Goal: Task Accomplishment & Management: Manage account settings

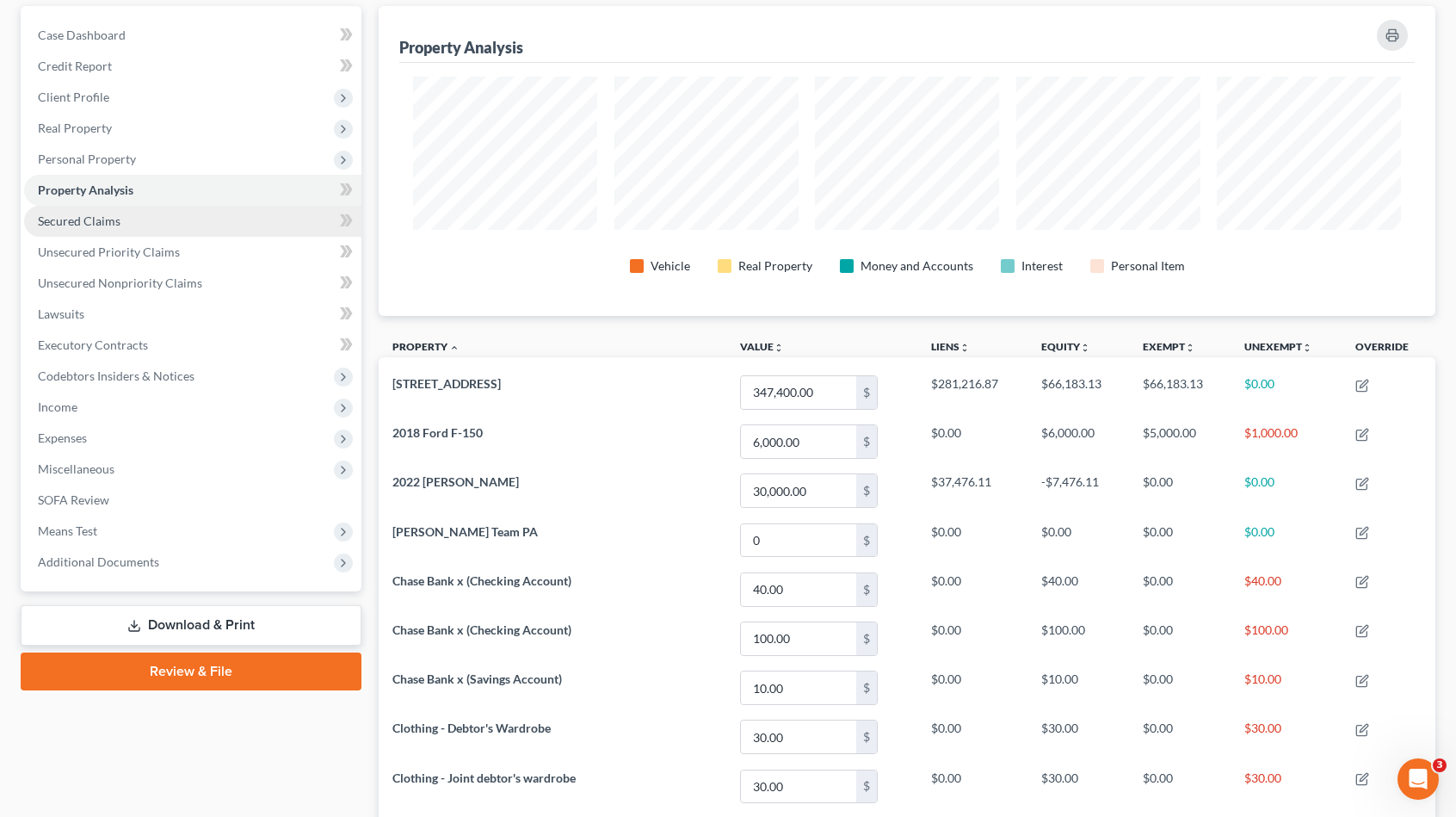
scroll to position [129, 0]
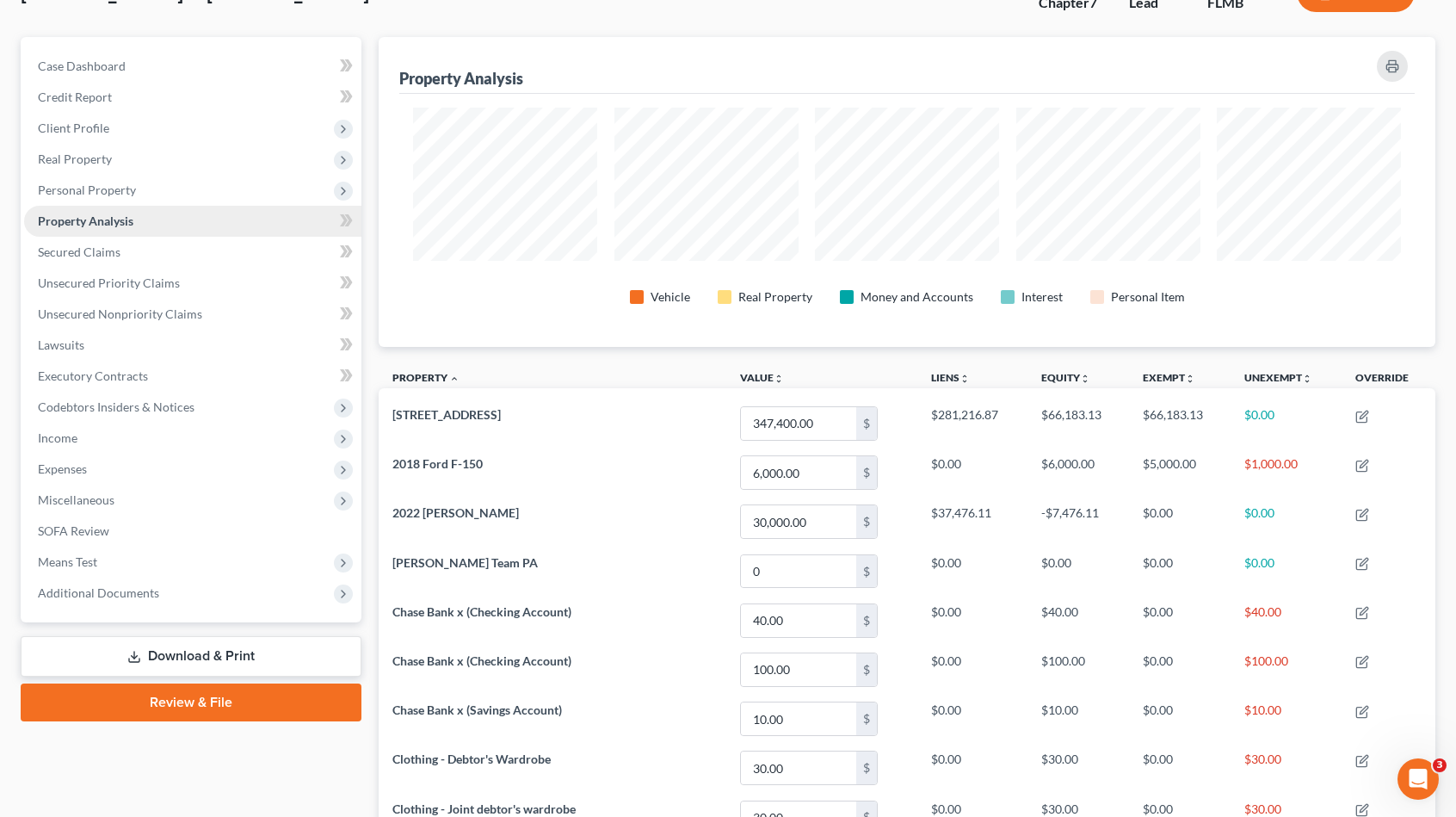
click at [126, 216] on span "Property Analysis" at bounding box center [85, 221] width 96 height 15
click at [129, 195] on span "Personal Property" at bounding box center [86, 189] width 98 height 15
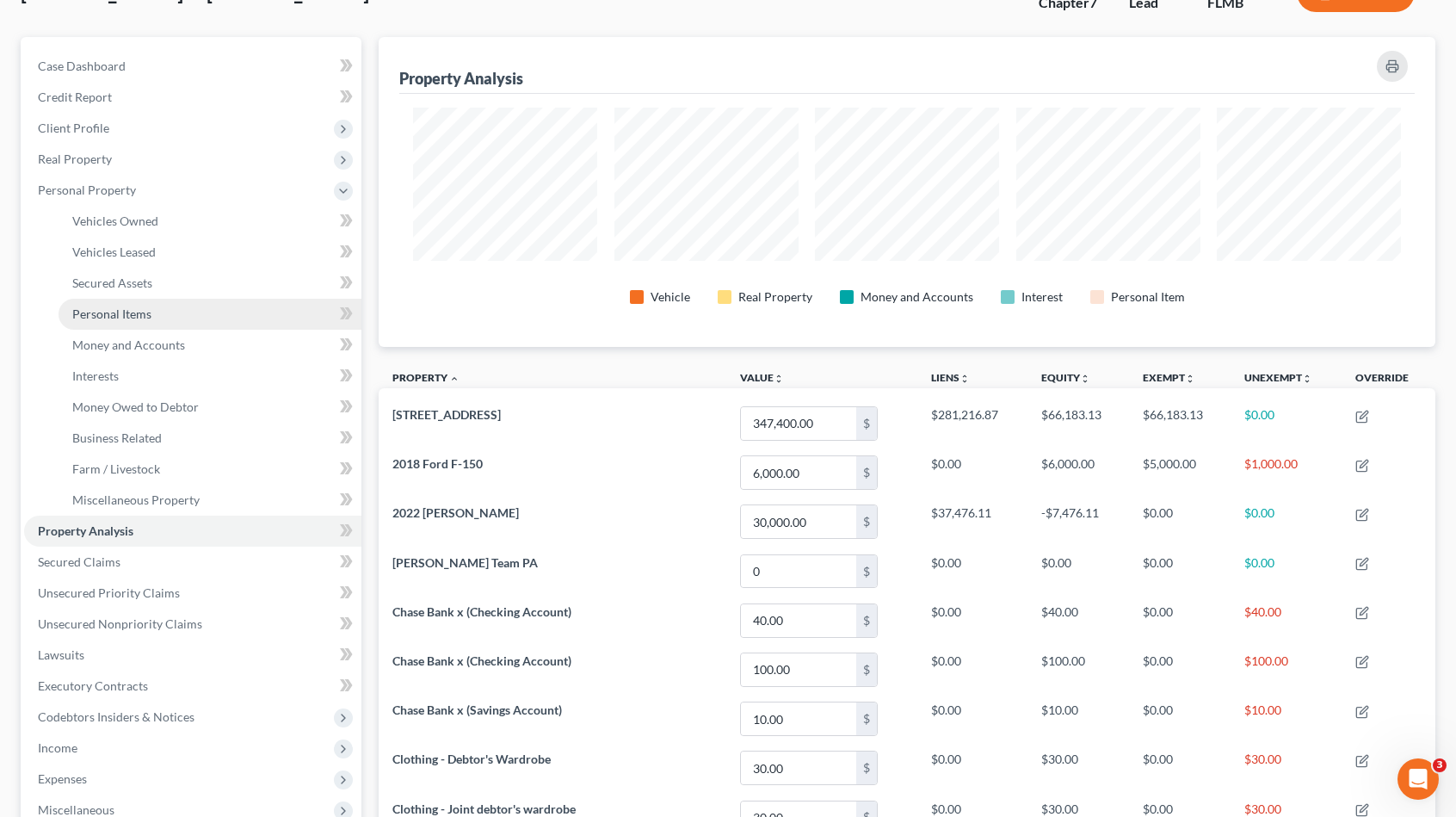
click at [143, 312] on span "Personal Items" at bounding box center [112, 314] width 79 height 15
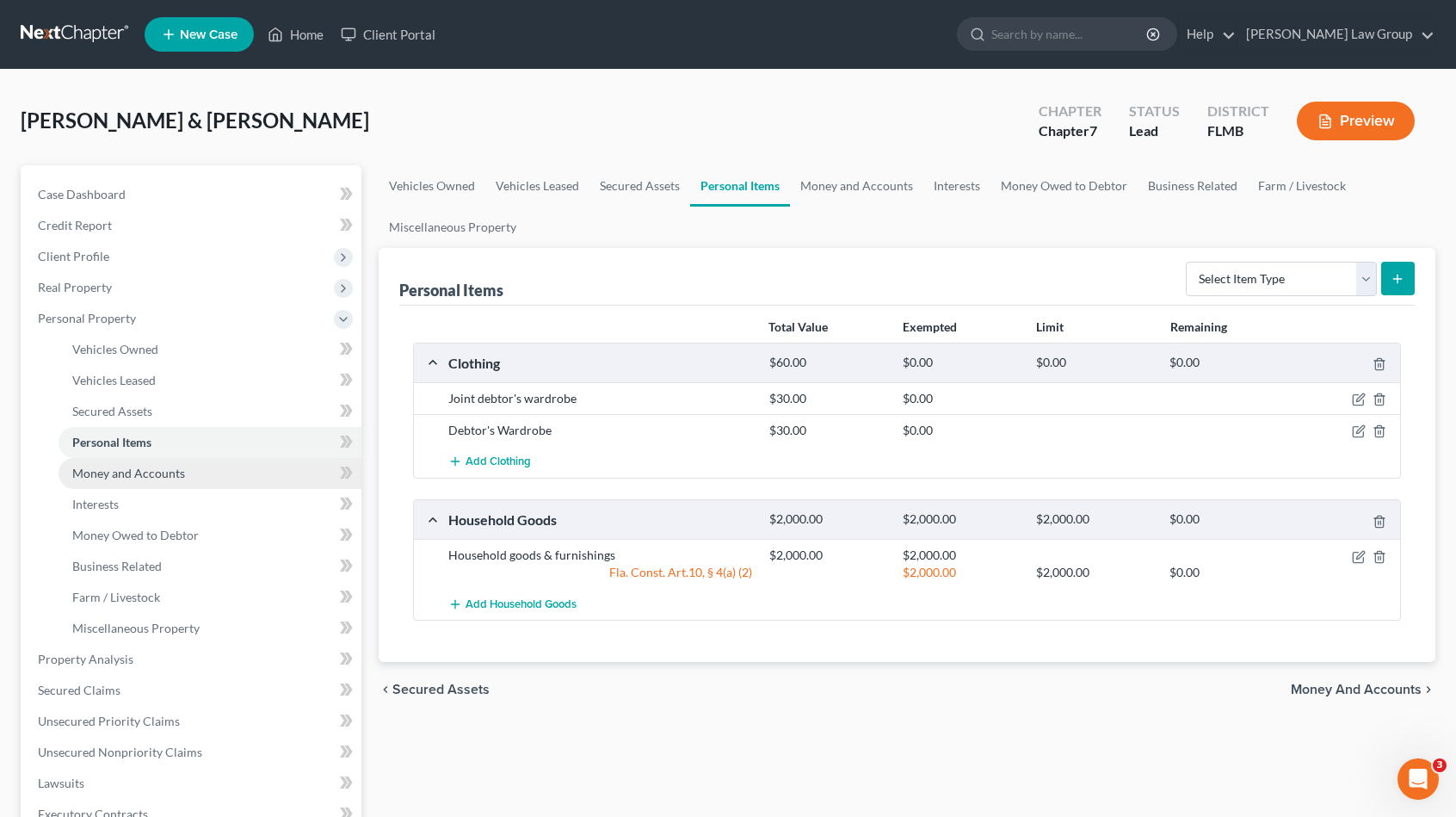
click at [168, 472] on span "Money and Accounts" at bounding box center [129, 472] width 113 height 15
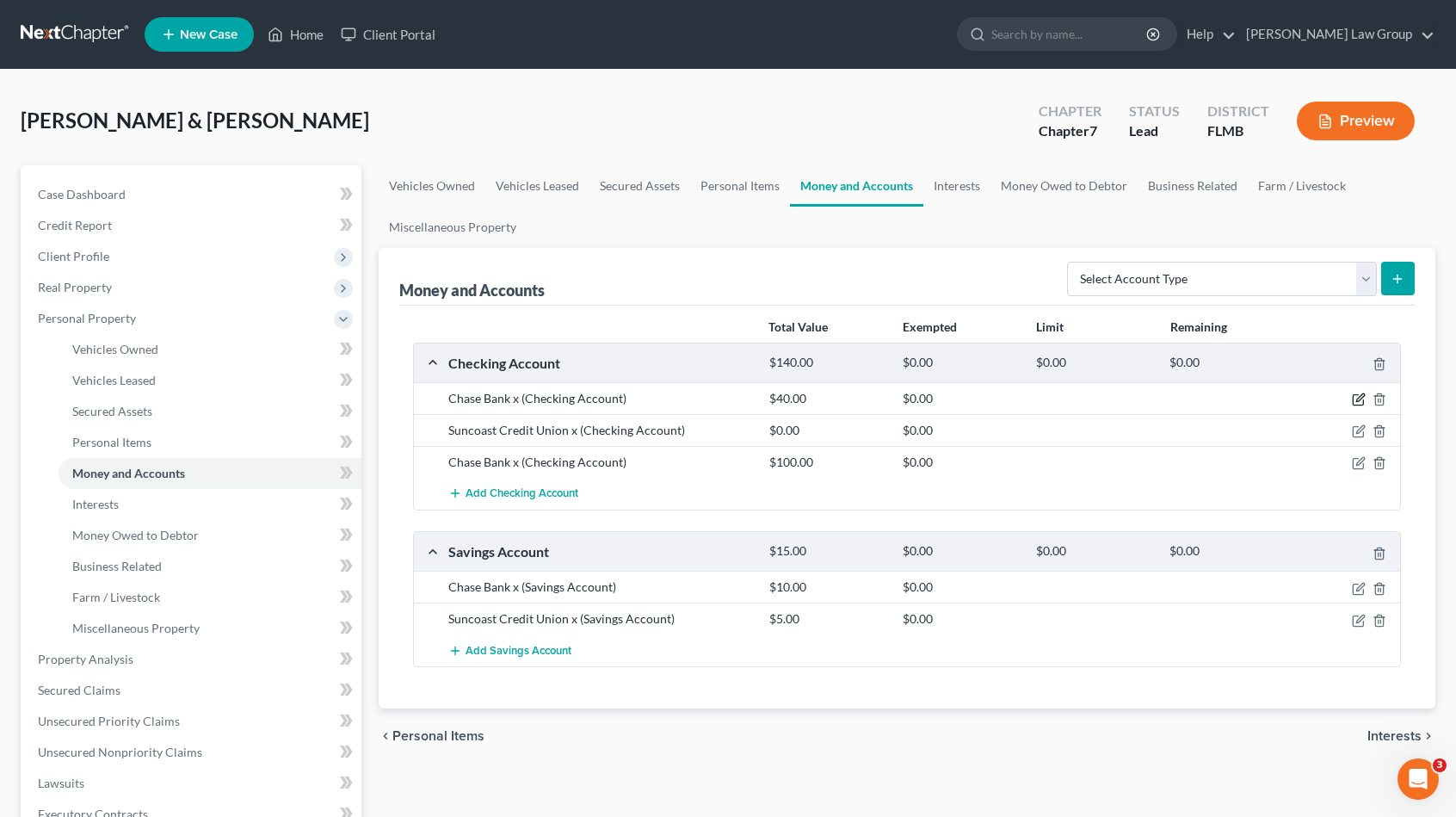
click at [1358, 402] on icon "button" at bounding box center [1359, 399] width 14 height 14
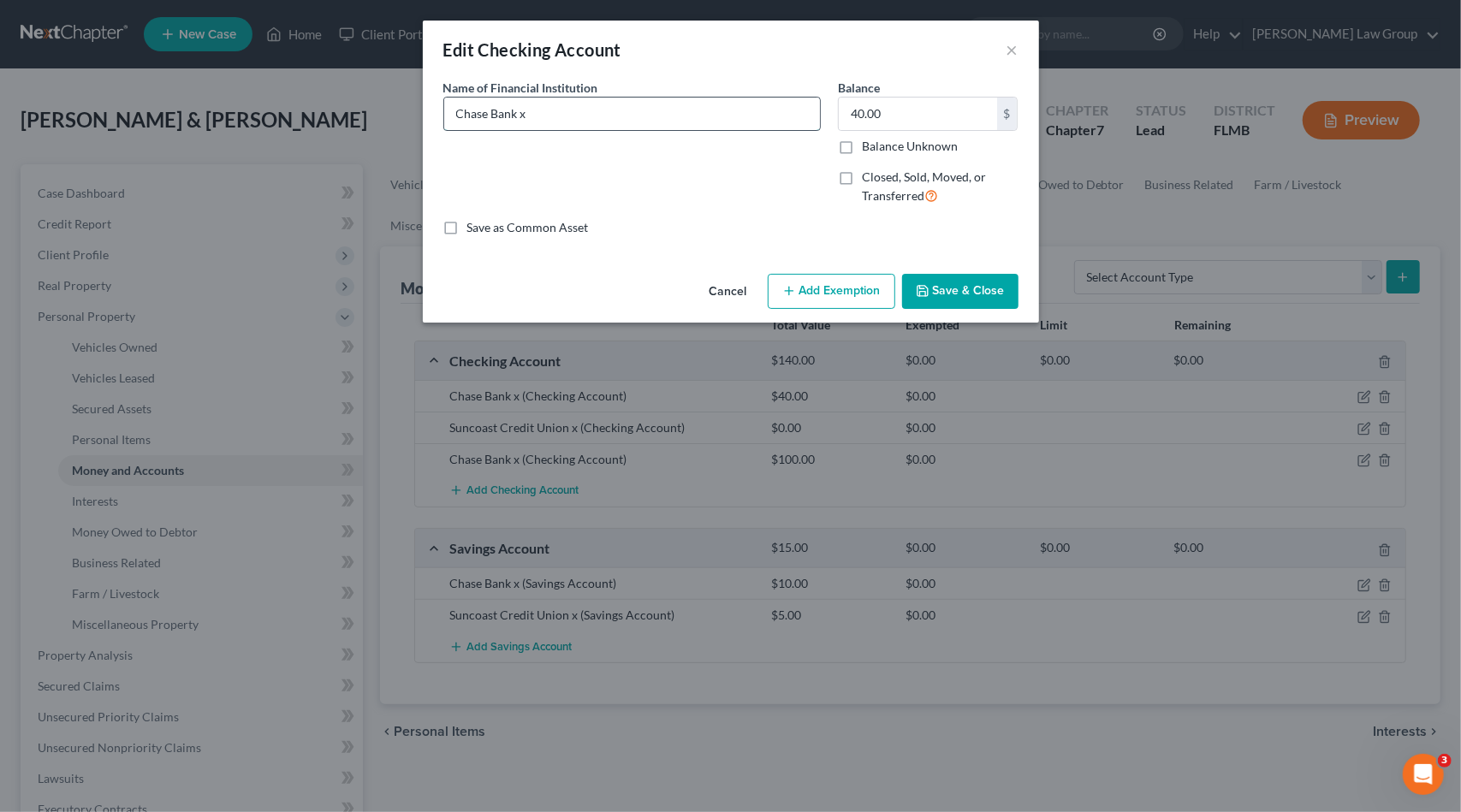
click at [573, 107] on input "Chase Bank x" at bounding box center [632, 113] width 376 height 32
type input "Chase Bank x2411"
click at [948, 285] on button "Save & Close" at bounding box center [960, 291] width 116 height 36
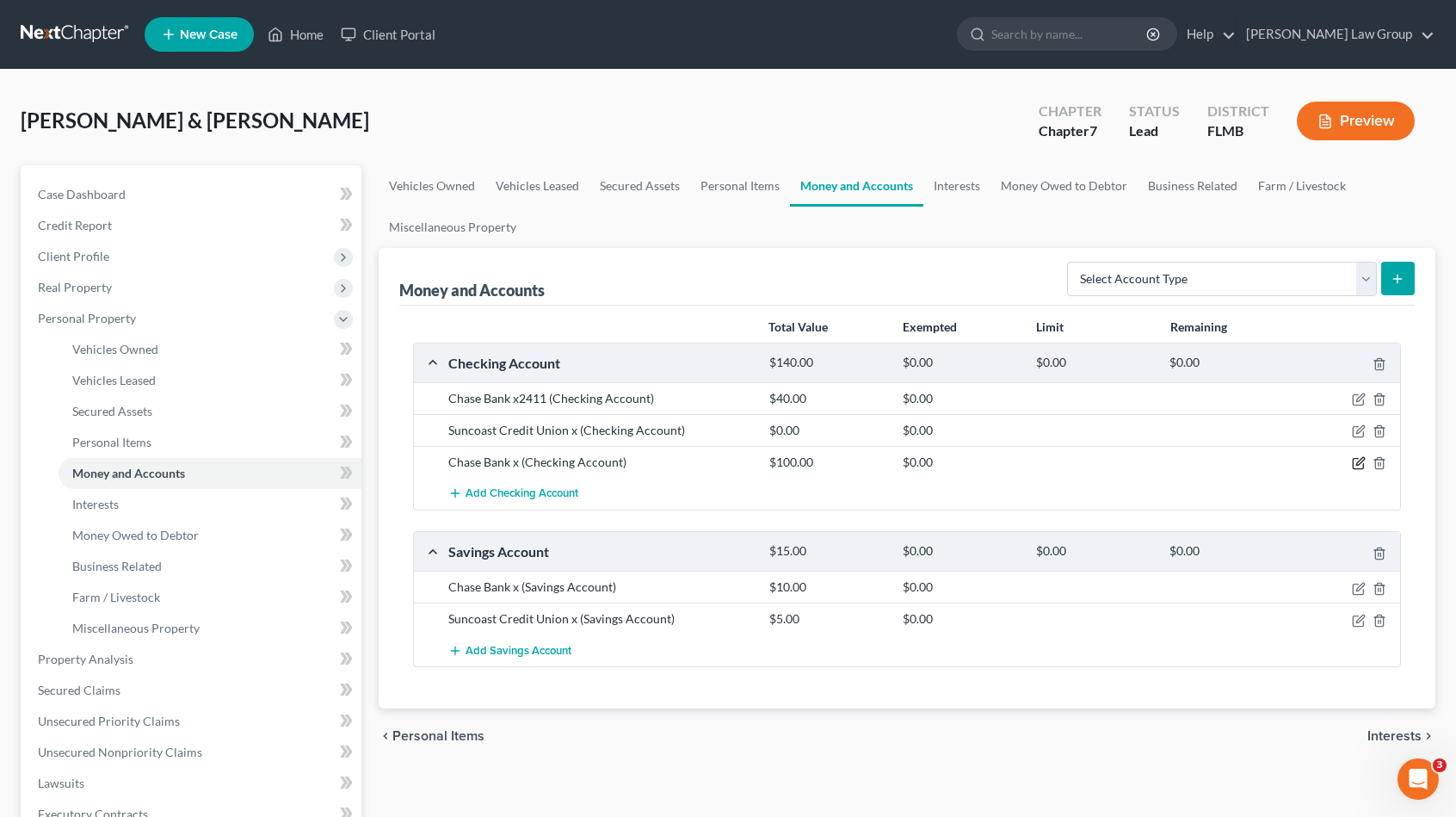
click at [1356, 460] on icon "button" at bounding box center [1359, 463] width 14 height 14
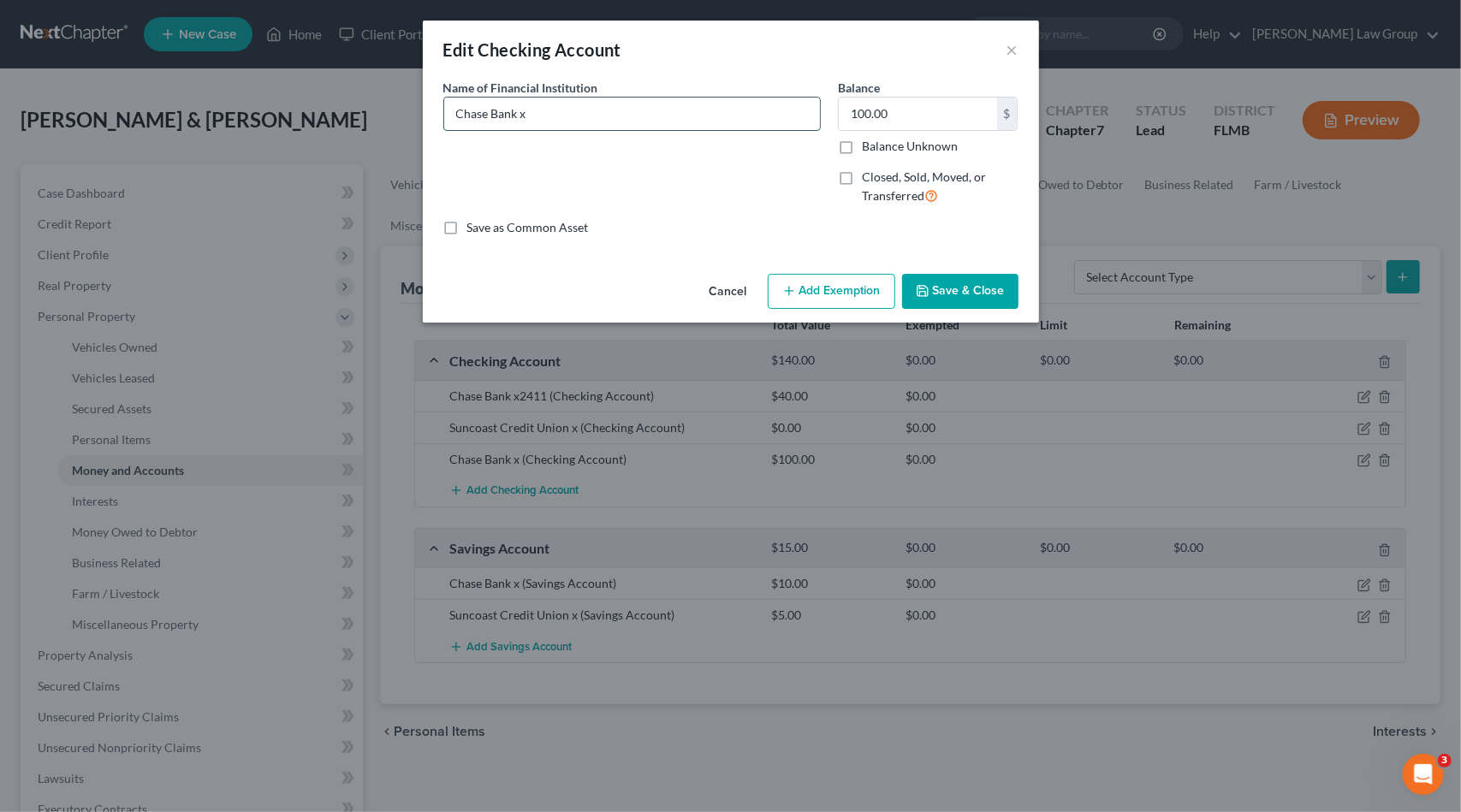
click at [565, 110] on input "Chase Bank x" at bounding box center [632, 113] width 376 height 32
type input "Chase Bank x6631"
click at [961, 284] on button "Save & Close" at bounding box center [960, 291] width 116 height 36
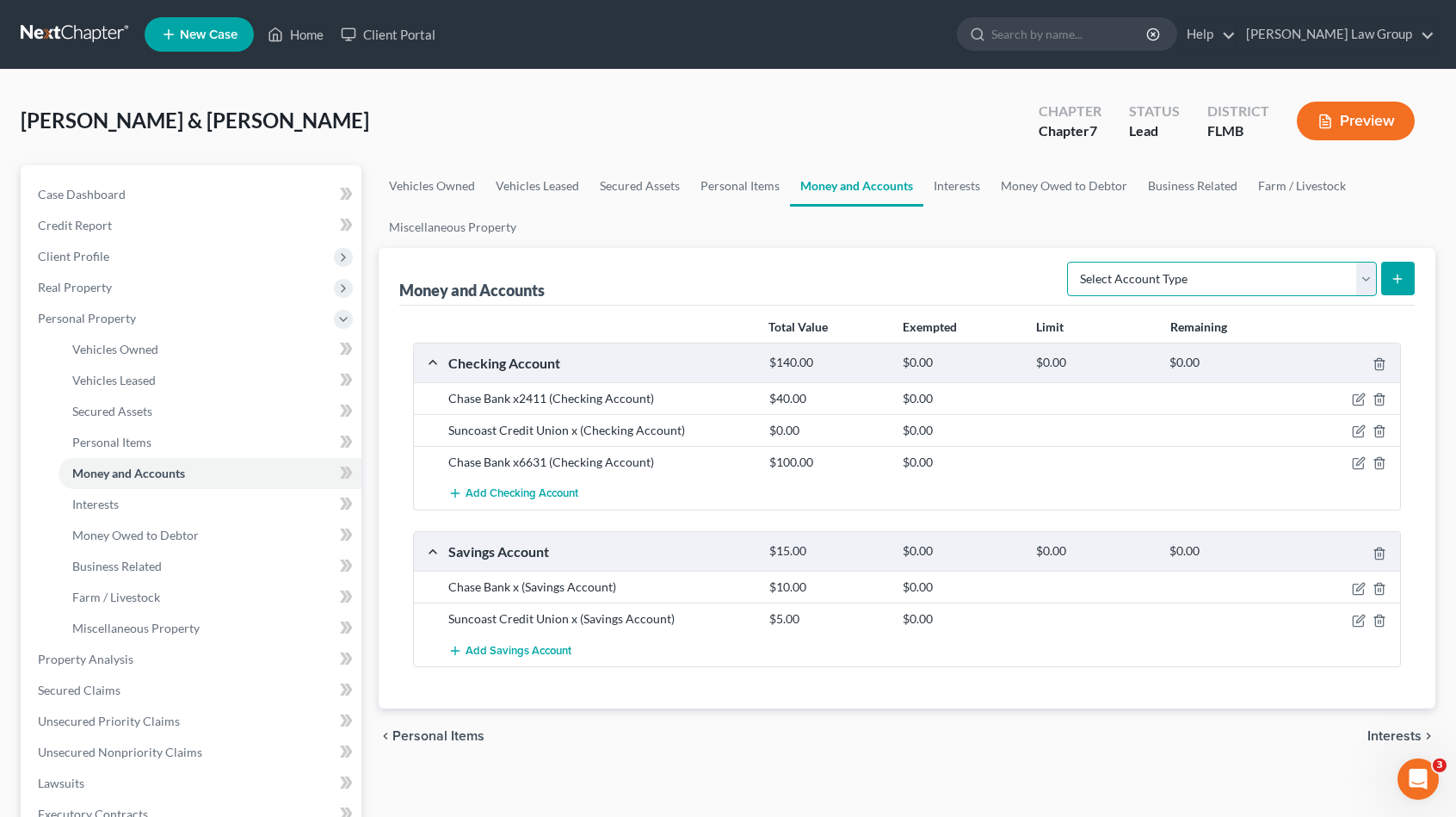
click at [1313, 280] on select "Select Account Type Brokerage Cash on Hand Certificates of Deposit Checking Acc…" at bounding box center [1221, 278] width 310 height 35
select select "checking"
click at [1072, 261] on select "Select Account Type Brokerage Cash on Hand Certificates of Deposit Checking Acc…" at bounding box center [1221, 278] width 310 height 35
click at [1410, 273] on button "submit" at bounding box center [1399, 278] width 34 height 34
click at [1417, 277] on div "Money and Accounts Select Account Type Brokerage Cash on Hand Certificates of D…" at bounding box center [908, 477] width 1057 height 460
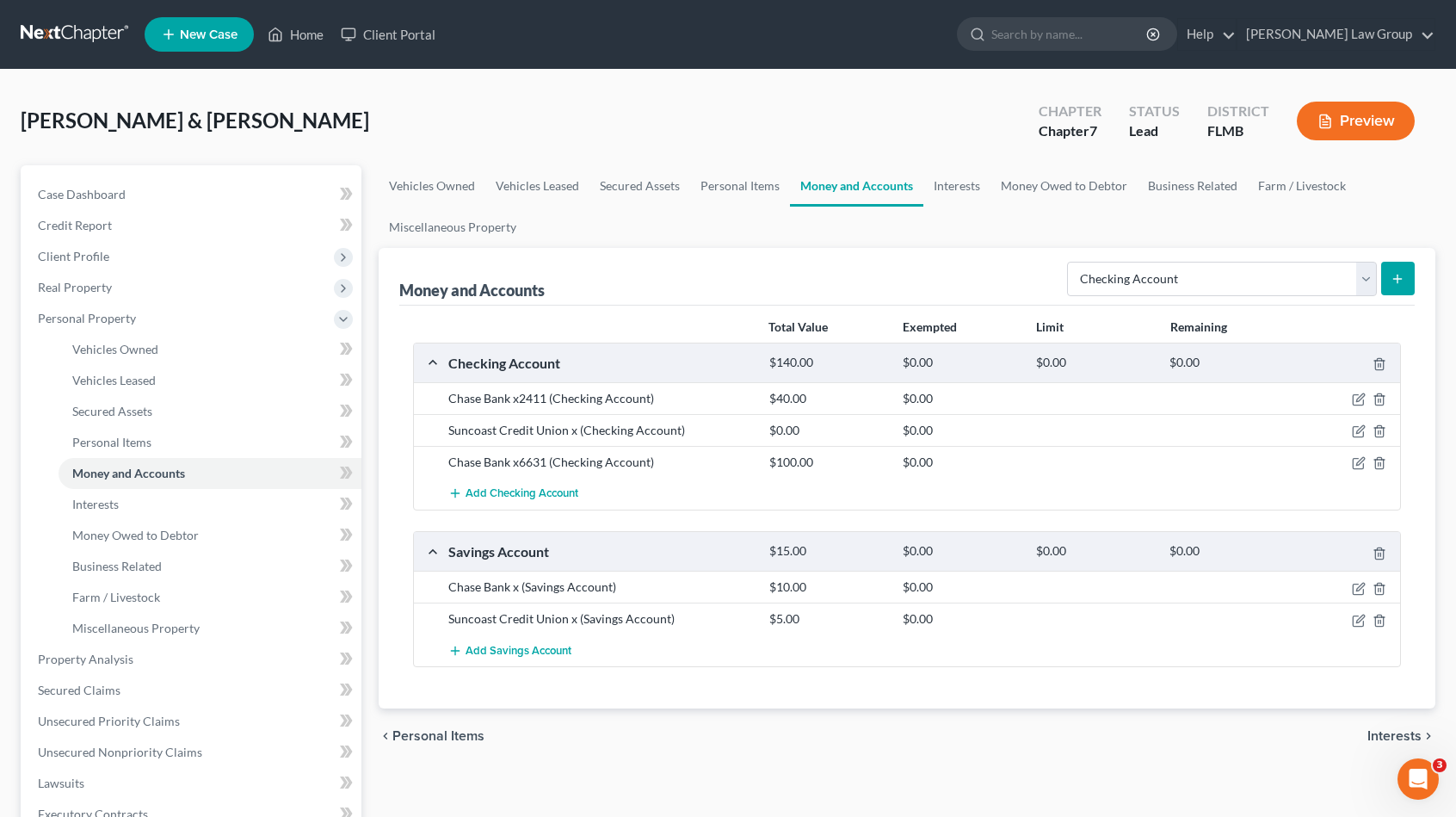
click at [1408, 277] on button "submit" at bounding box center [1399, 278] width 34 height 34
click at [92, 504] on span "Interests" at bounding box center [95, 504] width 47 height 15
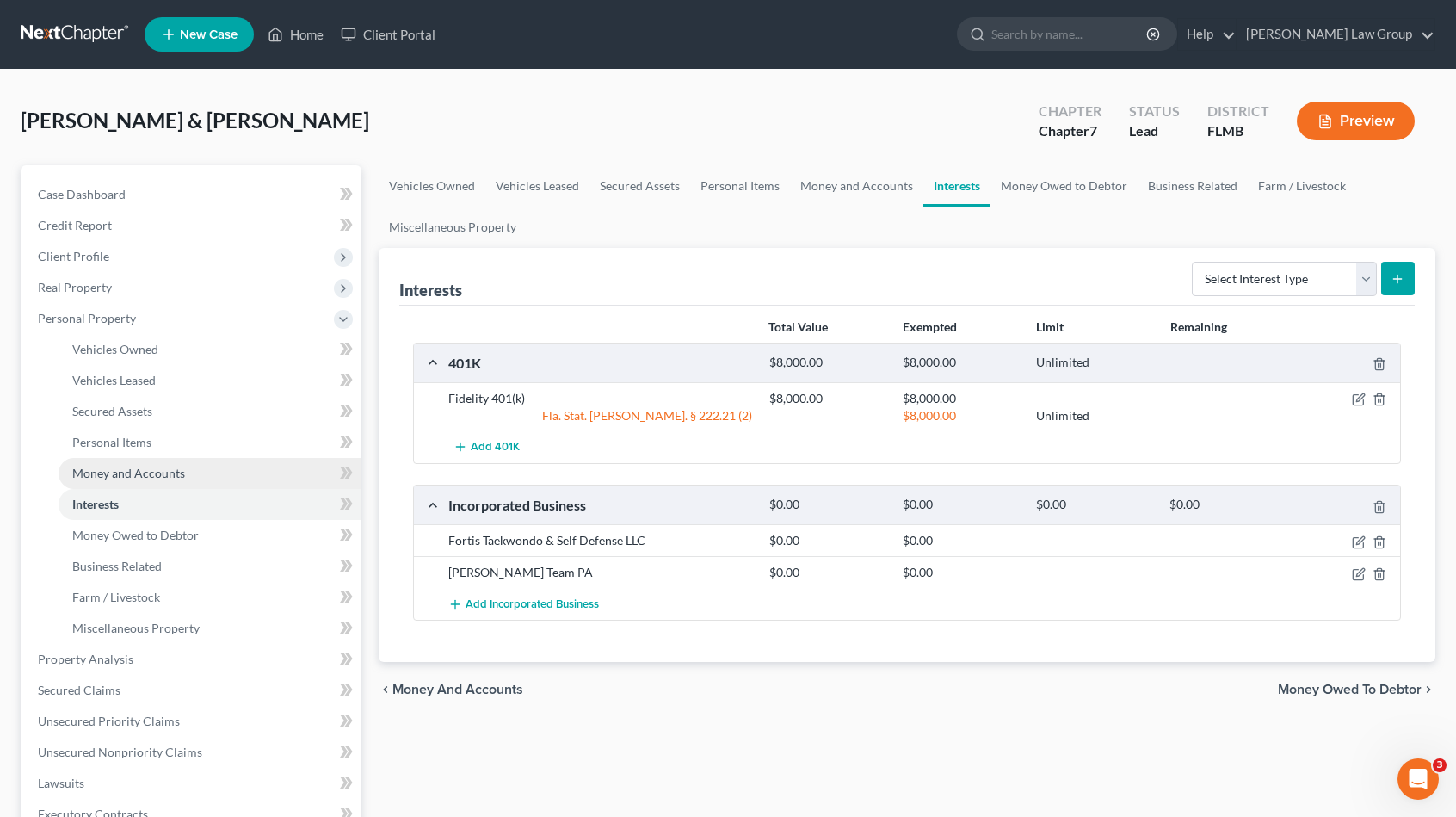
click at [125, 472] on span "Money and Accounts" at bounding box center [129, 472] width 113 height 15
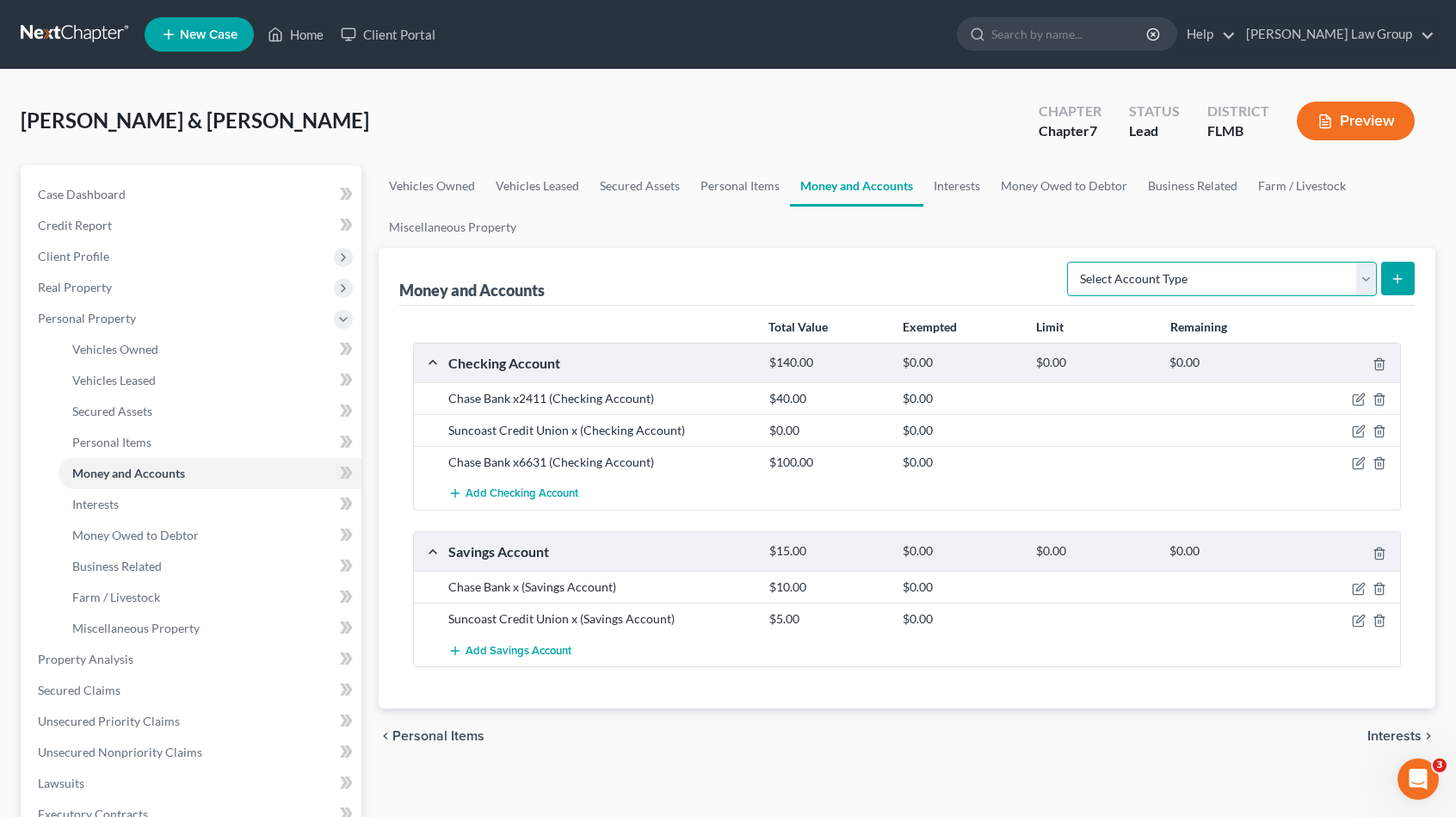
click at [1290, 281] on select "Select Account Type Brokerage Cash on Hand Certificates of Deposit Checking Acc…" at bounding box center [1221, 278] width 310 height 35
select select "checking"
click at [1072, 261] on select "Select Account Type Brokerage Cash on Hand Certificates of Deposit Checking Acc…" at bounding box center [1221, 278] width 310 height 35
click at [1399, 288] on button "submit" at bounding box center [1399, 278] width 34 height 34
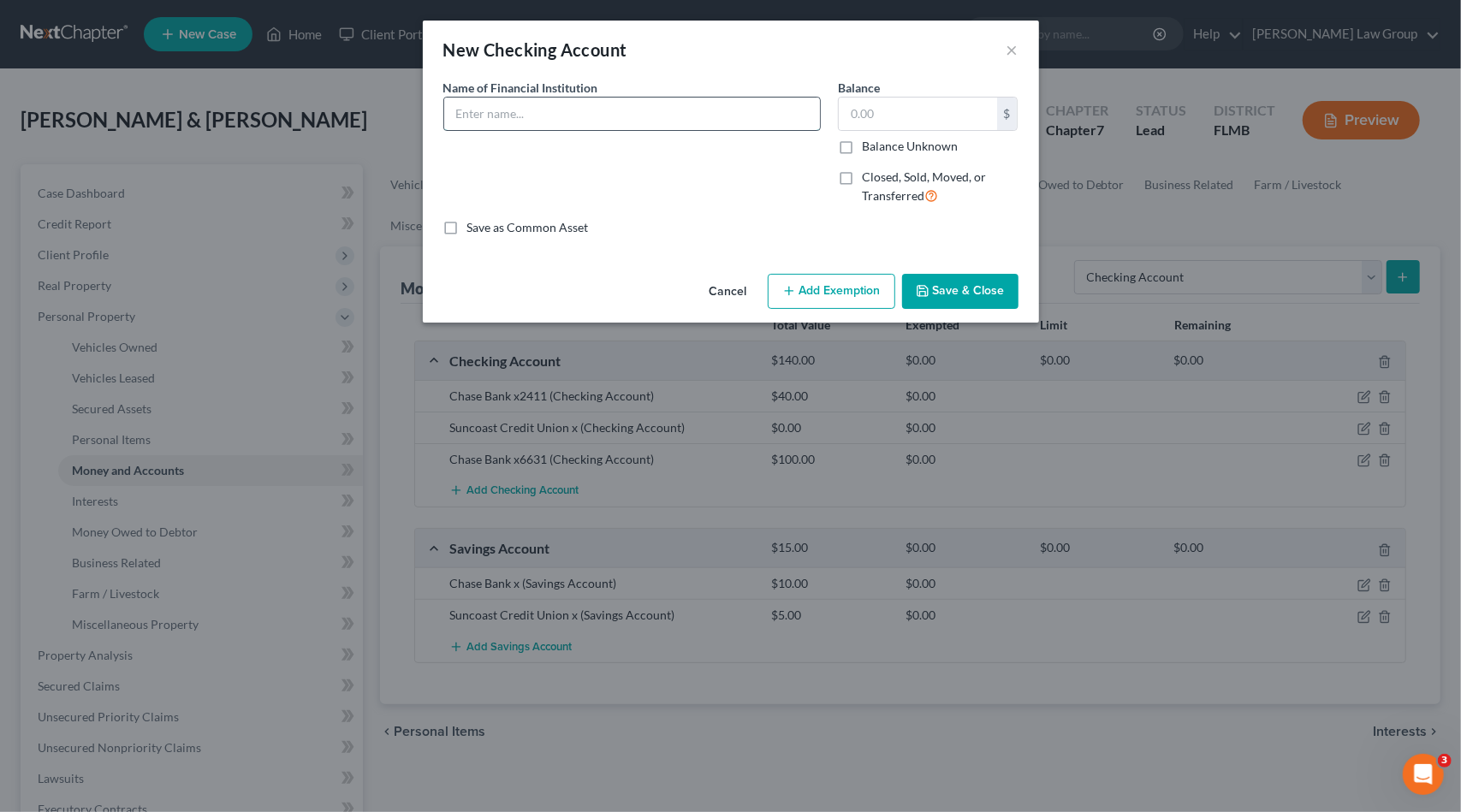
click at [495, 98] on input "text" at bounding box center [632, 113] width 376 height 32
drag, startPoint x: 527, startPoint y: 110, endPoint x: 699, endPoint y: 114, distance: 172.0
click at [689, 110] on input "Chase Bank x2411" at bounding box center [632, 113] width 376 height 32
type input "Chase Bank x9154"
click at [898, 97] on input "text" at bounding box center [918, 113] width 159 height 32
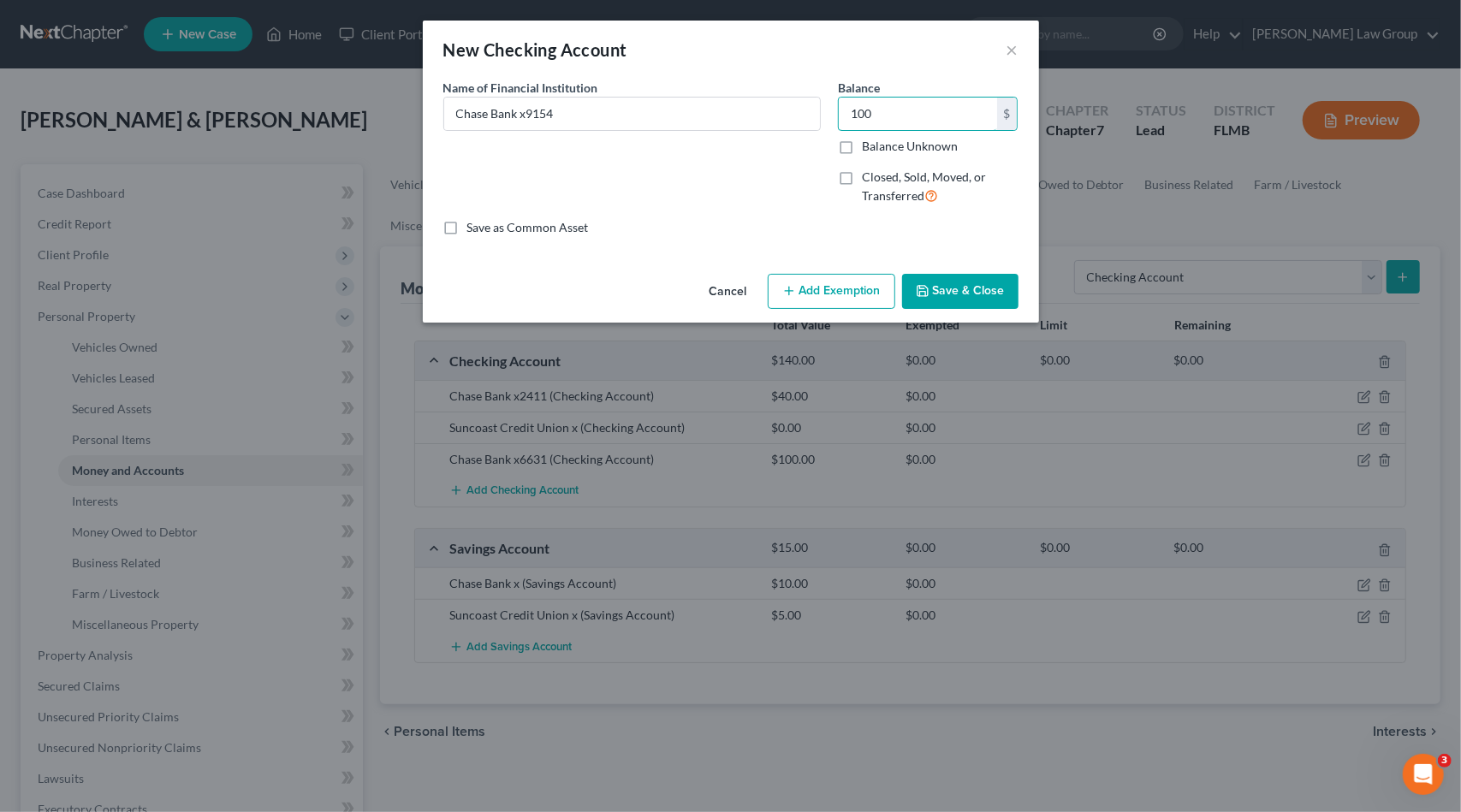
type input "100"
click at [977, 290] on button "Save & Close" at bounding box center [960, 291] width 116 height 36
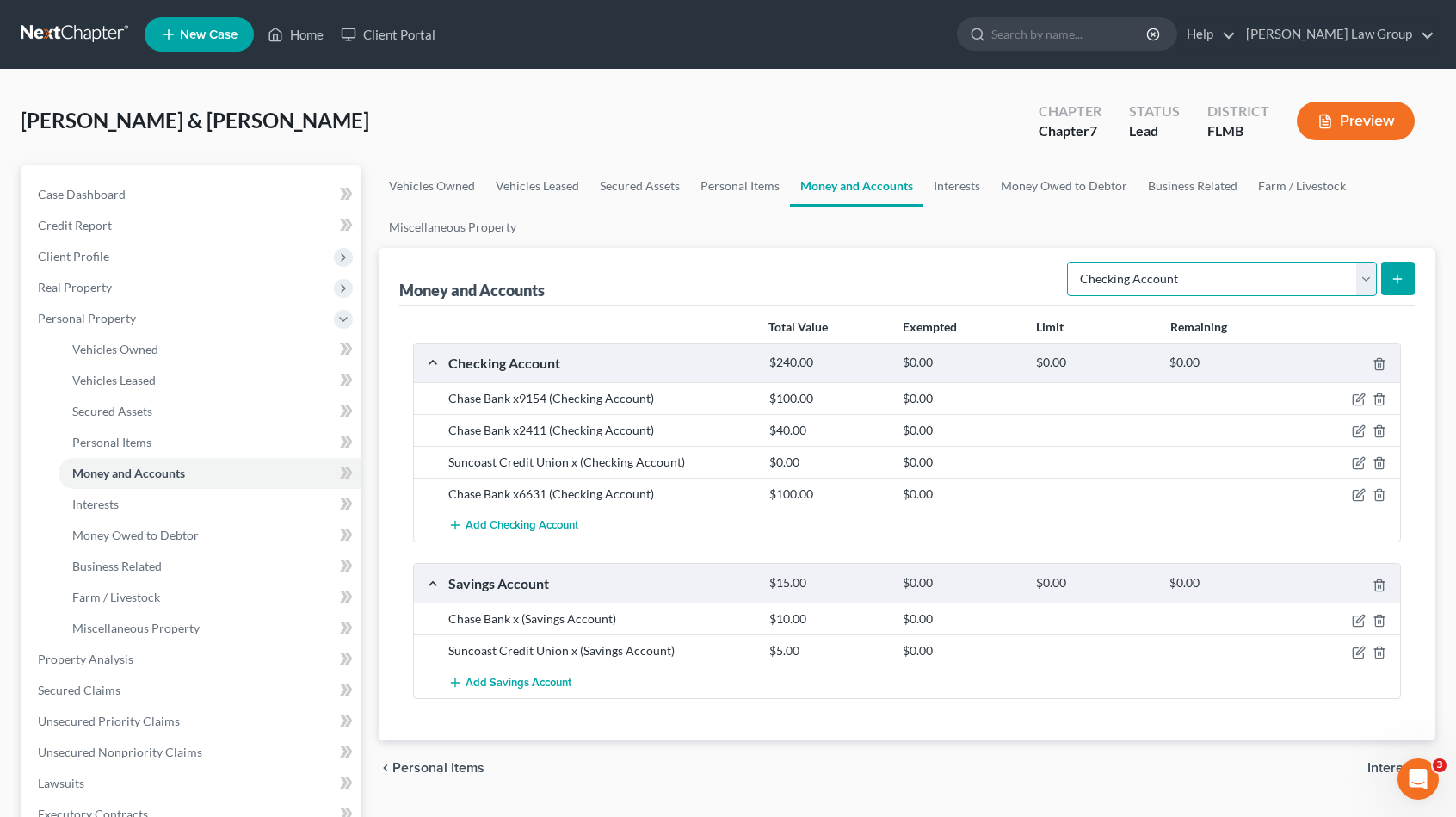
click at [1184, 271] on select "Select Account Type Brokerage Cash on Hand Certificates of Deposit Checking Acc…" at bounding box center [1221, 278] width 310 height 35
select select "savings"
click at [1072, 261] on select "Select Account Type Brokerage Cash on Hand Certificates of Deposit Checking Acc…" at bounding box center [1221, 278] width 310 height 35
click at [1393, 275] on icon "submit" at bounding box center [1398, 279] width 14 height 14
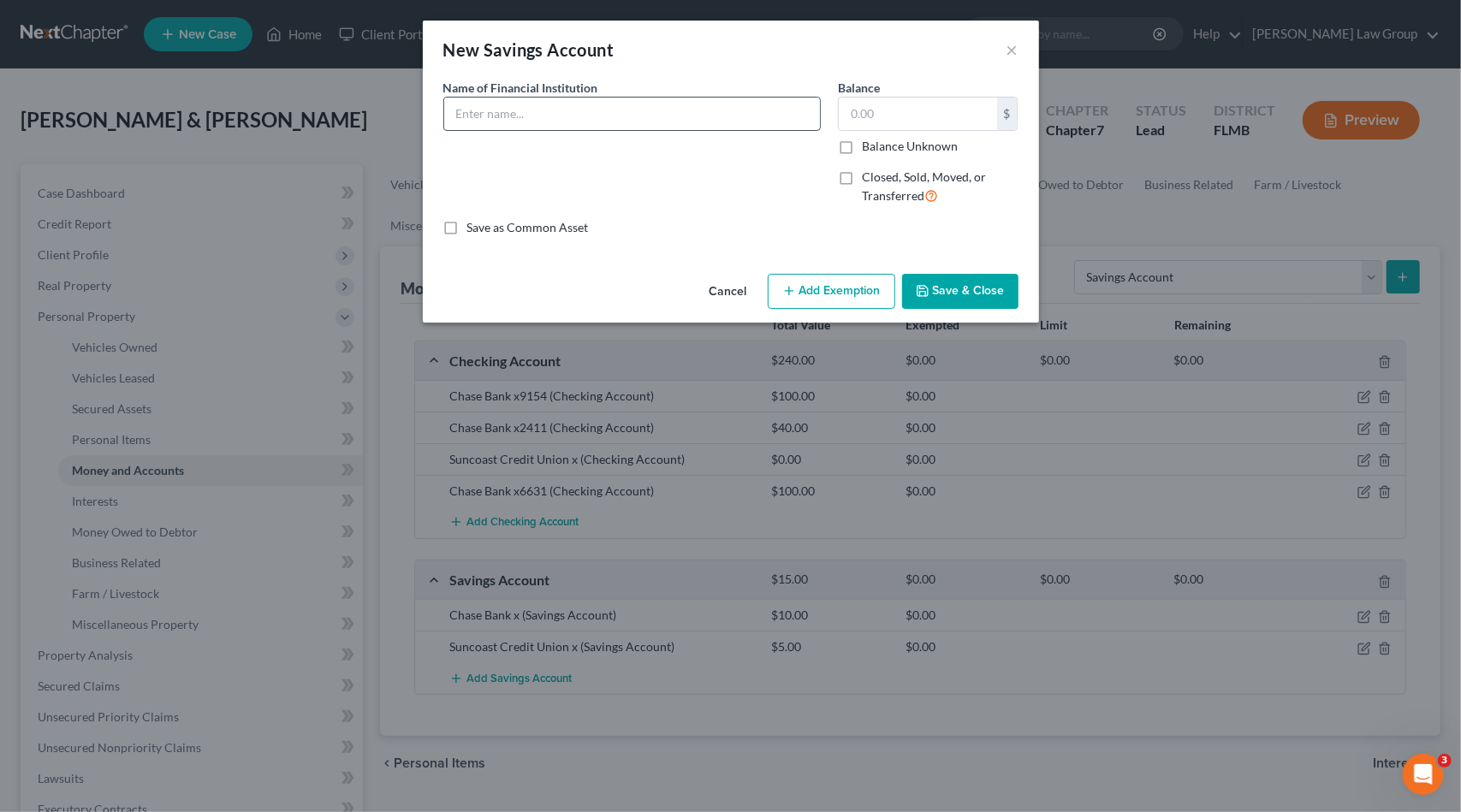
click at [611, 112] on input "text" at bounding box center [632, 113] width 376 height 32
type input "PayPal x8796"
click at [904, 117] on input "text" at bounding box center [918, 113] width 159 height 32
type input "100"
click at [973, 290] on button "Save & Close" at bounding box center [960, 291] width 116 height 36
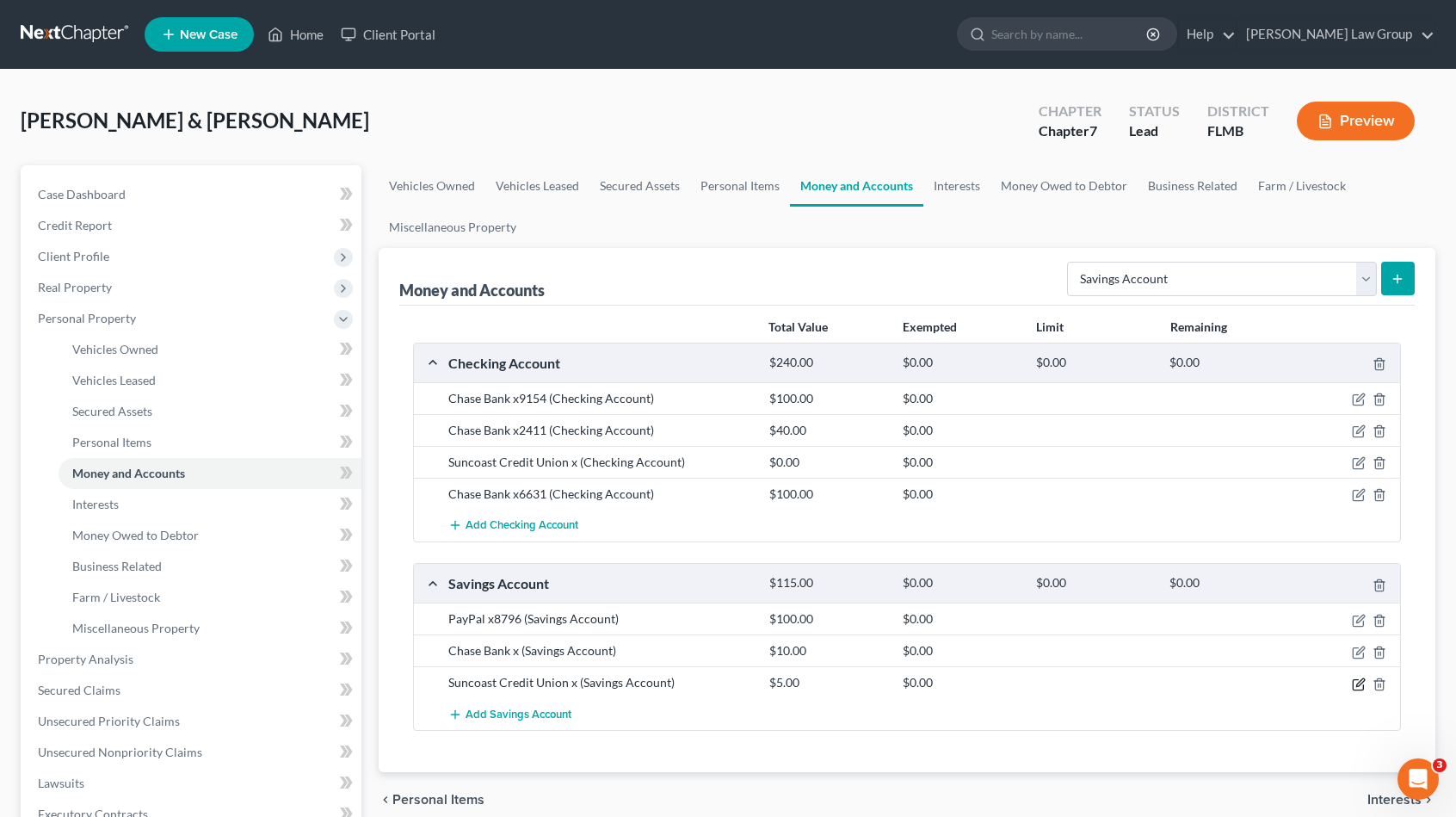
click at [1361, 683] on icon "button" at bounding box center [1359, 684] width 14 height 14
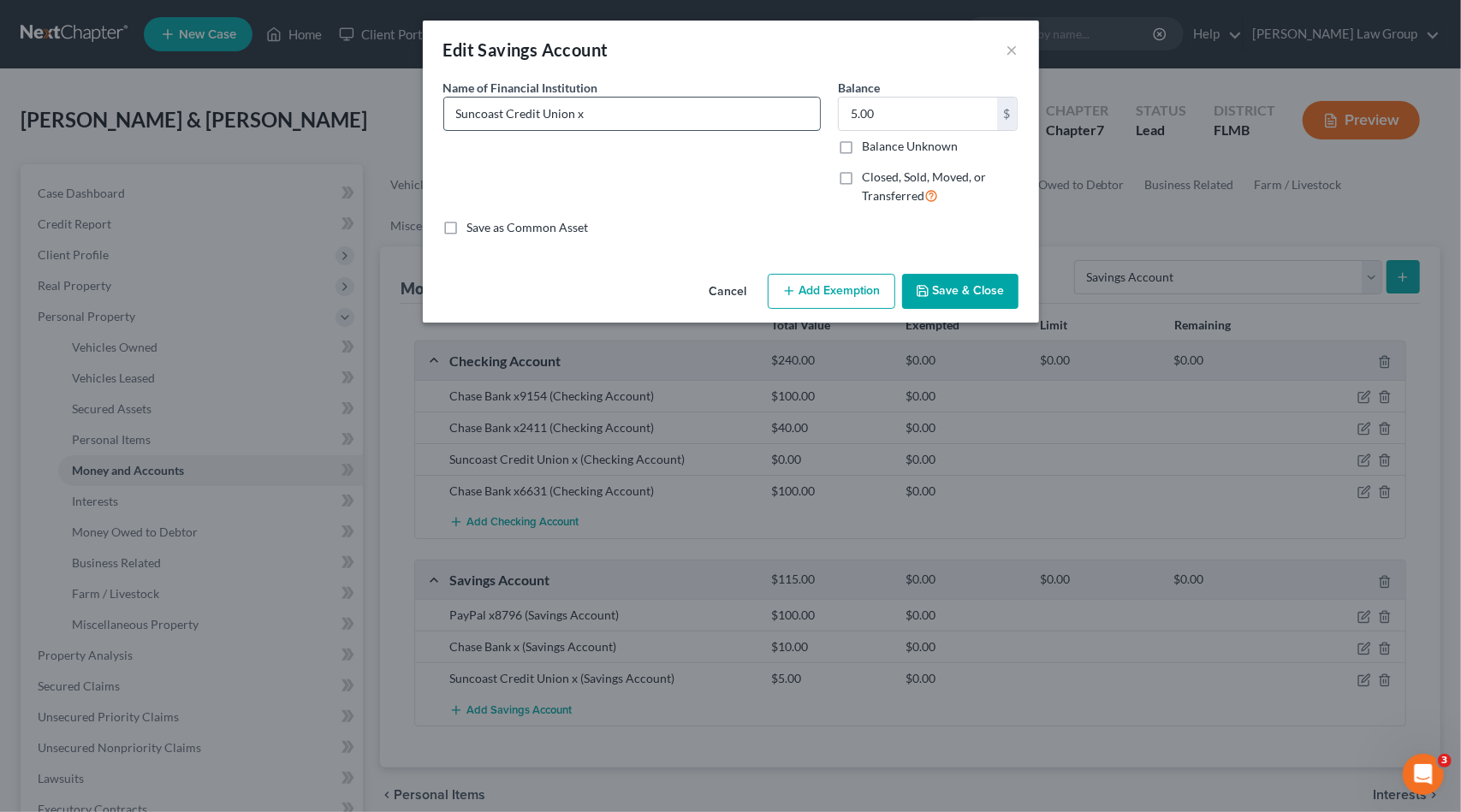
click at [604, 110] on input "Suncoast Credit Union x" at bounding box center [632, 113] width 376 height 32
type input "Suncoast Credit Union x0000"
click at [955, 302] on button "Save & Close" at bounding box center [960, 291] width 116 height 36
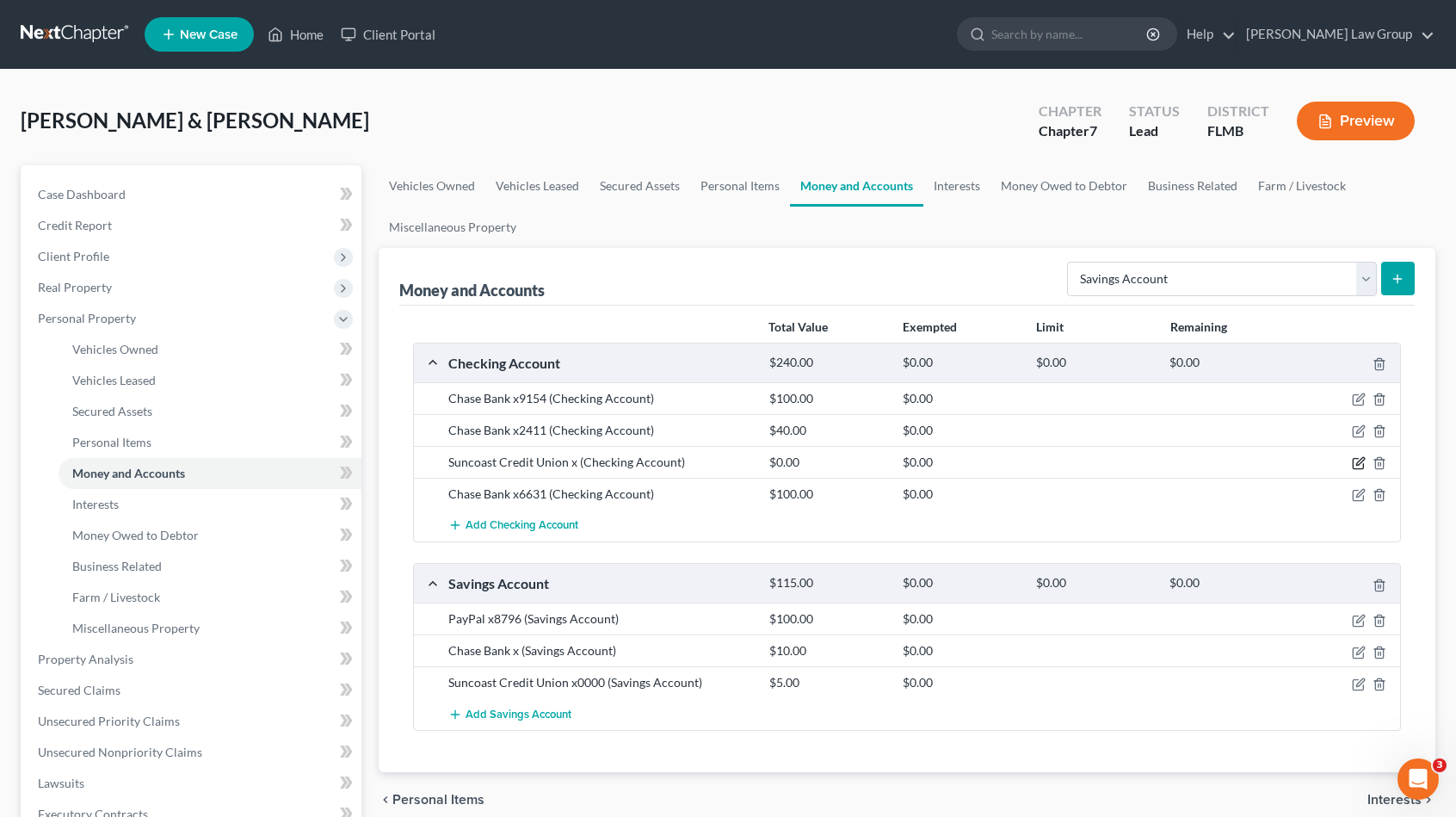
click at [1359, 463] on icon "button" at bounding box center [1360, 462] width 8 height 8
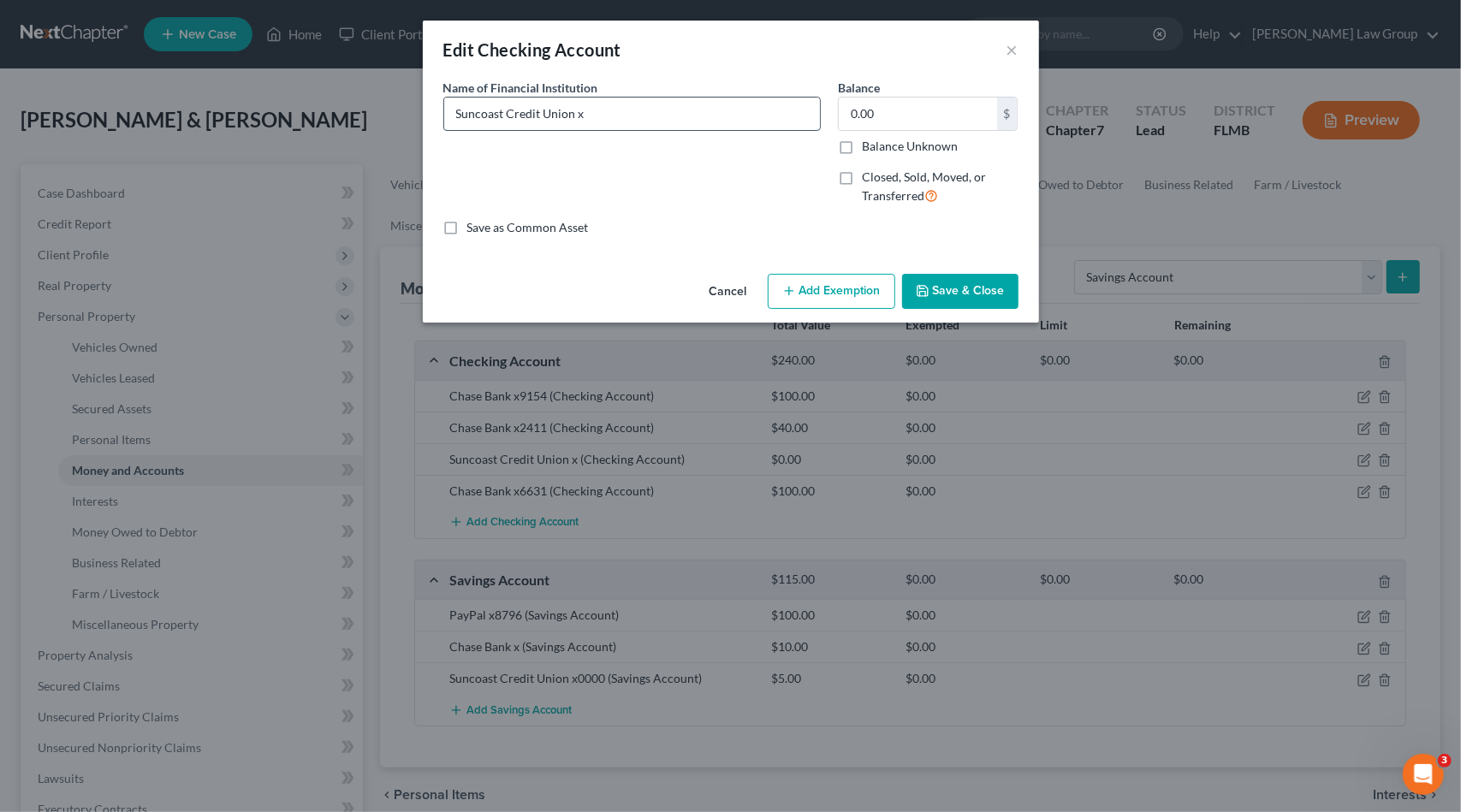
click at [599, 113] on input "Suncoast Credit Union x" at bounding box center [632, 113] width 376 height 32
type input "Suncoast Credit Union x0051"
click at [993, 286] on button "Save & Close" at bounding box center [960, 291] width 116 height 36
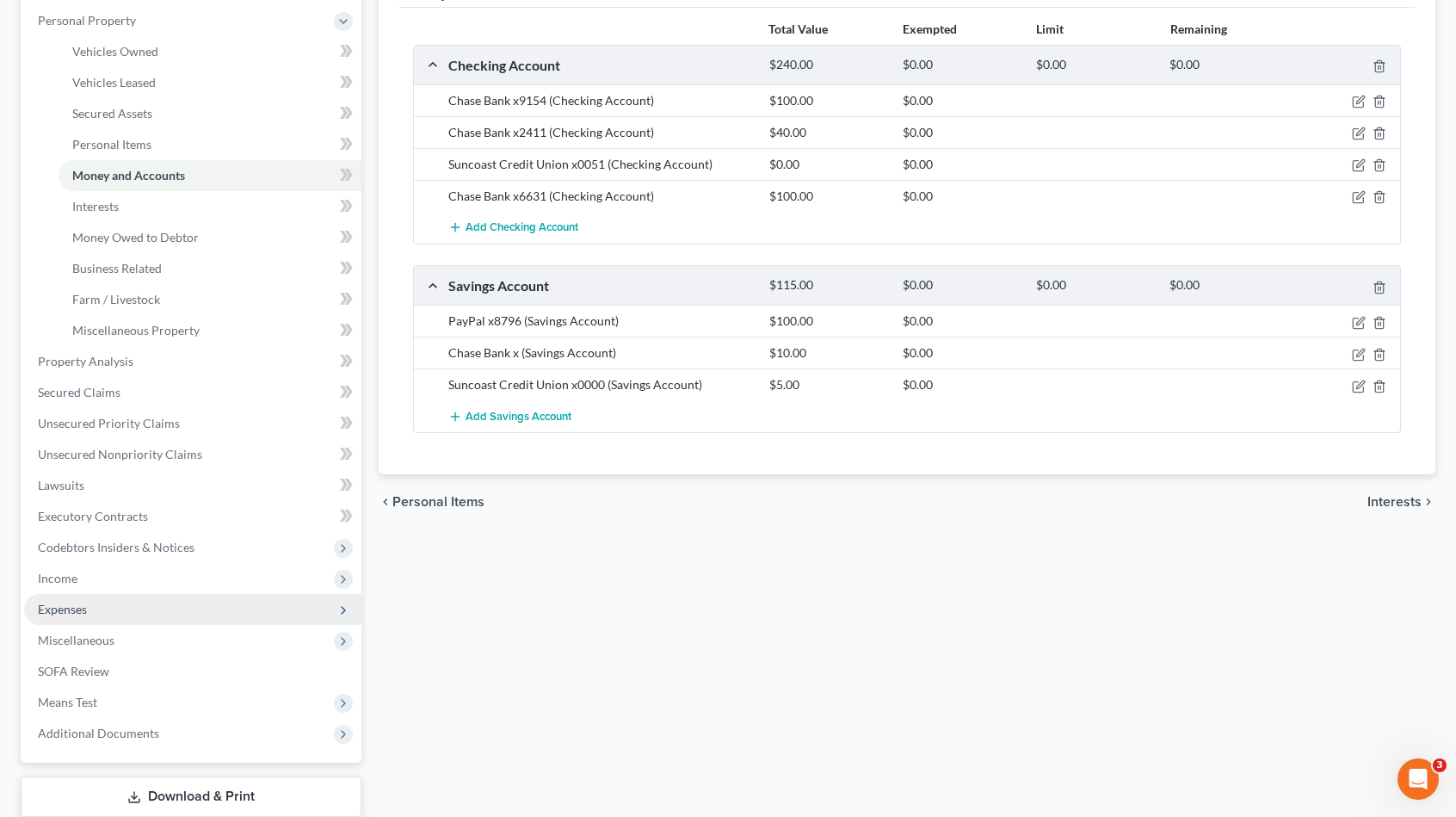
scroll to position [406, 0]
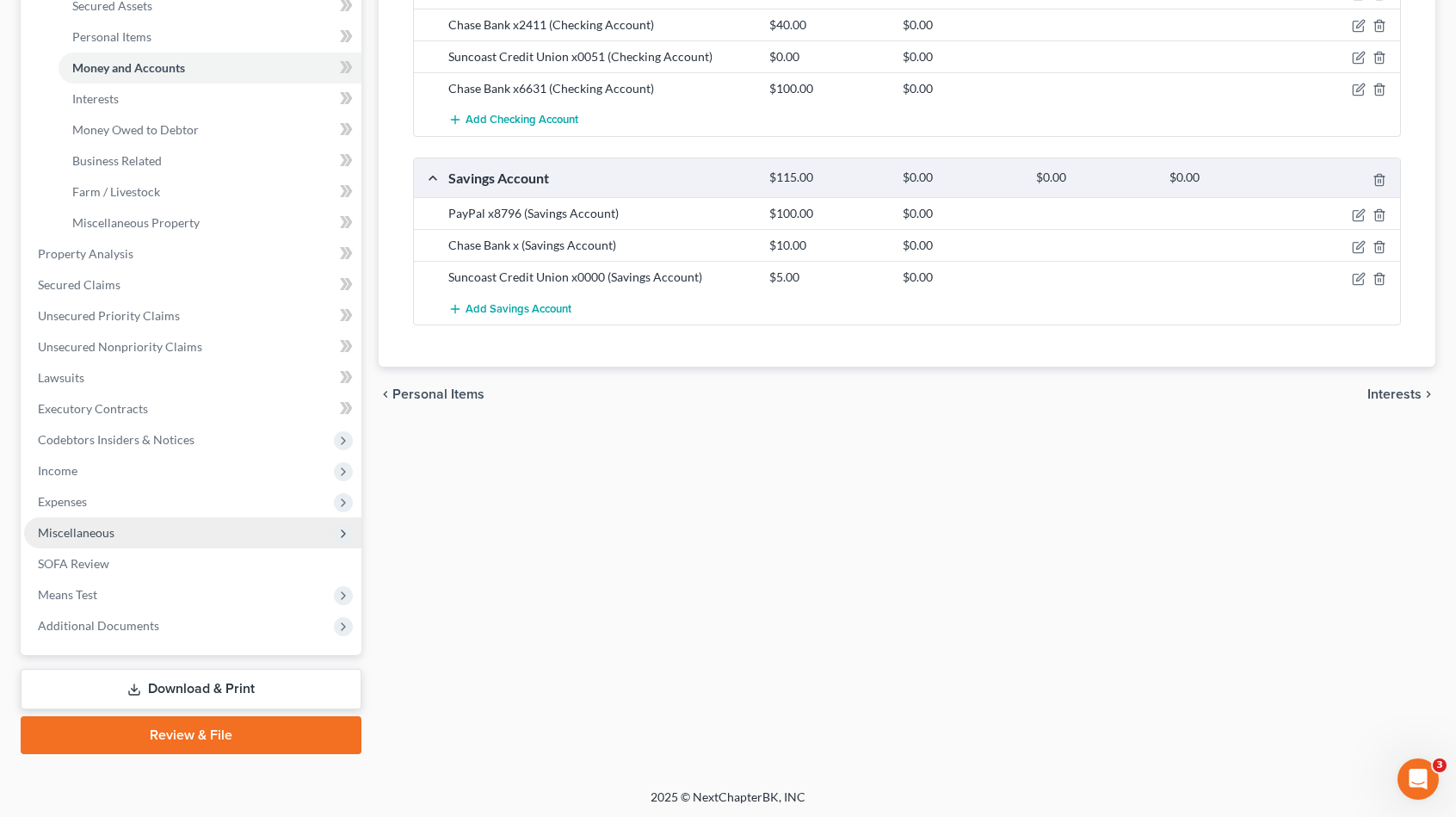
click at [188, 523] on span "Miscellaneous" at bounding box center [192, 533] width 338 height 31
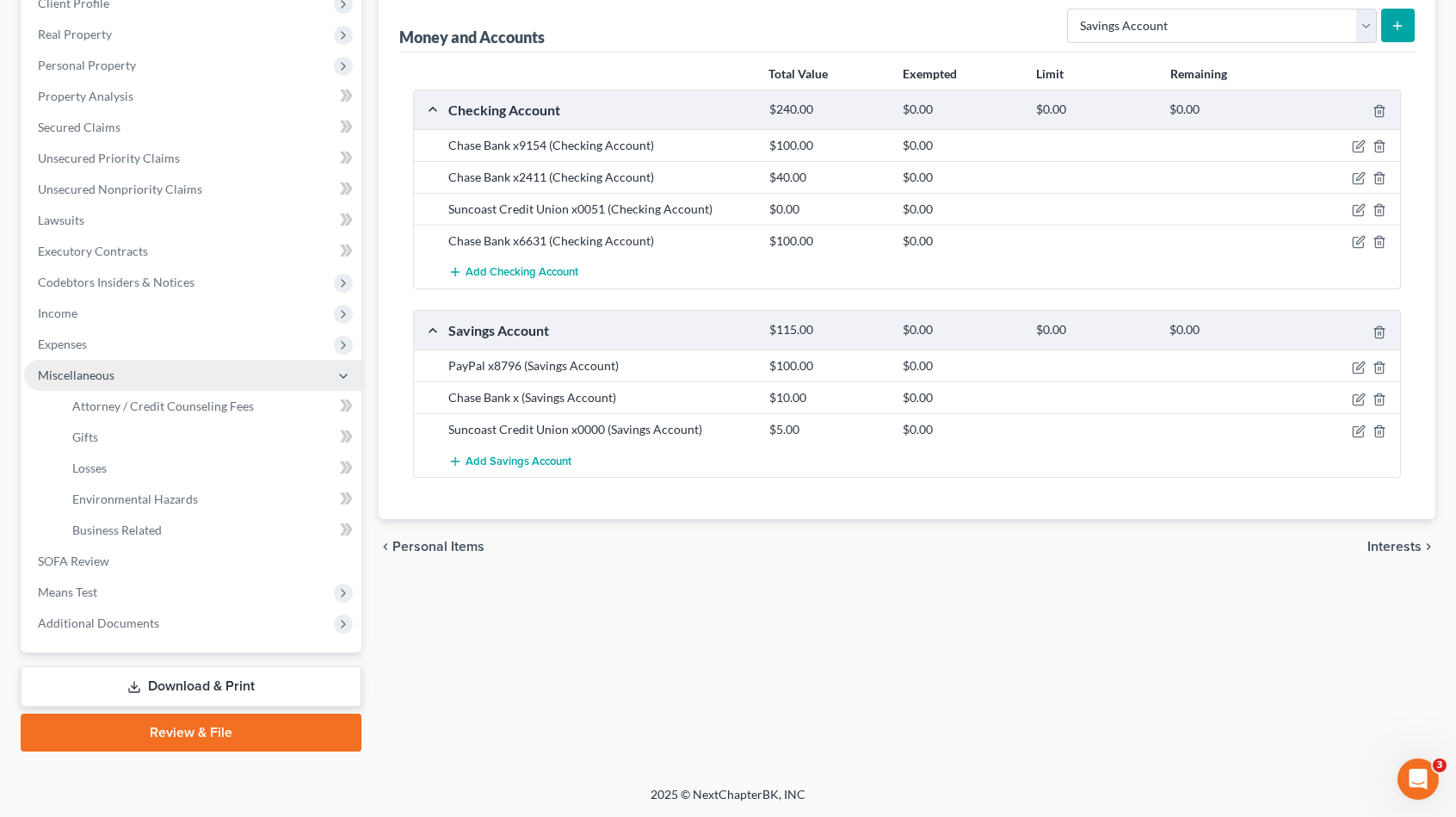
scroll to position [251, 0]
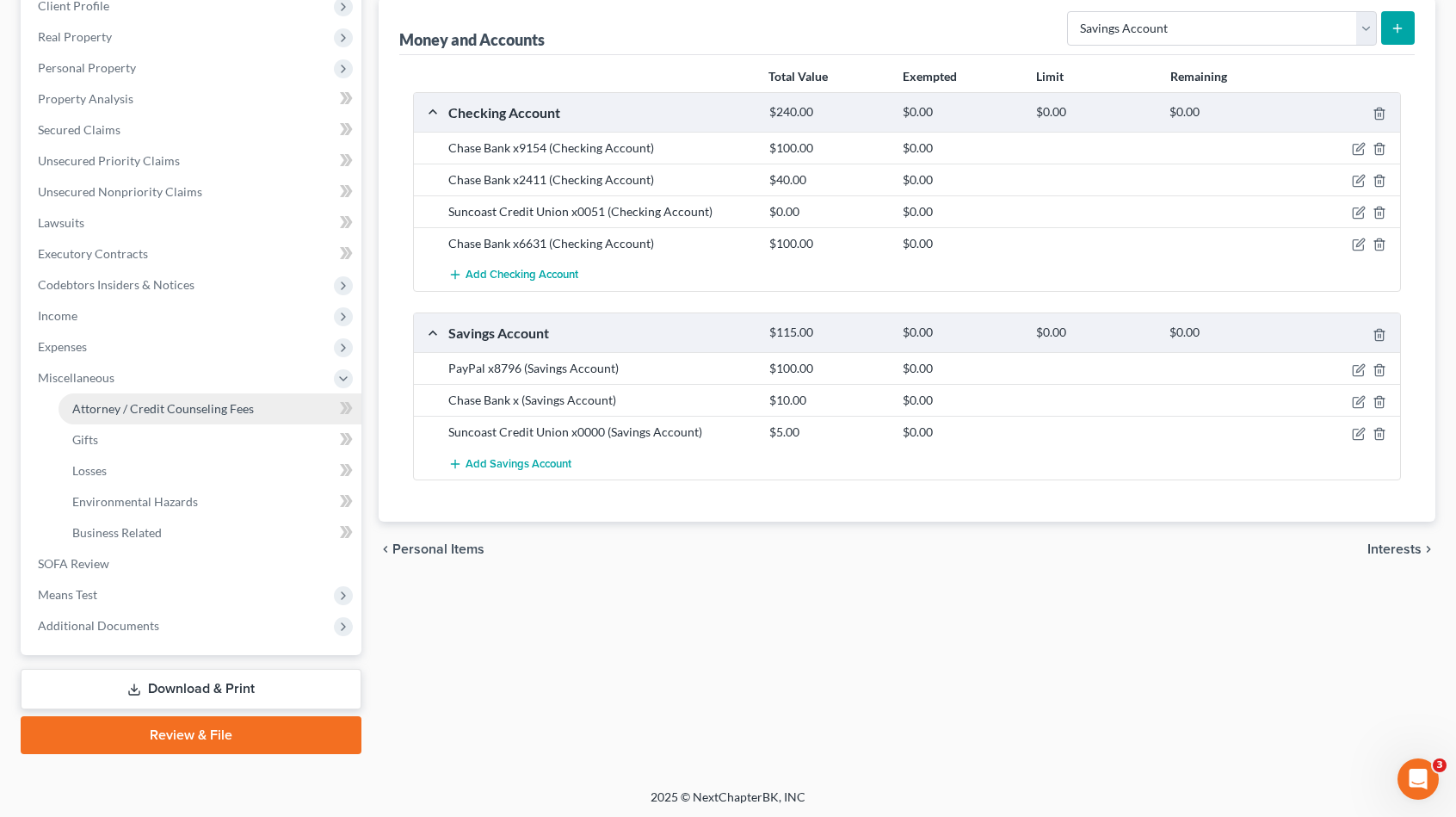
click at [204, 410] on span "Attorney / Credit Counseling Fees" at bounding box center [162, 408] width 181 height 15
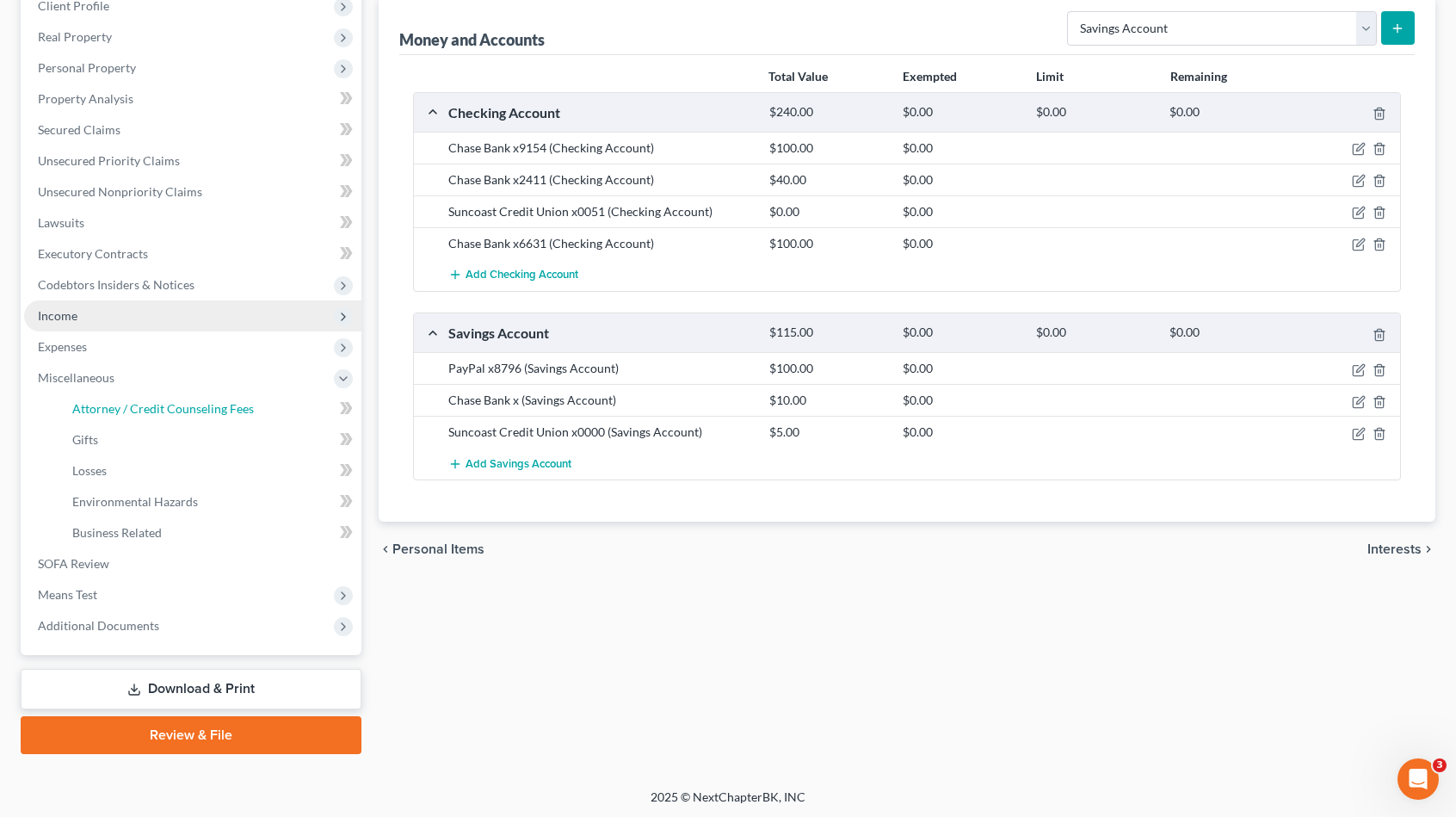
select select "0"
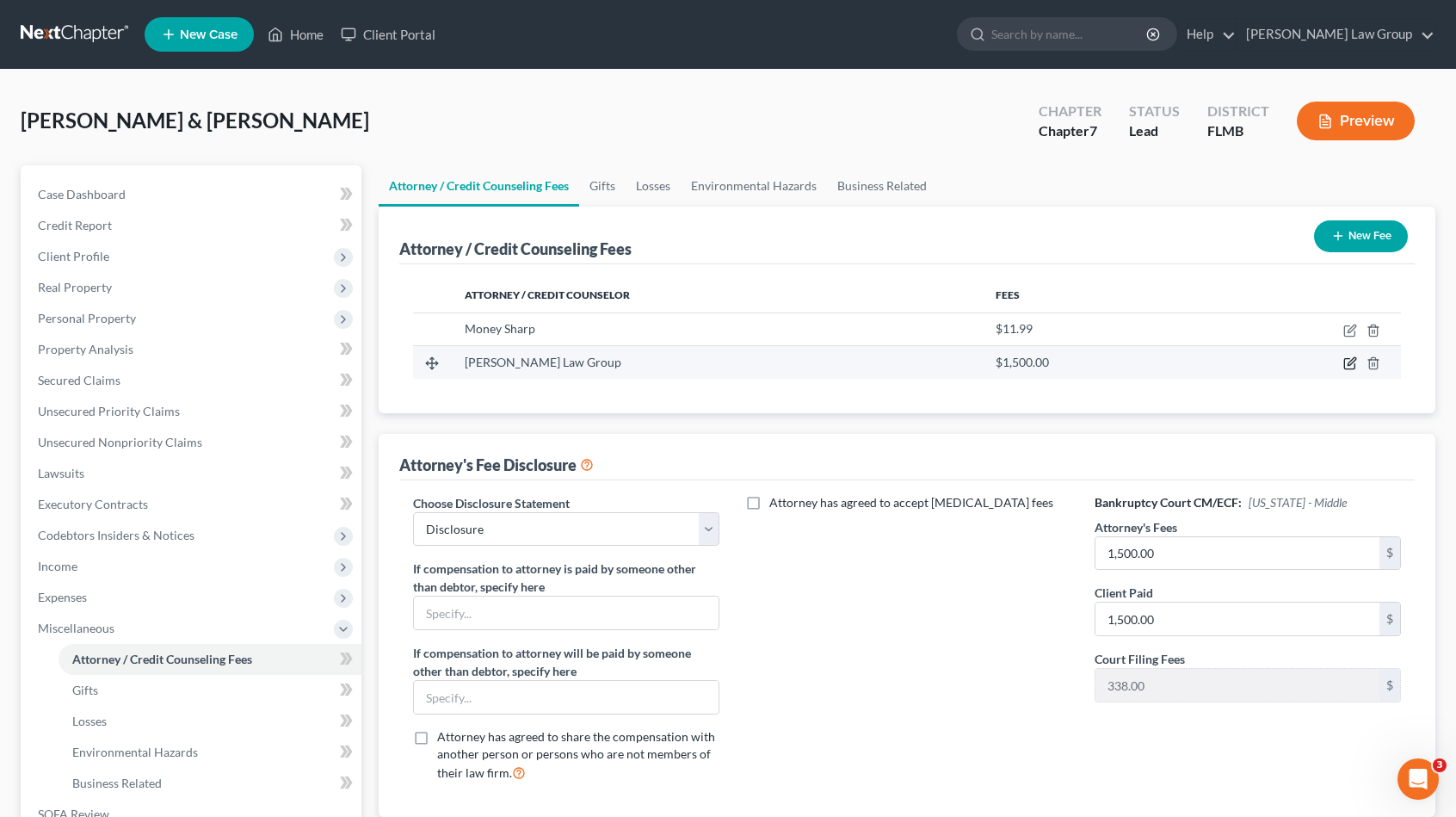
click at [1351, 360] on icon "button" at bounding box center [1350, 363] width 14 height 14
select select "9"
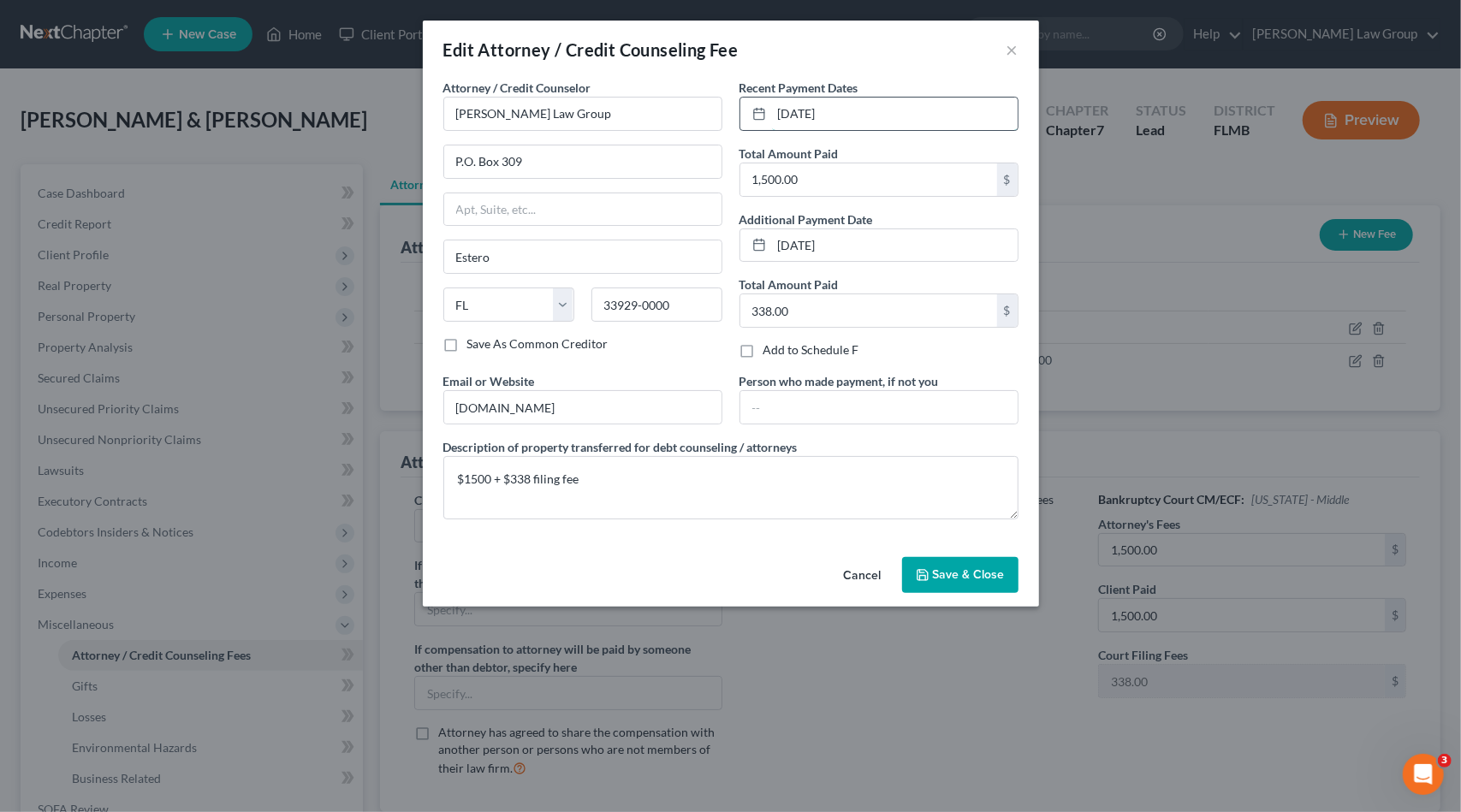
click at [809, 114] on input "[DATE]" at bounding box center [895, 113] width 246 height 32
type input "[DATE]"
click at [810, 244] on input "[DATE]" at bounding box center [895, 245] width 246 height 32
type input "[DATE]"
click at [953, 574] on span "Save & Close" at bounding box center [969, 574] width 72 height 15
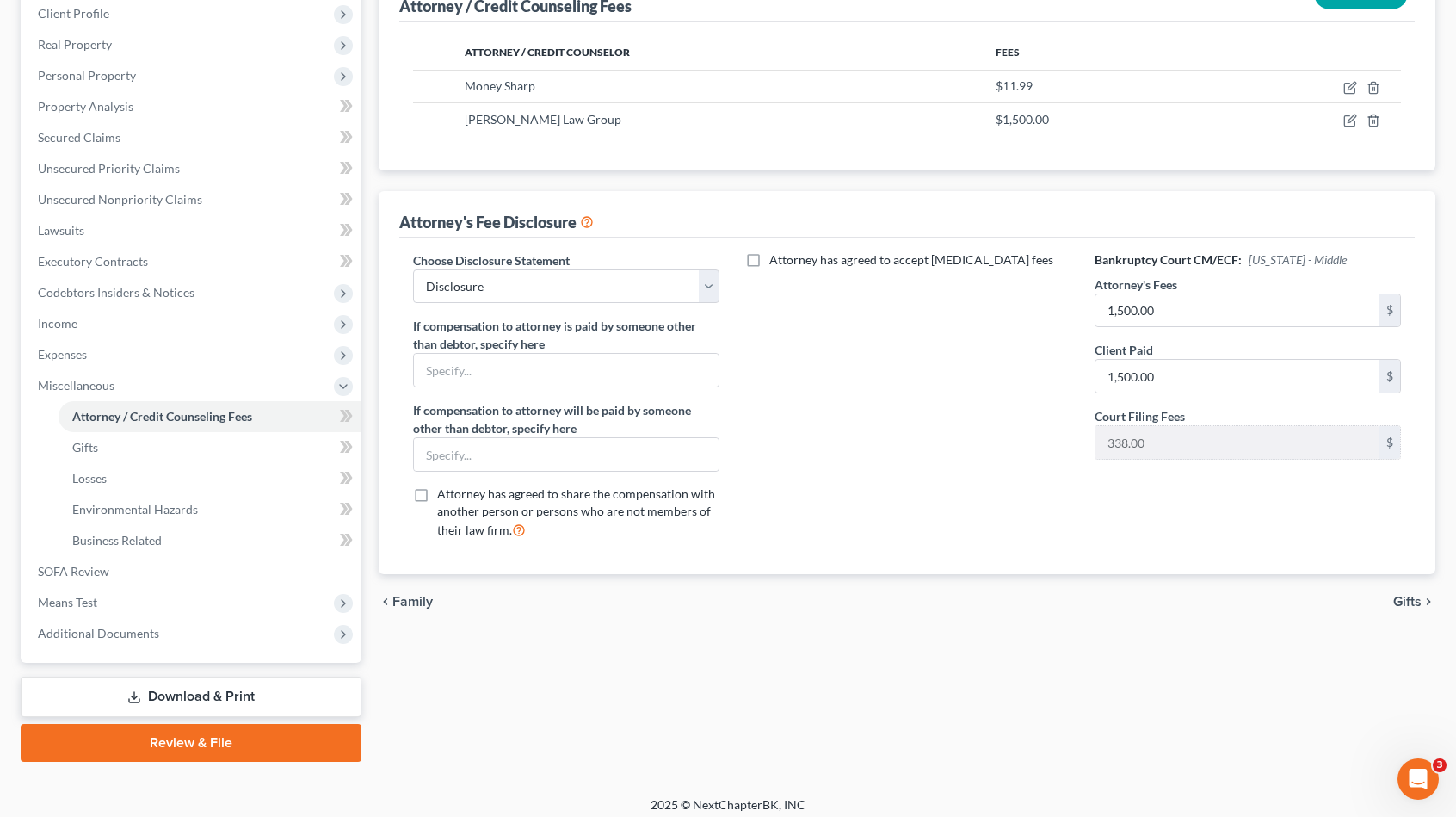
scroll to position [251, 0]
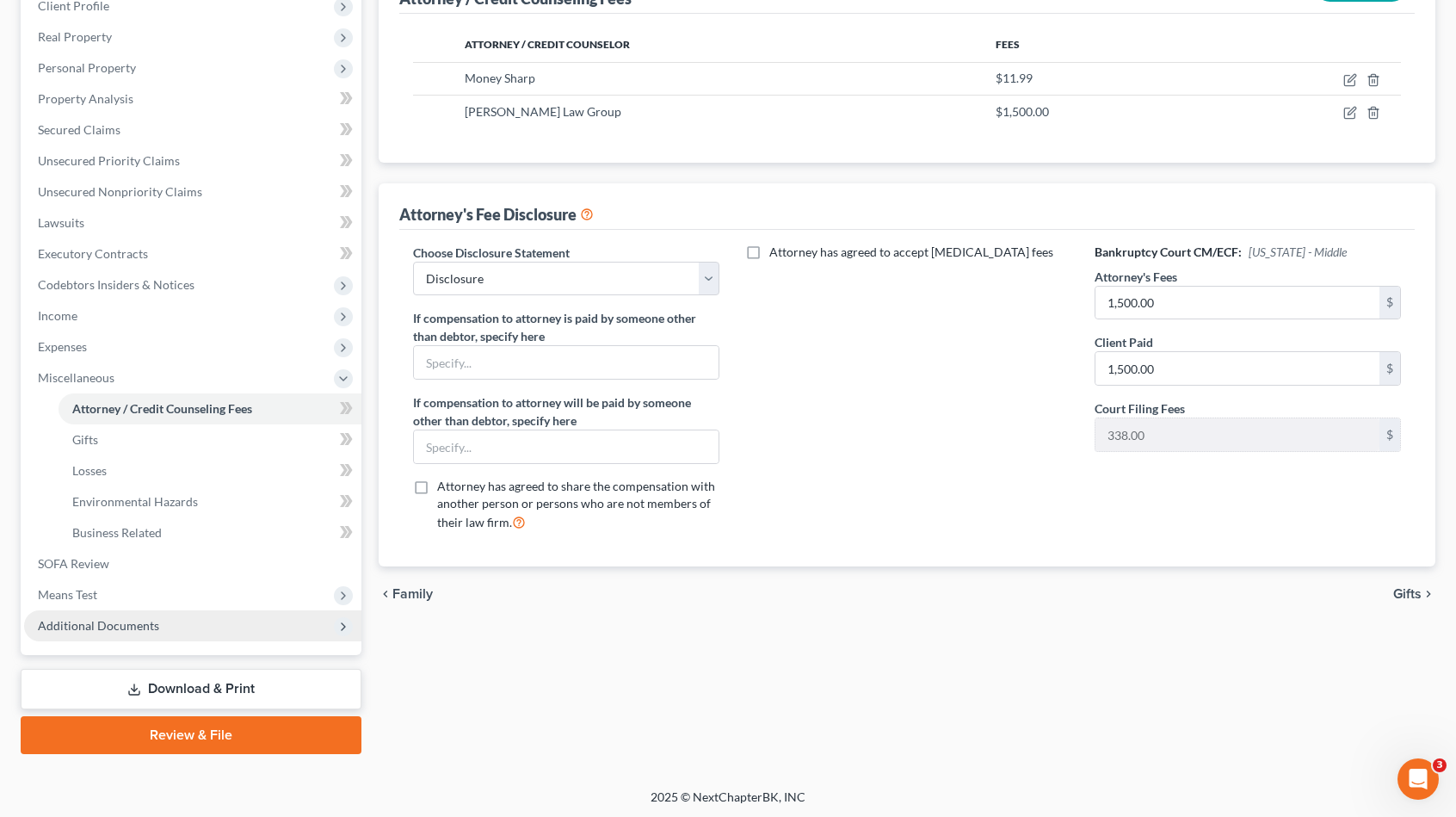
click at [217, 621] on span "Additional Documents" at bounding box center [192, 625] width 338 height 31
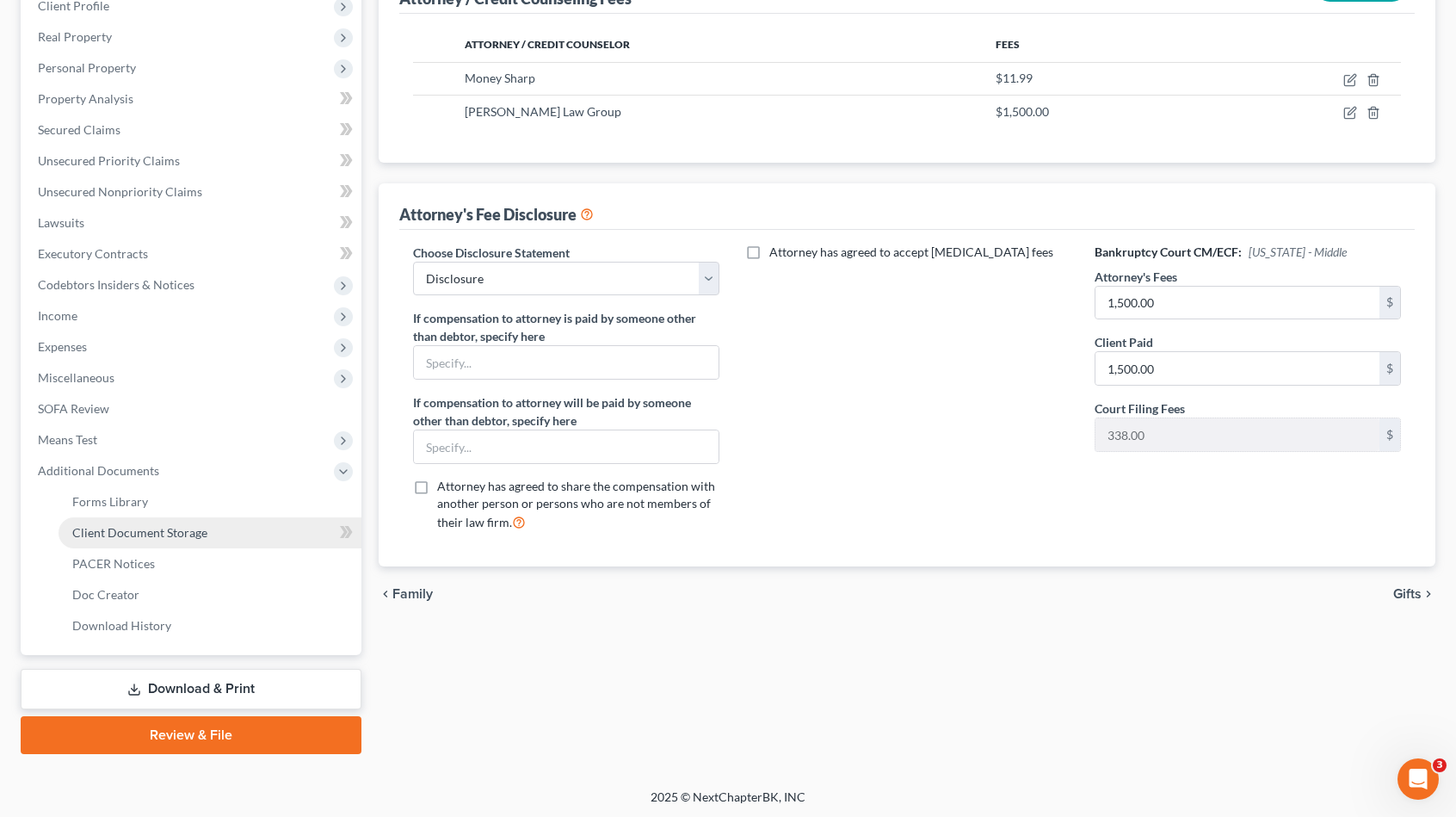
click at [181, 531] on span "Client Document Storage" at bounding box center [140, 532] width 136 height 15
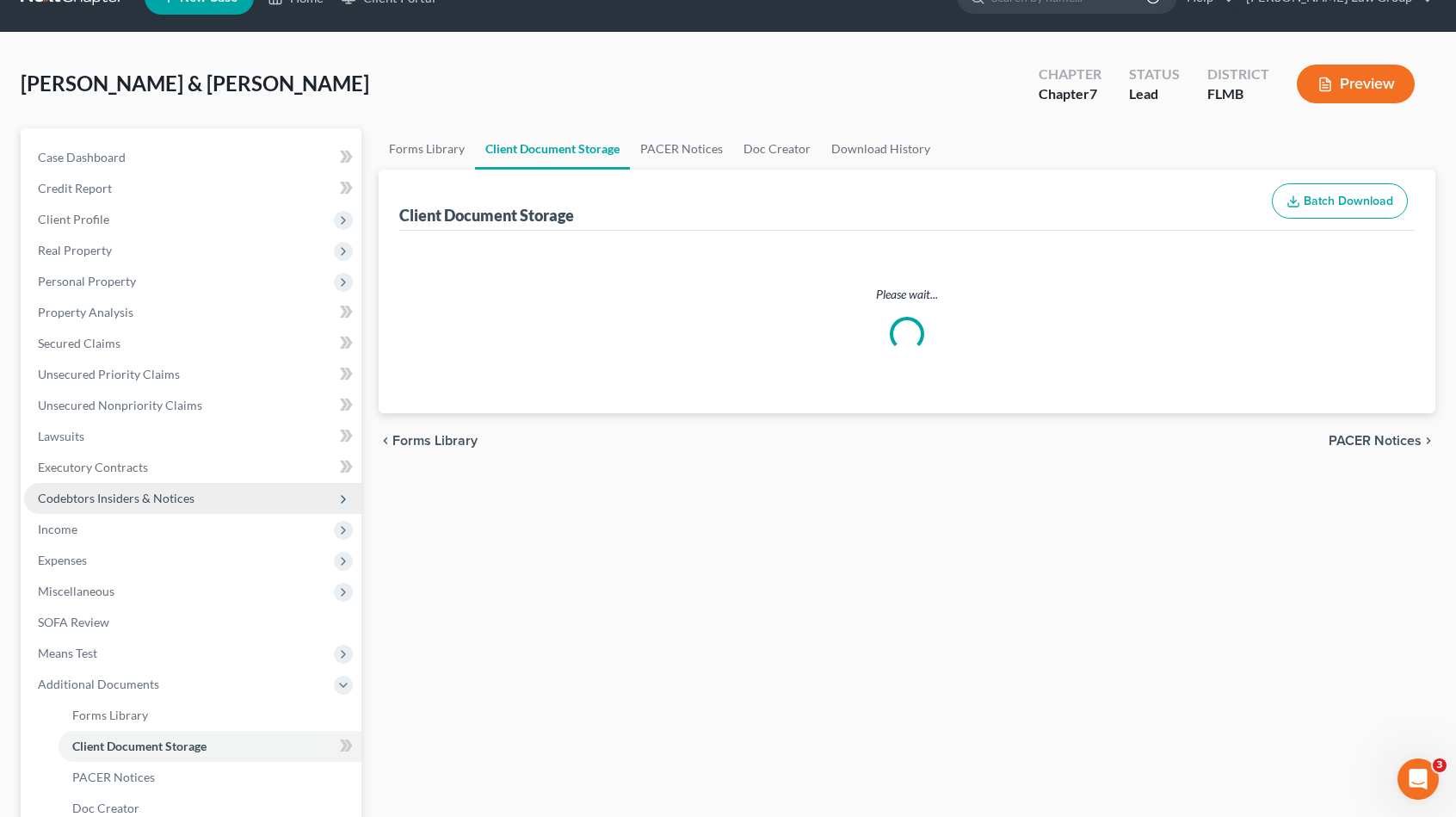
select select "9"
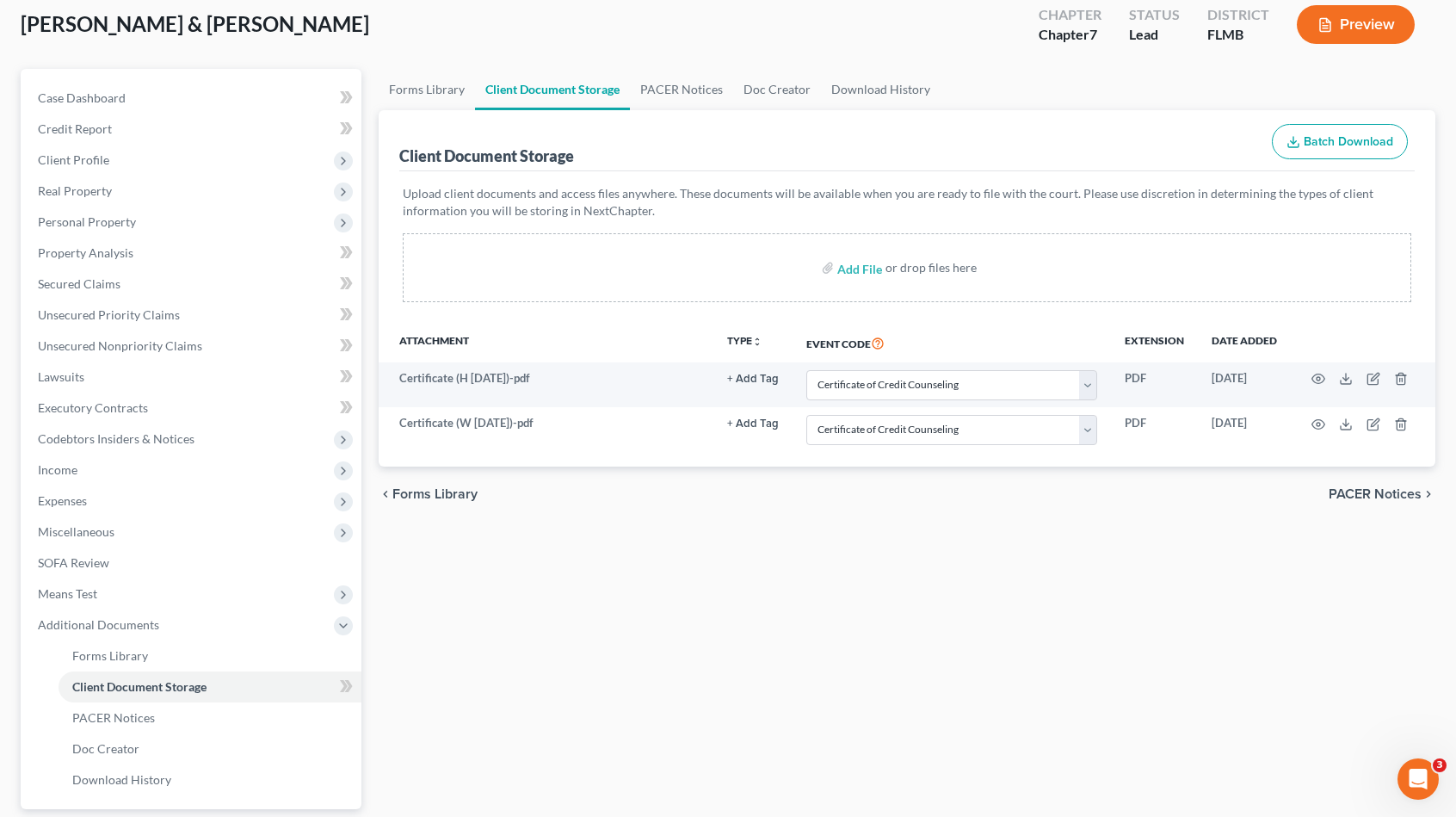
scroll to position [251, 0]
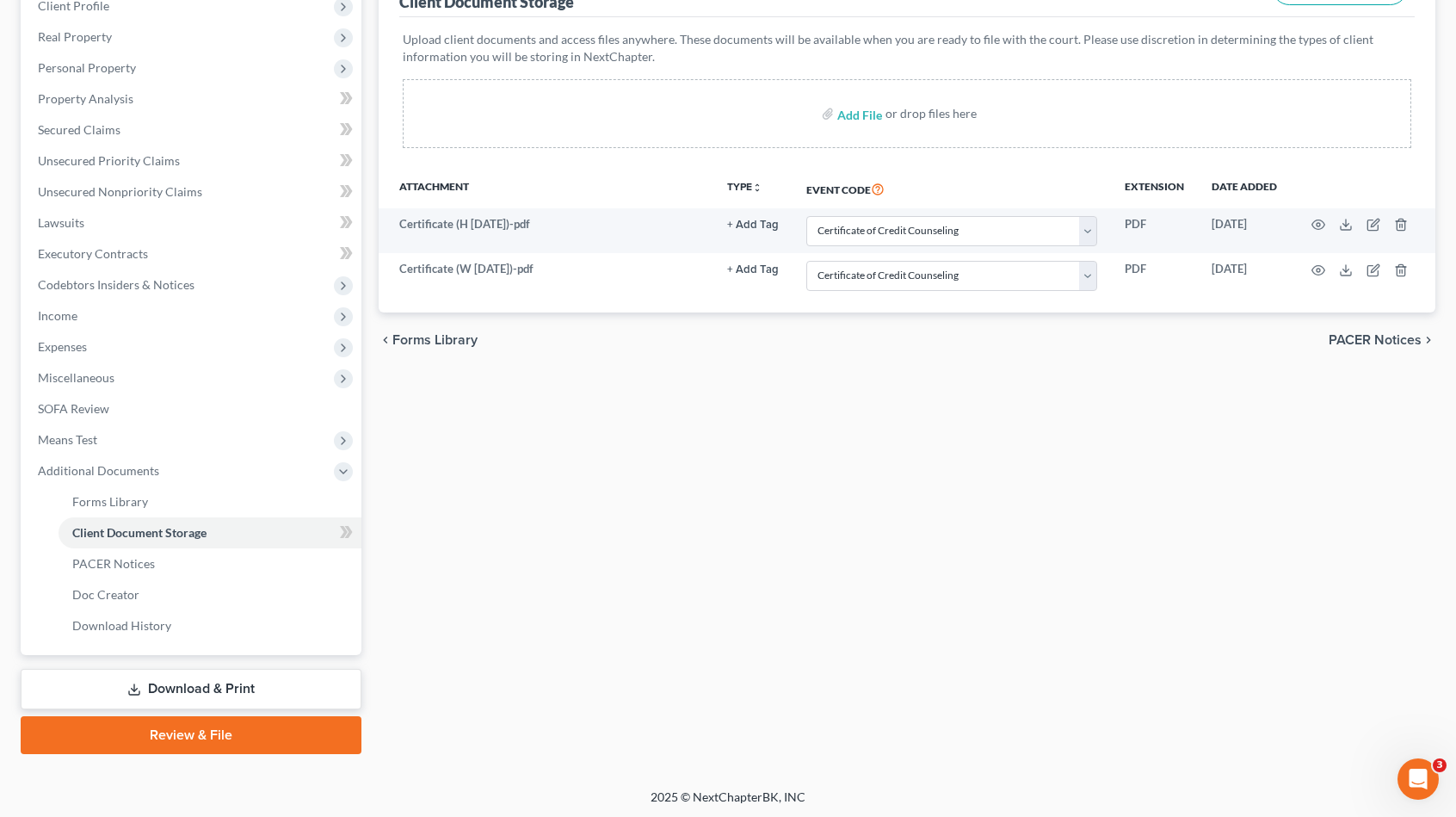
click at [266, 683] on link "Download & Print" at bounding box center [191, 689] width 340 height 41
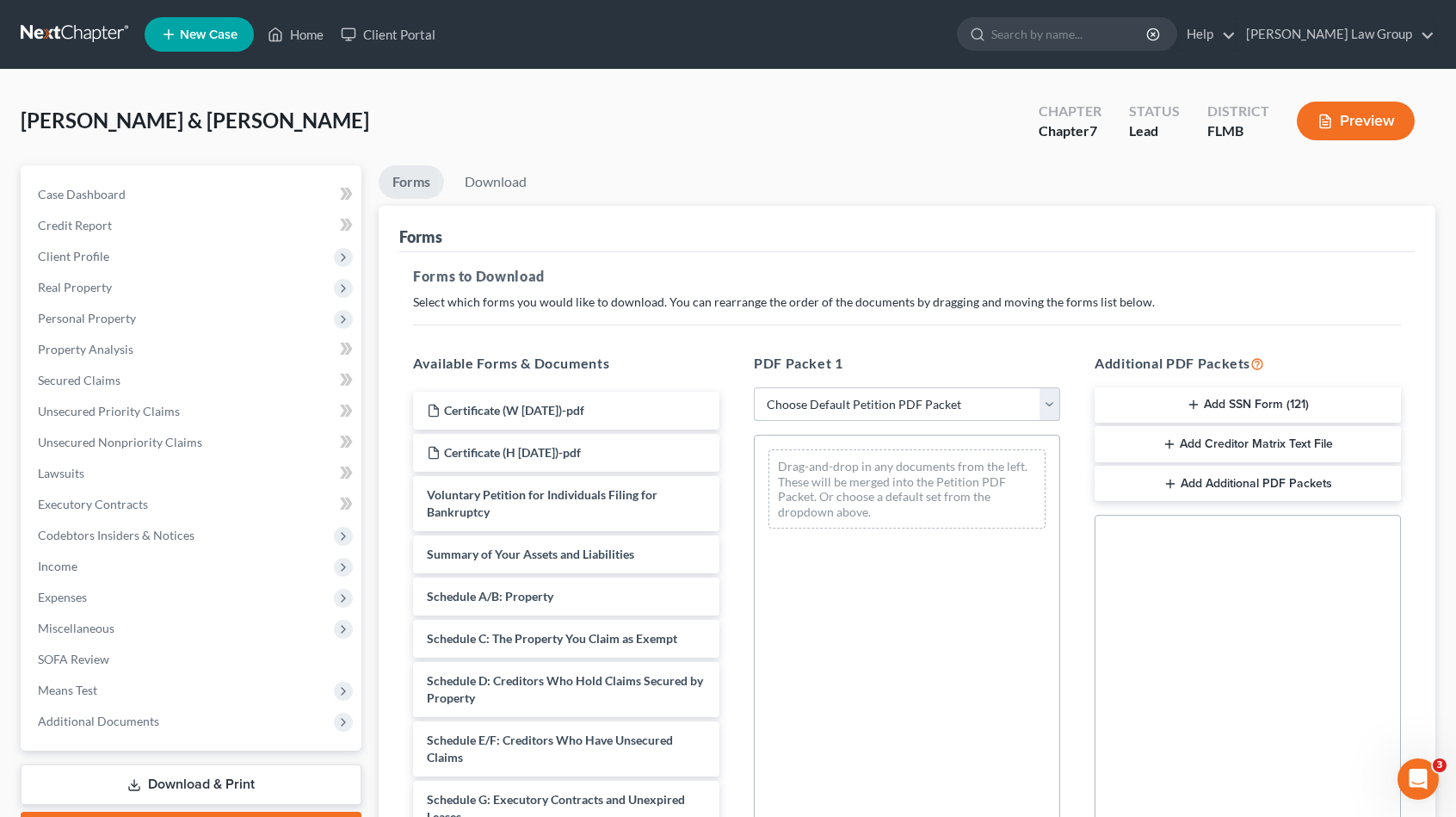
click at [818, 391] on select "Choose Default Petition PDF Packet Complete Bankruptcy Petition (all forms and …" at bounding box center [908, 404] width 307 height 35
select select "0"
click at [754, 387] on select "Choose Default Petition PDF Packet Complete Bankruptcy Petition (all forms and …" at bounding box center [908, 404] width 307 height 35
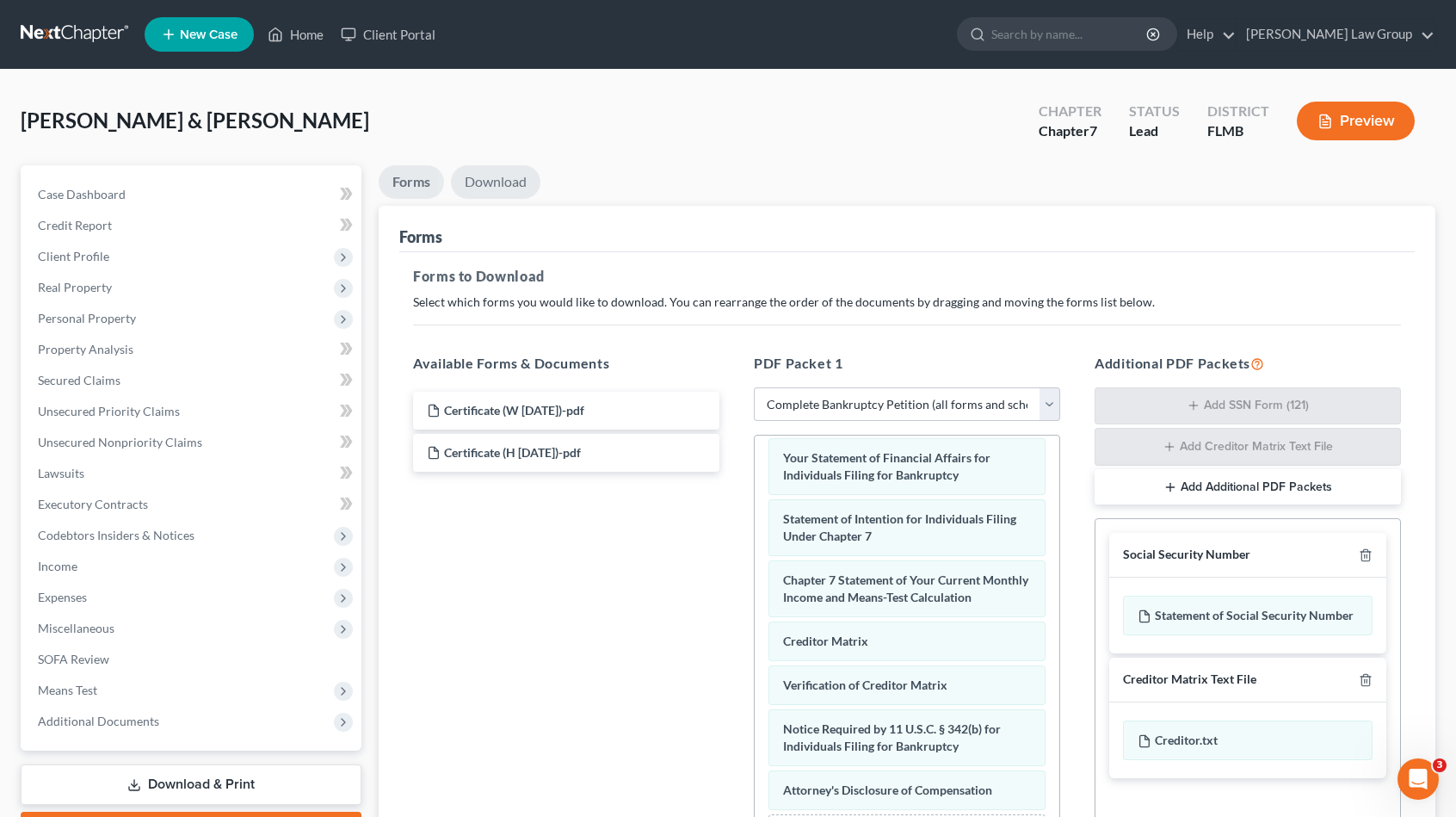
click at [492, 186] on link "Download" at bounding box center [496, 182] width 89 height 34
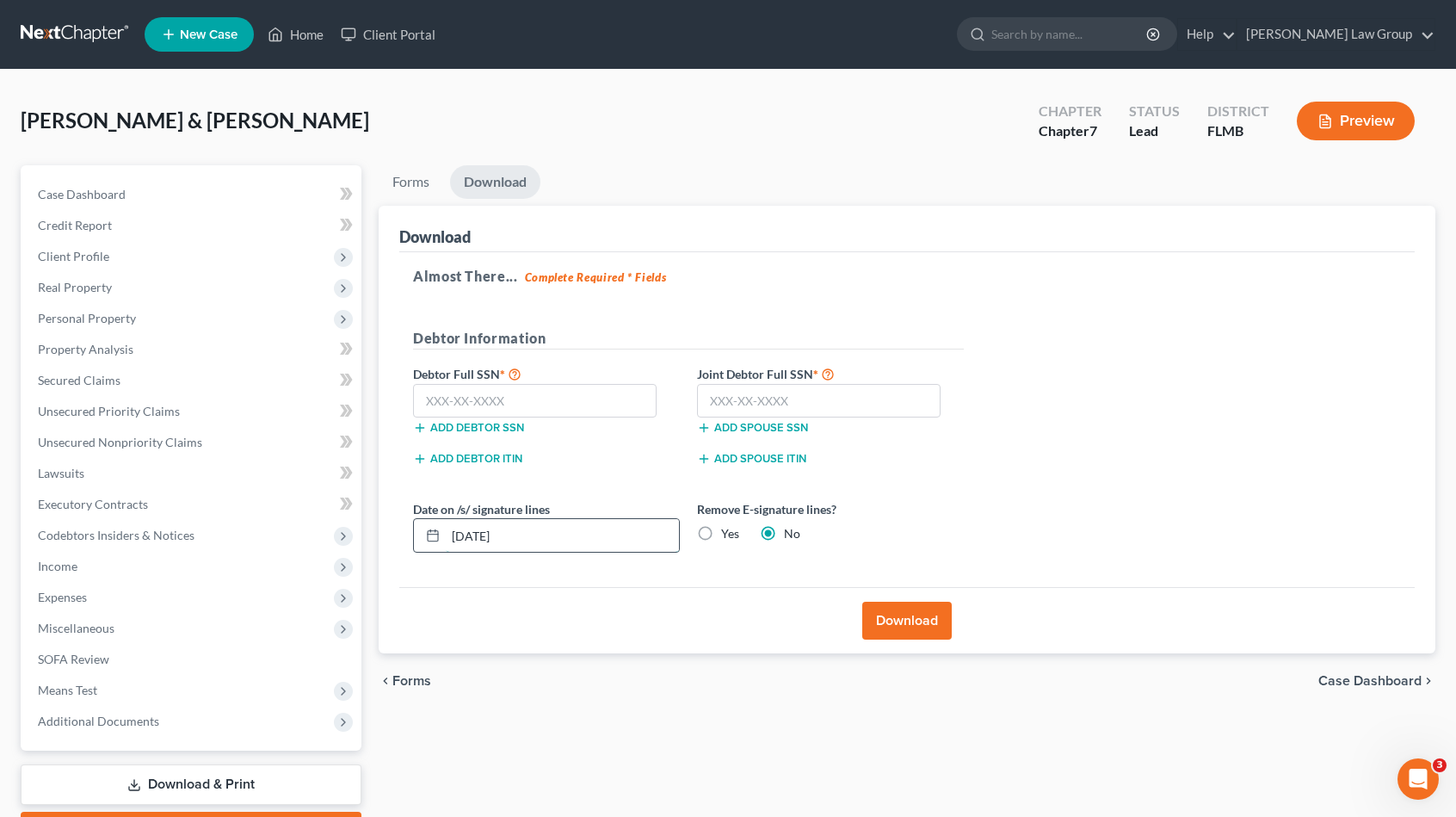
drag, startPoint x: 469, startPoint y: 535, endPoint x: 484, endPoint y: 538, distance: 15.3
click at [484, 538] on input "[DATE]" at bounding box center [562, 535] width 234 height 33
type input "[DATE]"
drag, startPoint x: 545, startPoint y: 407, endPoint x: 574, endPoint y: 385, distance: 36.4
click at [547, 406] on input "text" at bounding box center [534, 401] width 243 height 35
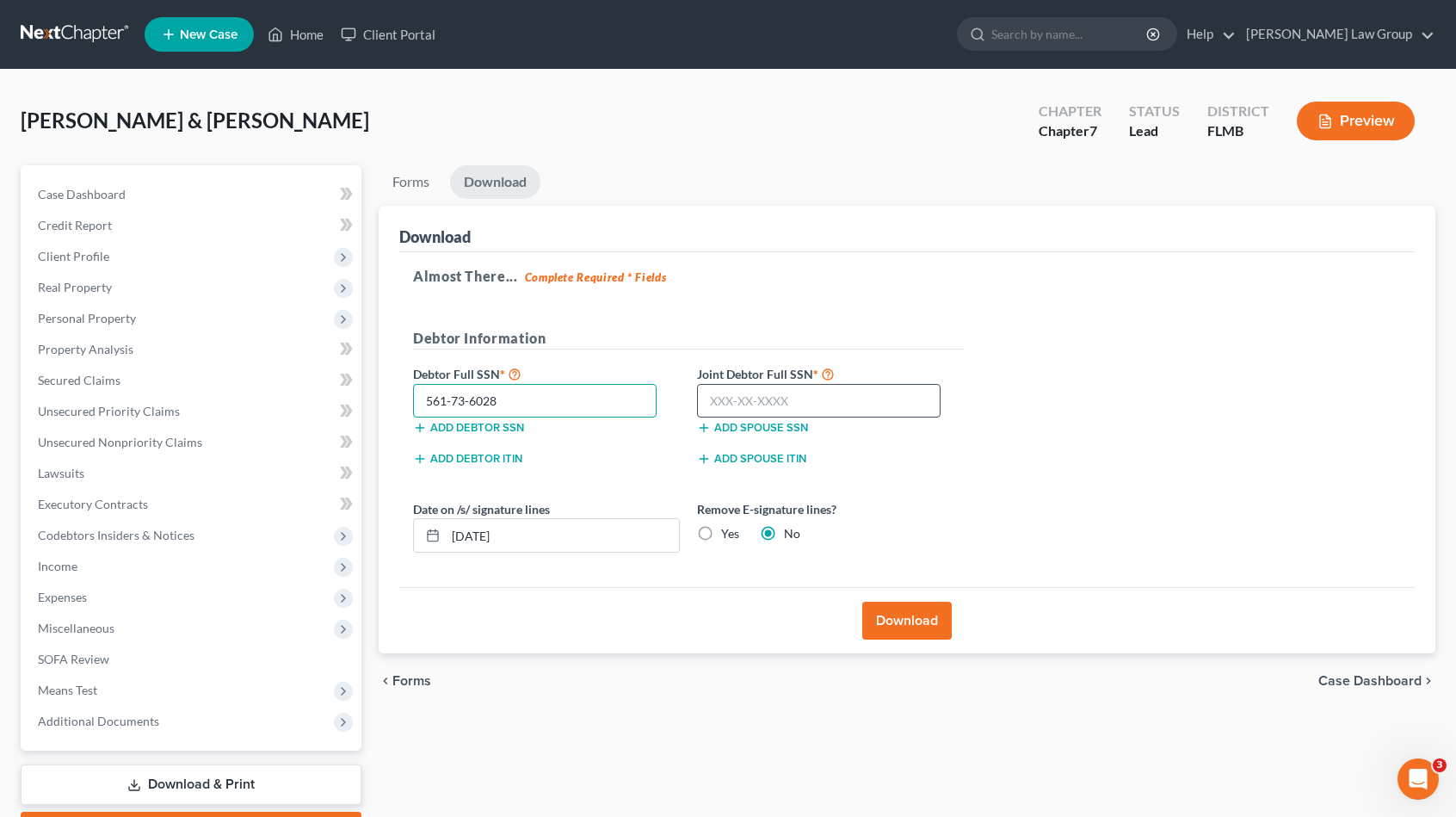
type input "561-73-6028"
drag, startPoint x: 725, startPoint y: 397, endPoint x: 739, endPoint y: 393, distance: 14.6
click at [725, 397] on input "text" at bounding box center [819, 401] width 243 height 35
type input "185-72-6583"
click at [885, 617] on button "Download" at bounding box center [907, 621] width 89 height 38
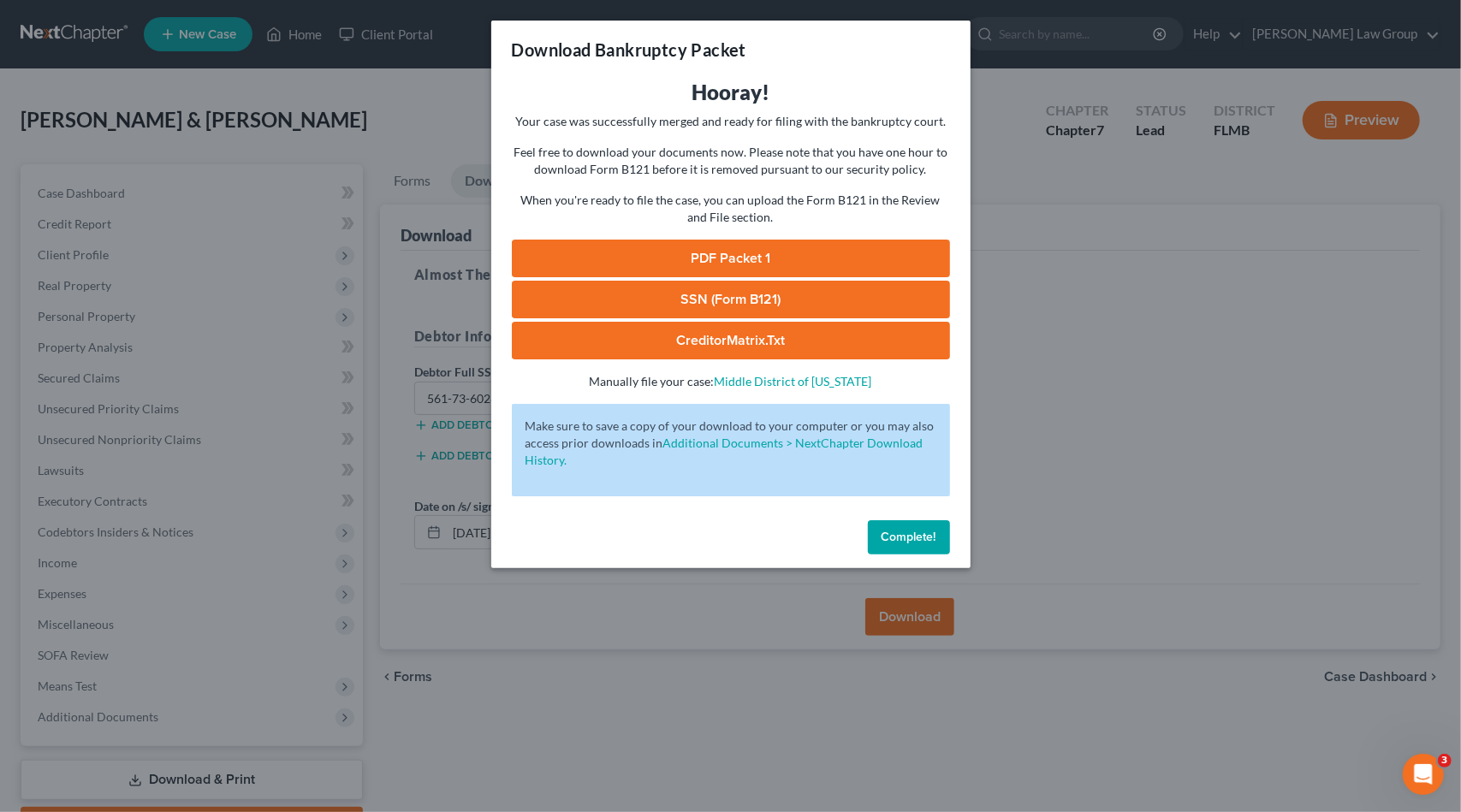
click at [909, 268] on link "PDF Packet 1" at bounding box center [730, 258] width 438 height 37
click at [762, 303] on link "SSN (Form B121)" at bounding box center [730, 299] width 438 height 37
click at [744, 333] on link "CreditorMatrix.txt" at bounding box center [730, 341] width 438 height 37
click at [937, 531] on button "Complete!" at bounding box center [909, 537] width 82 height 34
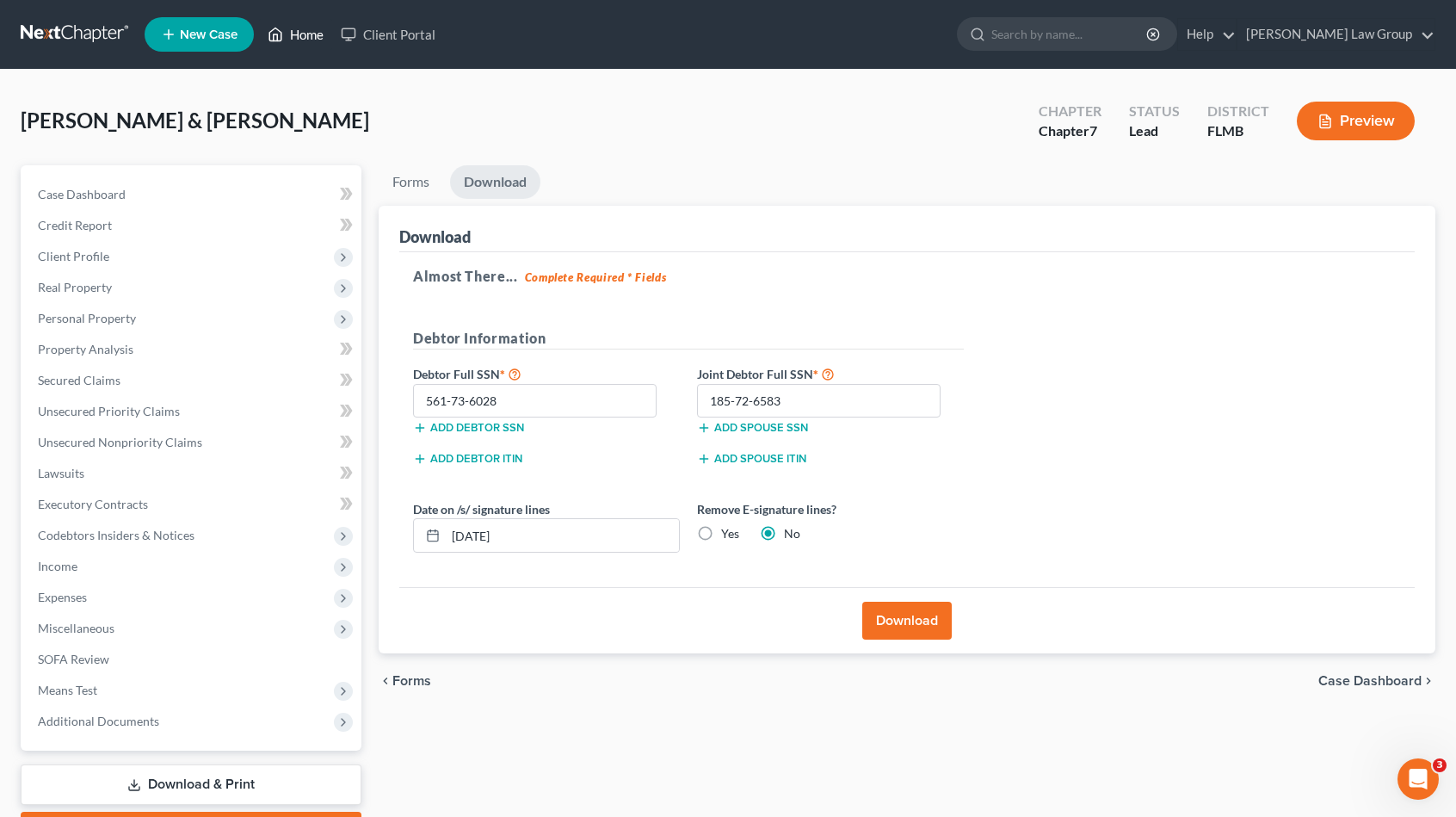
click at [324, 34] on link "Home" at bounding box center [296, 34] width 73 height 31
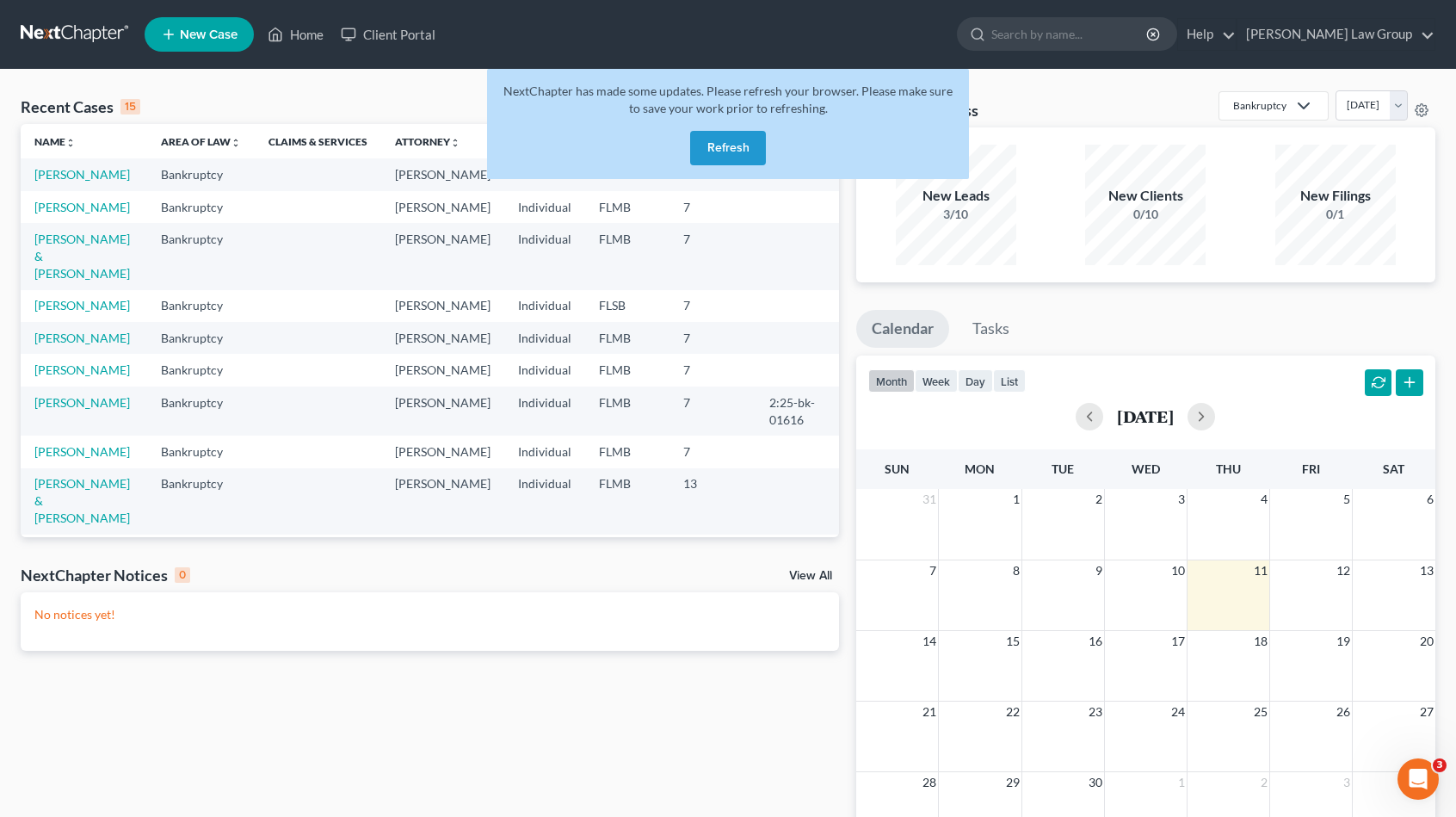
click at [741, 151] on button "Refresh" at bounding box center [728, 148] width 76 height 35
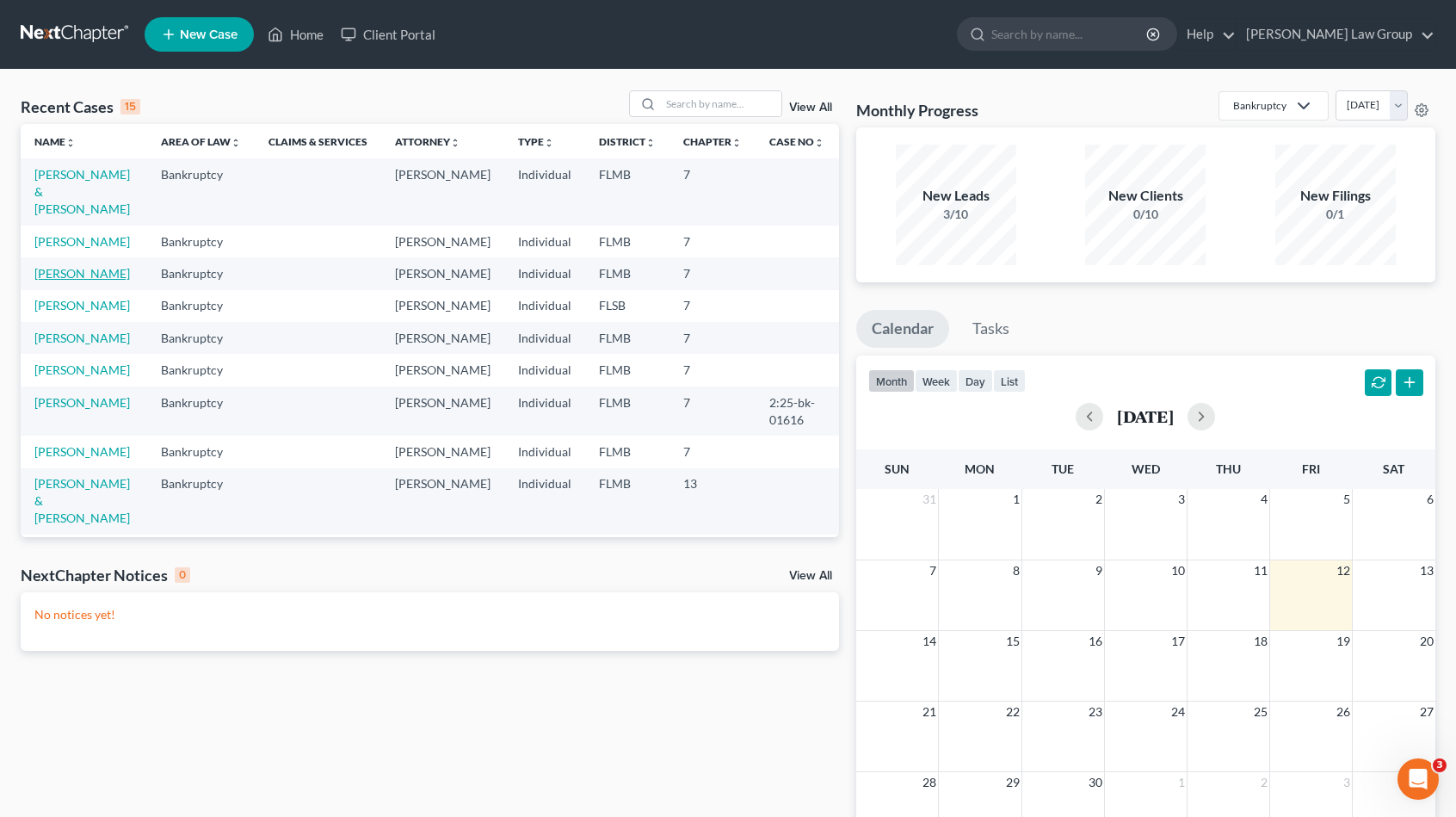
click at [70, 266] on link "[PERSON_NAME]" at bounding box center [82, 273] width 96 height 15
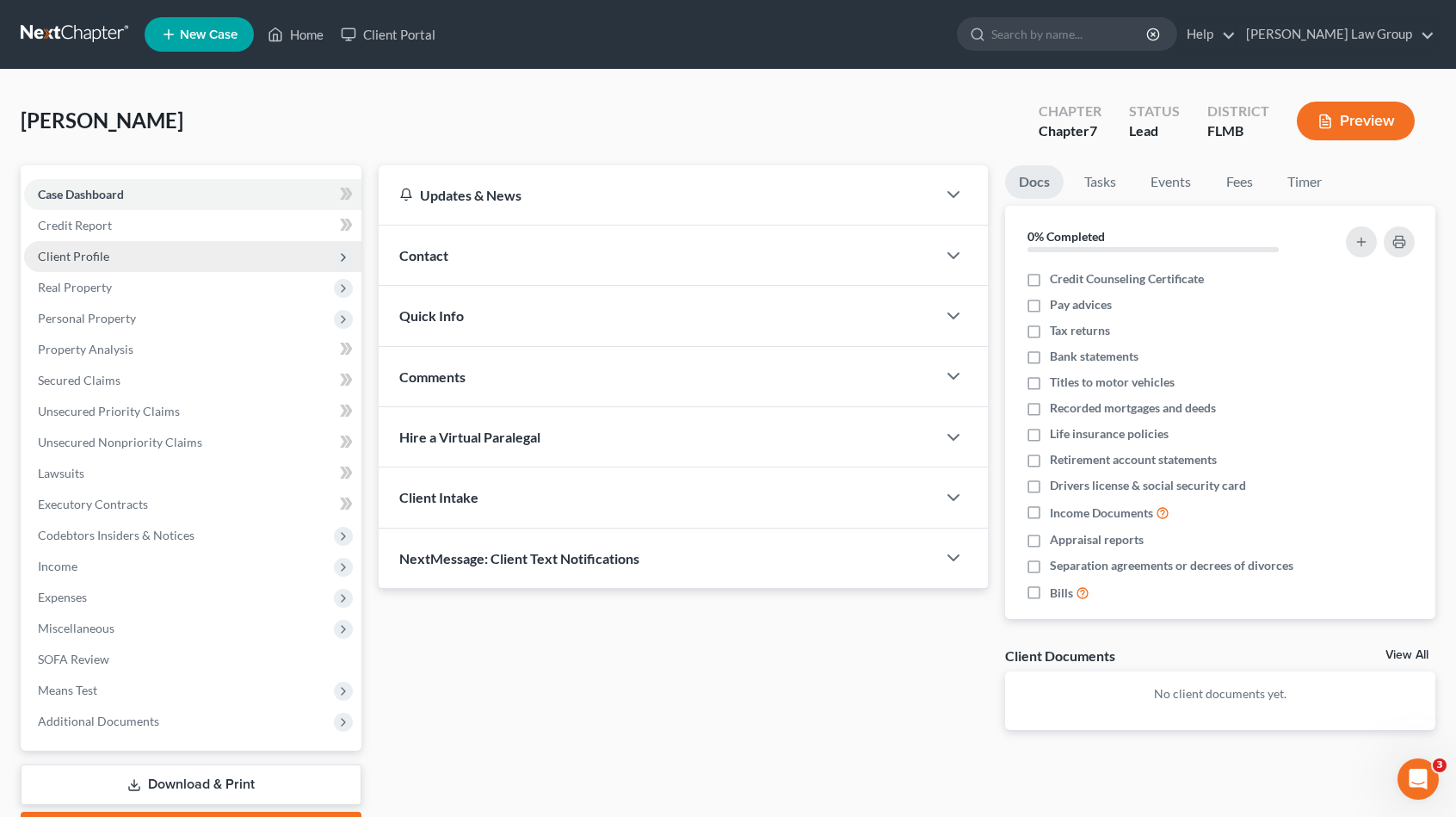
click at [153, 255] on span "Client Profile" at bounding box center [192, 255] width 338 height 31
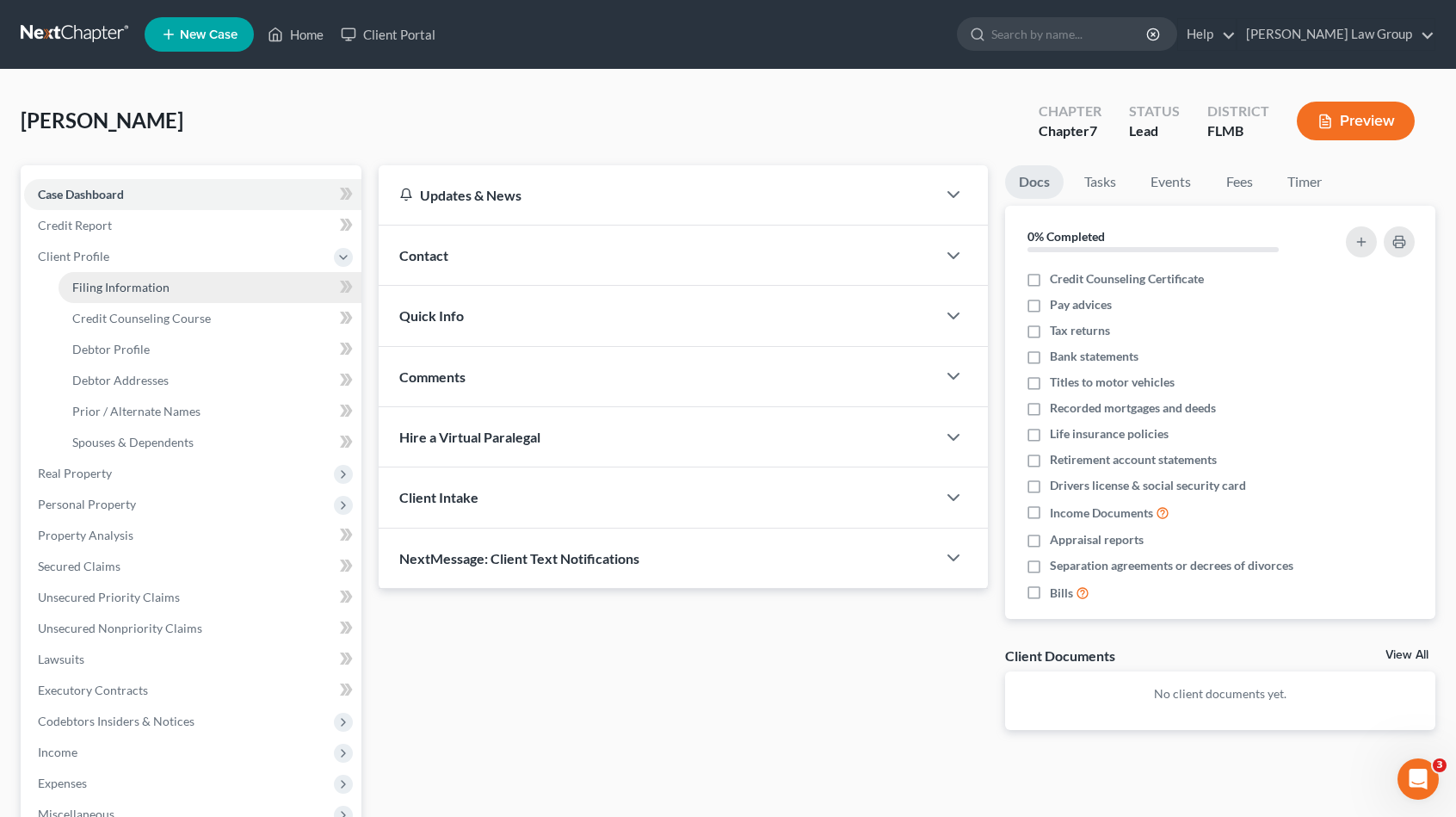
click at [172, 287] on link "Filing Information" at bounding box center [210, 287] width 303 height 31
select select "1"
select select "0"
select select "9"
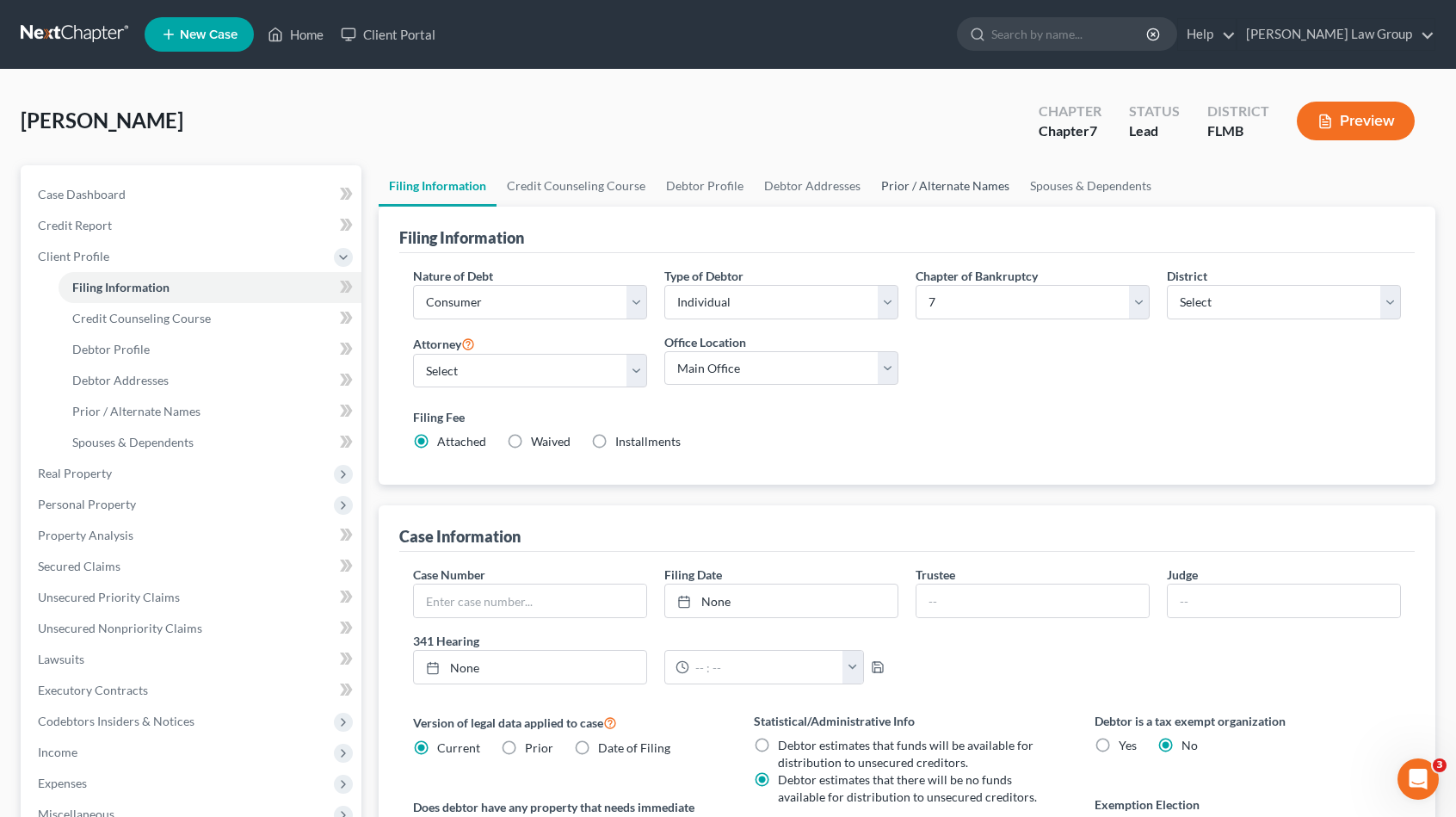
click at [928, 184] on link "Prior / Alternate Names" at bounding box center [945, 186] width 148 height 42
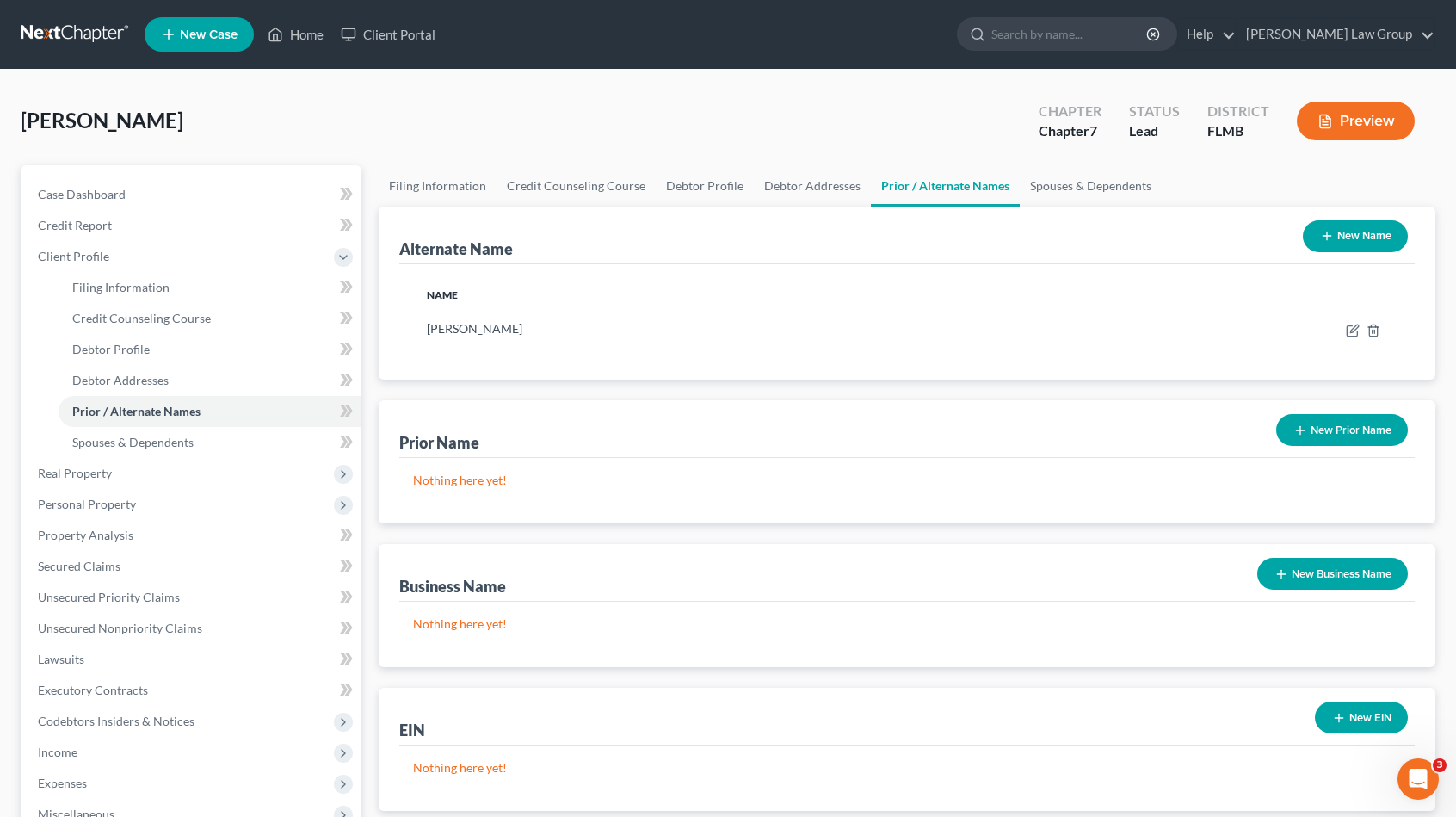
click at [1356, 241] on button "New Name" at bounding box center [1355, 237] width 105 height 32
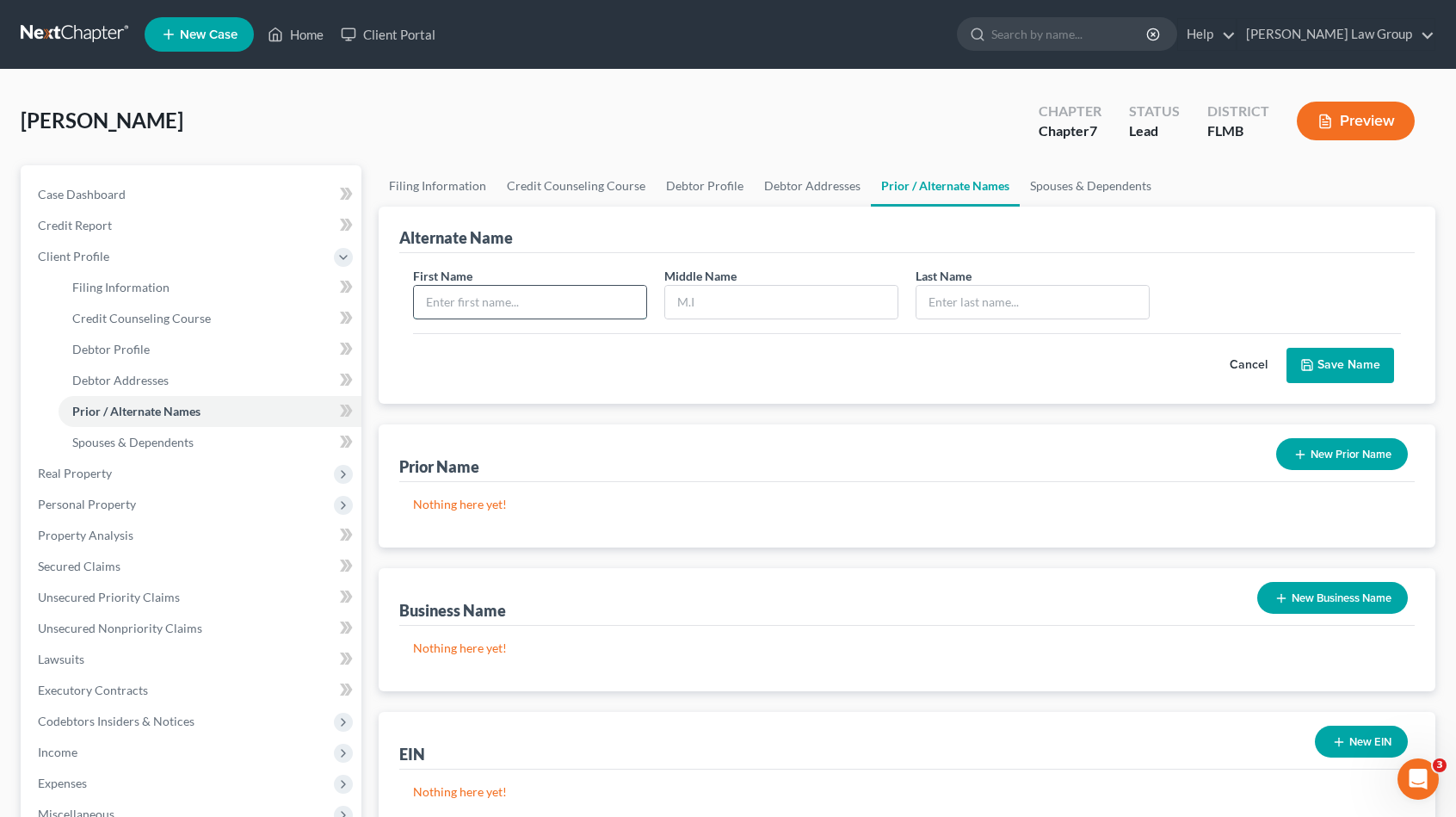
click at [568, 293] on input "text" at bounding box center [530, 302] width 233 height 33
type input "Karl"
type input "James"
type input "Flaugher, Sr."
click at [1322, 379] on button "Save Name" at bounding box center [1340, 365] width 108 height 37
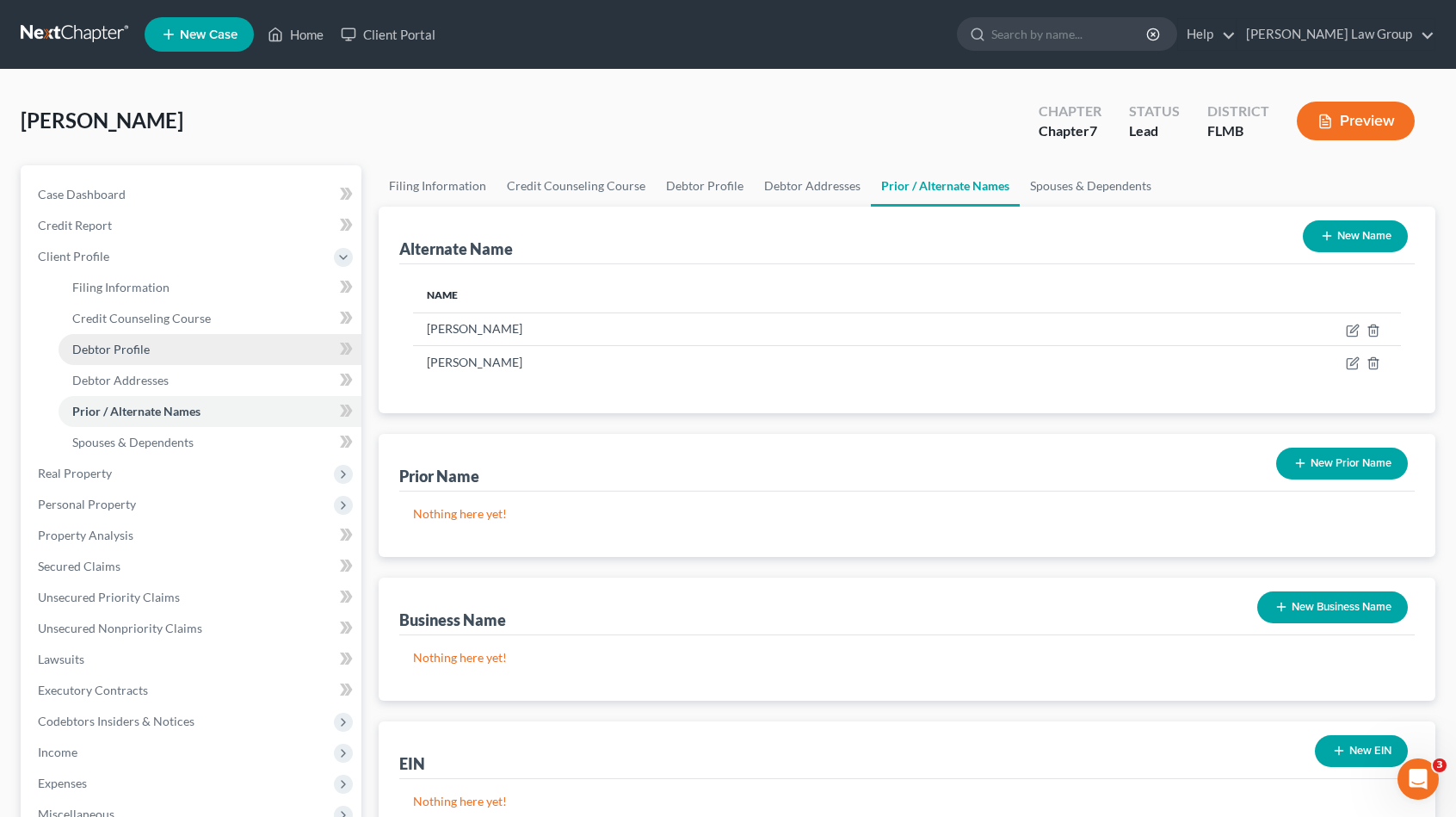
click at [155, 356] on link "Debtor Profile" at bounding box center [210, 349] width 303 height 31
select select "0"
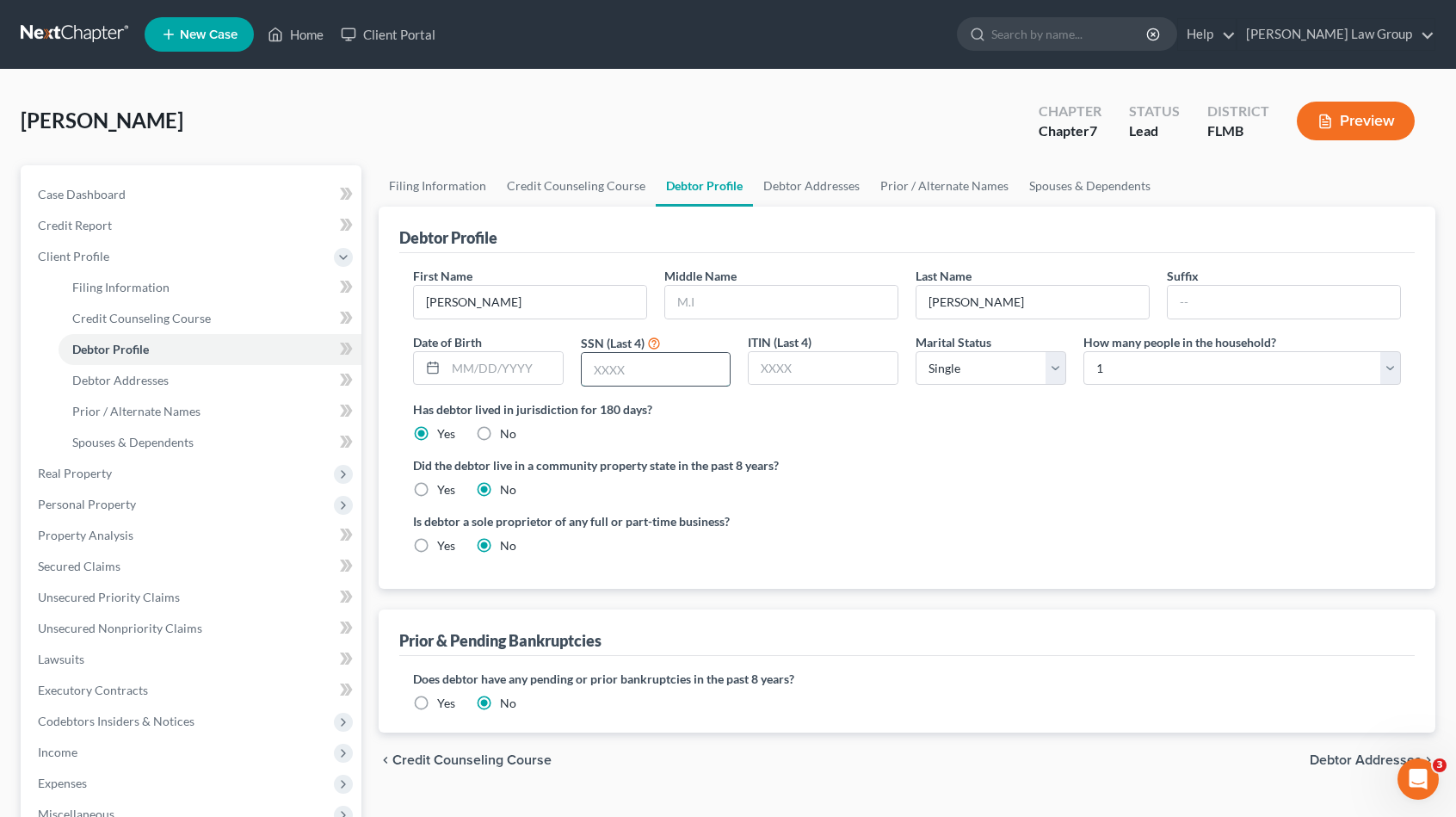
click at [631, 366] on input "text" at bounding box center [656, 368] width 148 height 33
type input "9322"
click at [497, 364] on input "text" at bounding box center [504, 368] width 117 height 33
type input "02/17/1961"
click at [834, 191] on link "Debtor Addresses" at bounding box center [812, 186] width 117 height 42
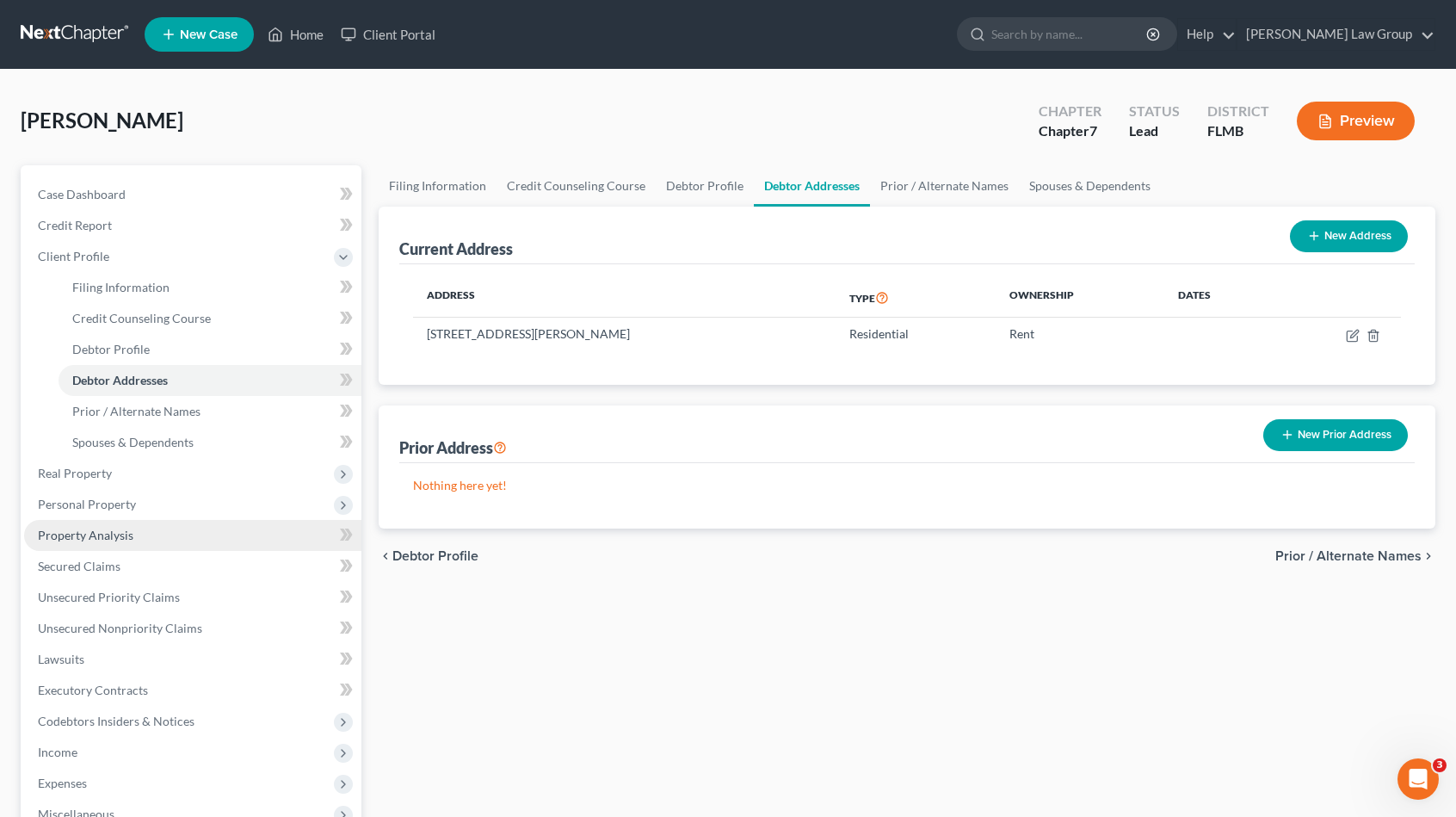
scroll to position [281, 0]
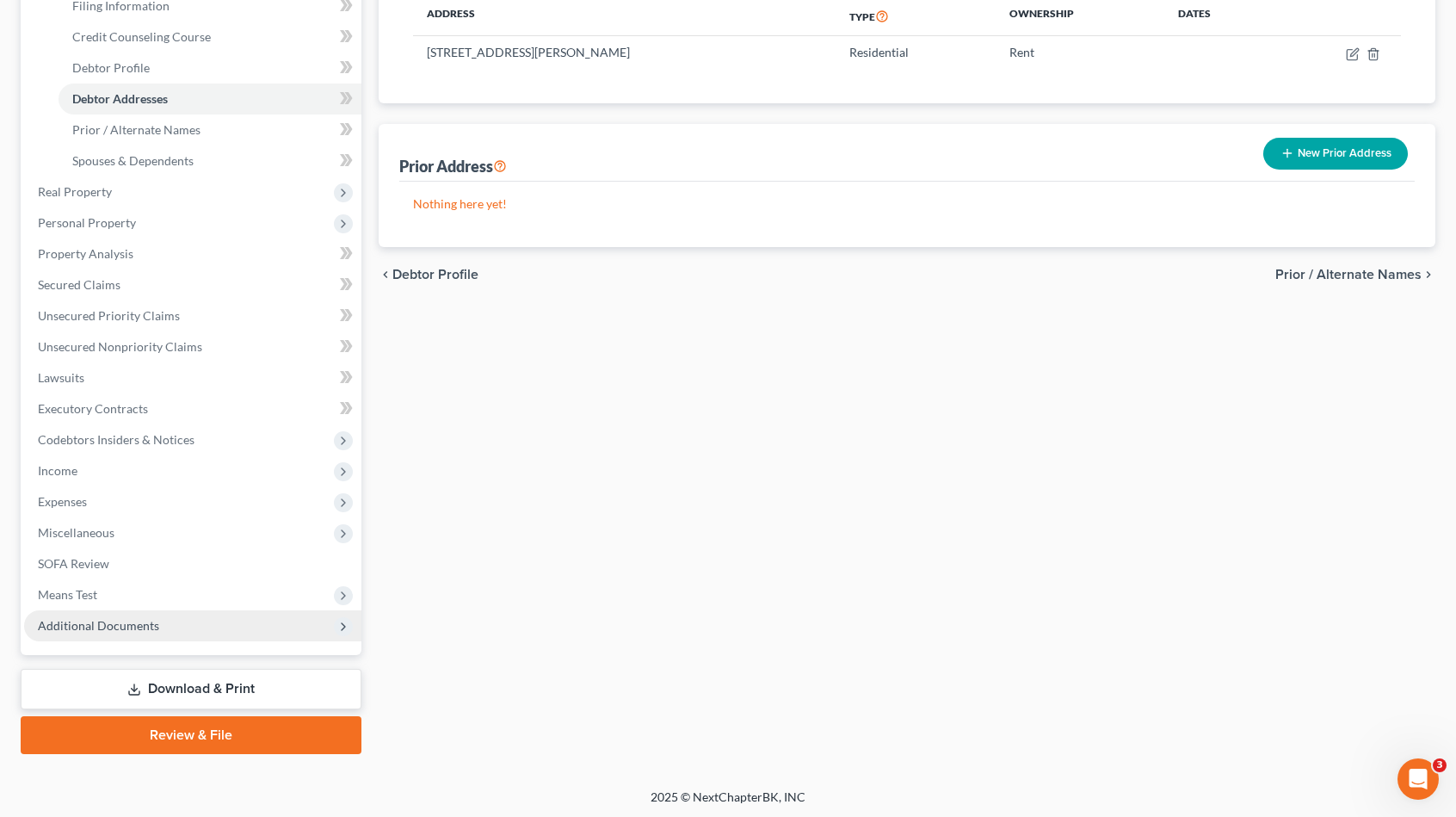
click at [147, 626] on span "Additional Documents" at bounding box center [98, 625] width 122 height 15
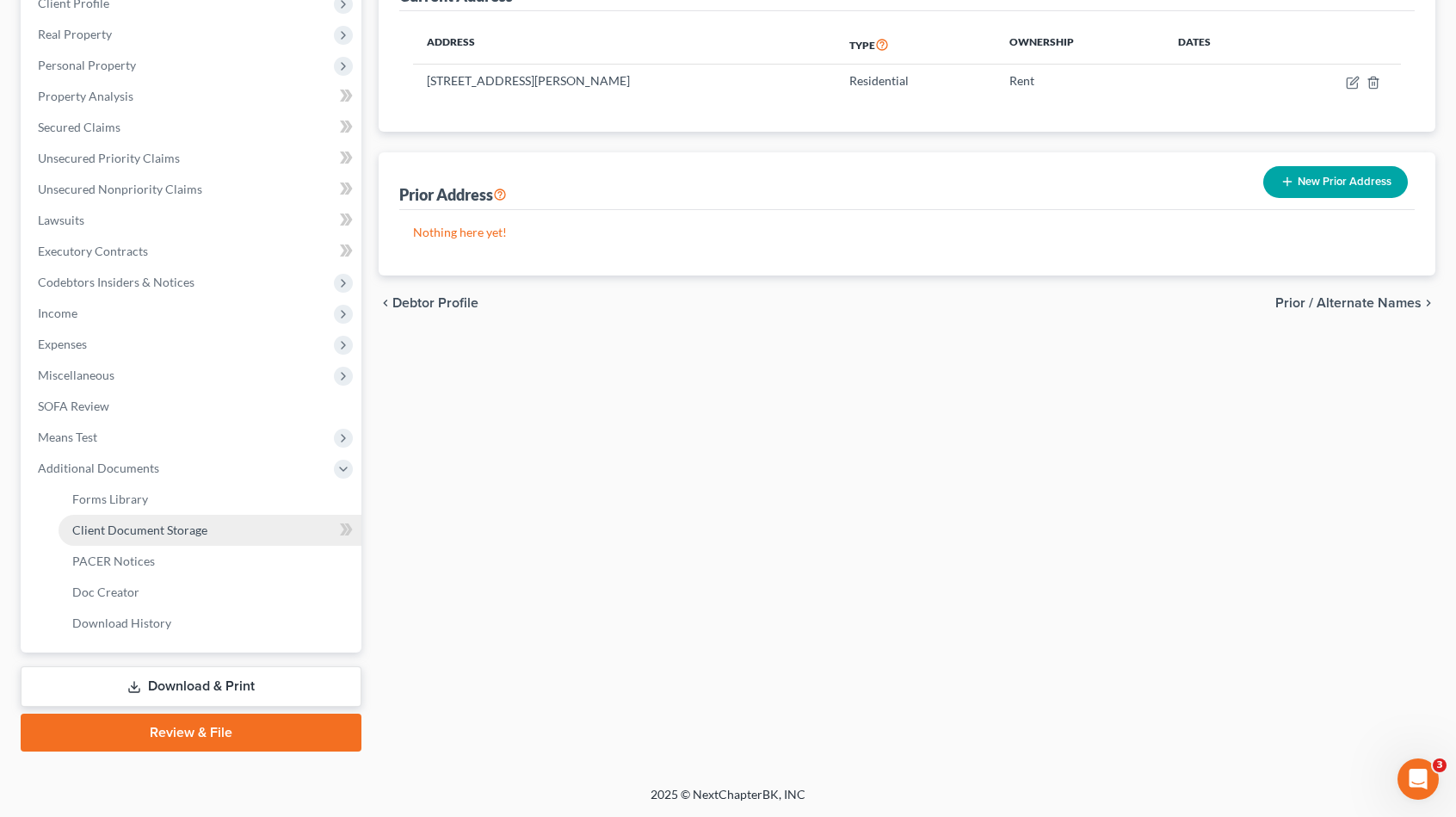
scroll to position [251, 0]
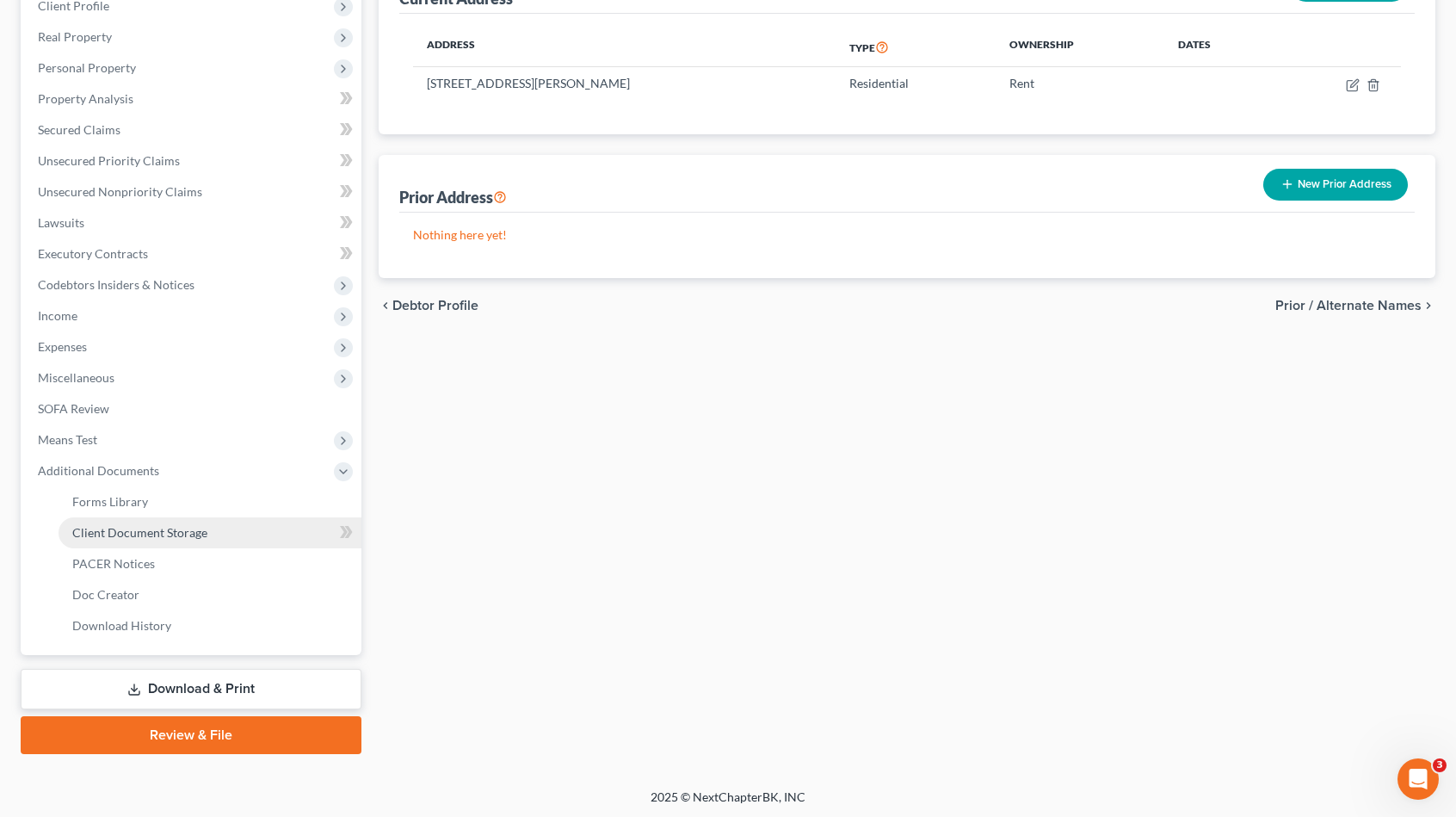
click at [162, 532] on span "Client Document Storage" at bounding box center [140, 532] width 136 height 15
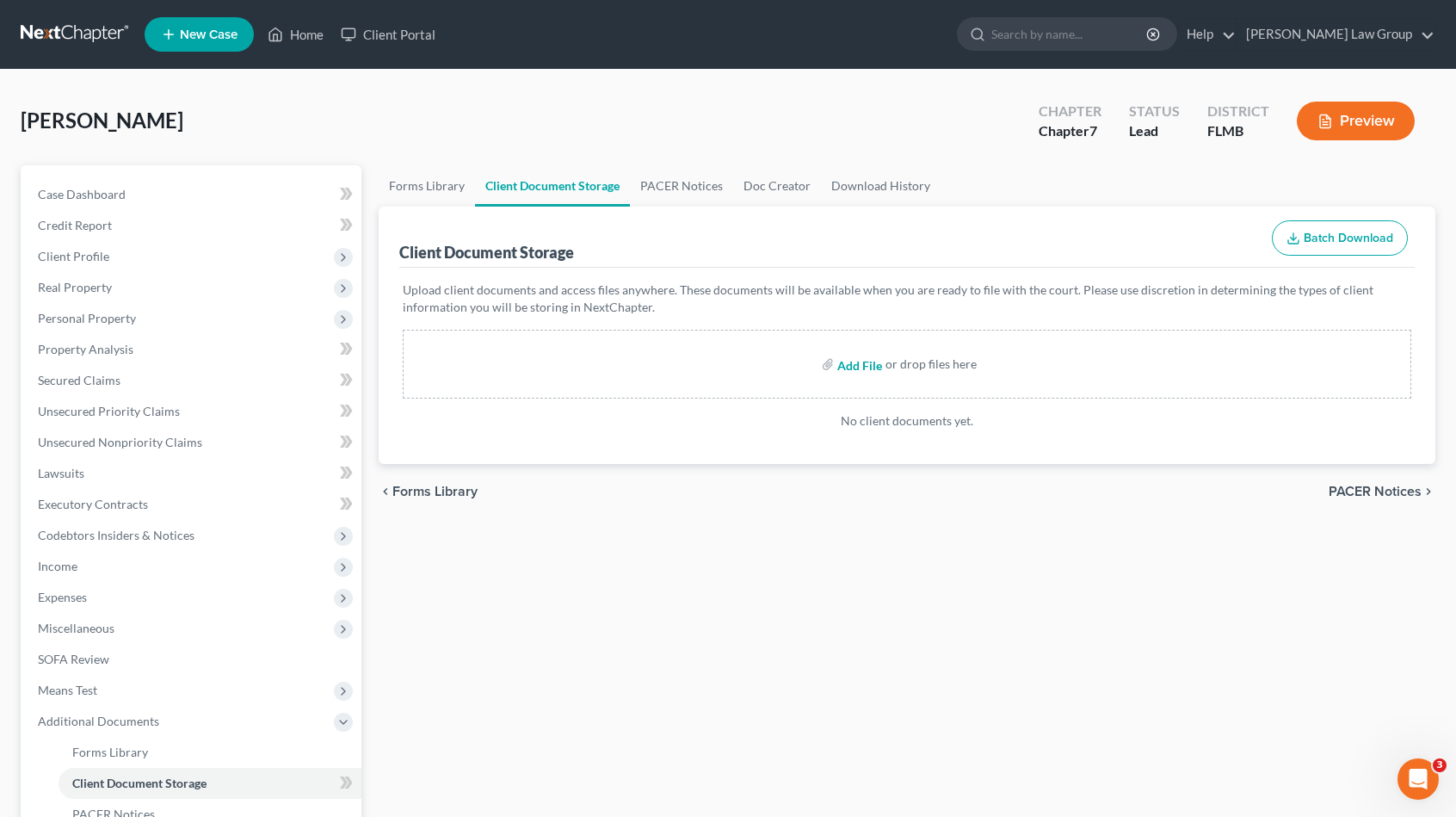
click at [860, 369] on input "file" at bounding box center [858, 363] width 42 height 31
type input "C:\fakepath\Certificate (8-22-2025).pdf"
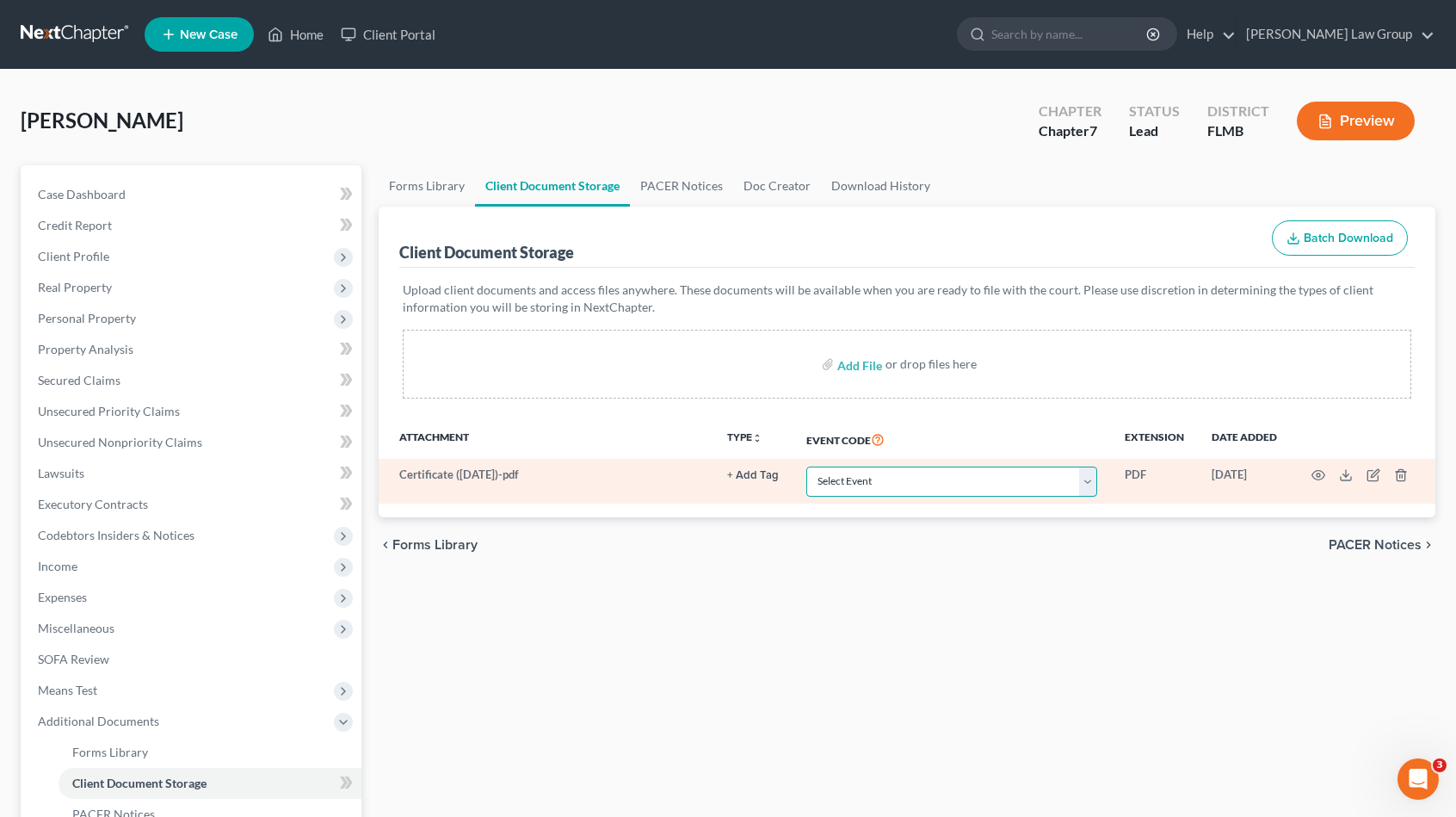
click at [867, 485] on select "Select Event 20 Largest Unsecured Creditors Amended Chapter 13 Plan Amended Cre…" at bounding box center [952, 481] width 291 height 30
click at [807, 466] on select "Select Event 20 Largest Unsecured Creditors Amended Chapter 13 Plan Amended Cre…" at bounding box center [952, 481] width 291 height 30
click at [913, 478] on select "Select Event 20 Largest Unsecured Creditors Amended Chapter 13 Plan Amended Cre…" at bounding box center [952, 481] width 291 height 30
select select "9"
click at [807, 466] on select "Select Event 20 Largest Unsecured Creditors Amended Chapter 13 Plan Amended Cre…" at bounding box center [952, 481] width 291 height 30
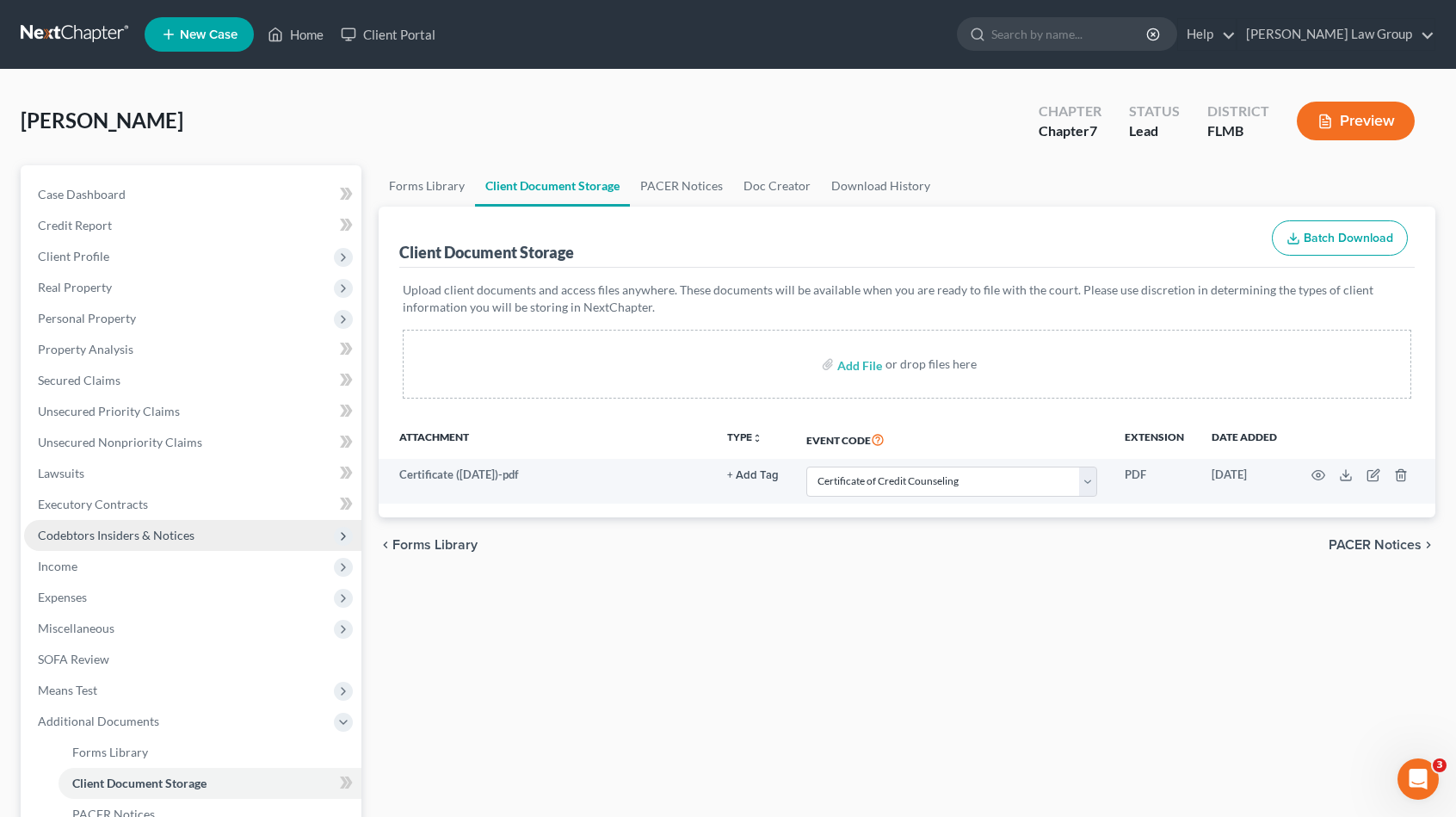
click at [91, 530] on span "Codebtors Insiders & Notices" at bounding box center [116, 535] width 156 height 15
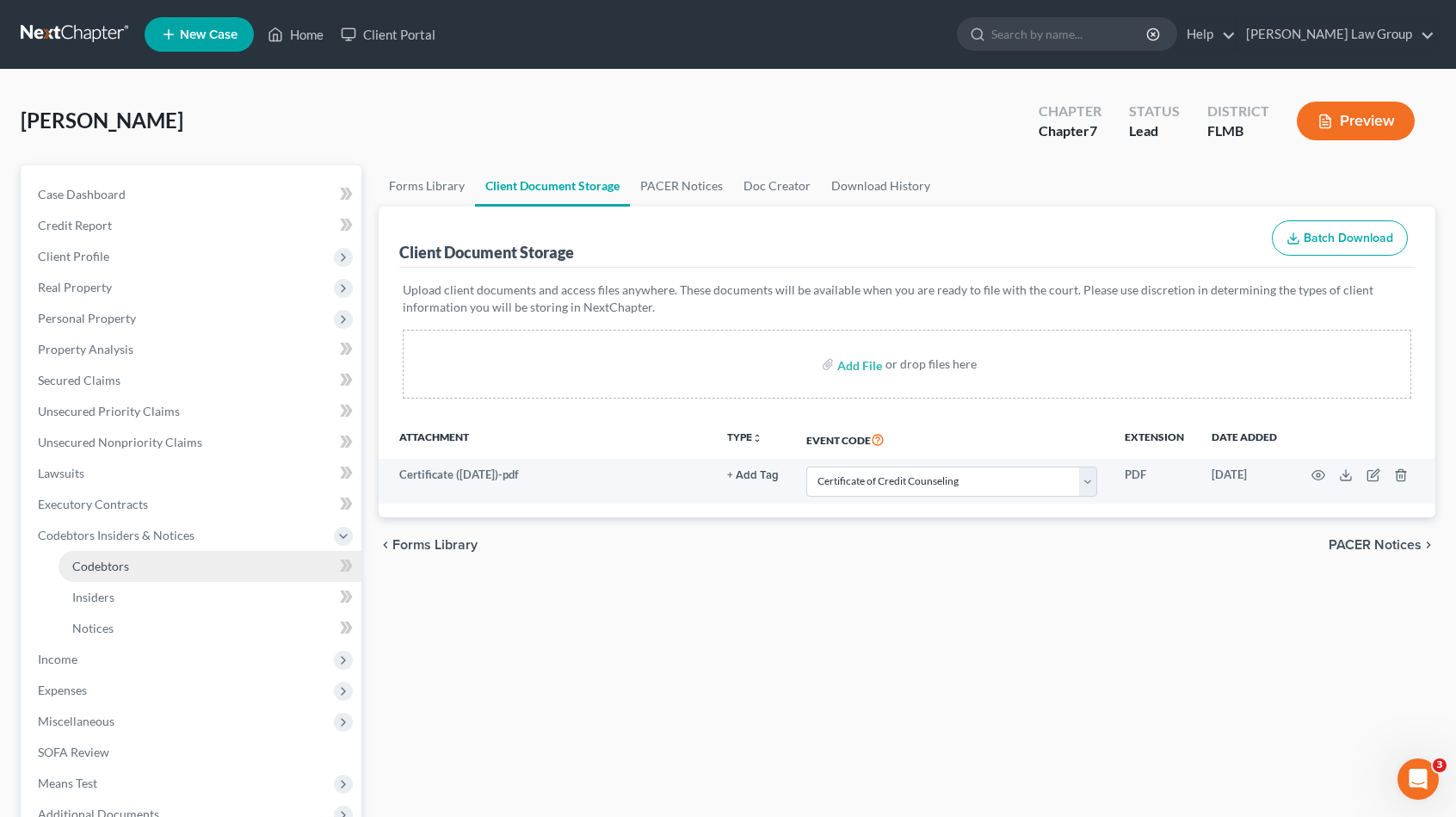
click at [96, 570] on span "Codebtors" at bounding box center [100, 565] width 56 height 15
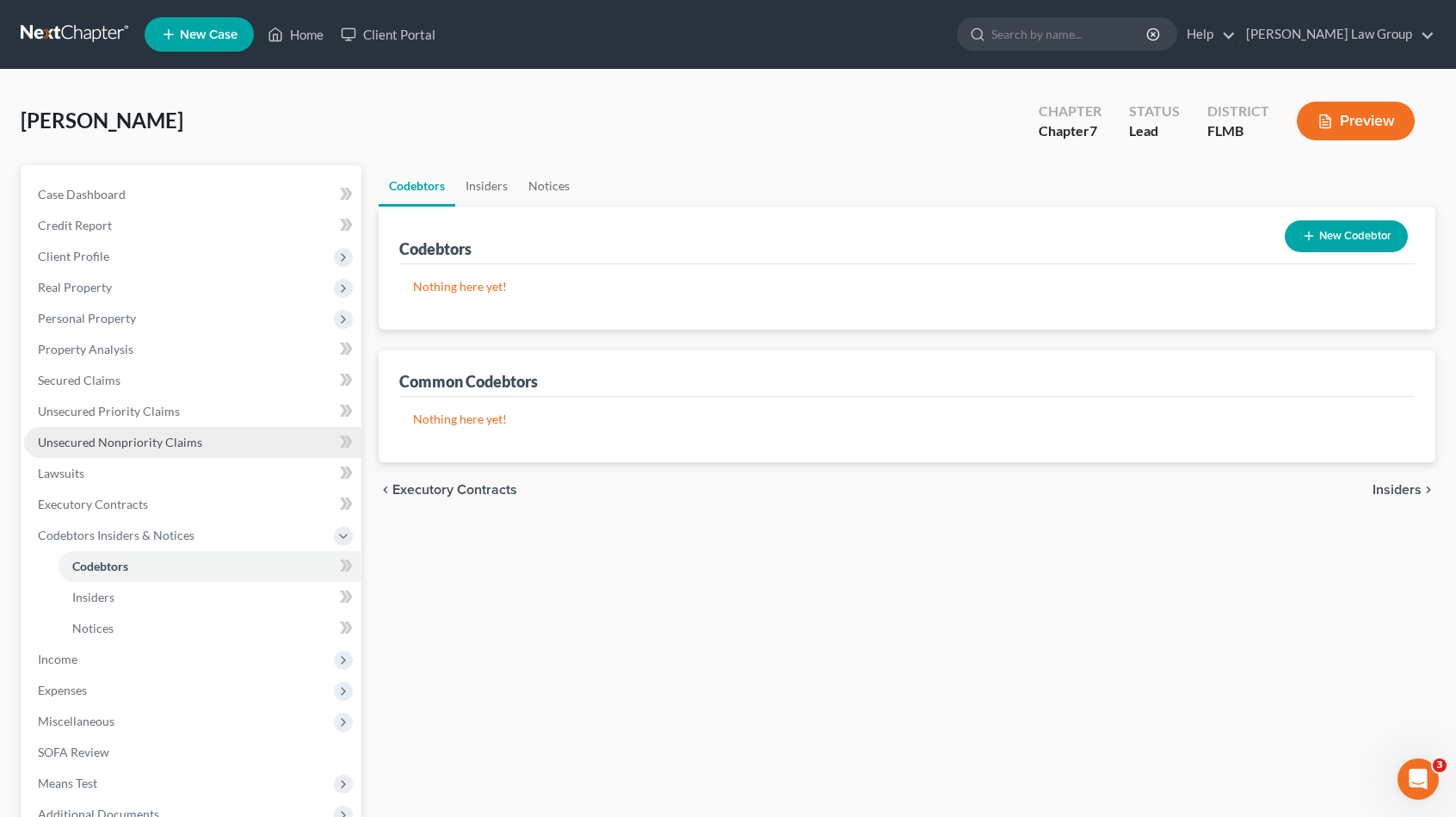
click at [147, 440] on span "Unsecured Nonpriority Claims" at bounding box center [120, 442] width 164 height 15
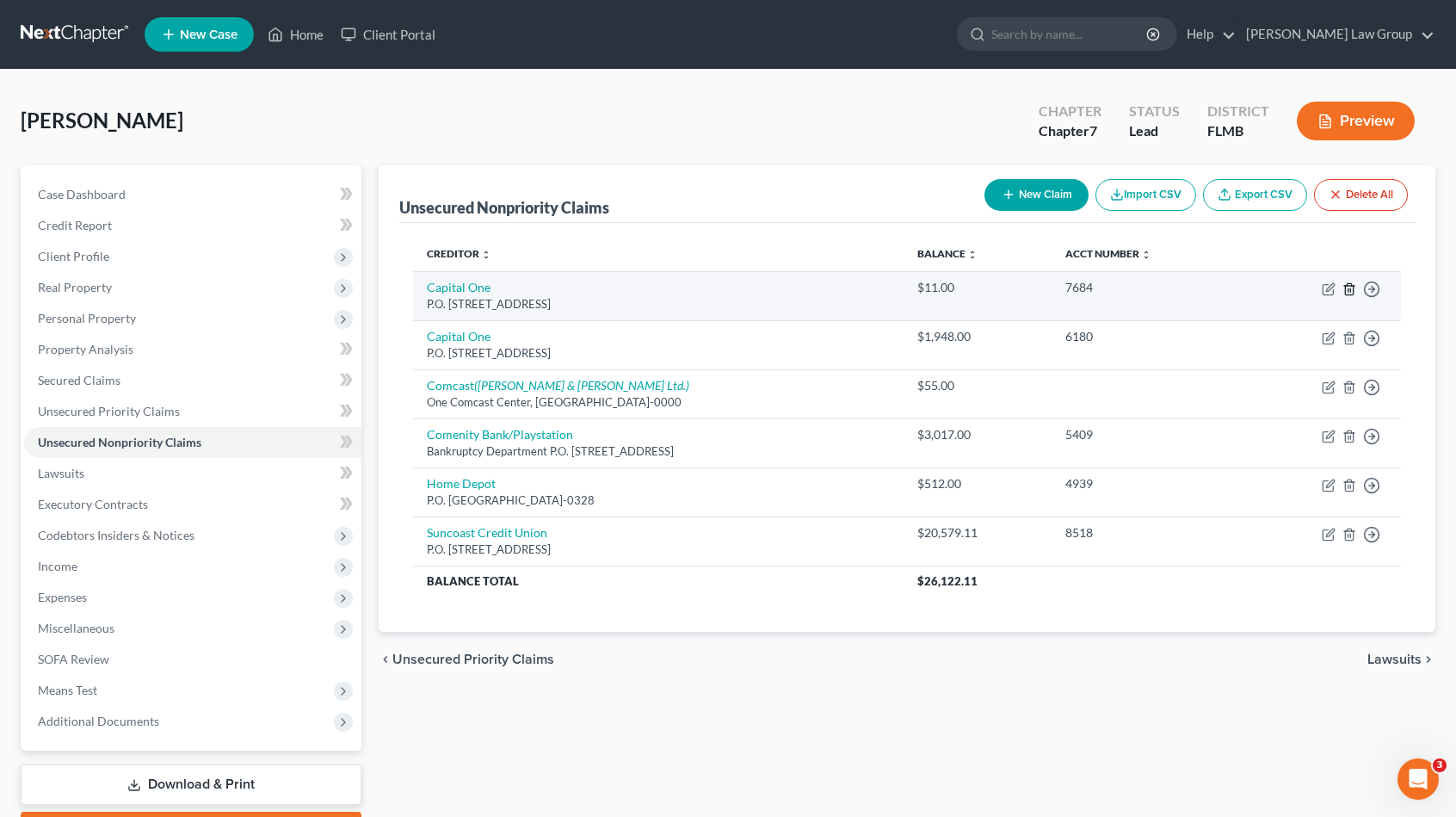
click at [1349, 290] on icon "button" at bounding box center [1349, 289] width 14 height 14
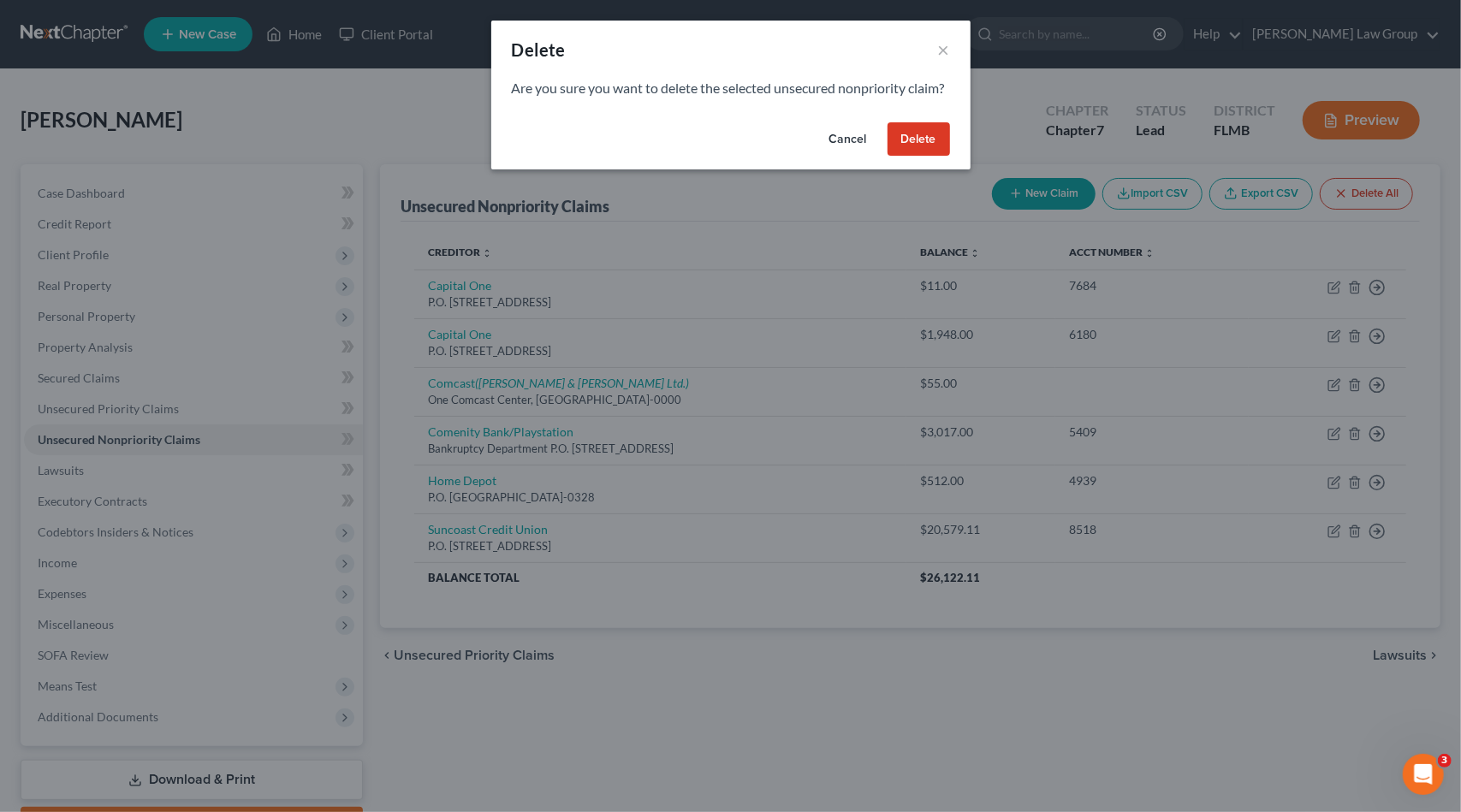
click at [934, 156] on button "Delete" at bounding box center [919, 139] width 62 height 34
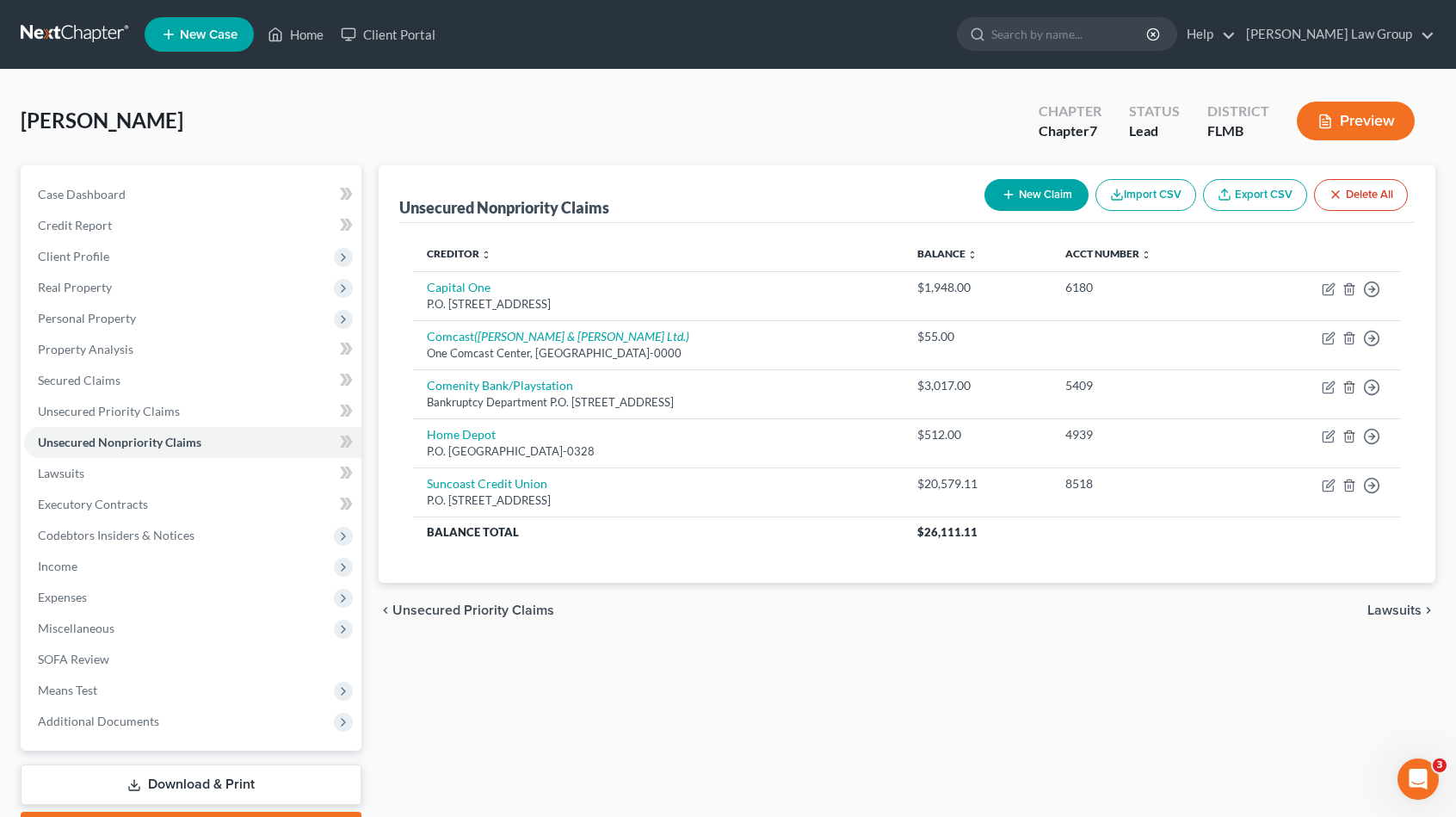
click at [1027, 188] on button "New Claim" at bounding box center [1036, 195] width 104 height 32
select select "0"
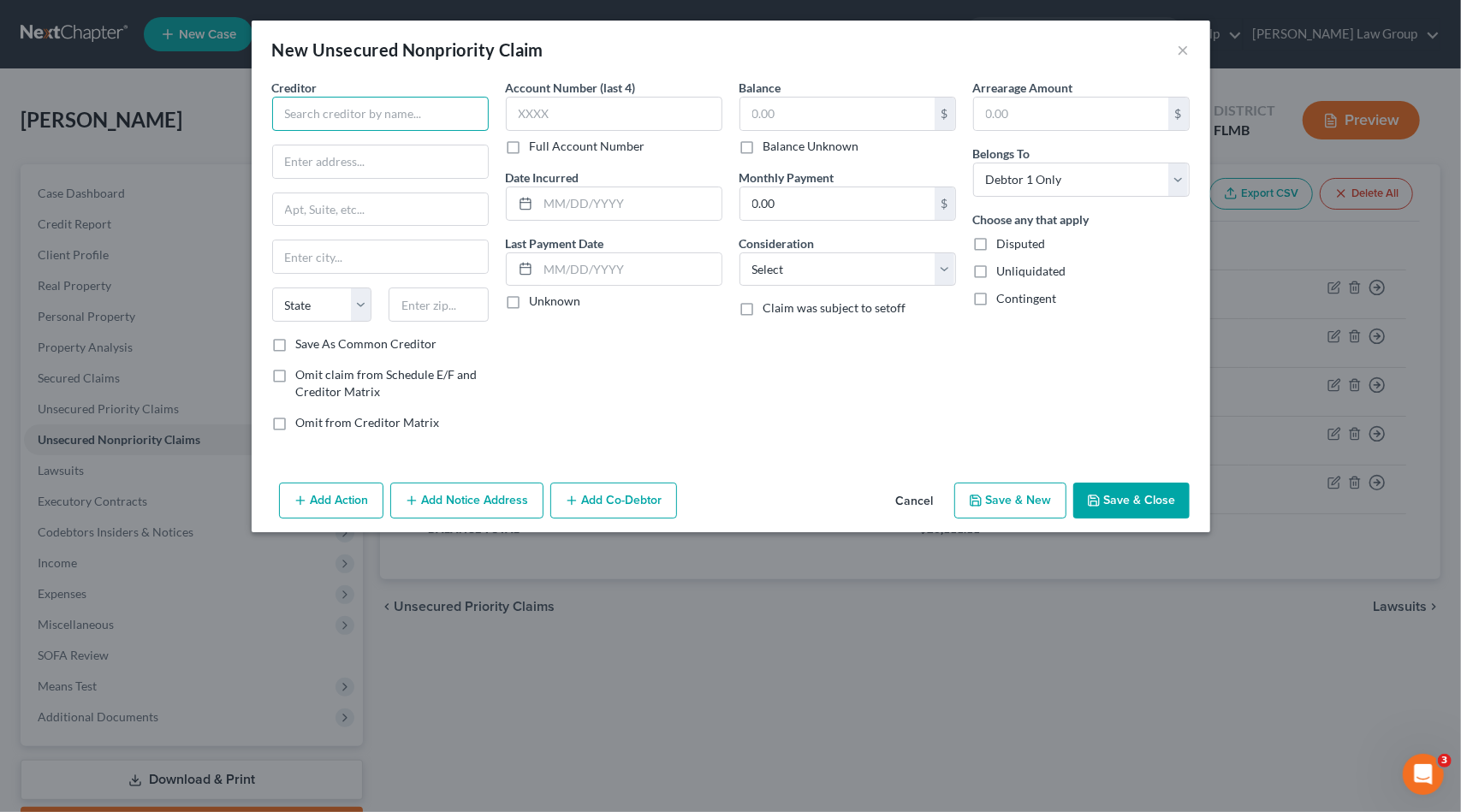
click at [436, 126] on input "text" at bounding box center [381, 113] width 217 height 34
type input "Sunbit"
paste input "PO Box 24010, Los Angeles, CA 90024."
type input "PO Box 24010, Los Angeles, CA 90024."
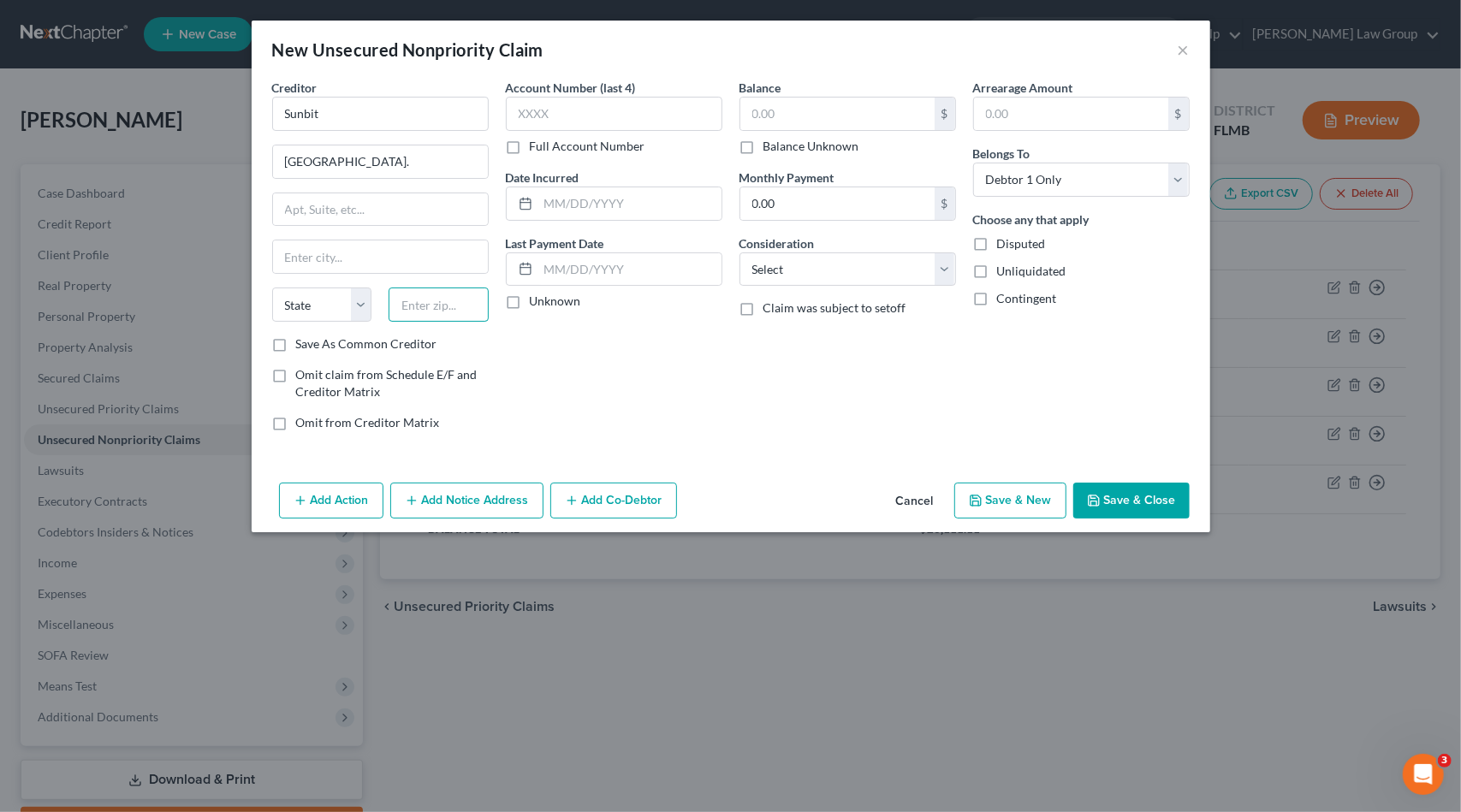
scroll to position [0, 0]
click at [443, 307] on input "text" at bounding box center [439, 304] width 100 height 34
type input "90024"
type input "Los Angeles"
select select "4"
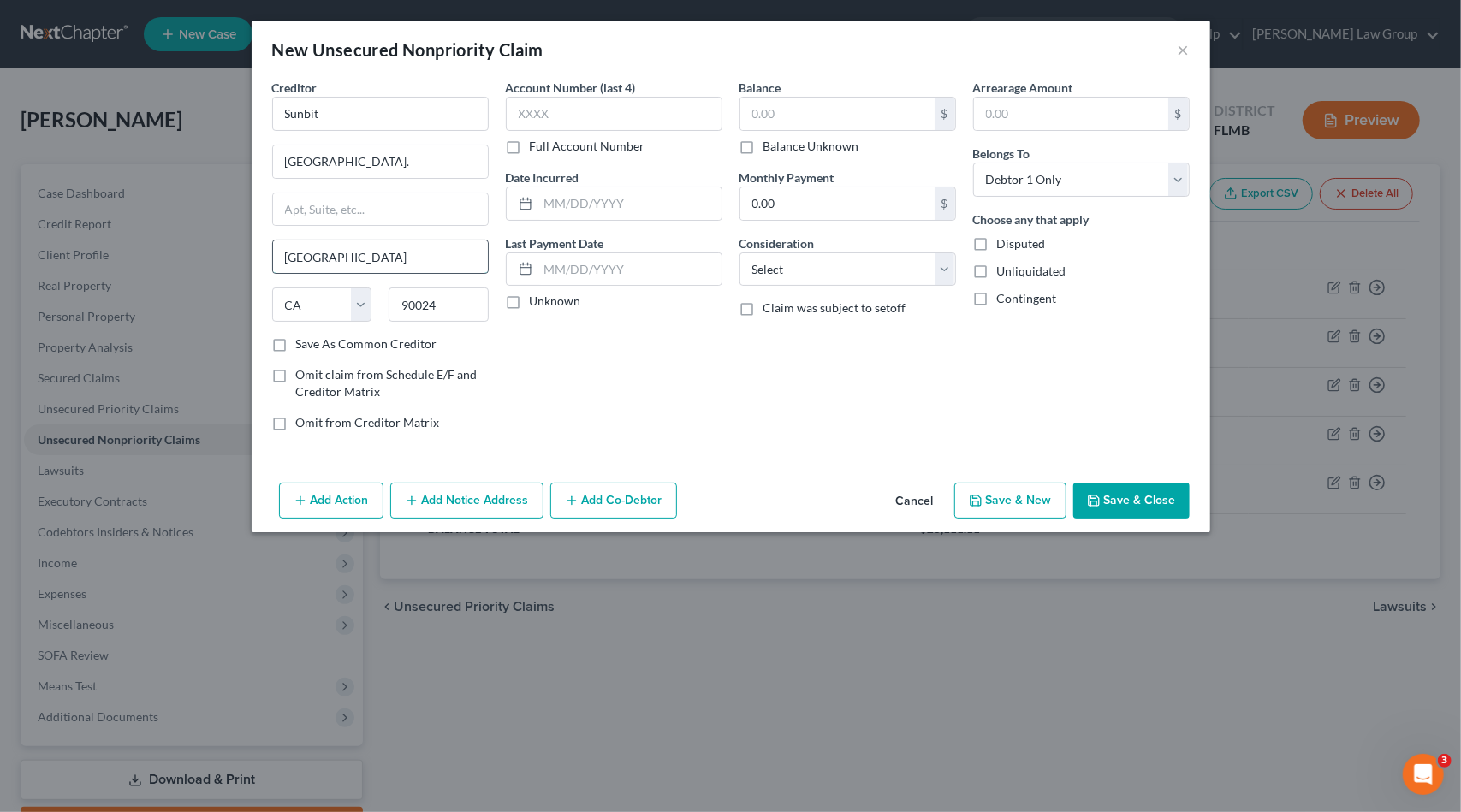
click at [449, 247] on input "Los Angeles" at bounding box center [380, 256] width 215 height 32
drag, startPoint x: 363, startPoint y: 158, endPoint x: 550, endPoint y: 165, distance: 187.1
click at [550, 165] on div "Creditor * Sunbit PO Box 24010, Los Angeles, CA 90024. Los Angeles State AL AK …" at bounding box center [730, 262] width 934 height 366
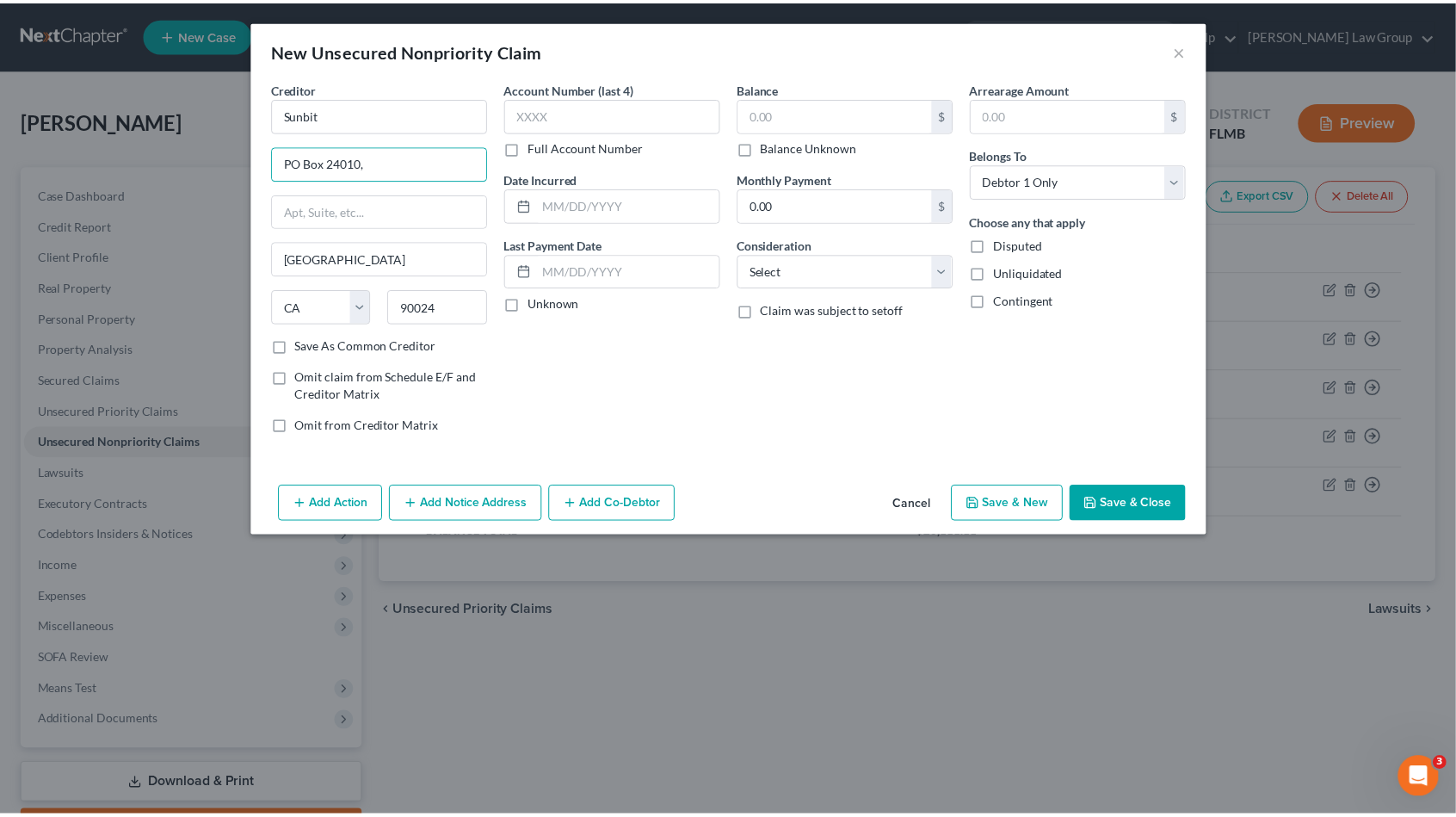
scroll to position [0, 0]
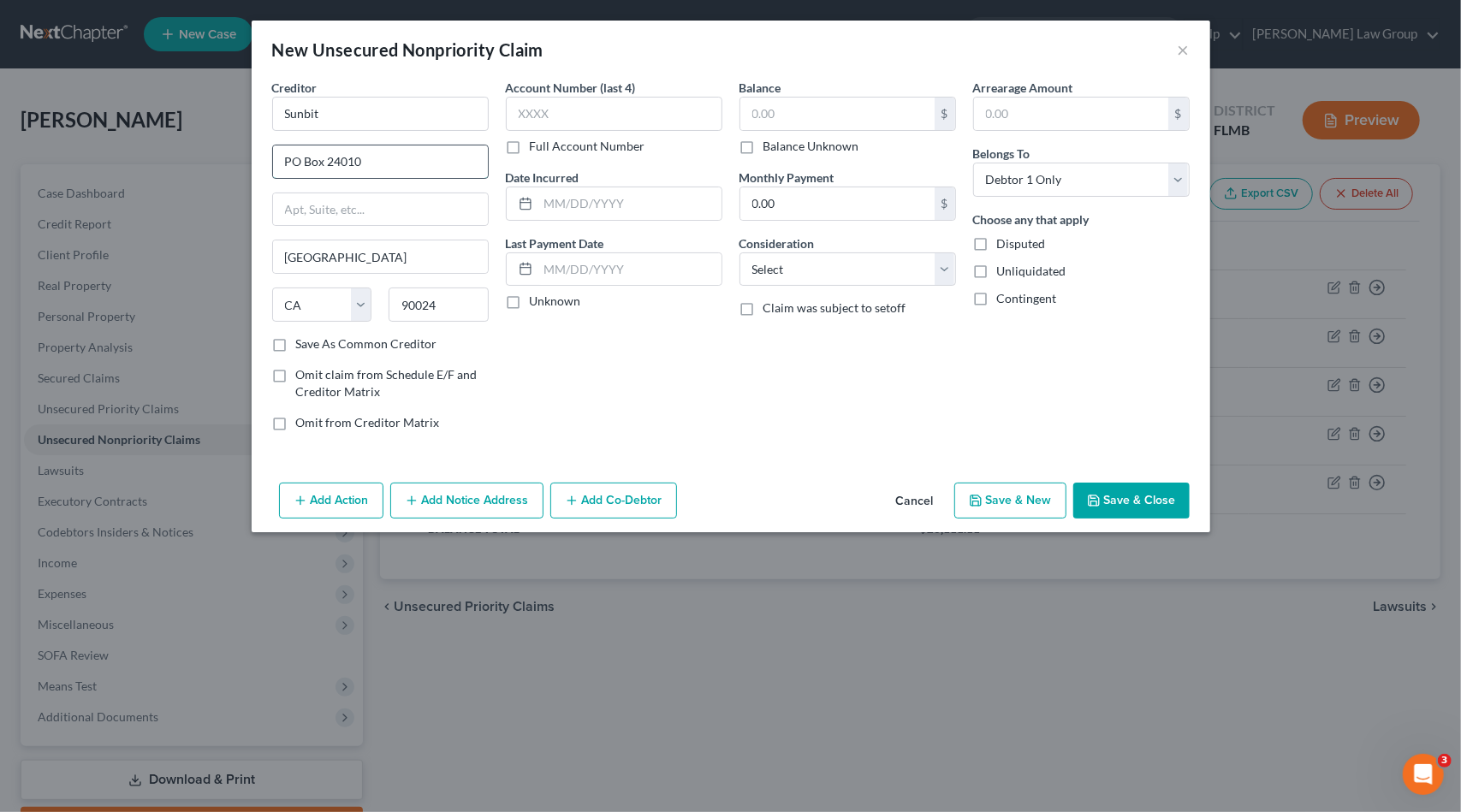
click at [290, 156] on input "PO Box 24010" at bounding box center [380, 161] width 215 height 32
drag, startPoint x: 299, startPoint y: 157, endPoint x: 404, endPoint y: 141, distance: 106.2
click at [301, 156] on input "P.O Box 24010" at bounding box center [380, 161] width 215 height 32
type input "P.O. Box 24010"
click at [573, 116] on input "text" at bounding box center [614, 113] width 217 height 34
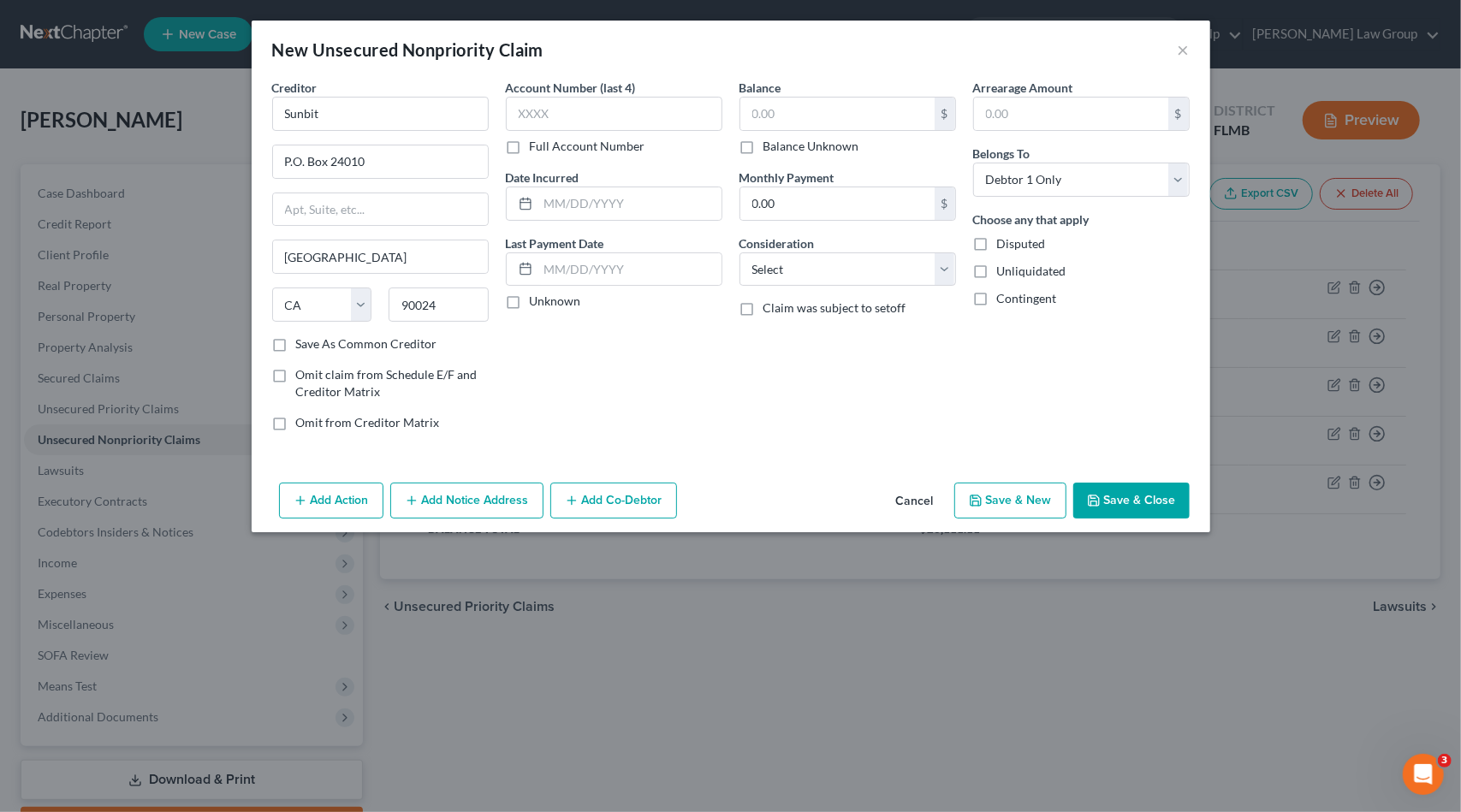
click at [764, 147] on label "Balance Unknown" at bounding box center [811, 146] width 95 height 17
click at [771, 147] on input "Balance Unknown" at bounding box center [776, 143] width 11 height 11
checkbox input "true"
type input "0.00"
click at [768, 277] on select "Select Cable / Satellite Services Collection Agency Credit Card Debt Debt Couns…" at bounding box center [848, 270] width 217 height 34
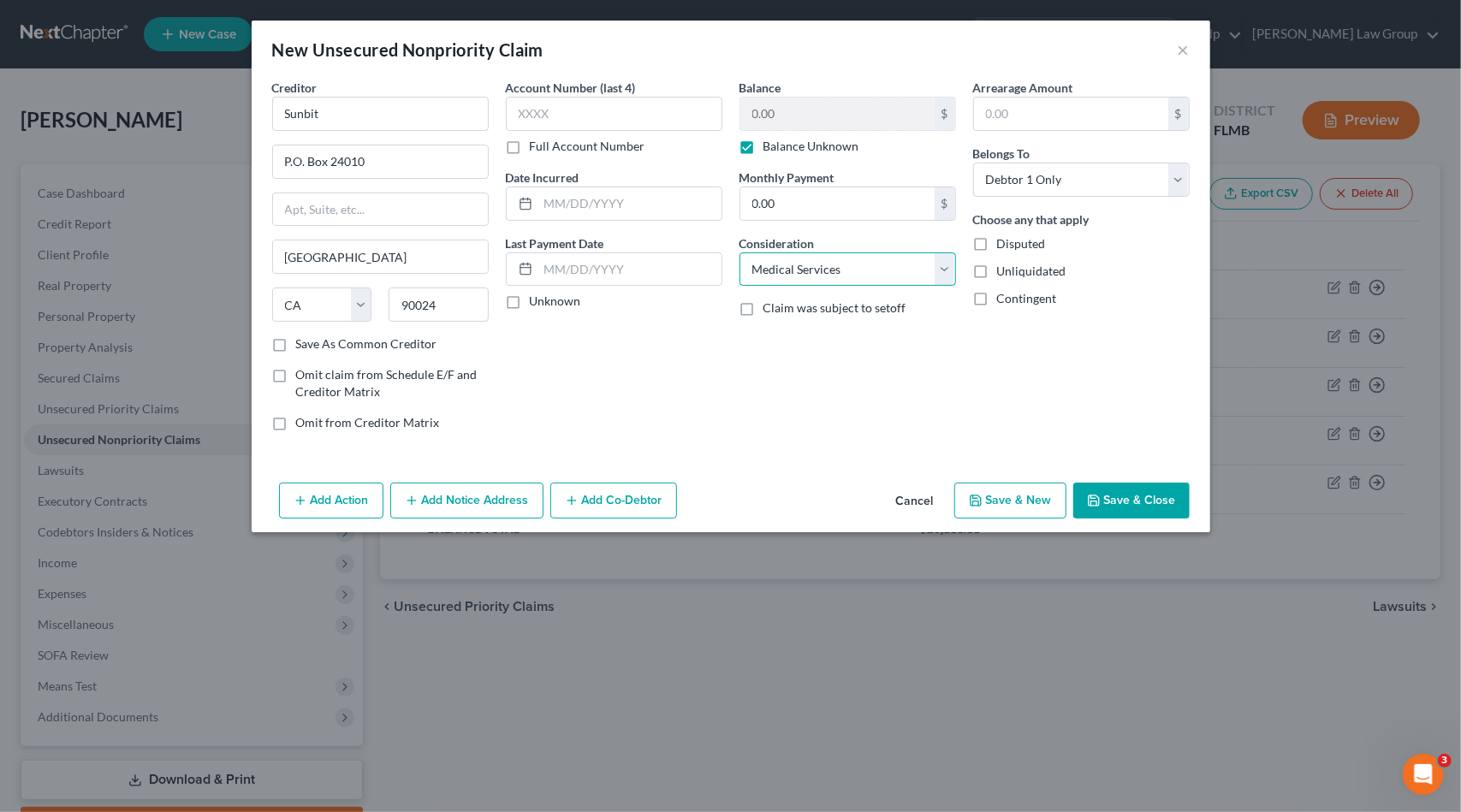
click at [739, 253] on select "Select Cable / Satellite Services Collection Agency Credit Card Debt Debt Couns…" at bounding box center [848, 270] width 217 height 34
click at [858, 259] on select "Select Cable / Satellite Services Collection Agency Credit Card Debt Debt Couns…" at bounding box center [848, 270] width 217 height 34
select select "2"
click at [739, 253] on select "Select Cable / Satellite Services Collection Agency Credit Card Debt Debt Couns…" at bounding box center [848, 270] width 217 height 34
click at [338, 115] on input "Sunbit" at bounding box center [381, 113] width 217 height 34
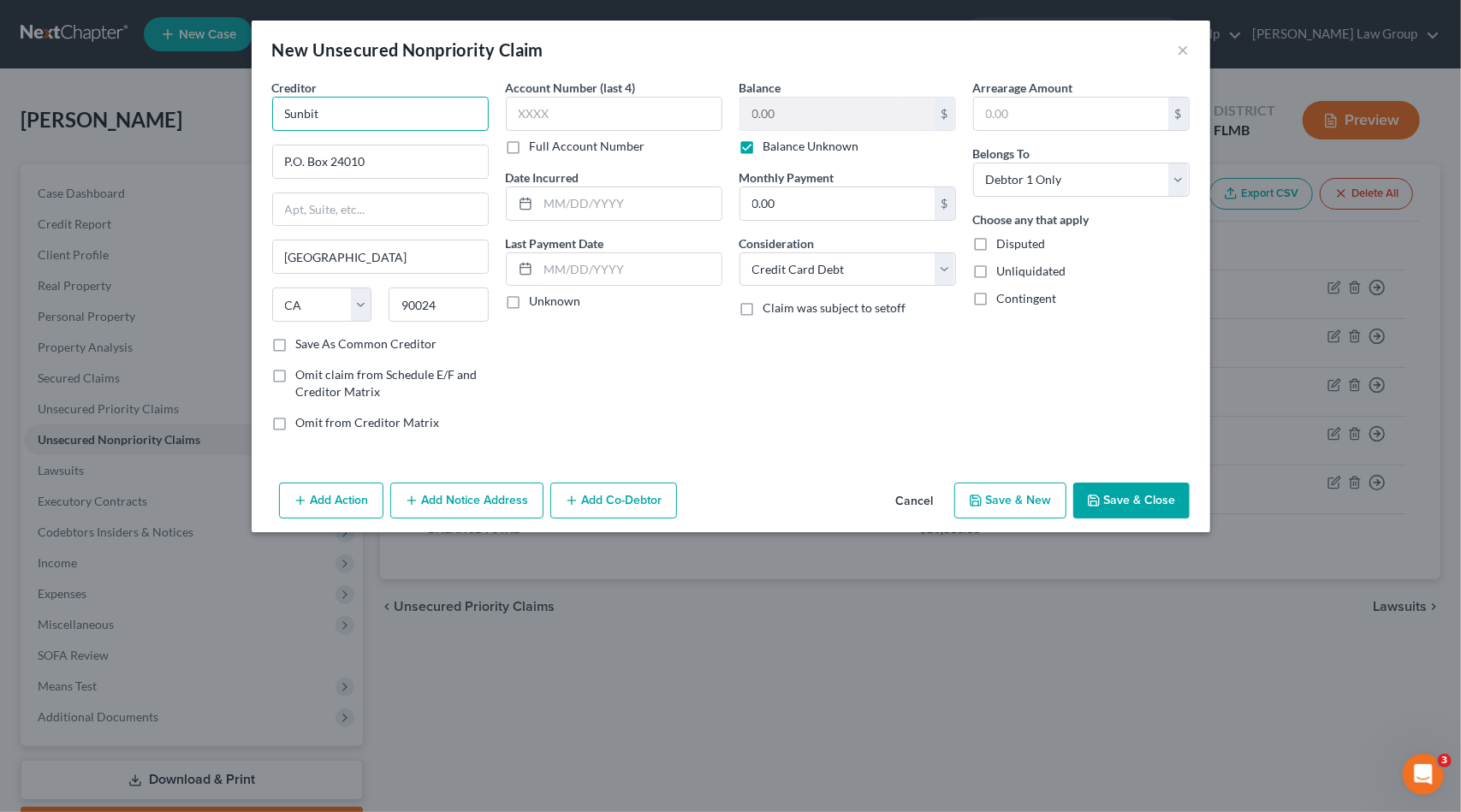
click at [343, 114] on input "Sunbit" at bounding box center [381, 113] width 217 height 34
type input "Sunbit Dental"
click at [1138, 495] on button "Save & Close" at bounding box center [1131, 500] width 116 height 36
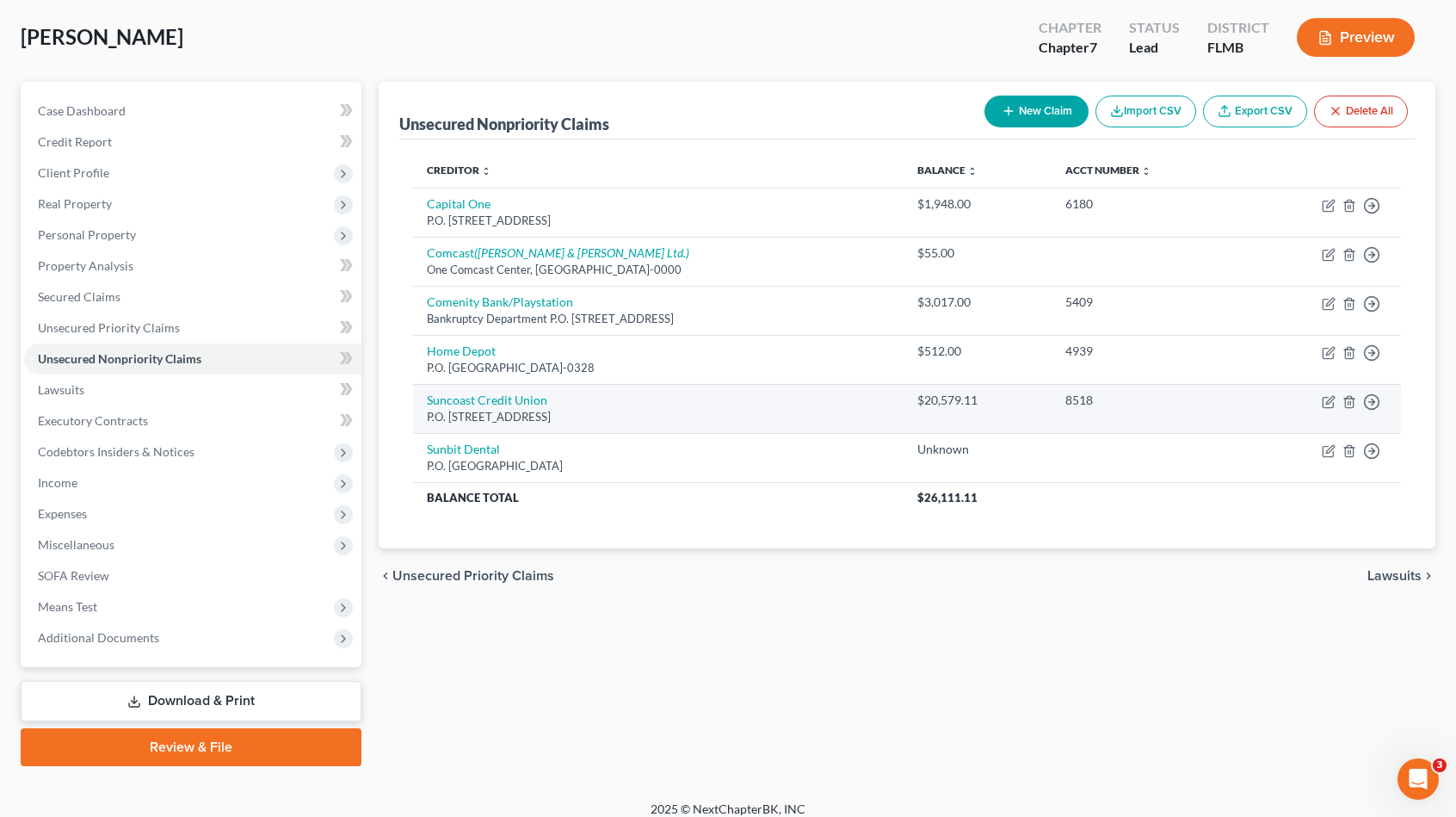
scroll to position [96, 0]
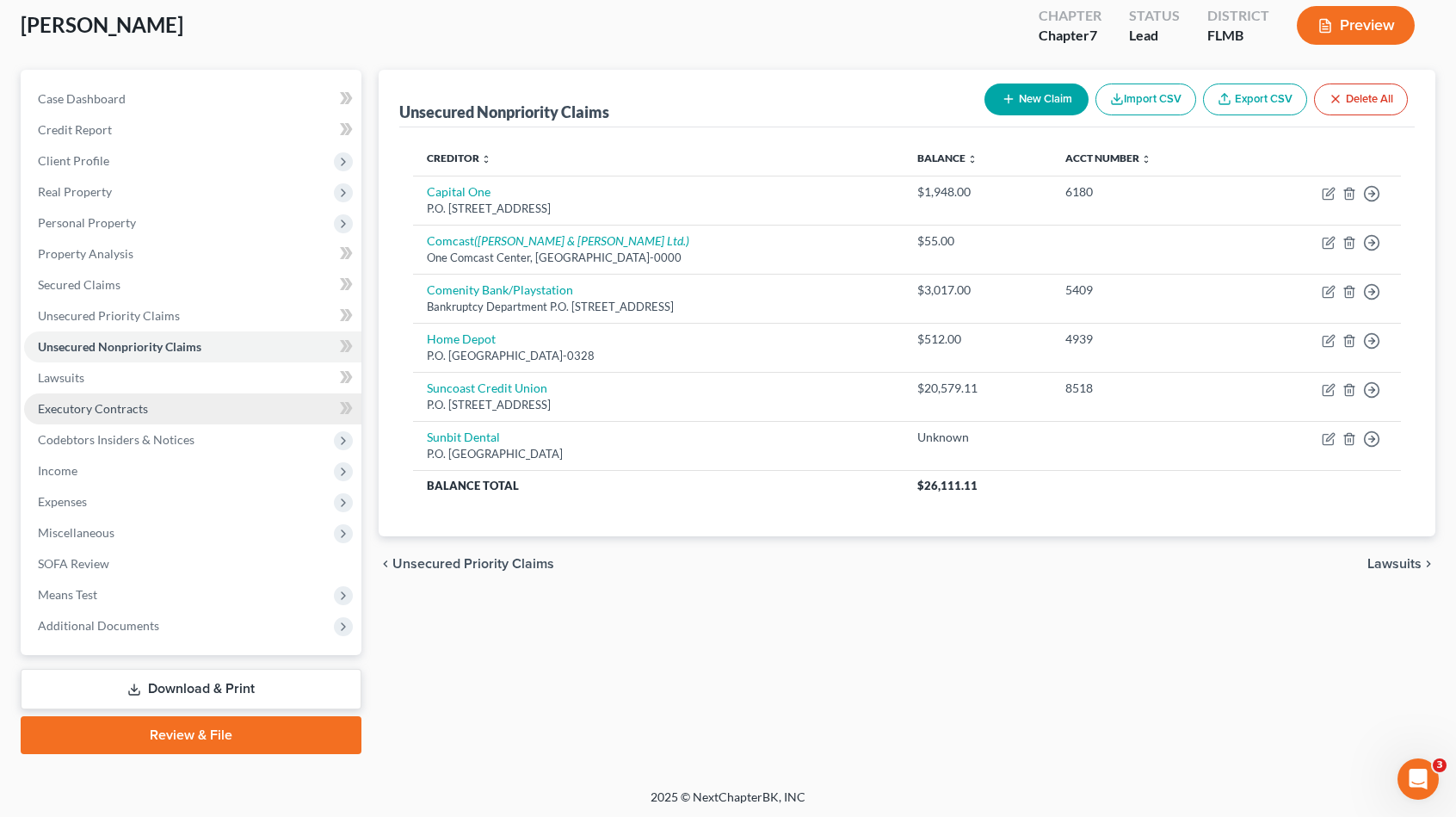
click at [155, 401] on link "Executory Contracts" at bounding box center [192, 408] width 338 height 31
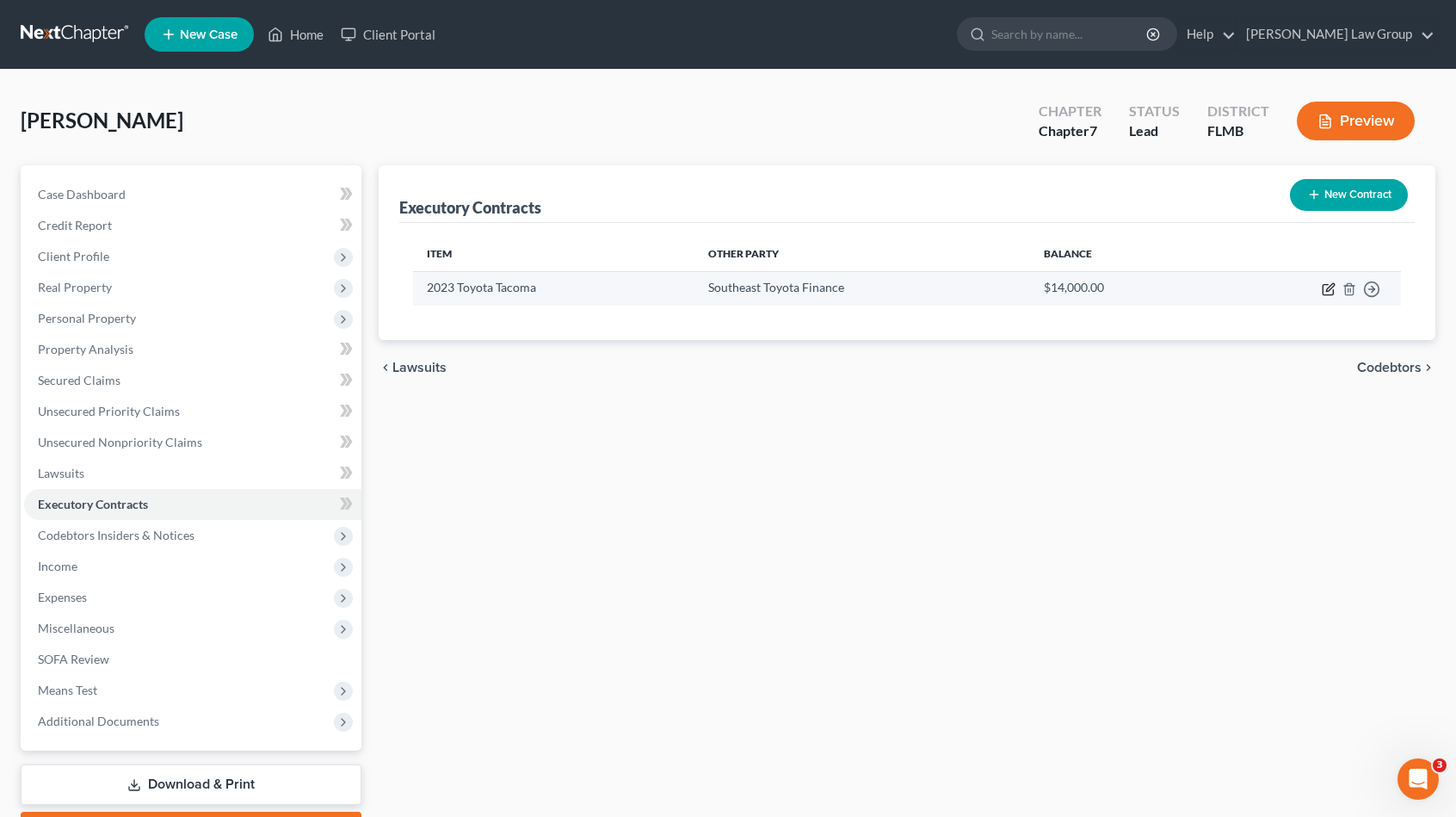
click at [1329, 285] on icon "button" at bounding box center [1329, 289] width 14 height 14
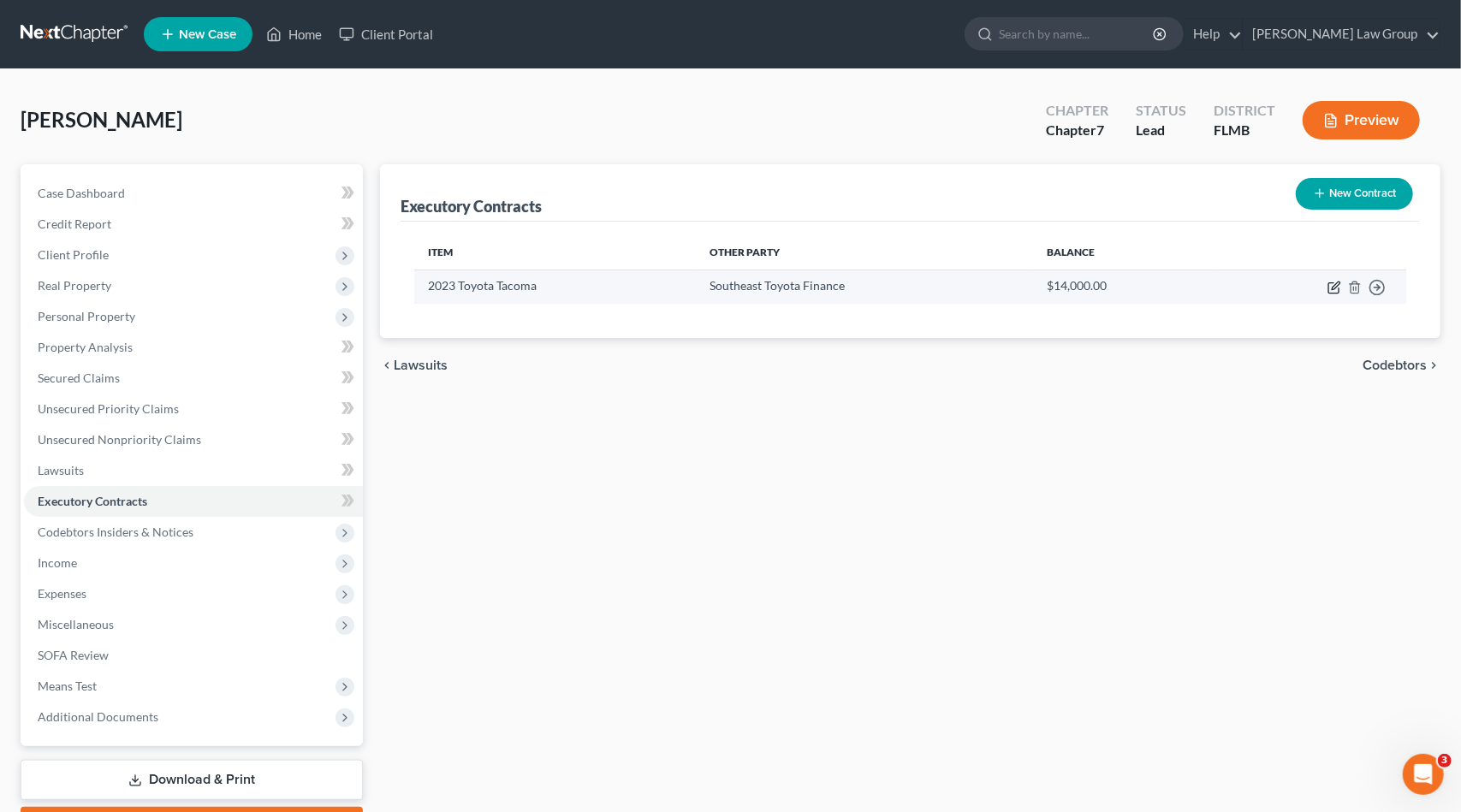
select select "0"
select select "1"
select select "0"
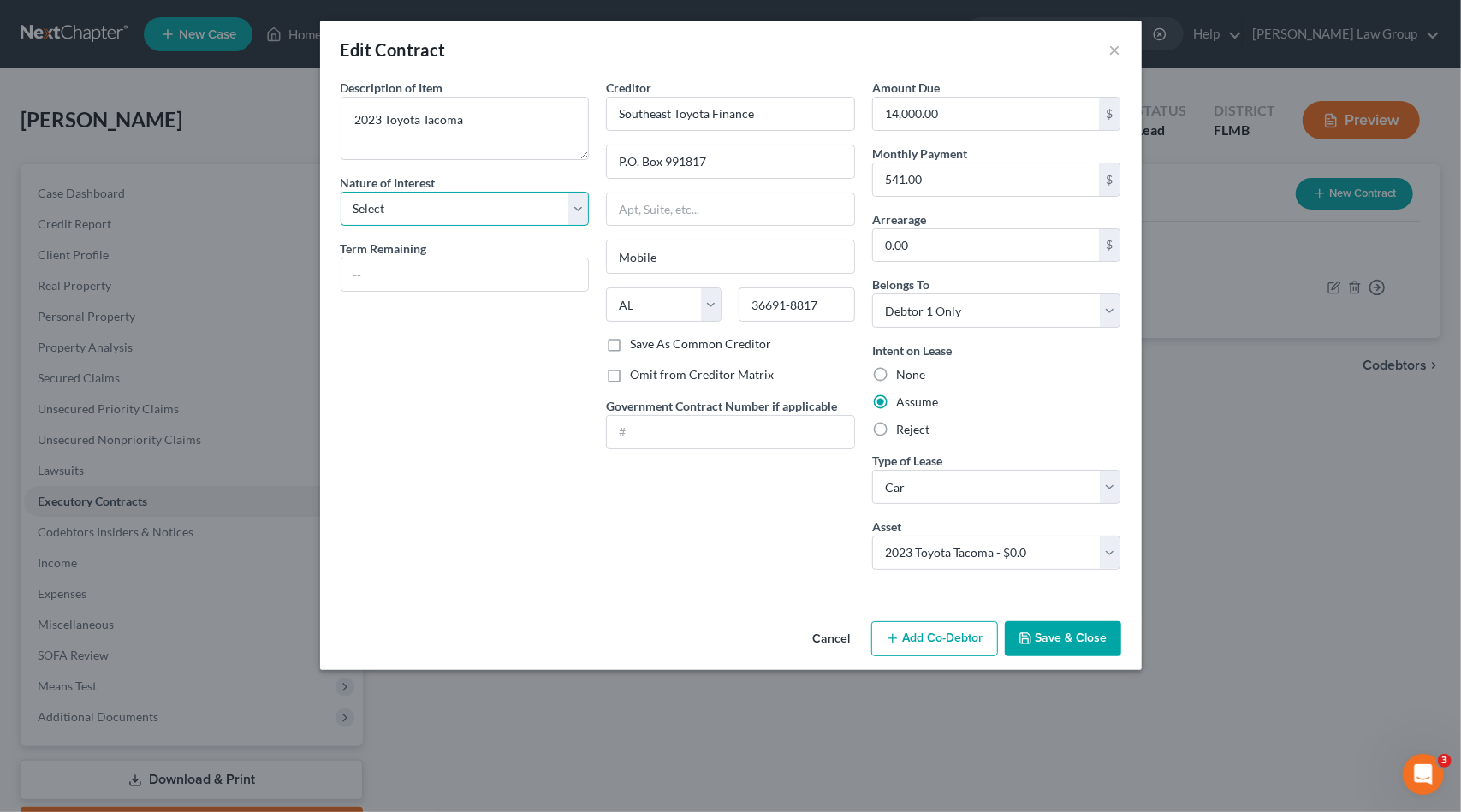
click at [436, 214] on select "Select Purchaser Agent Lessor Lessee" at bounding box center [465, 209] width 249 height 34
select select "3"
click at [341, 192] on select "Select Purchaser Agent Lessor Lessee" at bounding box center [465, 209] width 249 height 34
click at [415, 281] on input "text" at bounding box center [465, 275] width 247 height 32
type input "36 months"
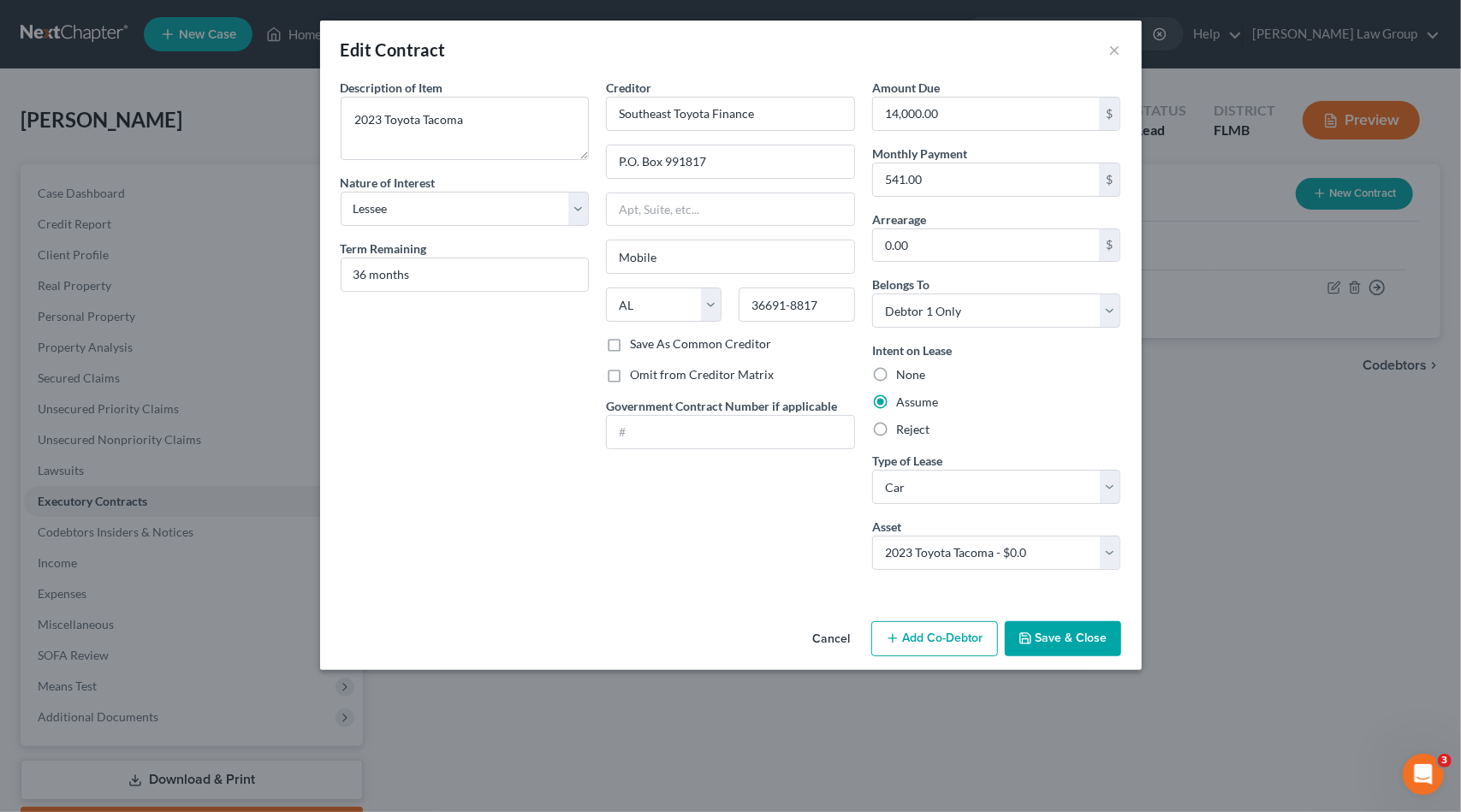
click at [1075, 639] on button "Save & Close" at bounding box center [1063, 639] width 116 height 36
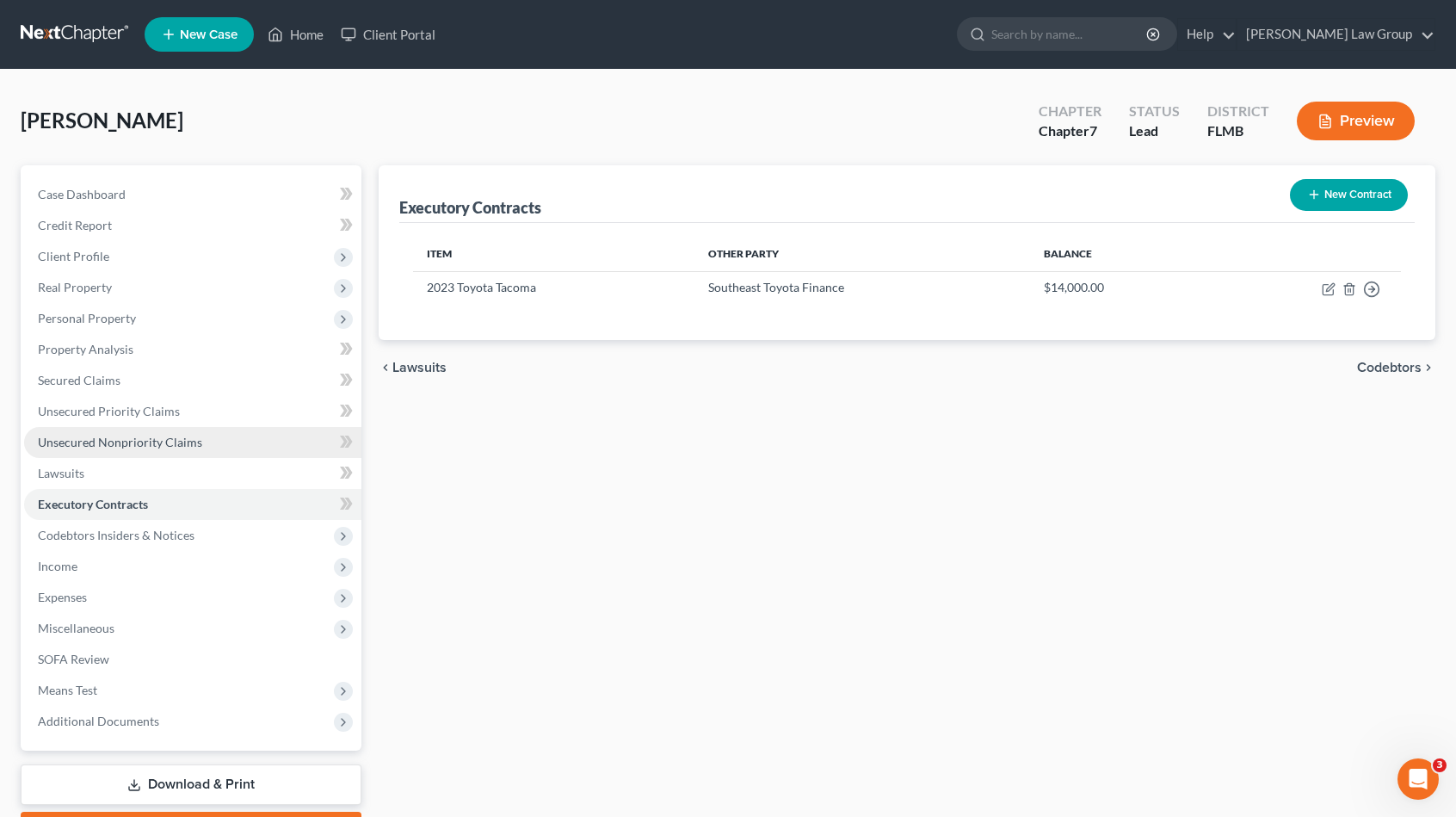
click at [182, 446] on span "Unsecured Nonpriority Claims" at bounding box center [120, 442] width 164 height 15
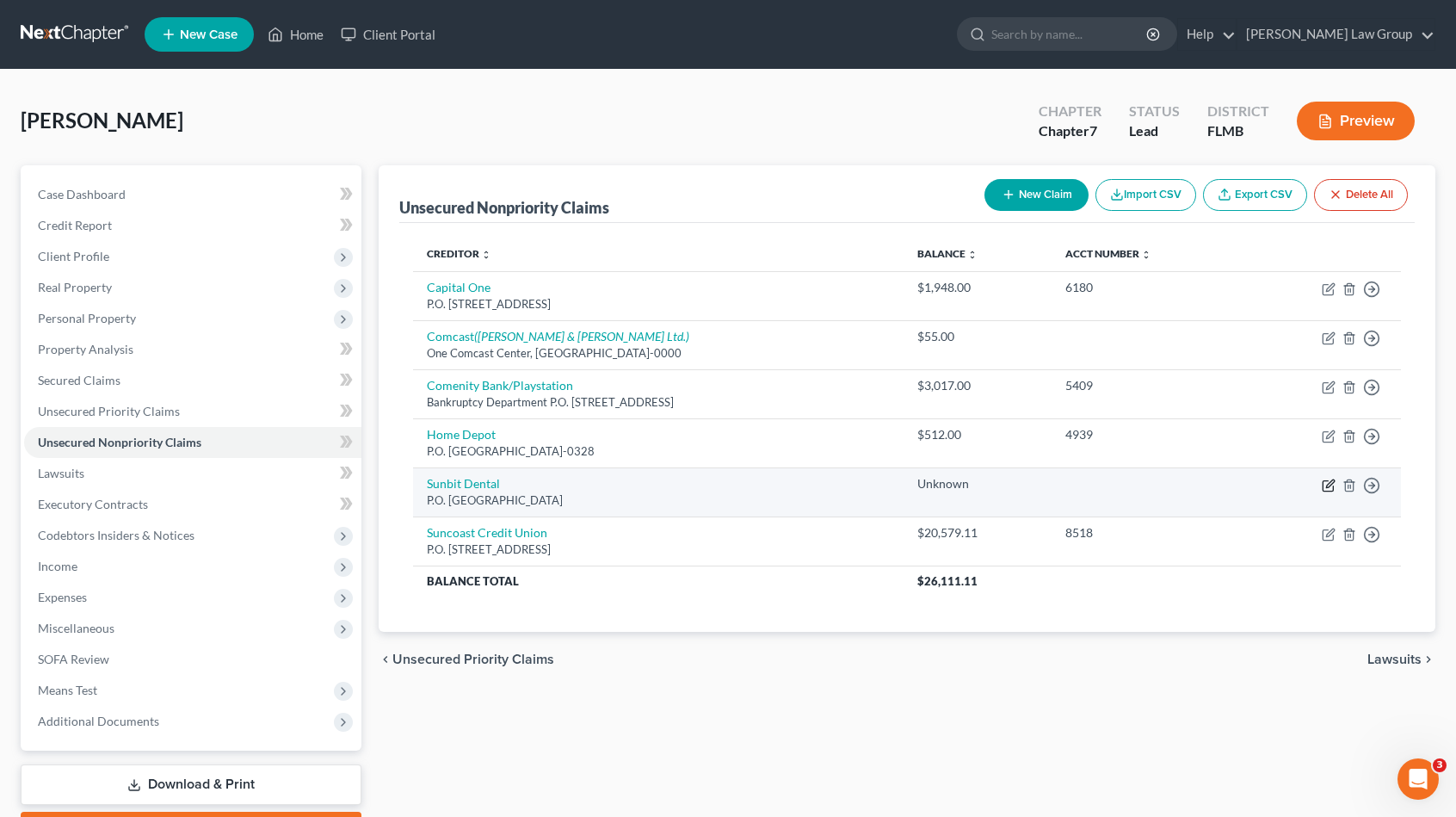
click at [1332, 486] on icon "button" at bounding box center [1327, 485] width 10 height 10
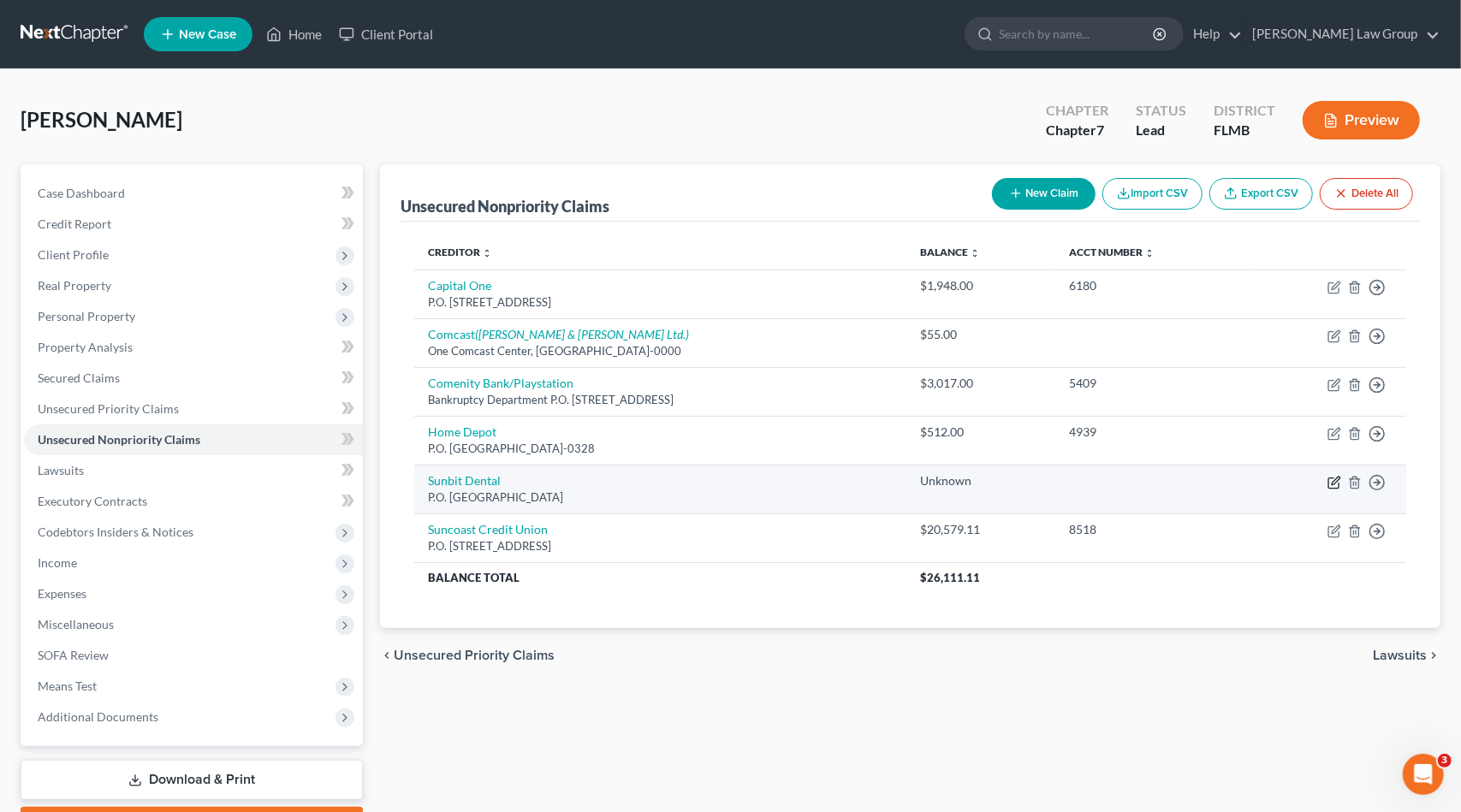
select select "4"
select select "2"
select select "0"
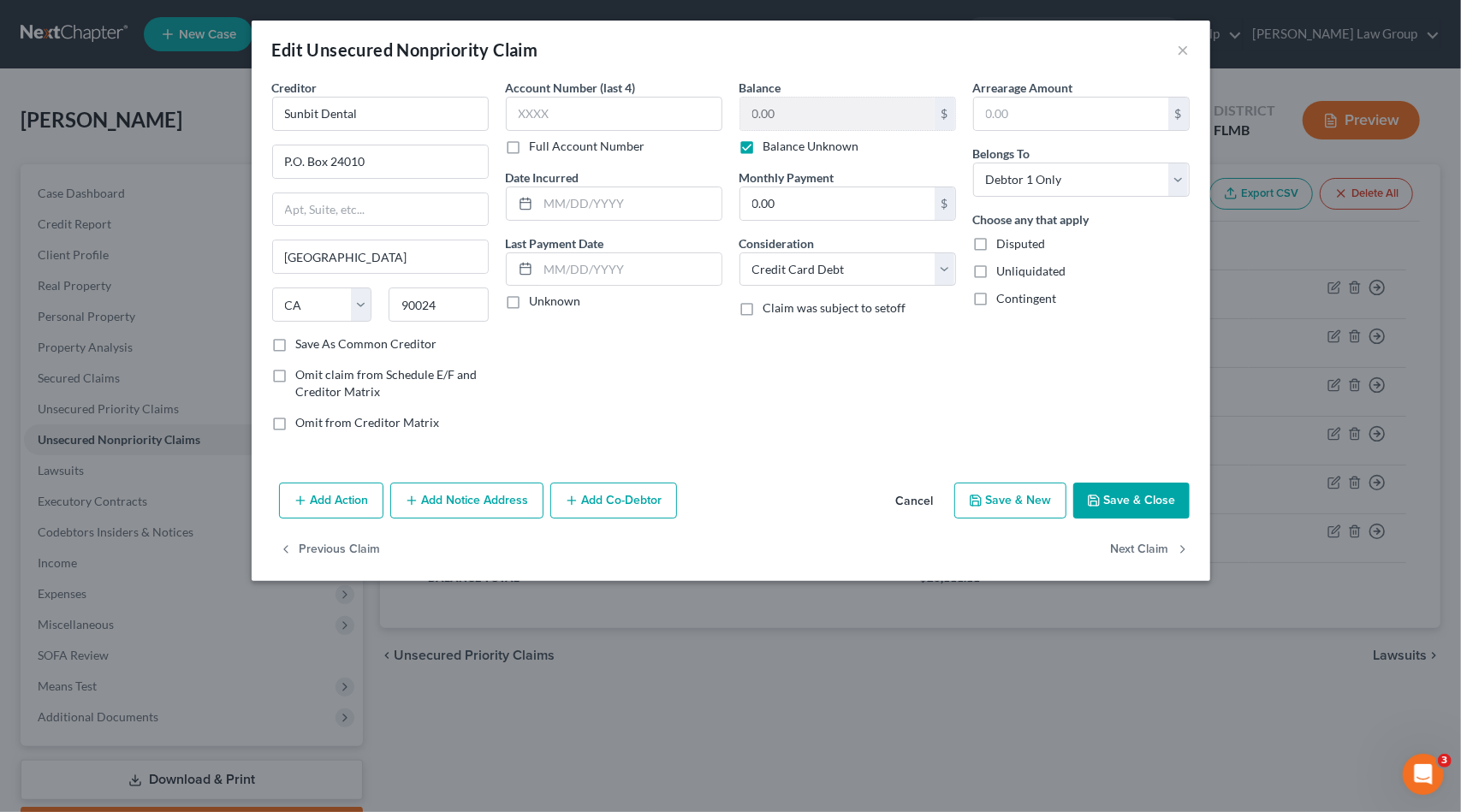
click at [801, 136] on div "0.00 $ Balance Unknown" at bounding box center [848, 125] width 217 height 58
click at [796, 147] on label "Balance Unknown" at bounding box center [811, 146] width 95 height 17
click at [782, 147] on input "Balance Unknown" at bounding box center [776, 143] width 11 height 11
checkbox input "false"
type input "0.00"
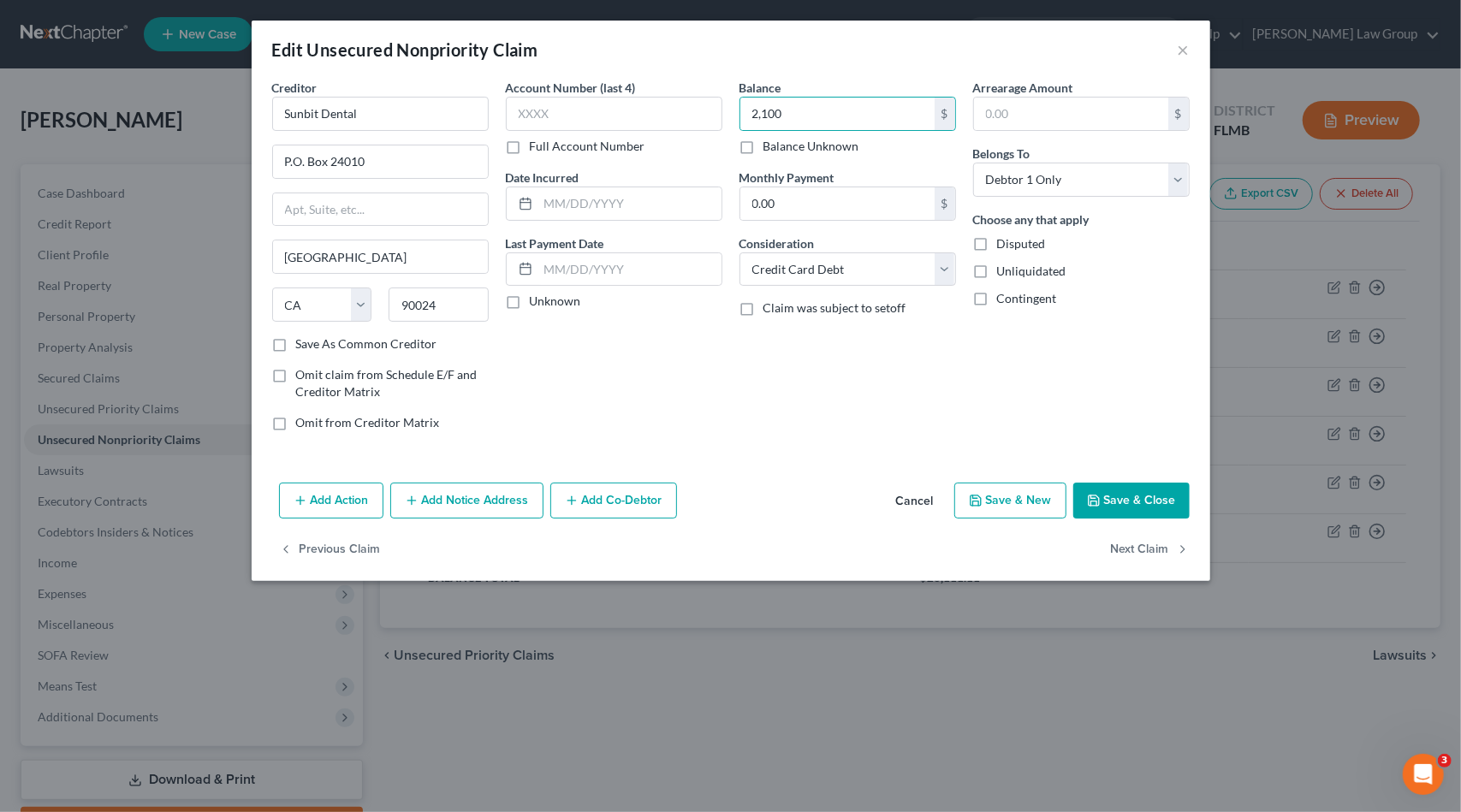
click at [1125, 506] on button "Save & Close" at bounding box center [1131, 500] width 116 height 36
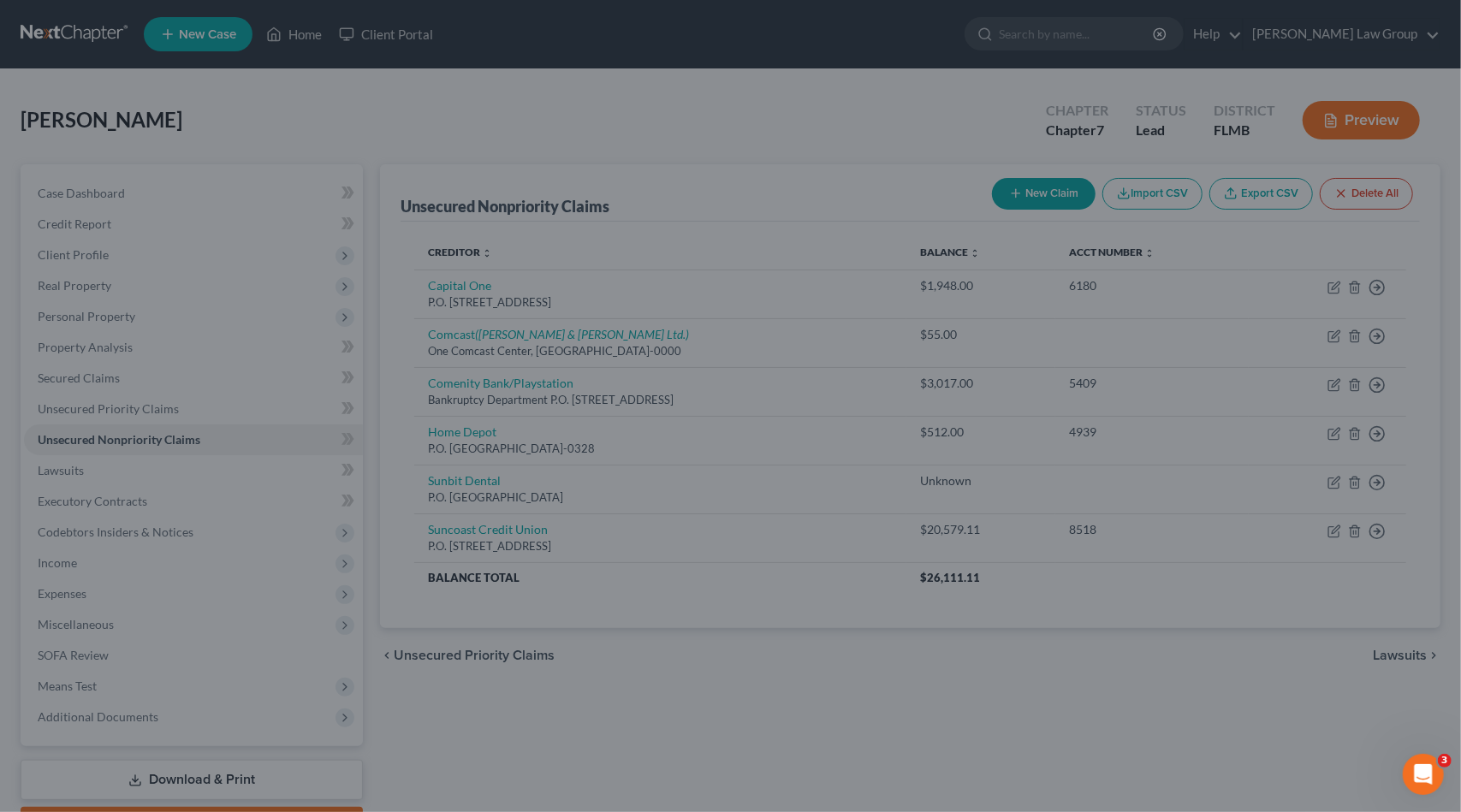
type input "2,100.00"
type input "0"
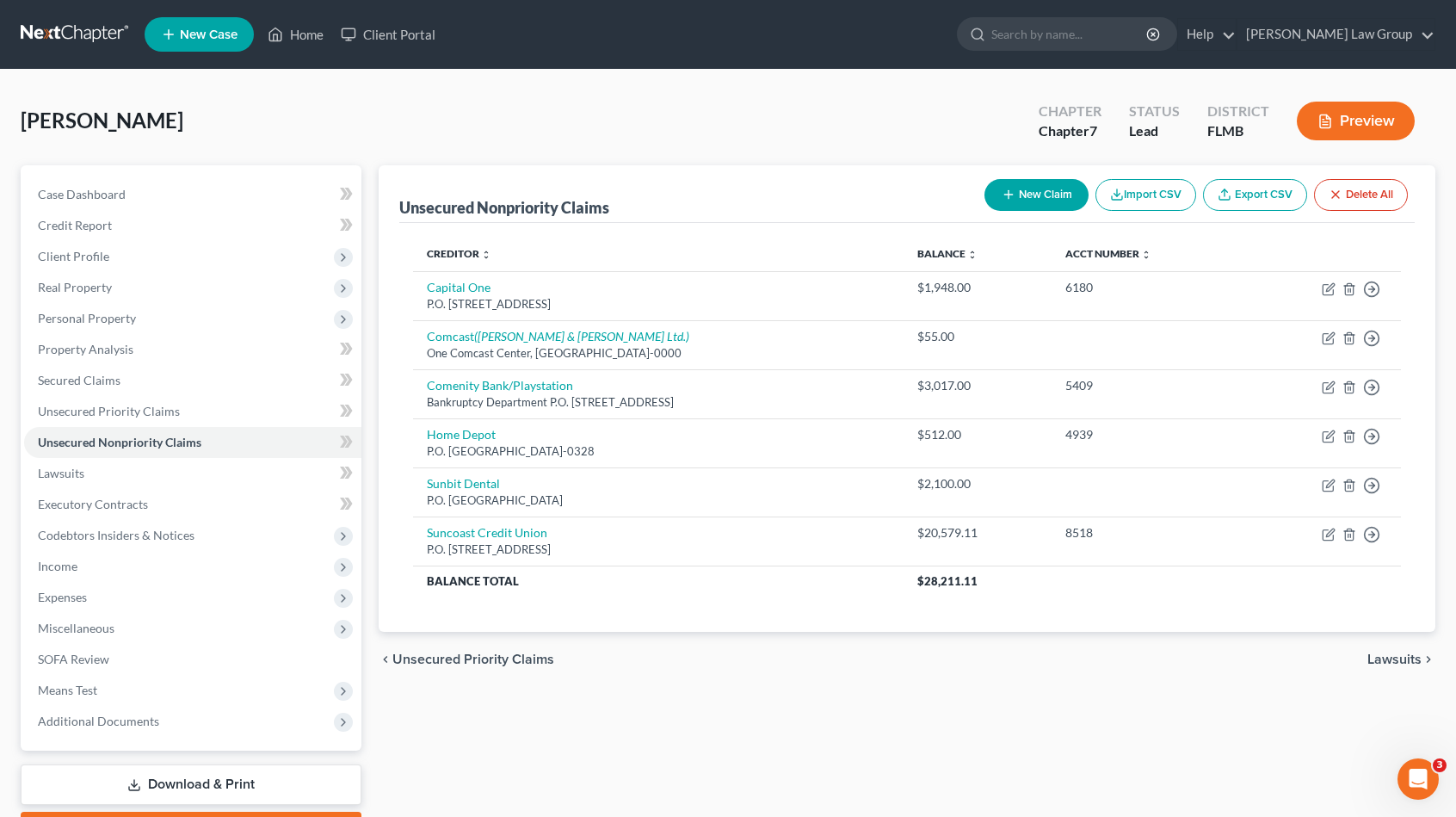
click at [1048, 187] on button "New Claim" at bounding box center [1036, 195] width 104 height 32
select select "0"
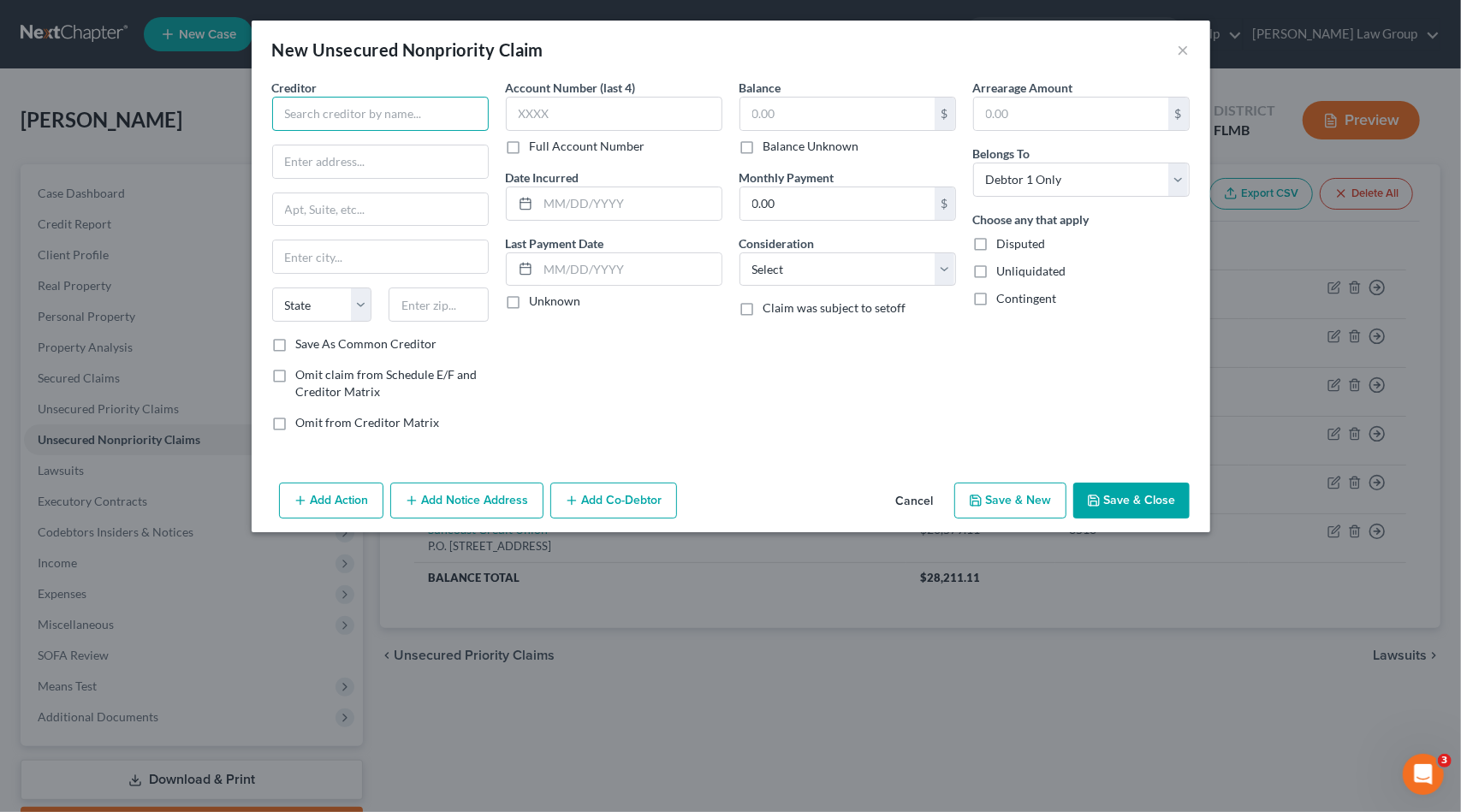
click at [407, 108] on input "text" at bounding box center [381, 113] width 217 height 34
click at [348, 155] on div "175 West Jackson Blvd., Chicago, IL 60604-0000" at bounding box center [374, 159] width 178 height 15
type input "NetCredit"
type input "175 West Jackson Blvd."
type input "Chicago"
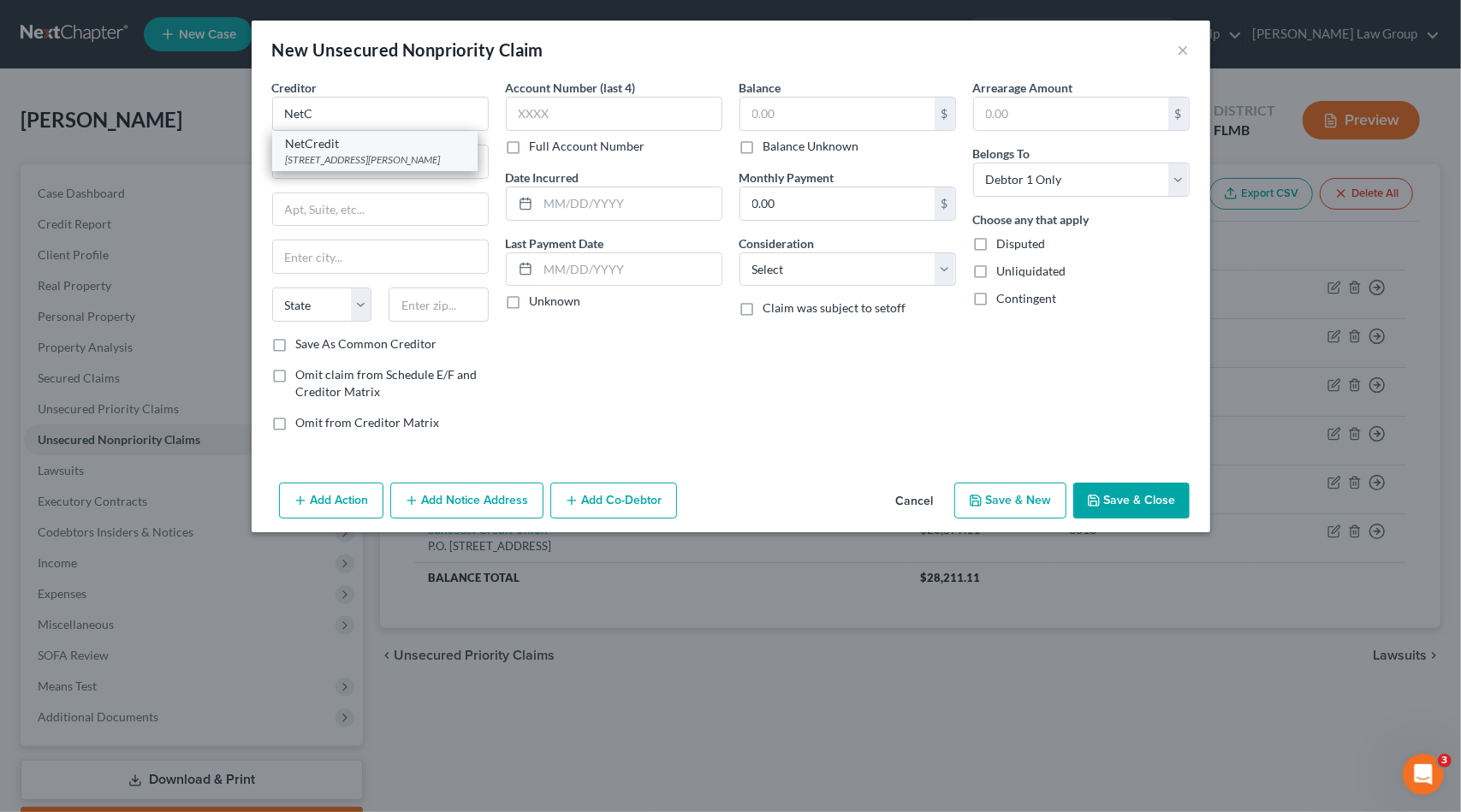
select select "14"
type input "60604-0000"
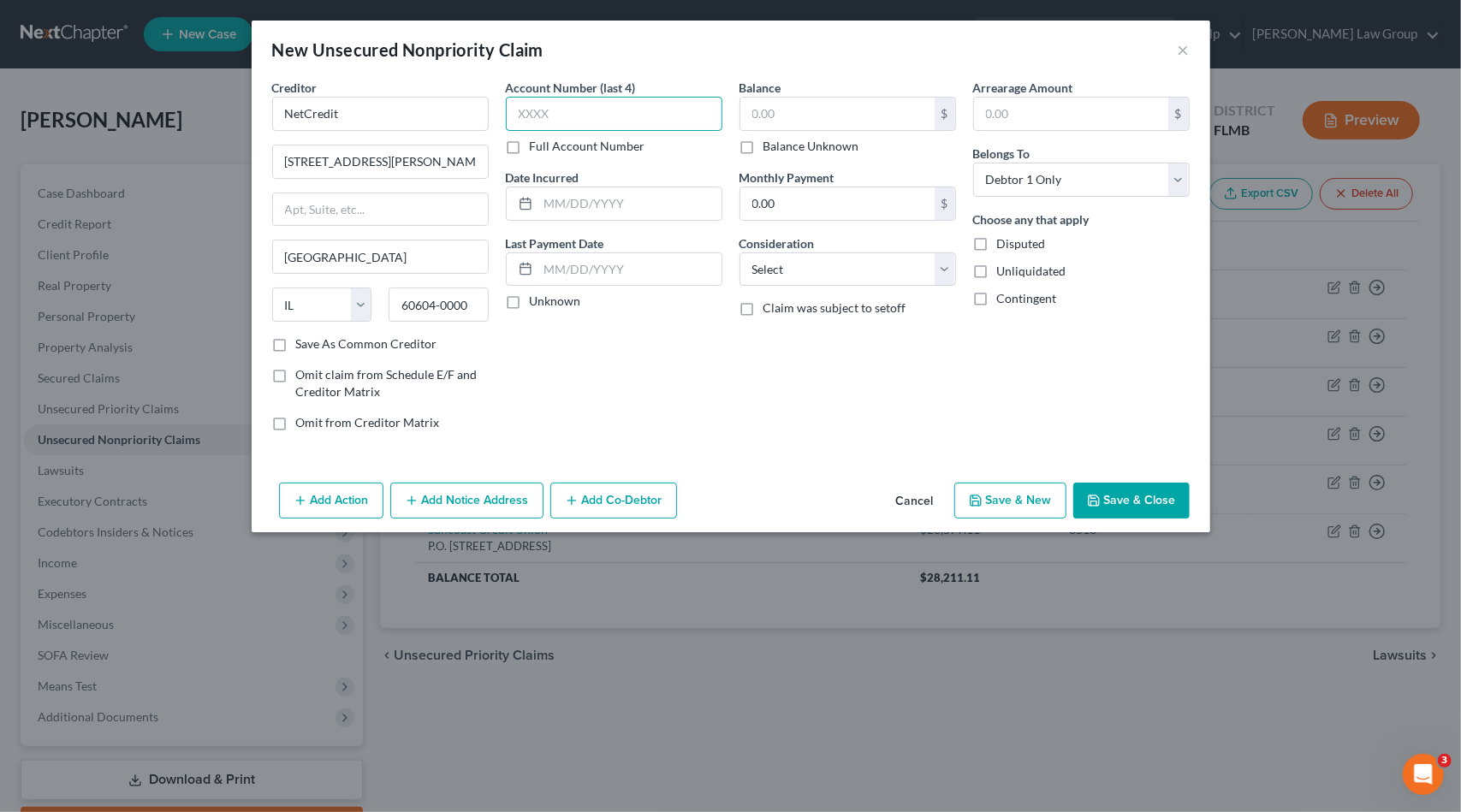
drag, startPoint x: 572, startPoint y: 115, endPoint x: 771, endPoint y: 128, distance: 199.4
click at [572, 114] on input "text" at bounding box center [614, 113] width 217 height 34
click at [832, 115] on input "text" at bounding box center [837, 113] width 194 height 32
type input "2"
type input "3,000"
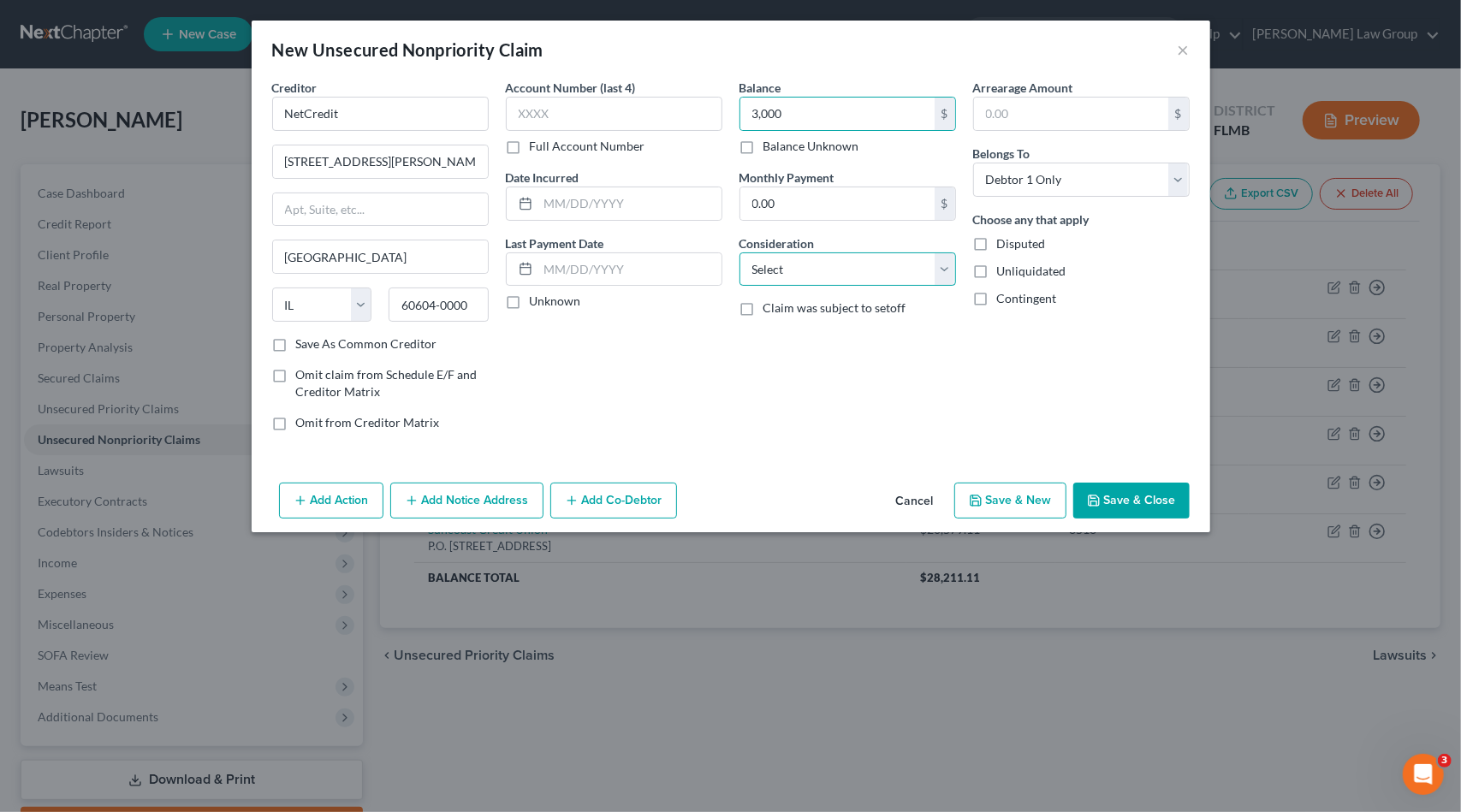
click at [817, 281] on select "Select Cable / Satellite Services Collection Agency Credit Card Debt Debt Couns…" at bounding box center [848, 270] width 217 height 34
select select "14"
click at [739, 253] on select "Select Cable / Satellite Services Collection Agency Credit Card Debt Debt Couns…" at bounding box center [848, 270] width 217 height 34
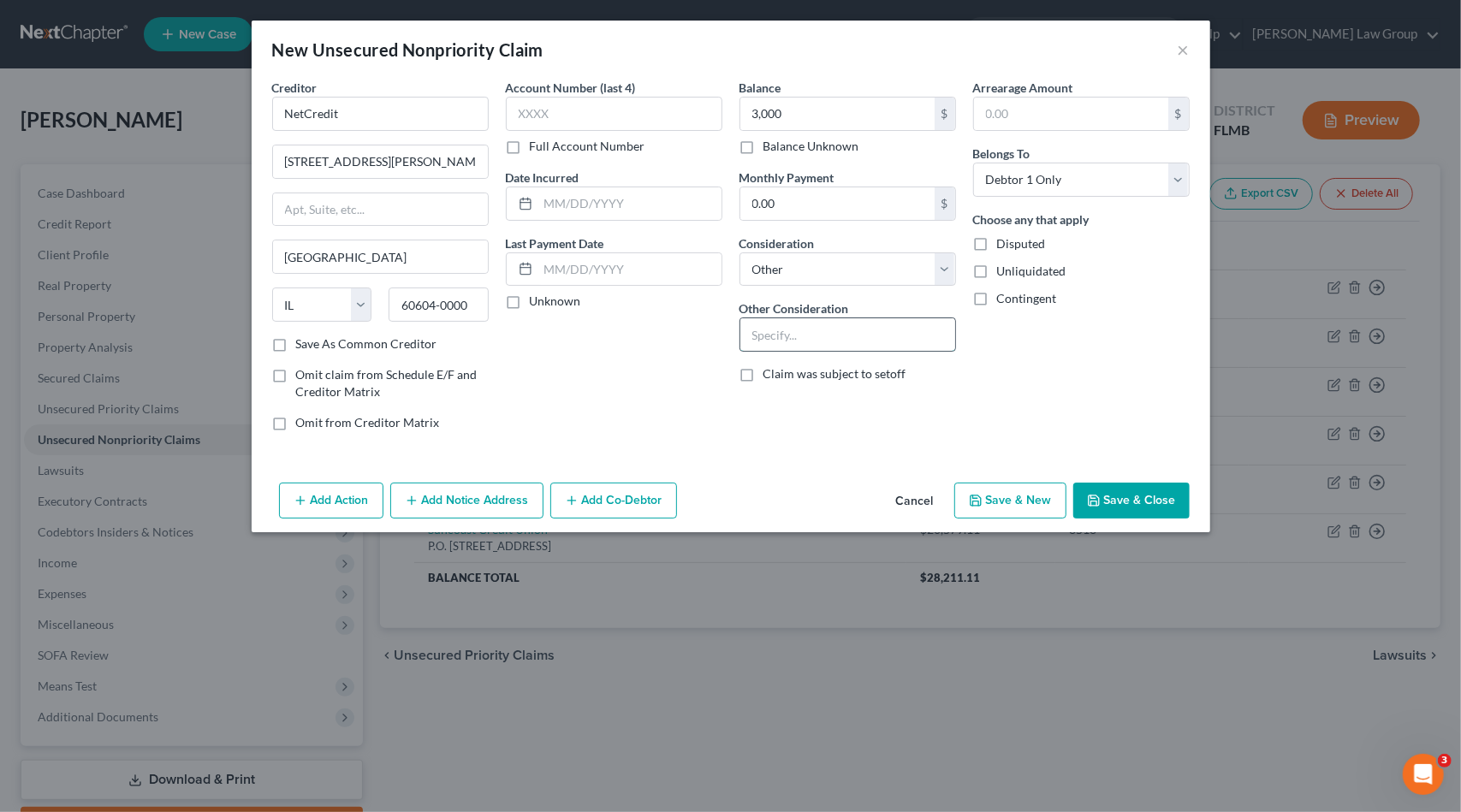
click at [801, 328] on input "text" at bounding box center [848, 334] width 215 height 32
type input "Personal loan"
click at [1122, 513] on button "Save & Close" at bounding box center [1131, 500] width 116 height 36
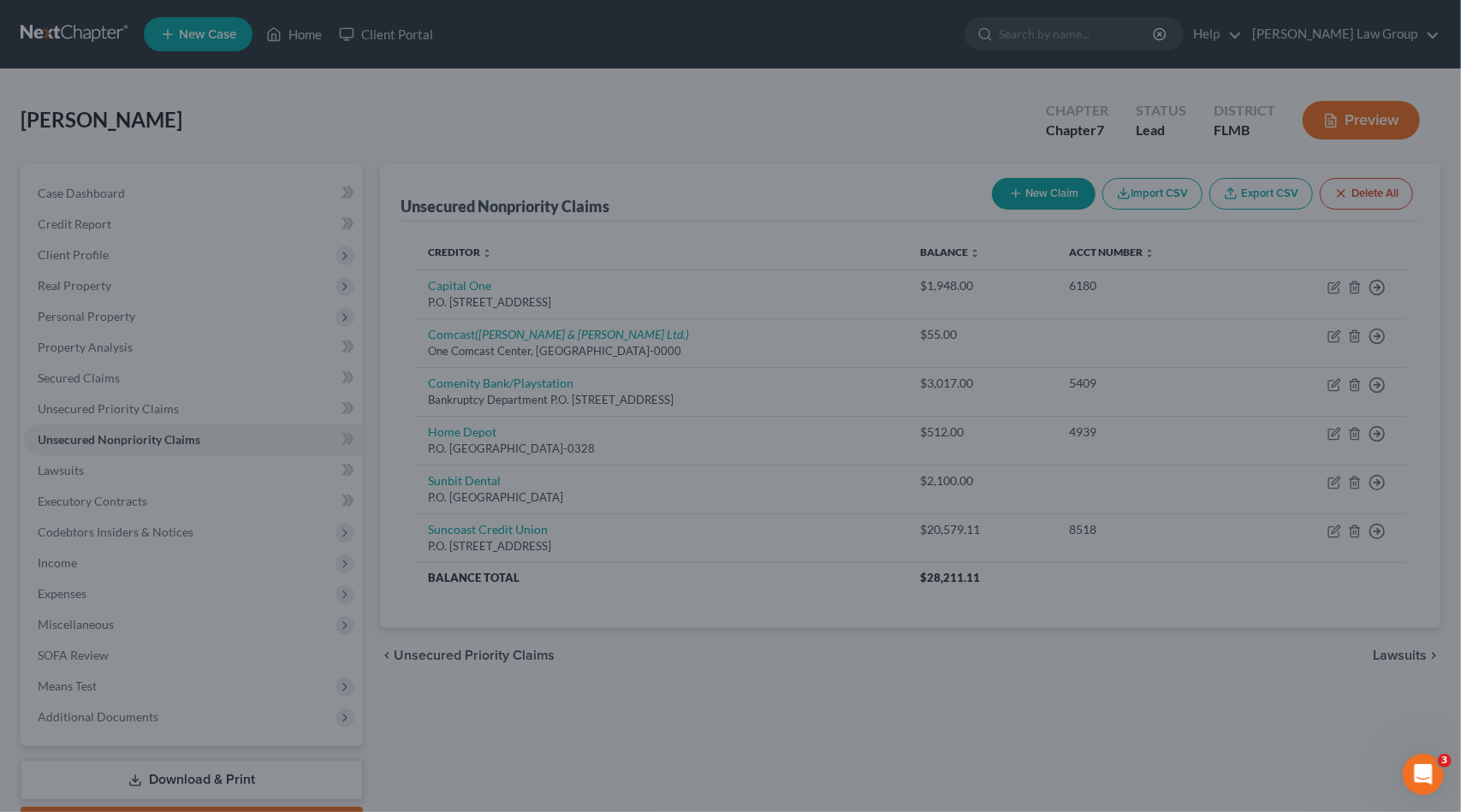
type input "3,000.00"
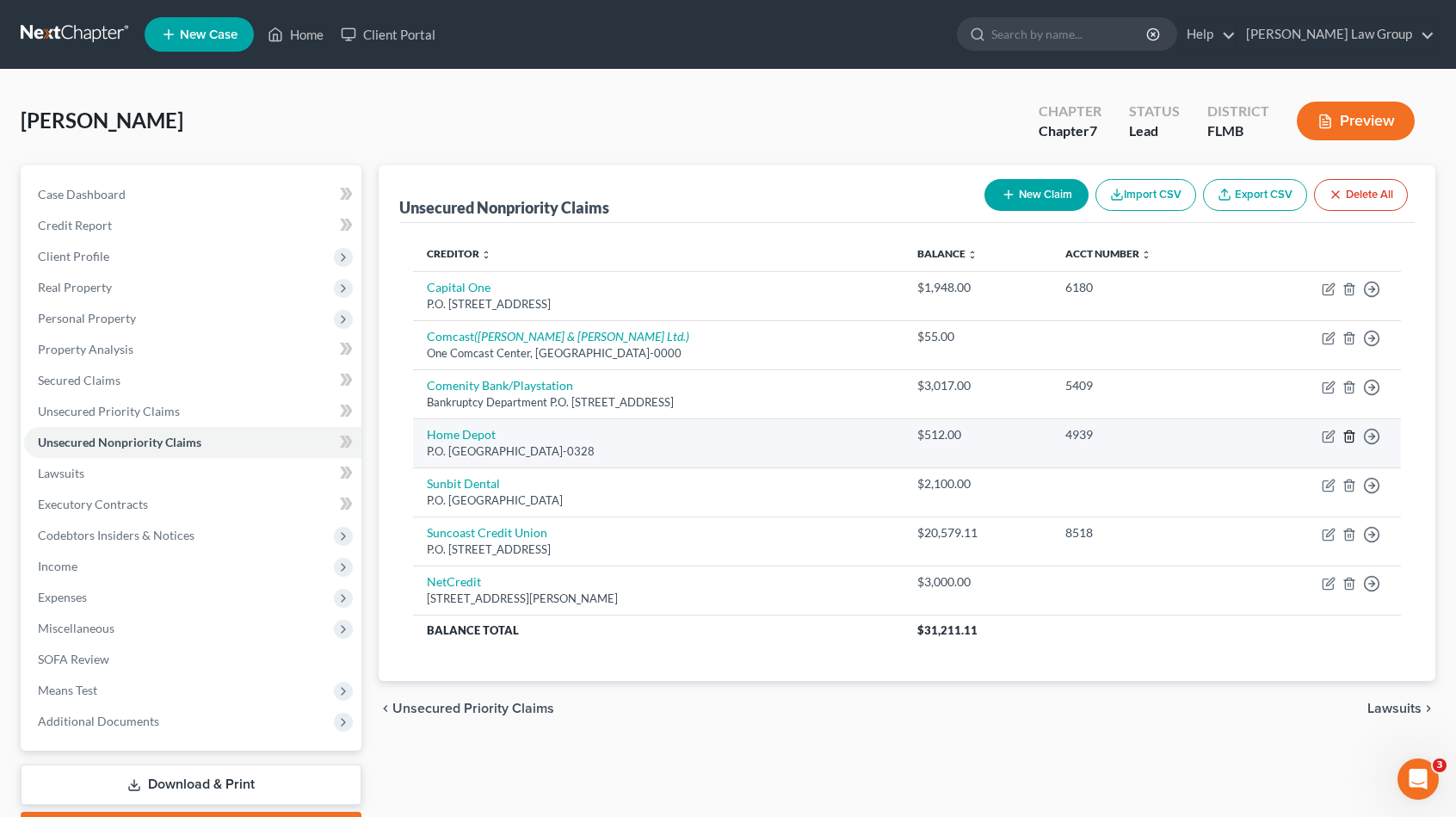
click at [1350, 436] on line "button" at bounding box center [1350, 437] width 0 height 3
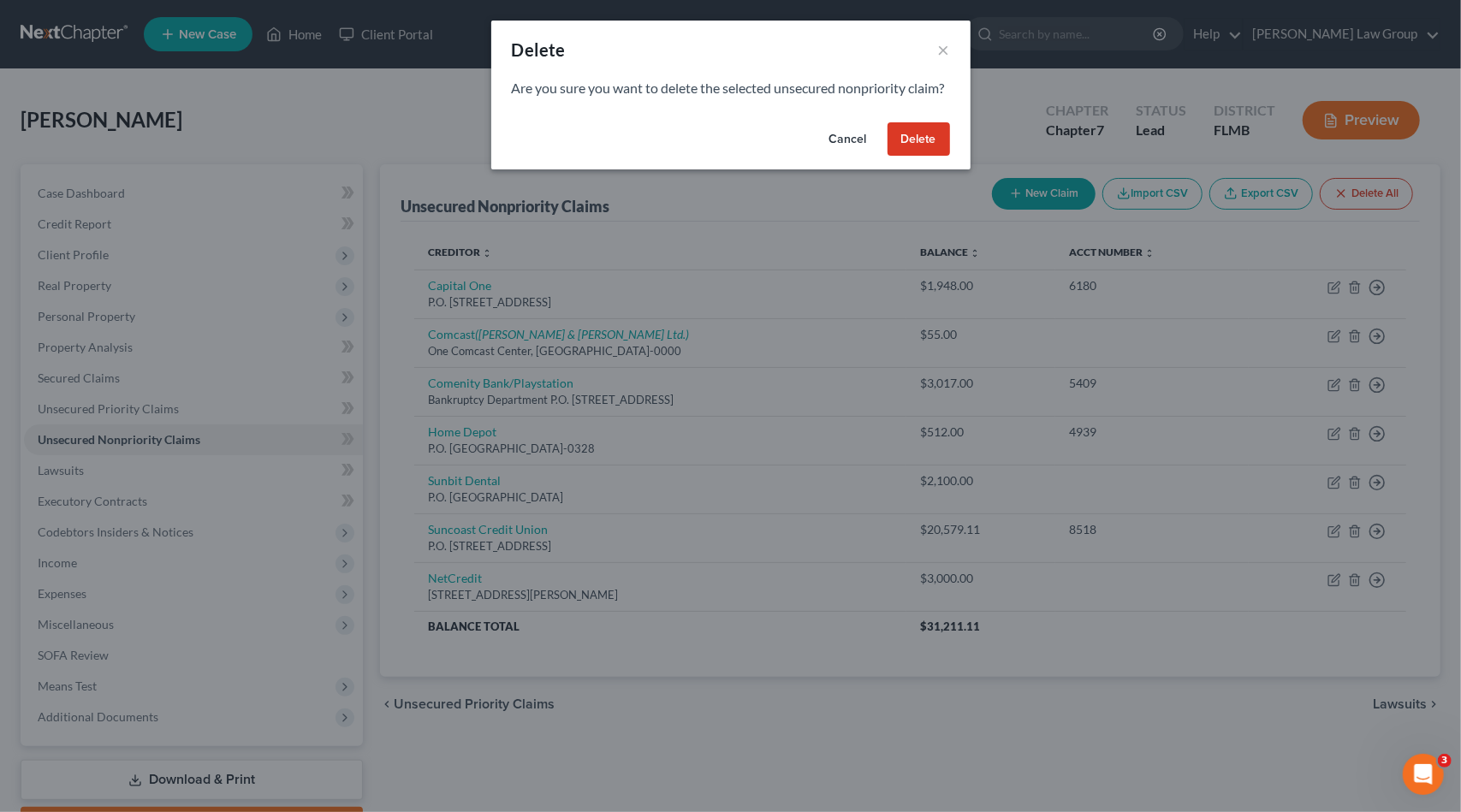
click at [933, 153] on button "Delete" at bounding box center [919, 139] width 62 height 34
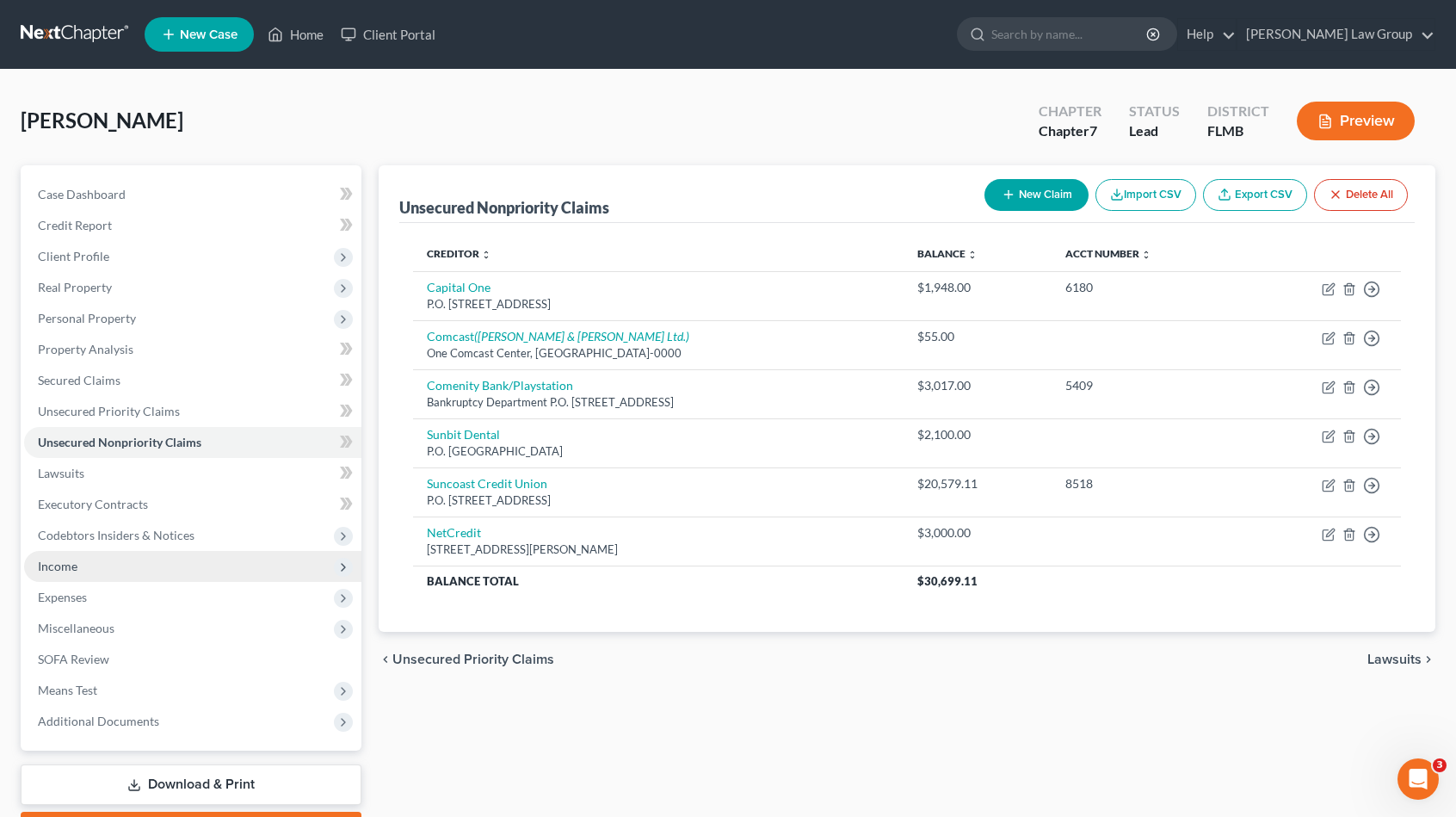
click at [62, 570] on span "Income" at bounding box center [57, 565] width 40 height 15
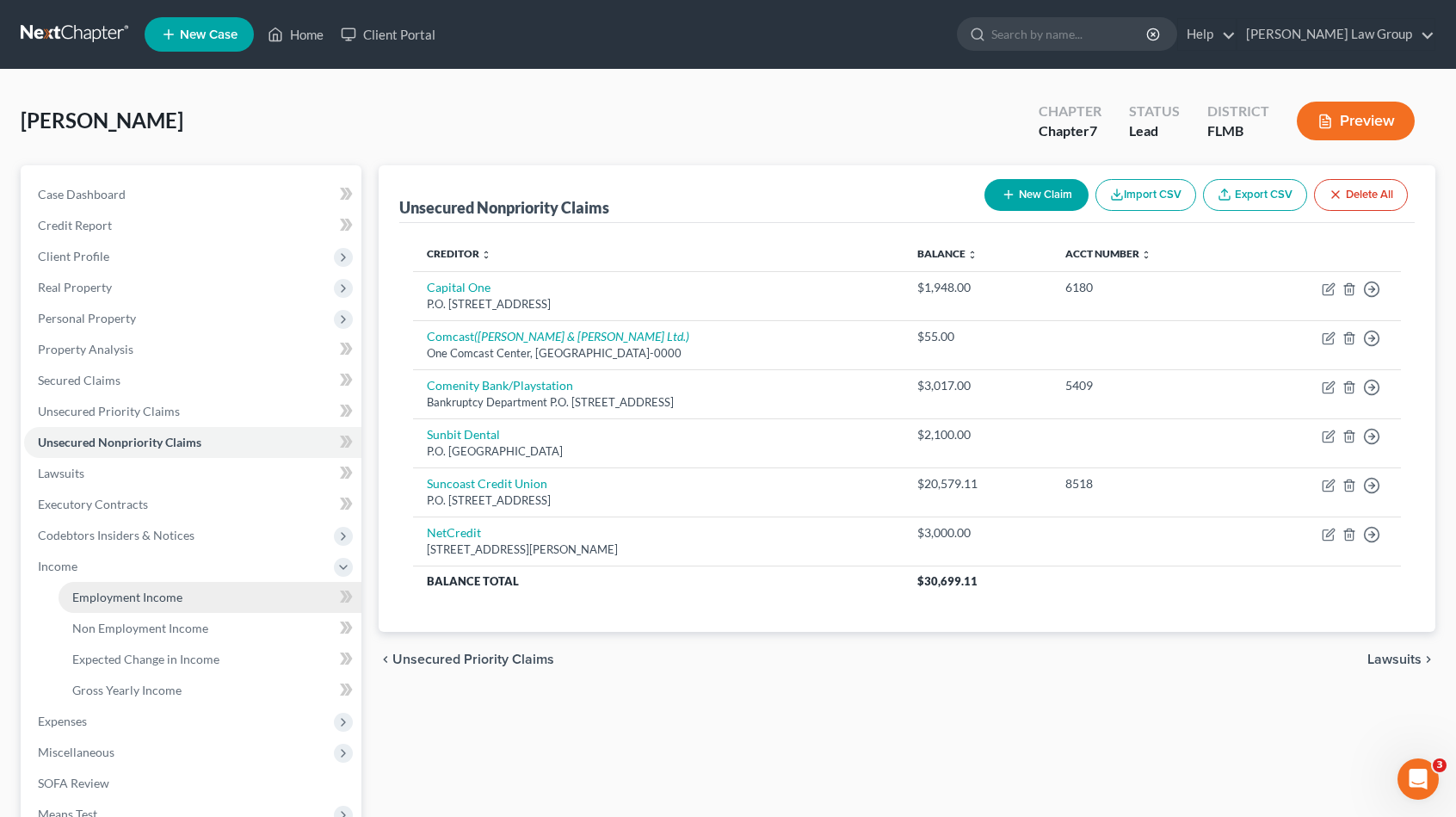
click at [102, 605] on link "Employment Income" at bounding box center [210, 597] width 303 height 31
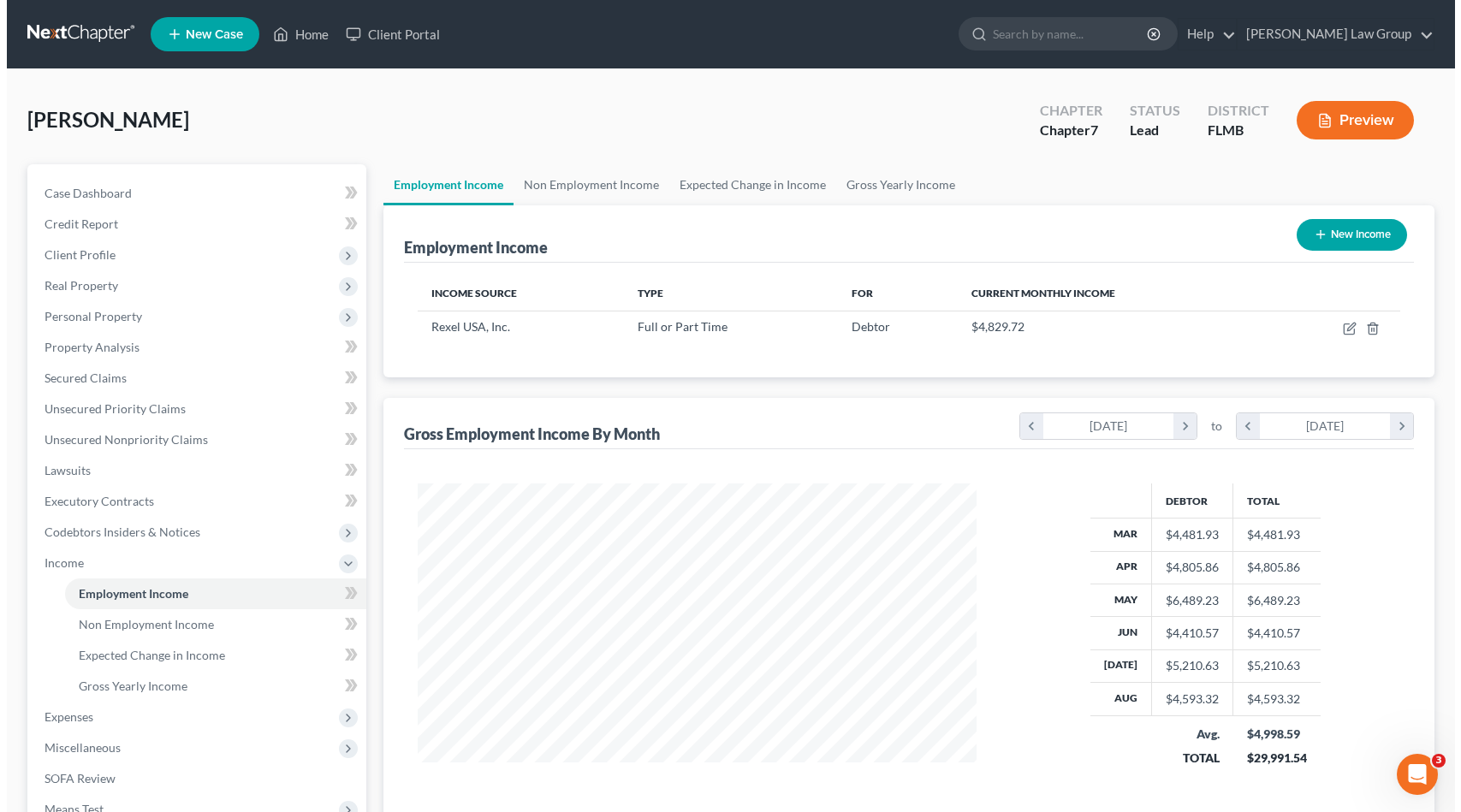
scroll to position [305, 593]
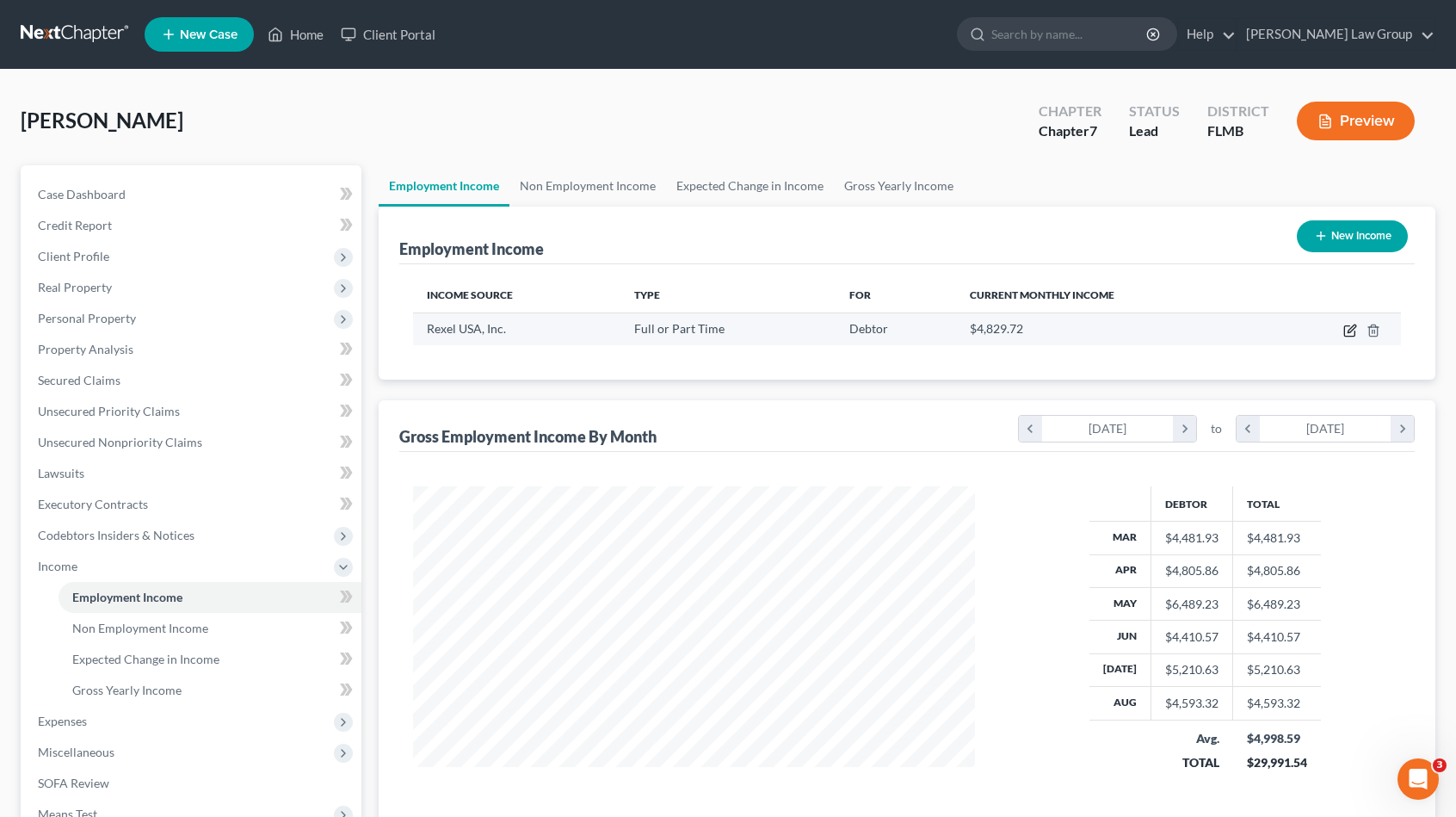
click at [1351, 327] on icon "button" at bounding box center [1350, 331] width 14 height 14
select select "0"
select select "45"
select select "2"
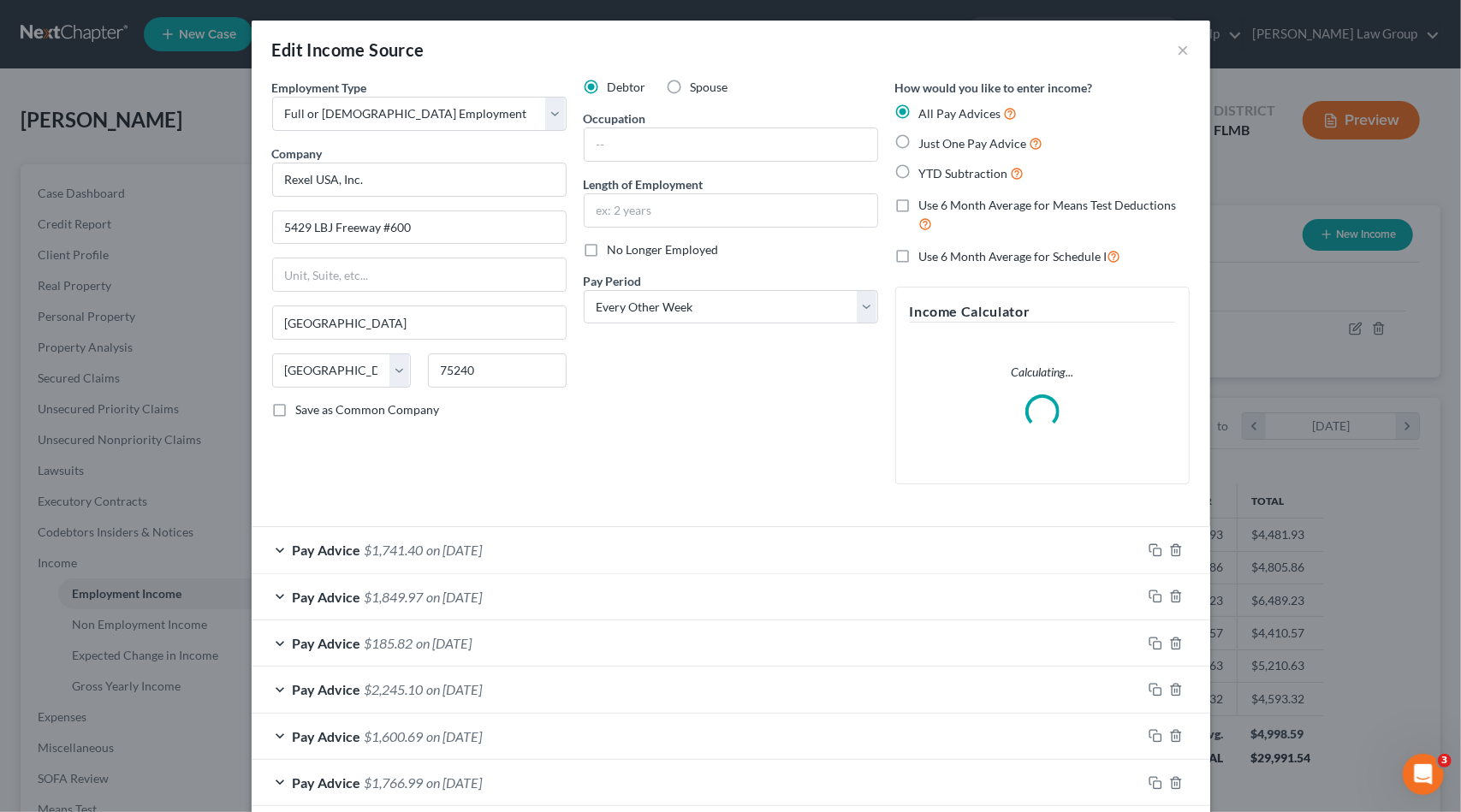
scroll to position [305, 599]
click at [637, 137] on input "text" at bounding box center [730, 144] width 292 height 32
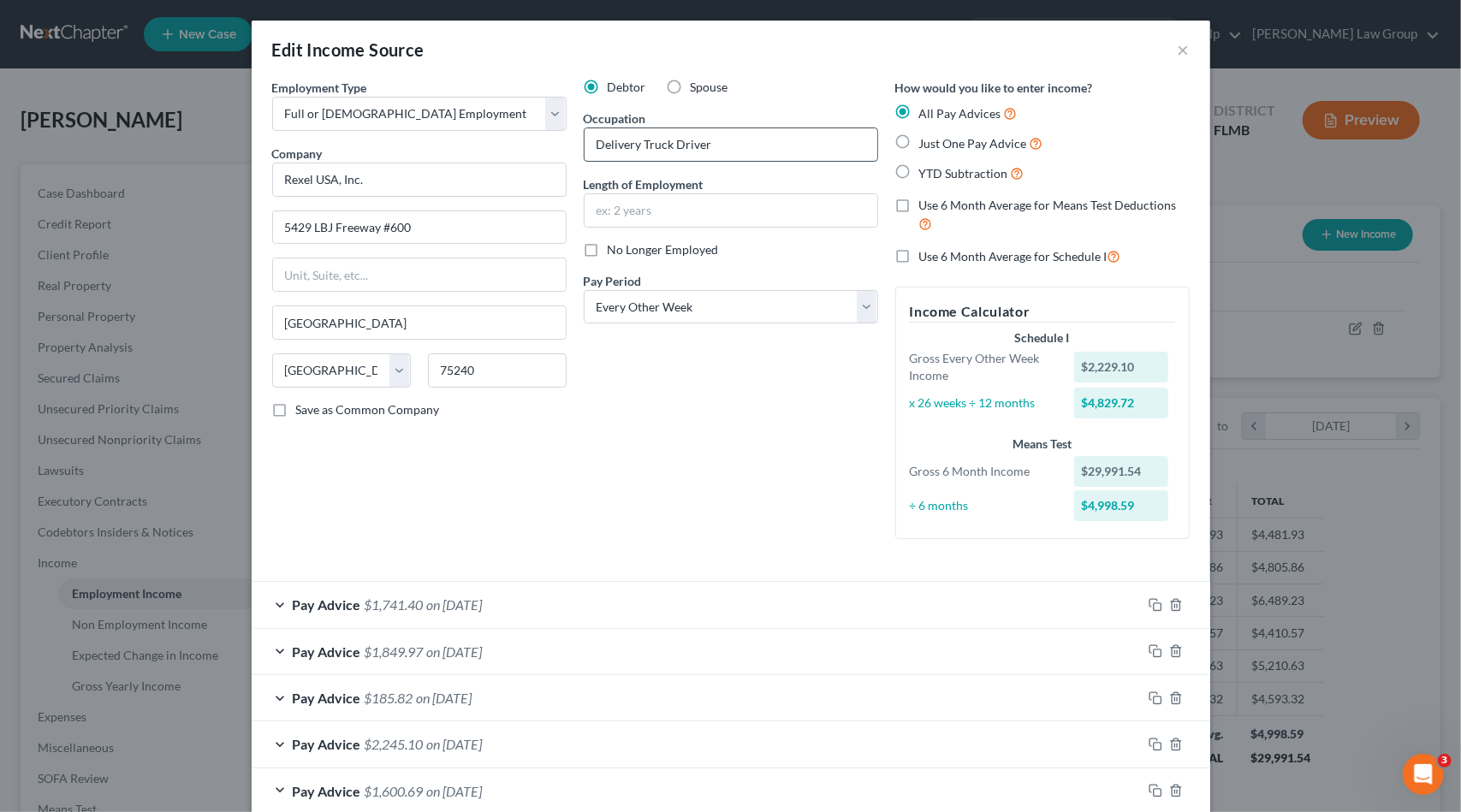
type input "Delivery Truck Driver"
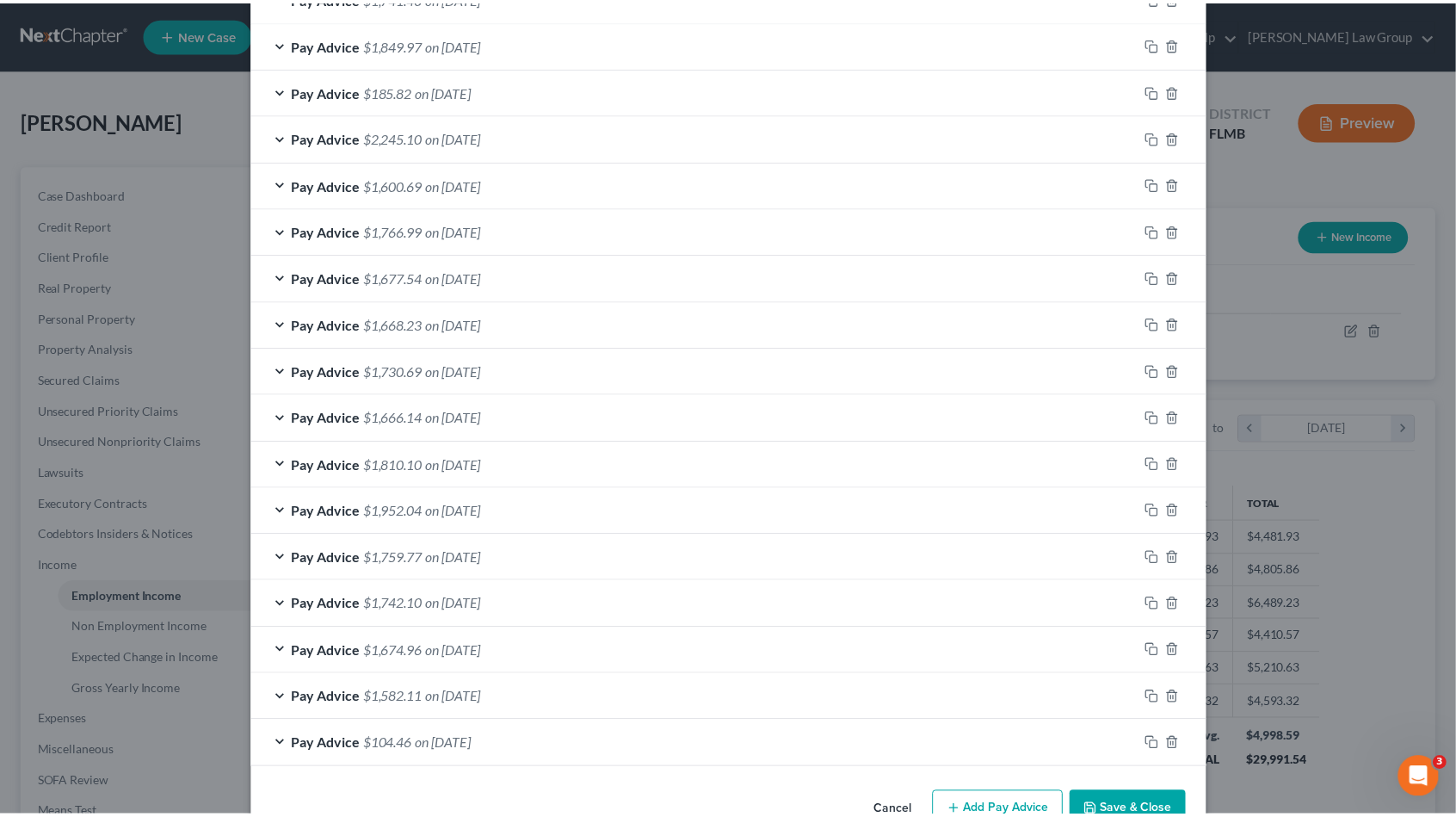
scroll to position [652, 0]
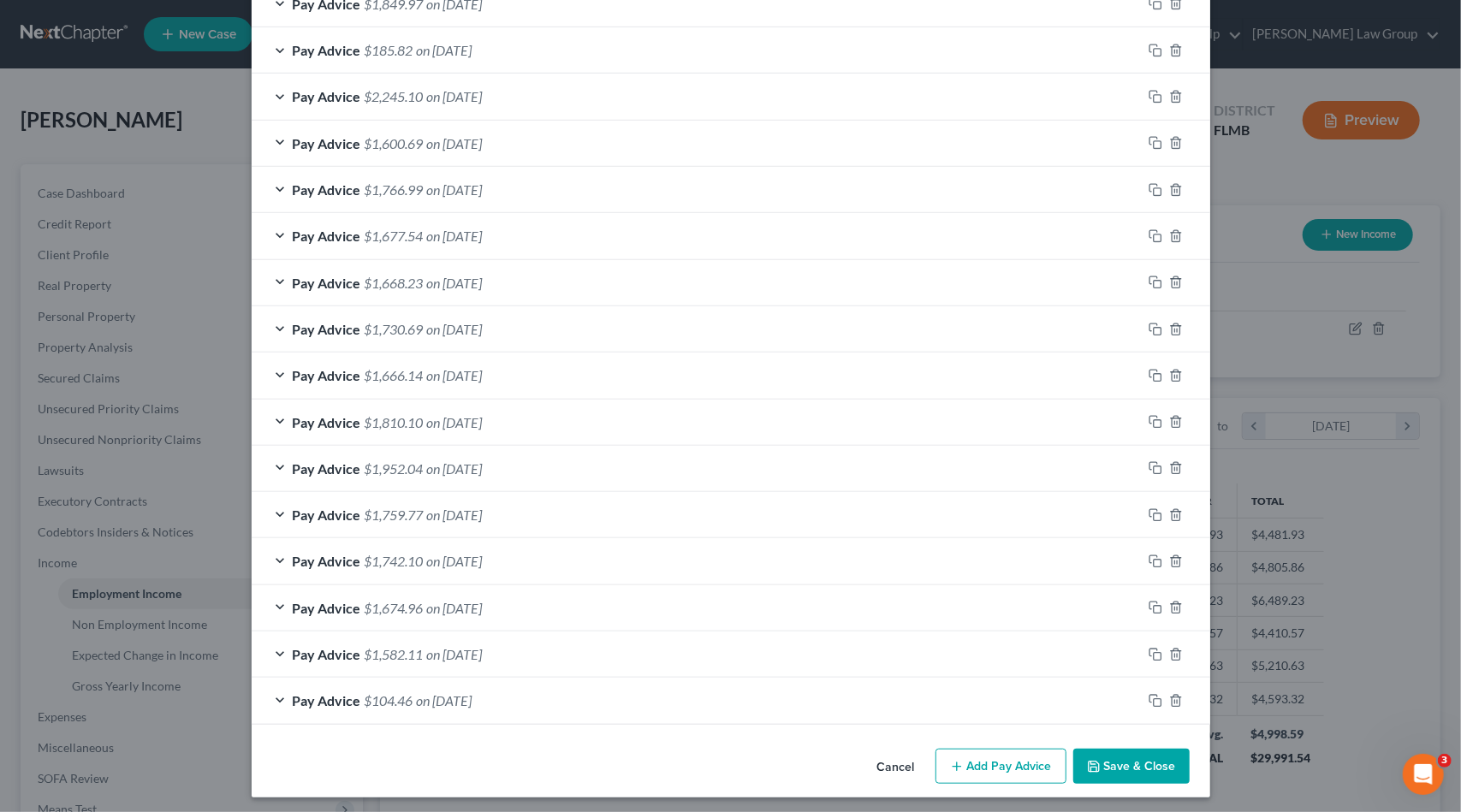
type input "2 years"
click at [1098, 749] on button "Save & Close" at bounding box center [1131, 767] width 116 height 36
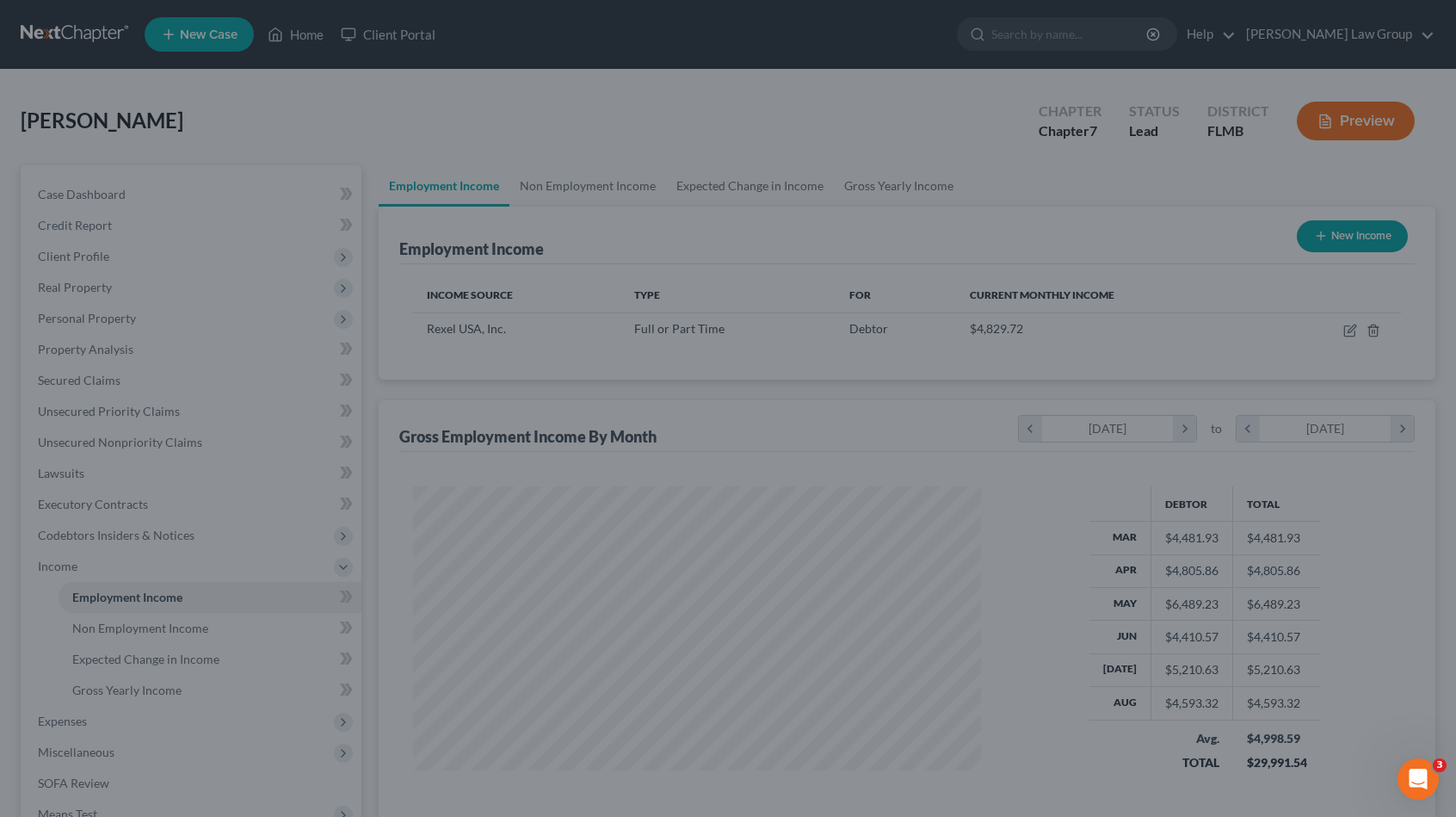
scroll to position [860762, 860037]
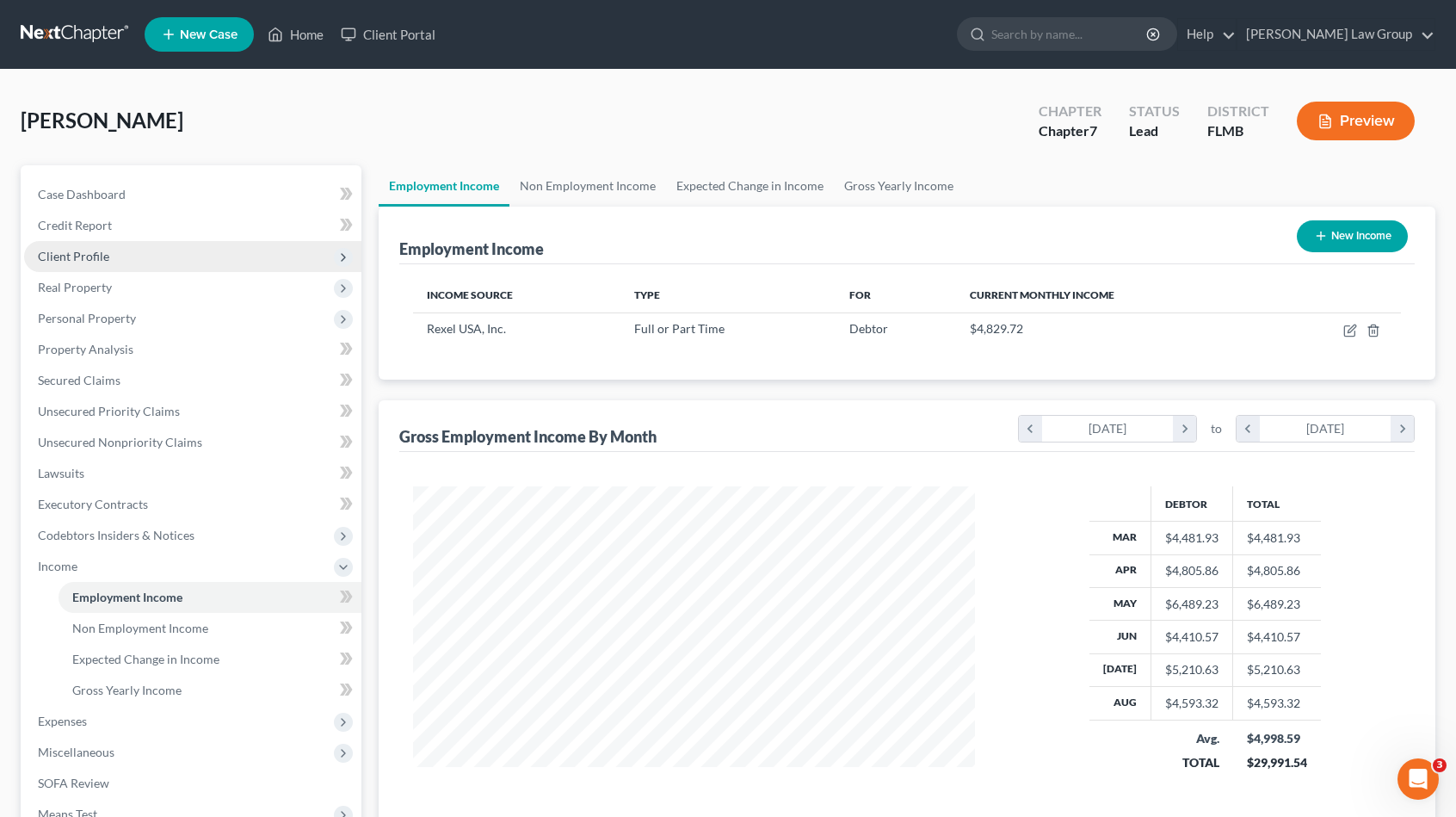
click at [201, 260] on span "Client Profile" at bounding box center [192, 255] width 338 height 31
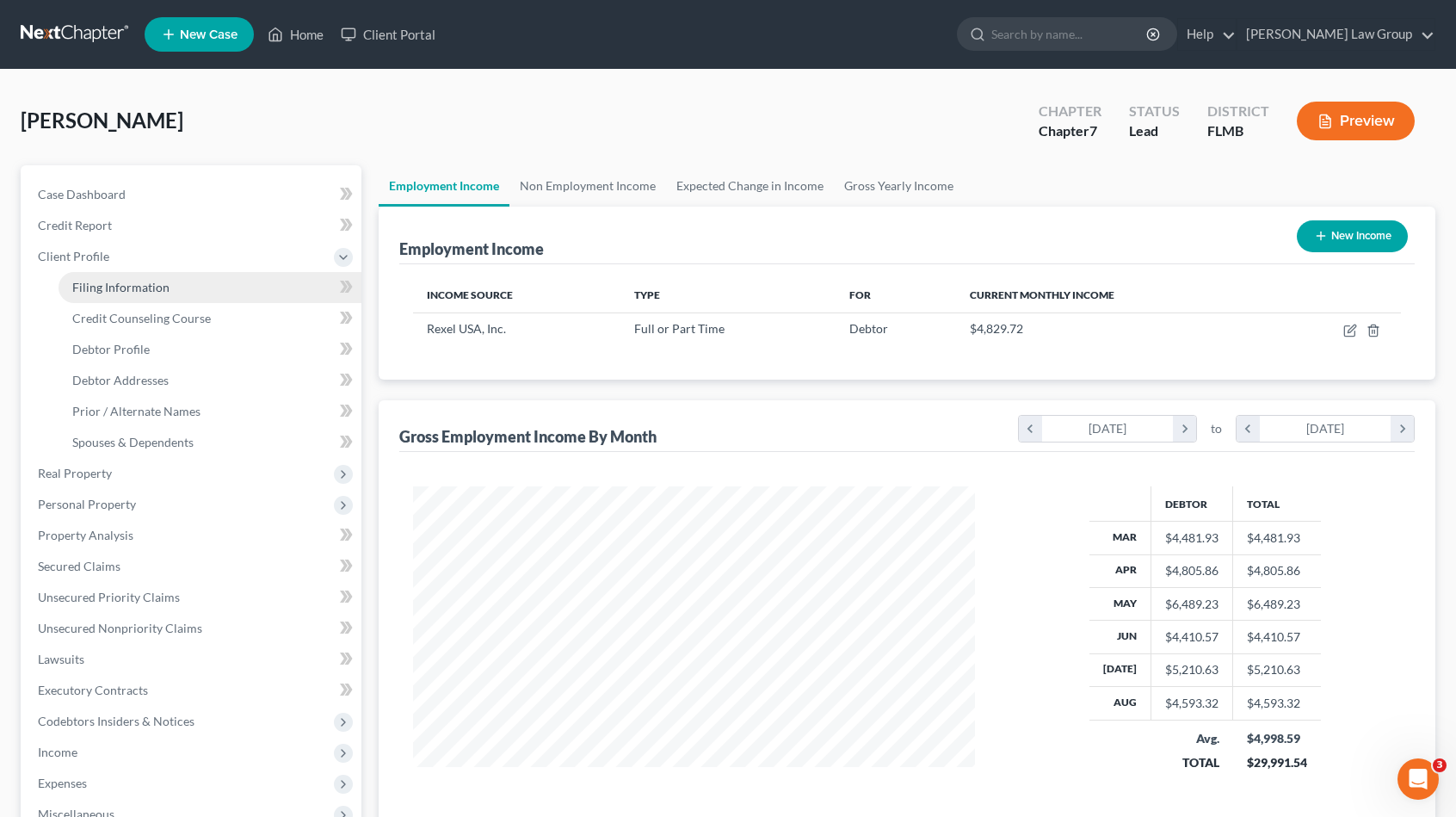
click at [197, 283] on link "Filing Information" at bounding box center [210, 287] width 303 height 31
select select "1"
select select "0"
select select "15"
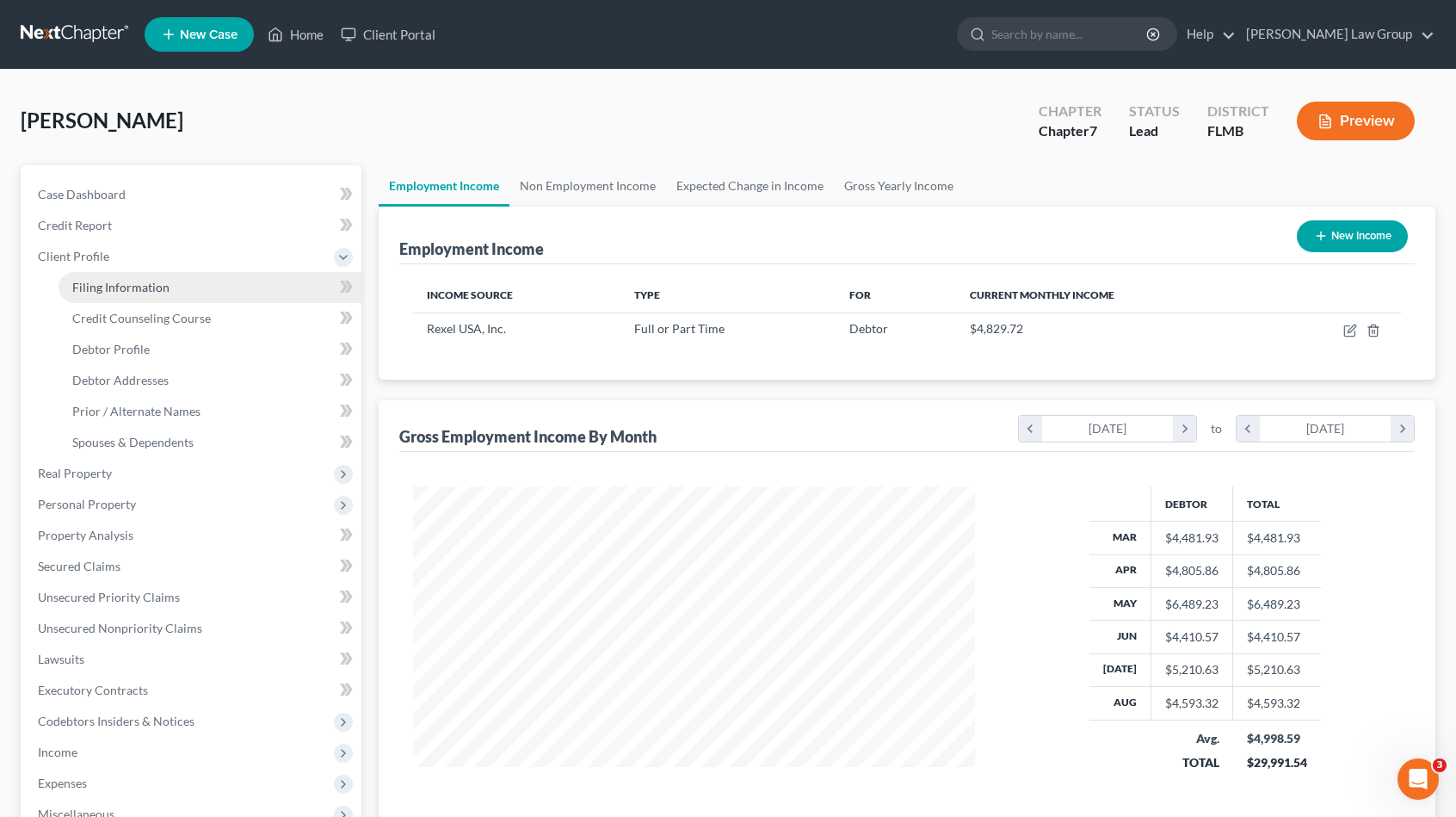
select select "0"
select select "9"
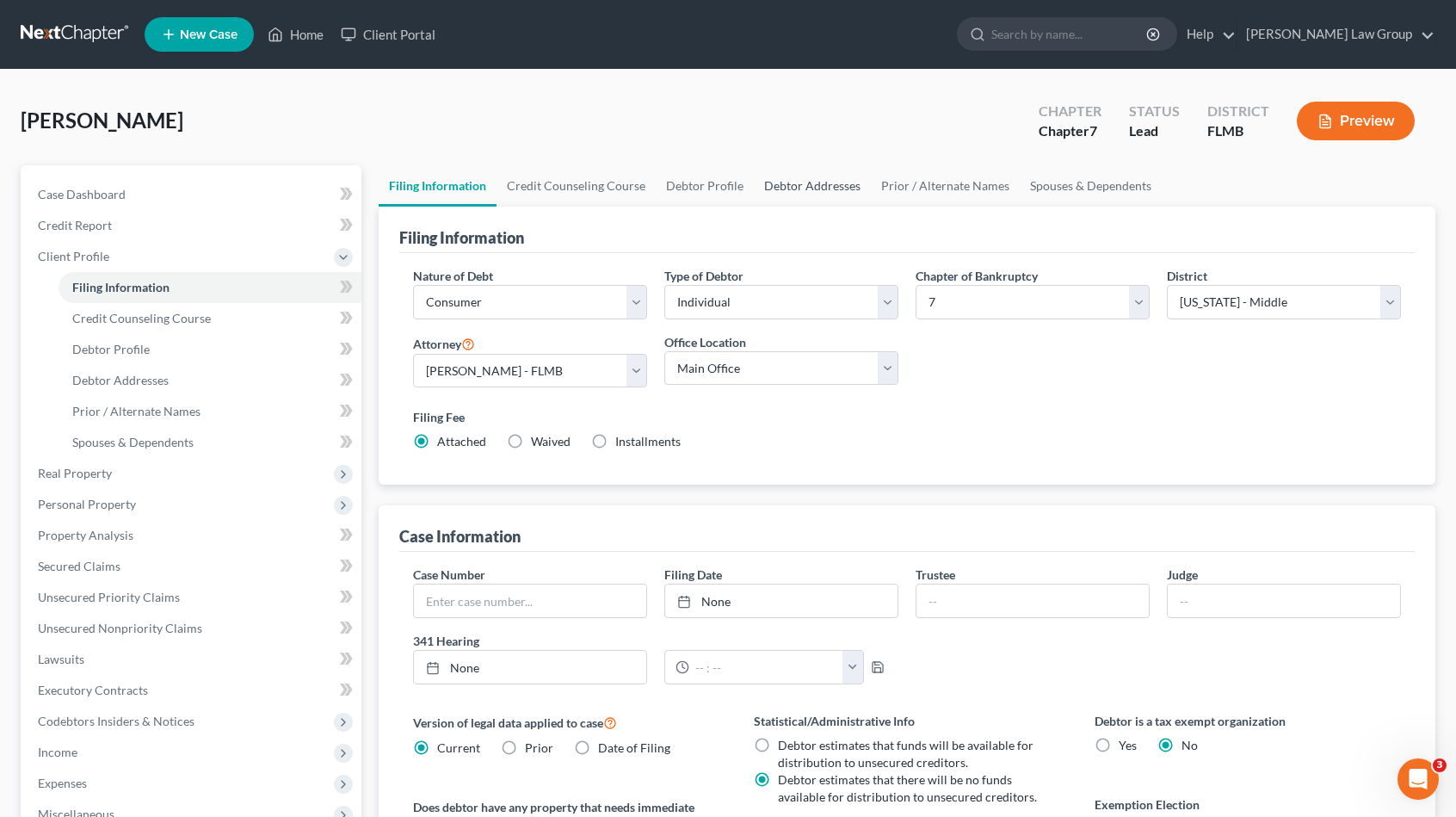
click at [797, 178] on link "Debtor Addresses" at bounding box center [813, 186] width 117 height 42
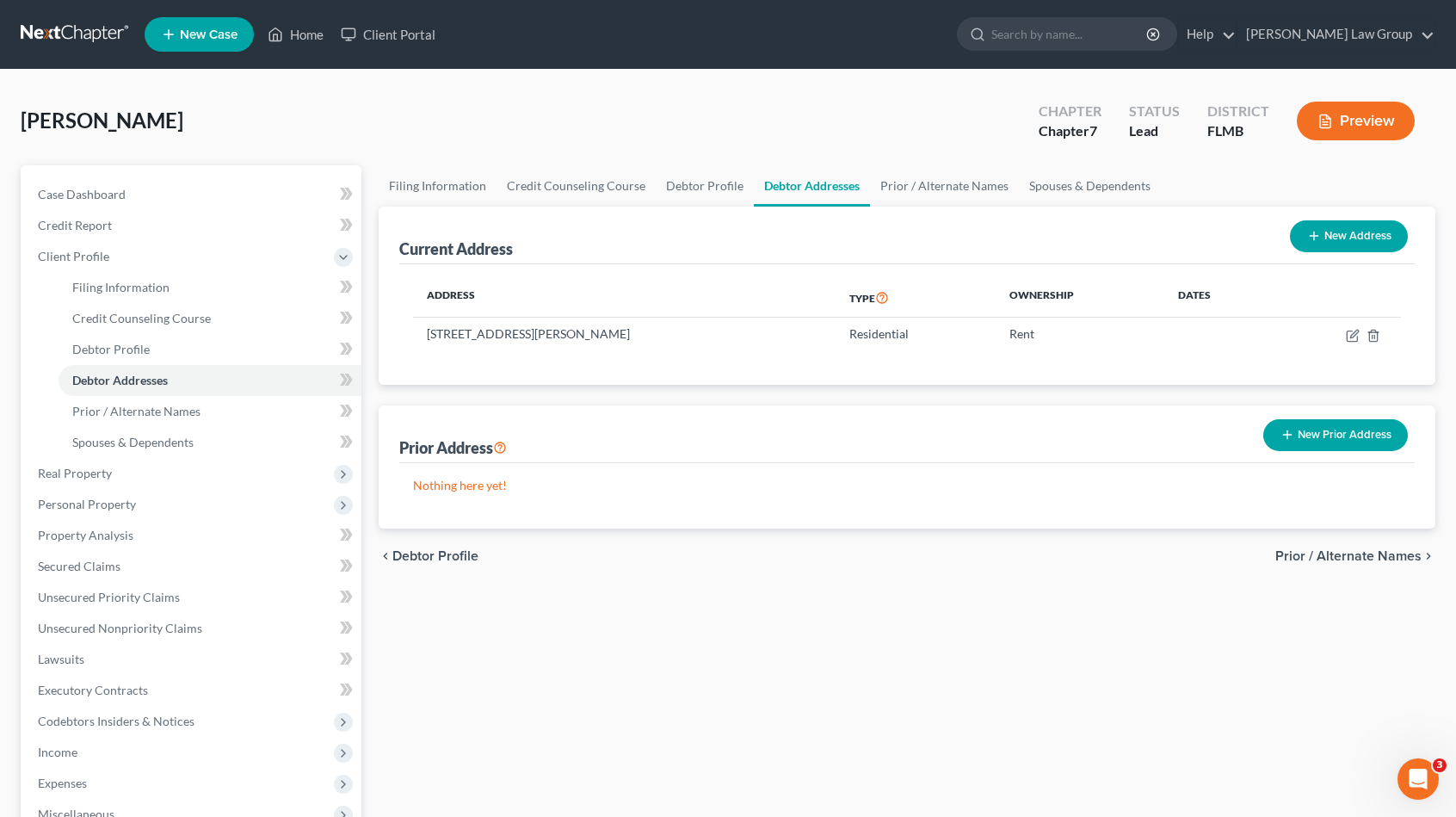
click at [1330, 430] on button "New Prior Address" at bounding box center [1335, 435] width 145 height 32
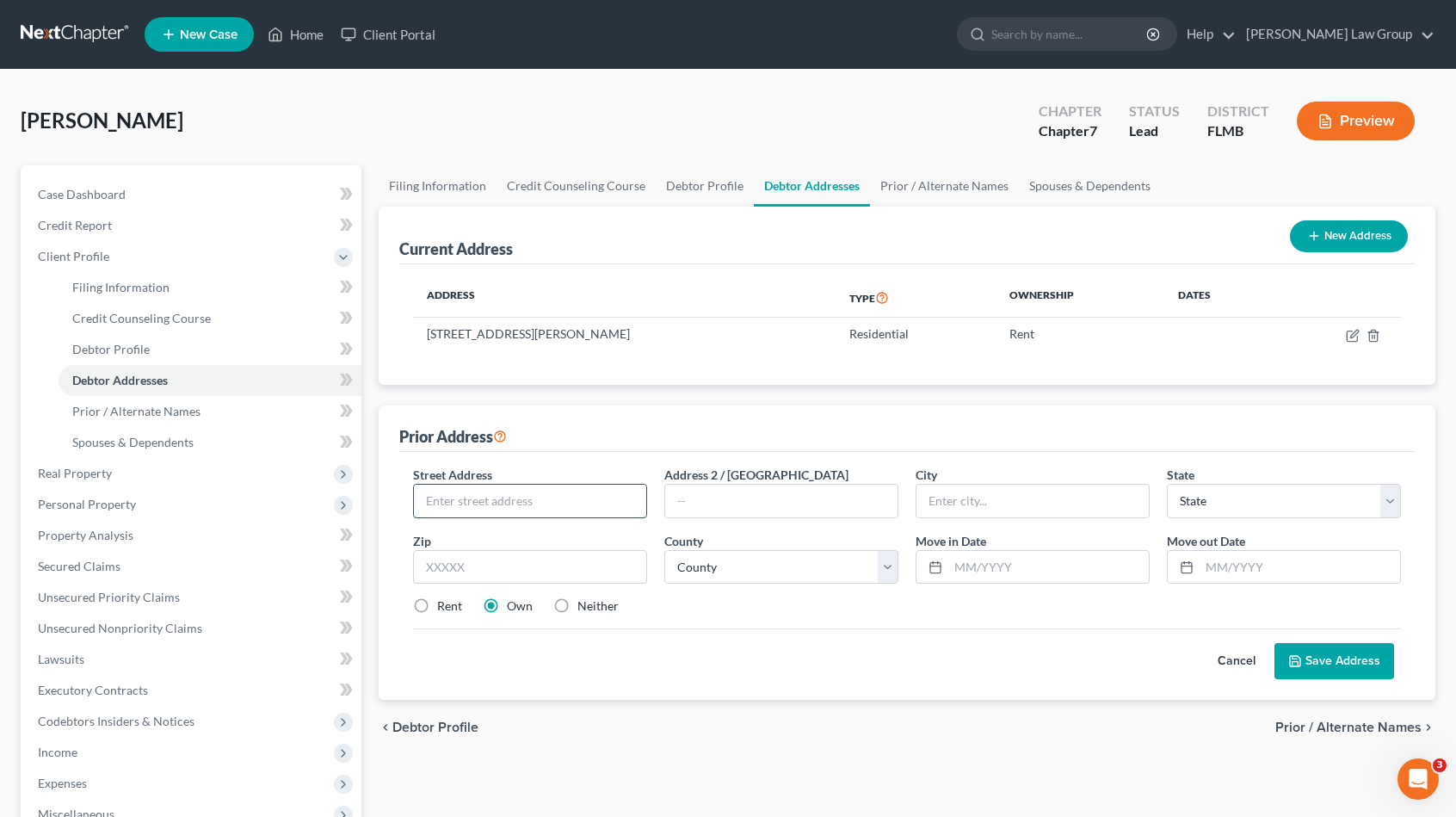
click at [482, 497] on input "text" at bounding box center [530, 501] width 233 height 33
type input "17625 Island Inlet Court"
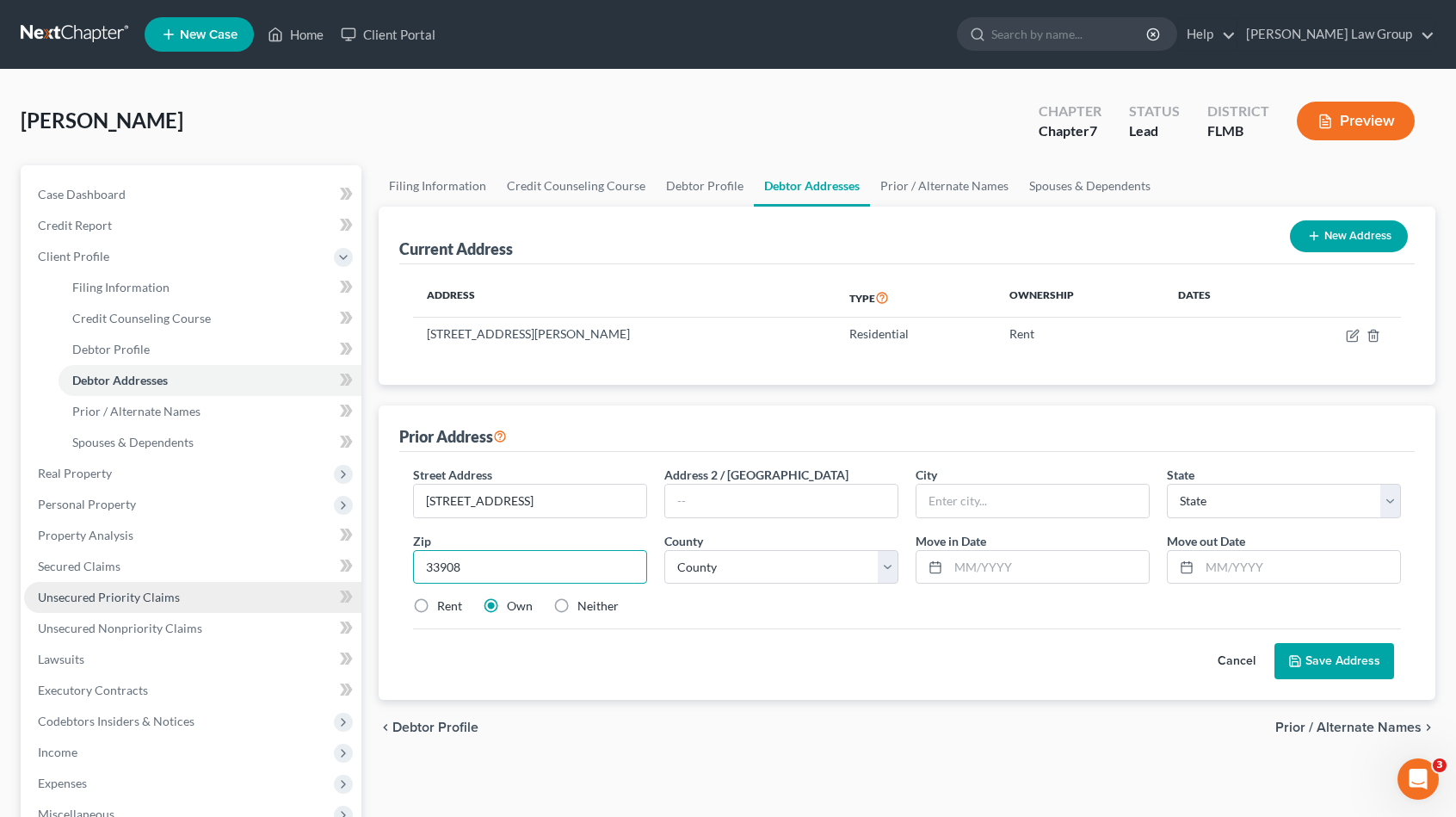
type input "33908"
type input "Fort Myers"
select select "9"
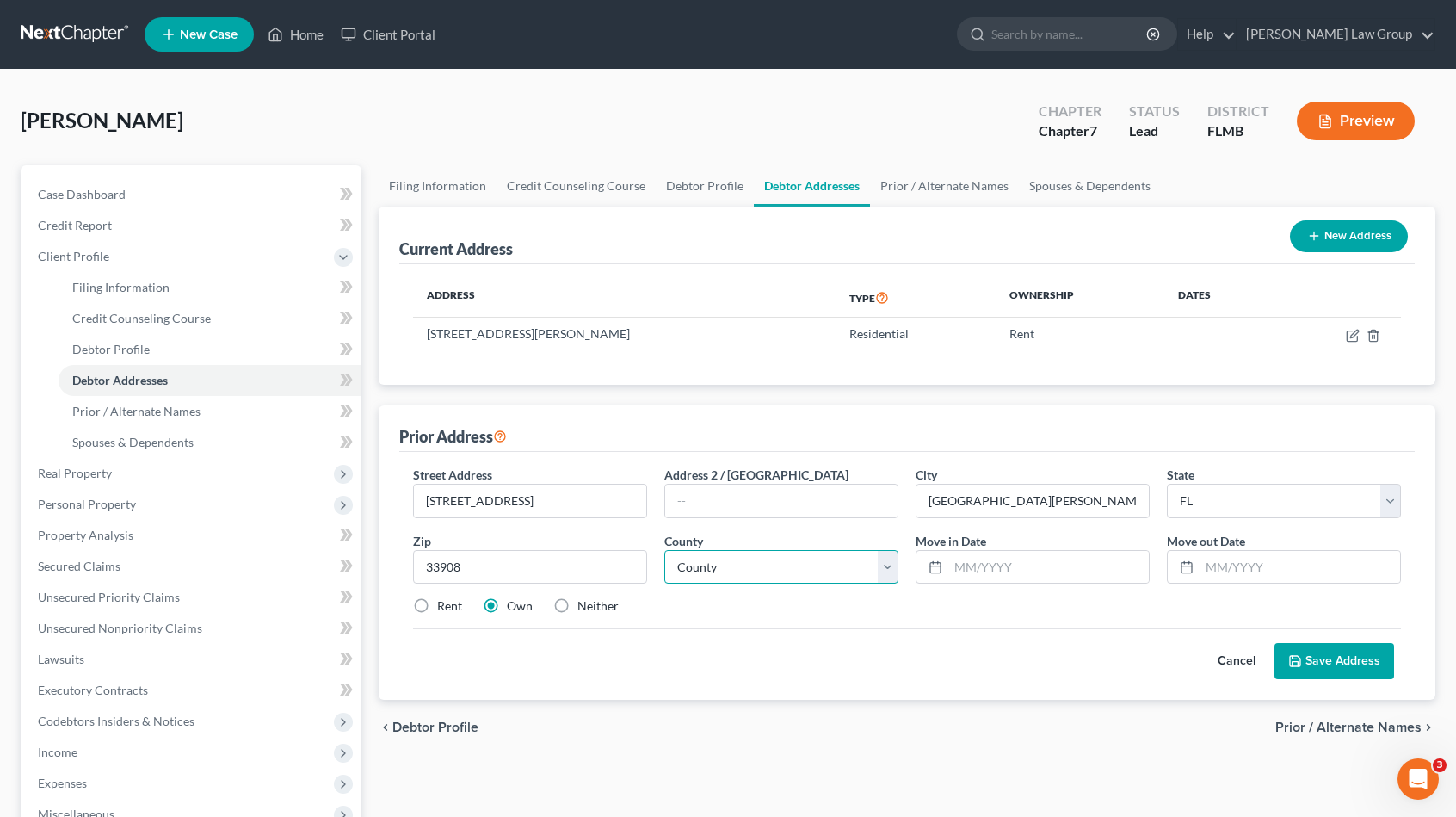
click at [785, 564] on select "County Alachua County Baker County Bay County Bradford County Brevard County Br…" at bounding box center [781, 567] width 235 height 35
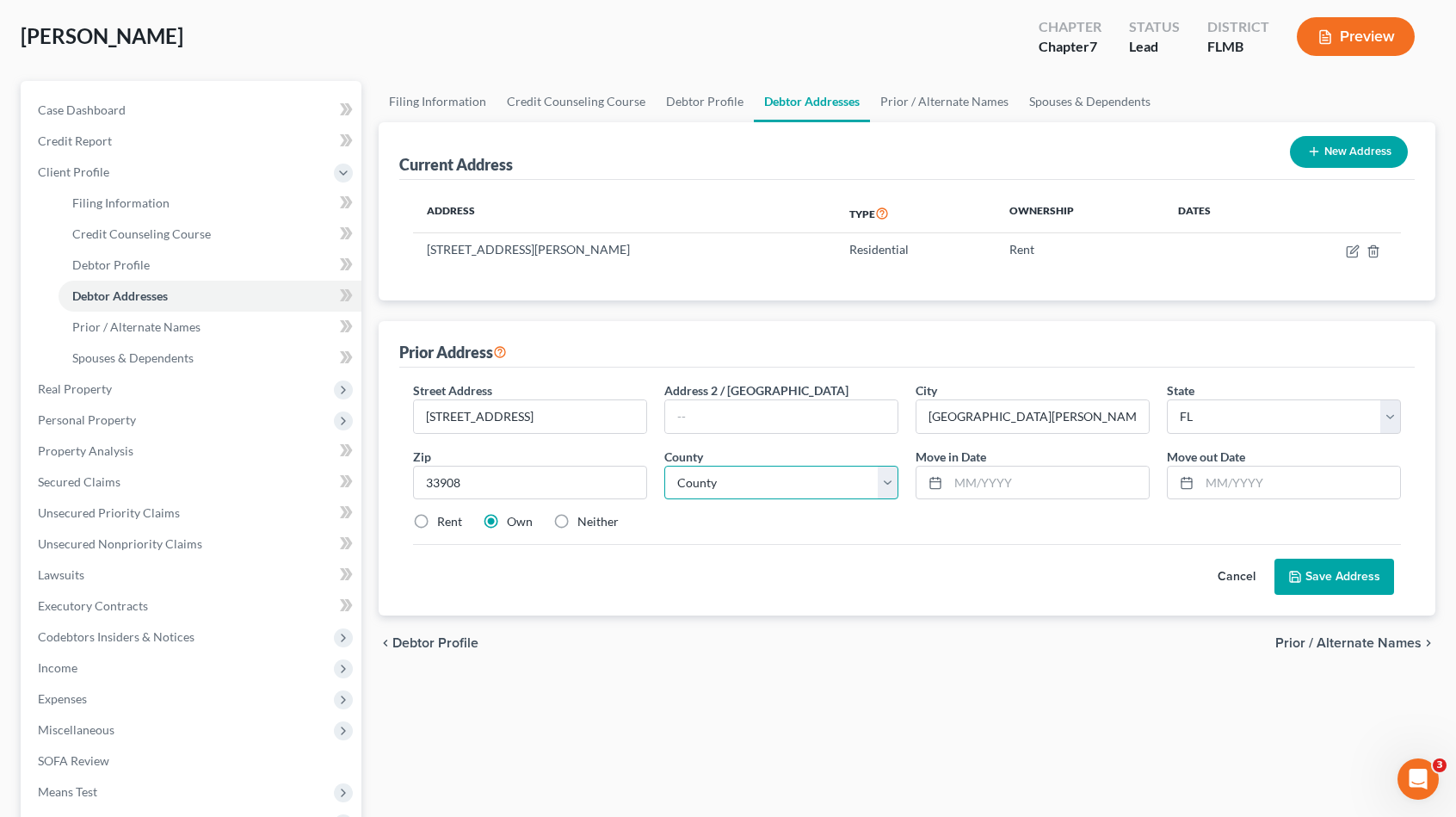
scroll to position [172, 0]
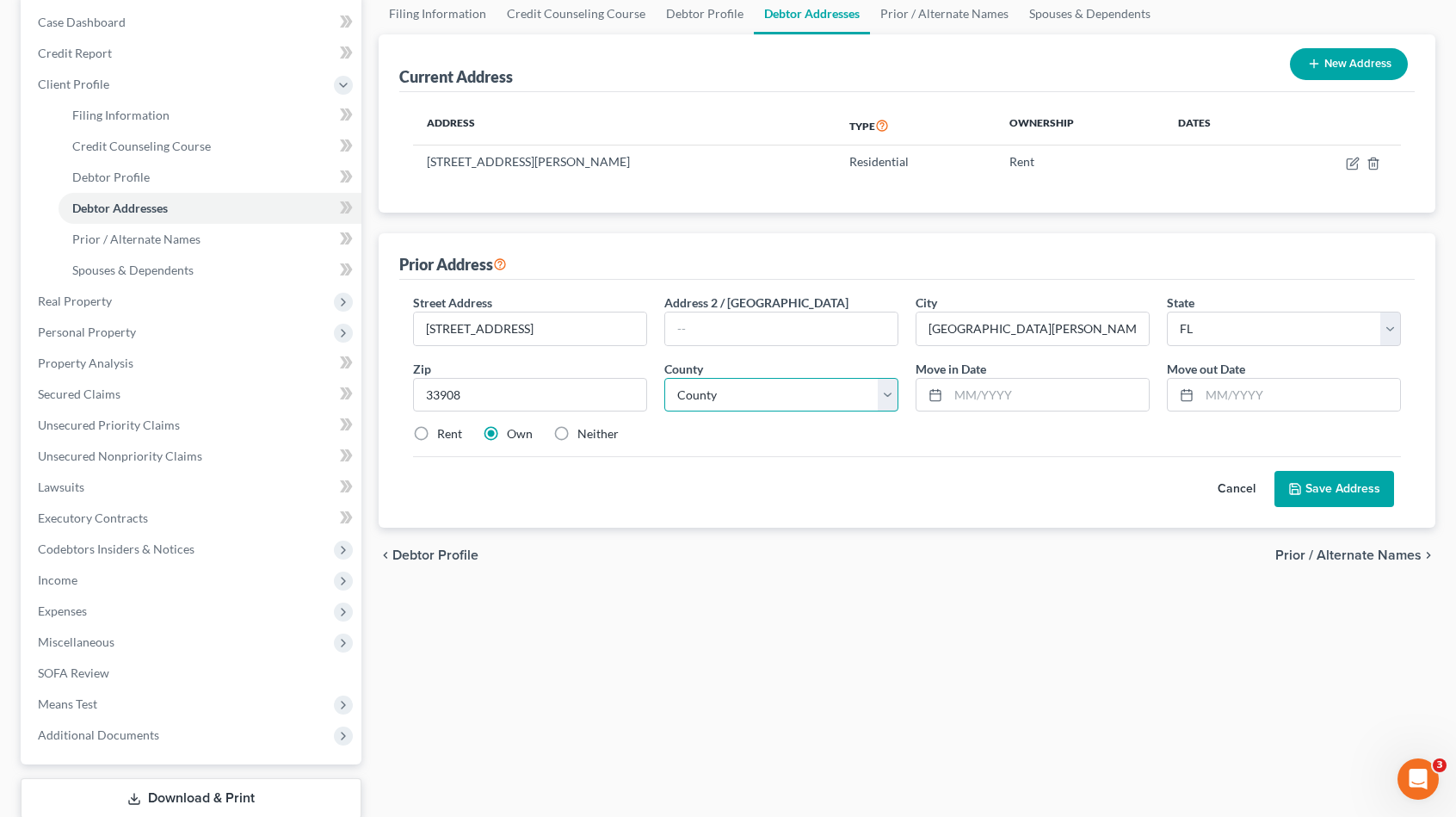
click at [874, 404] on select "County Alachua County Baker County Bay County Bradford County Brevard County Br…" at bounding box center [781, 395] width 235 height 35
select select "34"
click at [664, 378] on select "County Alachua County Baker County Bay County Bradford County Brevard County Br…" at bounding box center [781, 395] width 235 height 35
click at [1055, 398] on input "text" at bounding box center [1048, 395] width 201 height 33
type input "2022"
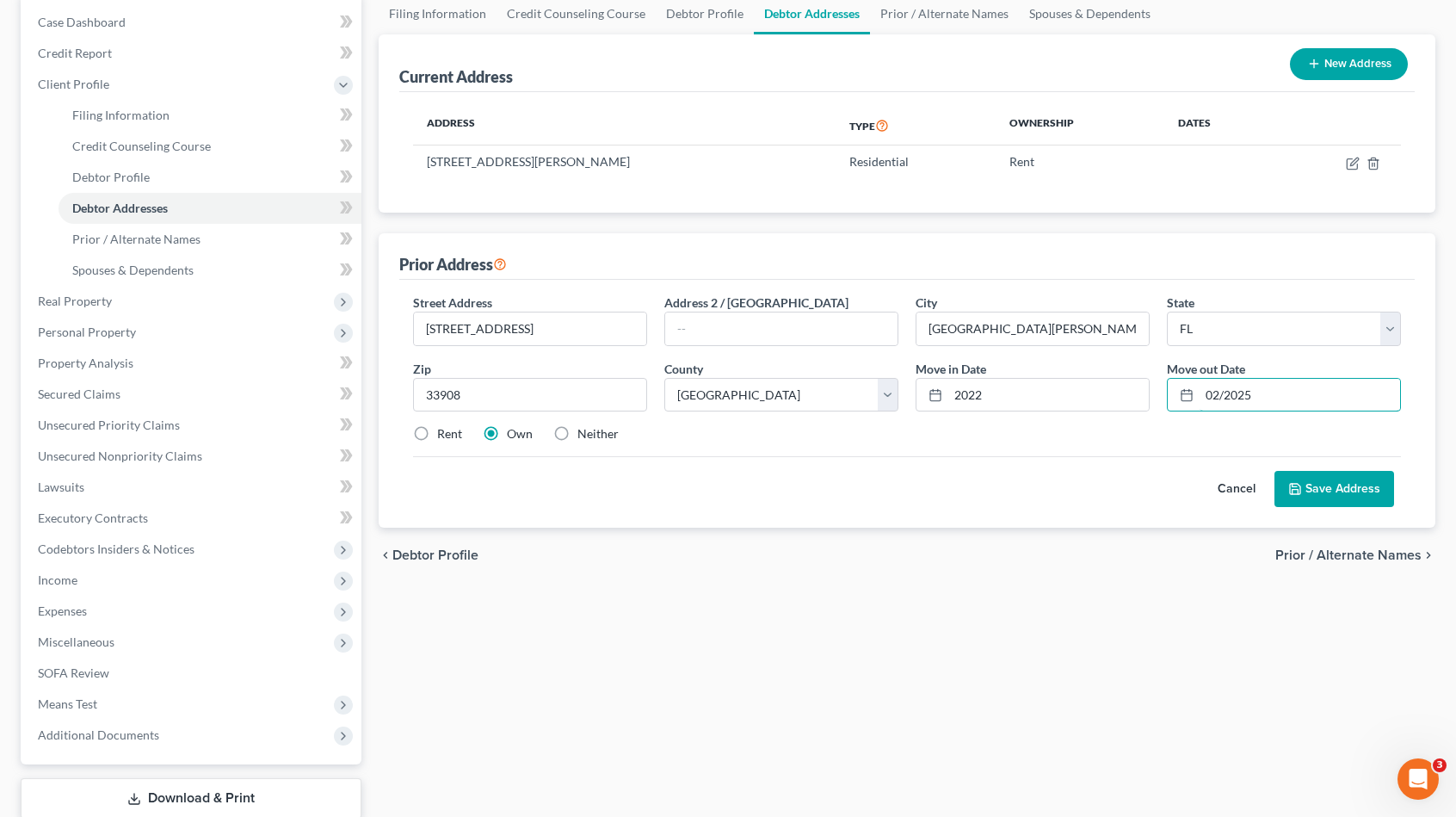
type input "02/2025"
click at [1325, 491] on button "Save Address" at bounding box center [1334, 489] width 120 height 37
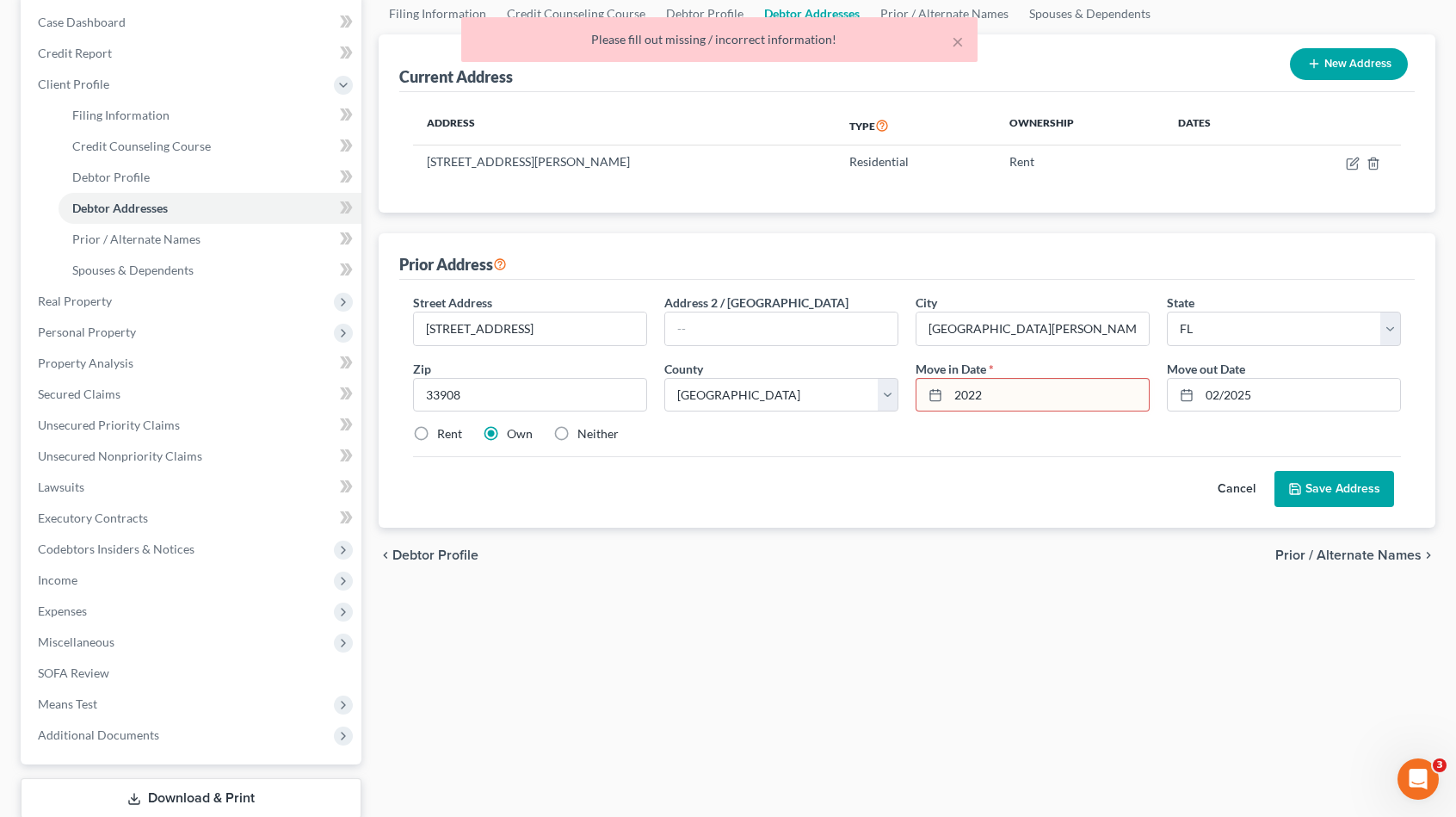
click at [1027, 398] on input "2022" at bounding box center [1048, 395] width 201 height 33
drag, startPoint x: 1028, startPoint y: 399, endPoint x: 873, endPoint y: 399, distance: 155.0
click at [873, 399] on div "Street Address * 17625 Island Inlet Court Address 2 / PO Box City * Fort Myers …" at bounding box center [908, 374] width 1006 height 163
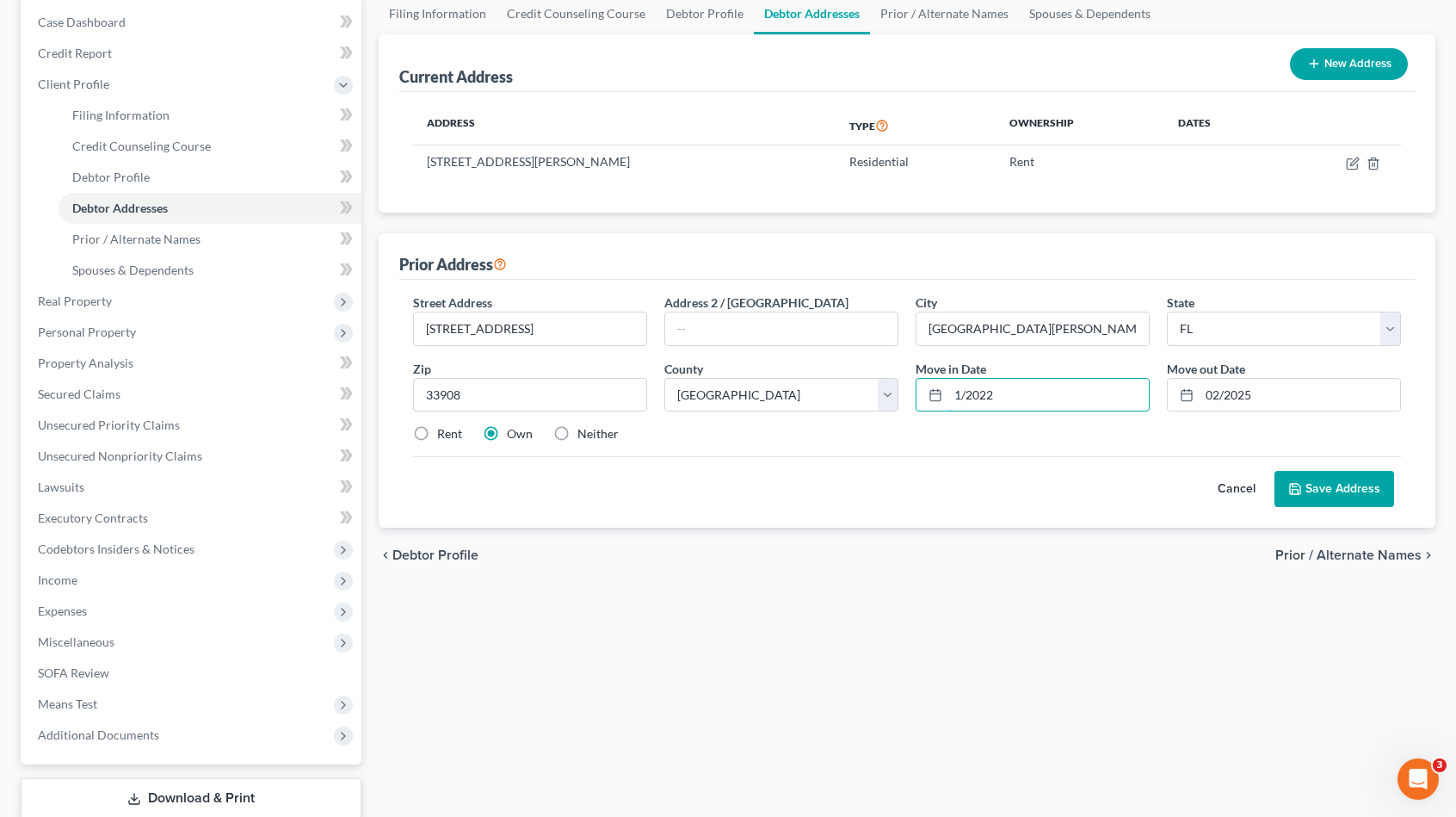
type input "1/2022"
click at [1293, 490] on icon at bounding box center [1296, 489] width 14 height 14
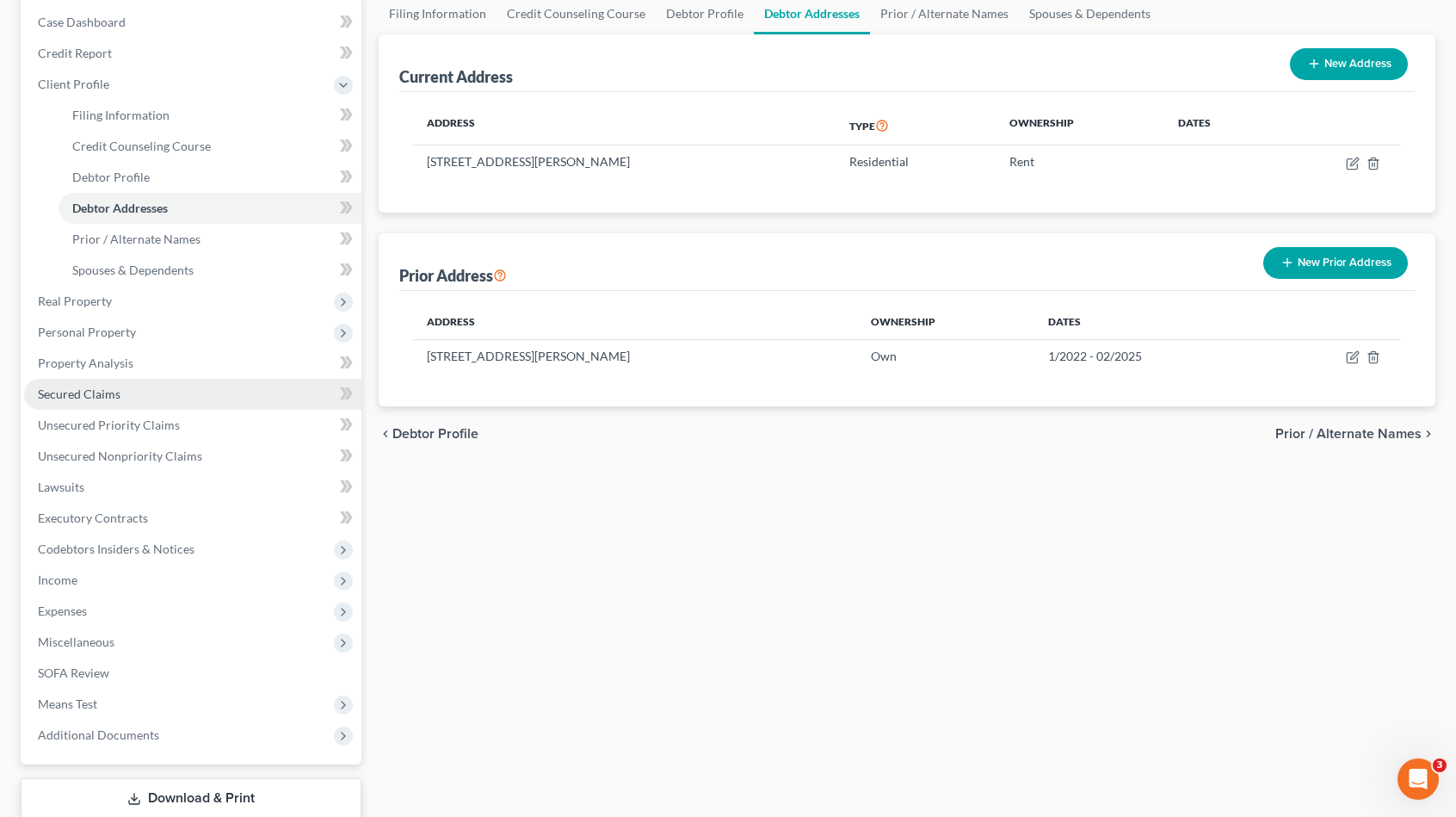
click at [114, 400] on span "Secured Claims" at bounding box center [78, 393] width 82 height 15
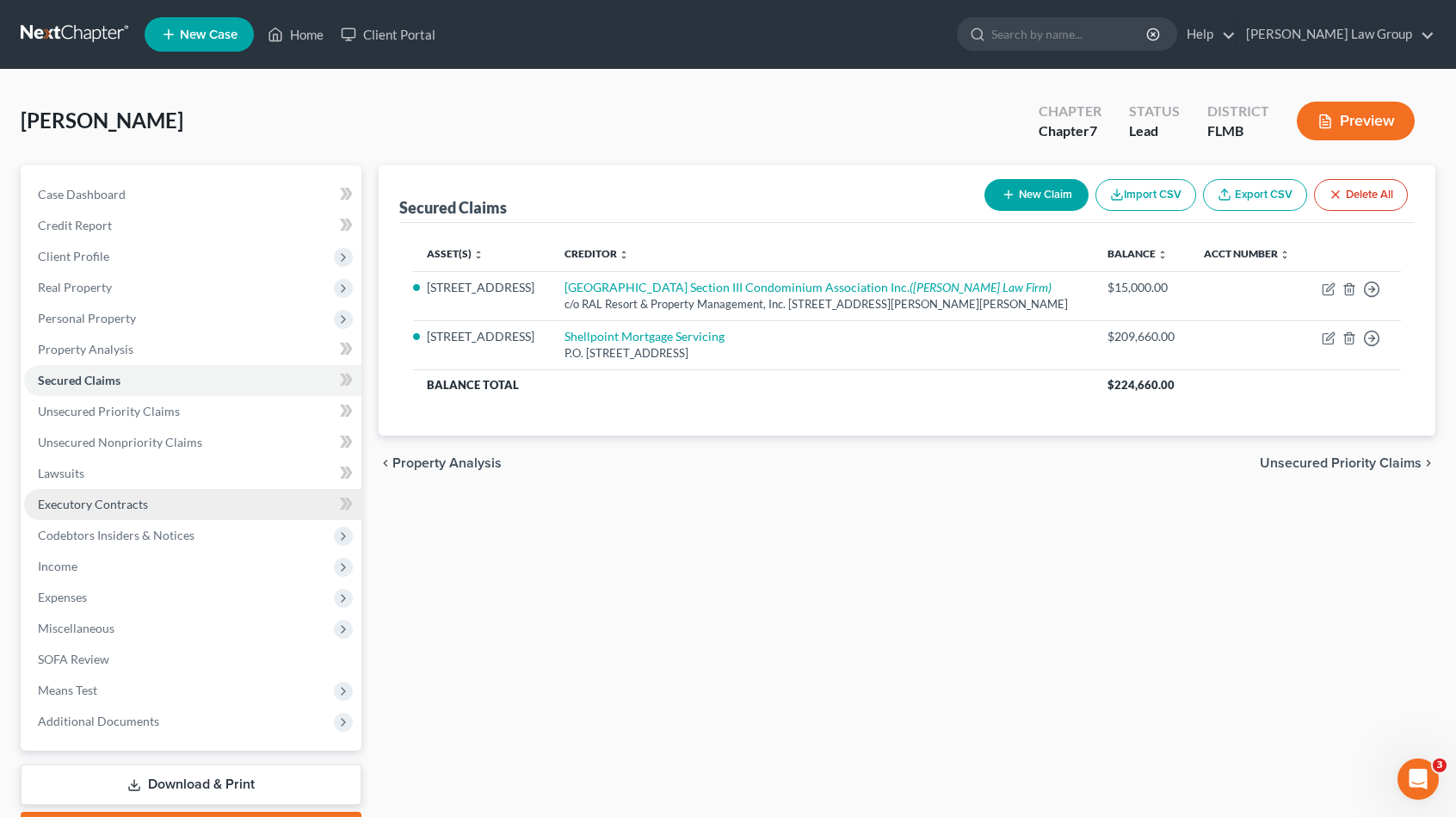
click at [159, 505] on link "Executory Contracts" at bounding box center [192, 504] width 338 height 31
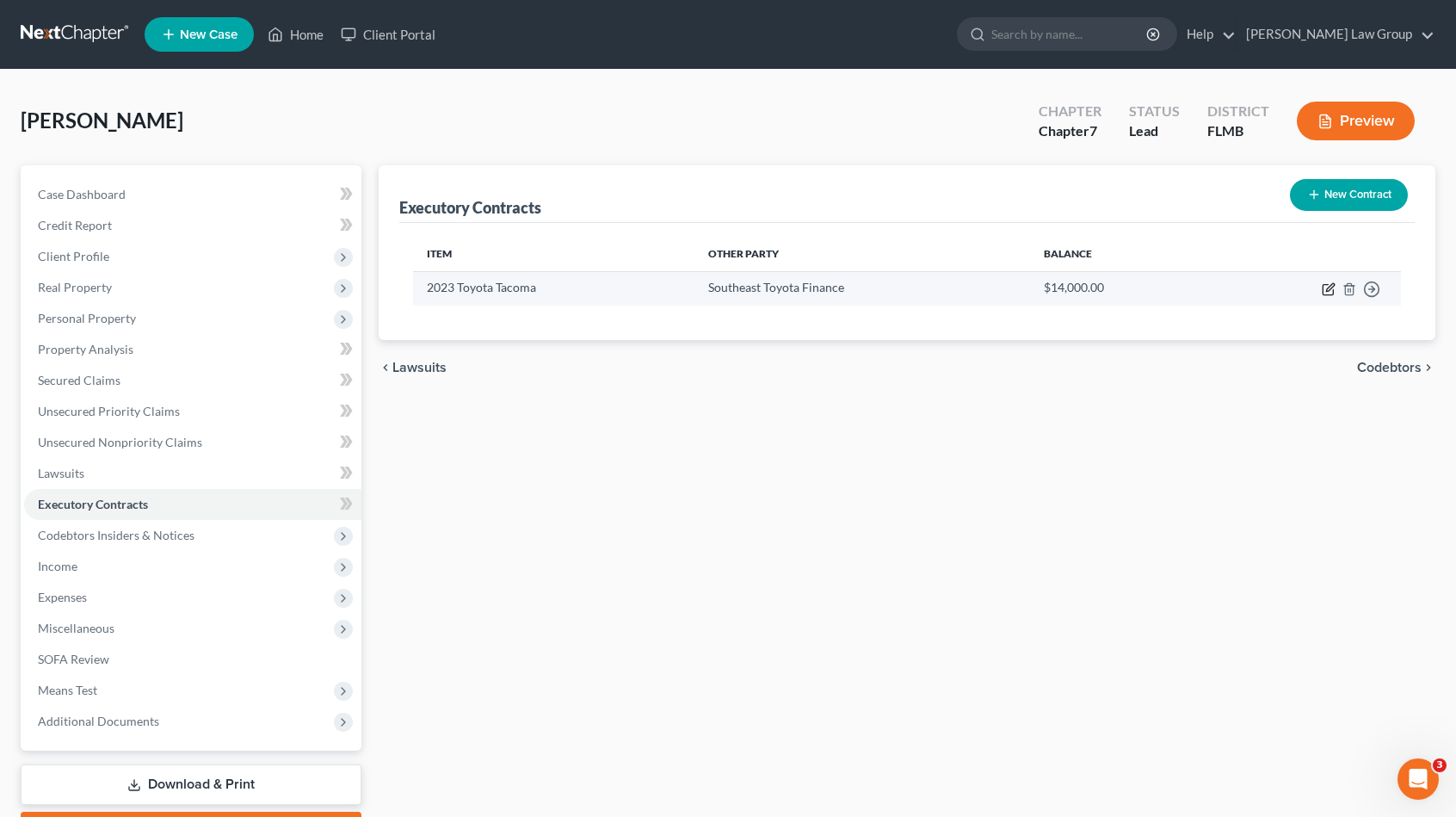
click at [1330, 287] on icon "button" at bounding box center [1330, 287] width 8 height 8
select select "3"
select select "0"
select select "1"
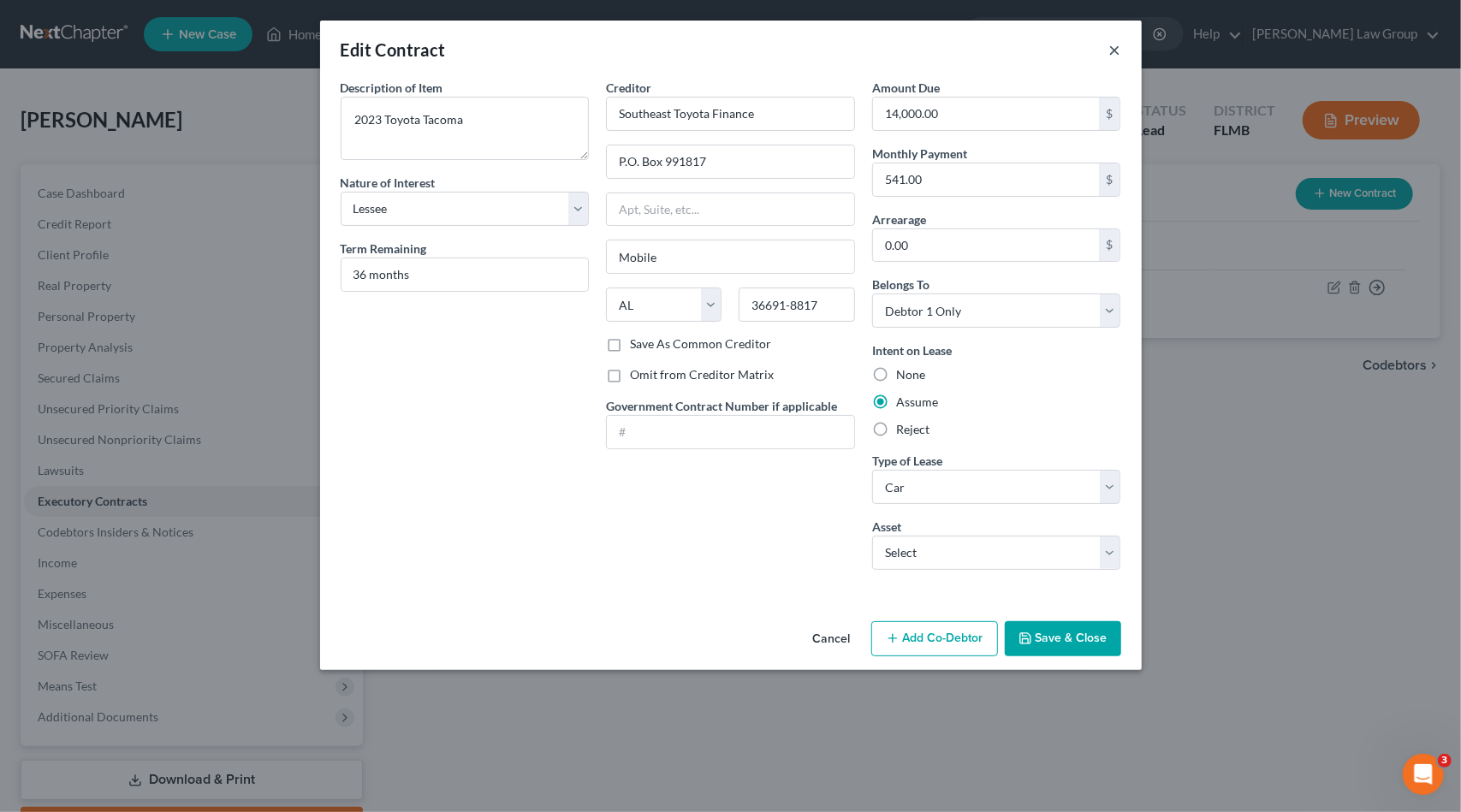
click at [1112, 43] on button "×" at bounding box center [1115, 49] width 12 height 21
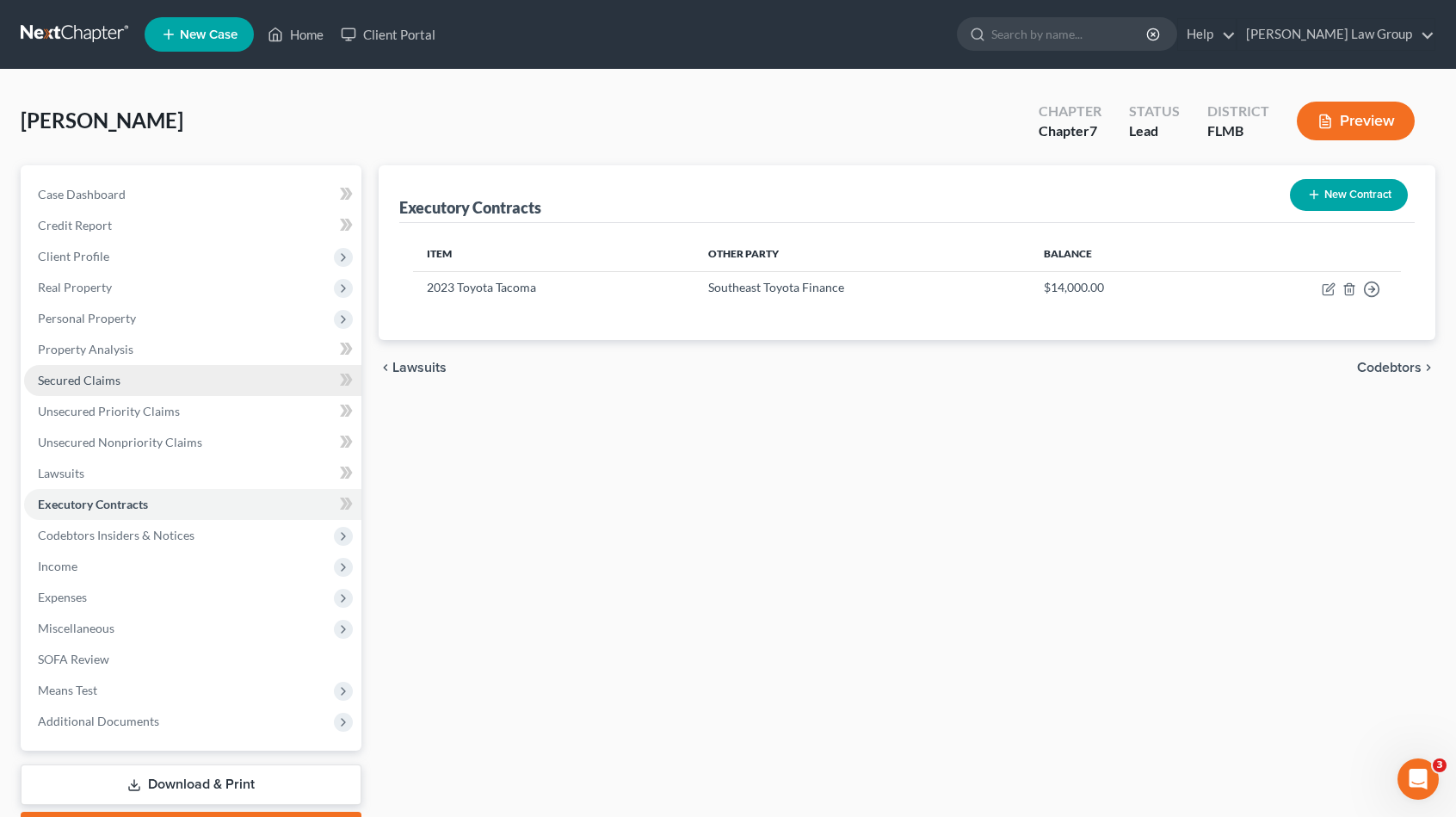
click at [212, 377] on link "Secured Claims" at bounding box center [192, 380] width 338 height 31
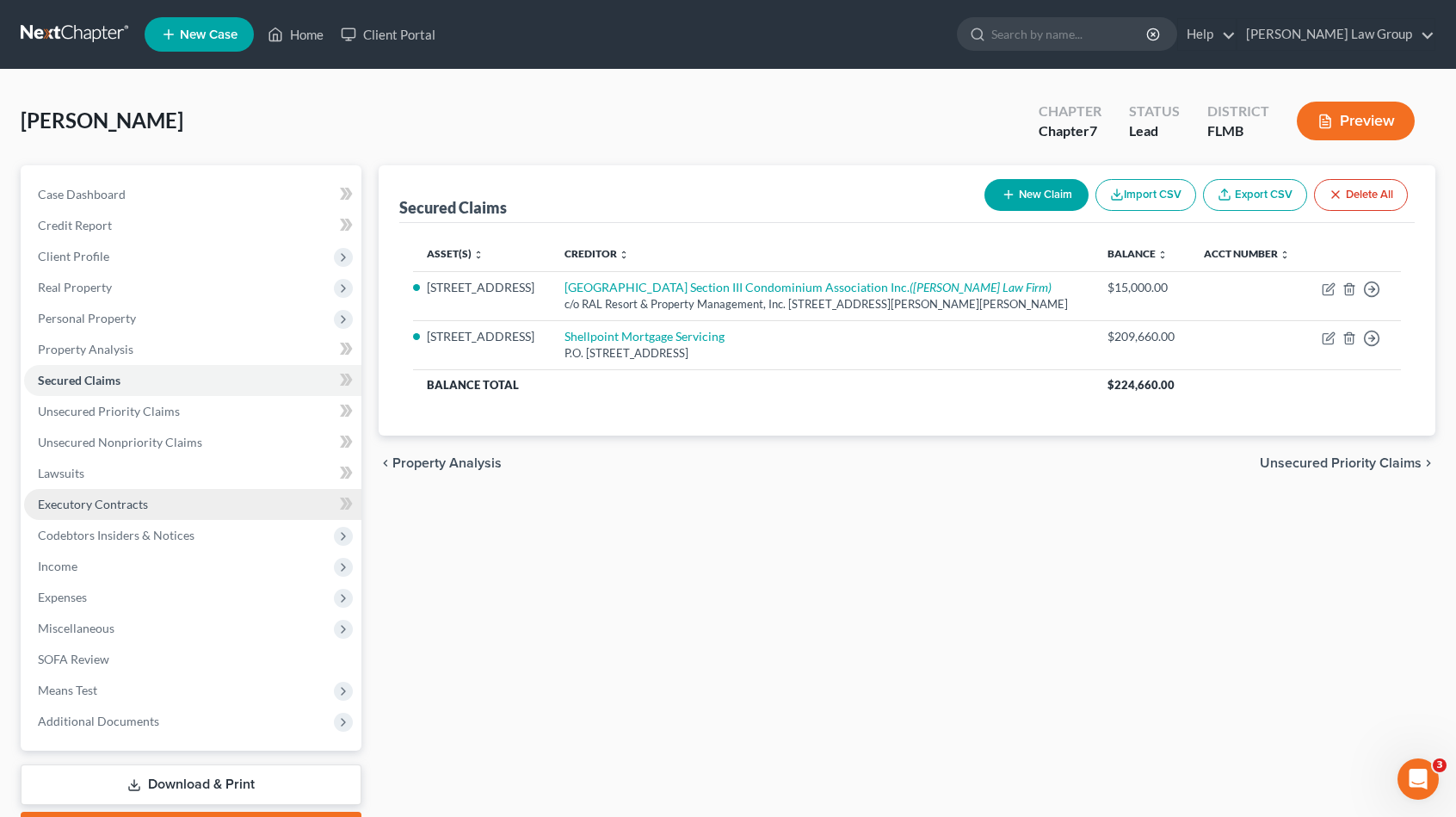
click at [117, 495] on link "Executory Contracts" at bounding box center [192, 504] width 338 height 31
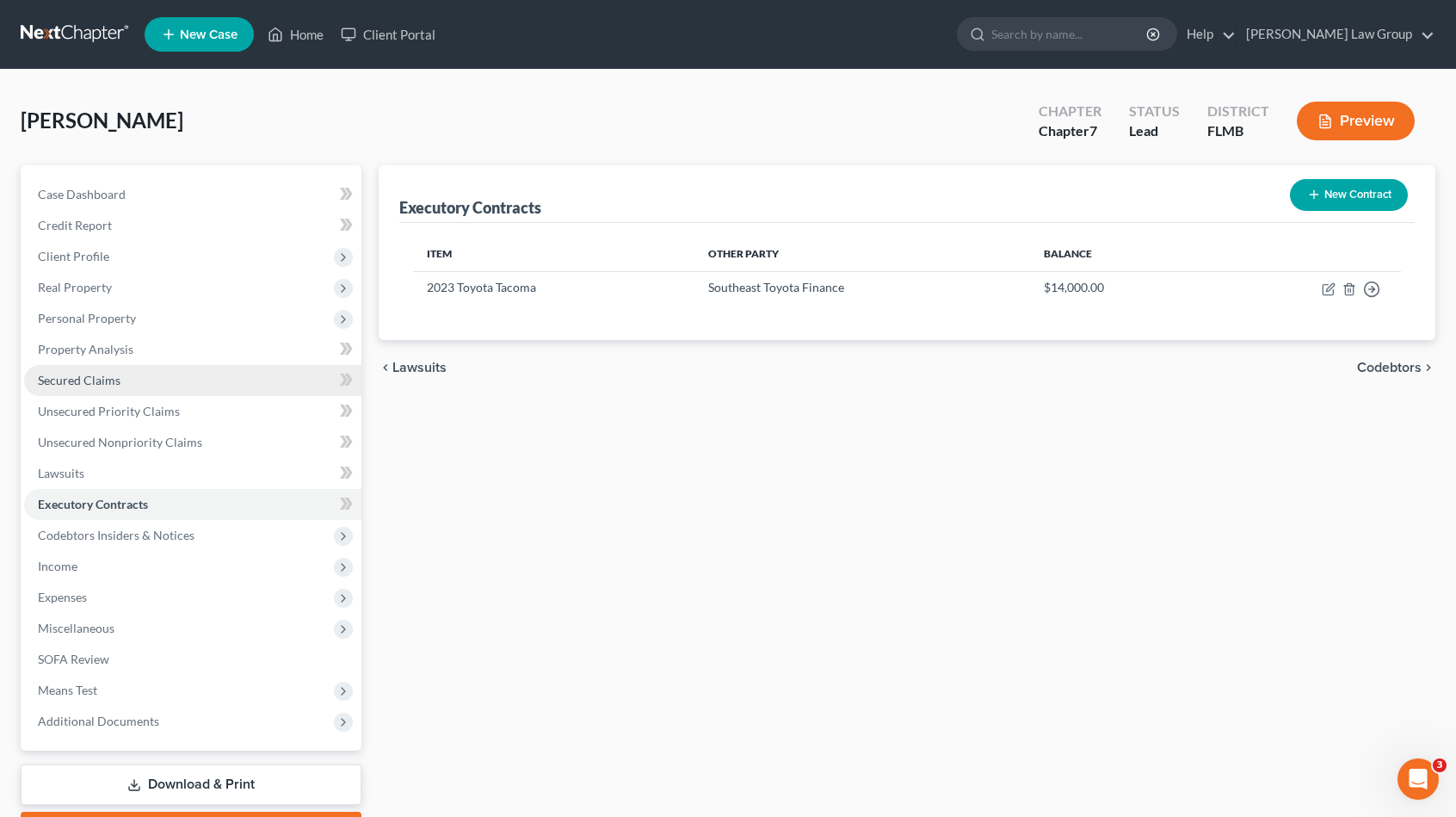
click at [110, 383] on span "Secured Claims" at bounding box center [78, 379] width 82 height 15
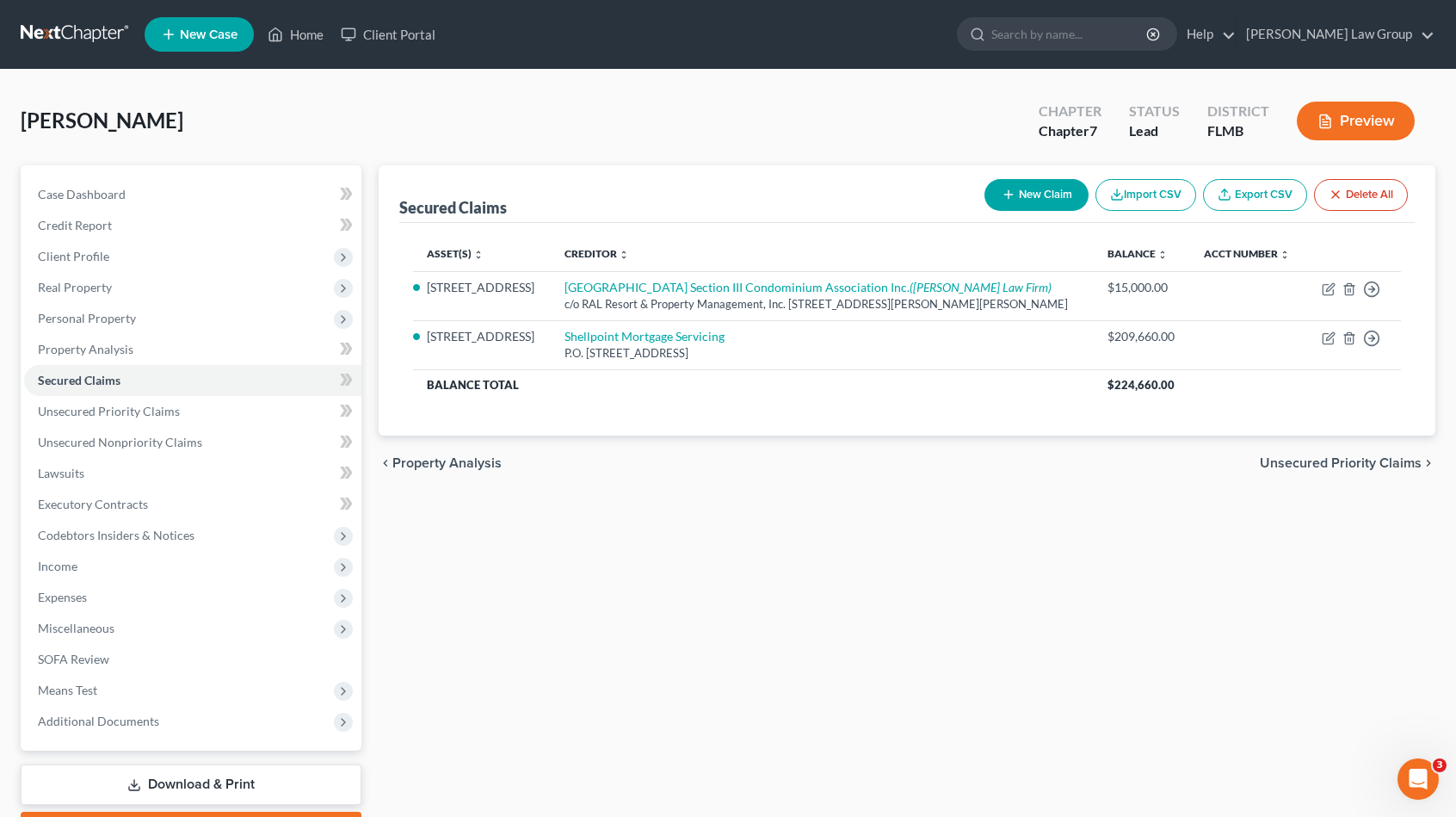
click at [1065, 197] on button "New Claim" at bounding box center [1036, 195] width 104 height 32
select select "0"
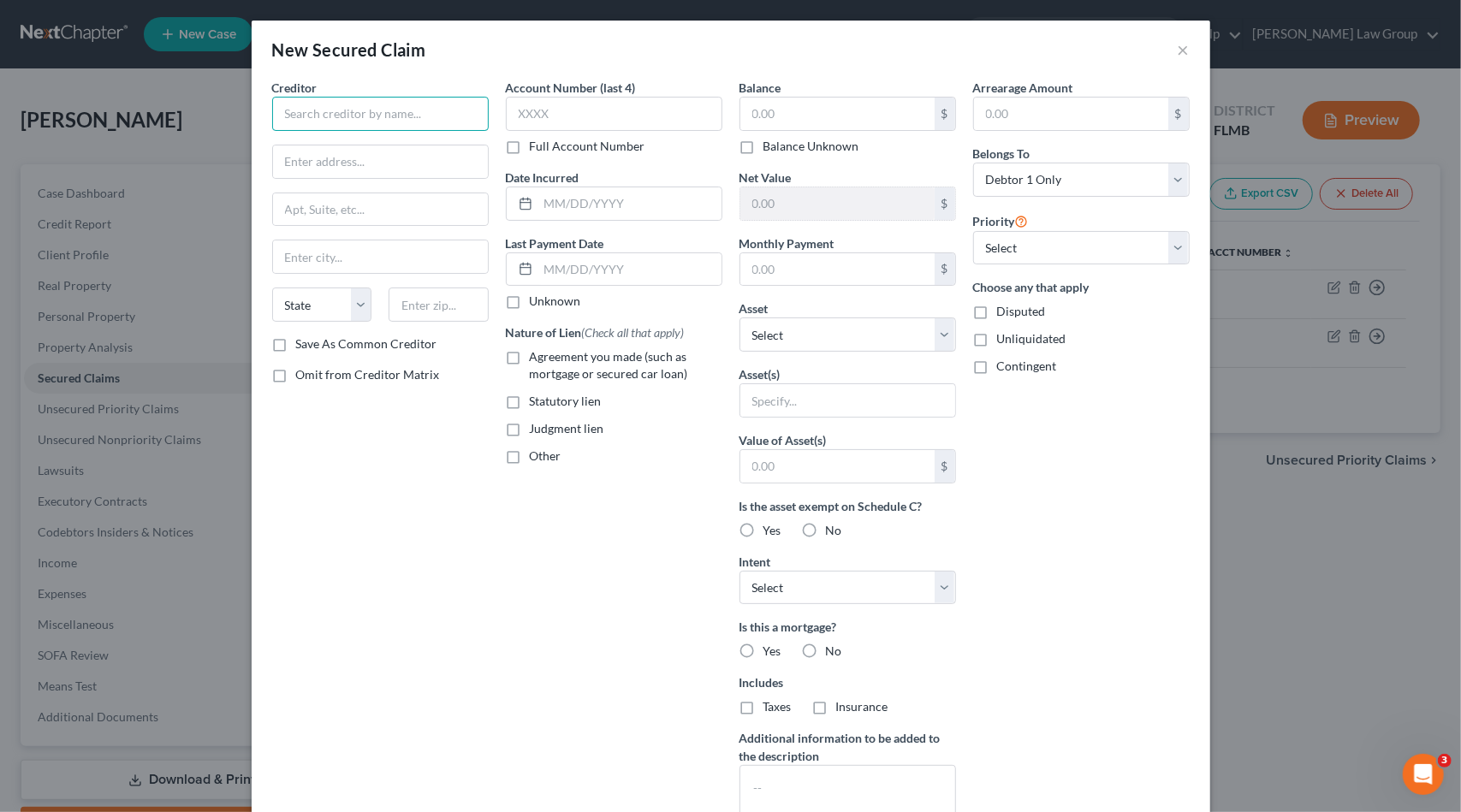
click at [374, 118] on input "text" at bounding box center [381, 113] width 217 height 34
drag, startPoint x: 363, startPoint y: 162, endPoint x: 373, endPoint y: 161, distance: 10.0
click at [364, 162] on div "P.O. Box 991817, Mobile, AL 36691-8817" at bounding box center [384, 167] width 198 height 30
type input "Southeast Toyota Finance"
type input "P.O. Box 991817"
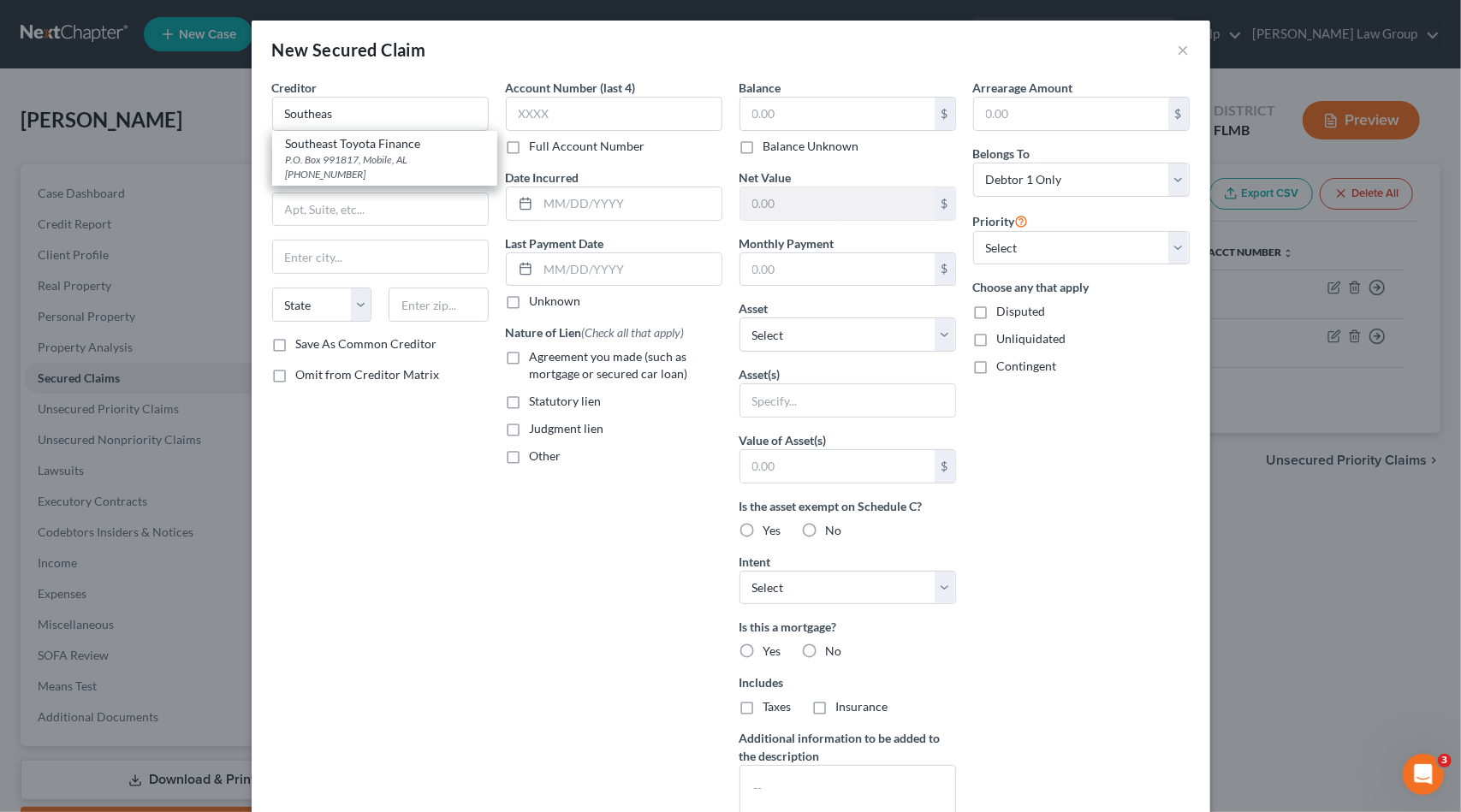
type input "Mobile"
select select "0"
type input "36691-8817"
click at [562, 270] on input "text" at bounding box center [630, 269] width 183 height 32
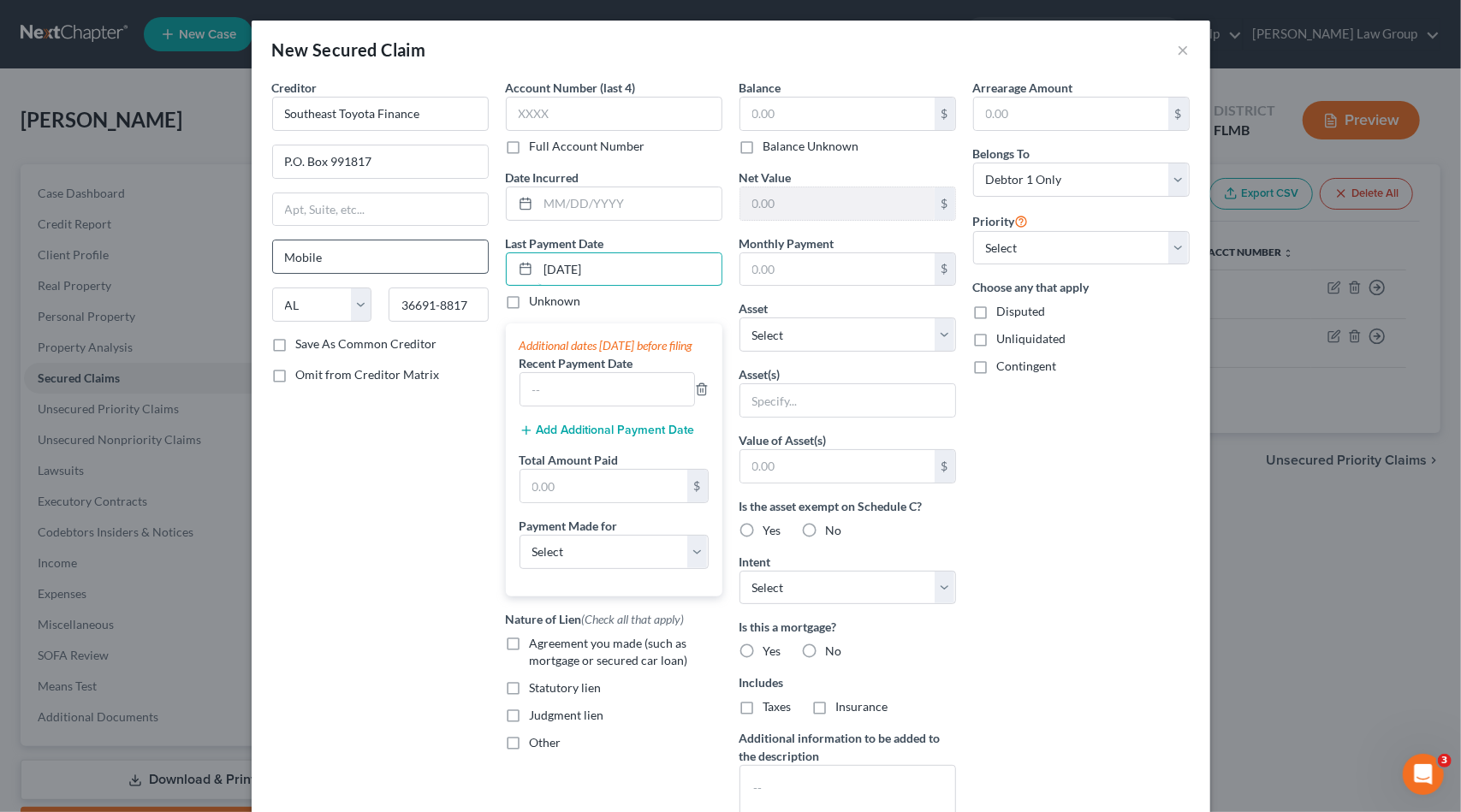
drag, startPoint x: 626, startPoint y: 272, endPoint x: 393, endPoint y: 267, distance: 233.1
click at [396, 265] on div "Creditor * Southeast Toyota Finance P.O. Box 991817 Mobile State AL AK AR AZ CA…" at bounding box center [730, 461] width 934 height 764
type input "08/21/2025"
click at [569, 402] on input "text" at bounding box center [607, 389] width 174 height 32
paste input "08/21/2025"
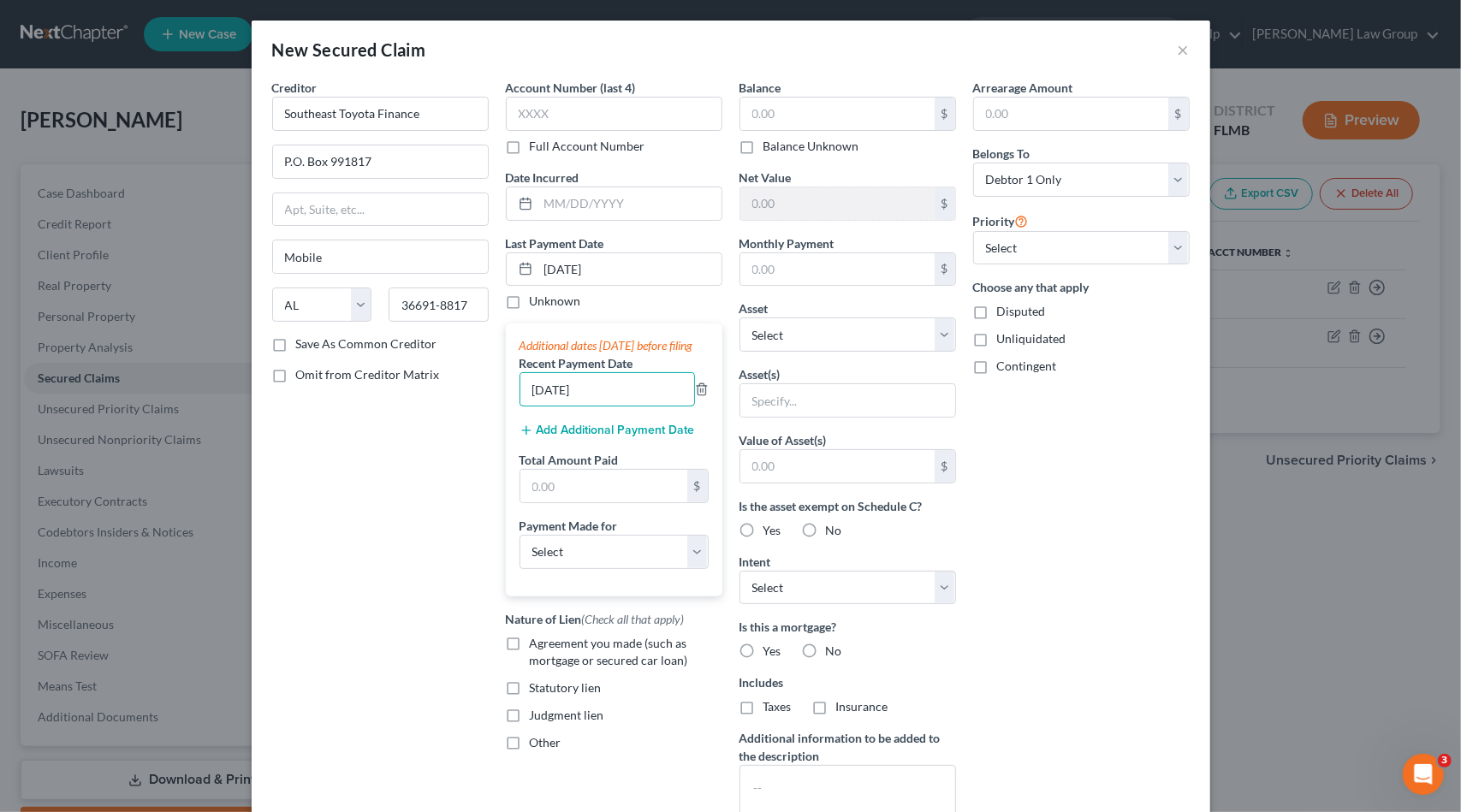
type input "08/21/2025"
click at [564, 437] on button "Add Additional Payment Date" at bounding box center [607, 430] width 175 height 14
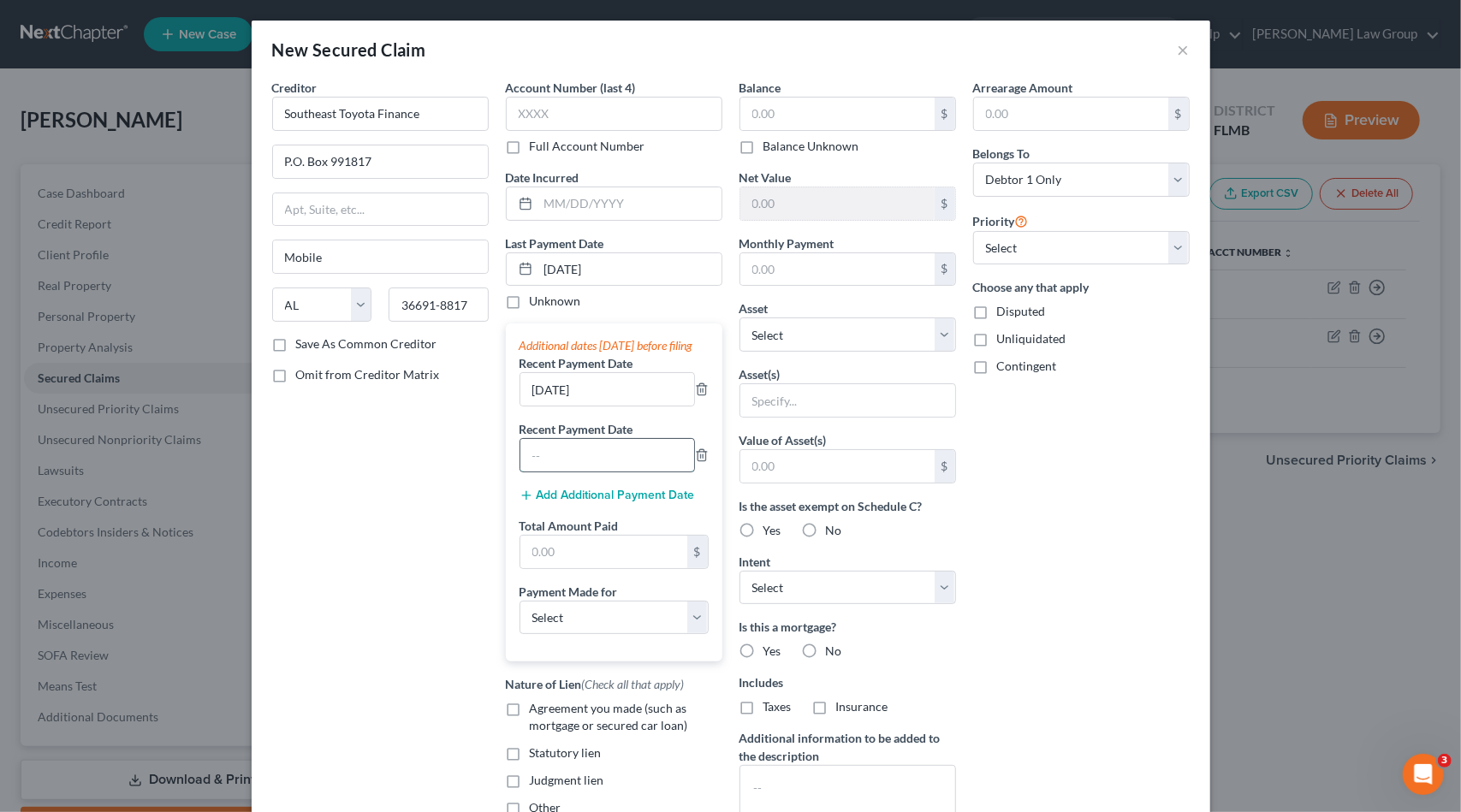
click at [574, 468] on input "text" at bounding box center [607, 455] width 174 height 32
paste input "08/21/2025"
type input "08/21/2025"
drag, startPoint x: 529, startPoint y: 402, endPoint x: 538, endPoint y: 406, distance: 9.8
click at [538, 406] on input "08/21/2025" at bounding box center [607, 389] width 174 height 32
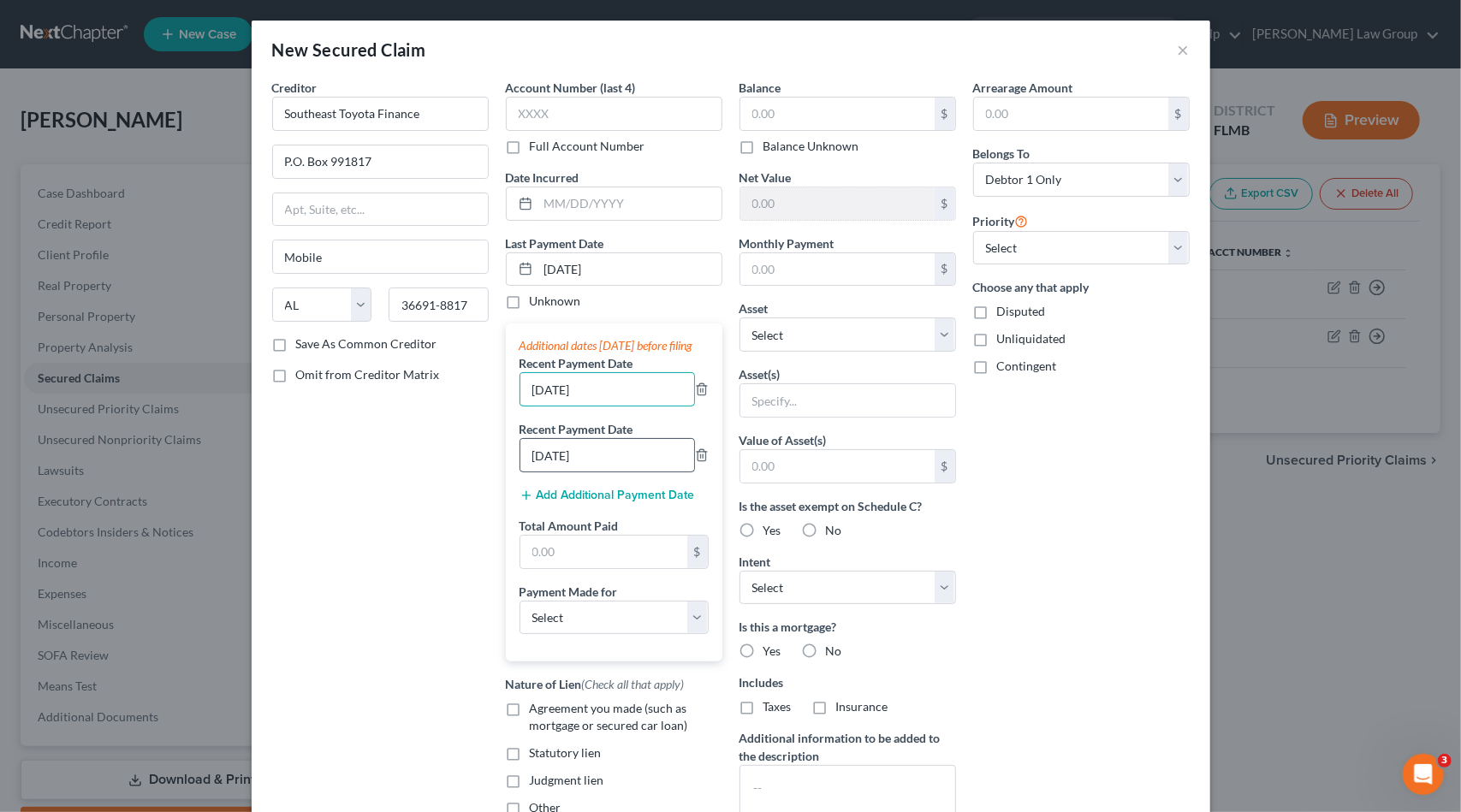
type input "07/21/2025"
click at [538, 470] on input "08/21/2025" at bounding box center [607, 455] width 174 height 32
type input "06/21/2025"
click at [561, 568] on input "text" at bounding box center [604, 551] width 167 height 32
type input "1,623"
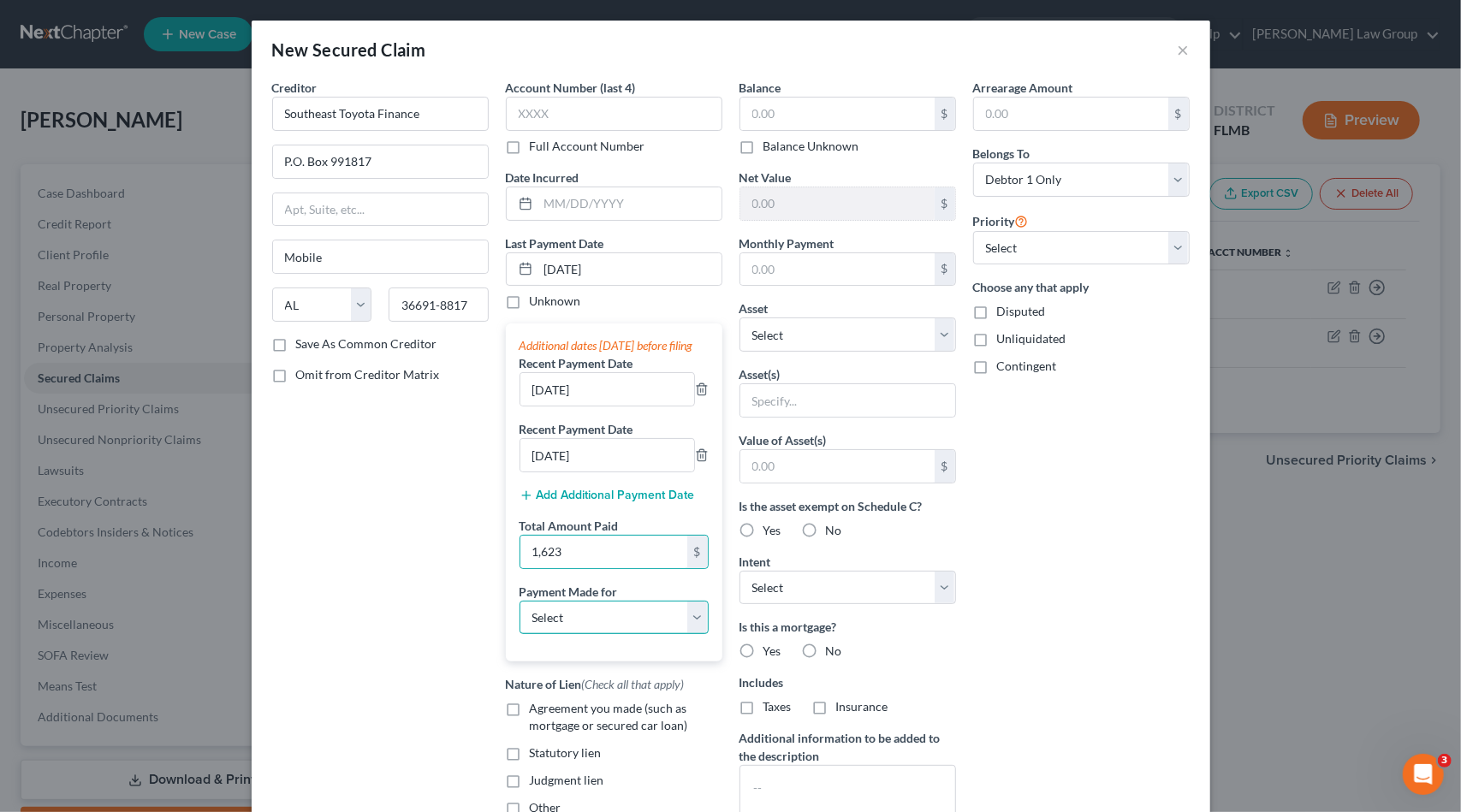
click at [582, 627] on select "Select Car Credit Card Loan Repayment Mortgage Other Suppliers Or Vendors" at bounding box center [614, 617] width 189 height 34
select select "0"
click at [520, 613] on select "Select Car Credit Card Loan Repayment Mortgage Other Suppliers Or Vendors" at bounding box center [614, 617] width 189 height 34
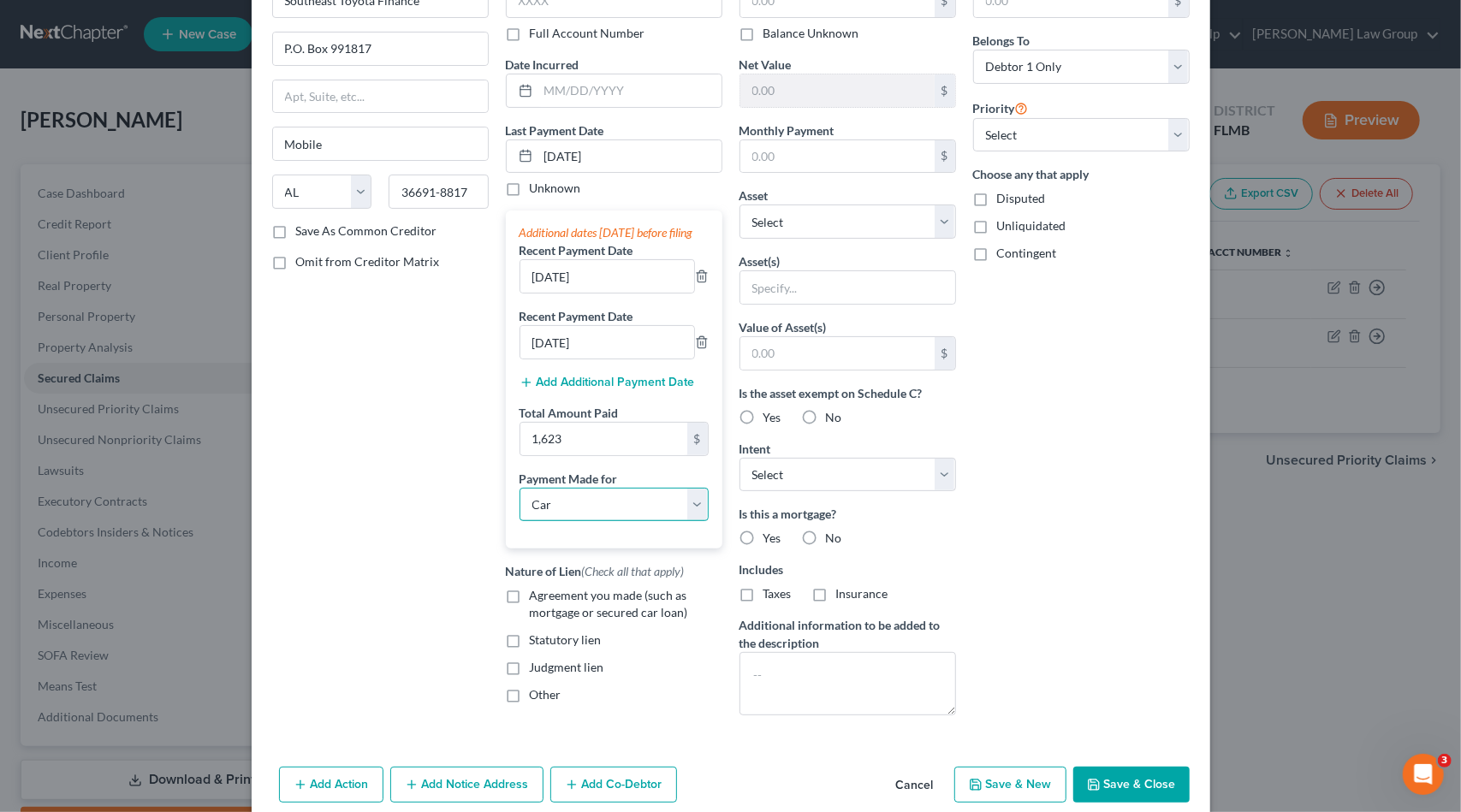
scroll to position [139, 0]
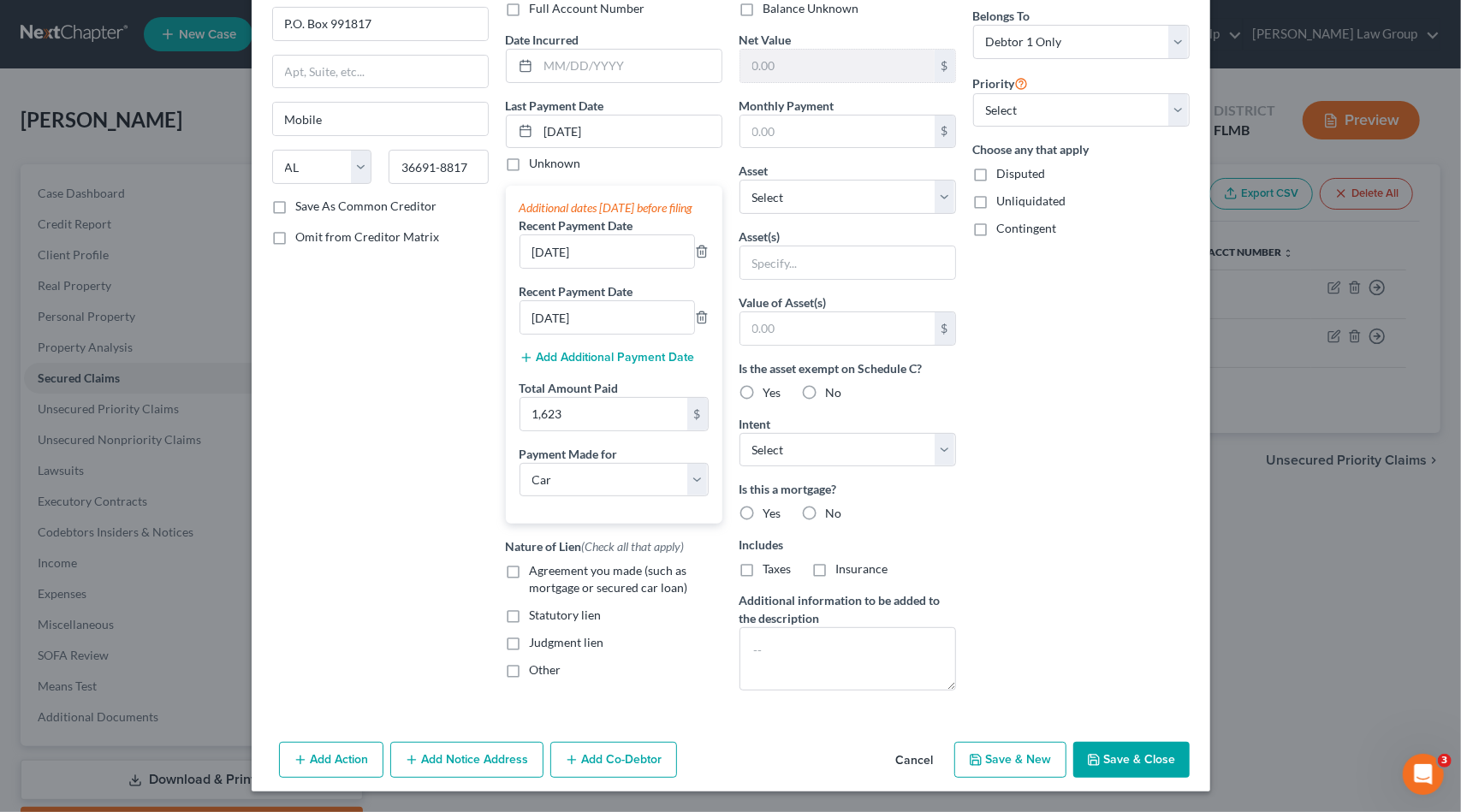
click at [530, 588] on label "Agreement you made (such as mortgage or secured car loan)" at bounding box center [626, 579] width 193 height 34
click at [537, 574] on input "Agreement you made (such as mortgage or secured car loan)" at bounding box center [541, 567] width 11 height 11
checkbox input "true"
click at [826, 509] on label "No" at bounding box center [834, 513] width 17 height 17
click at [833, 509] on input "No" at bounding box center [838, 510] width 11 height 11
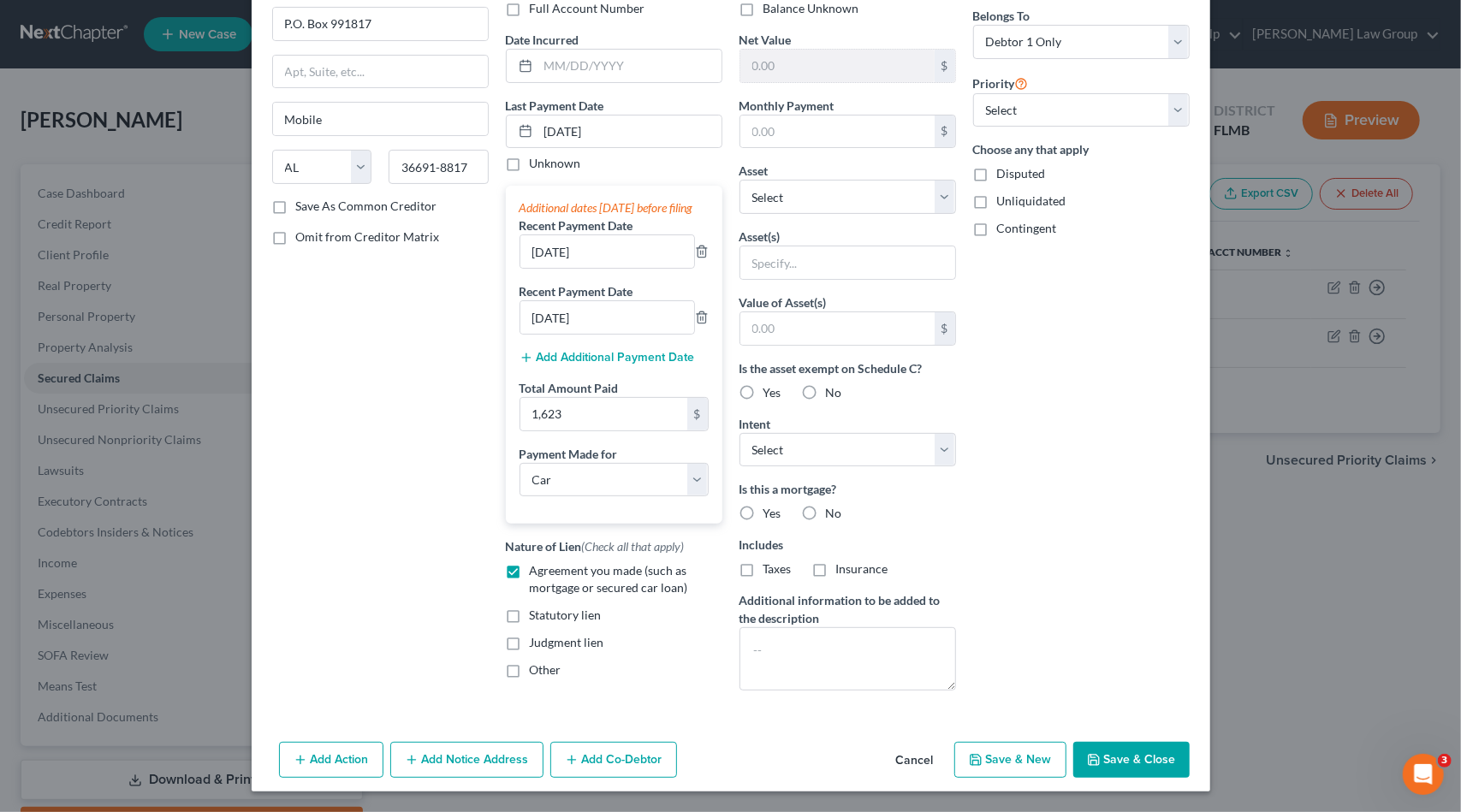
radio input "true"
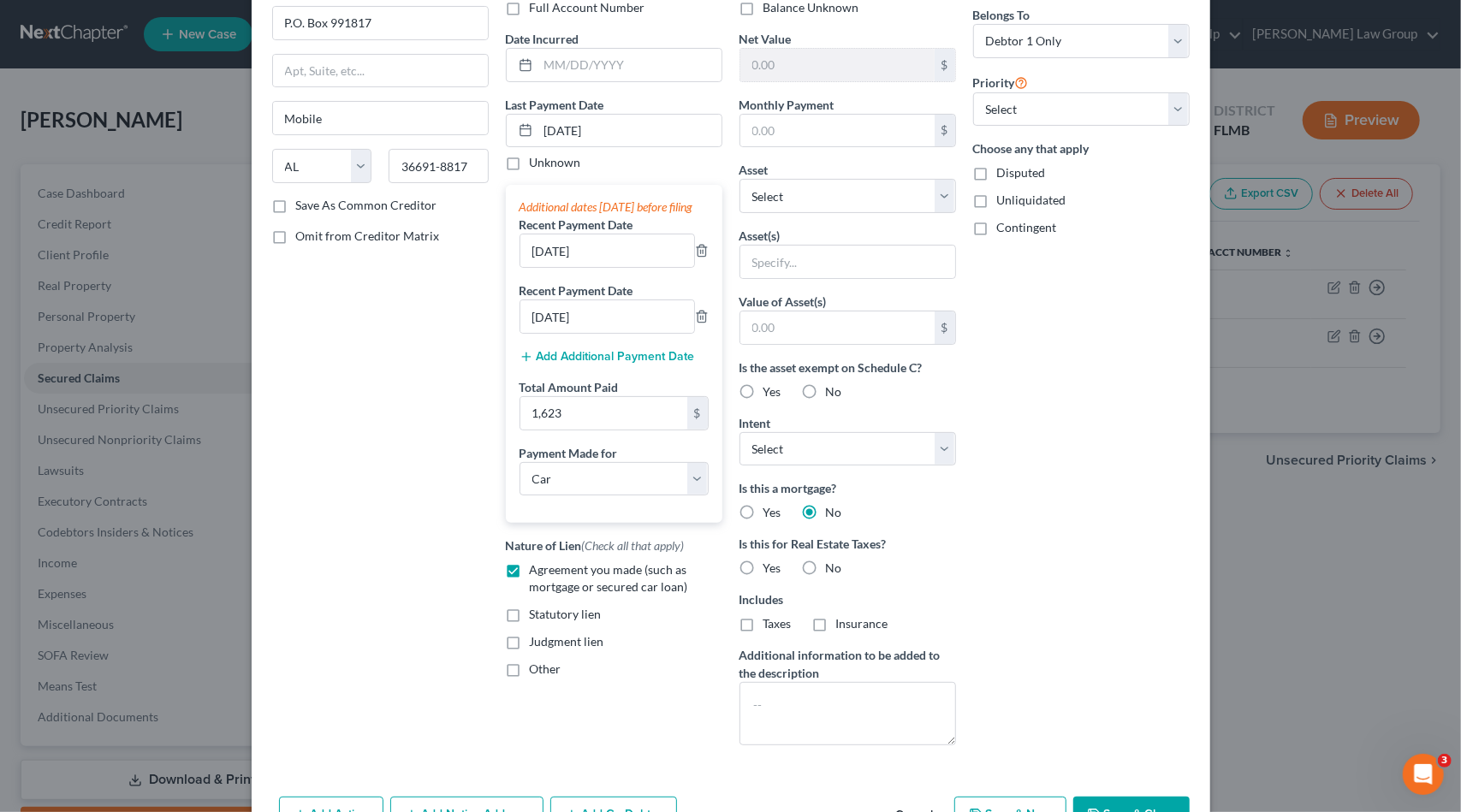
click at [826, 570] on label "No" at bounding box center [834, 568] width 17 height 17
click at [833, 570] on input "No" at bounding box center [838, 565] width 11 height 11
radio input "true"
click at [830, 439] on select "Select Surrender Redeem Reaffirm Avoid Other" at bounding box center [848, 449] width 217 height 34
click at [1068, 443] on div "Arrearage Amount $ Belongs To * Select Debtor 1 Only Debtor 2 Only Debtor 1 And…" at bounding box center [1081, 349] width 233 height 819
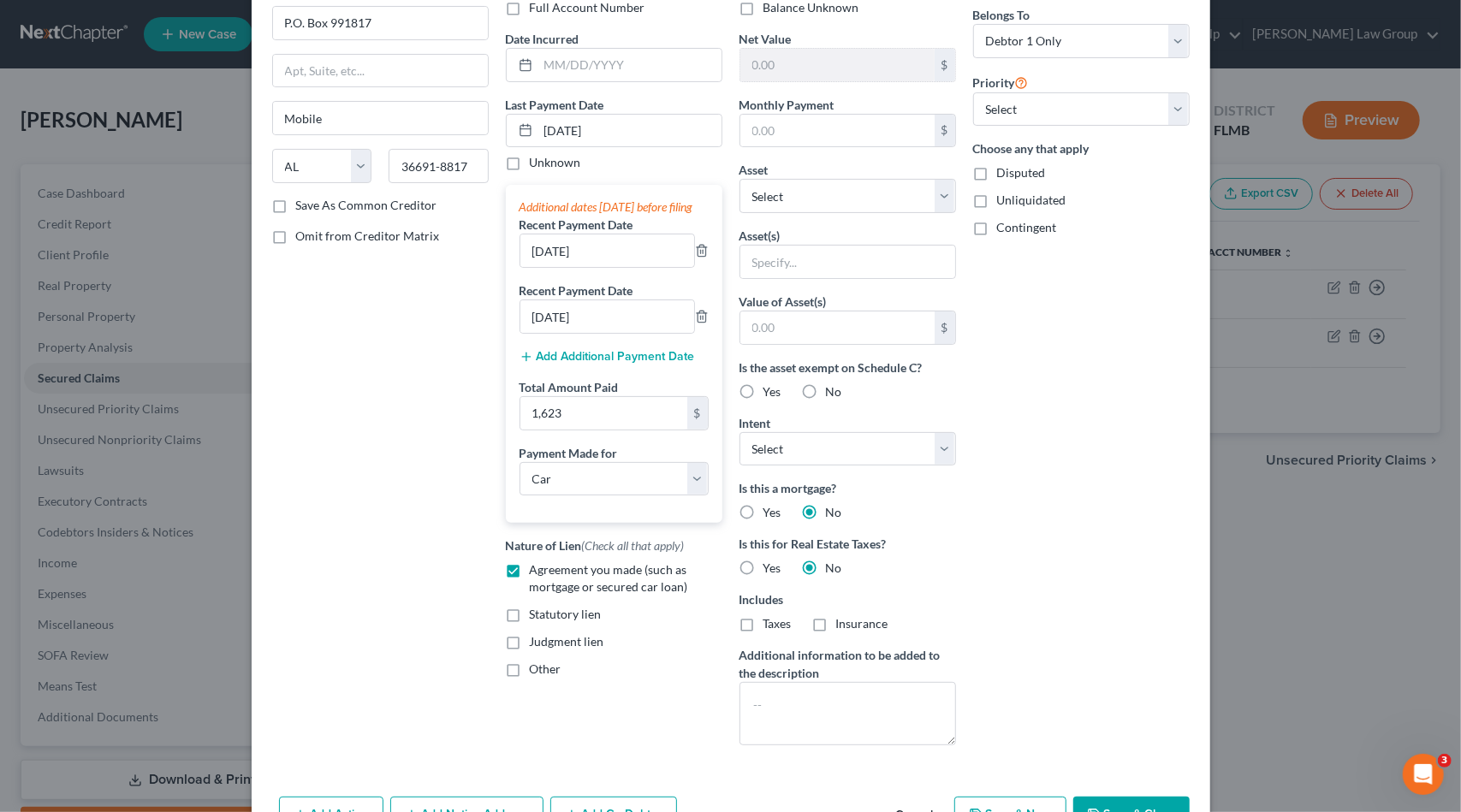
click at [826, 384] on label "No" at bounding box center [834, 392] width 17 height 17
click at [833, 384] on input "No" at bounding box center [838, 389] width 11 height 11
radio input "true"
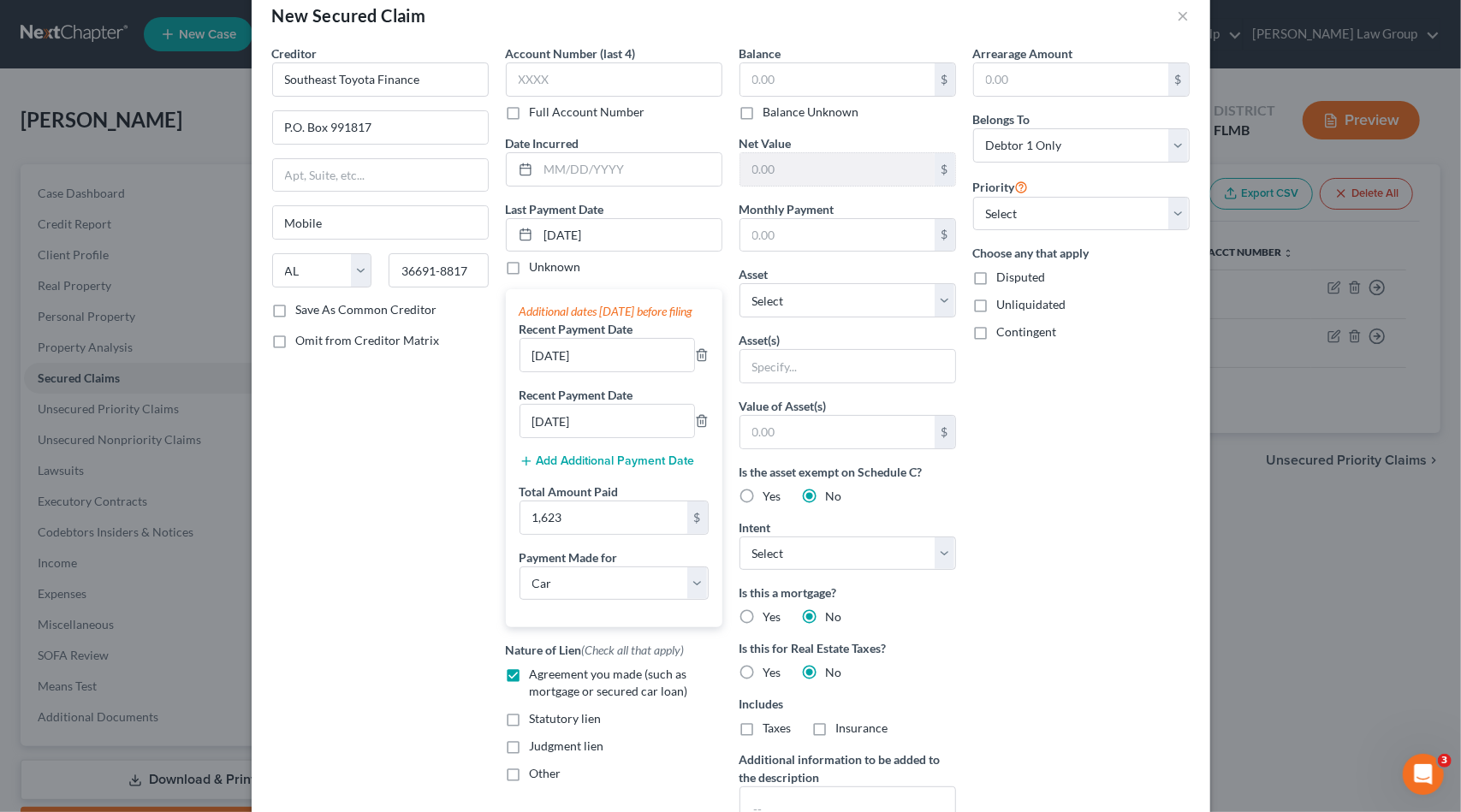
scroll to position [0, 0]
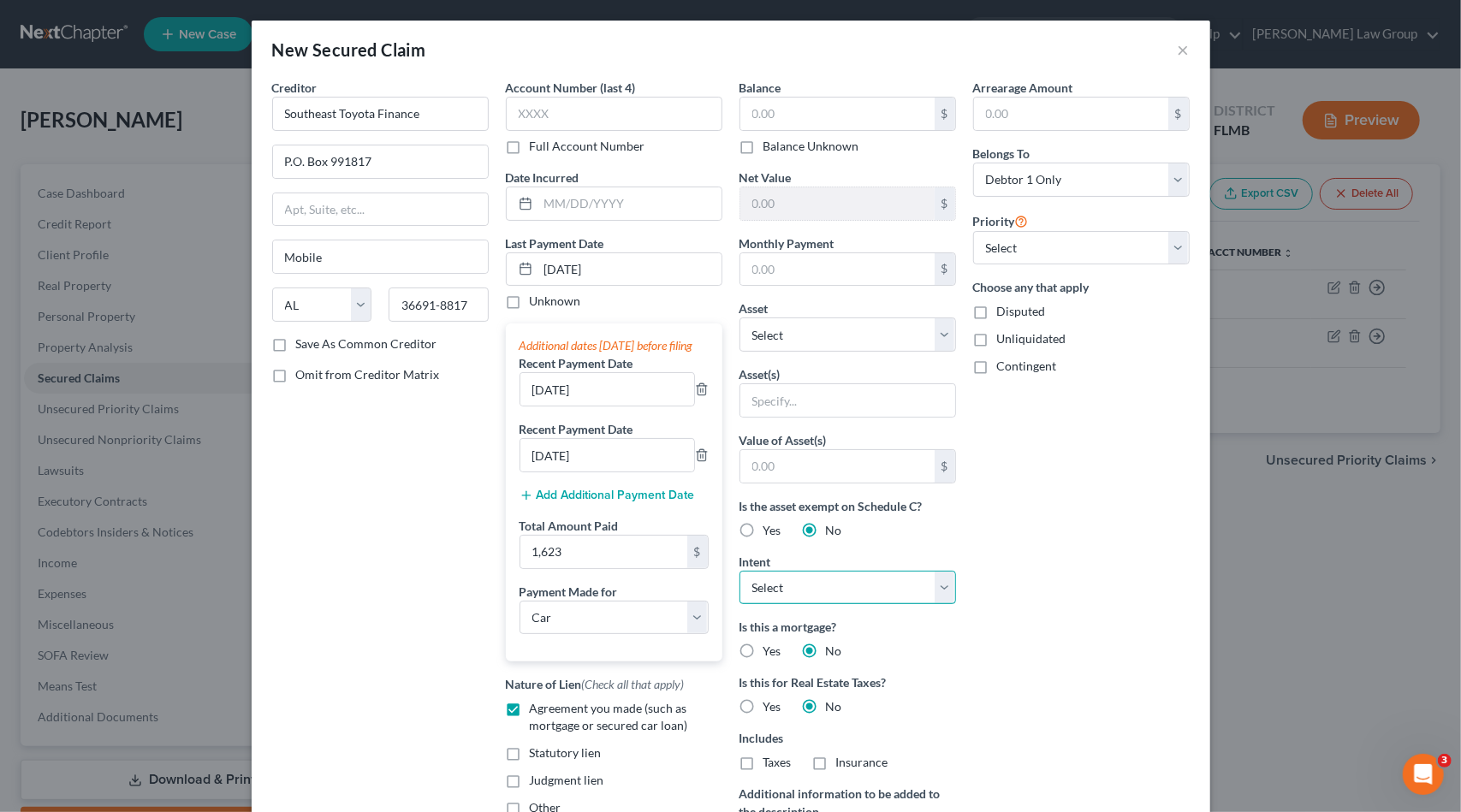
click at [940, 573] on select "Select Surrender Redeem Reaffirm Avoid Other" at bounding box center [848, 588] width 217 height 34
click at [1055, 541] on div "Arrearage Amount $ Belongs To * Select Debtor 1 Only Debtor 2 Only Debtor 1 And…" at bounding box center [1081, 488] width 233 height 819
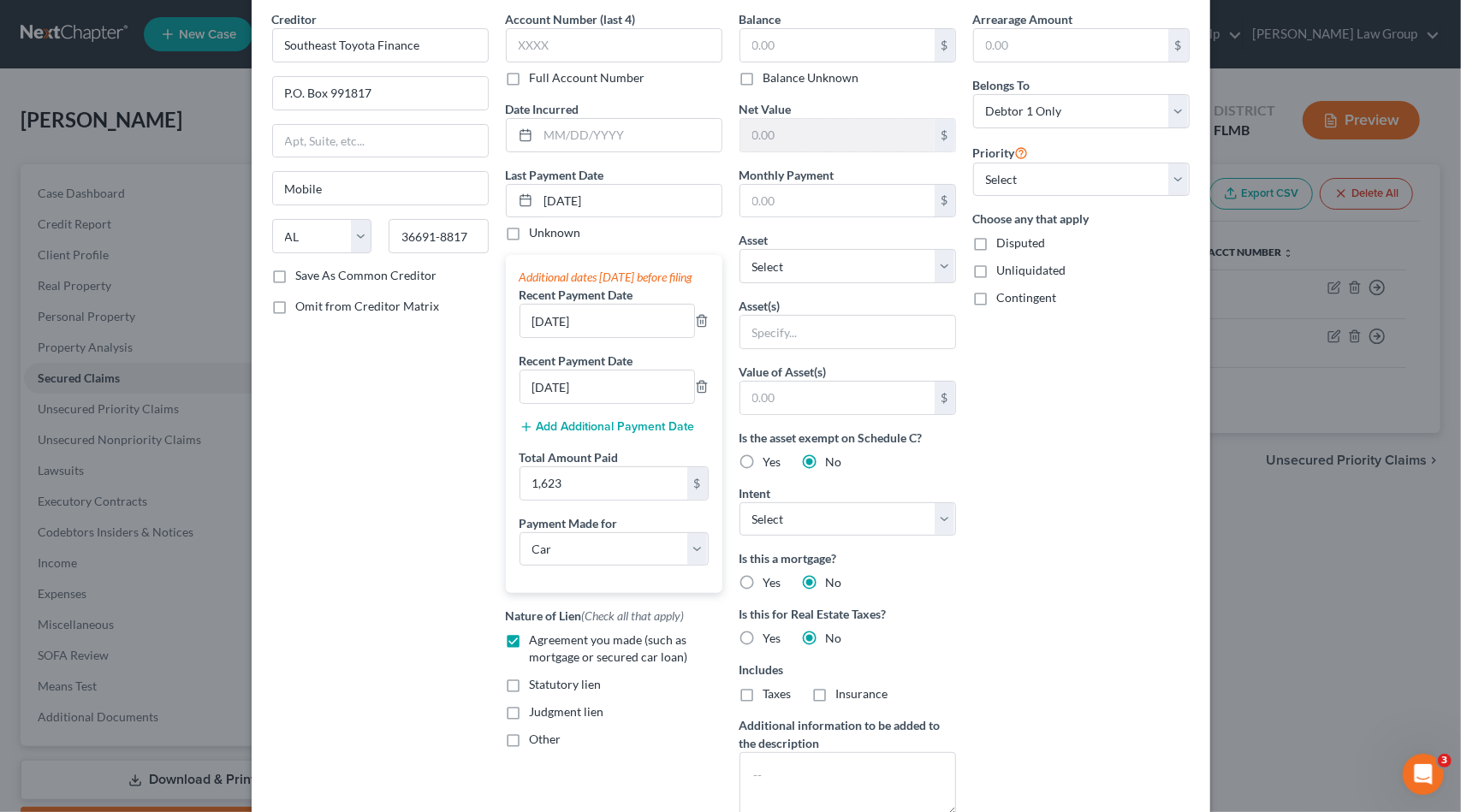
scroll to position [188, 0]
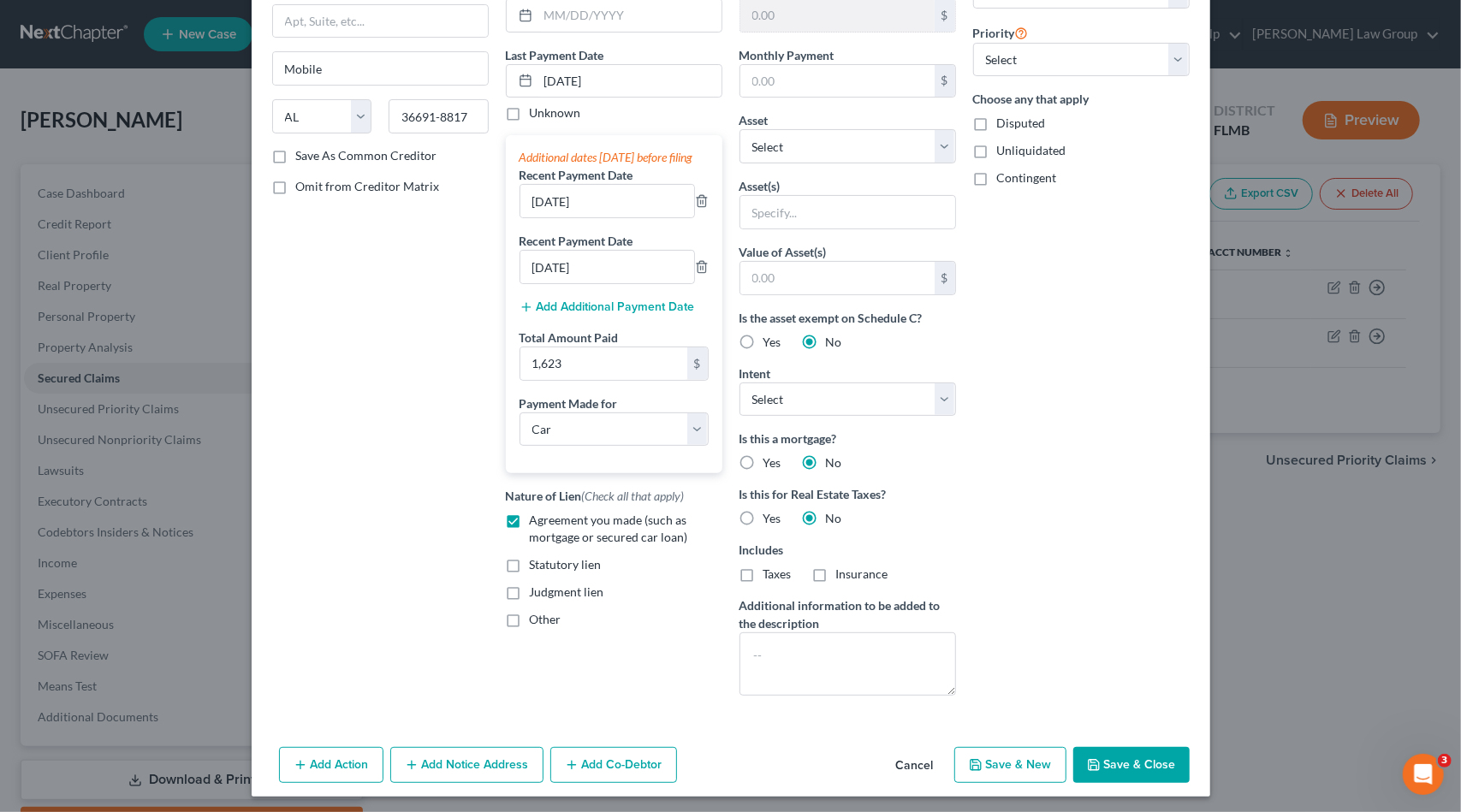
click at [1116, 760] on button "Save & Close" at bounding box center [1131, 765] width 116 height 36
select select
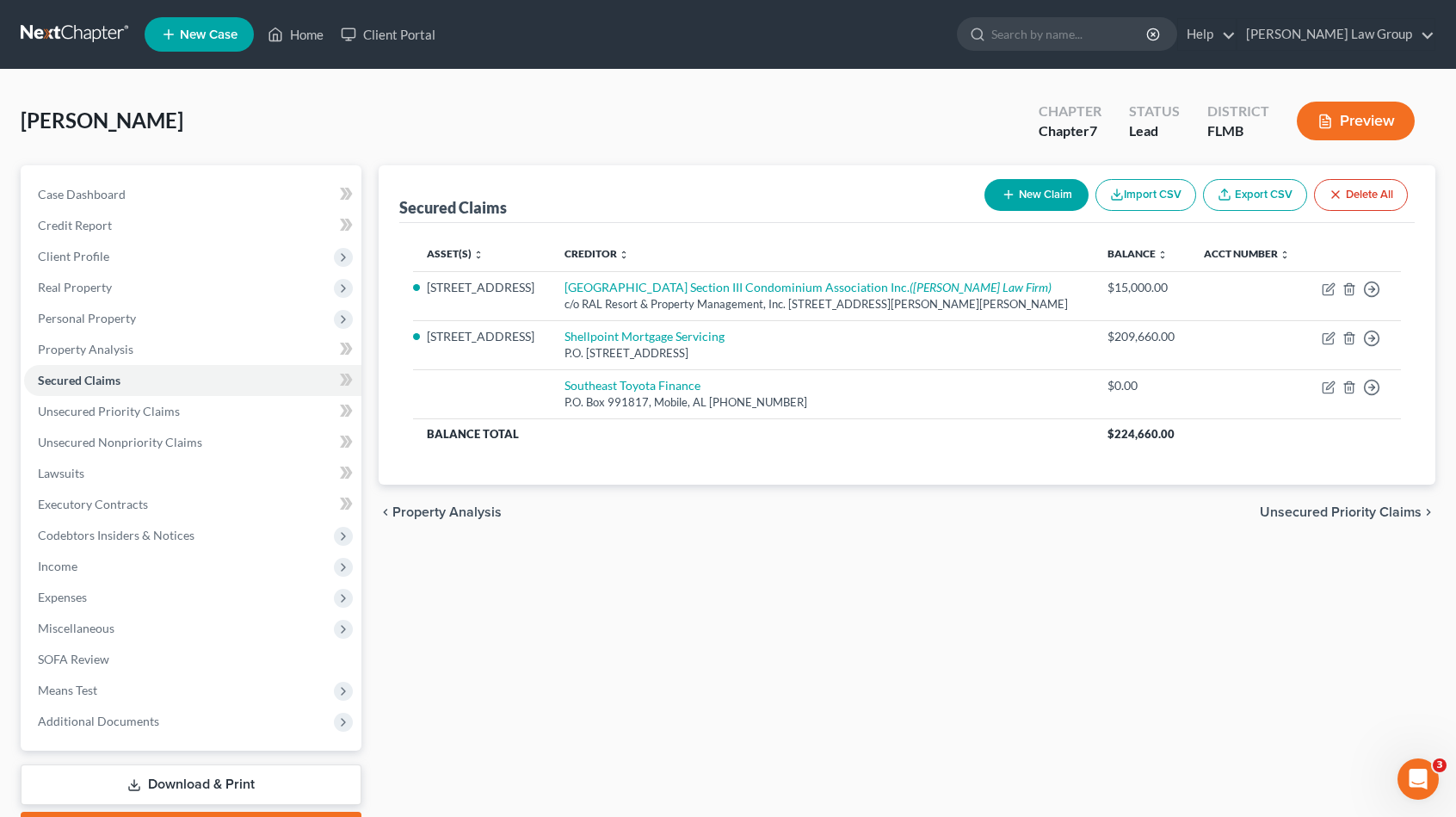
click at [1355, 122] on button "Preview" at bounding box center [1355, 121] width 118 height 39
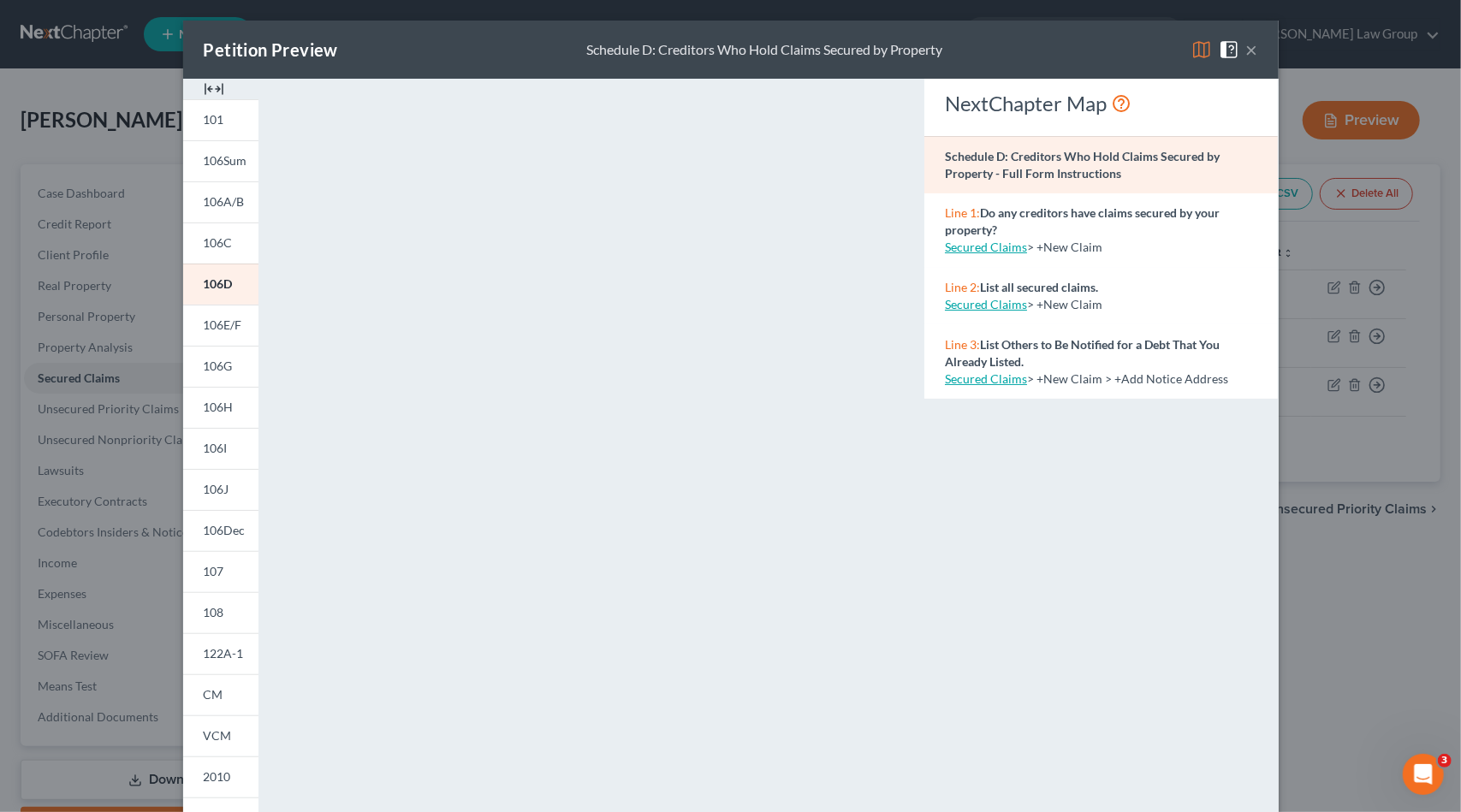
click at [1251, 54] on div "Petition Preview Schedule D: Creditors Who Hold Claims Secured by Property ×" at bounding box center [730, 49] width 1096 height 58
click at [1246, 52] on button "×" at bounding box center [1252, 49] width 12 height 21
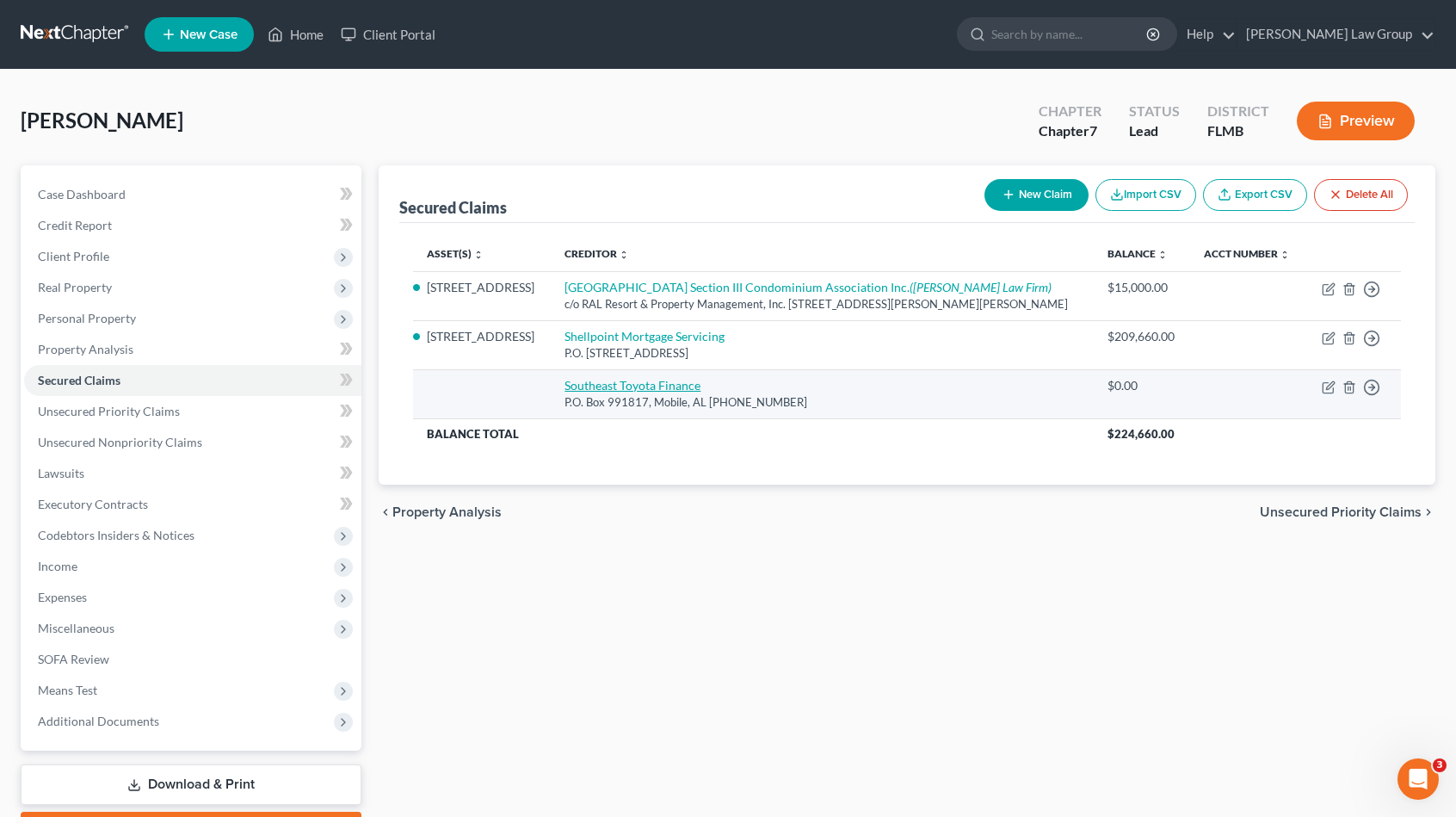
click at [654, 387] on link "Southeast Toyota Finance" at bounding box center [631, 385] width 136 height 15
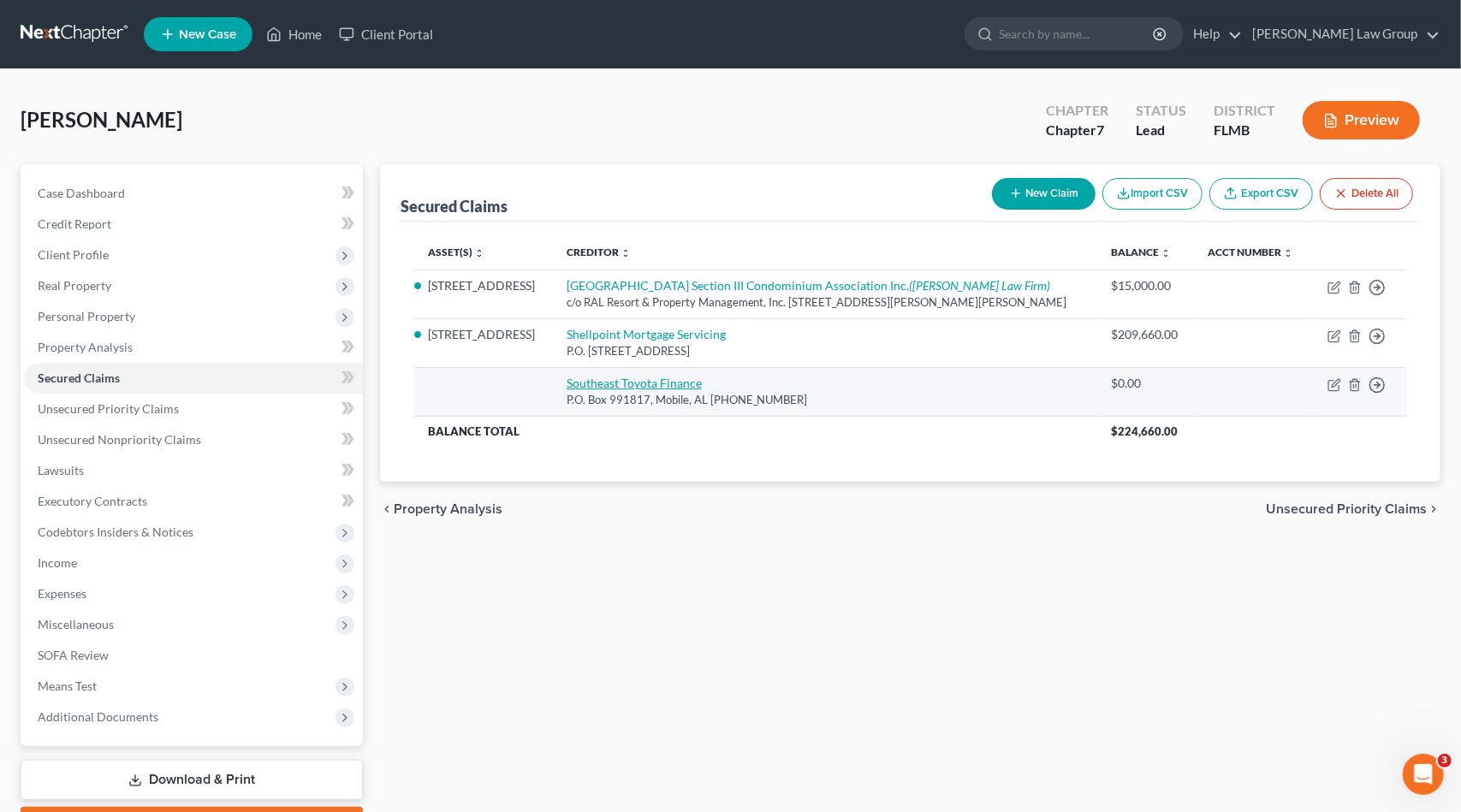
select select "0"
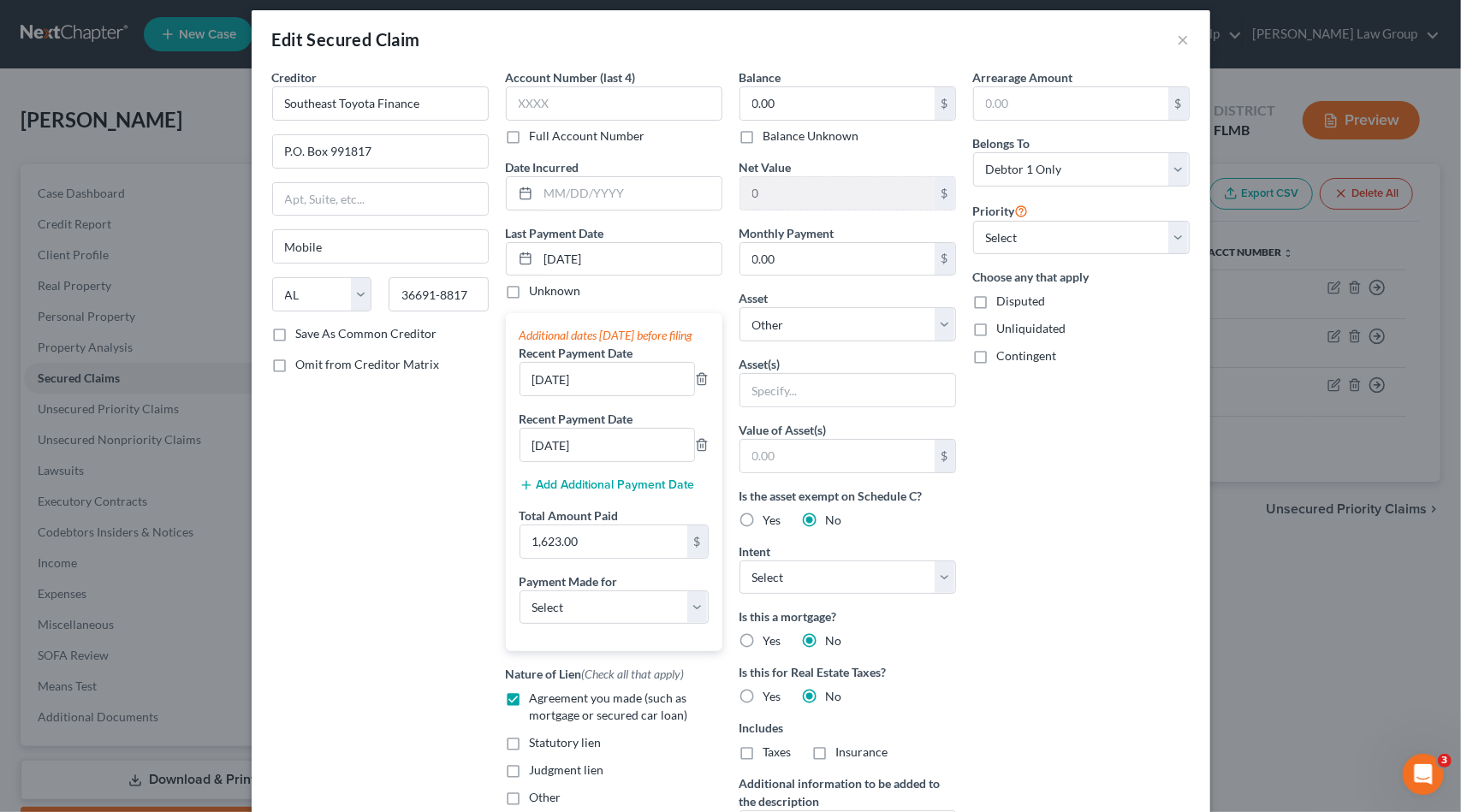
scroll to position [0, 0]
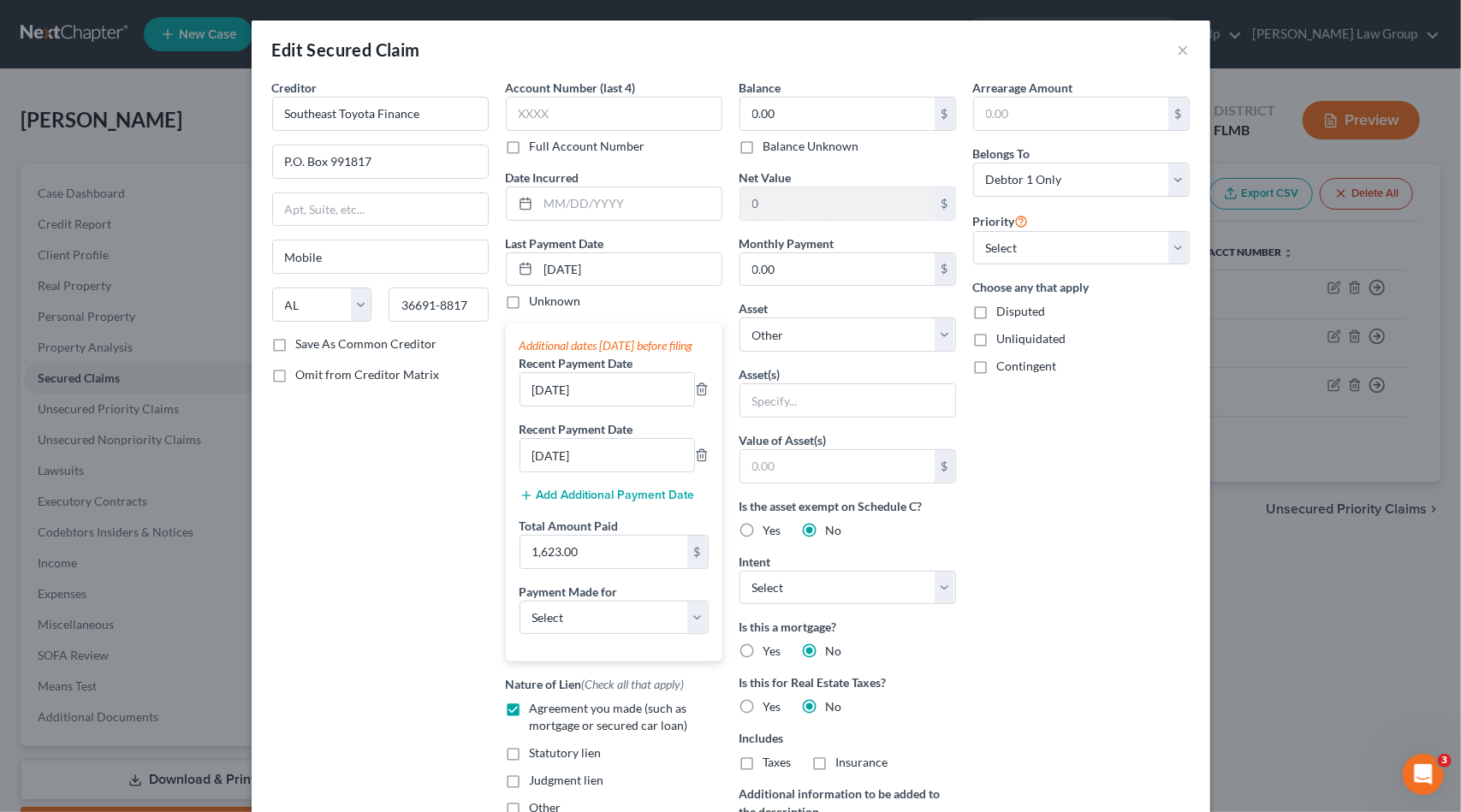
click at [311, 371] on span "Omit from Creditor Matrix" at bounding box center [368, 374] width 144 height 15
click at [311, 371] on input "Omit from Creditor Matrix" at bounding box center [308, 371] width 11 height 11
checkbox input "true"
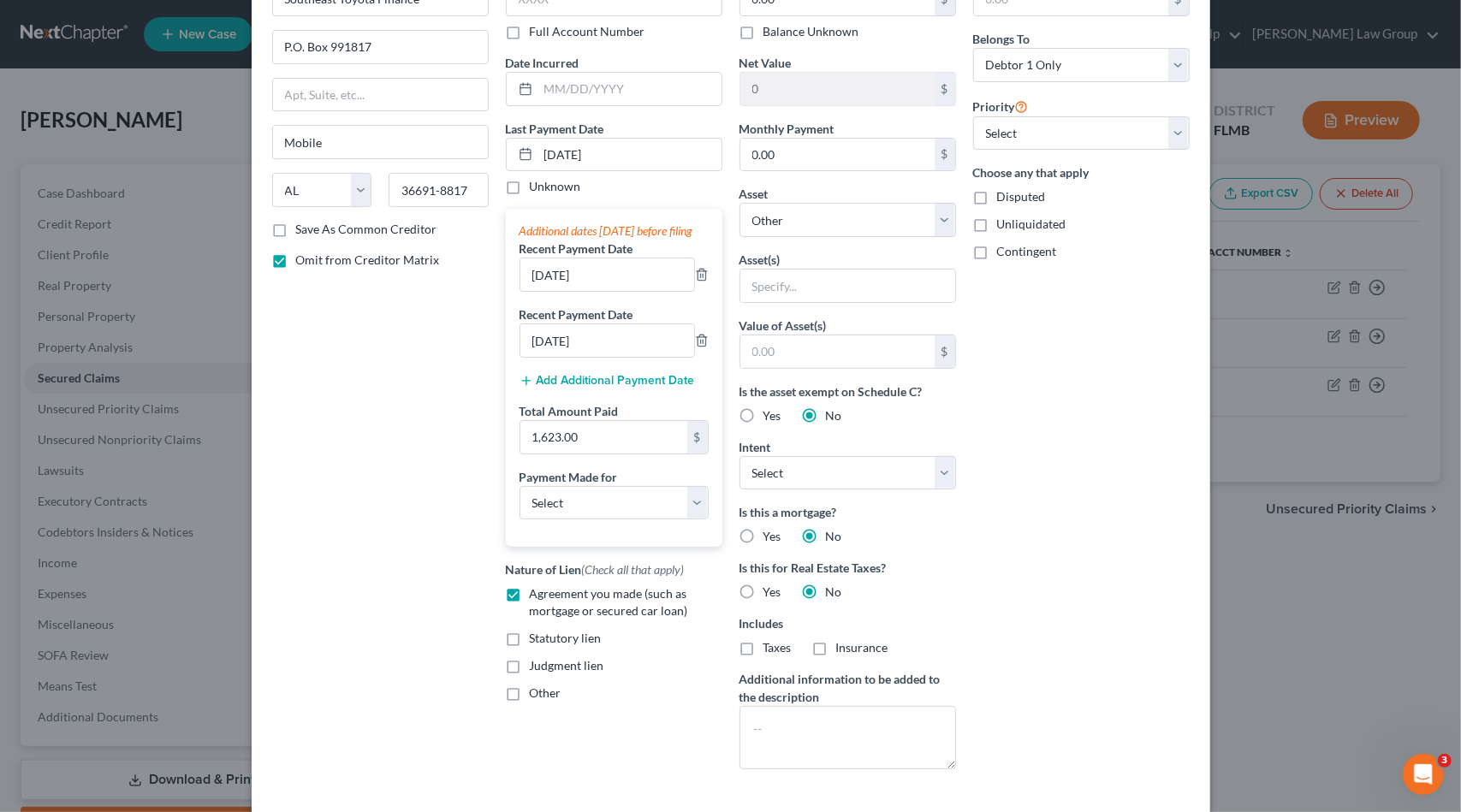
scroll to position [238, 0]
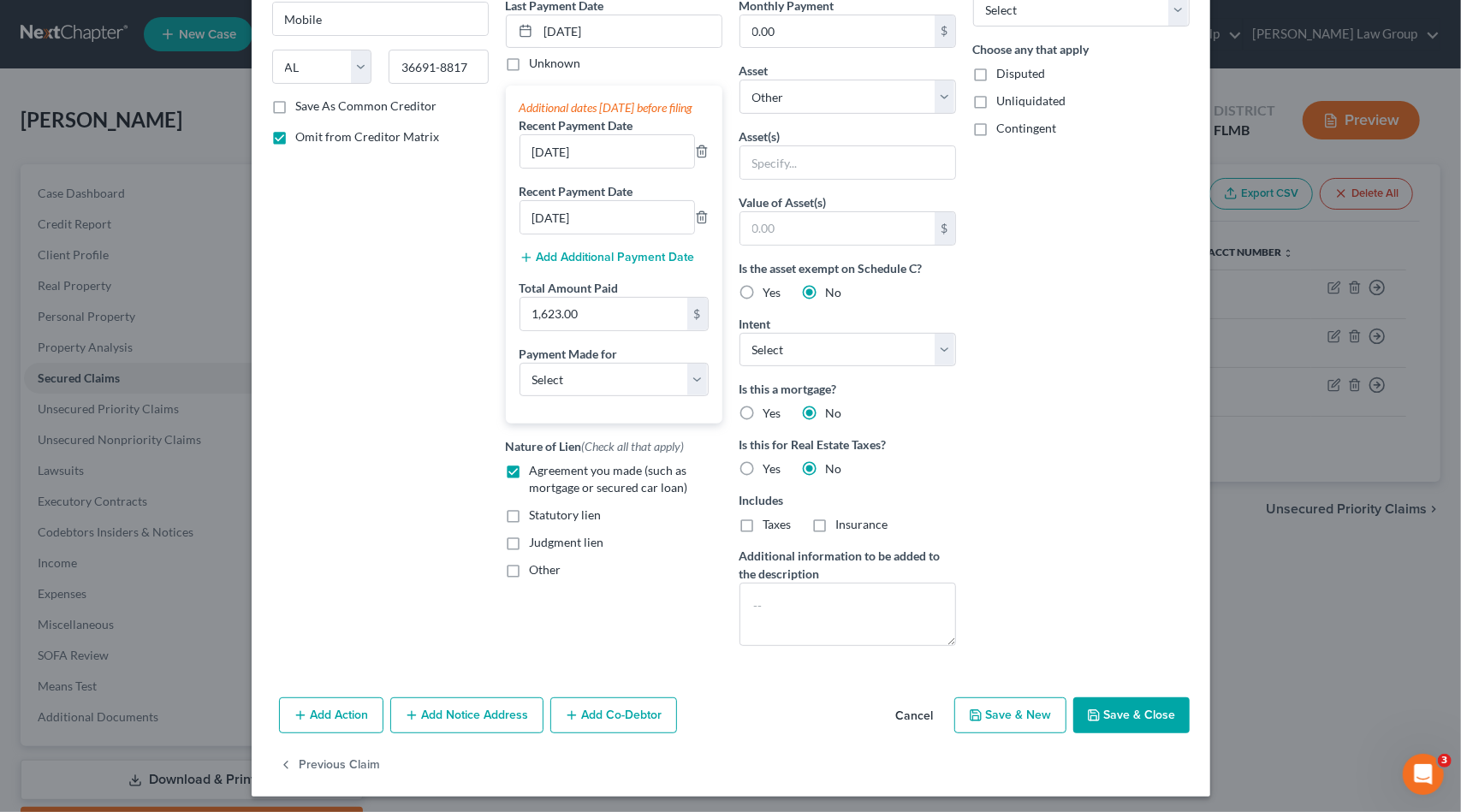
click at [1118, 705] on button "Save & Close" at bounding box center [1131, 716] width 116 height 36
select select
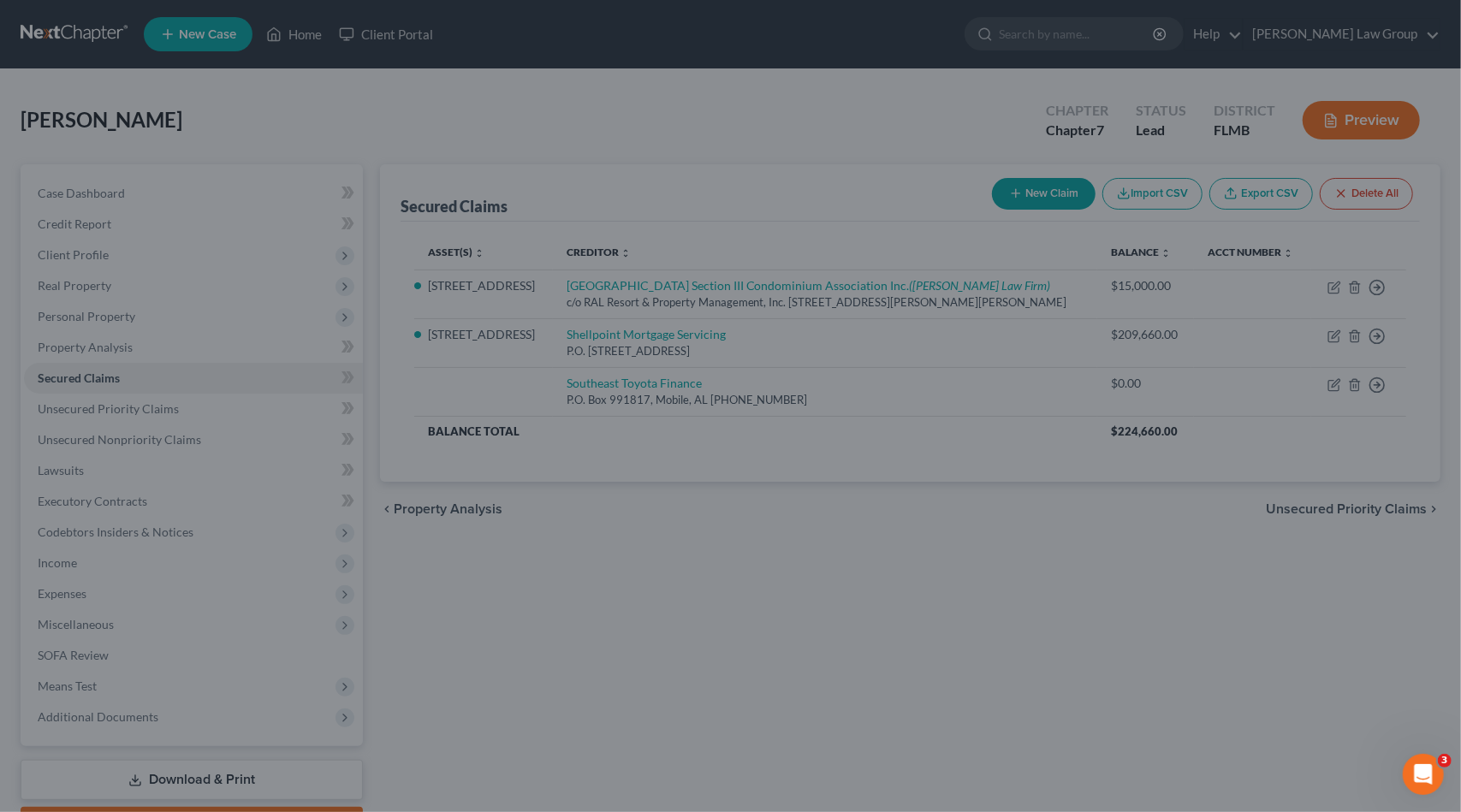
scroll to position [188, 0]
type input "0"
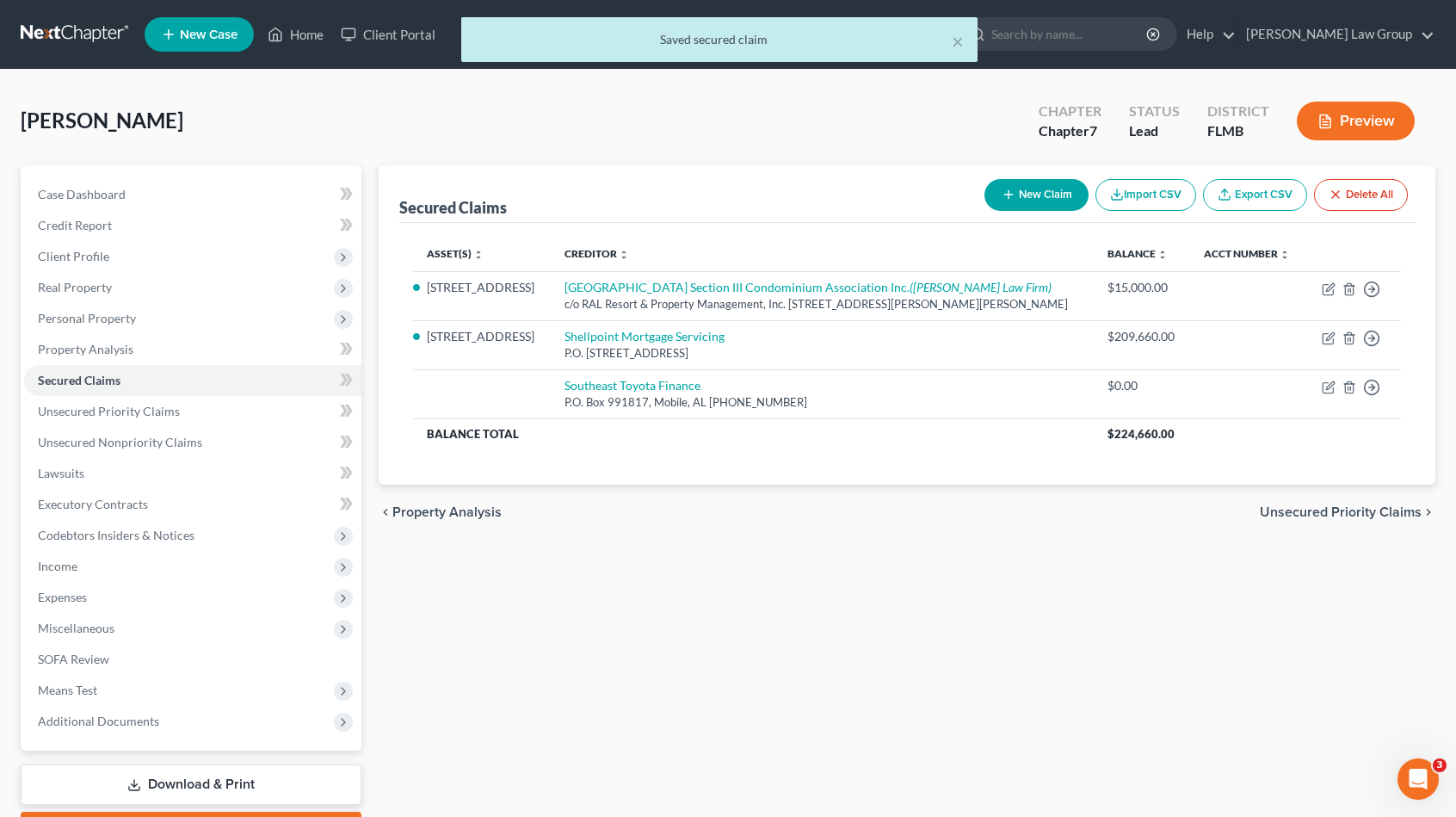
click at [1374, 109] on button "Preview" at bounding box center [1355, 121] width 118 height 39
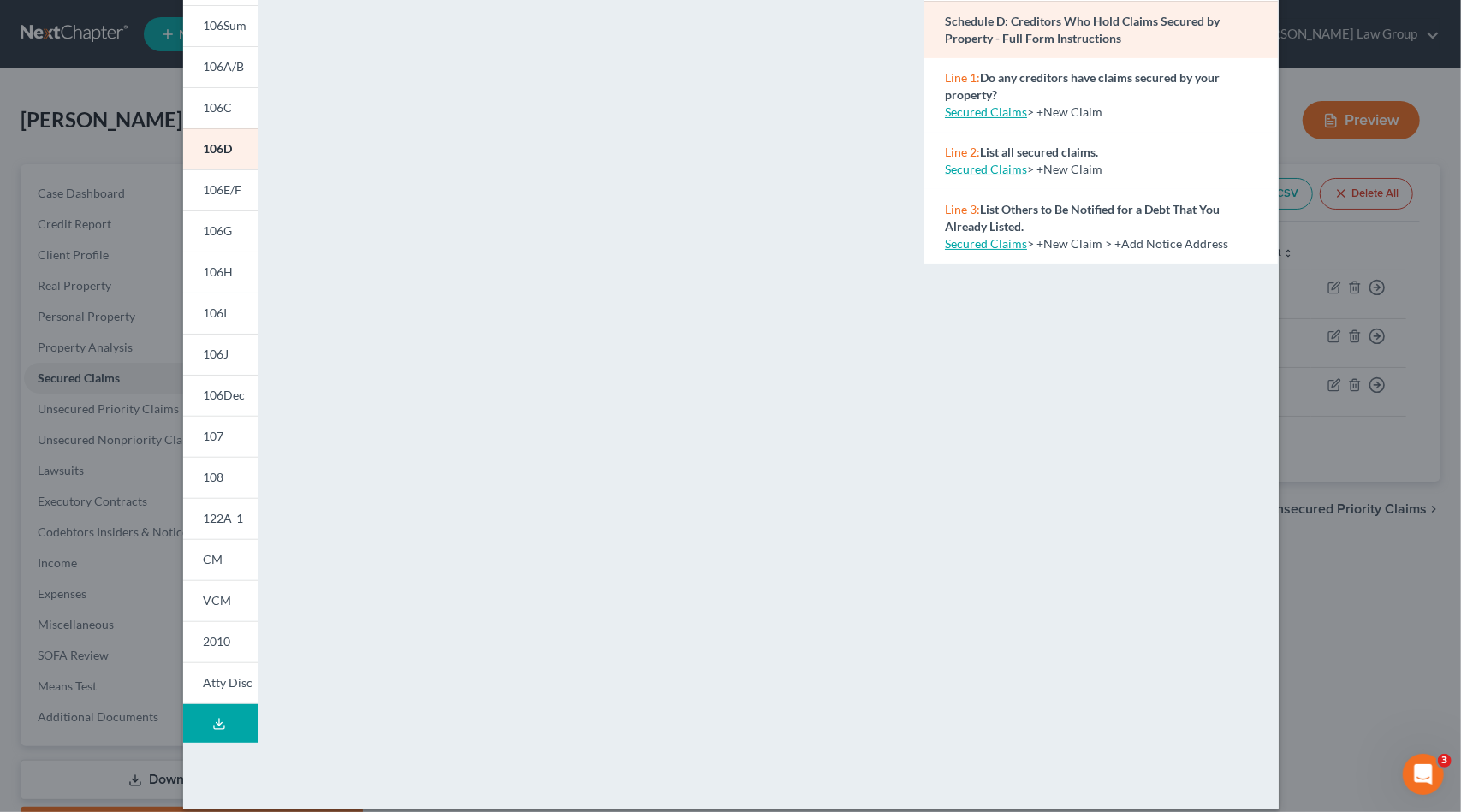
scroll to position [153, 0]
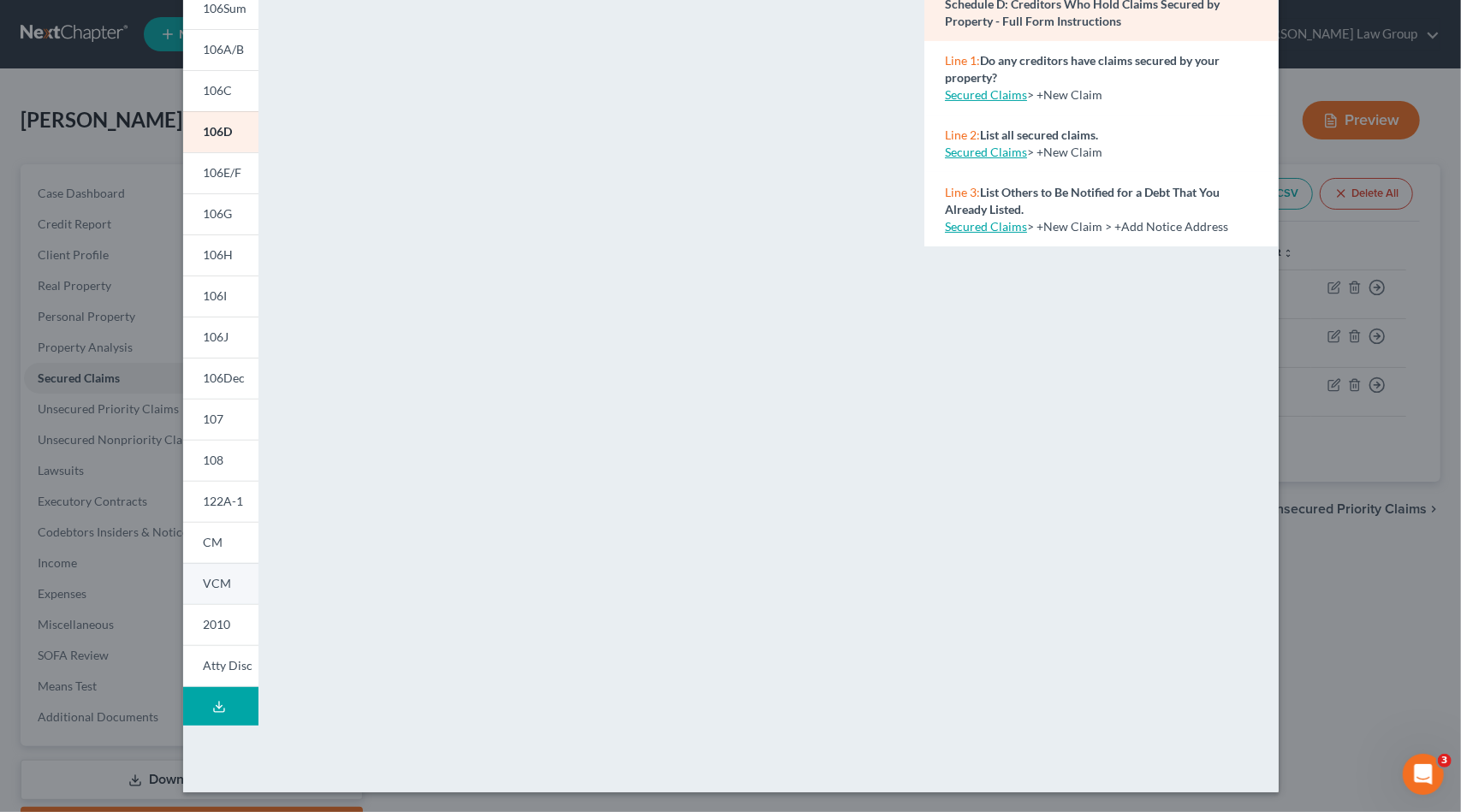
click at [228, 585] on link "VCM" at bounding box center [221, 584] width 76 height 41
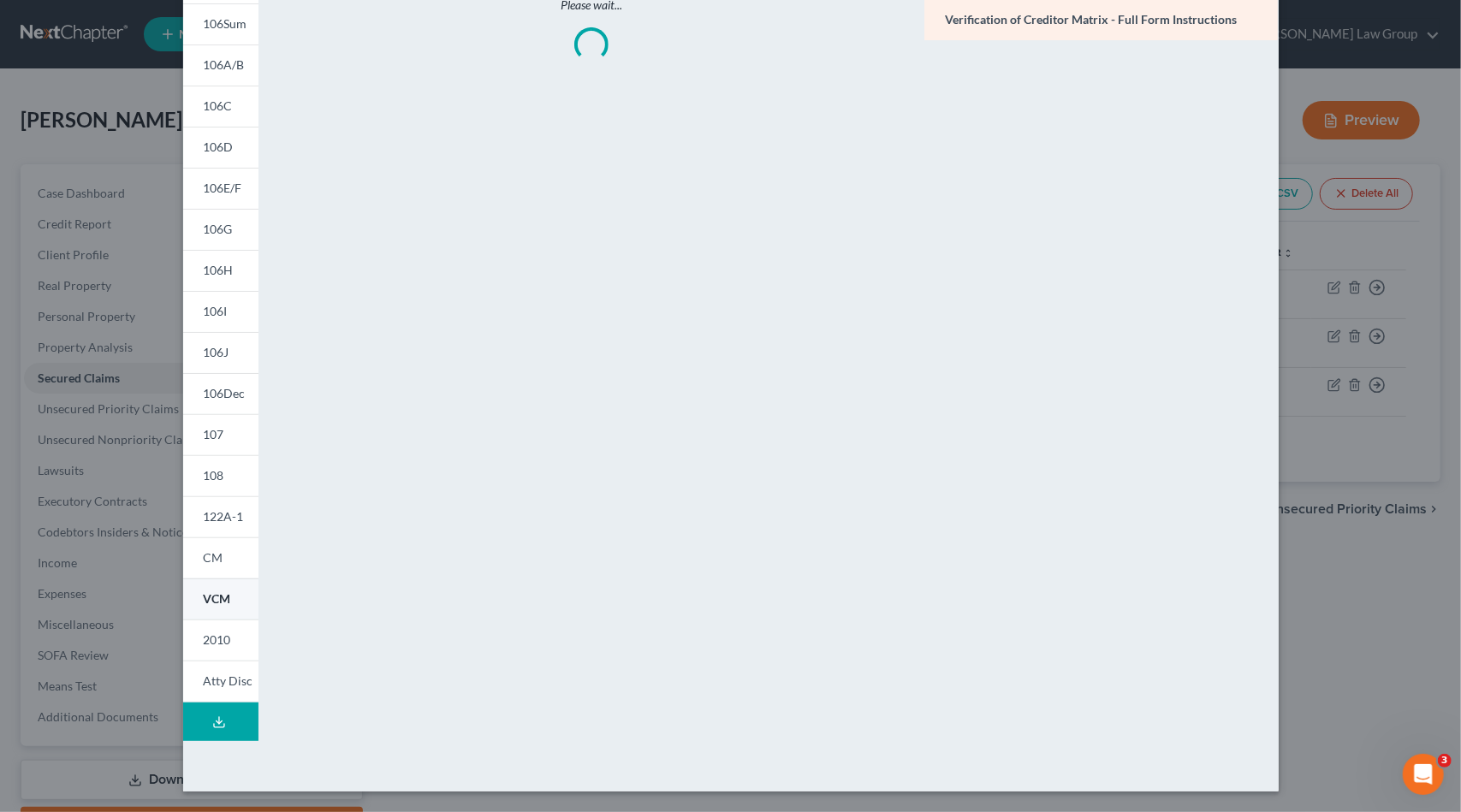
scroll to position [137, 0]
click at [218, 551] on link "CM" at bounding box center [221, 558] width 76 height 41
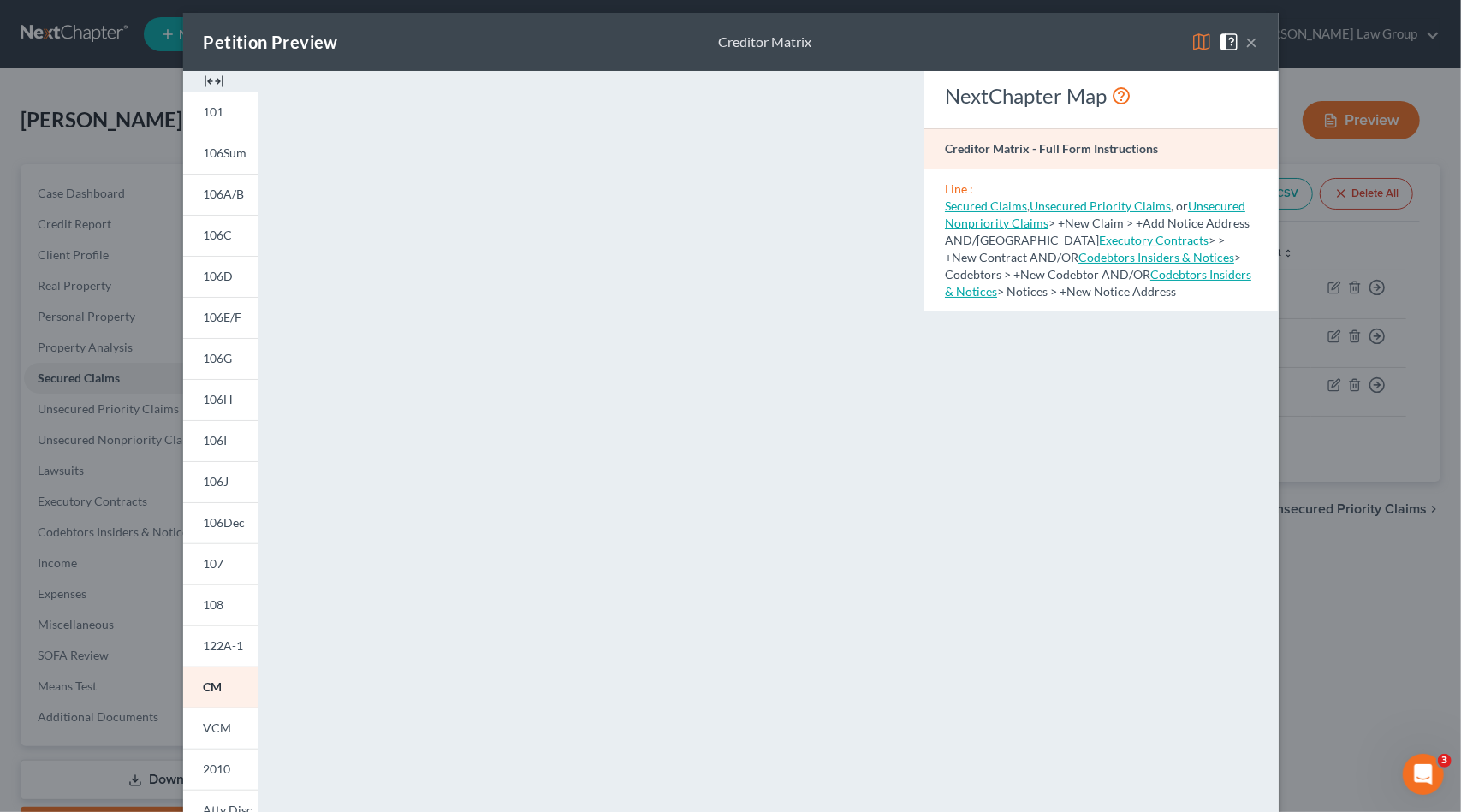
scroll to position [0, 0]
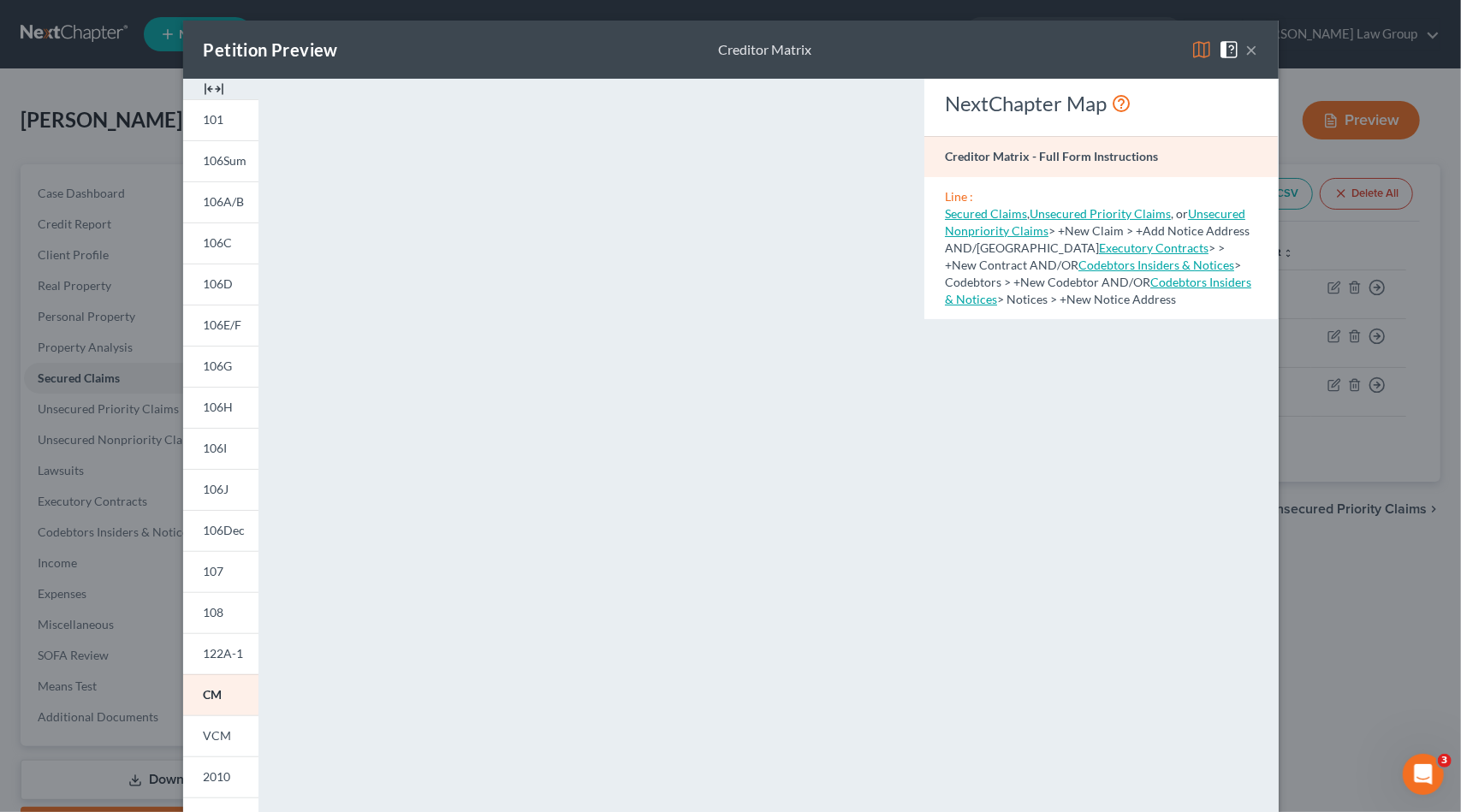
click at [1248, 54] on button "×" at bounding box center [1252, 49] width 12 height 21
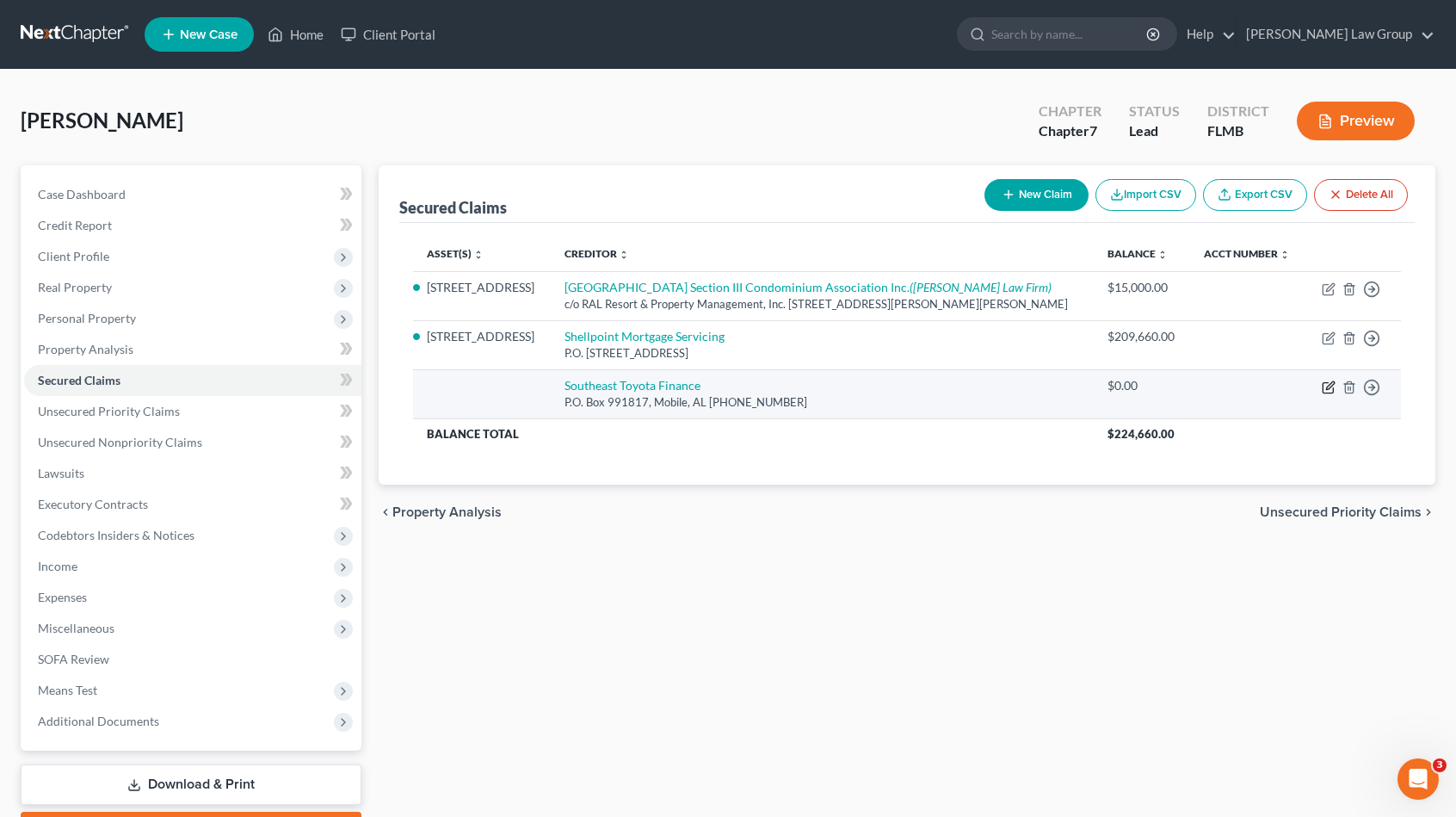
click at [1332, 383] on icon "button" at bounding box center [1330, 385] width 8 height 8
select select "0"
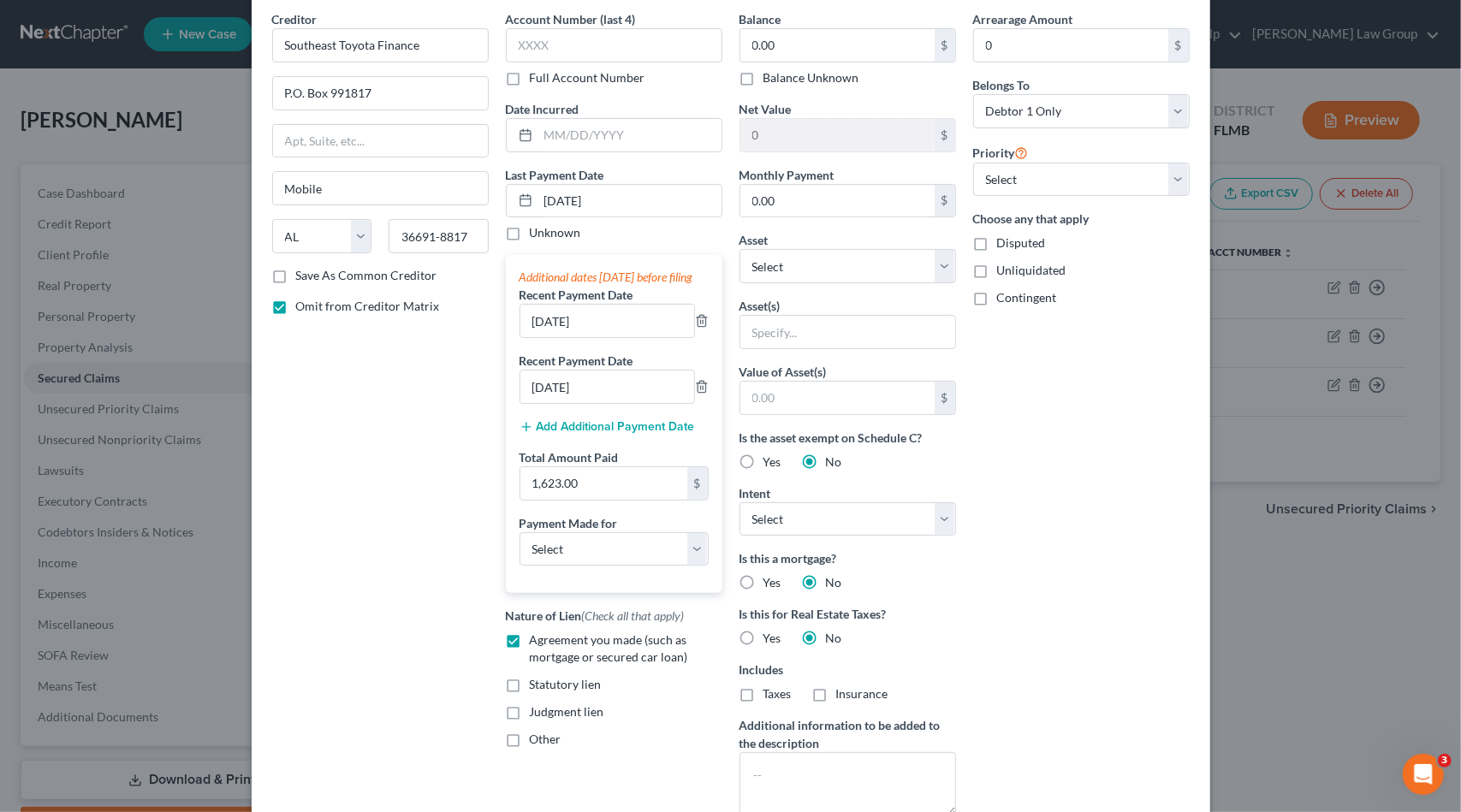
scroll to position [67, 0]
click at [561, 554] on select "Select Car Credit Card Loan Repayment Mortgage Other Suppliers Or Vendors" at bounding box center [614, 551] width 189 height 34
select select "0"
click at [520, 547] on select "Select Car Credit Card Loan Repayment Mortgage Other Suppliers Or Vendors" at bounding box center [614, 551] width 189 height 34
click at [449, 497] on div "Creditor * Southeast Toyota Finance P.O. Box 991817 Mobile State AL AK AR AZ CA…" at bounding box center [380, 421] width 233 height 819
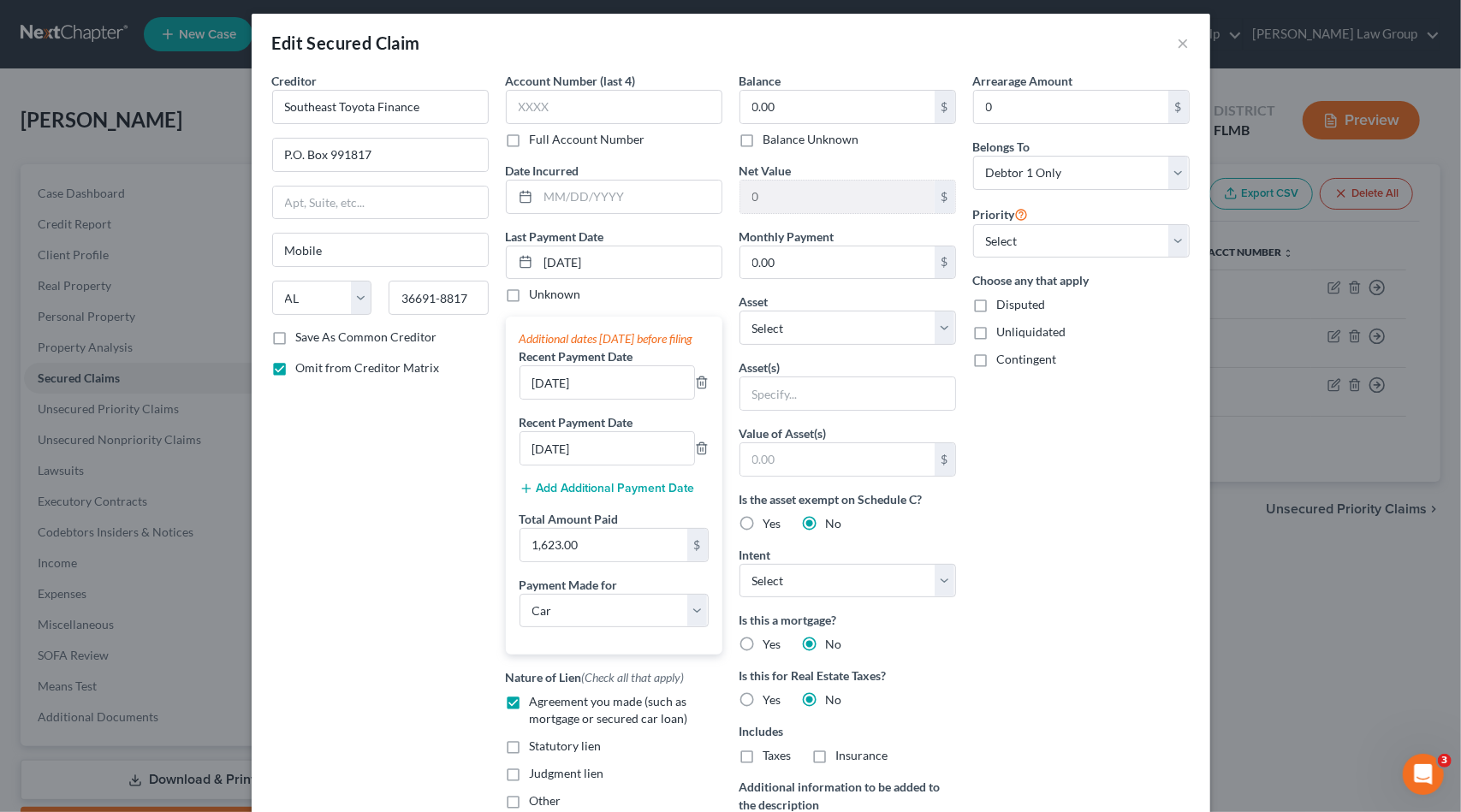
scroll to position [0, 0]
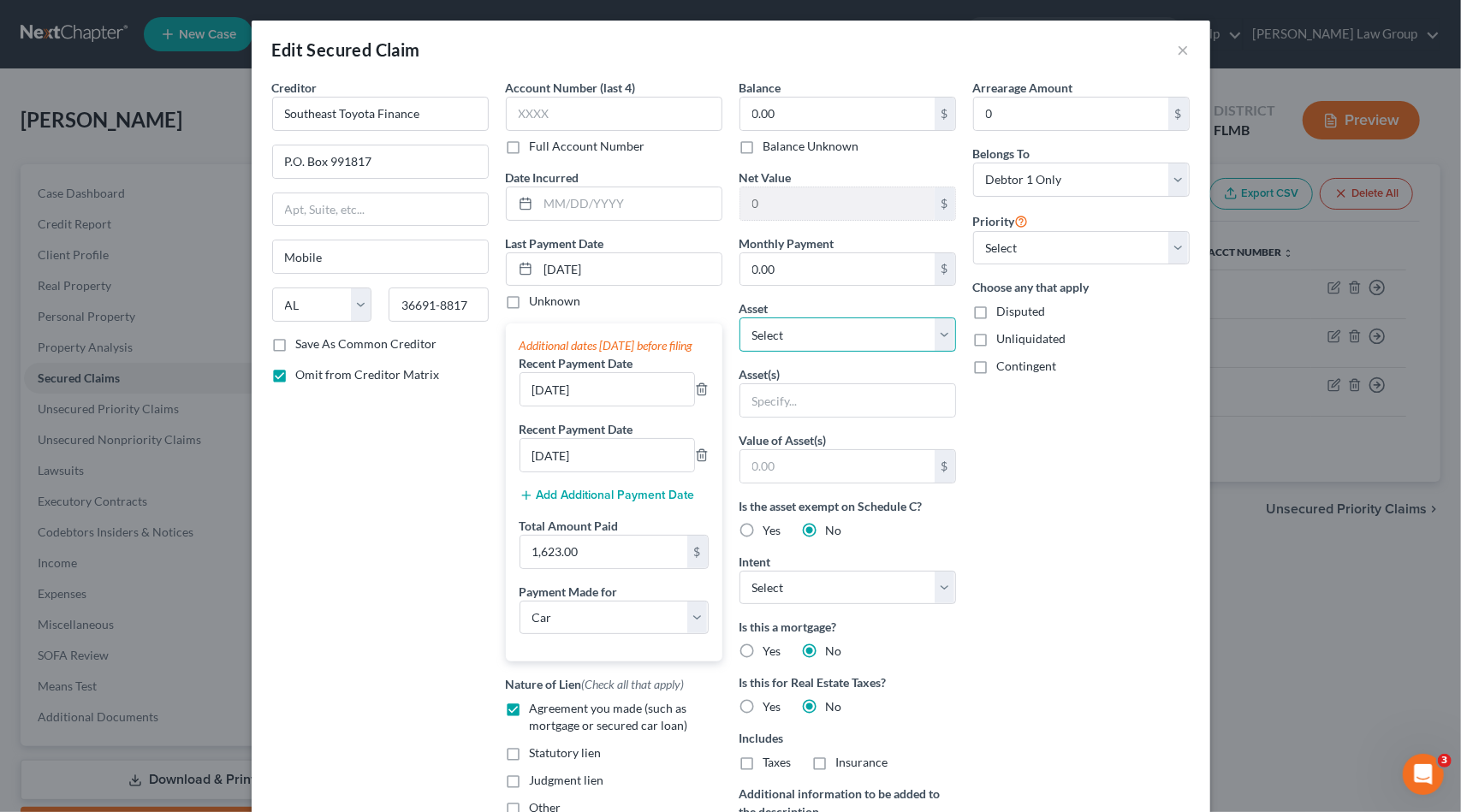
click at [924, 334] on select "Select Other Multiple Assets Household Goods - Household goods & furnishings - …" at bounding box center [848, 335] width 217 height 34
click at [1165, 557] on div "Arrearage Amount 0 $ Belongs To * Select Debtor 1 Only Debtor 2 Only Debtor 1 A…" at bounding box center [1081, 488] width 233 height 819
click at [827, 391] on input "text" at bounding box center [848, 400] width 215 height 32
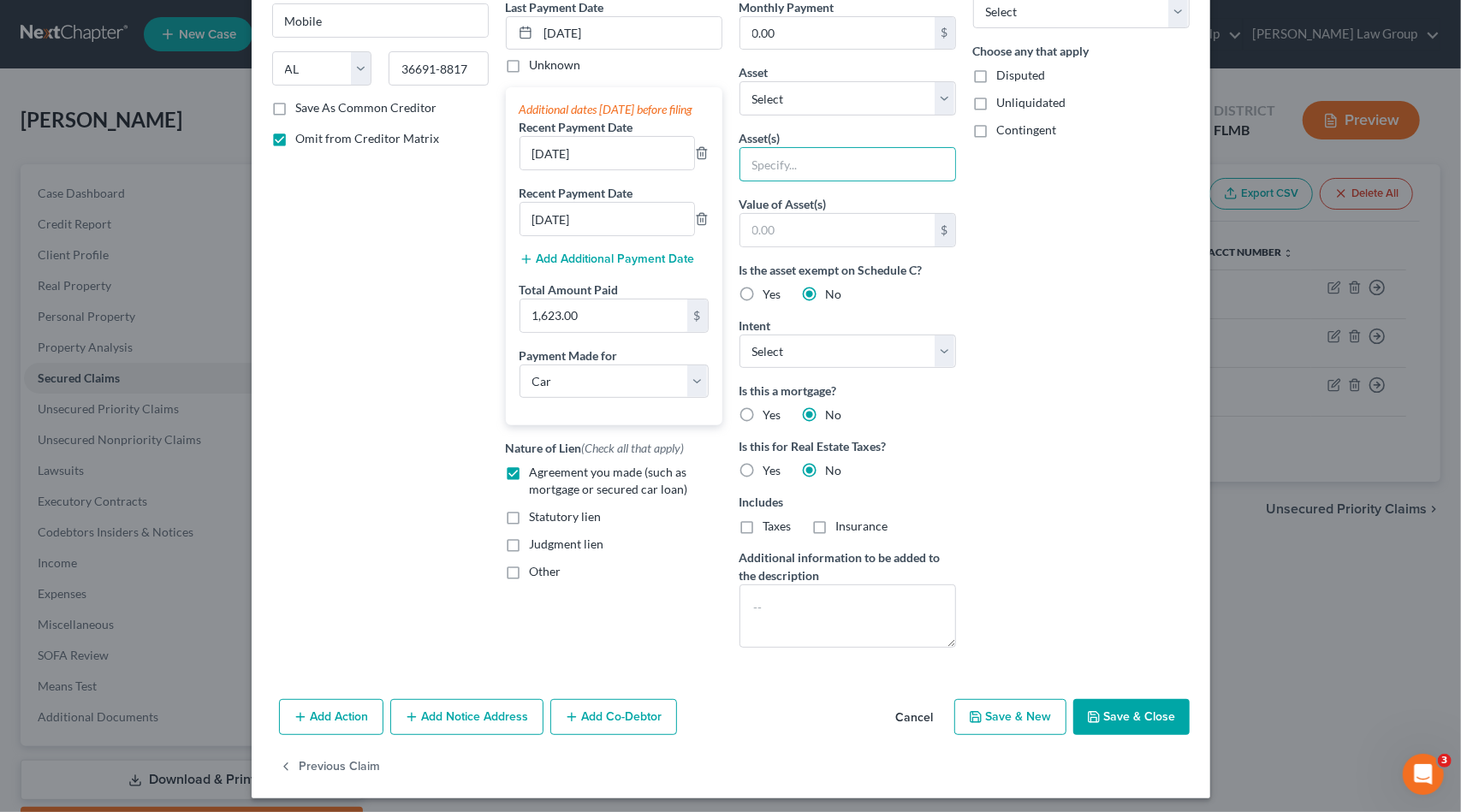
scroll to position [238, 0]
click at [1108, 705] on button "Save & Close" at bounding box center [1131, 716] width 116 height 36
select select
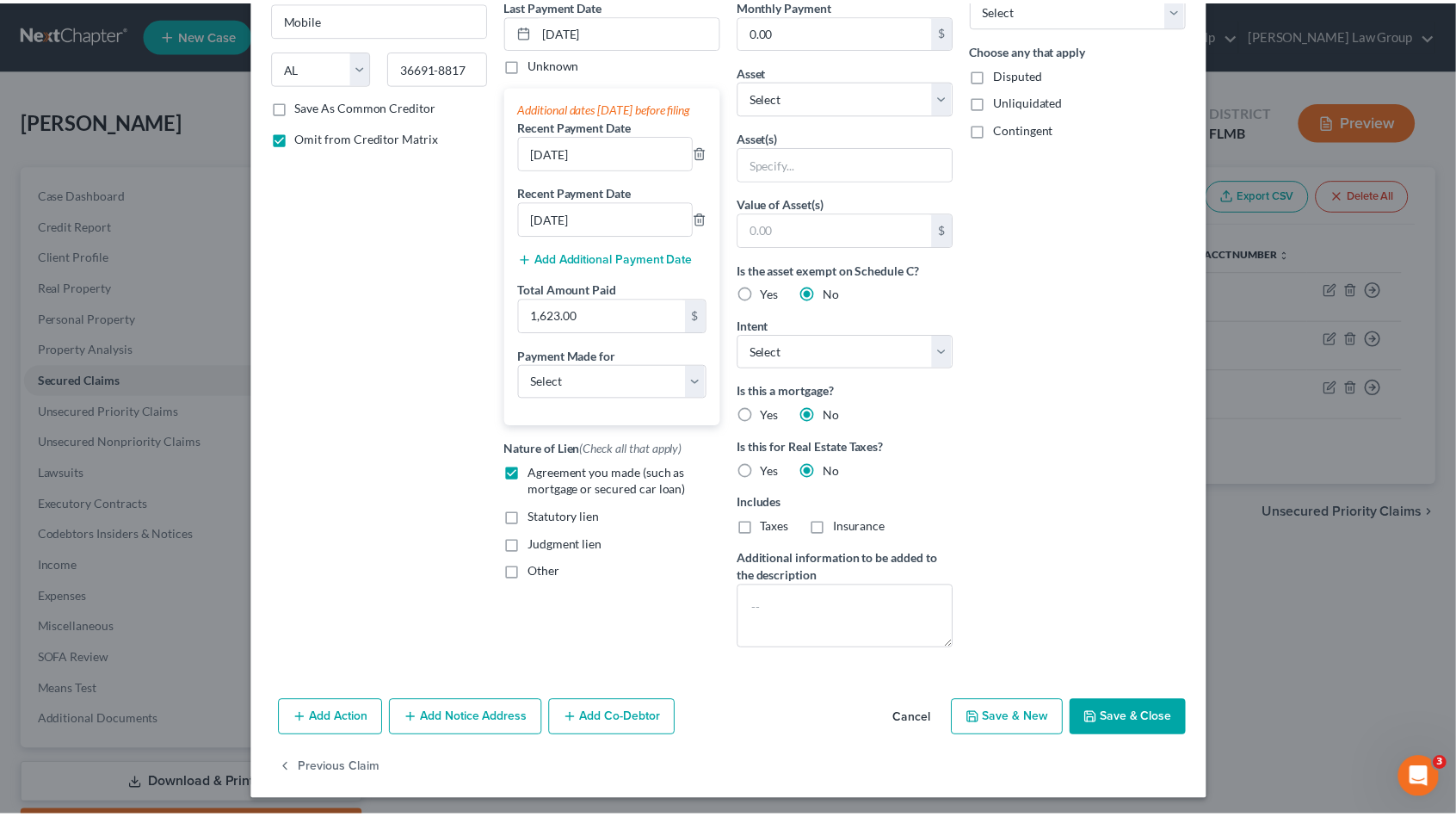
scroll to position [189, 0]
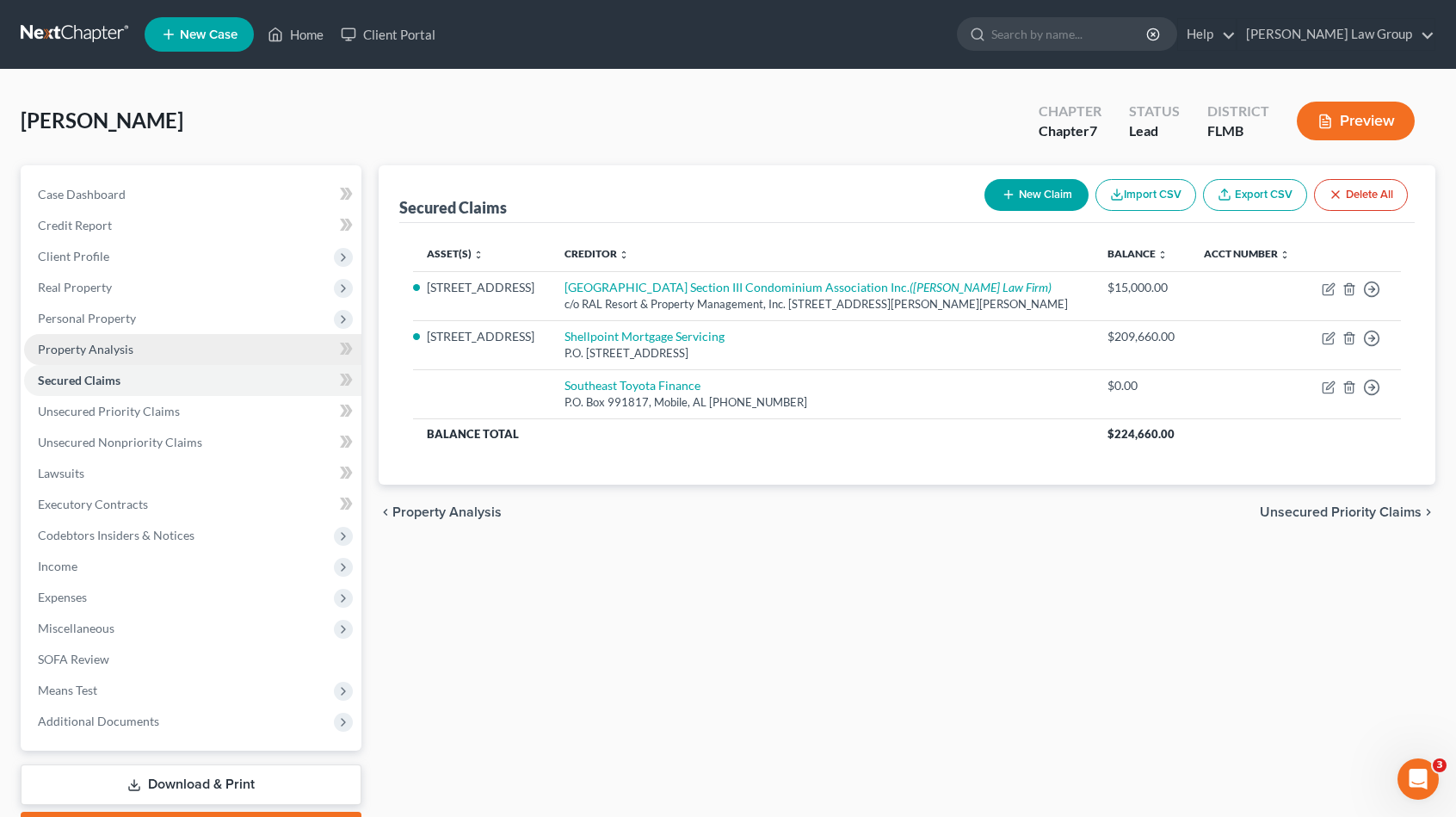
click at [177, 347] on link "Property Analysis" at bounding box center [192, 349] width 338 height 31
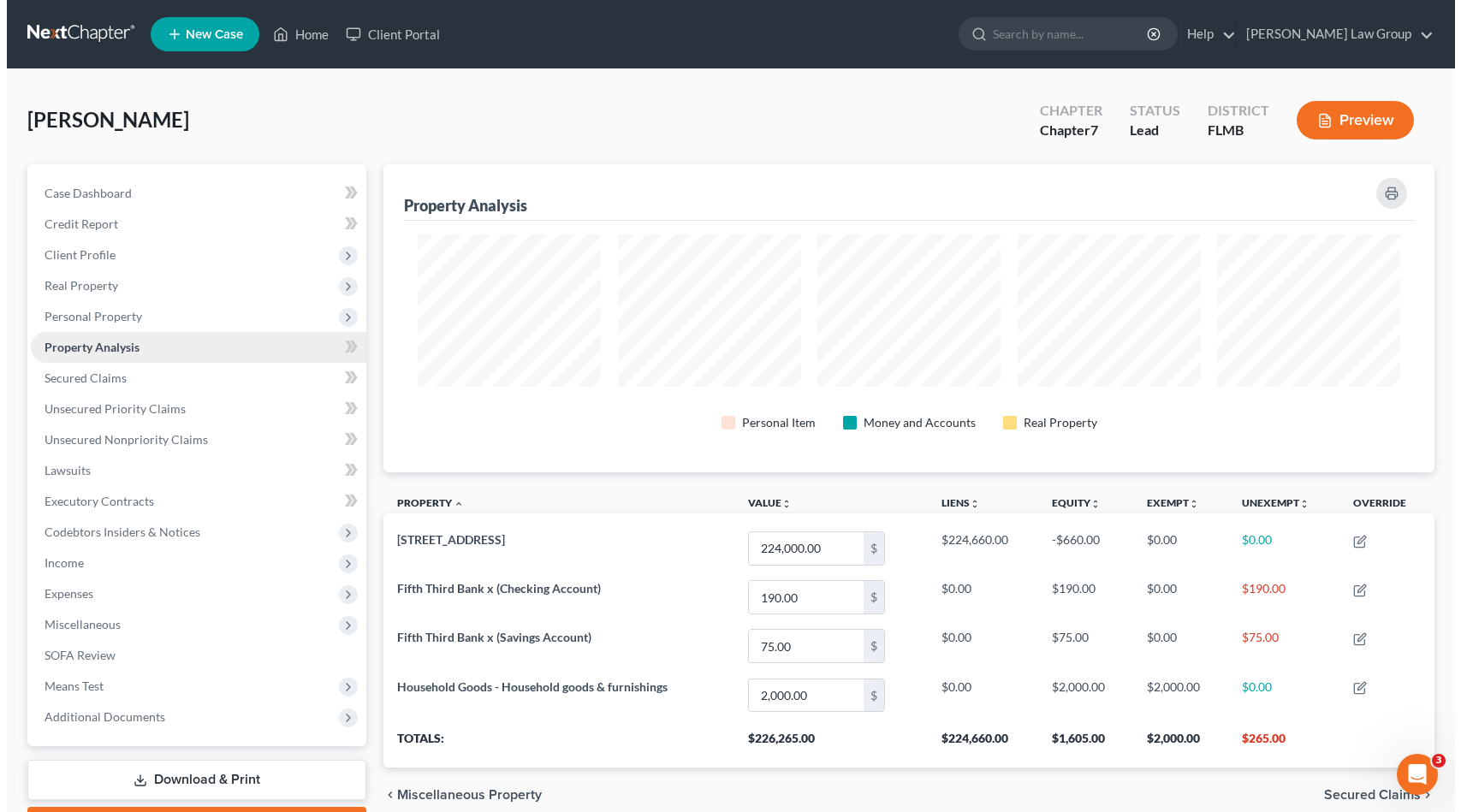
scroll to position [307, 1051]
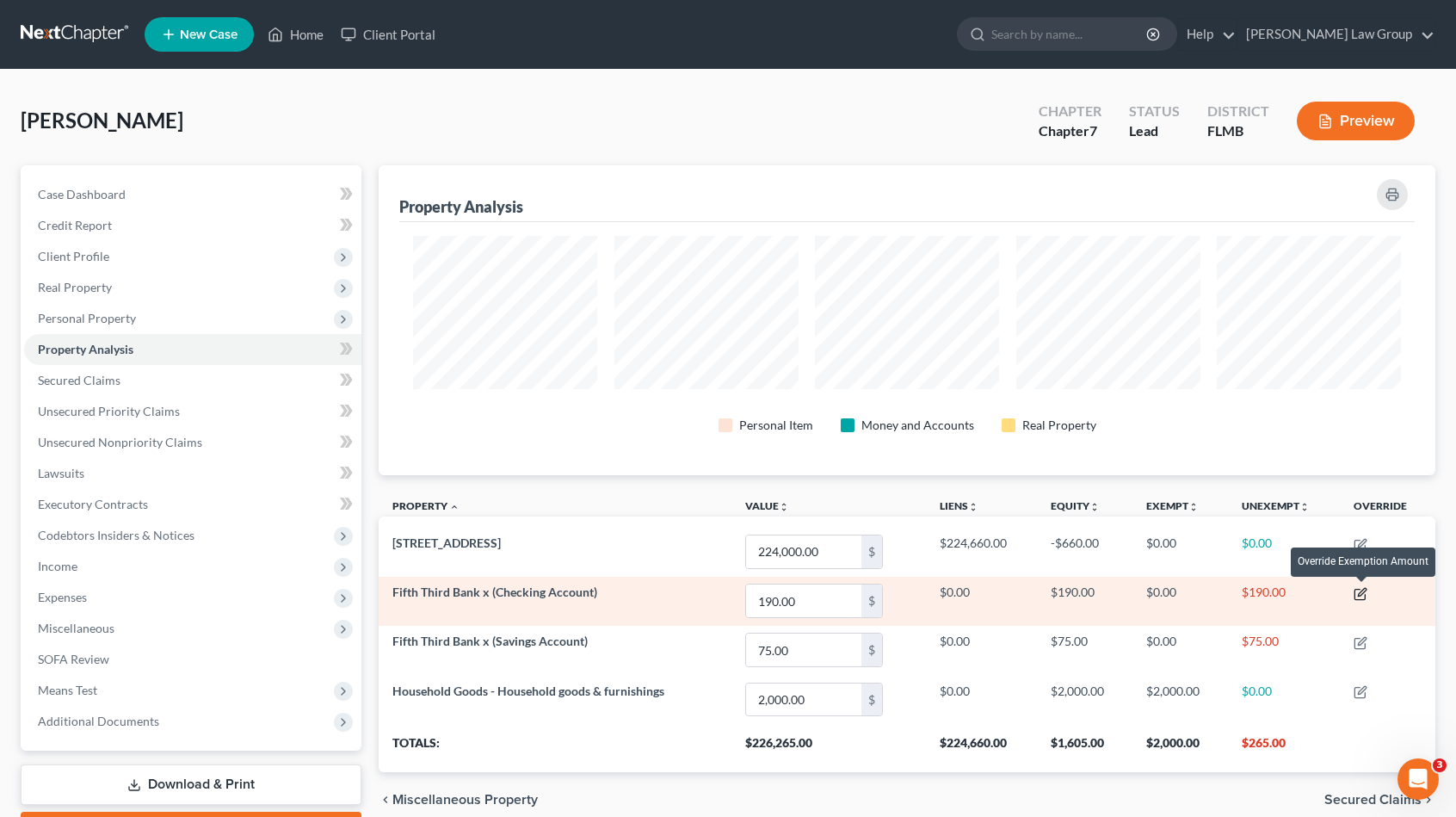
click at [1366, 590] on icon "button" at bounding box center [1361, 594] width 14 height 14
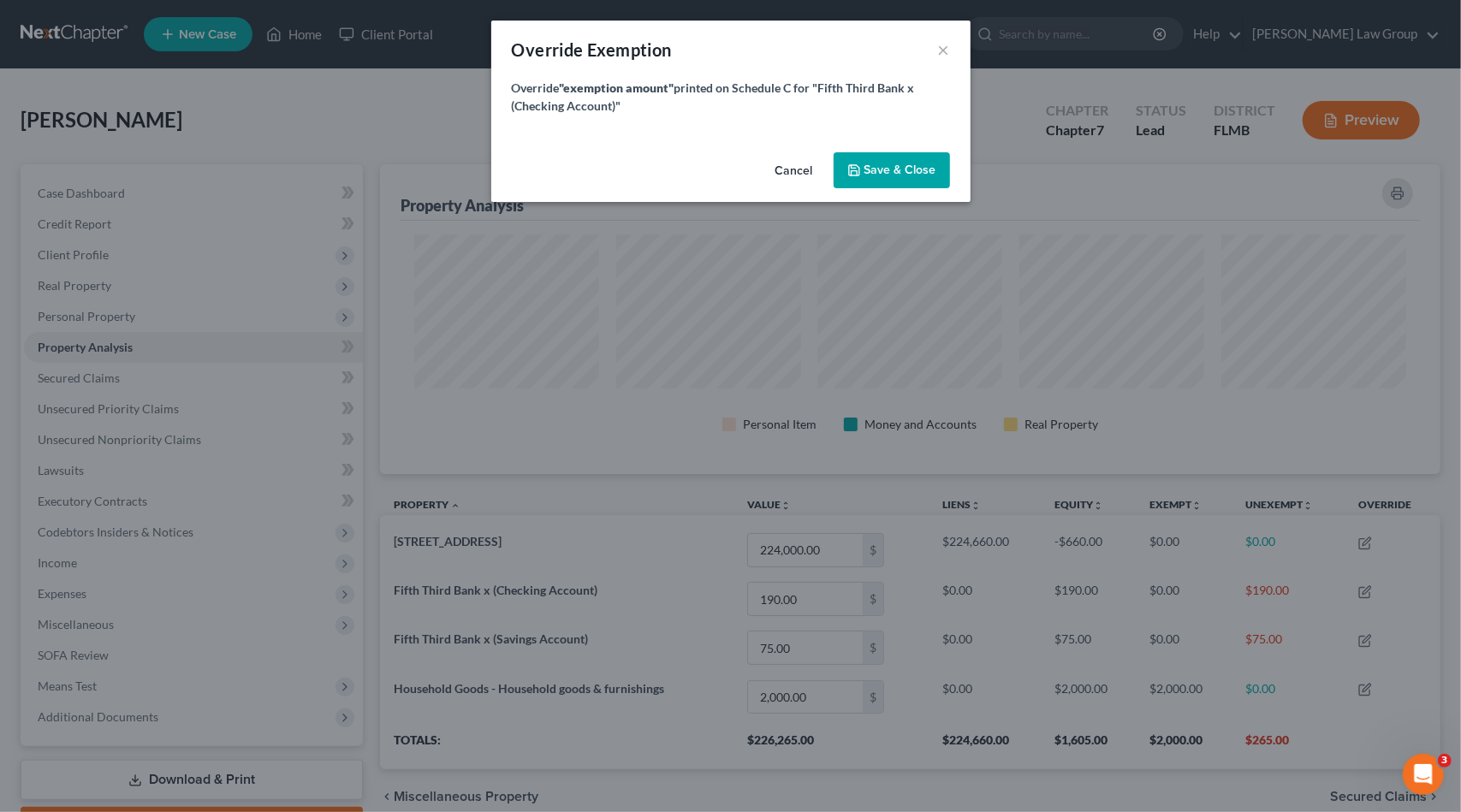
click at [794, 174] on button "Cancel" at bounding box center [794, 171] width 65 height 34
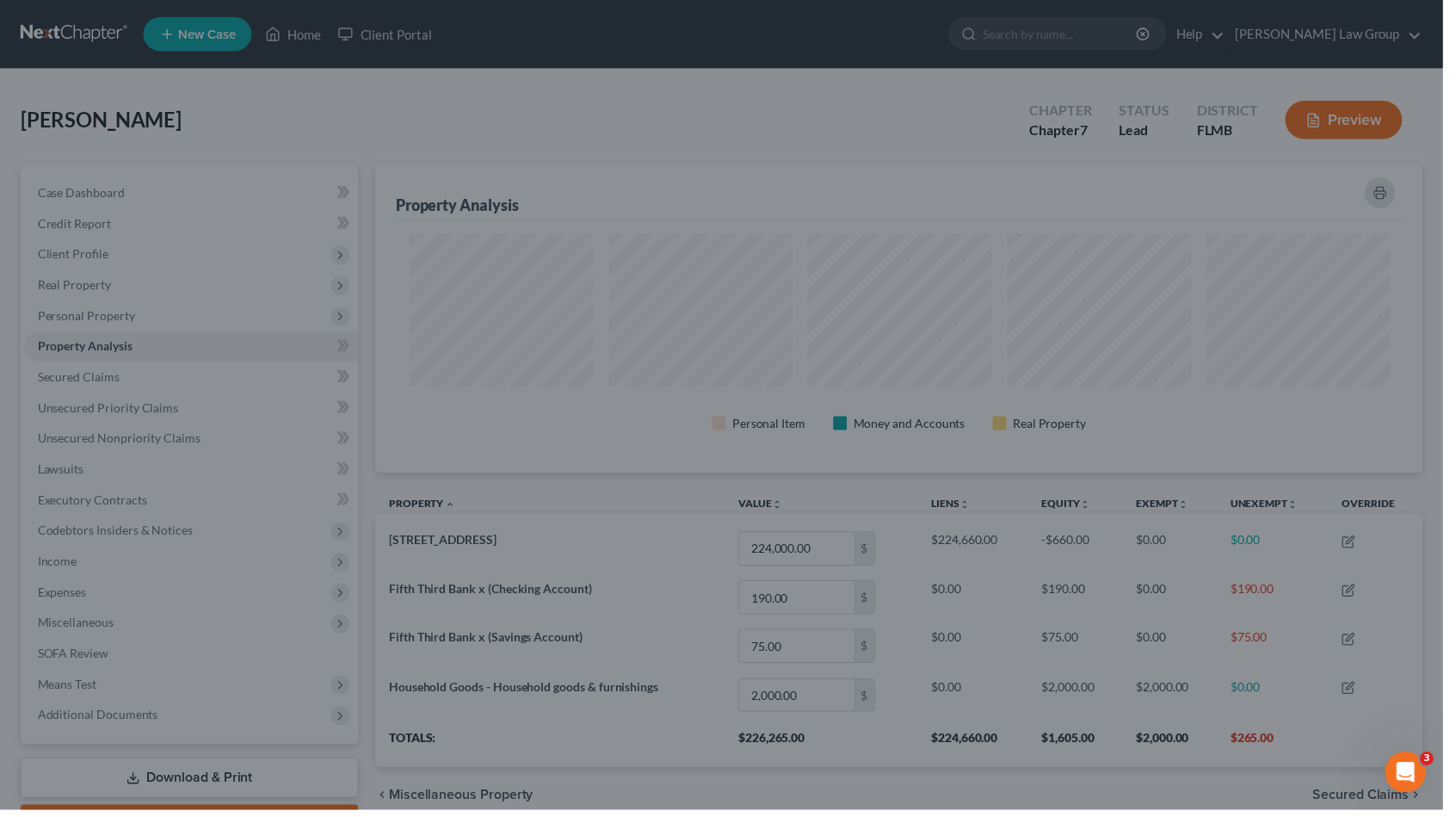
scroll to position [860759, 859577]
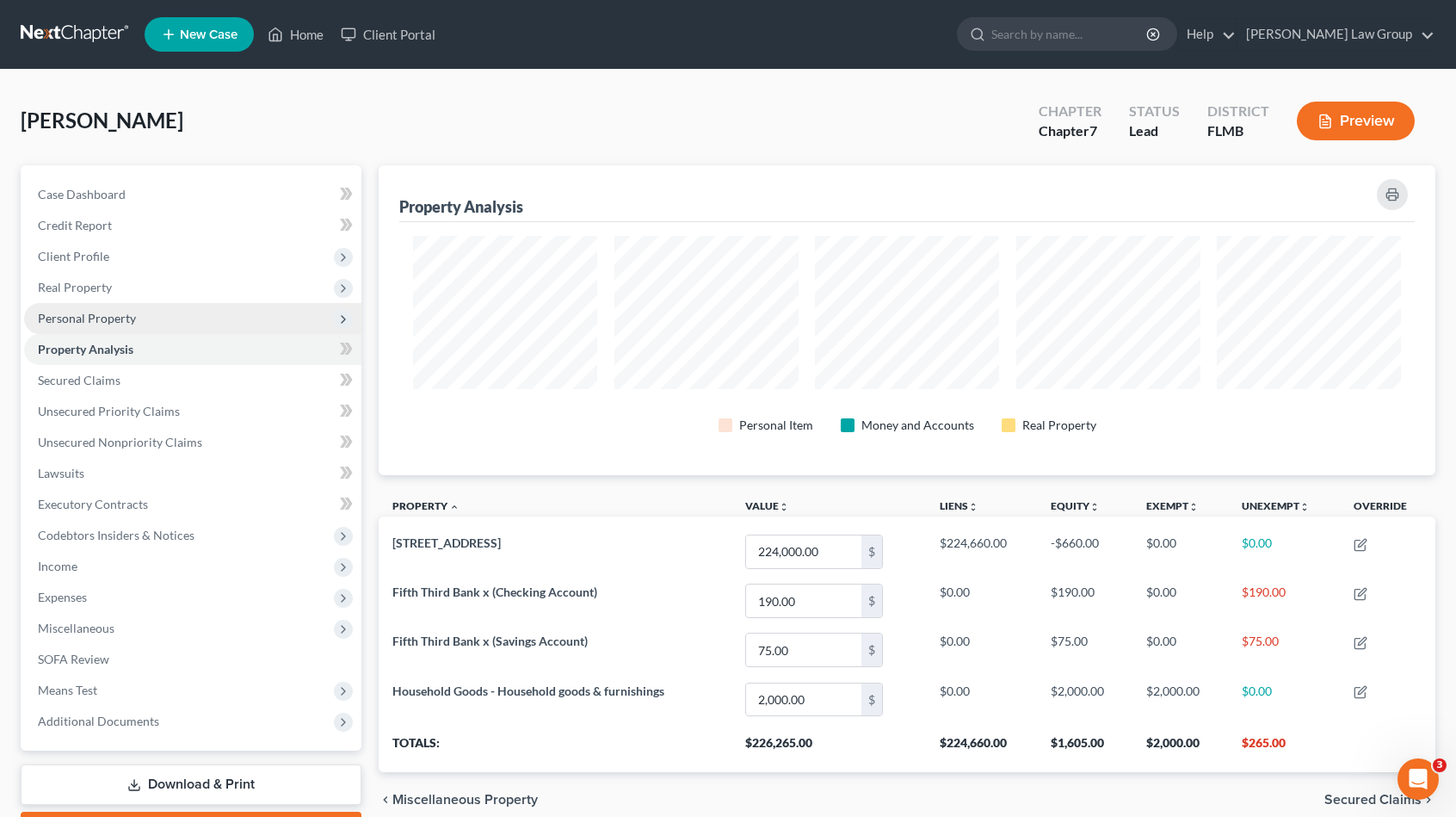
click at [165, 313] on span "Personal Property" at bounding box center [192, 318] width 338 height 31
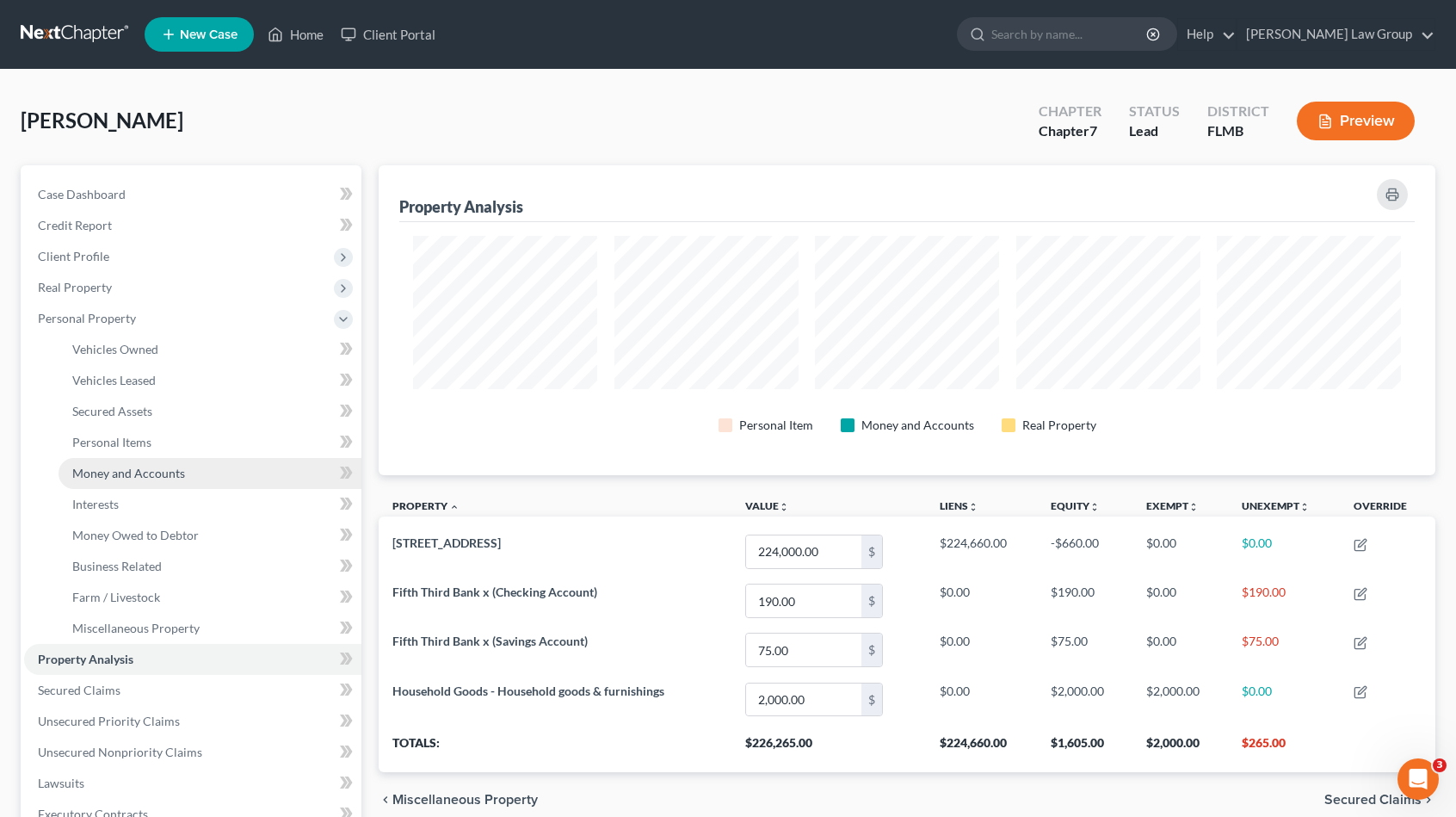
click at [189, 469] on link "Money and Accounts" at bounding box center [210, 473] width 303 height 31
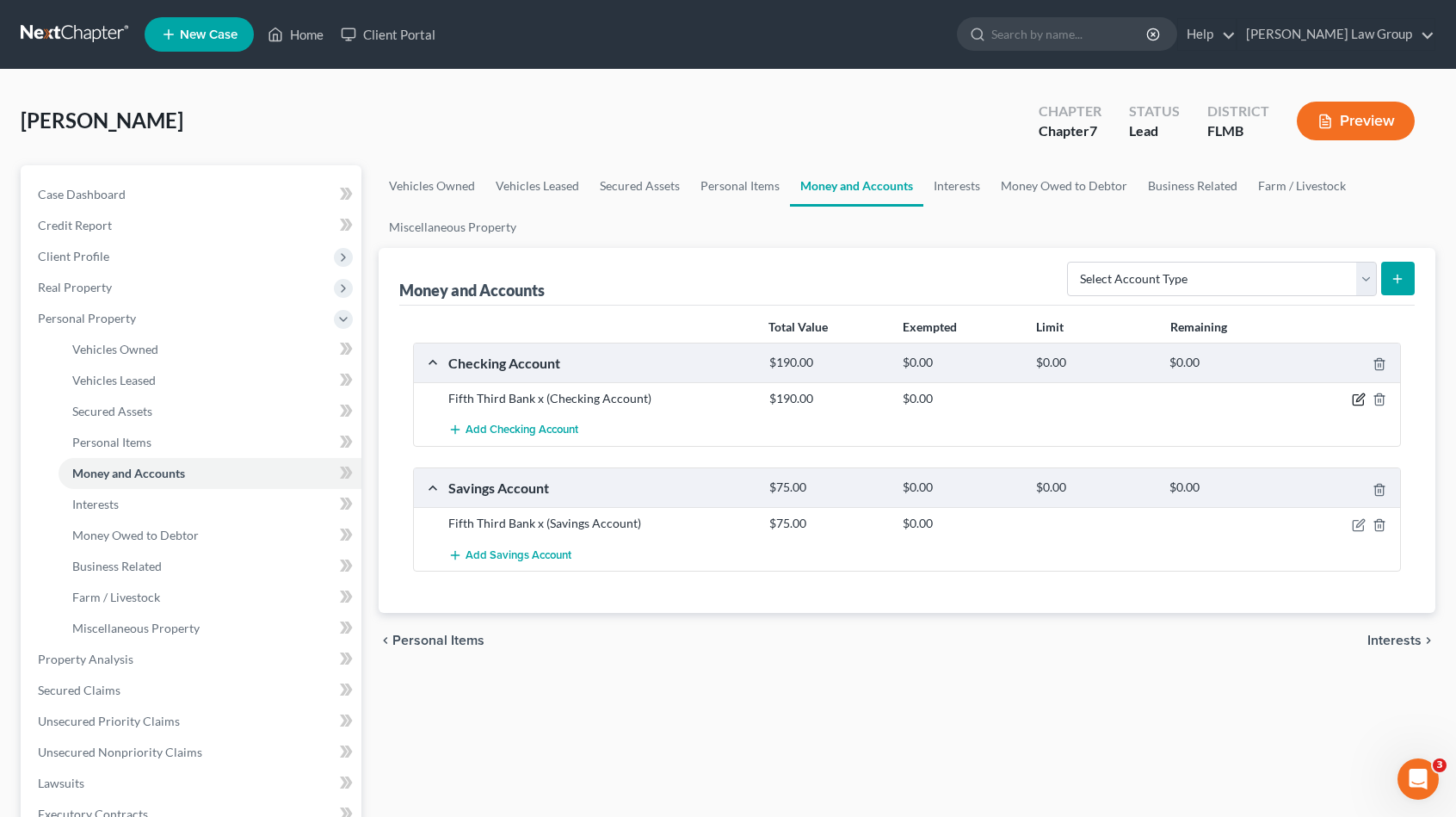
click at [1362, 403] on icon "button" at bounding box center [1359, 399] width 14 height 14
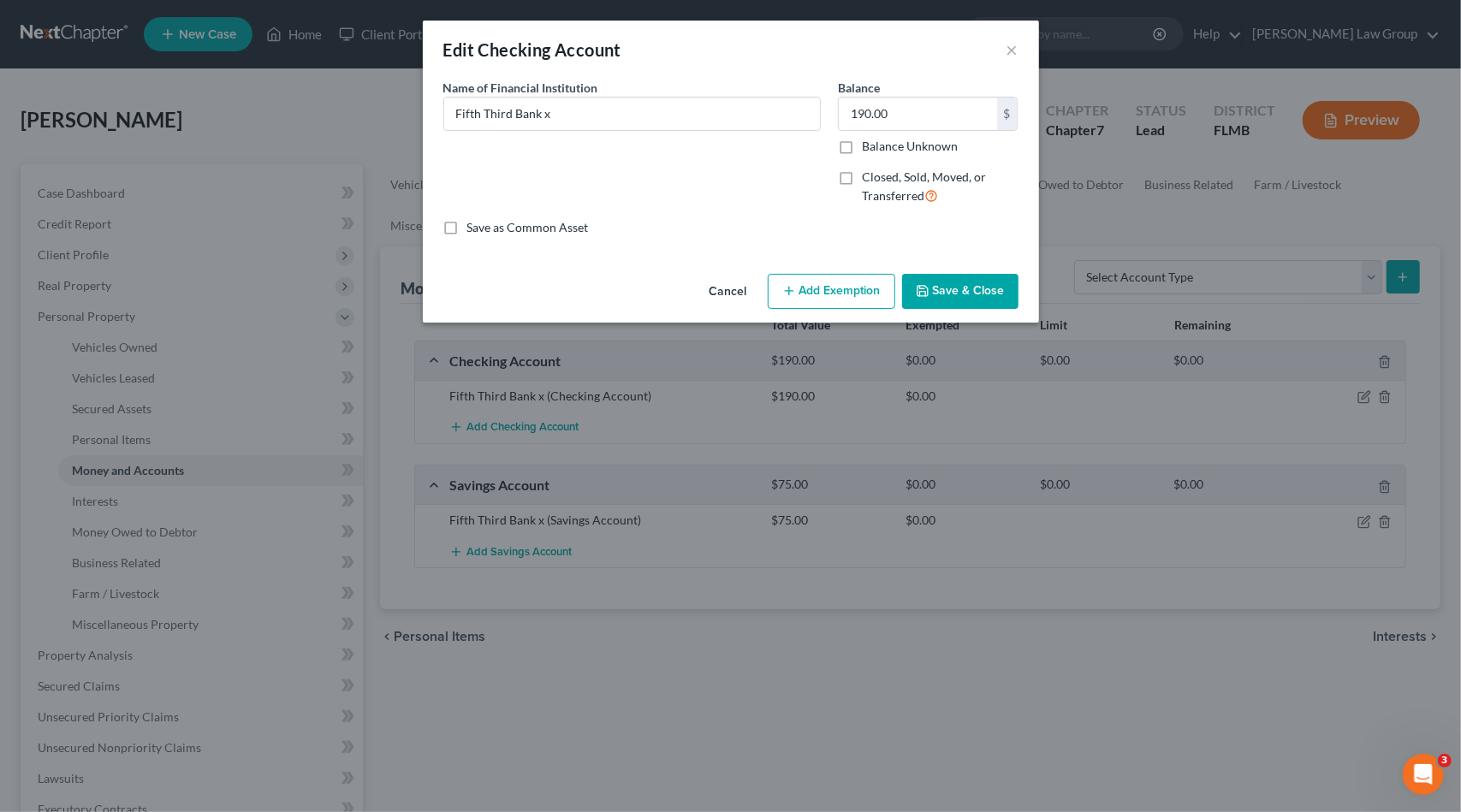
click at [810, 296] on button "Add Exemption" at bounding box center [832, 291] width 128 height 36
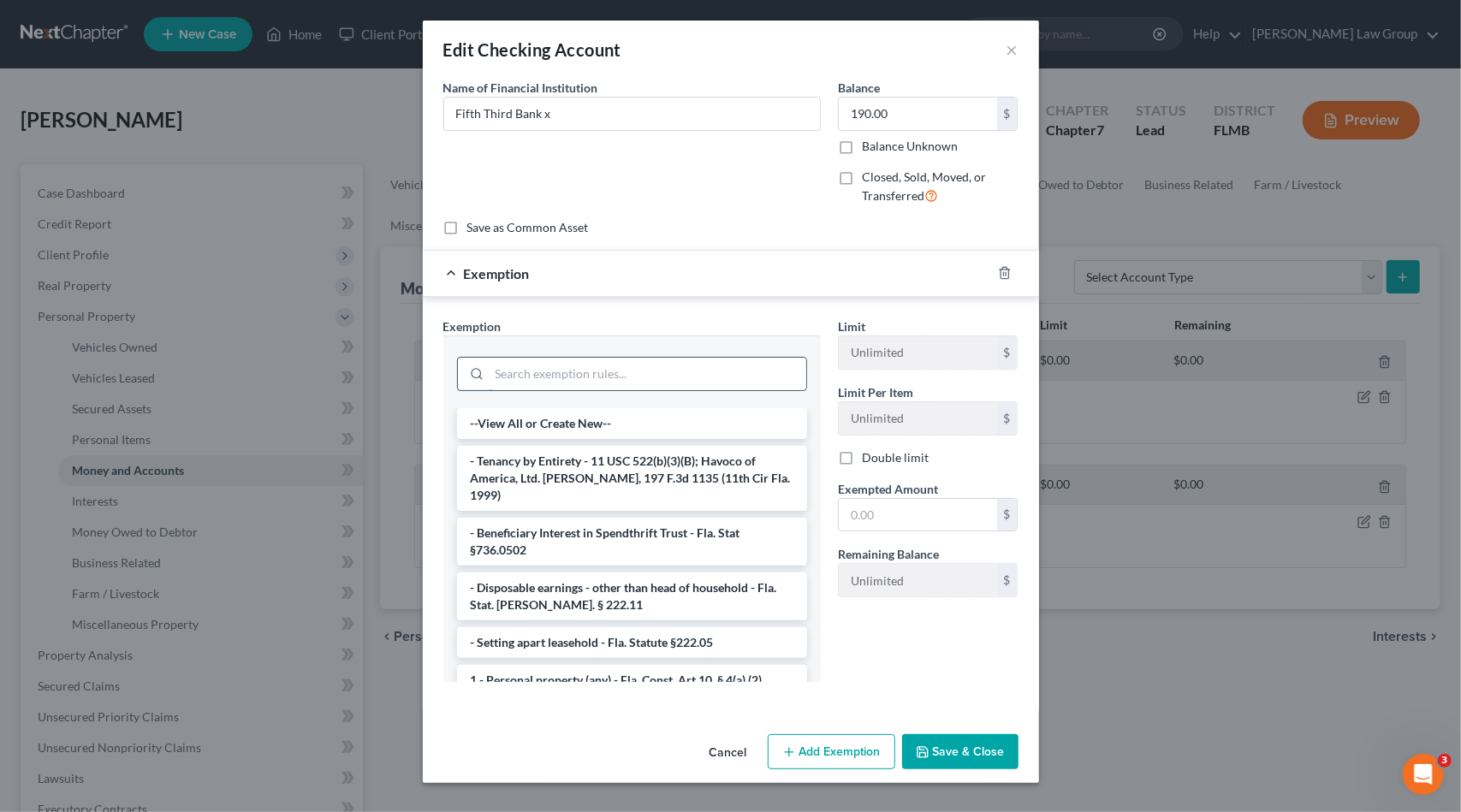
click at [606, 368] on input "search" at bounding box center [648, 373] width 317 height 32
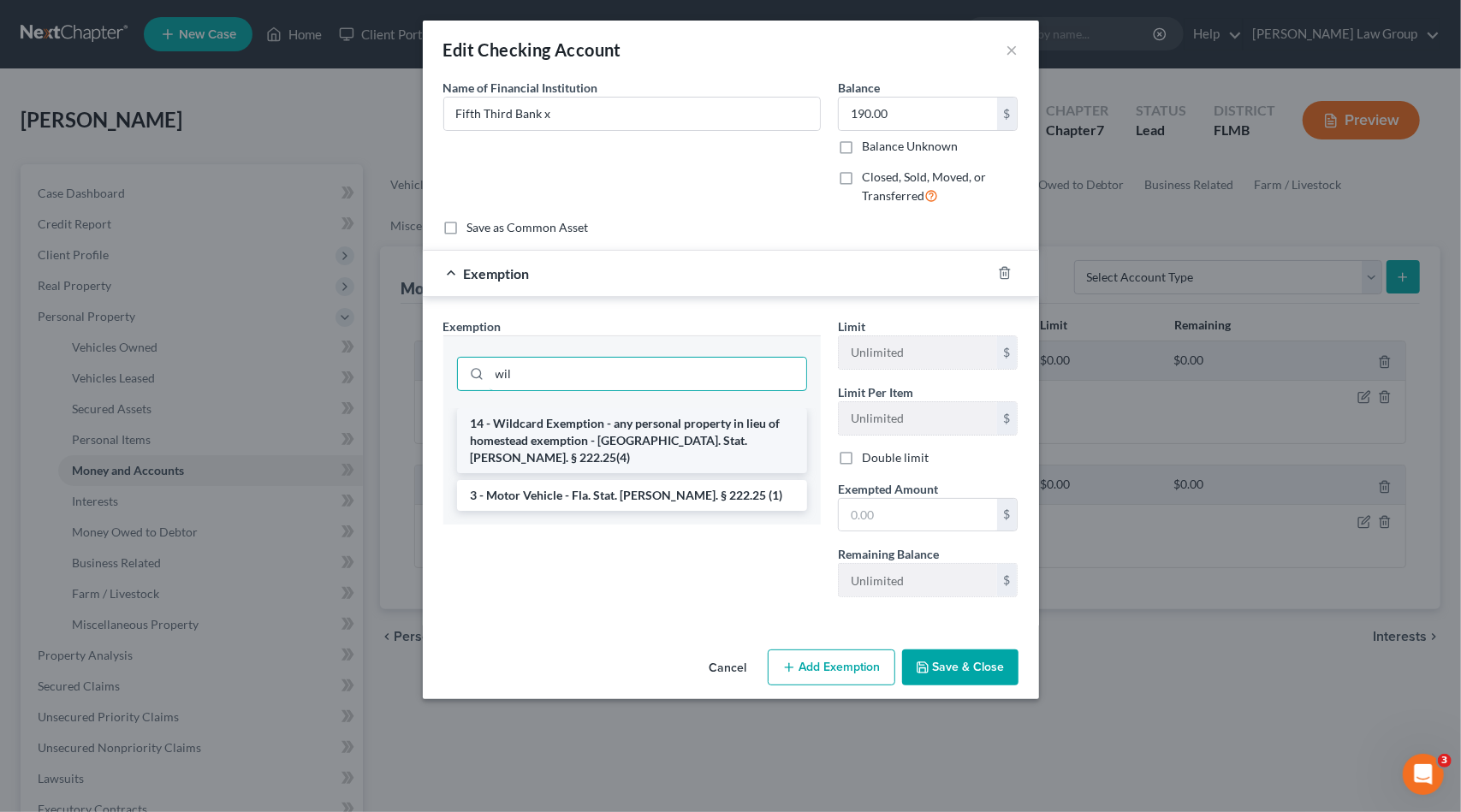
type input "wil"
click at [613, 427] on li "14 - Wildcard Exemption - any personal property in lieu of homestead exemption …" at bounding box center [632, 441] width 350 height 65
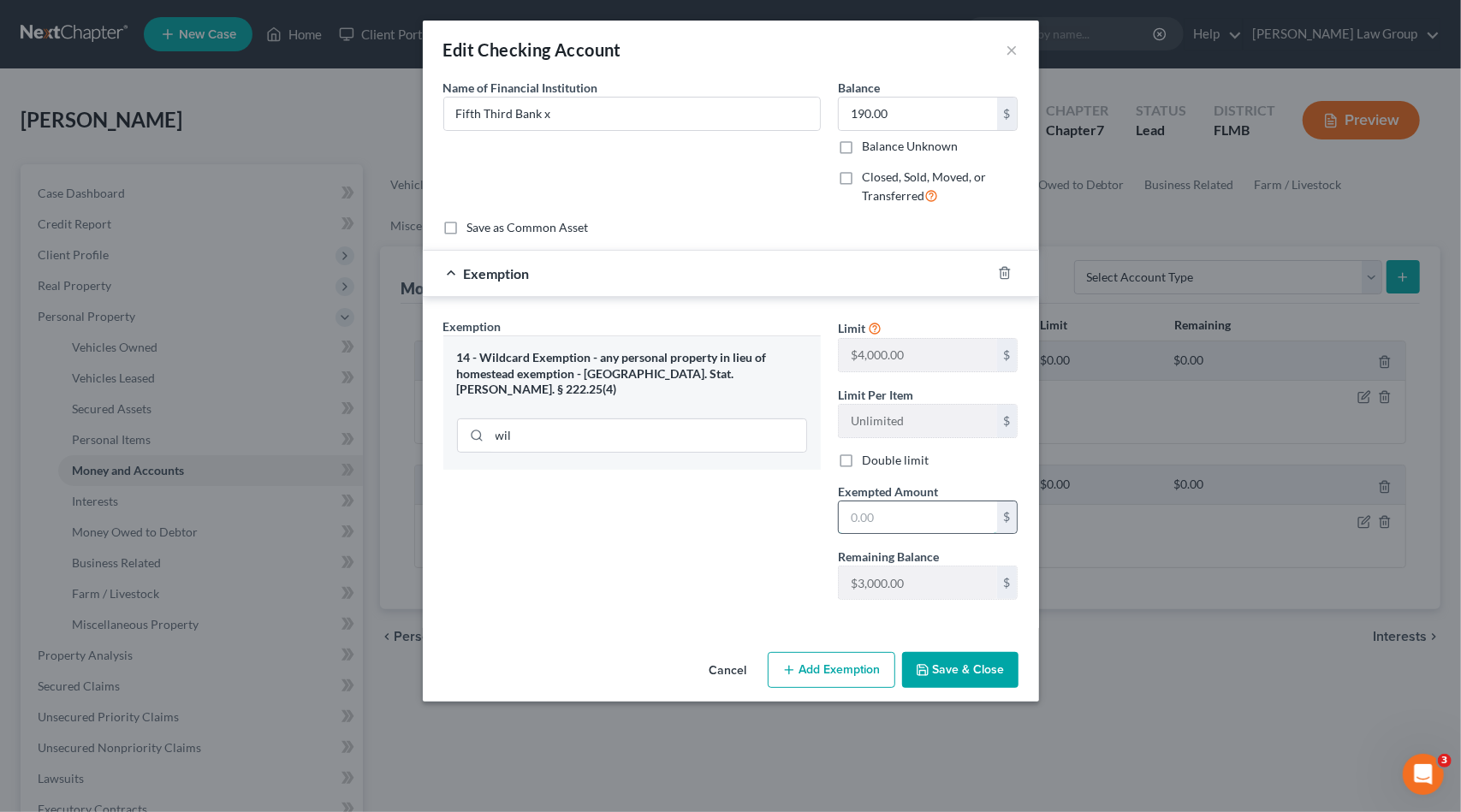
click at [920, 517] on input "text" at bounding box center [918, 518] width 159 height 32
type input "190"
click at [935, 675] on button "Save & Close" at bounding box center [960, 670] width 116 height 36
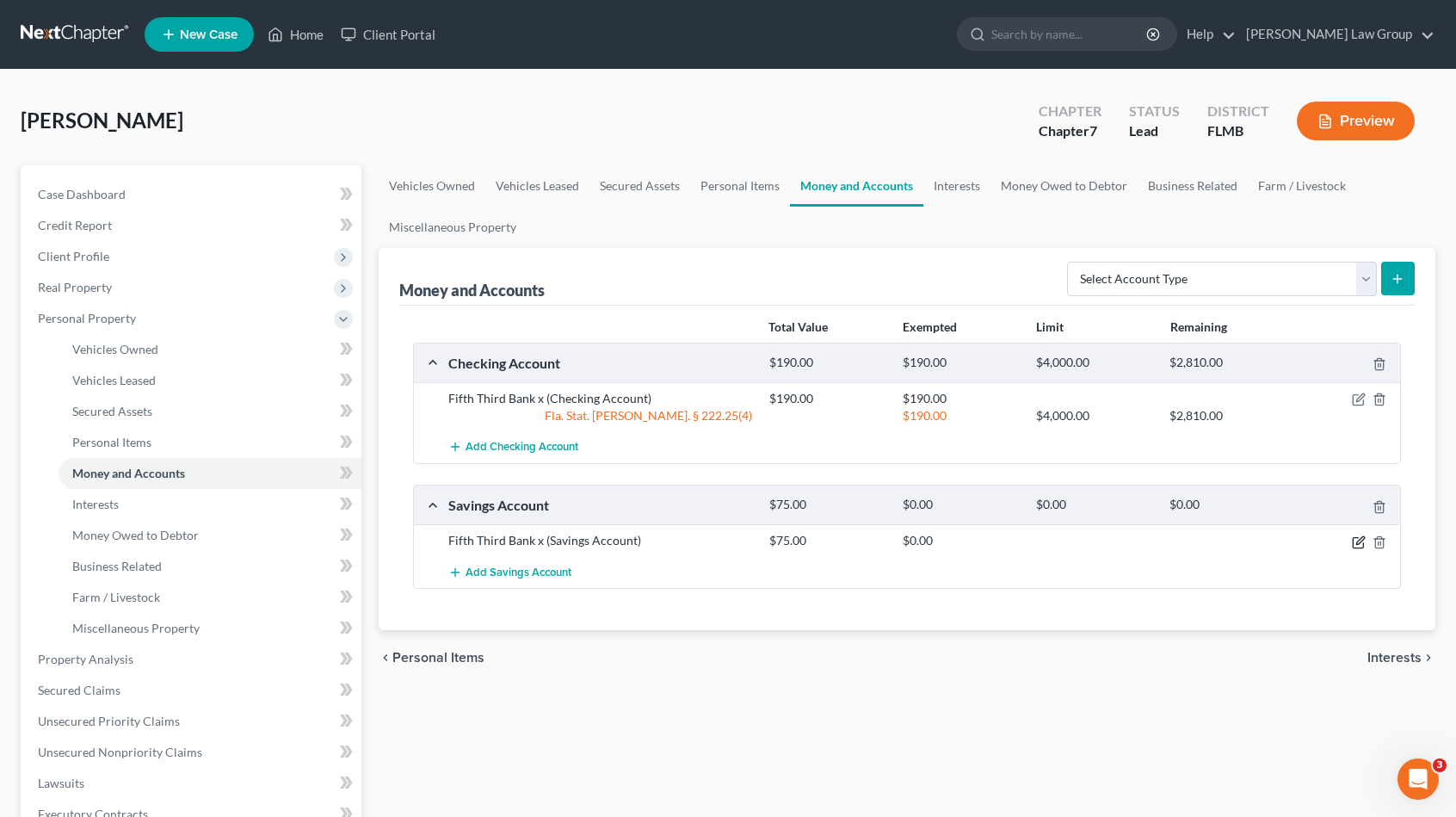
click at [1360, 540] on icon "button" at bounding box center [1360, 541] width 8 height 8
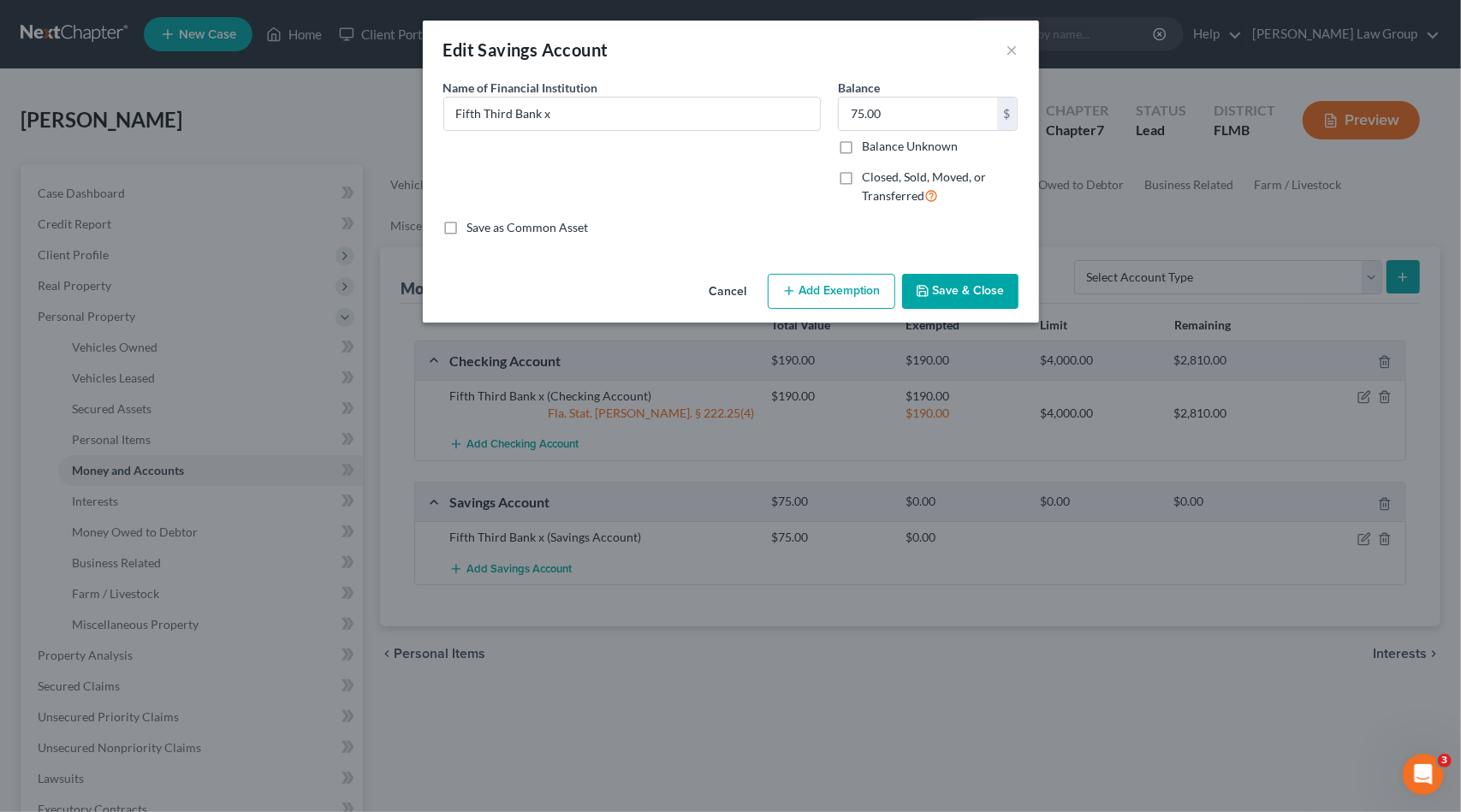
click at [862, 291] on button "Add Exemption" at bounding box center [832, 291] width 128 height 36
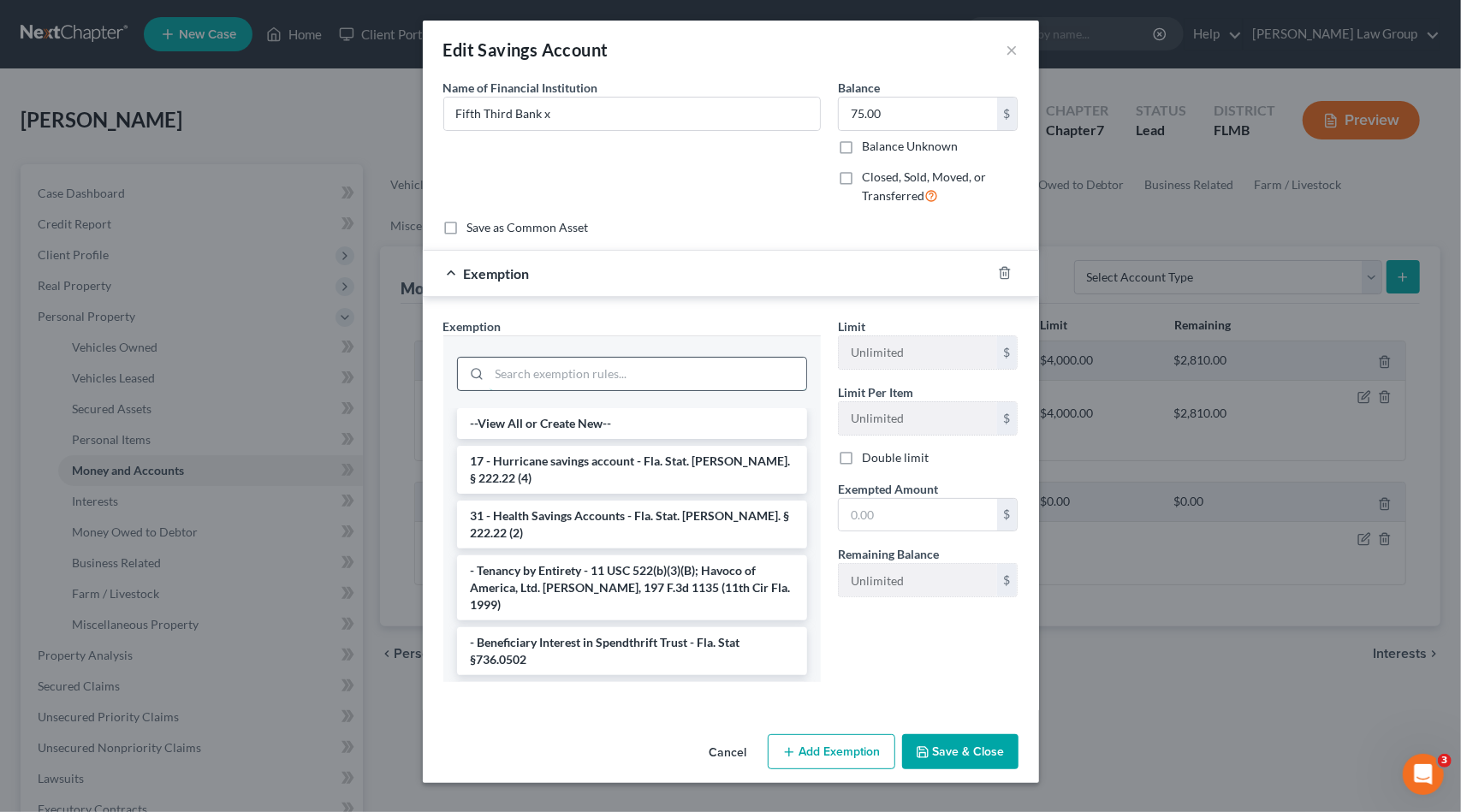
click at [513, 386] on input "search" at bounding box center [648, 373] width 317 height 32
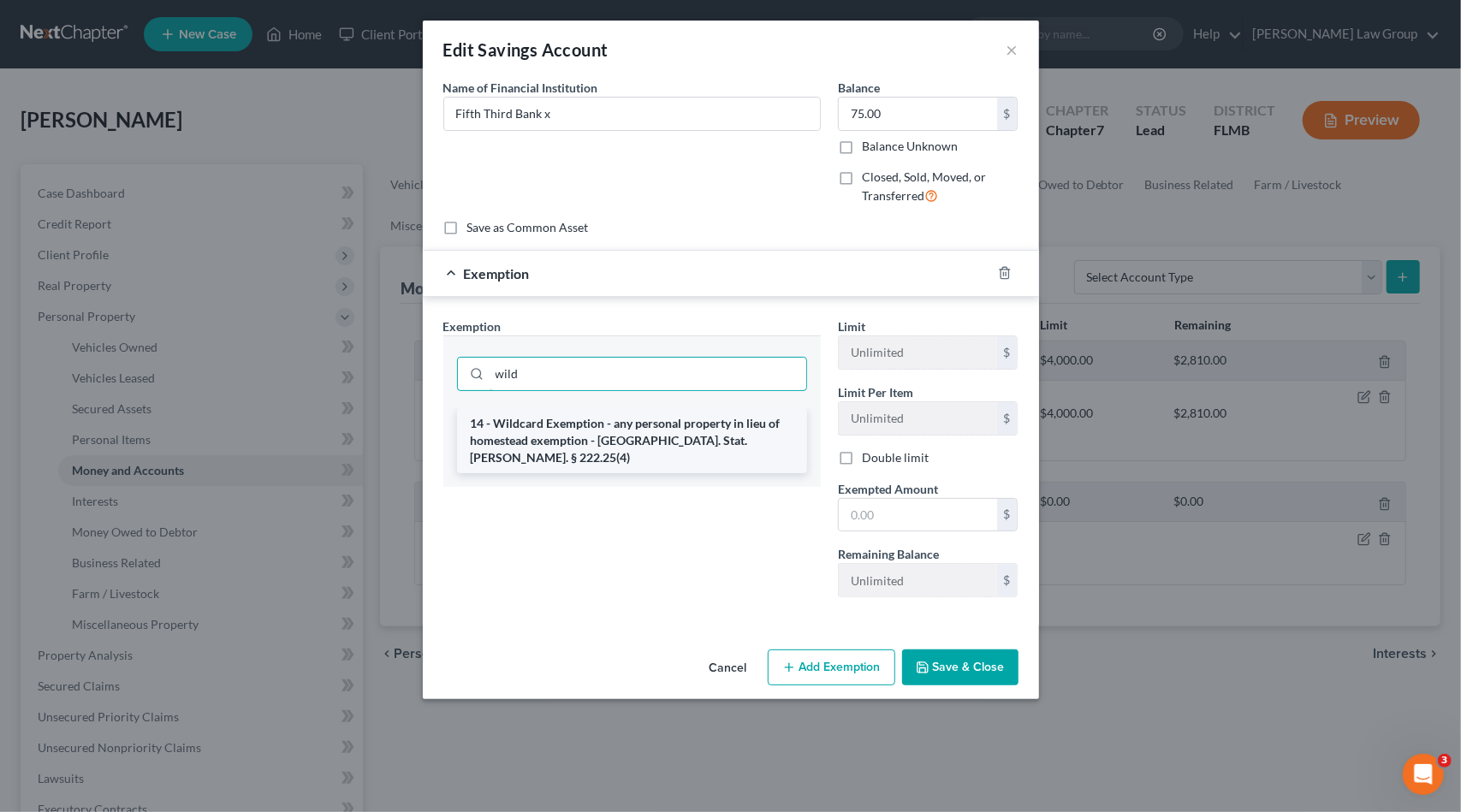
type input "wild"
click at [519, 416] on li "14 - Wildcard Exemption - any personal property in lieu of homestead exemption …" at bounding box center [632, 441] width 350 height 65
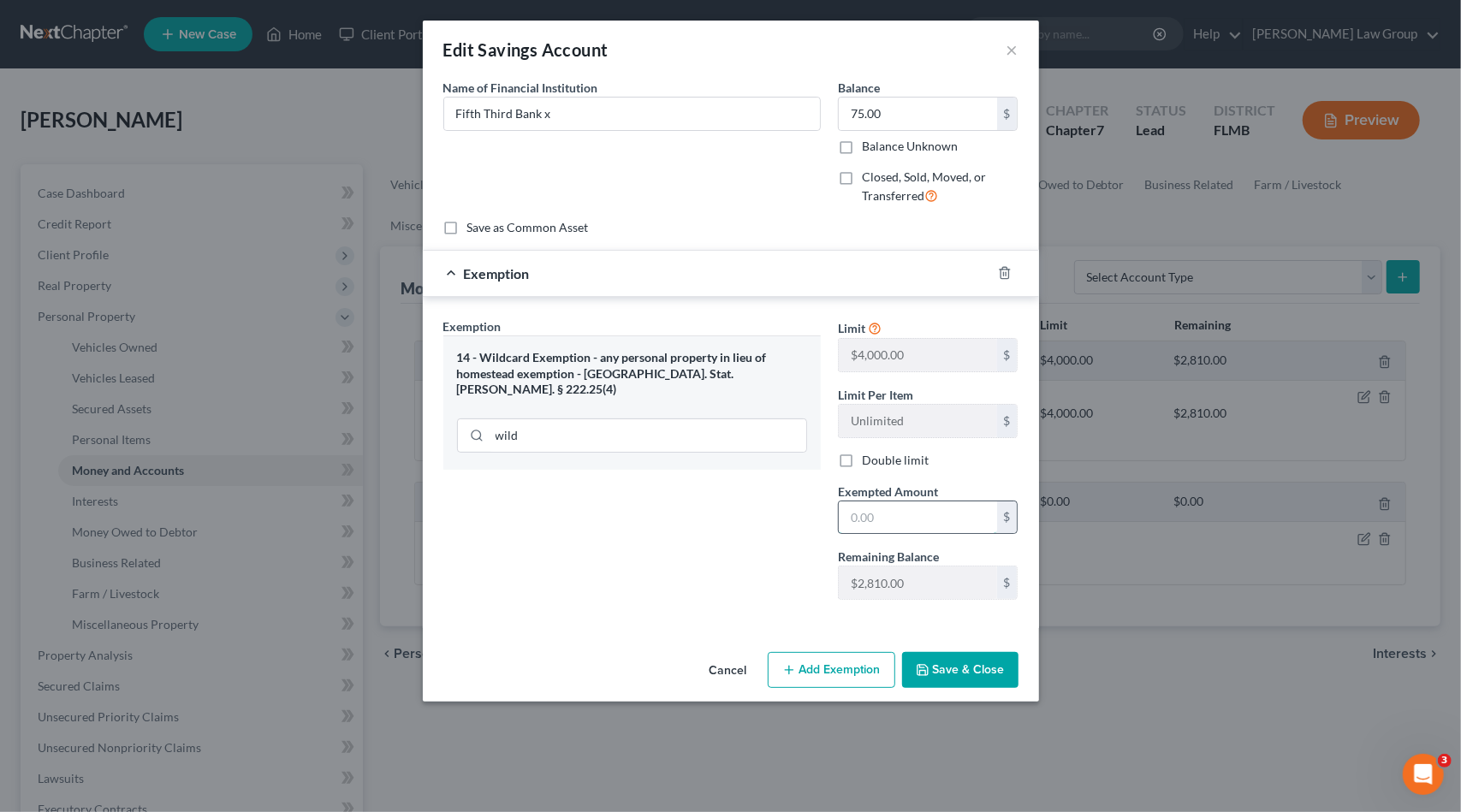
click at [887, 524] on input "text" at bounding box center [918, 518] width 159 height 32
type input "75"
click at [978, 676] on button "Save & Close" at bounding box center [960, 670] width 116 height 36
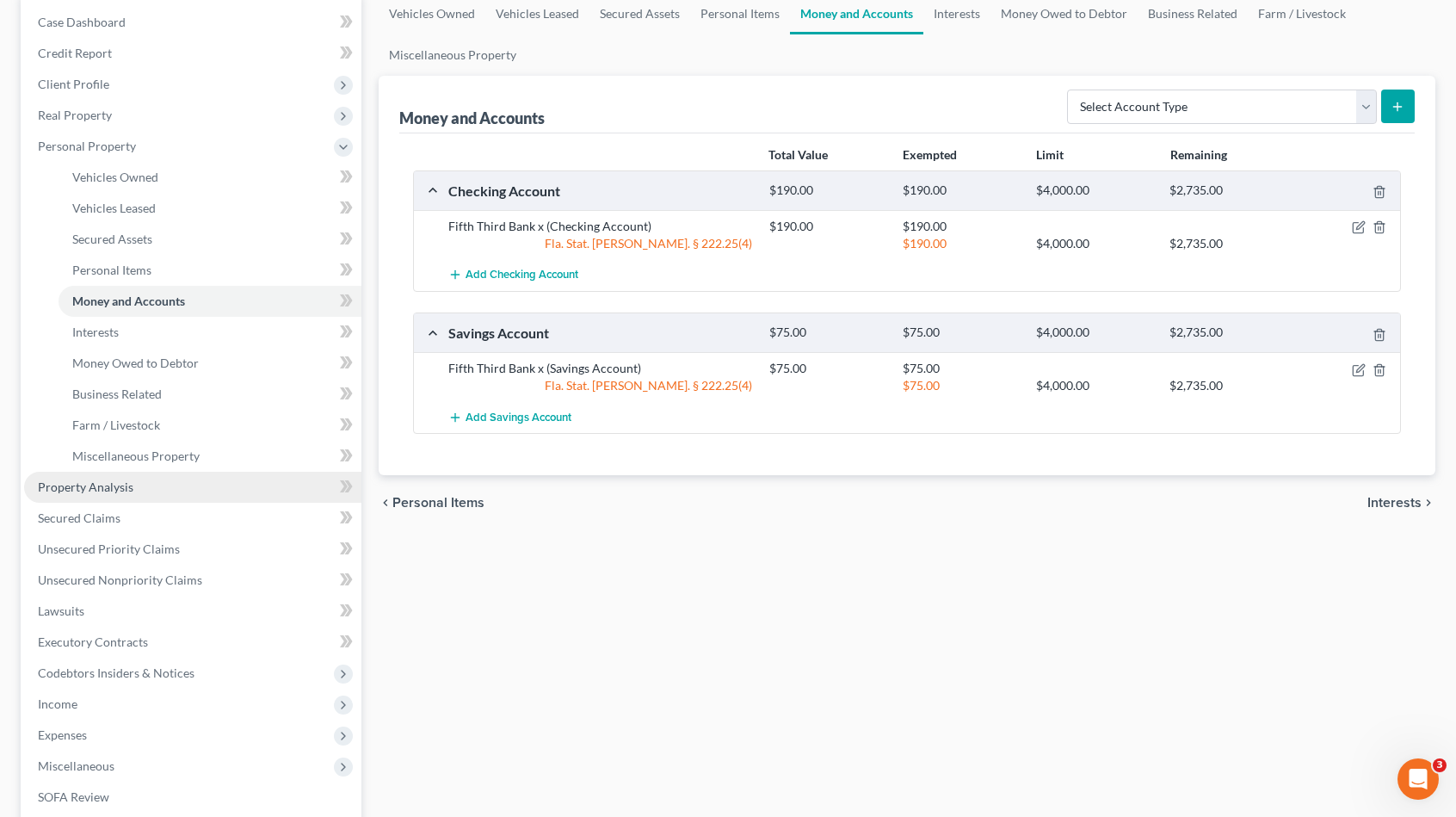
click at [107, 491] on span "Property Analysis" at bounding box center [85, 486] width 96 height 15
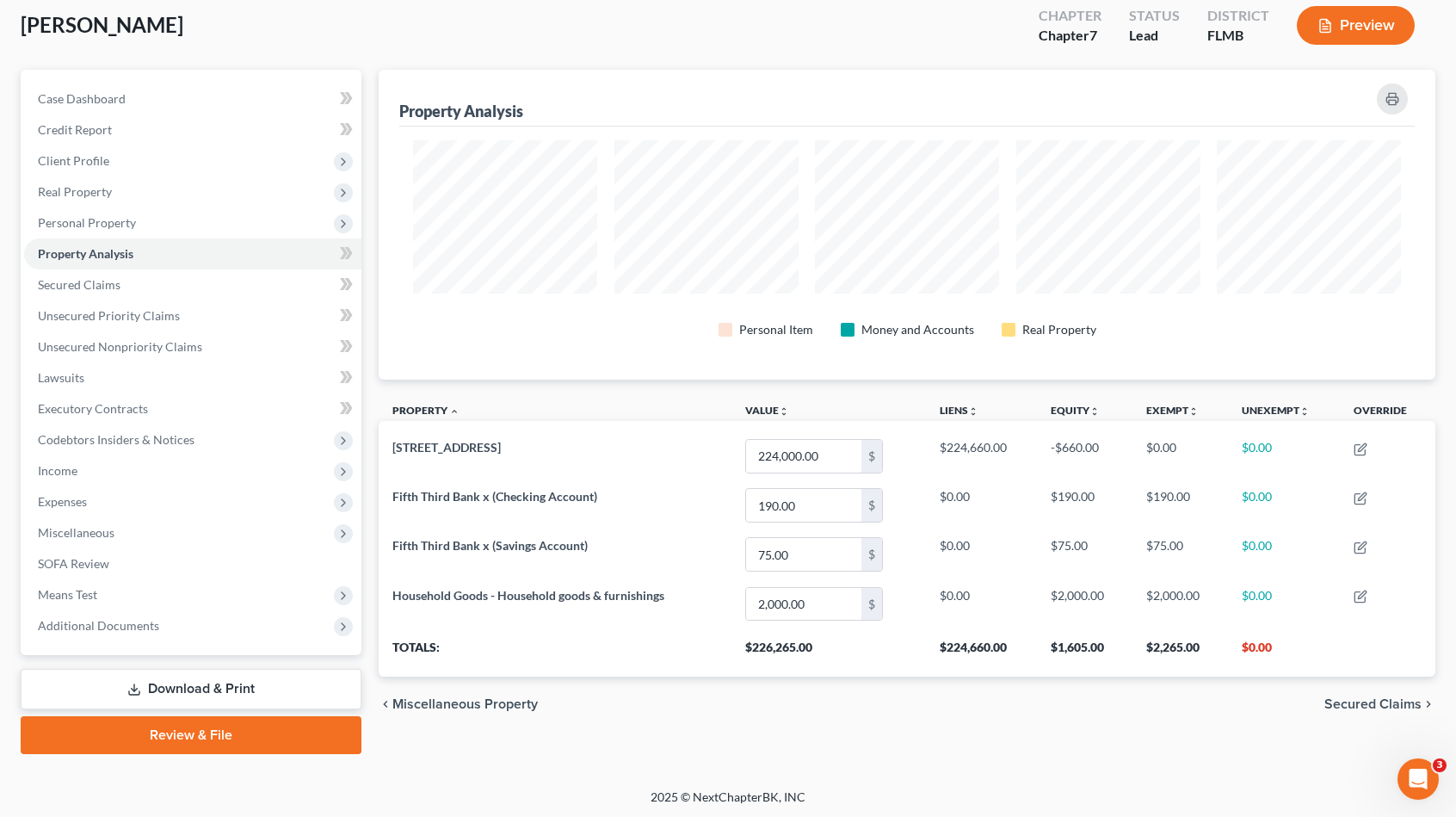
click at [201, 685] on link "Download & Print" at bounding box center [191, 689] width 340 height 41
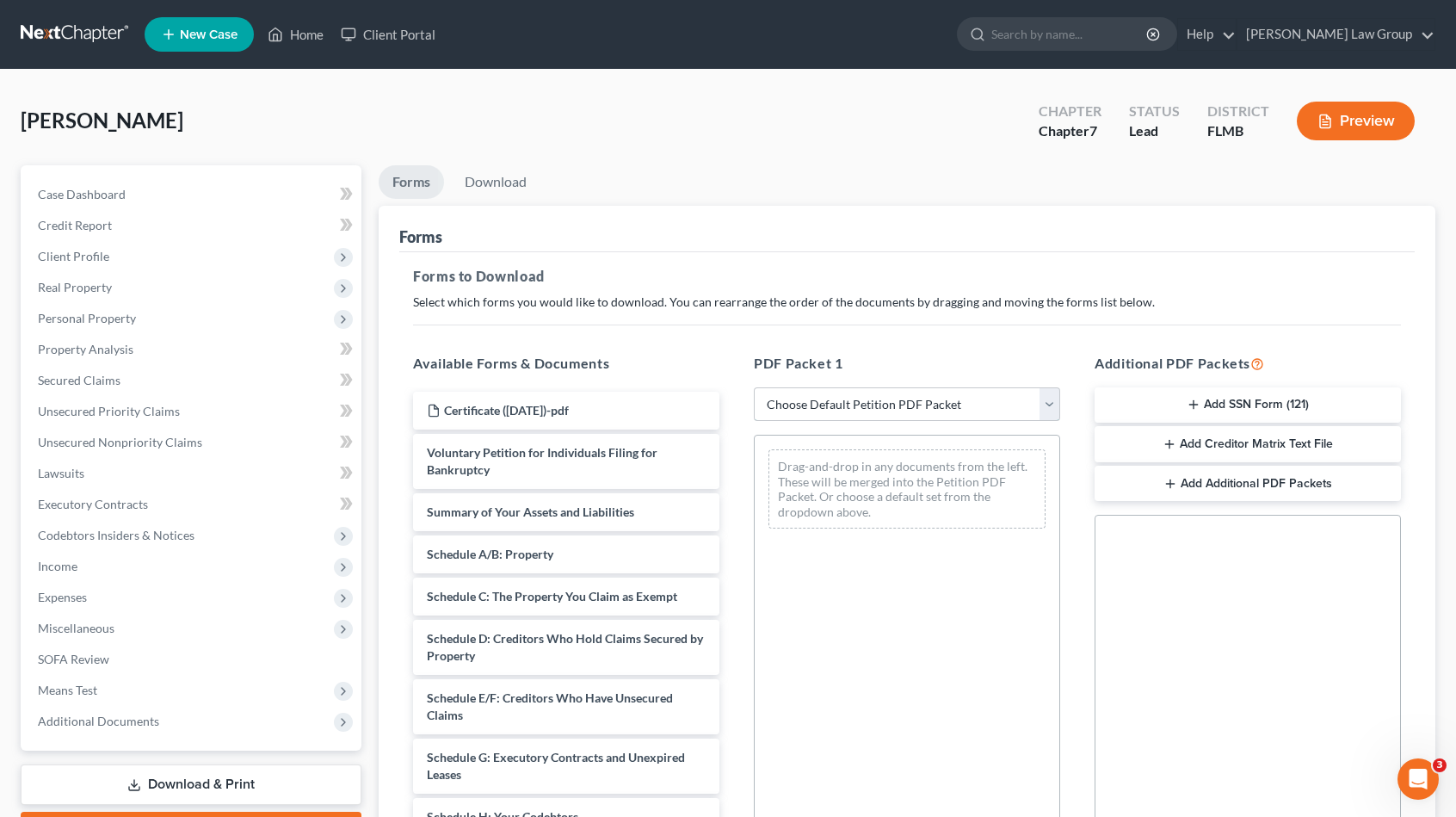
click at [939, 392] on select "Choose Default Petition PDF Packet Complete Bankruptcy Petition (all forms and …" at bounding box center [908, 404] width 307 height 35
select select "0"
click at [754, 387] on select "Choose Default Petition PDF Packet Complete Bankruptcy Petition (all forms and …" at bounding box center [908, 404] width 307 height 35
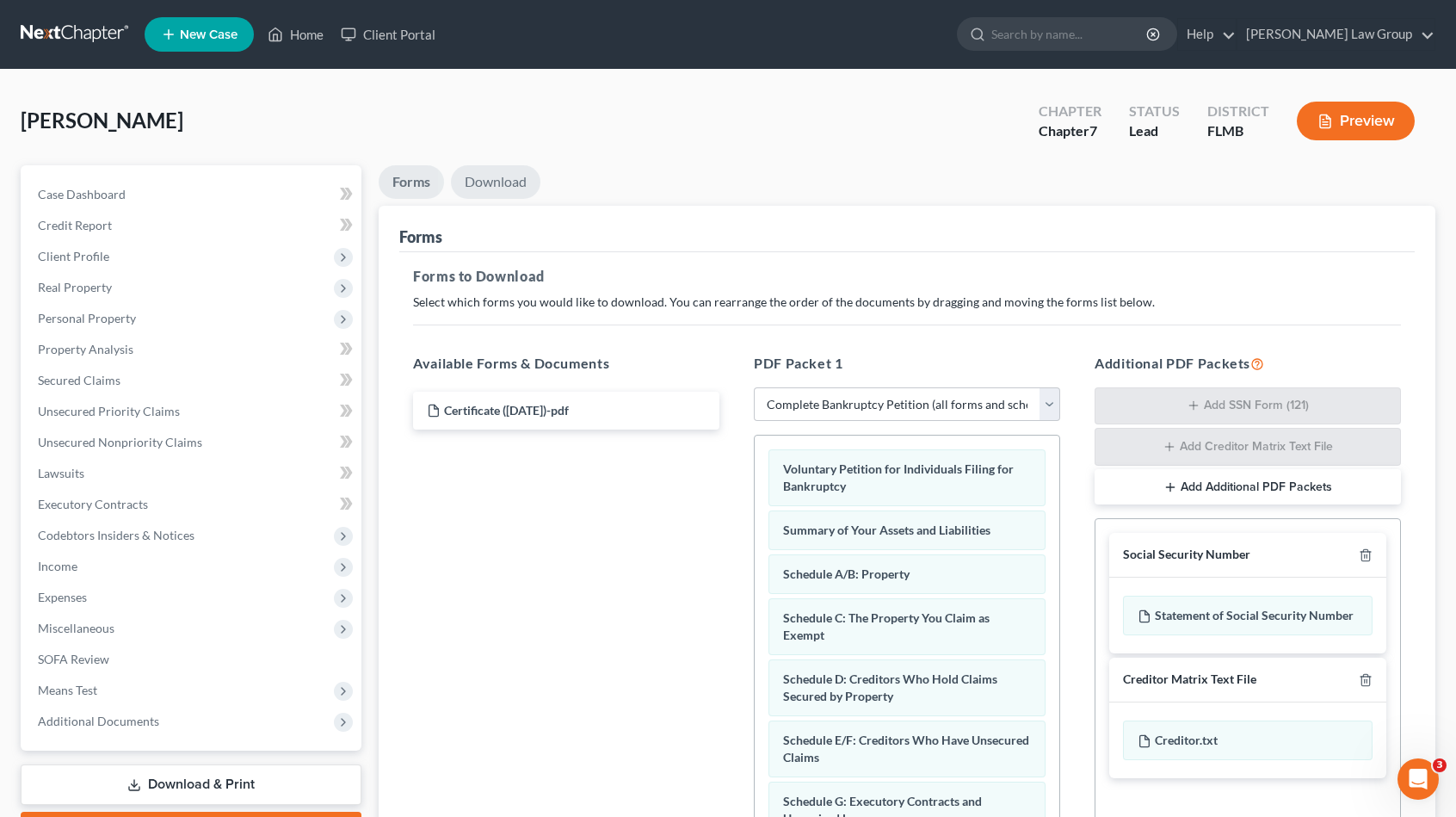
click at [517, 180] on link "Download" at bounding box center [496, 182] width 89 height 34
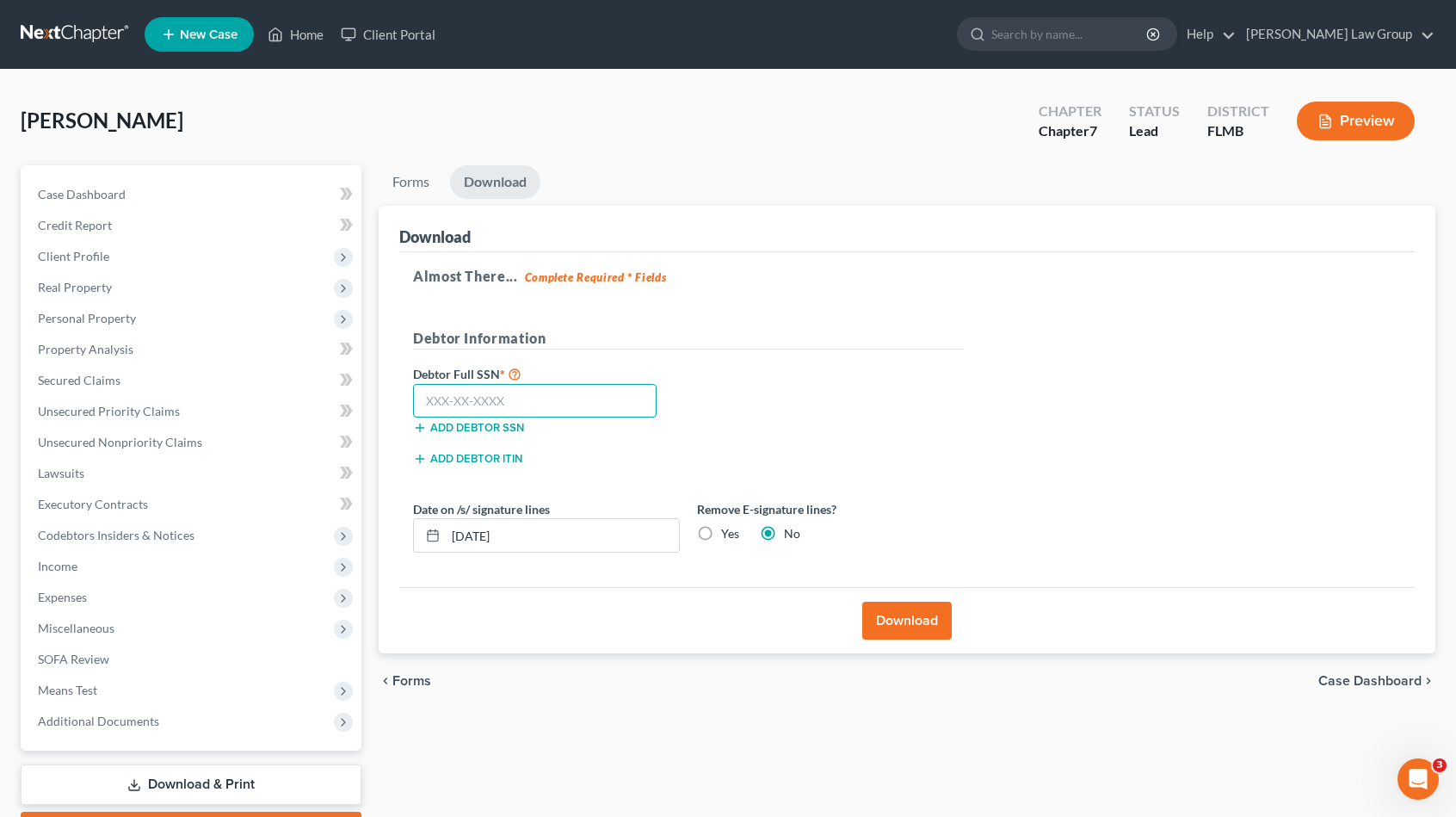
click at [501, 396] on input "text" at bounding box center [534, 401] width 243 height 35
type input "270-66-9322"
drag, startPoint x: 470, startPoint y: 536, endPoint x: 480, endPoint y: 536, distance: 10.0
click at [480, 536] on input "[DATE]" at bounding box center [562, 535] width 234 height 33
type input "[DATE]"
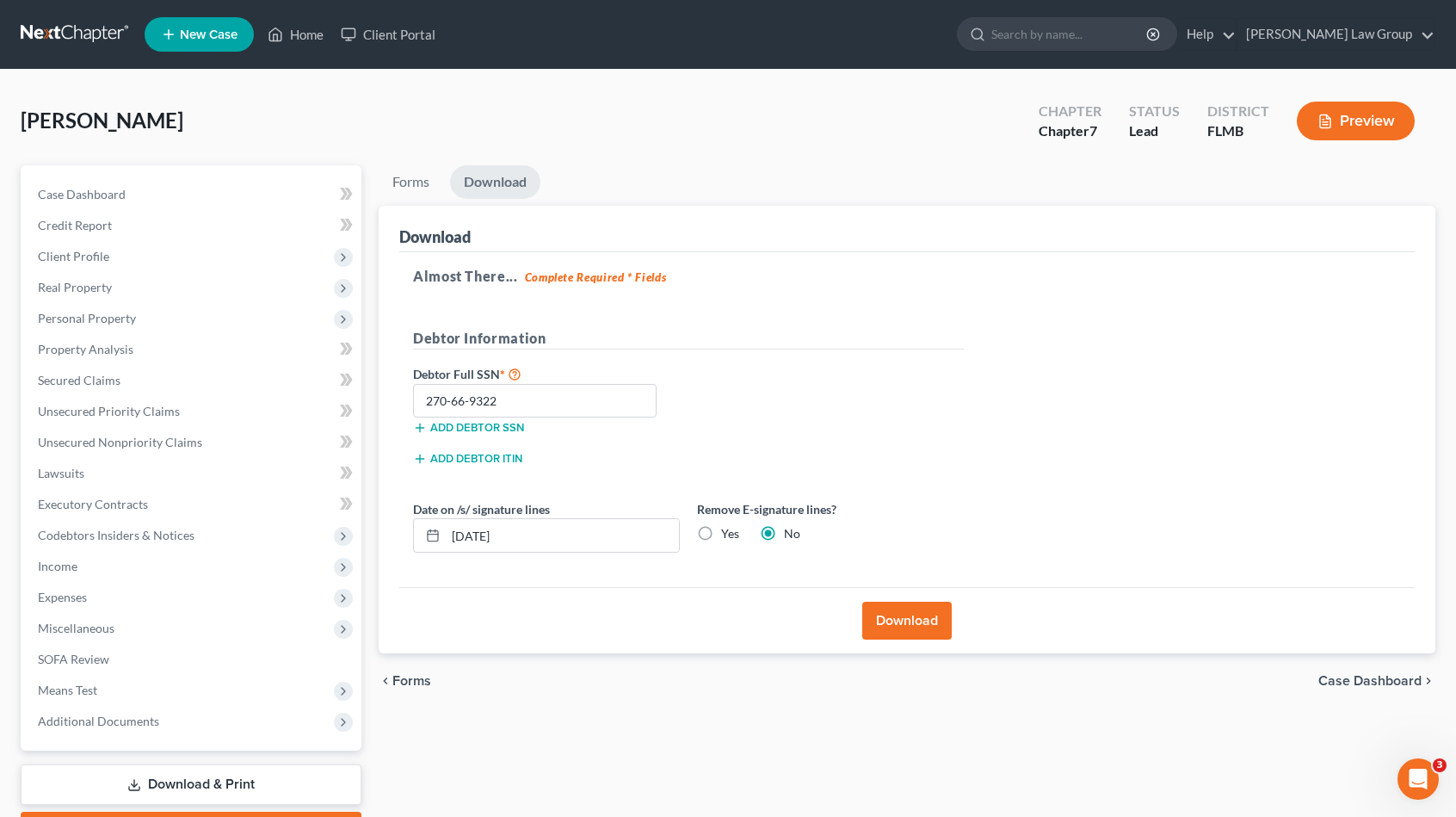
click at [924, 612] on button "Download" at bounding box center [907, 621] width 89 height 38
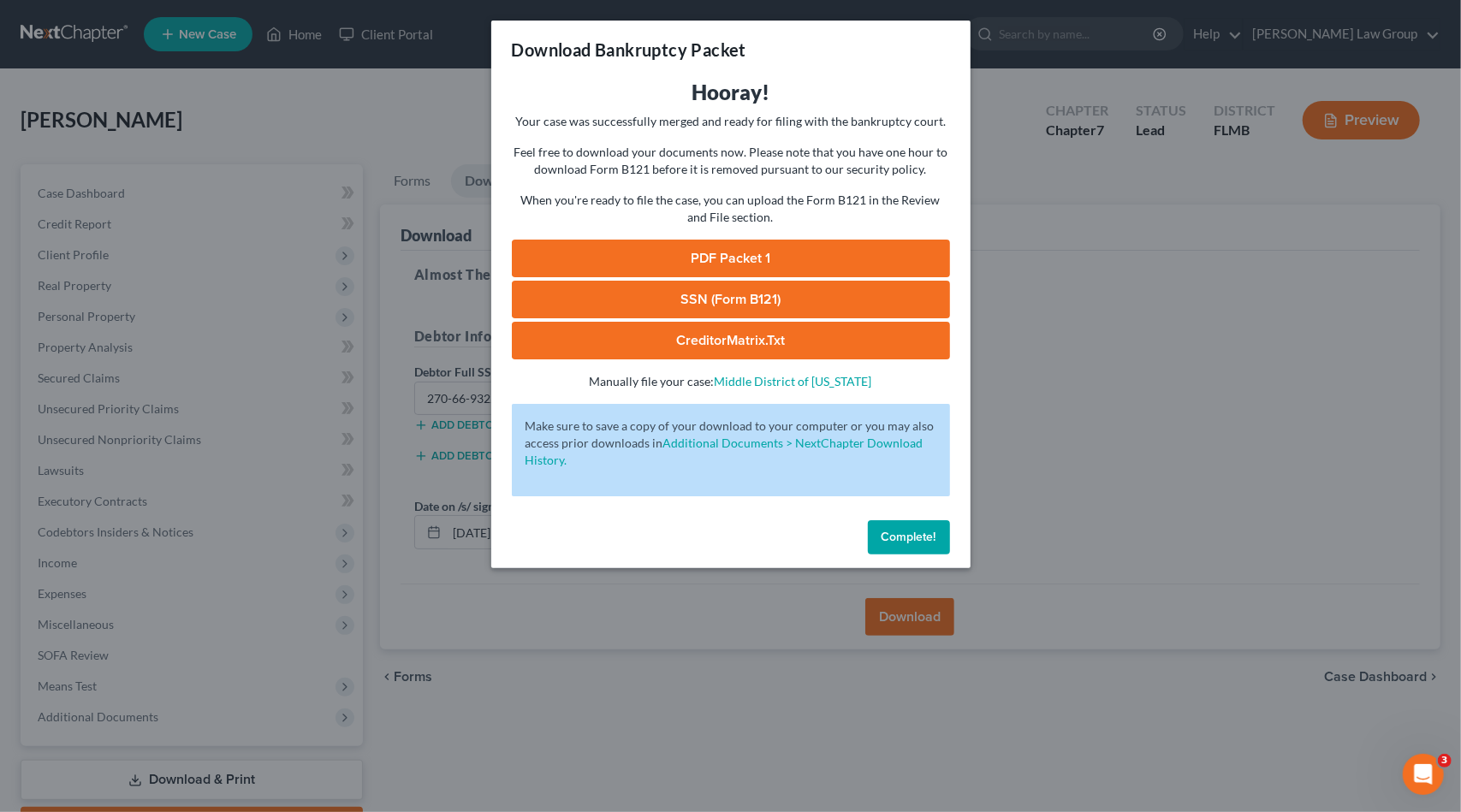
click at [755, 259] on link "PDF Packet 1" at bounding box center [730, 258] width 438 height 37
click at [755, 299] on link "SSN (Form B121)" at bounding box center [730, 299] width 438 height 37
drag, startPoint x: 759, startPoint y: 337, endPoint x: 760, endPoint y: 325, distance: 12.0
click at [758, 337] on link "CreditorMatrix.txt" at bounding box center [730, 341] width 438 height 37
click at [928, 535] on span "Complete!" at bounding box center [910, 536] width 55 height 15
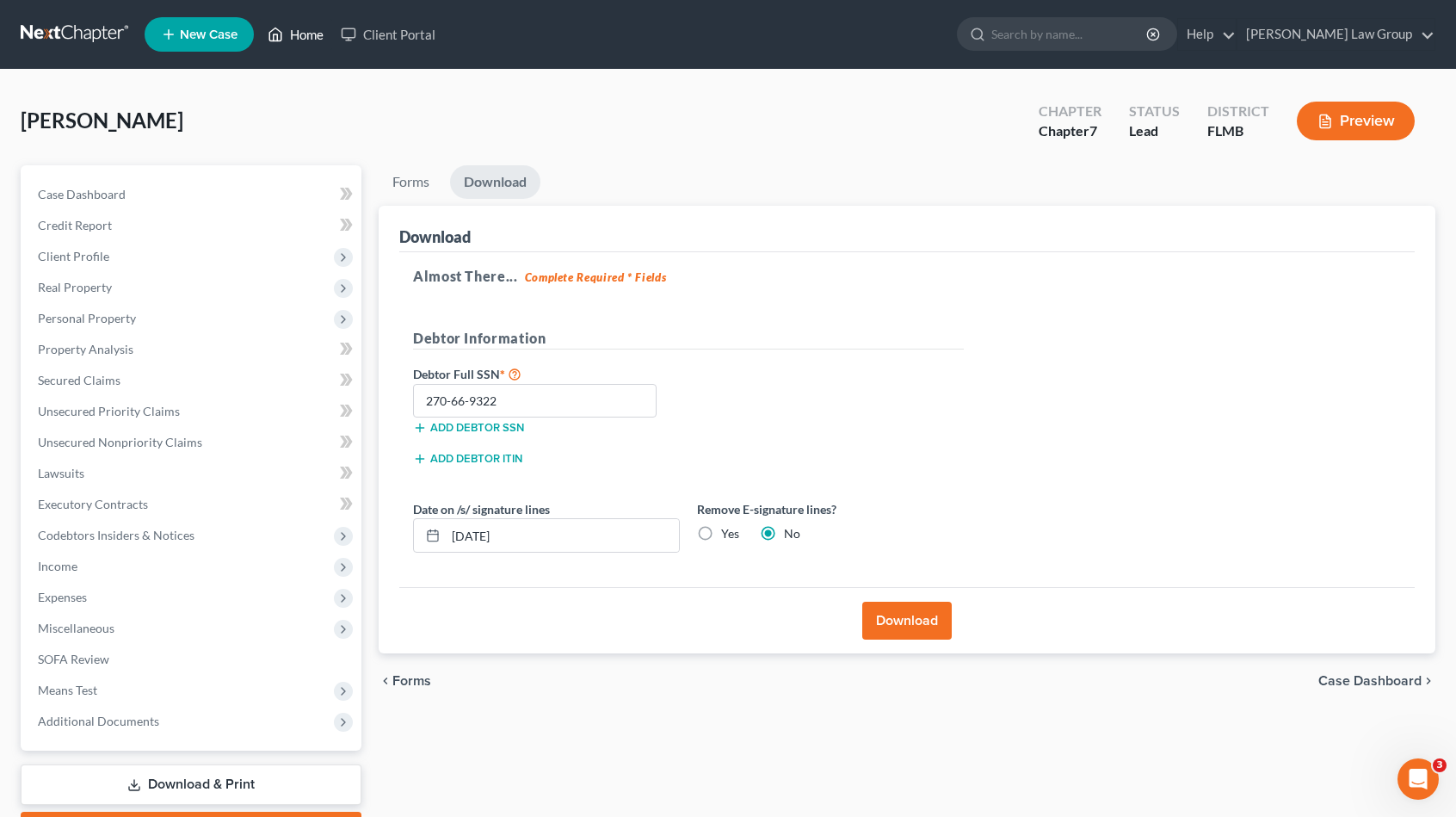
click at [320, 37] on link "Home" at bounding box center [296, 34] width 73 height 31
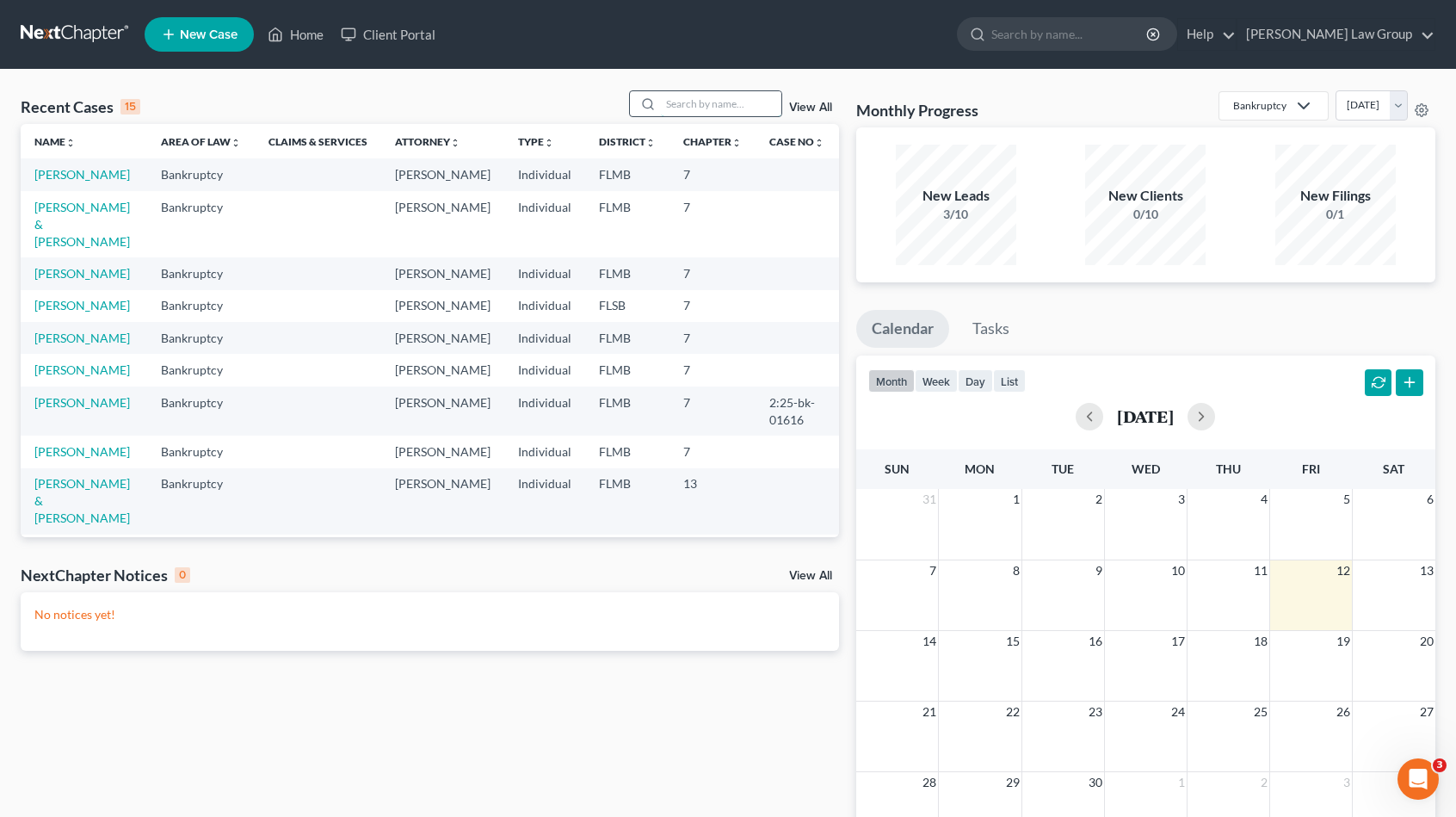
click at [698, 103] on input "search" at bounding box center [722, 103] width 121 height 25
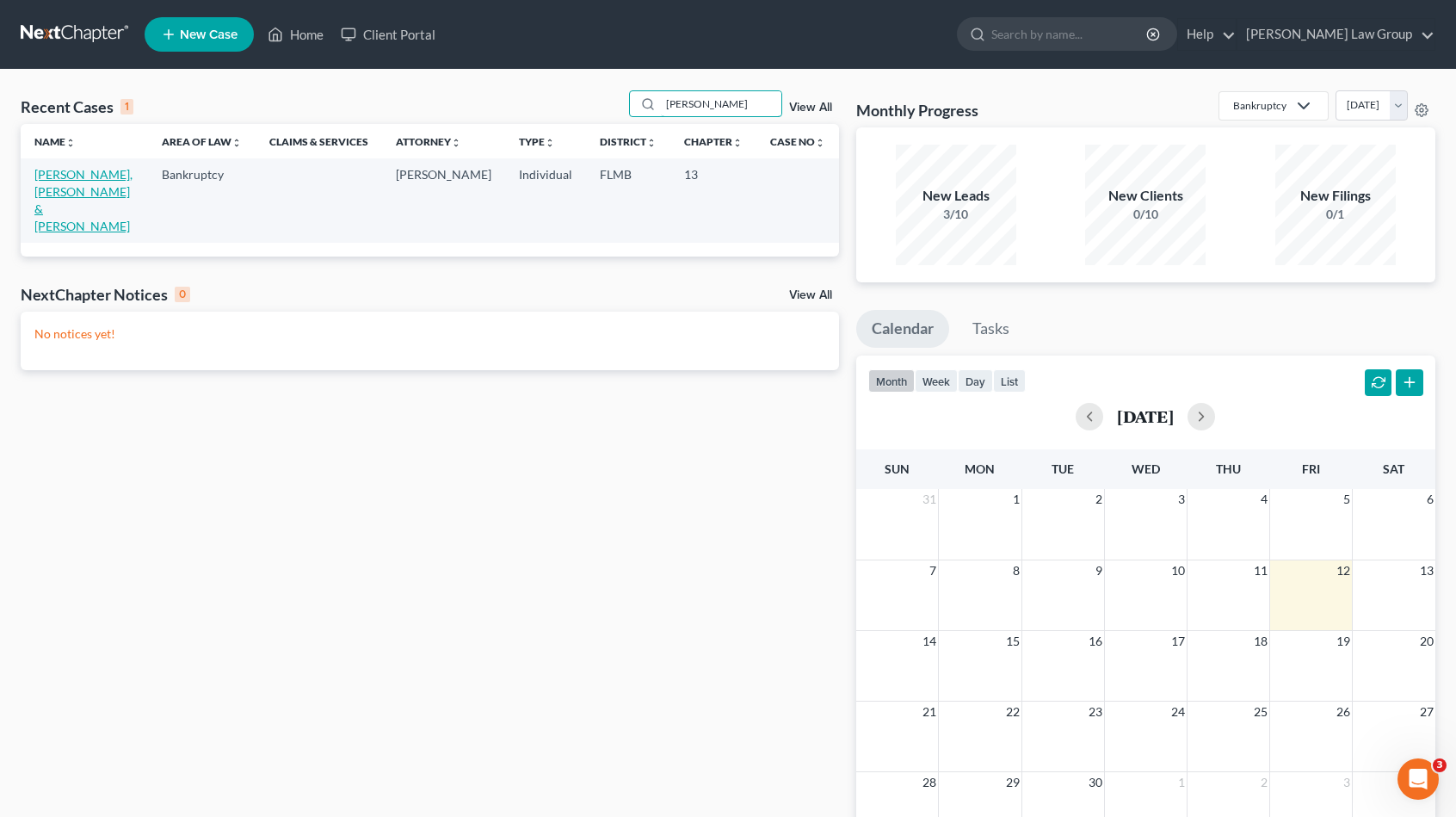
type input "cooley"
click at [53, 168] on link "Cooley, Dorovan & Lauren" at bounding box center [83, 200] width 98 height 66
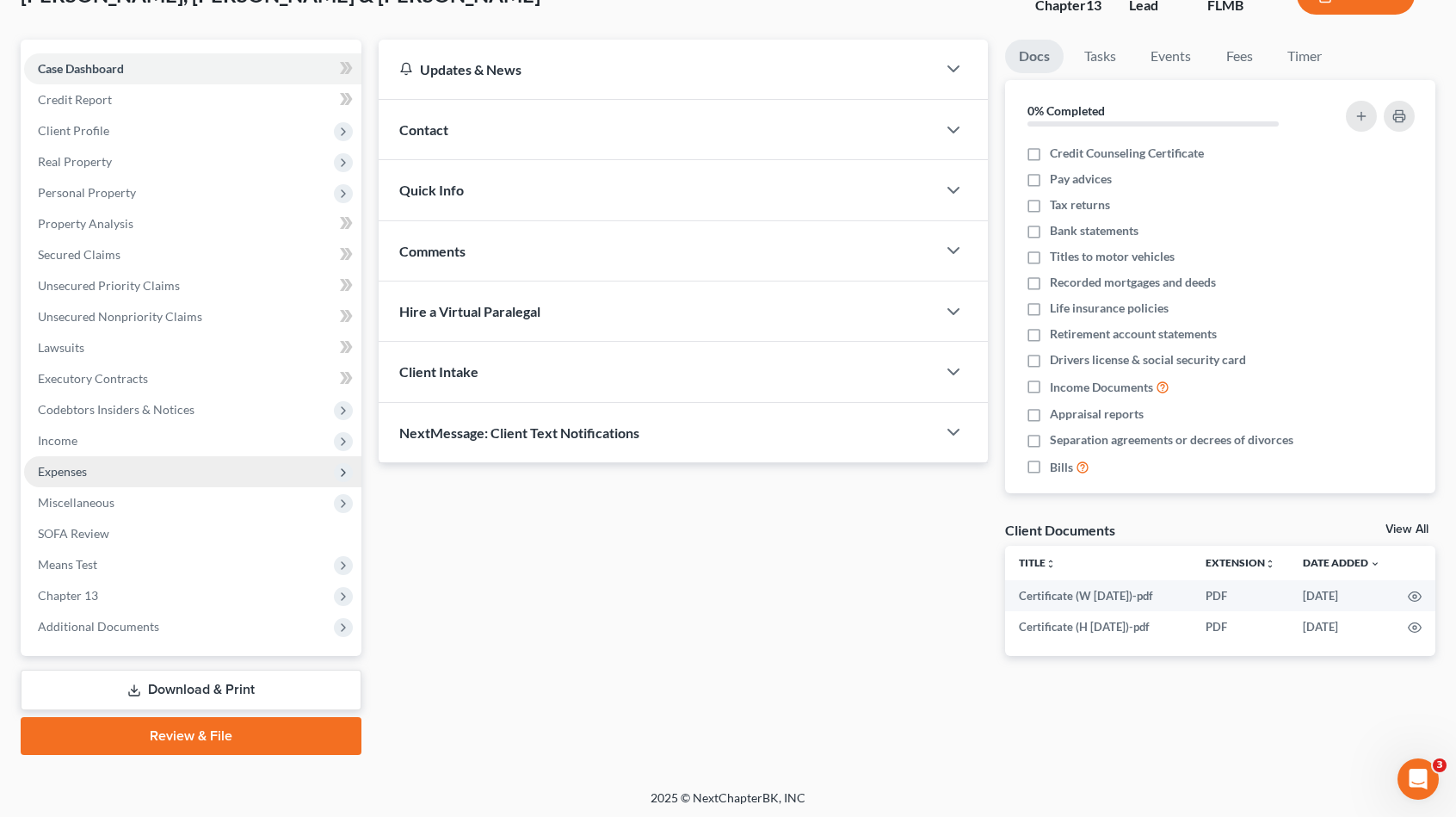
scroll to position [127, 0]
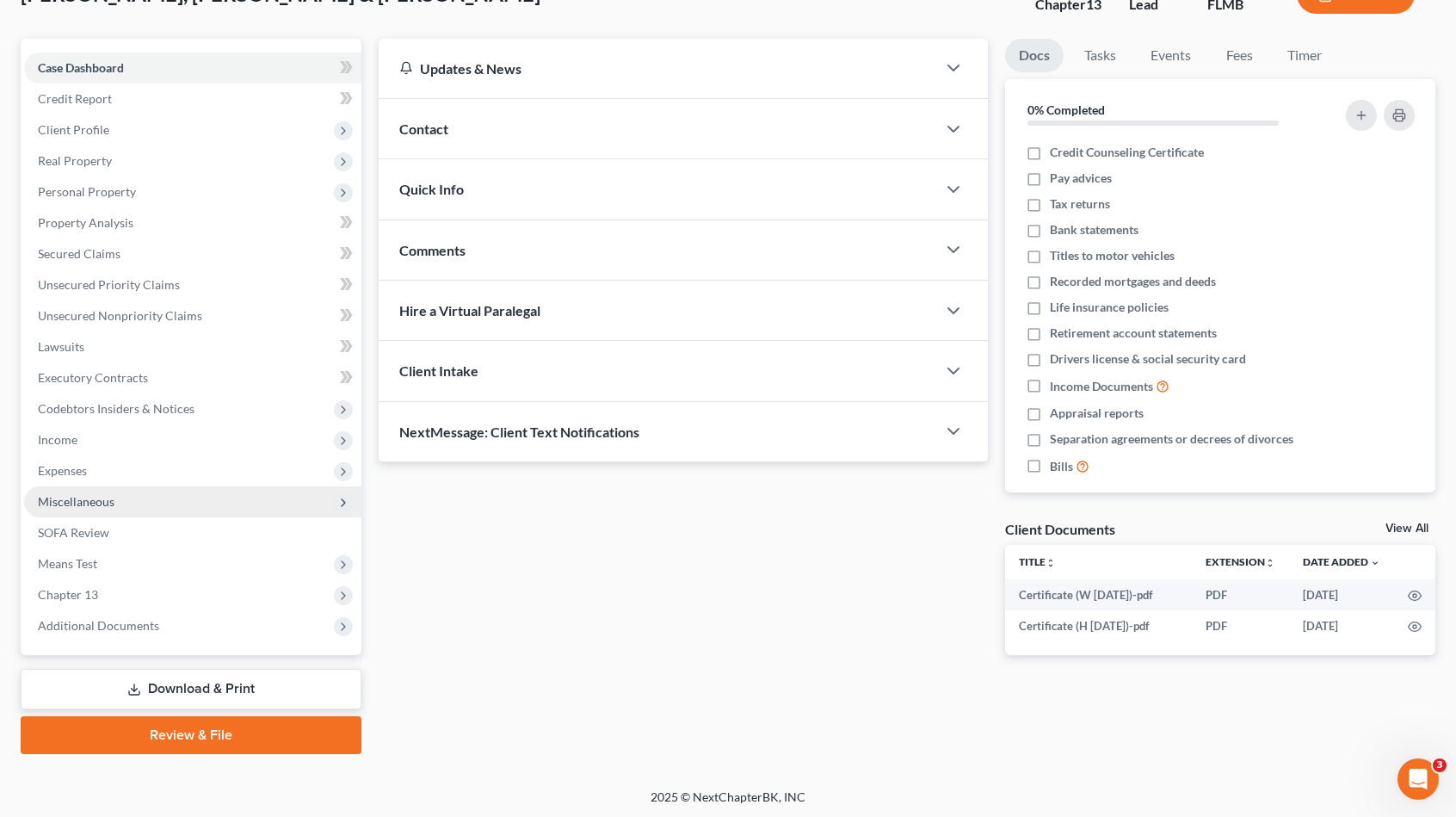
click at [205, 514] on span "Miscellaneous" at bounding box center [192, 501] width 338 height 31
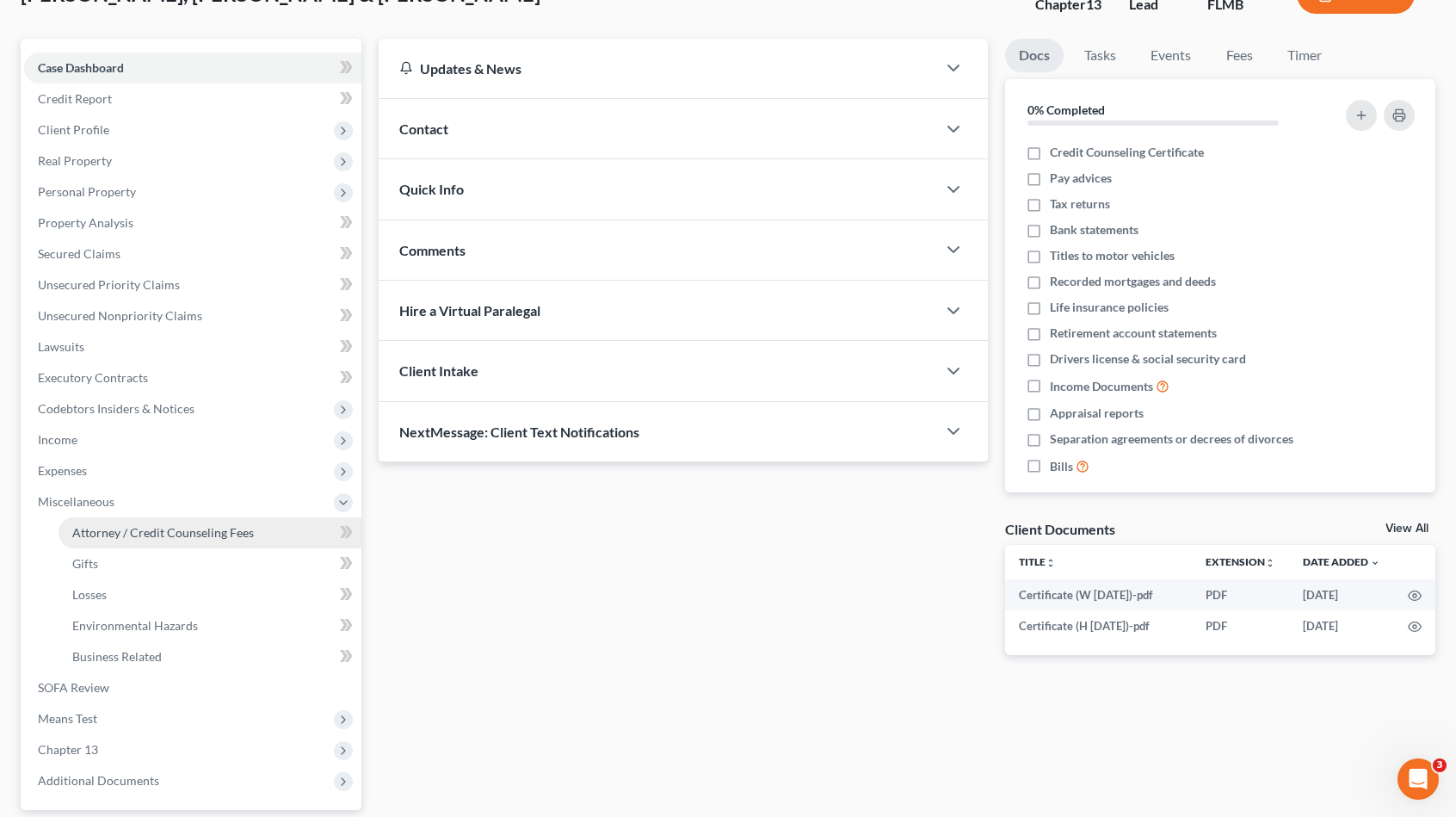
click at [207, 539] on link "Attorney / Credit Counseling Fees" at bounding box center [210, 533] width 303 height 31
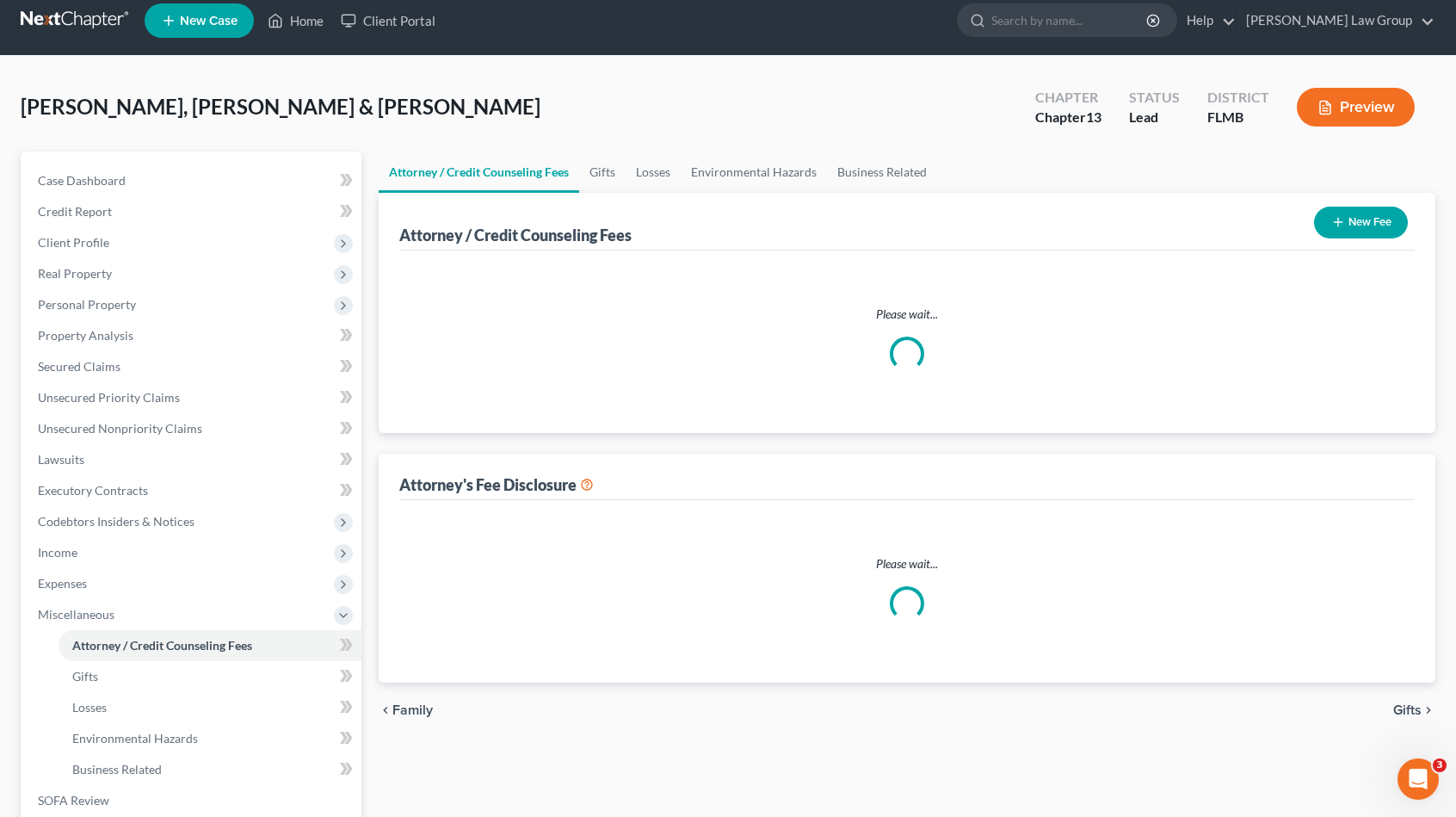
scroll to position [1, 0]
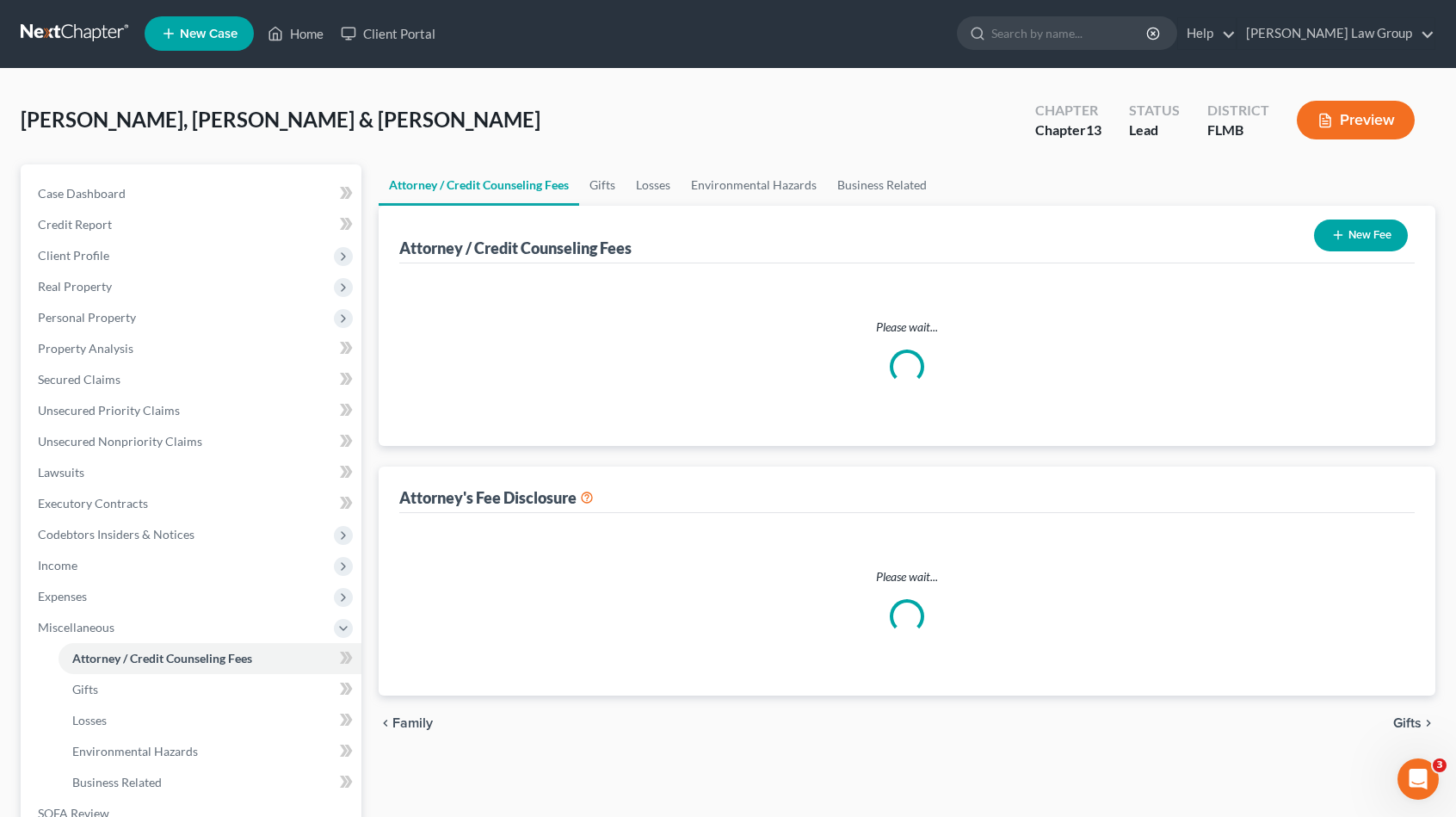
select select "0"
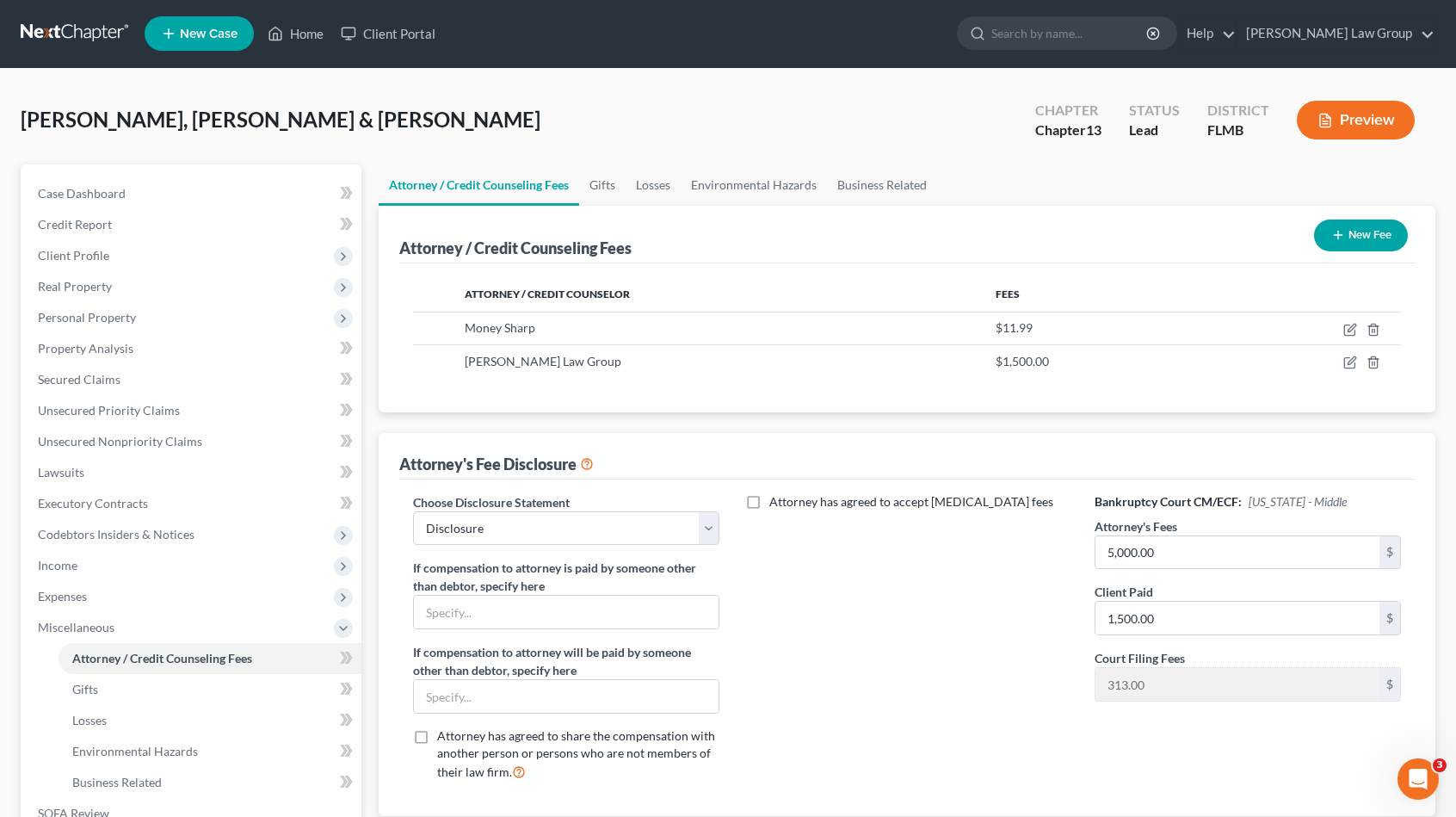
scroll to position [0, 0]
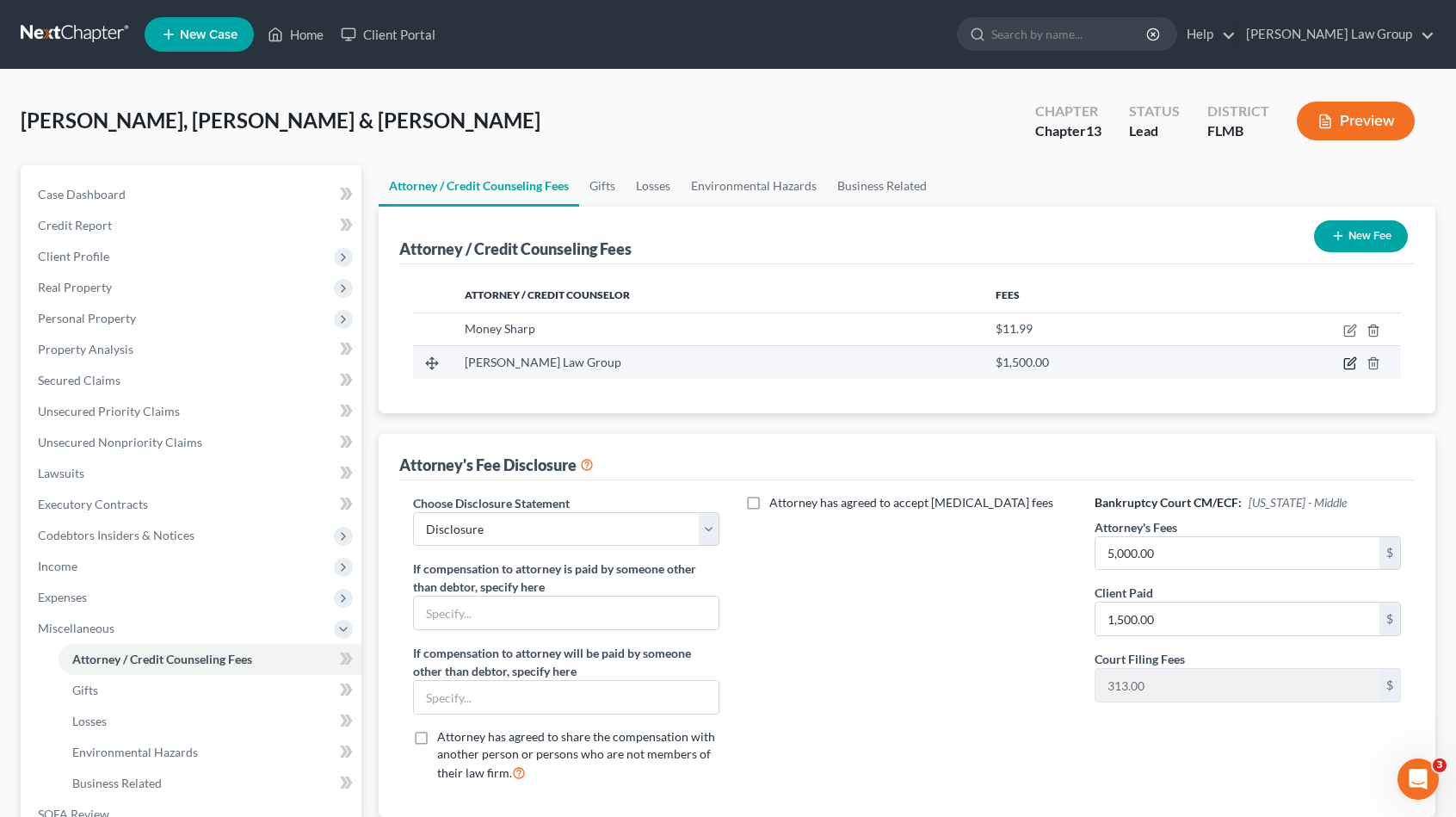
click at [1355, 364] on icon "button" at bounding box center [1349, 364] width 10 height 10
select select "9"
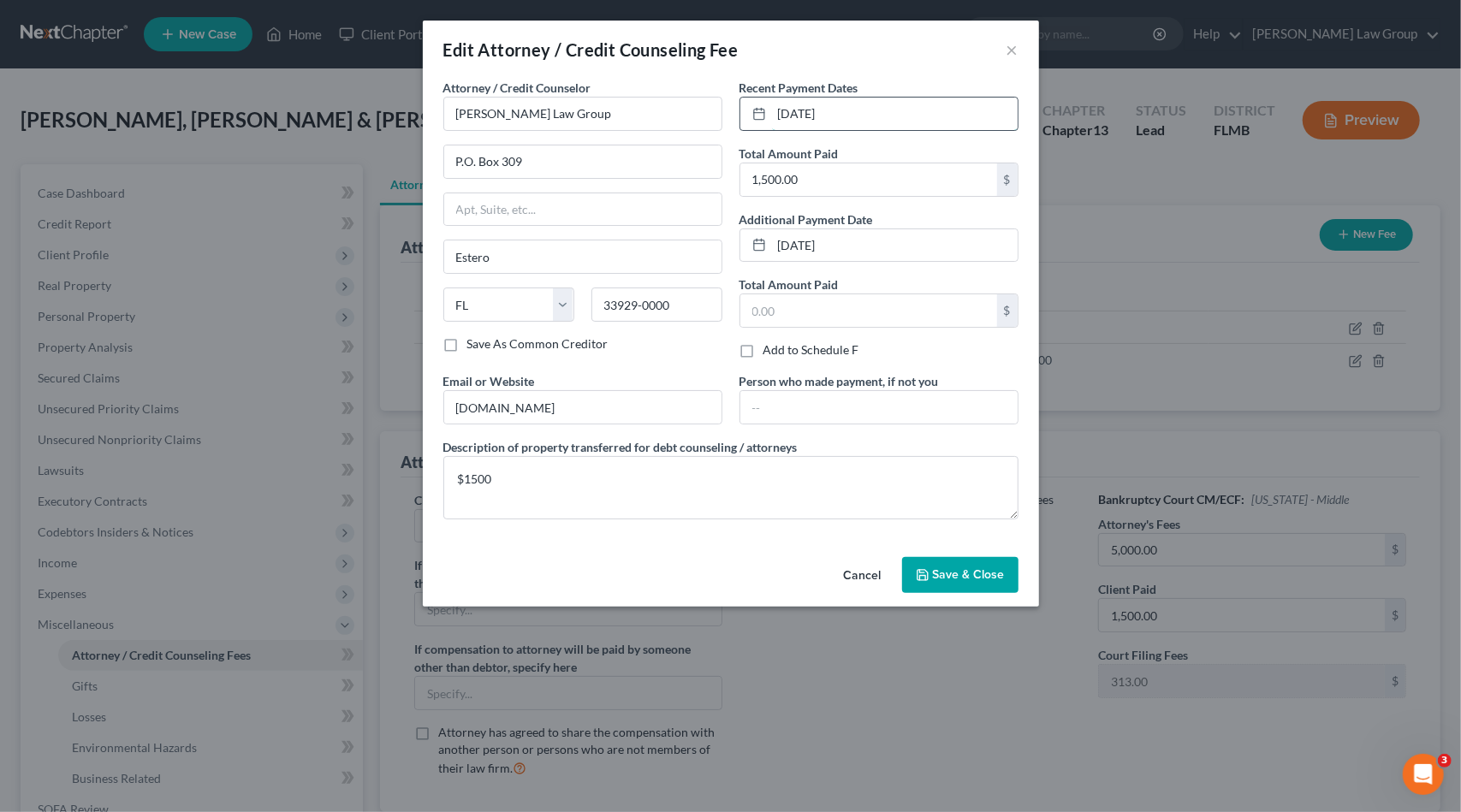
drag, startPoint x: 871, startPoint y: 118, endPoint x: 751, endPoint y: 105, distance: 120.7
click at [732, 108] on div "Recent Payment Dates 07/03/2025 Total Amount Paid 1,500.00 $ Additional Payment…" at bounding box center [879, 225] width 296 height 293
type input "[DATE]"
drag, startPoint x: 866, startPoint y: 112, endPoint x: 670, endPoint y: 117, distance: 196.1
click at [670, 117] on div "Attorney / Credit Counselor * Lynn Law Group P.O. Box 309 Estero State AL AK AR…" at bounding box center [731, 306] width 593 height 455
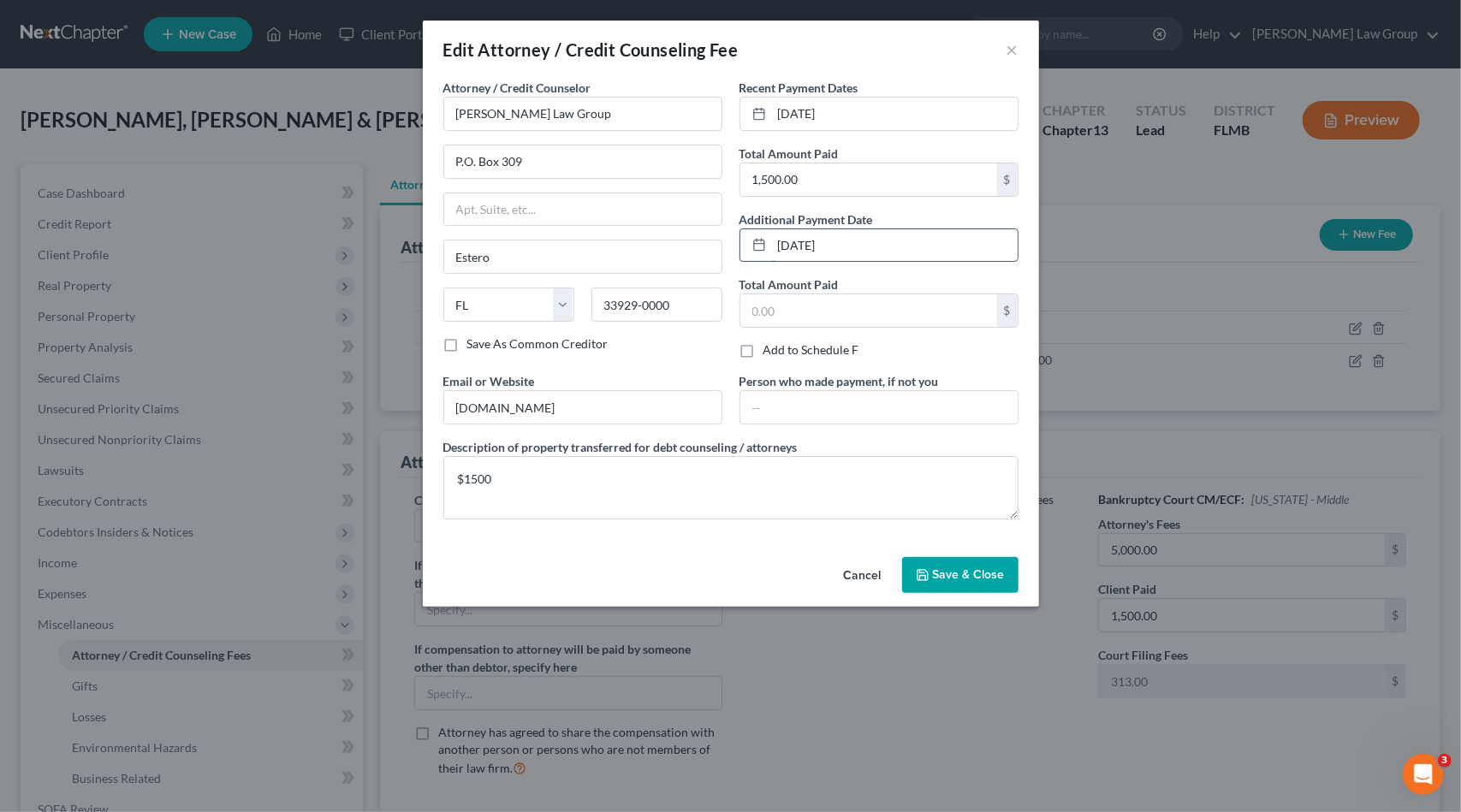
drag, startPoint x: 862, startPoint y: 249, endPoint x: 738, endPoint y: 239, distance: 124.4
click at [739, 239] on div "07/03/2025" at bounding box center [878, 245] width 279 height 34
paste input "9/08"
type input "[DATE]"
click at [558, 482] on textarea "$1500" at bounding box center [730, 487] width 575 height 63
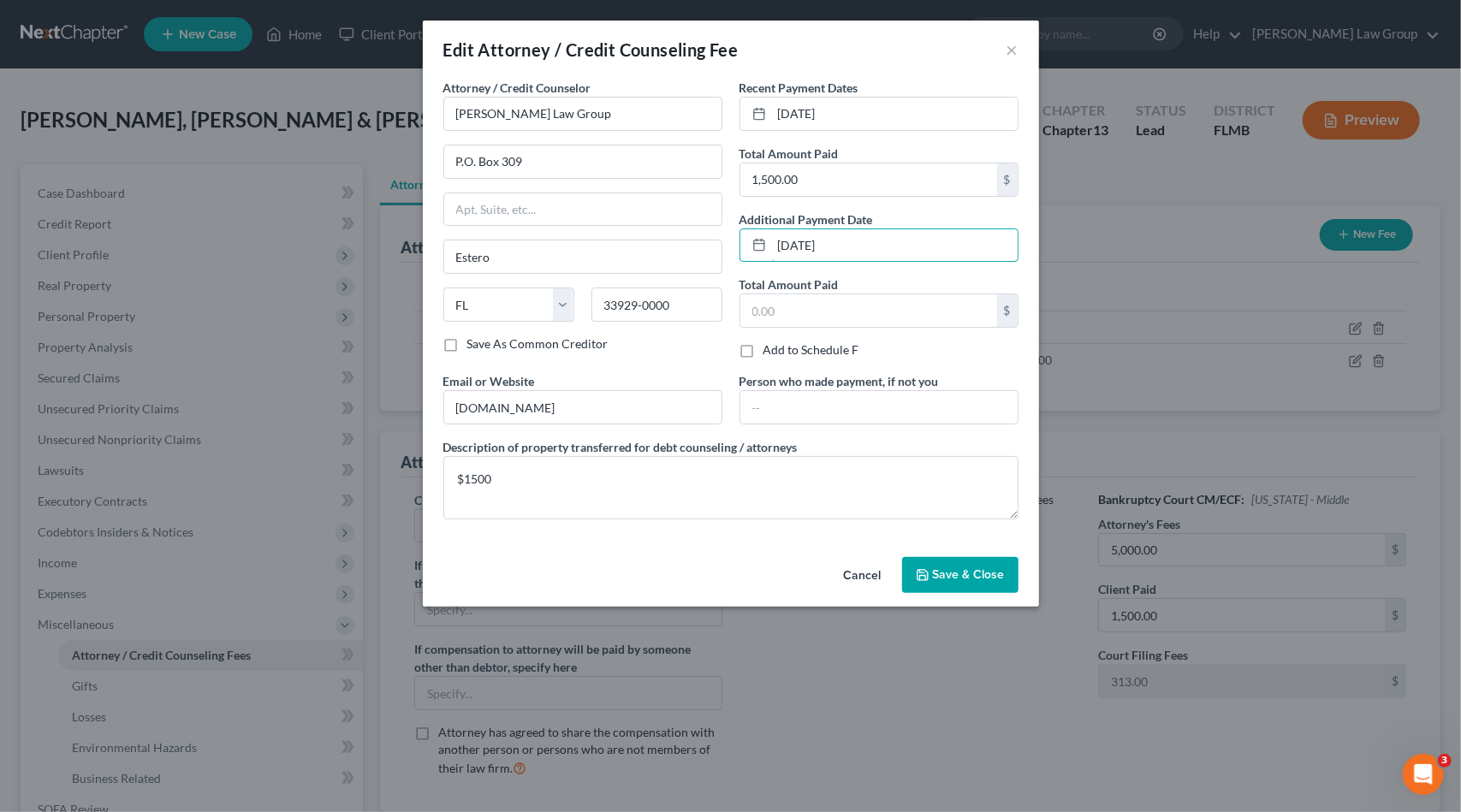
drag, startPoint x: 885, startPoint y: 239, endPoint x: 729, endPoint y: 226, distance: 156.5
click at [729, 226] on div "Attorney / Credit Counselor * Lynn Law Group P.O. Box 309 Estero State AL AK AR…" at bounding box center [731, 306] width 593 height 455
click at [983, 567] on span "Save & Close" at bounding box center [969, 574] width 72 height 15
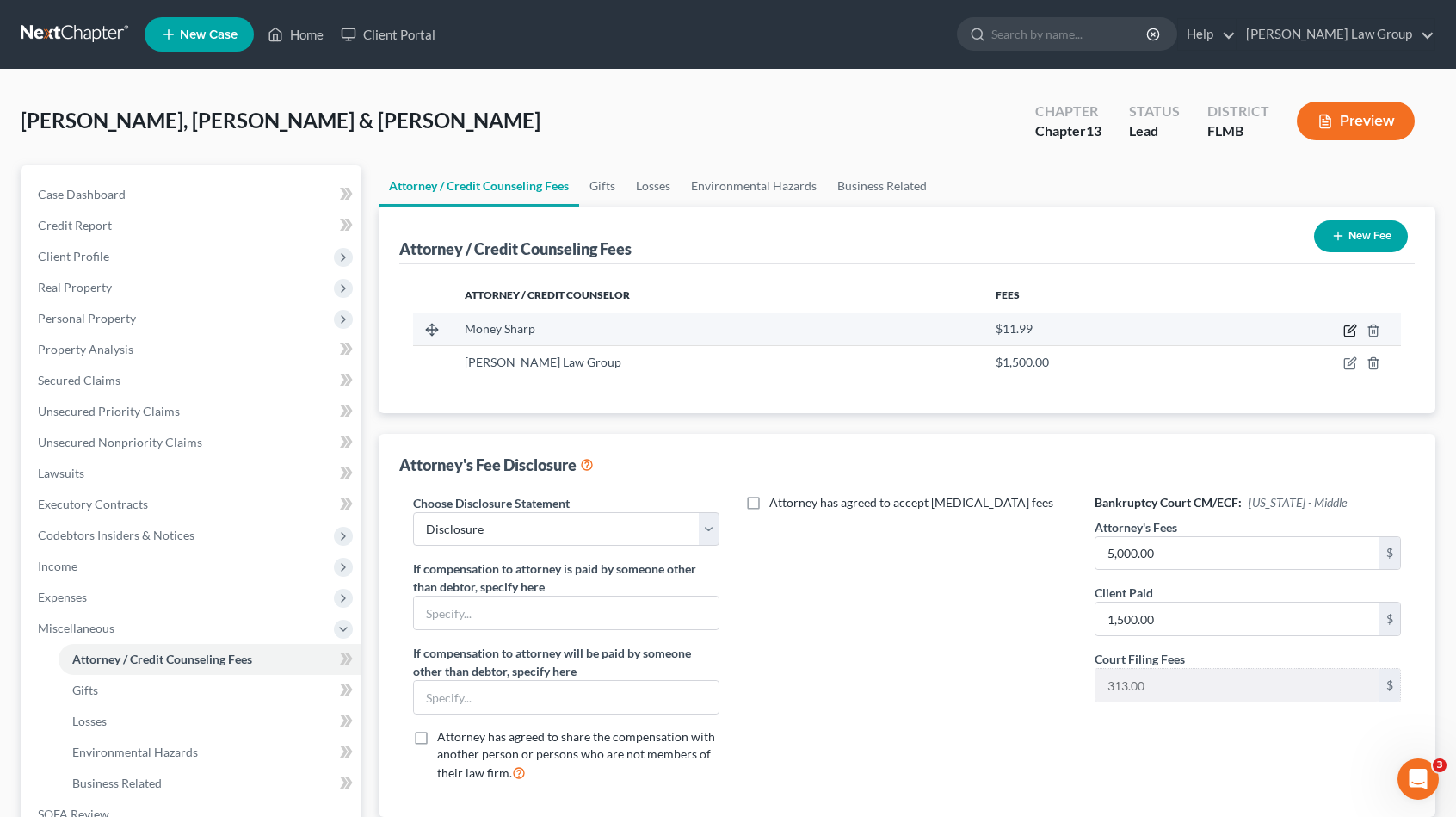
click at [1349, 325] on icon "button" at bounding box center [1350, 331] width 14 height 14
select select "14"
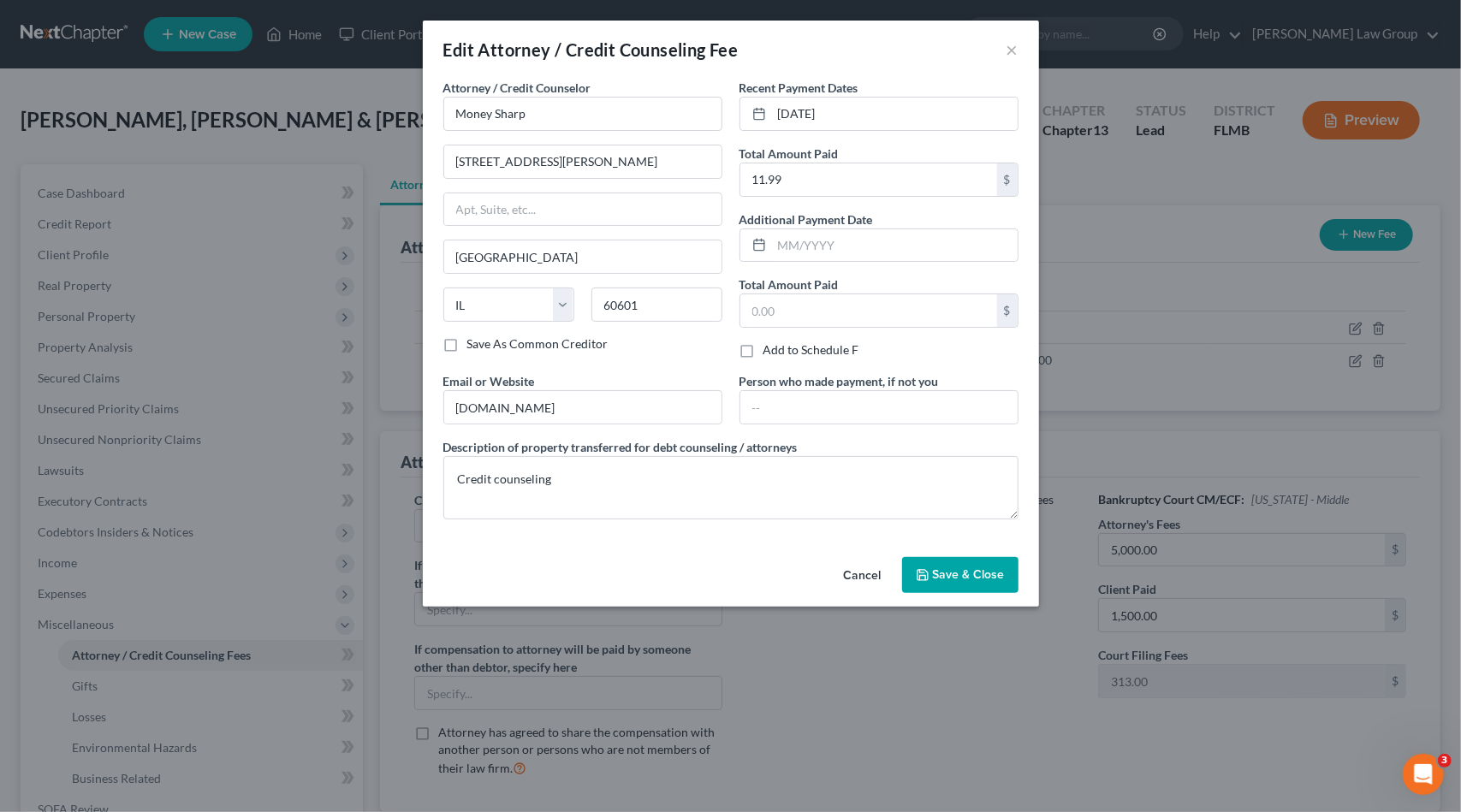
click at [974, 567] on span "Save & Close" at bounding box center [969, 574] width 72 height 15
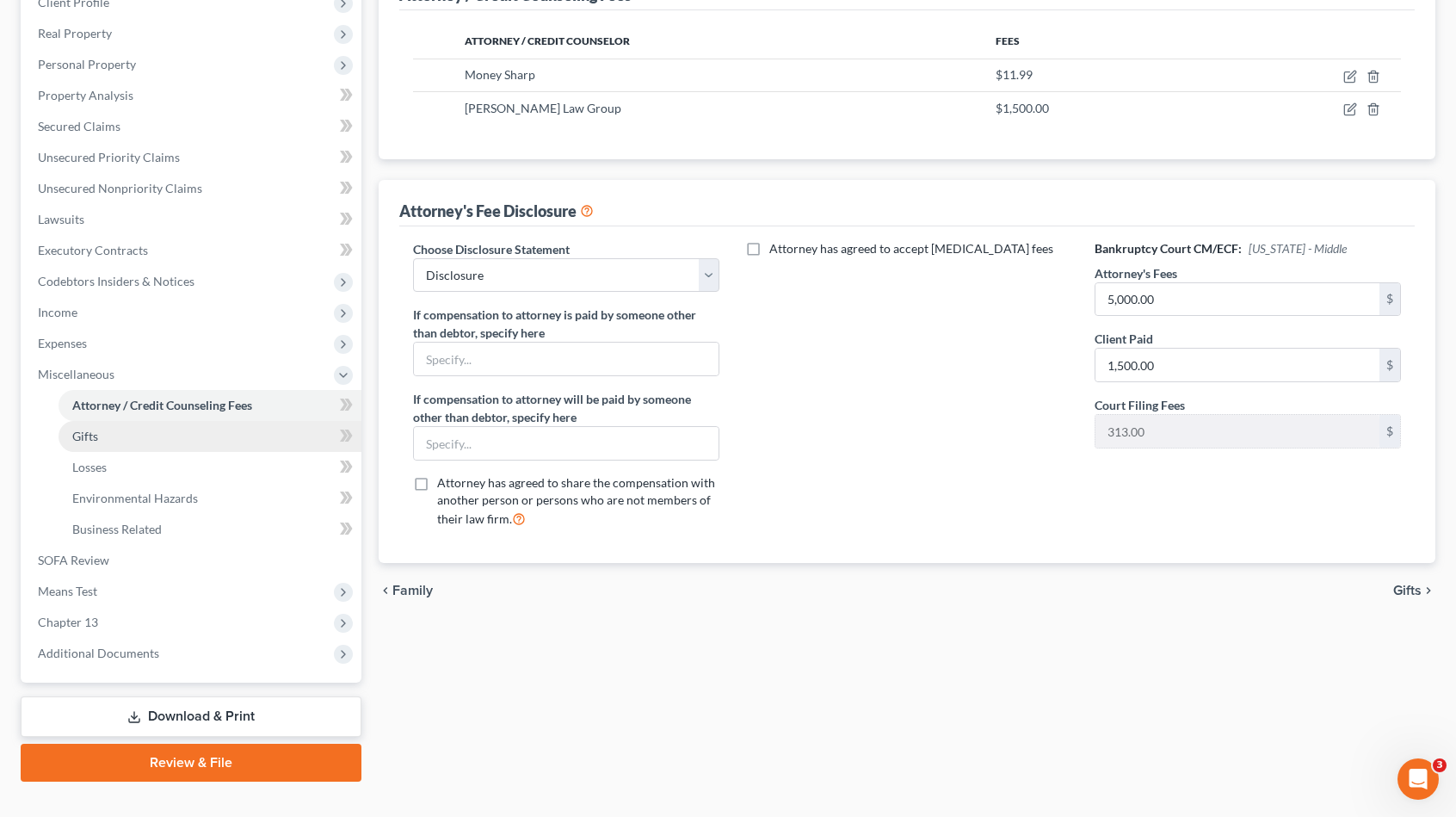
scroll to position [258, 0]
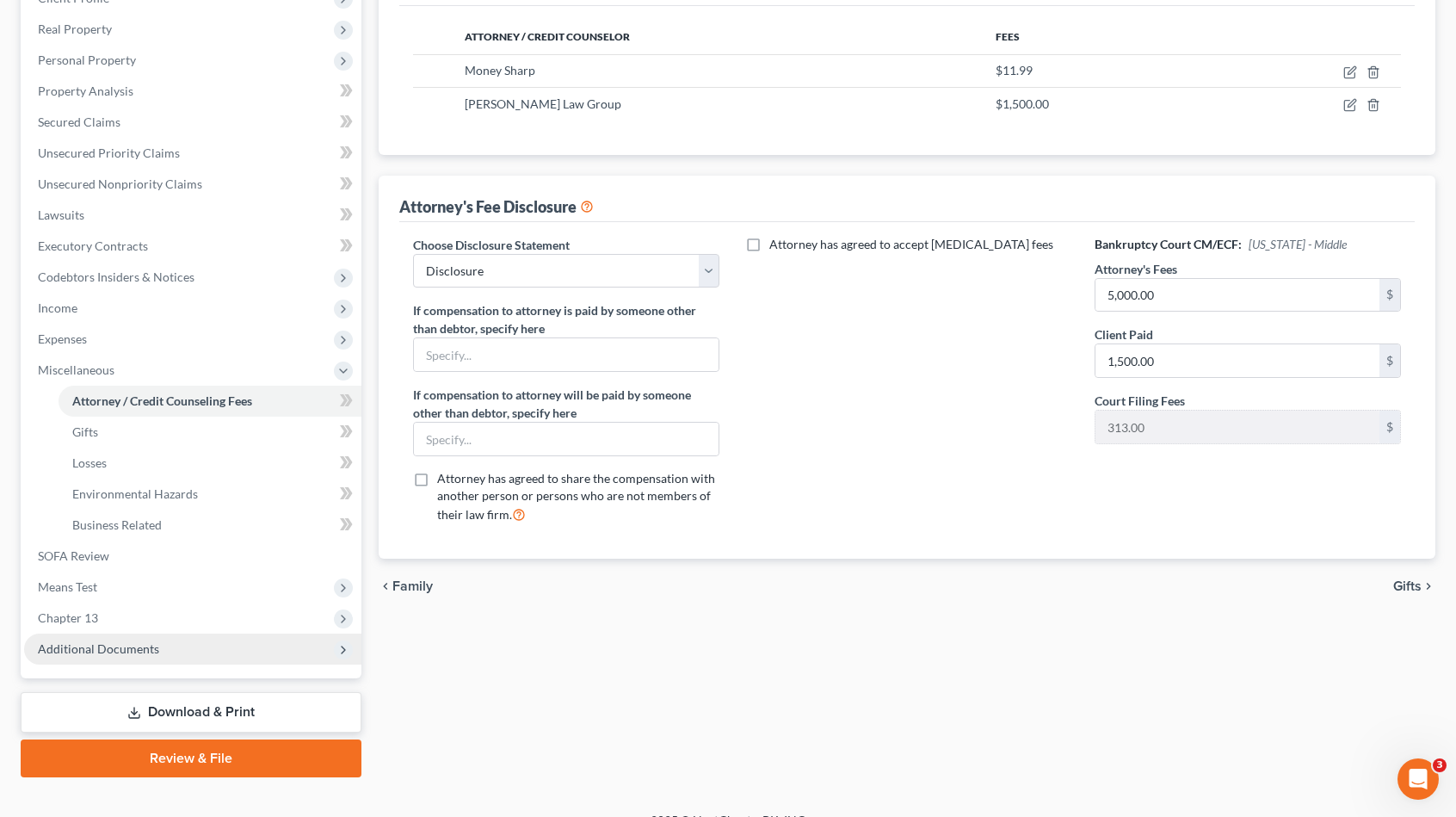
click at [151, 649] on span "Additional Documents" at bounding box center [98, 649] width 122 height 15
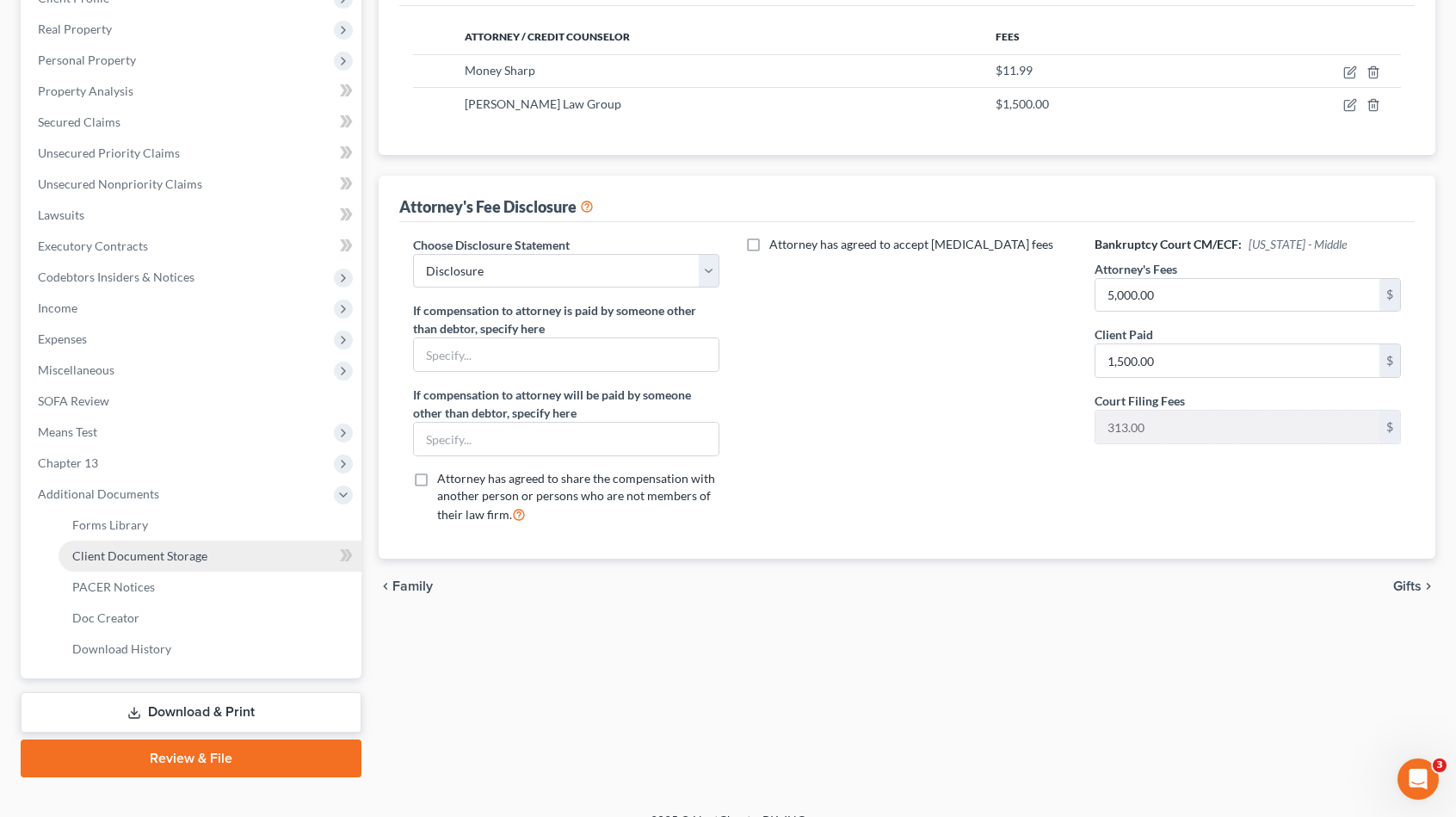
click at [190, 561] on span "Client Document Storage" at bounding box center [140, 556] width 136 height 15
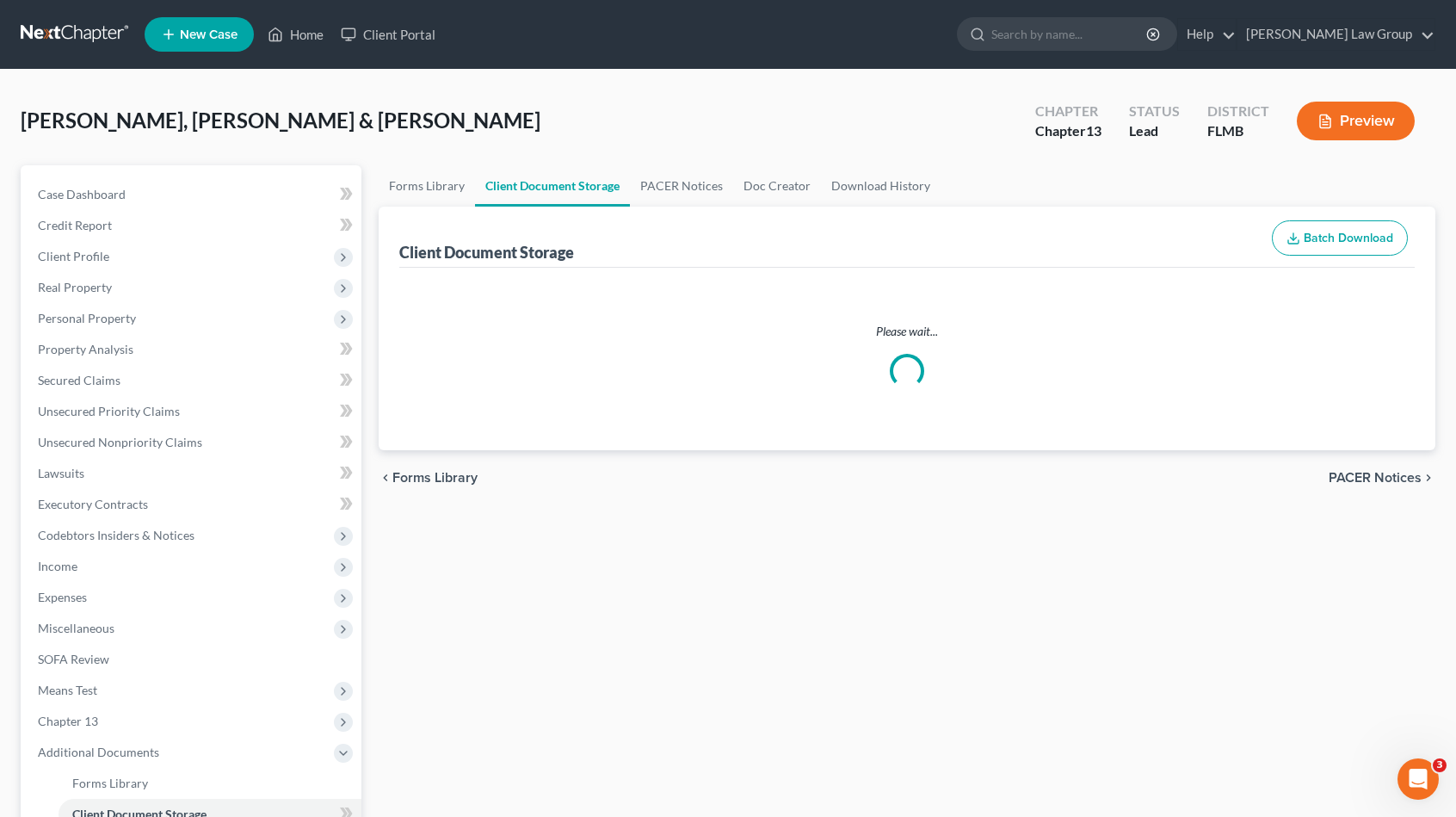
select select "9"
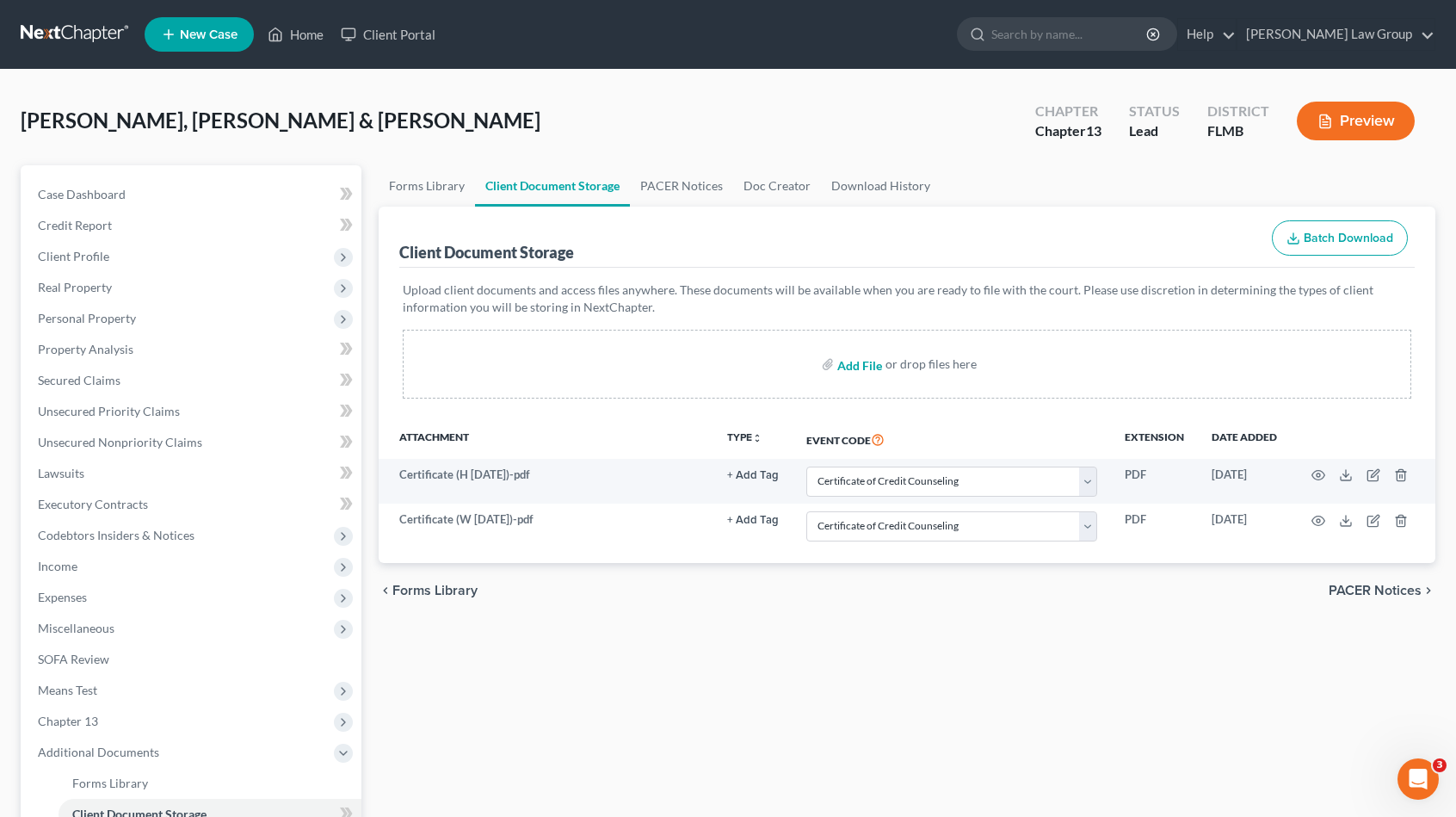
click at [854, 361] on input "file" at bounding box center [858, 363] width 42 height 31
type input "C:\fakepath\Plan.pdf"
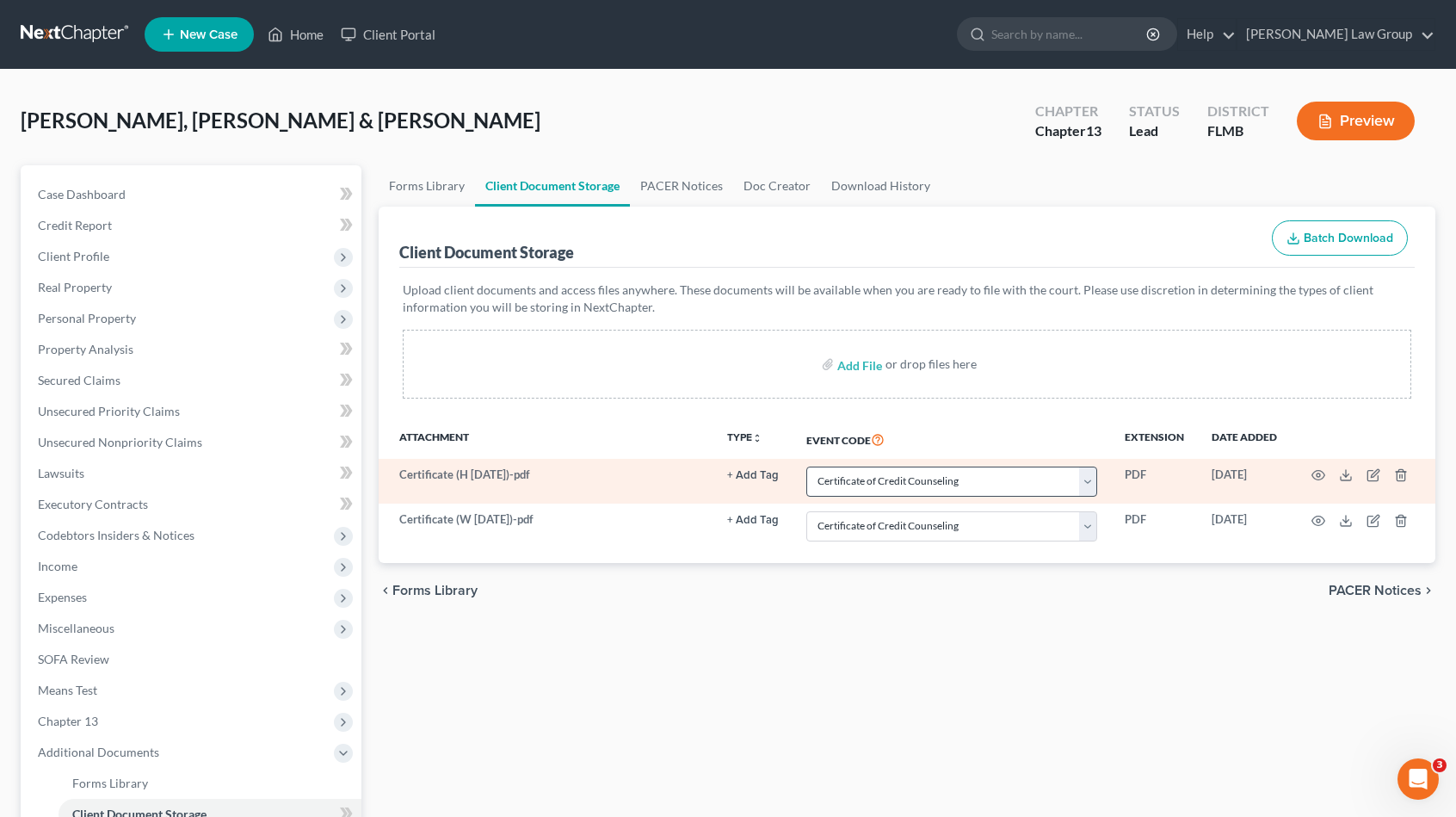
select select "9"
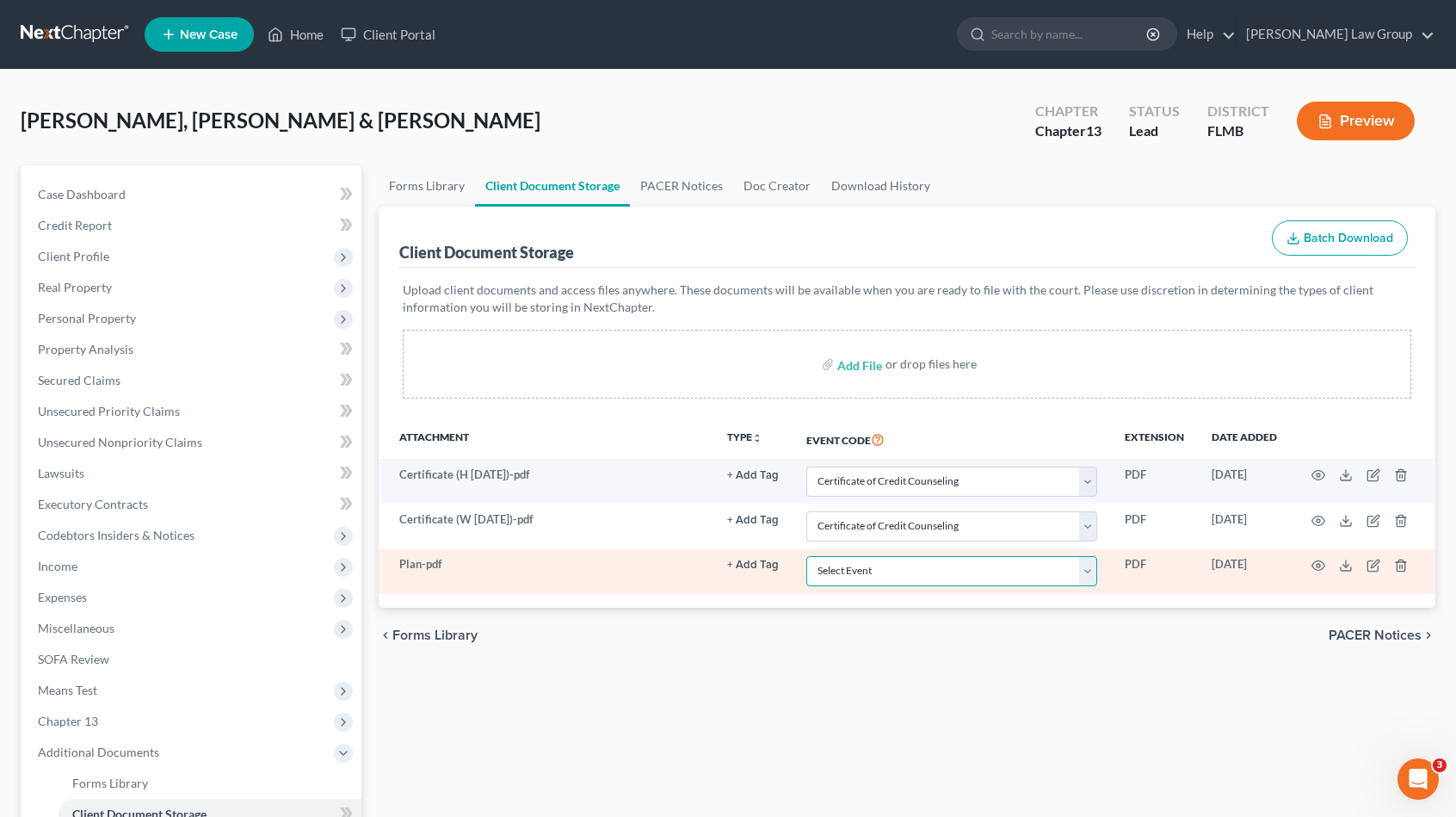
click at [890, 557] on select "Select Event 20 Largest Unsecured Creditors Amended Chapter 13 Plan Amended Cre…" at bounding box center [952, 571] width 291 height 30
select select "12"
click at [807, 557] on select "Select Event 20 Largest Unsecured Creditors Amended Chapter 13 Plan Amended Cre…" at bounding box center [952, 571] width 291 height 30
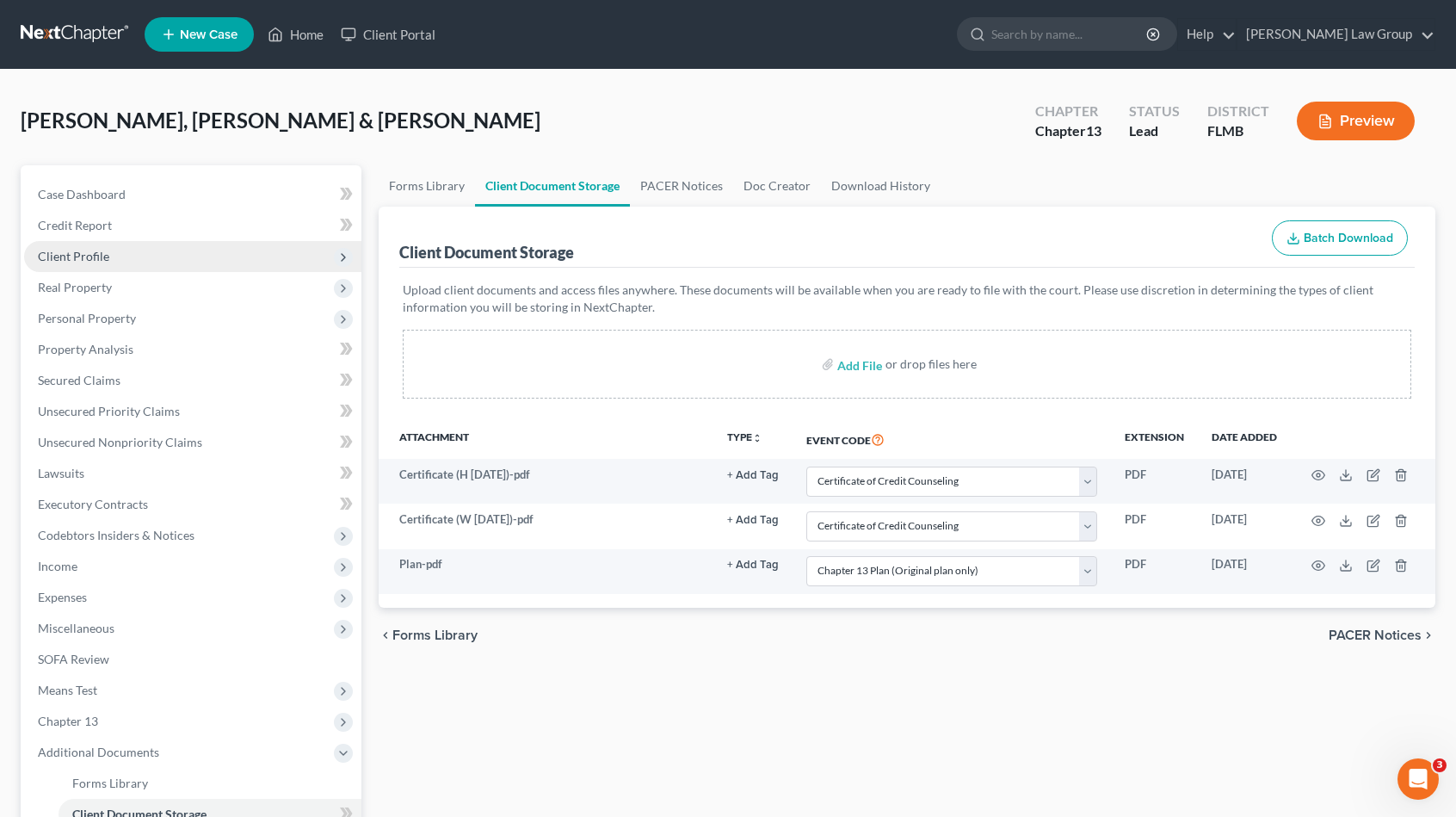
click at [148, 259] on span "Client Profile" at bounding box center [192, 255] width 338 height 31
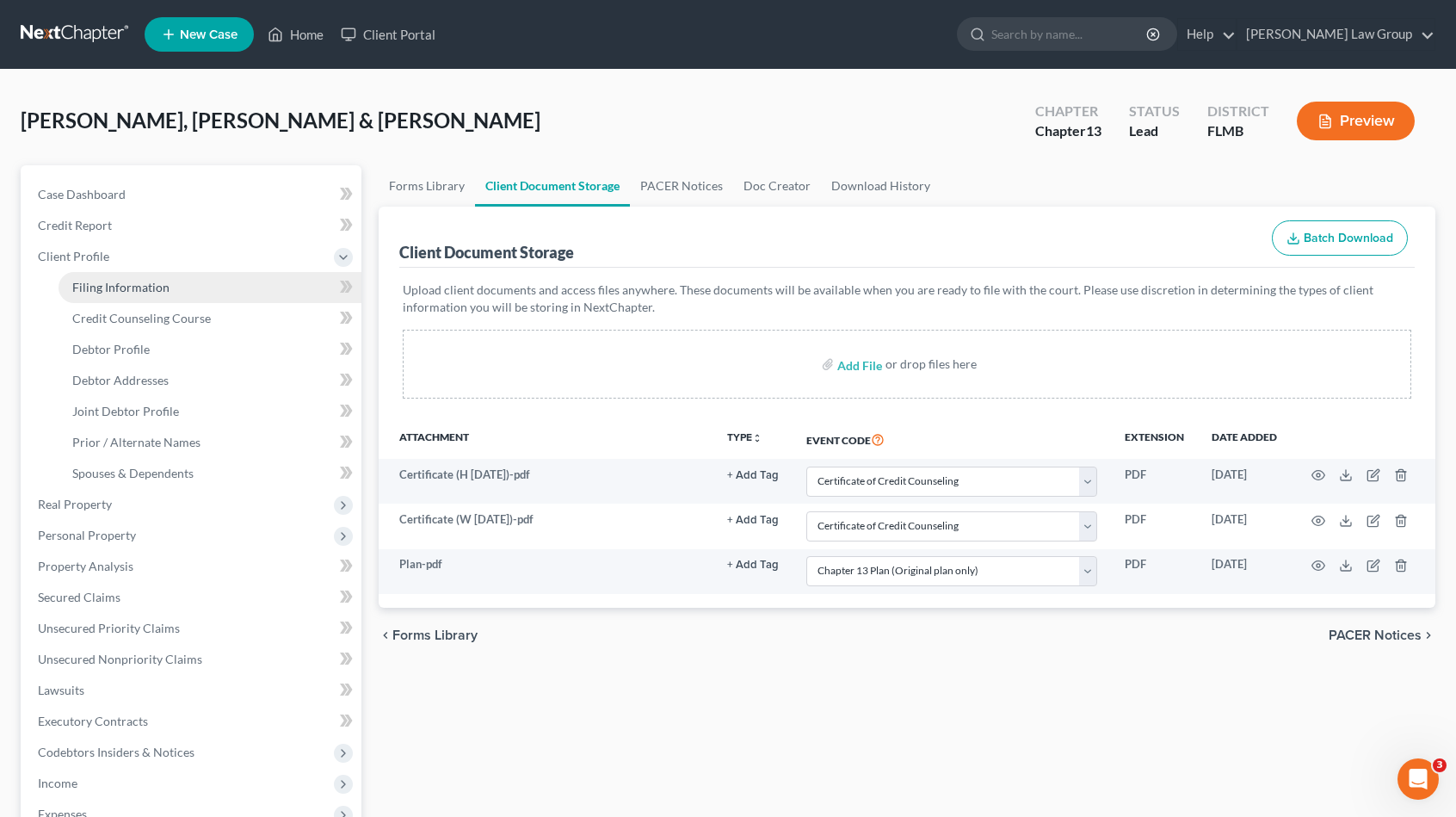
click at [165, 289] on span "Filing Information" at bounding box center [121, 287] width 97 height 15
select select "1"
select select "3"
select select "15"
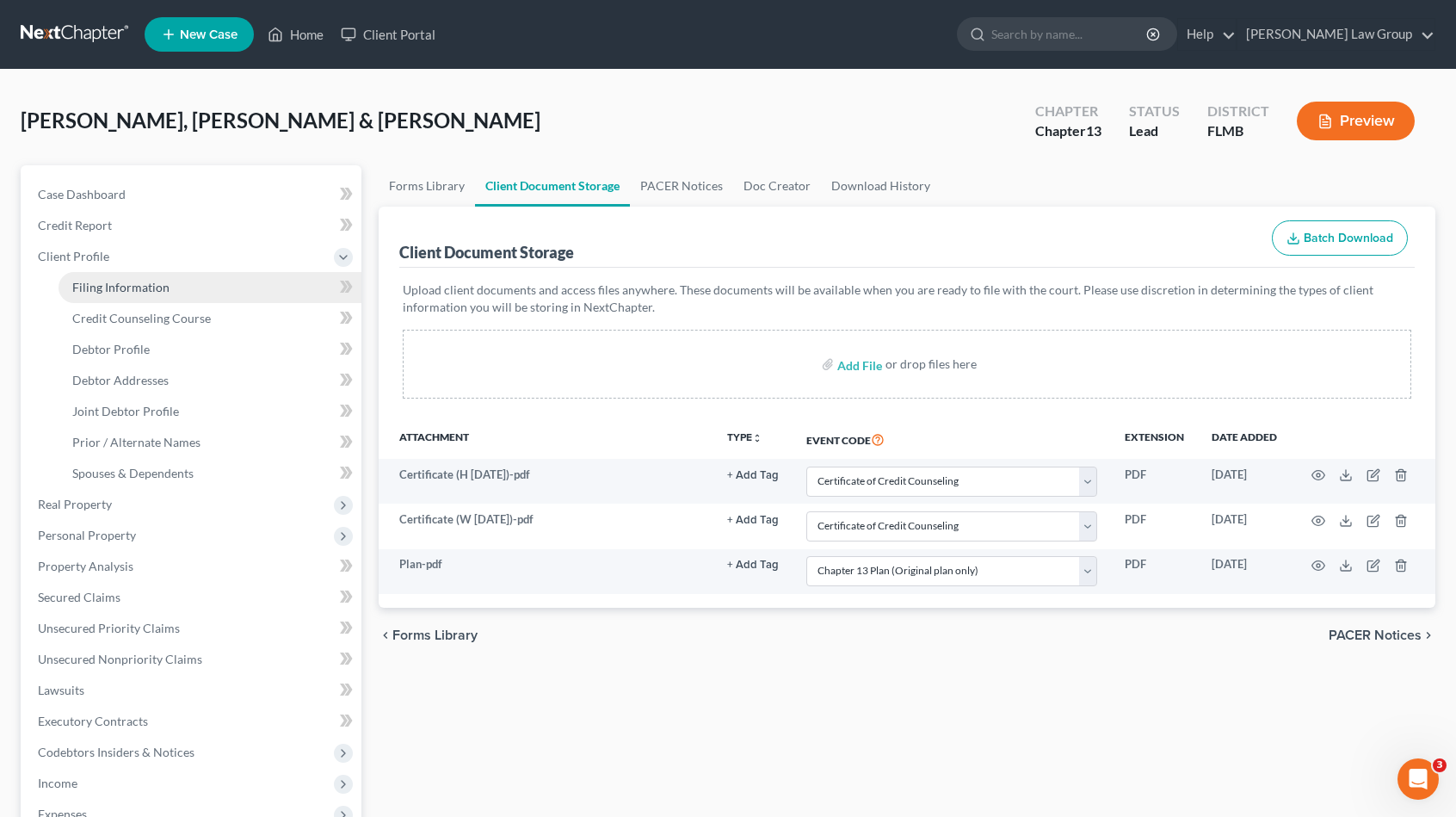
select select "0"
select select "9"
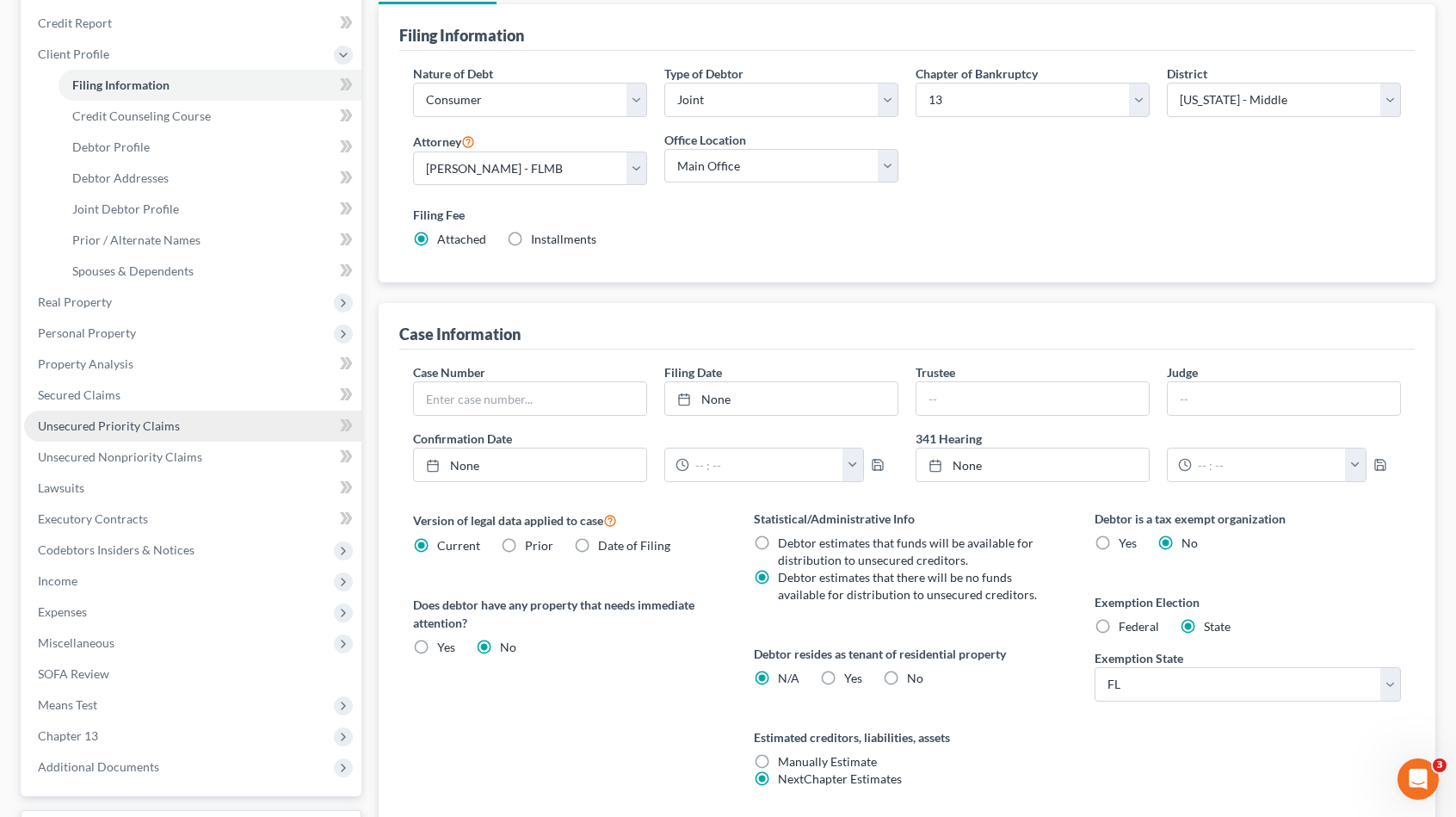
scroll to position [258, 0]
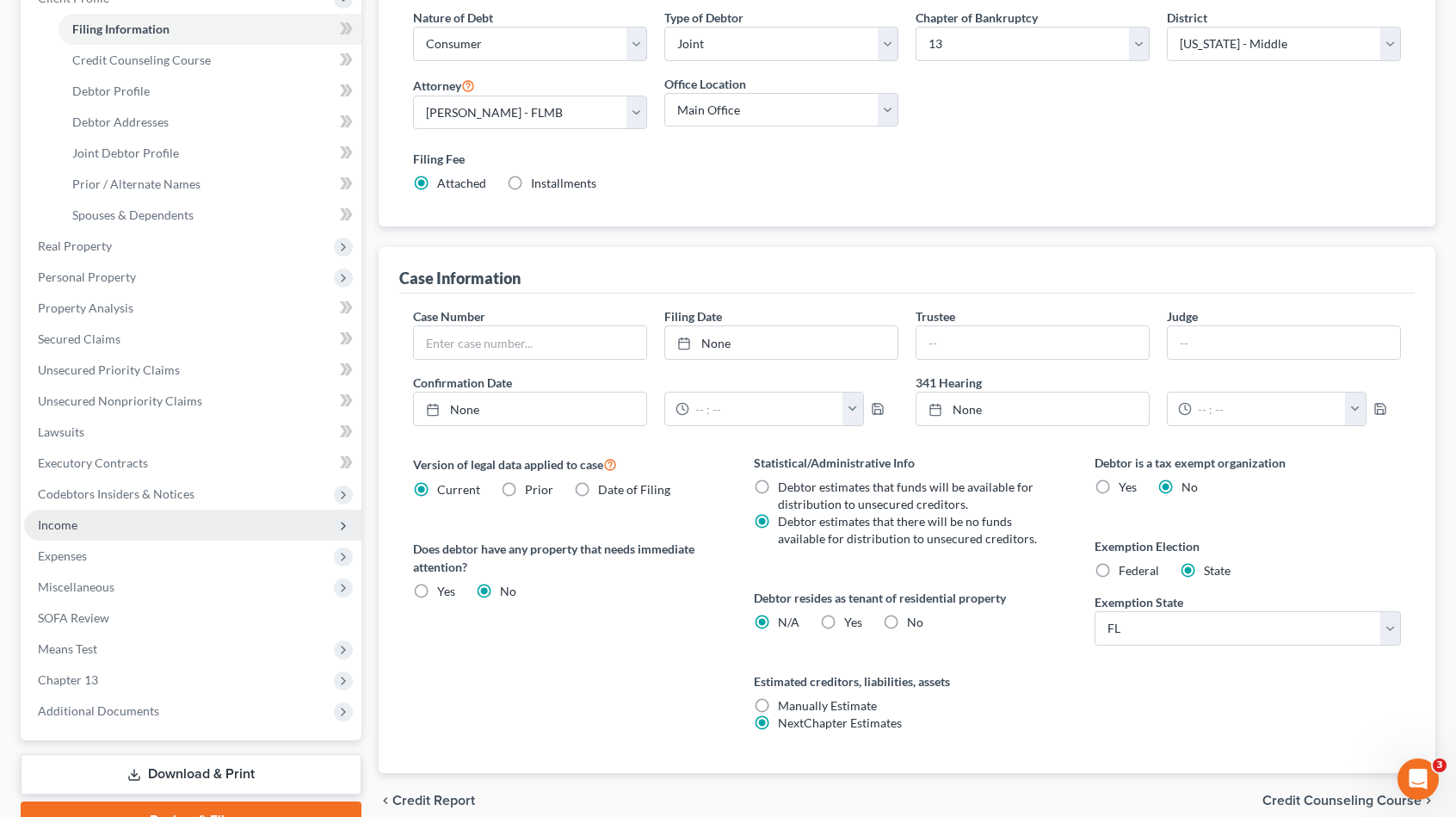
click at [203, 514] on span "Income" at bounding box center [192, 525] width 338 height 31
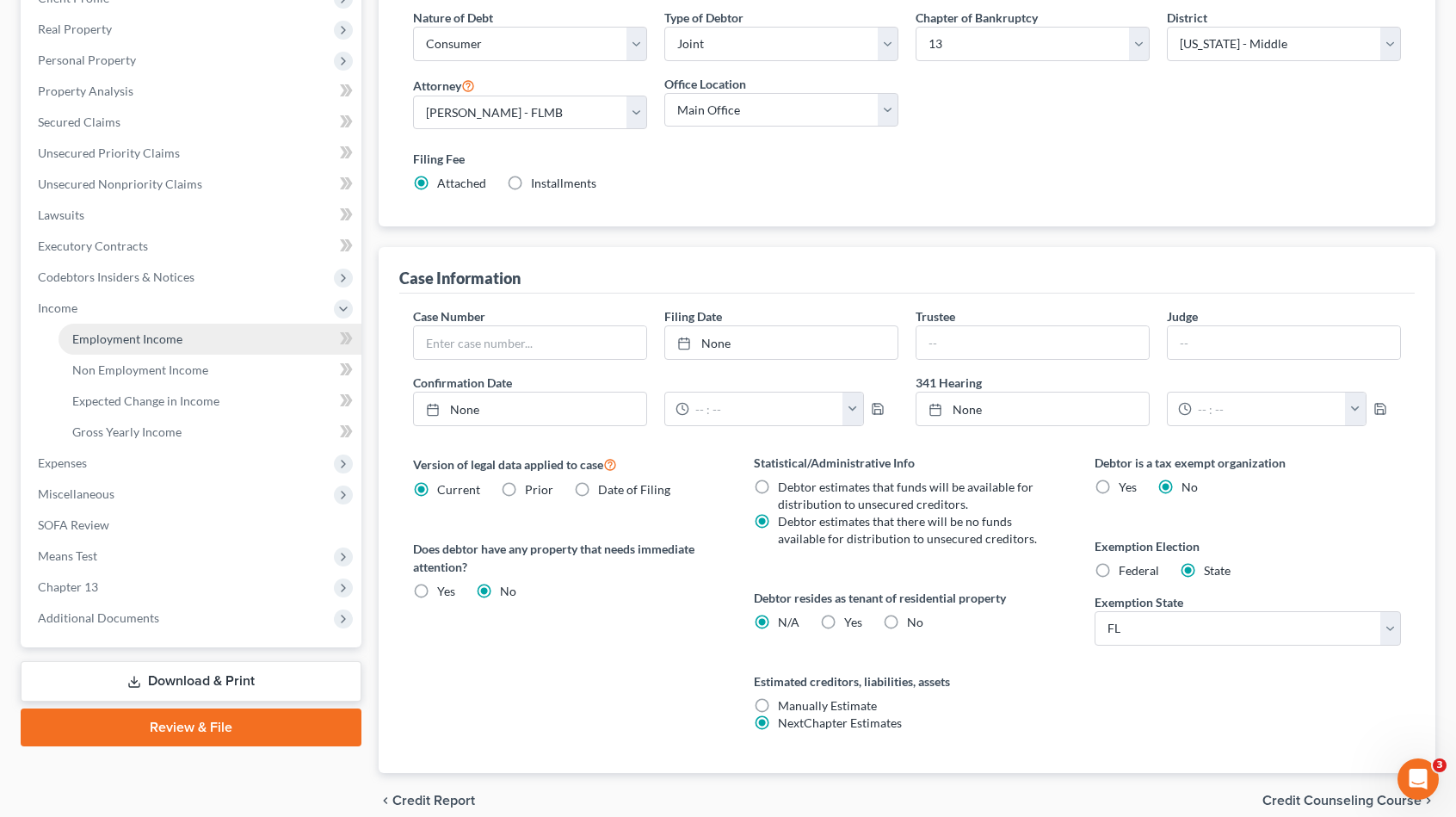
click at [189, 339] on link "Employment Income" at bounding box center [210, 339] width 303 height 31
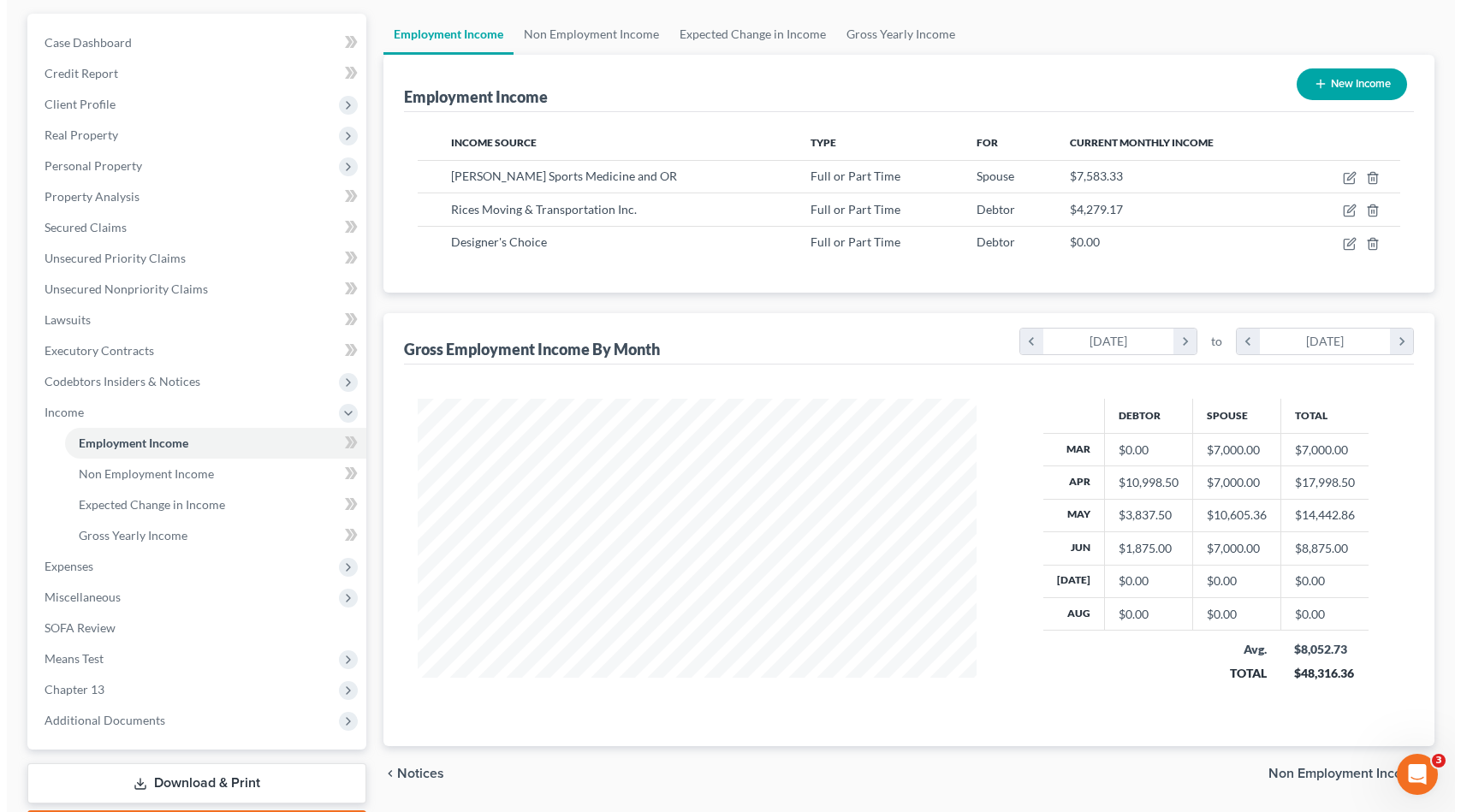
scroll to position [171, 0]
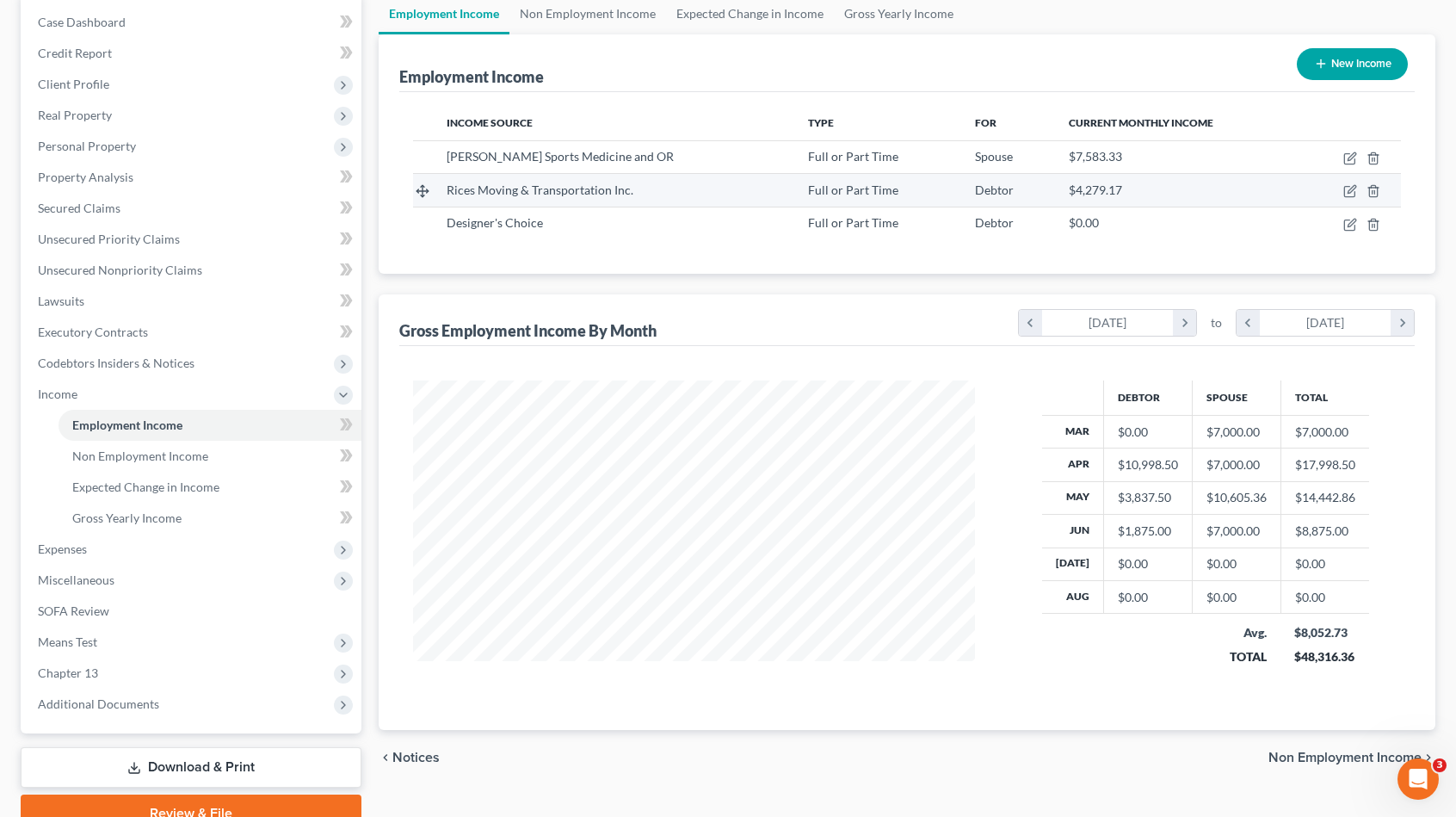
click at [1358, 188] on td at bounding box center [1350, 190] width 102 height 33
click at [1342, 188] on td at bounding box center [1350, 190] width 102 height 33
click at [1352, 190] on icon "button" at bounding box center [1352, 190] width 8 height 8
select select "0"
select select "9"
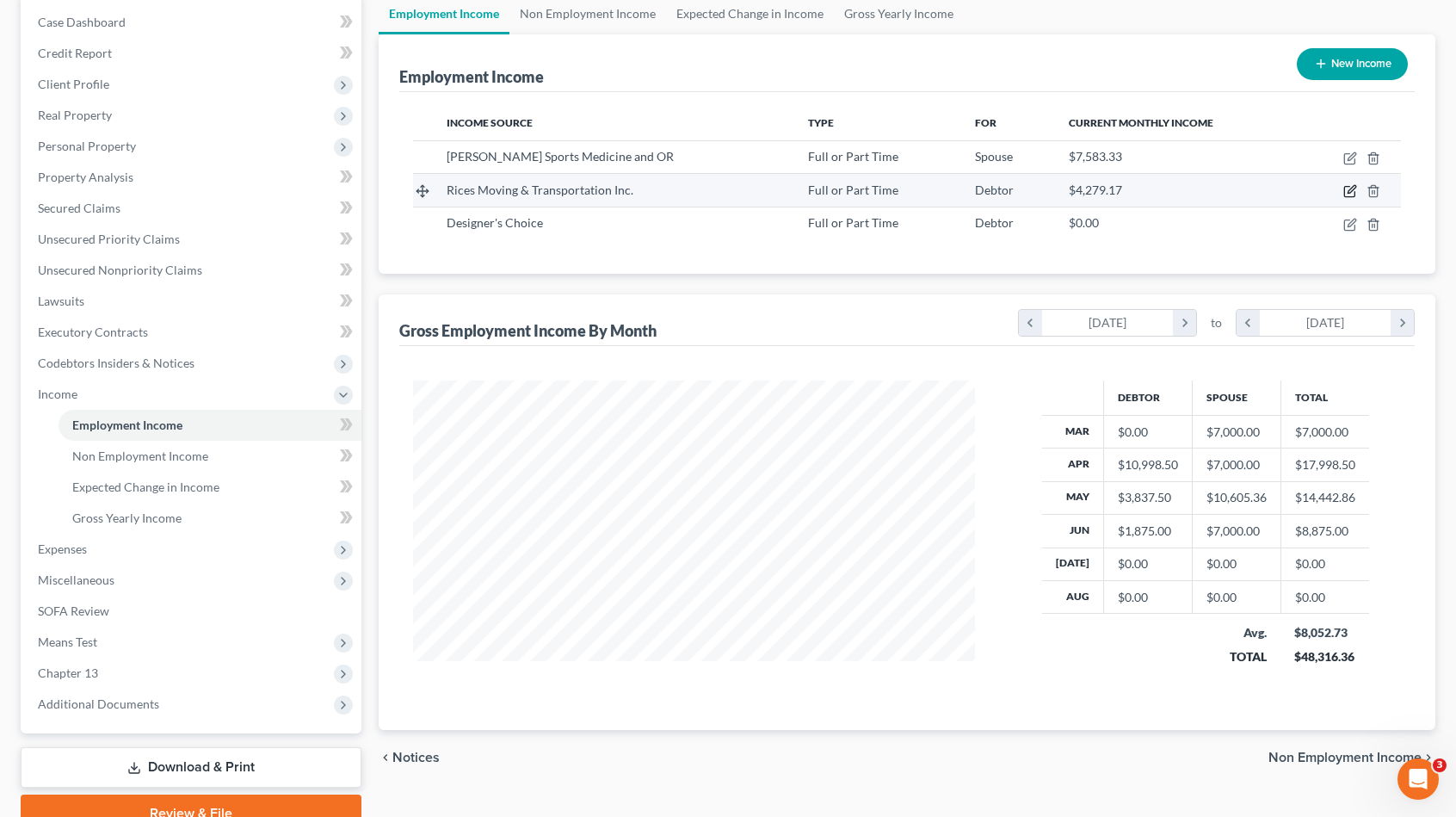
select select "3"
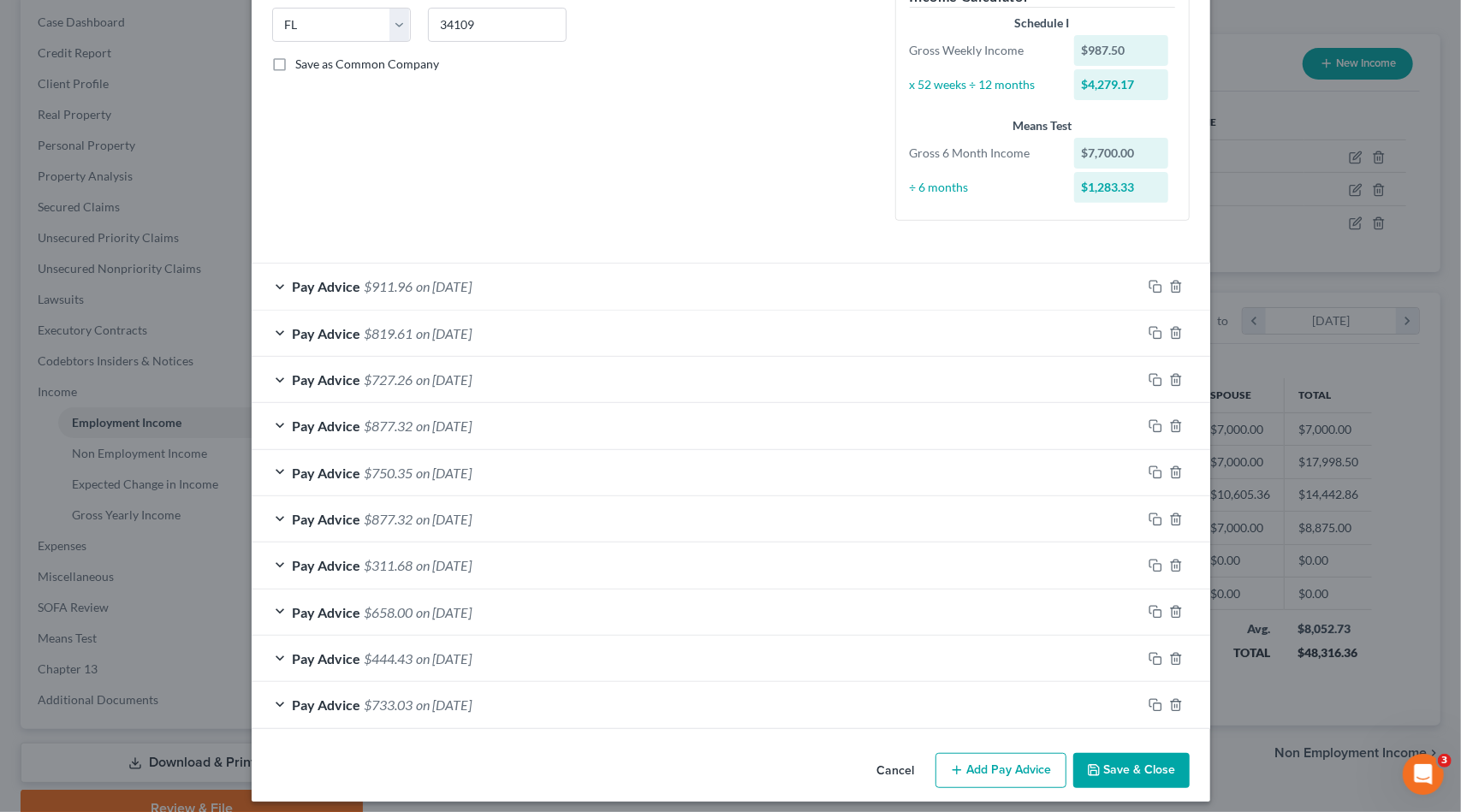
scroll to position [351, 0]
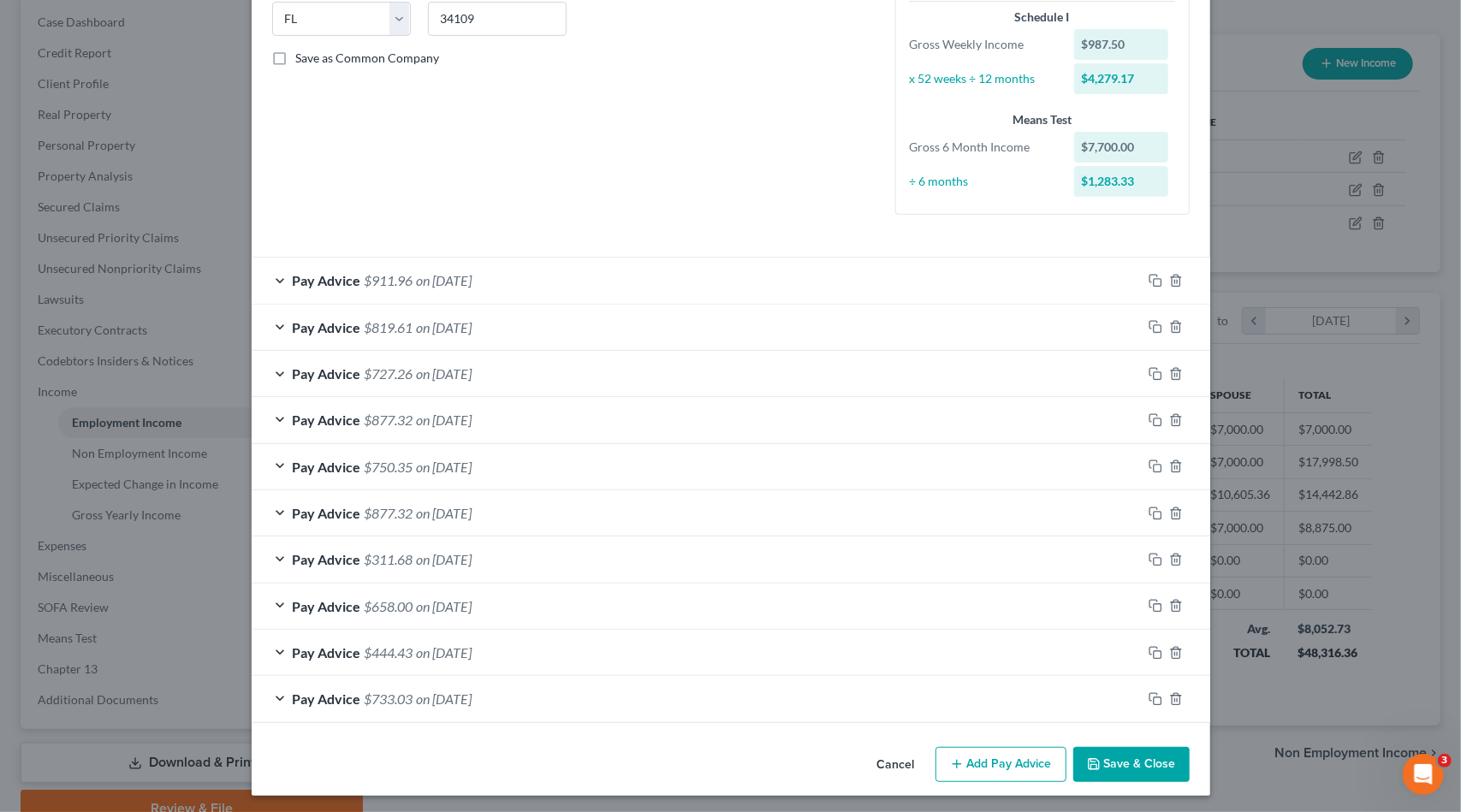
click at [484, 270] on div "Pay Advice $911.96 on 06/27/2025" at bounding box center [697, 281] width 890 height 45
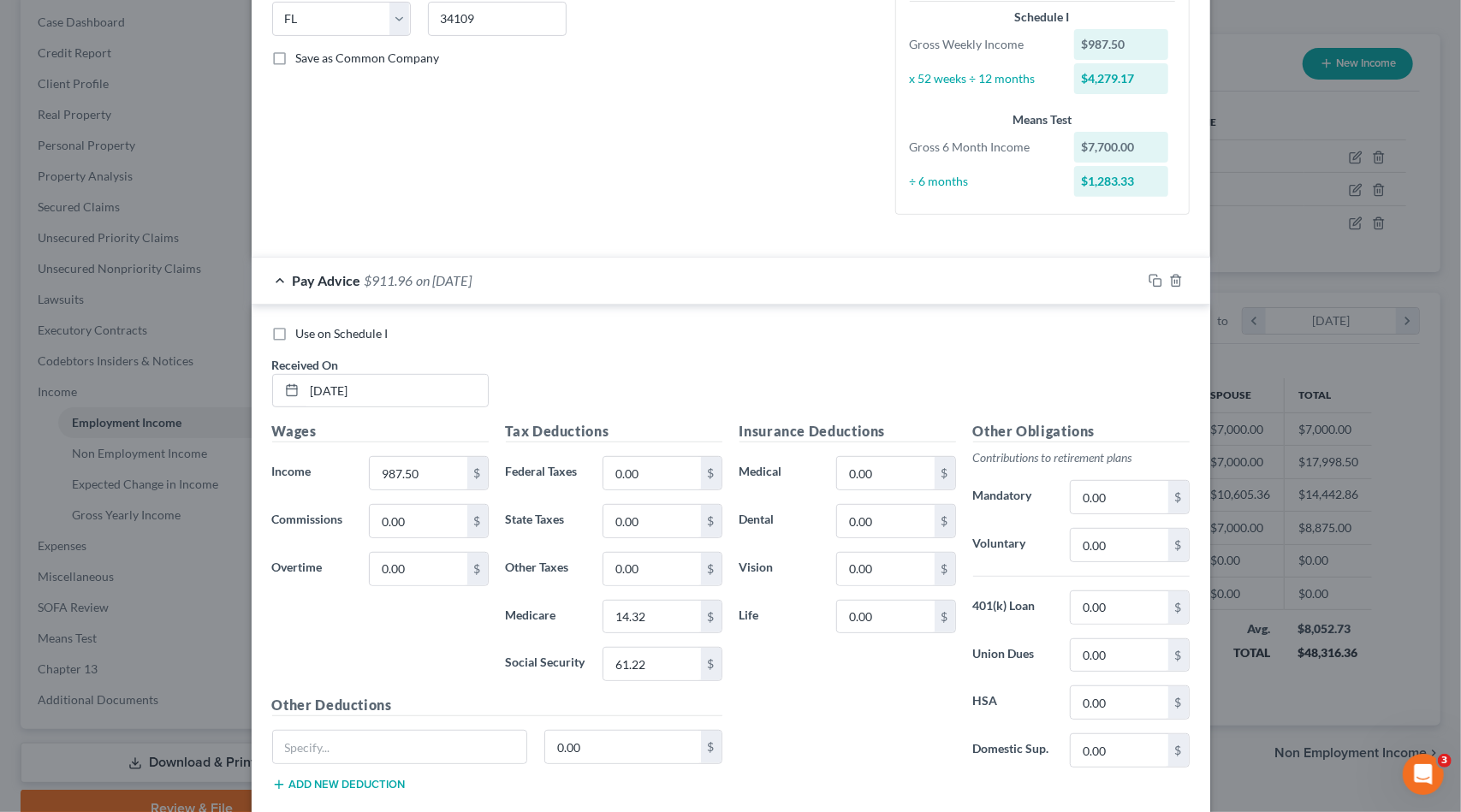
click at [484, 270] on div "Pay Advice $911.96 on 06/27/2025" at bounding box center [697, 281] width 890 height 45
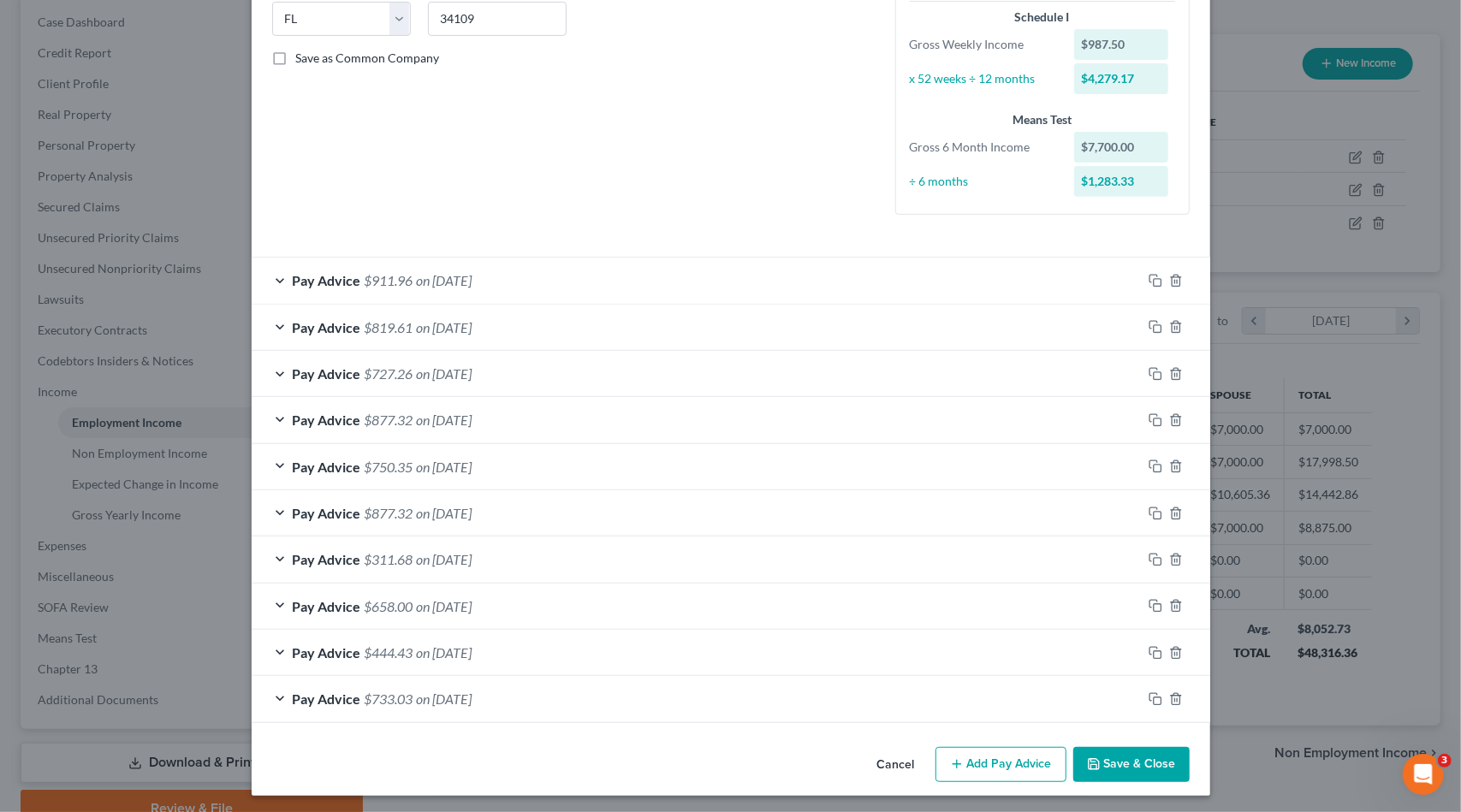
click at [1000, 756] on button "Add Pay Advice" at bounding box center [1000, 765] width 131 height 36
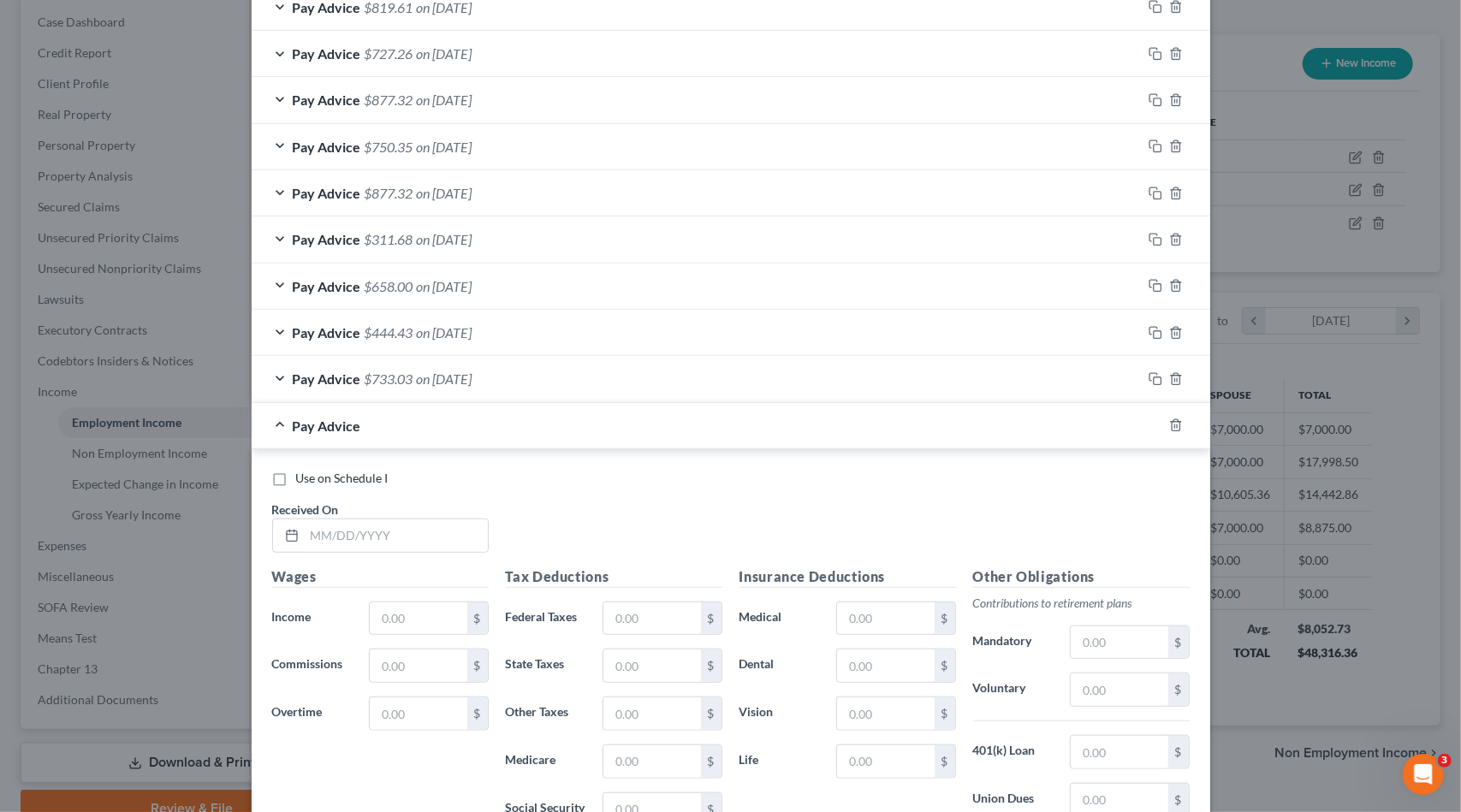
scroll to position [694, 0]
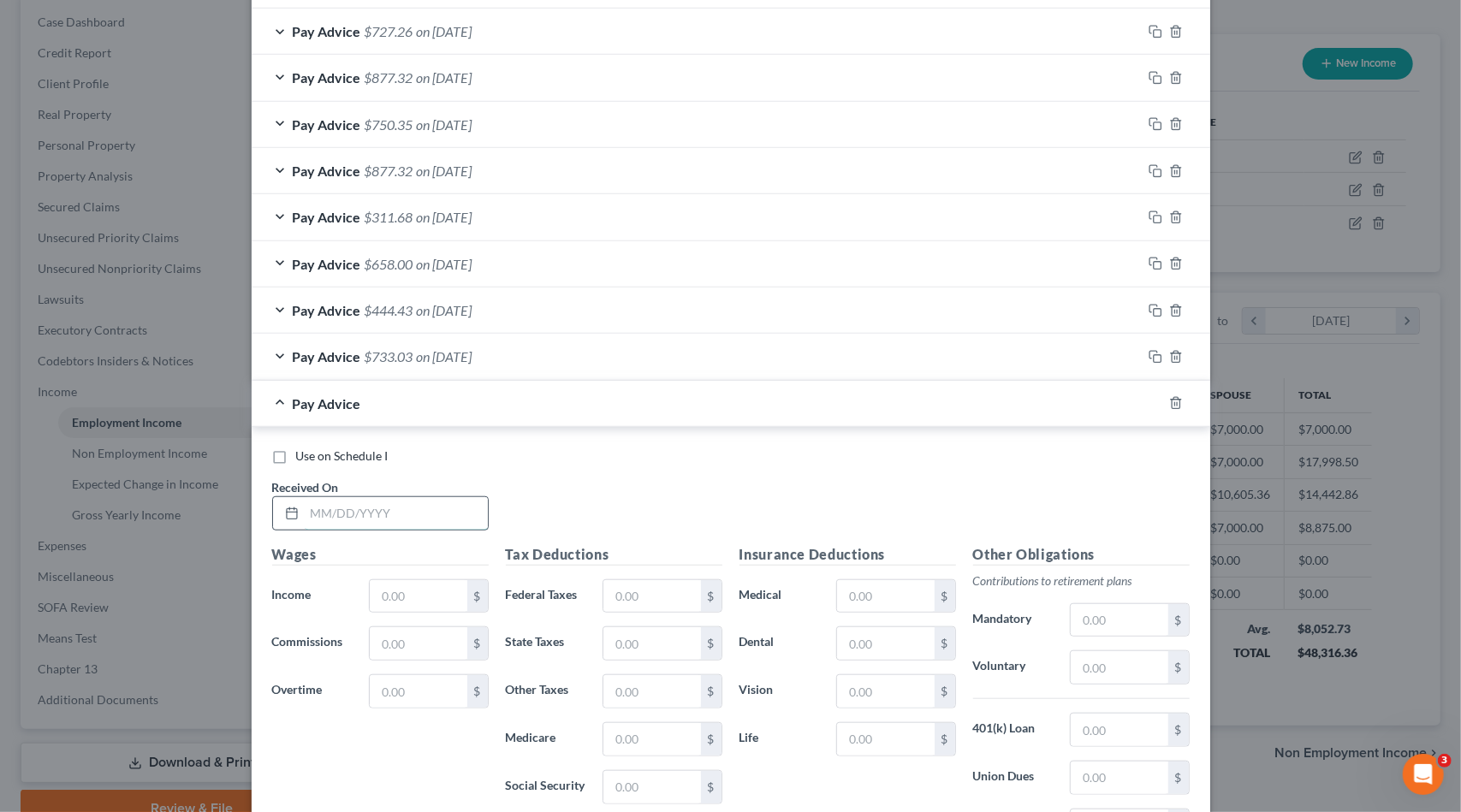
click at [384, 506] on input "text" at bounding box center [397, 513] width 183 height 32
type input "7/3/25"
type input "550"
type input "7.98"
type input "34.1"
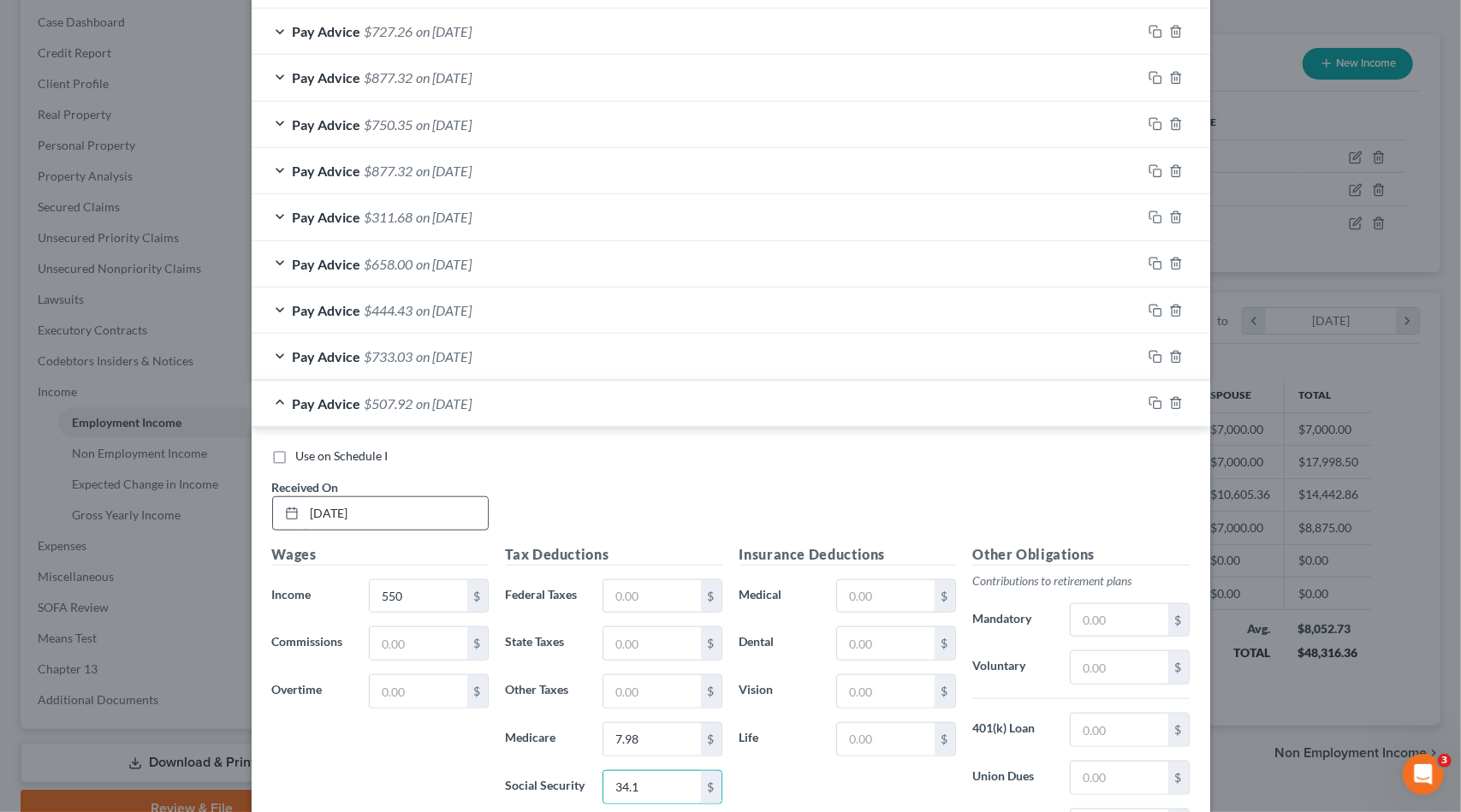
scroll to position [908, 0]
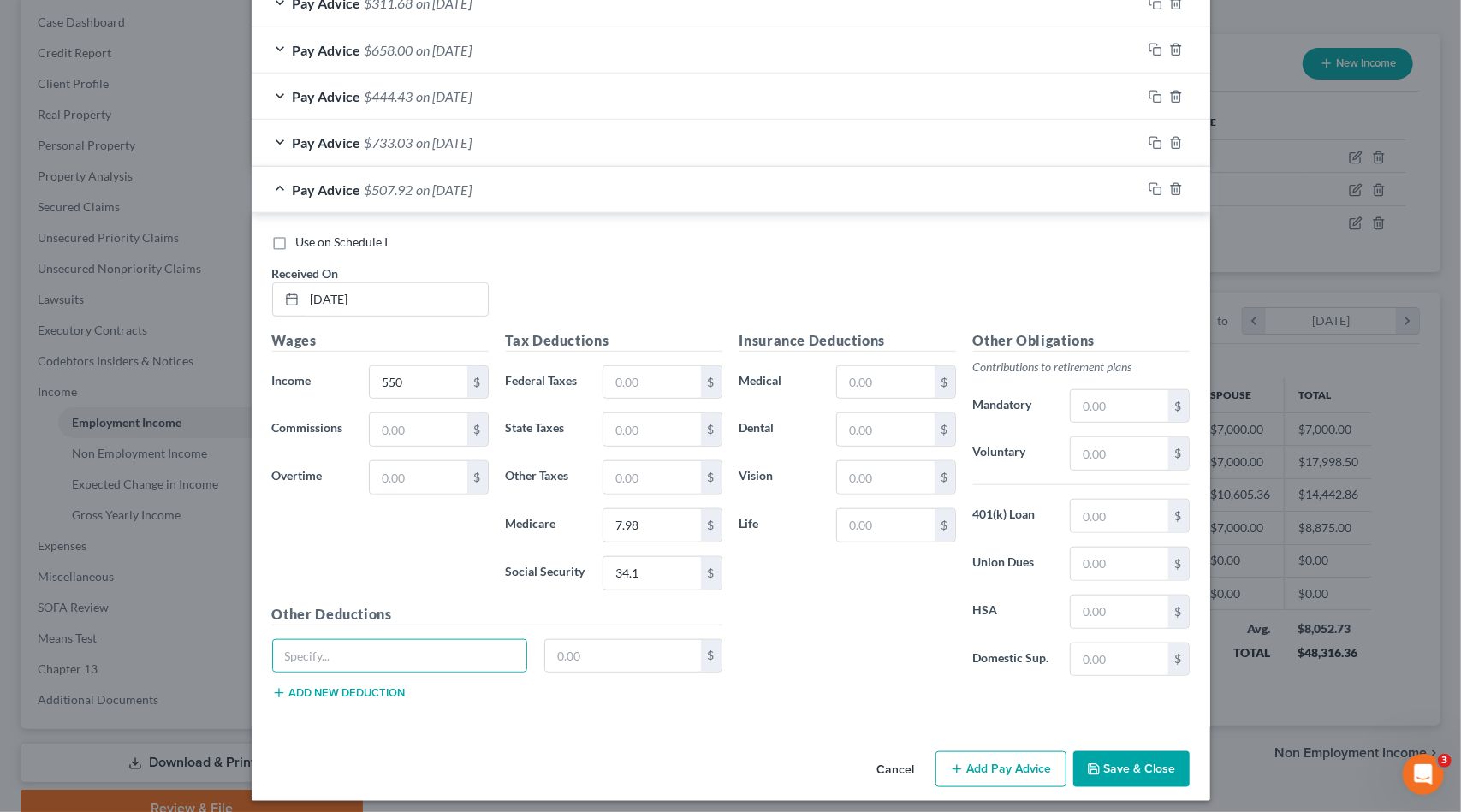
click at [1001, 751] on button "Add Pay Advice" at bounding box center [1000, 769] width 131 height 36
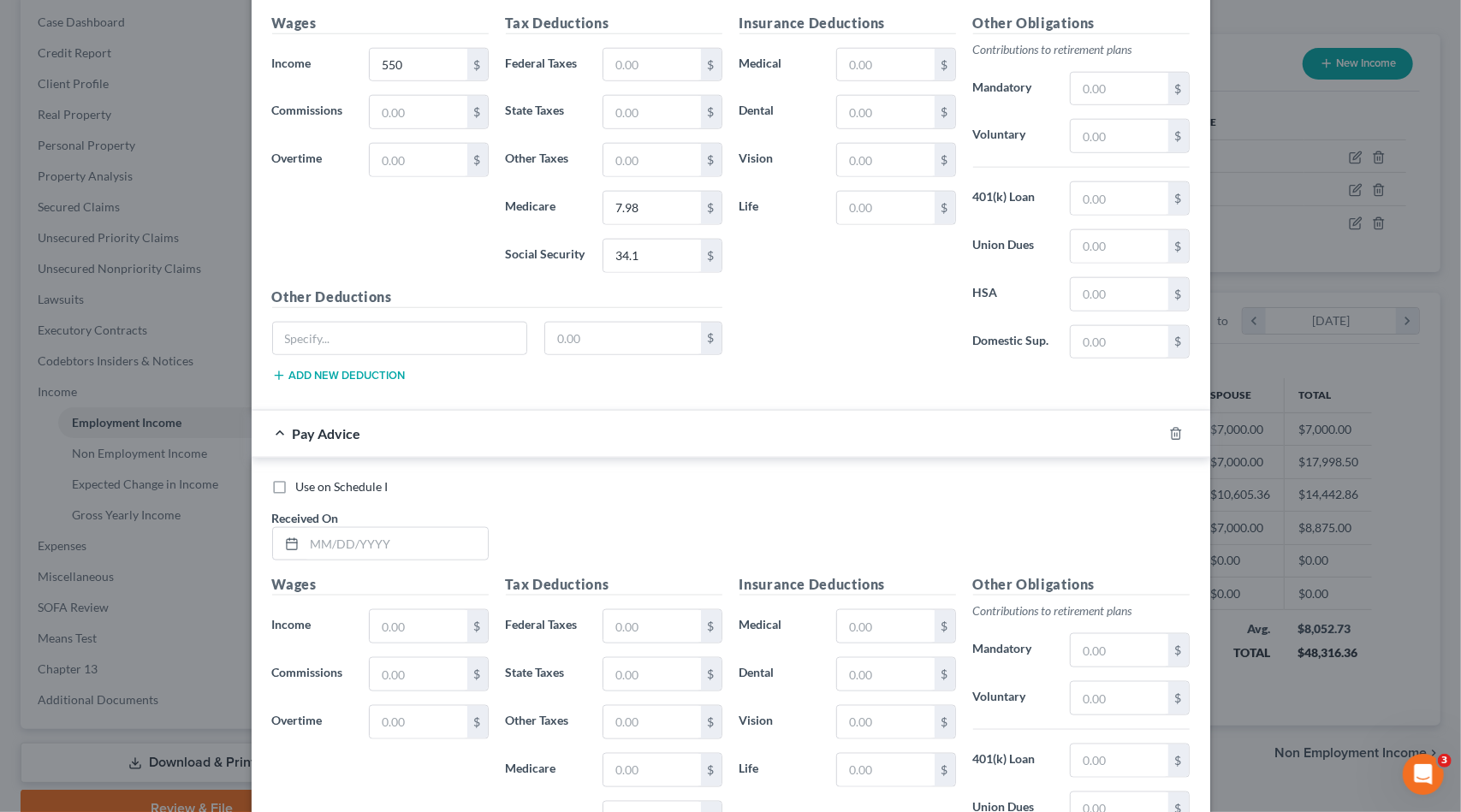
scroll to position [1250, 0]
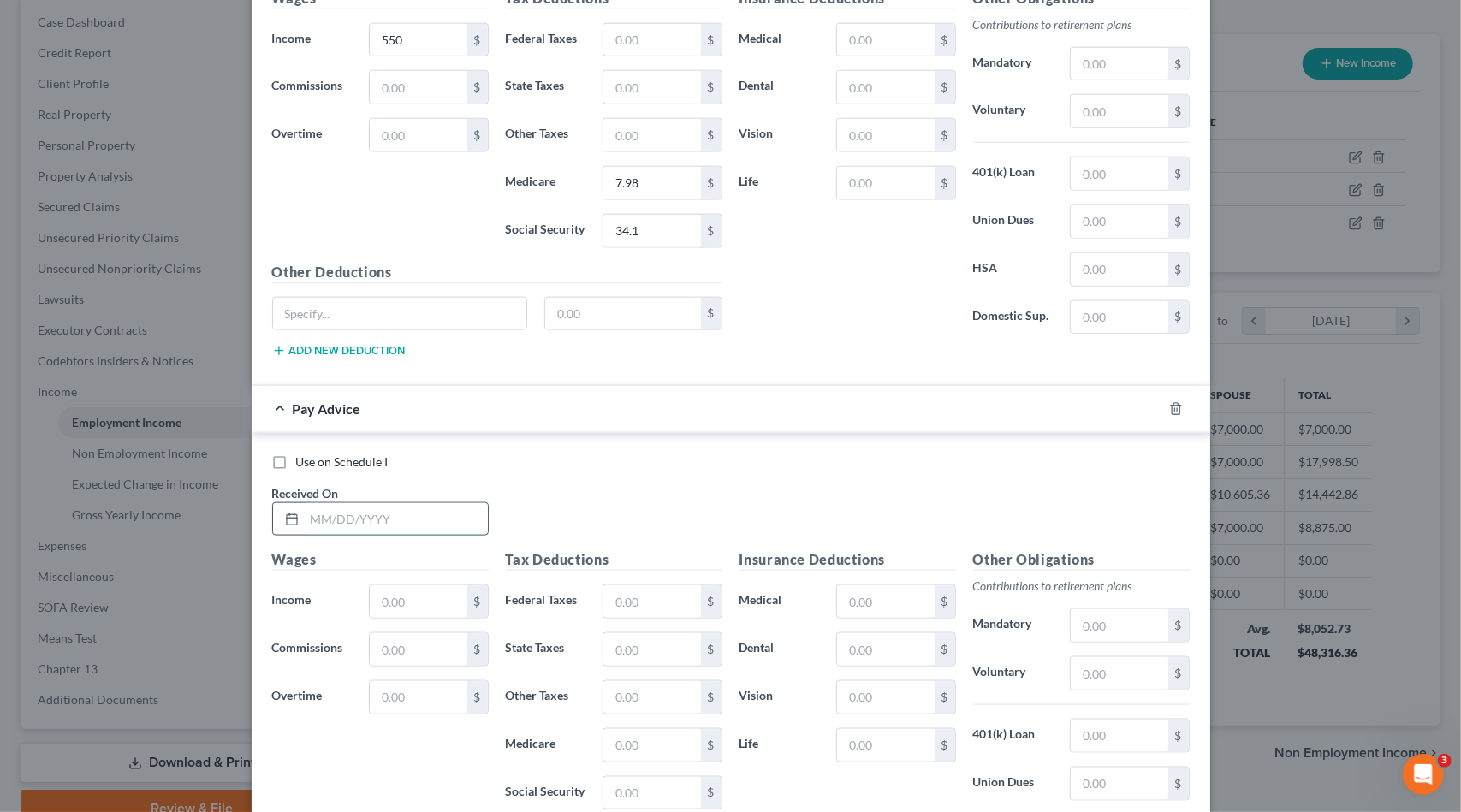
click at [360, 521] on input "text" at bounding box center [397, 519] width 183 height 32
type input "7/11/2025"
type input "556.25"
type input "8.06"
type input "34.49"
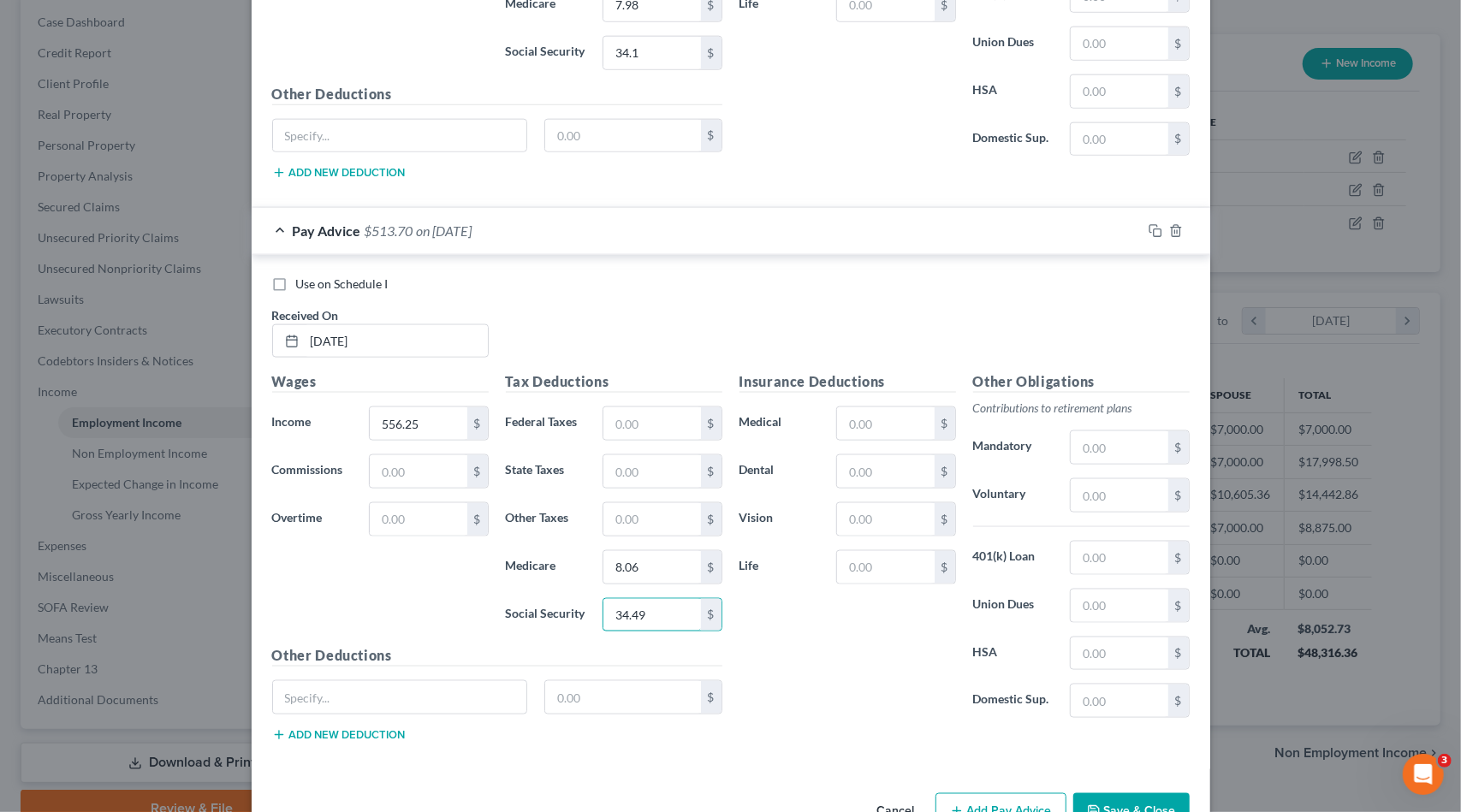
scroll to position [1466, 0]
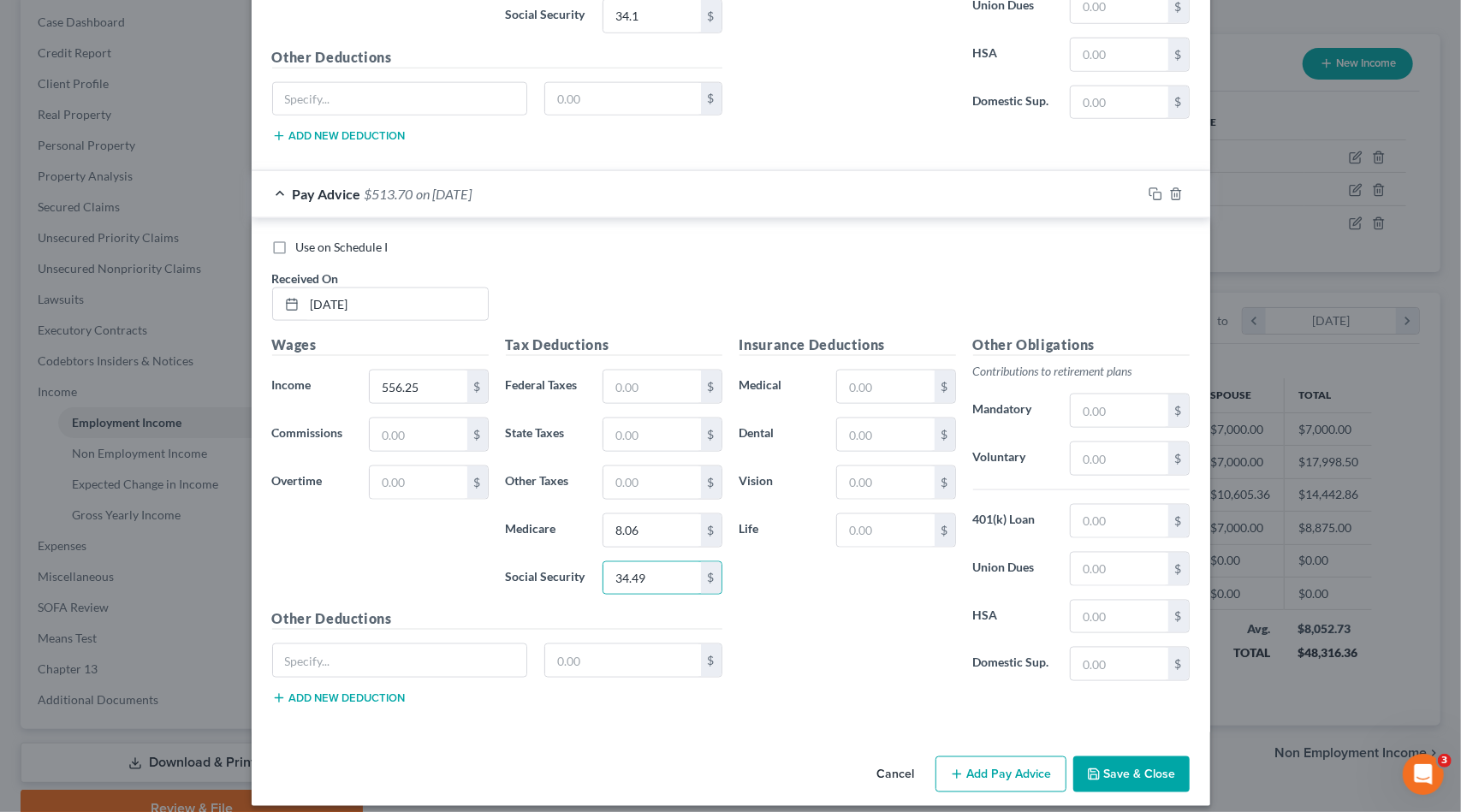
click at [996, 771] on button "Add Pay Advice" at bounding box center [1000, 775] width 131 height 36
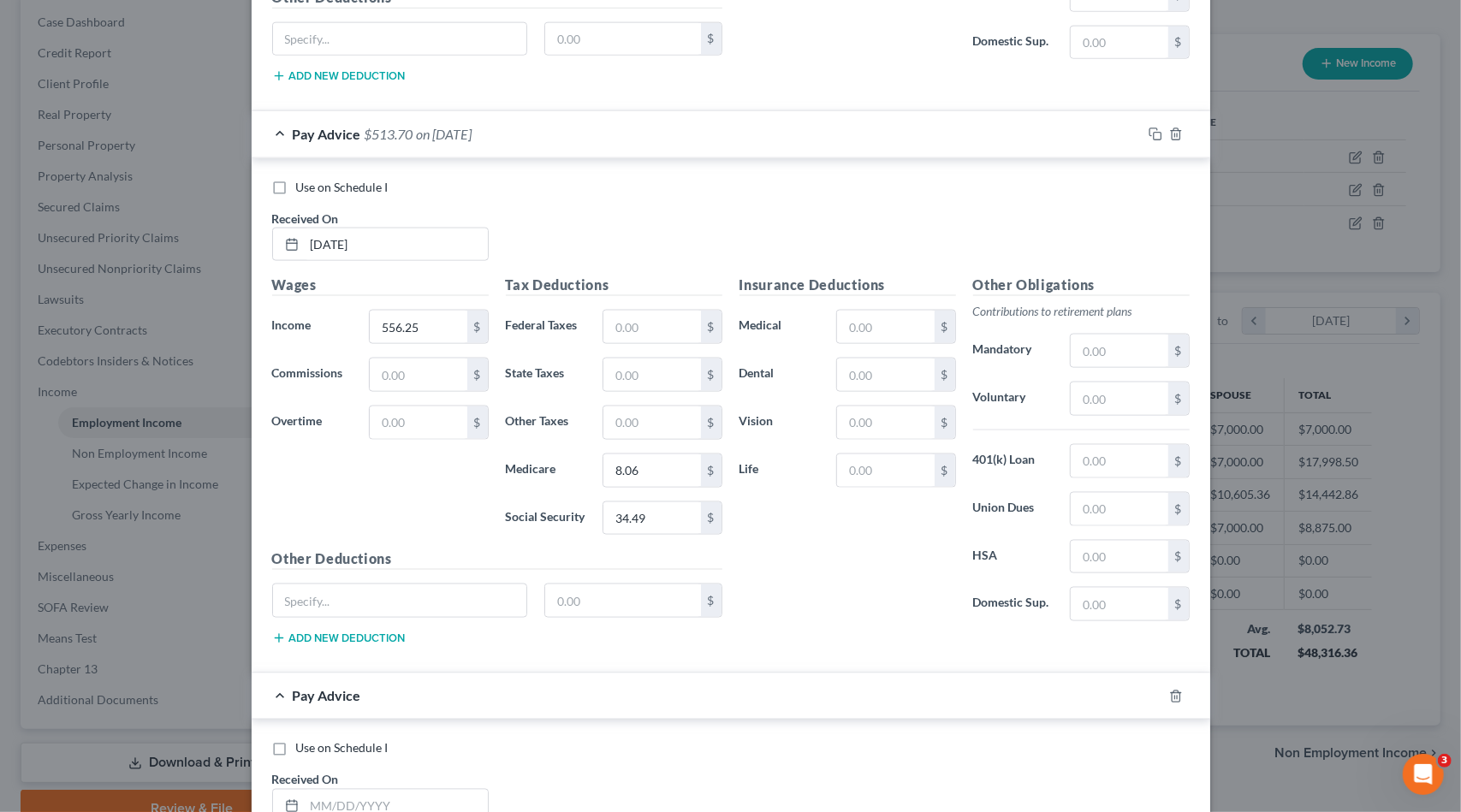
scroll to position [1721, 0]
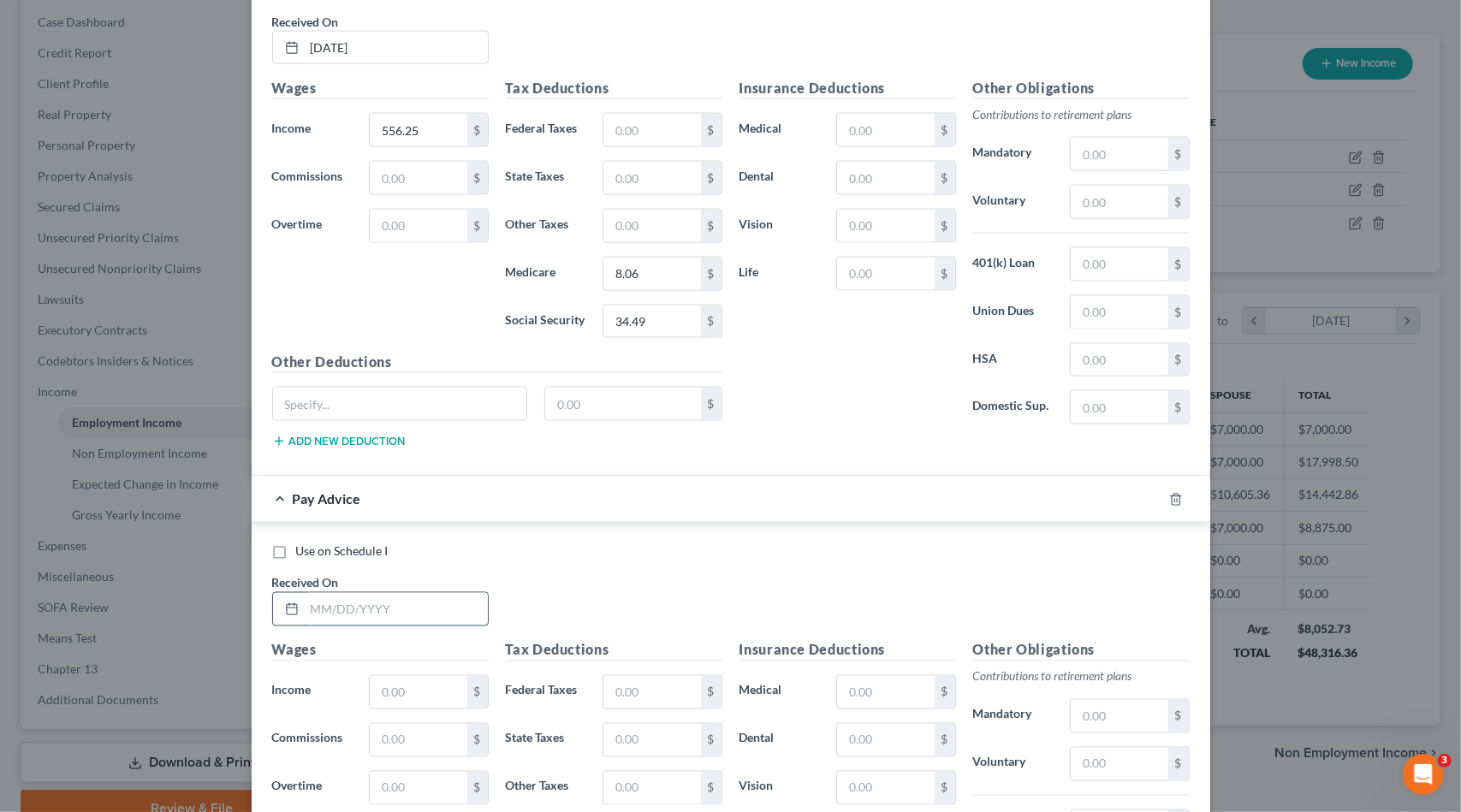
click at [354, 594] on input "text" at bounding box center [397, 609] width 183 height 32
type input "7/18/25"
type input "475"
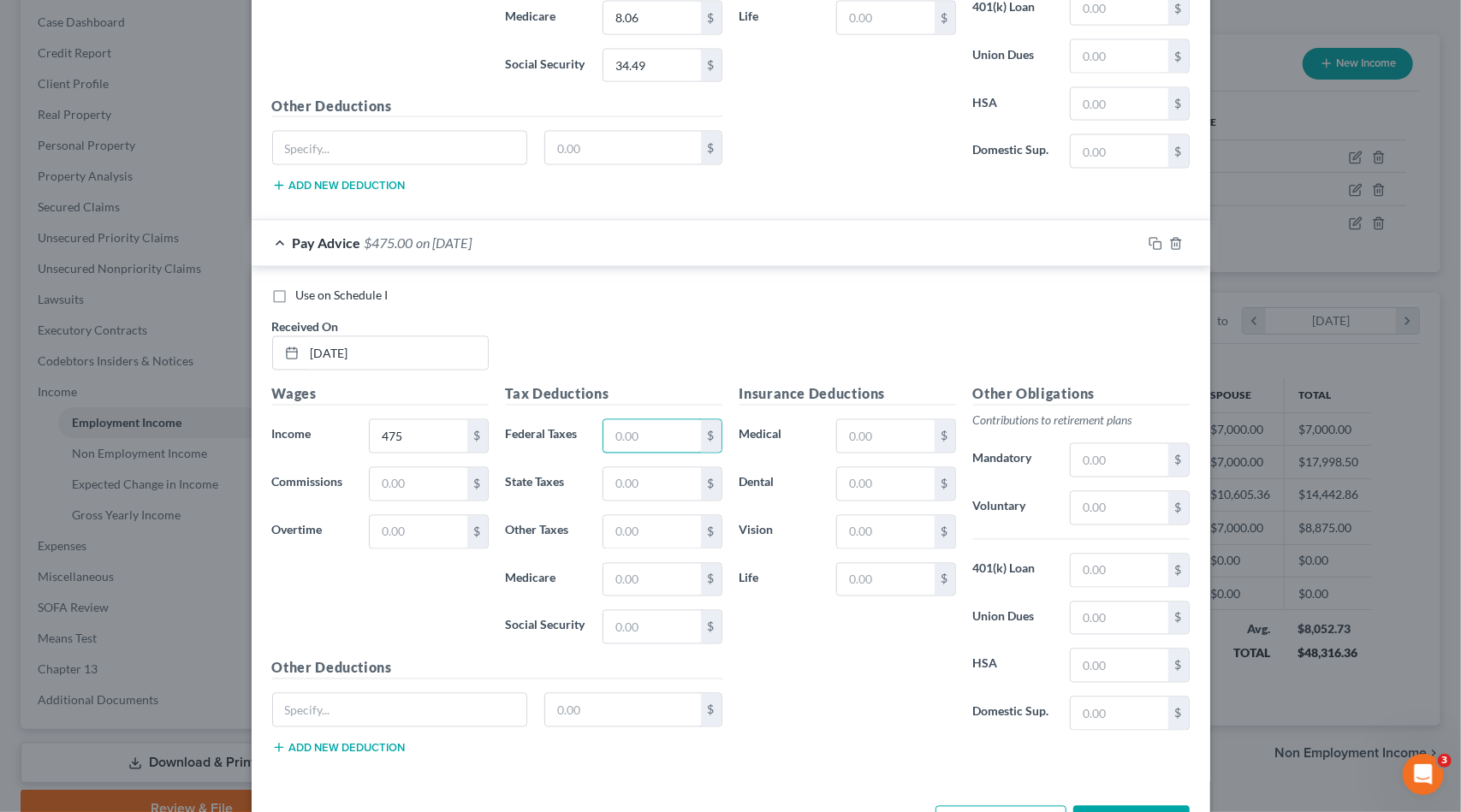
scroll to position [1978, 0]
click at [620, 569] on input "text" at bounding box center [652, 579] width 96 height 32
type input "6.89"
type input "29.45"
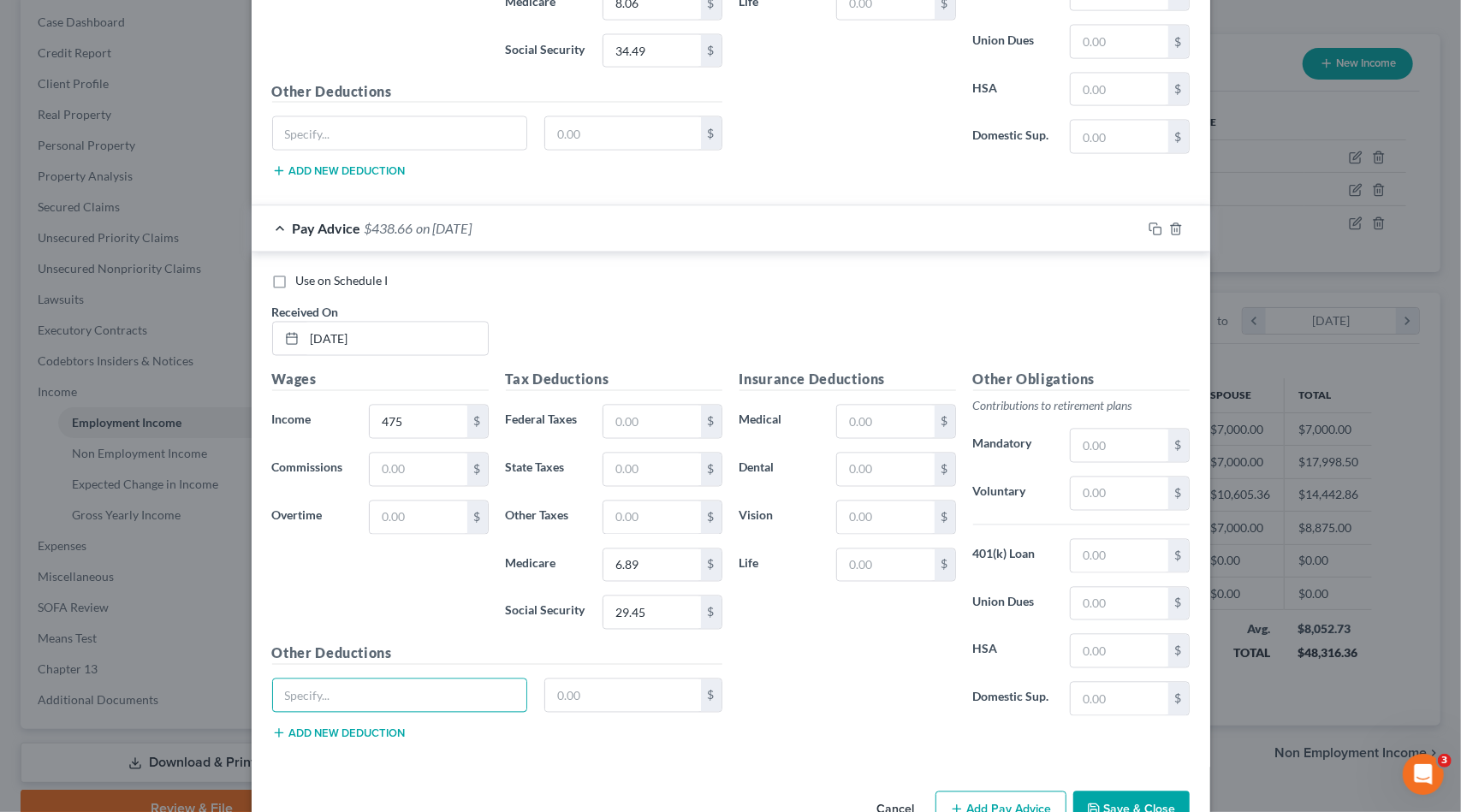
scroll to position [2023, 0]
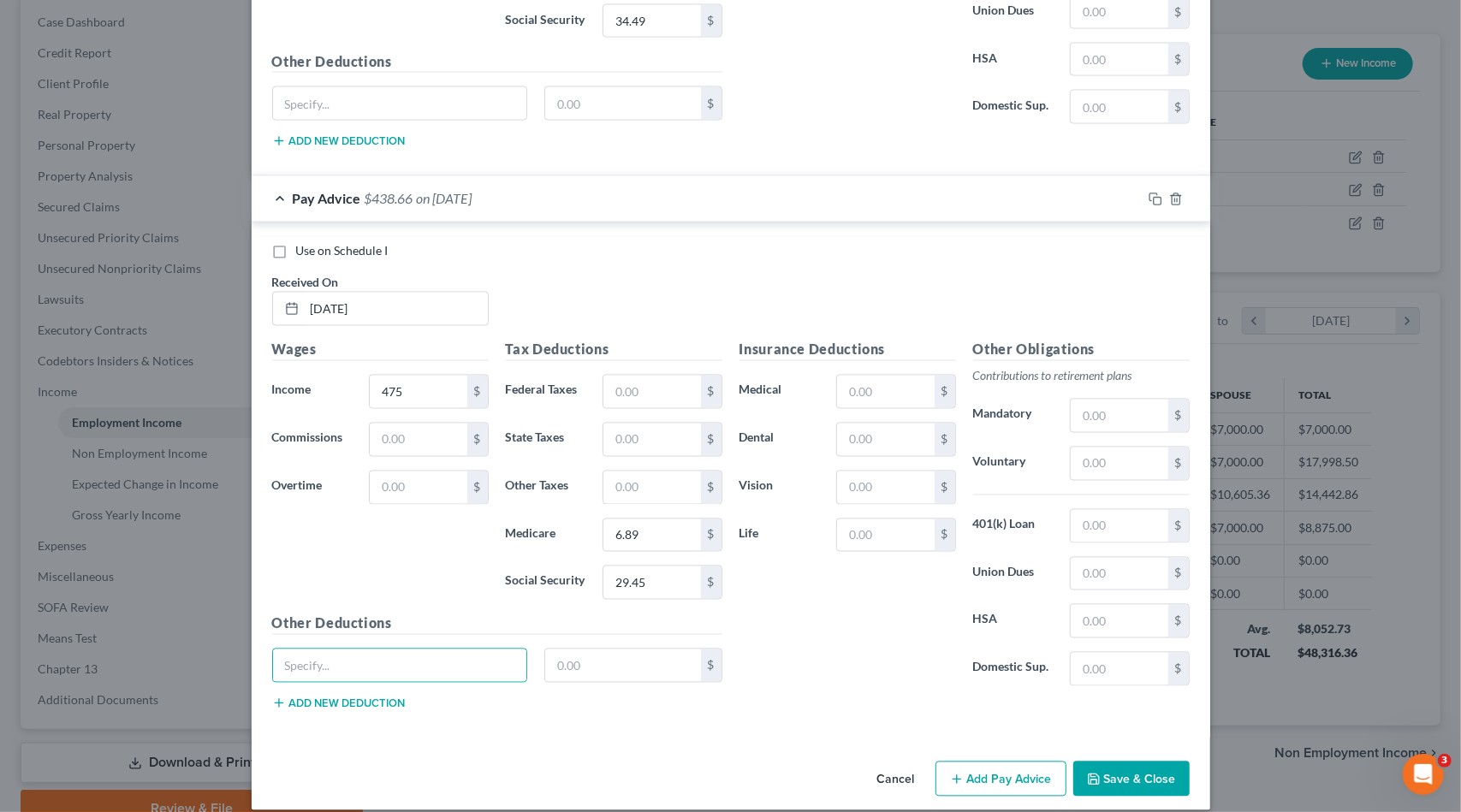
click at [1015, 762] on button "Add Pay Advice" at bounding box center [1000, 780] width 131 height 36
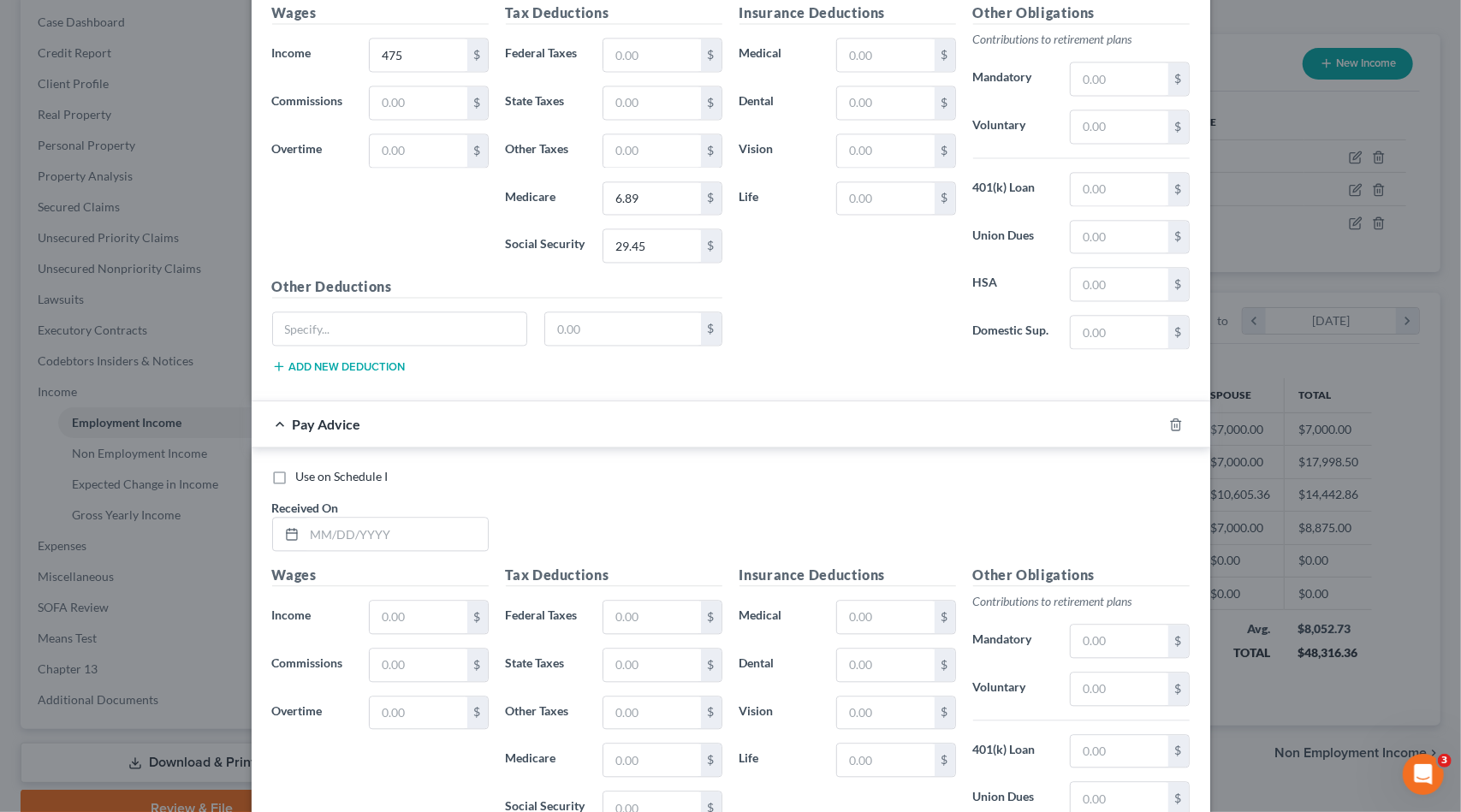
scroll to position [2364, 0]
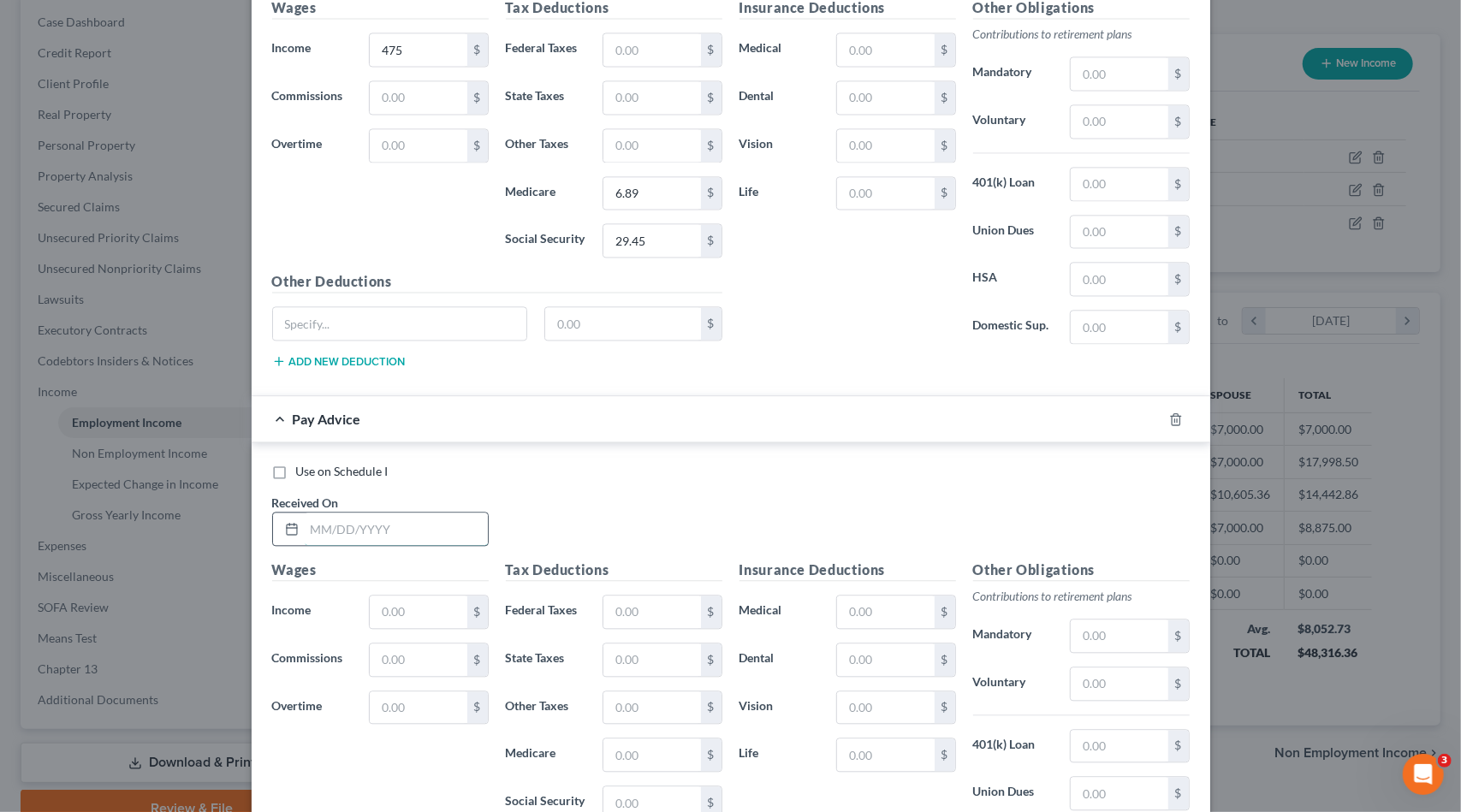
click at [397, 513] on input "text" at bounding box center [397, 529] width 183 height 32
type input "7/25/25"
type input "643.75"
type input "6.68"
type input "9.34"
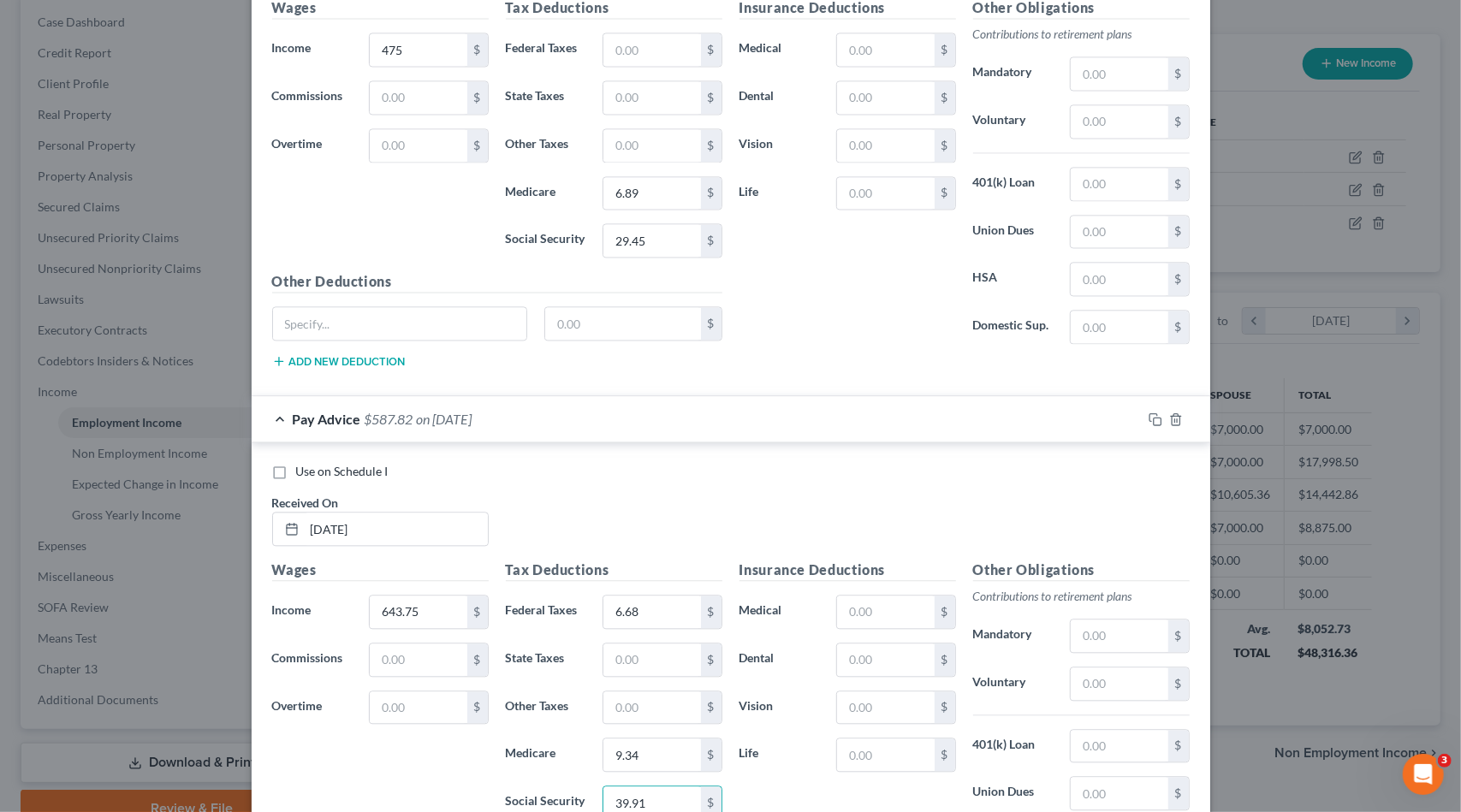
type input "39.91"
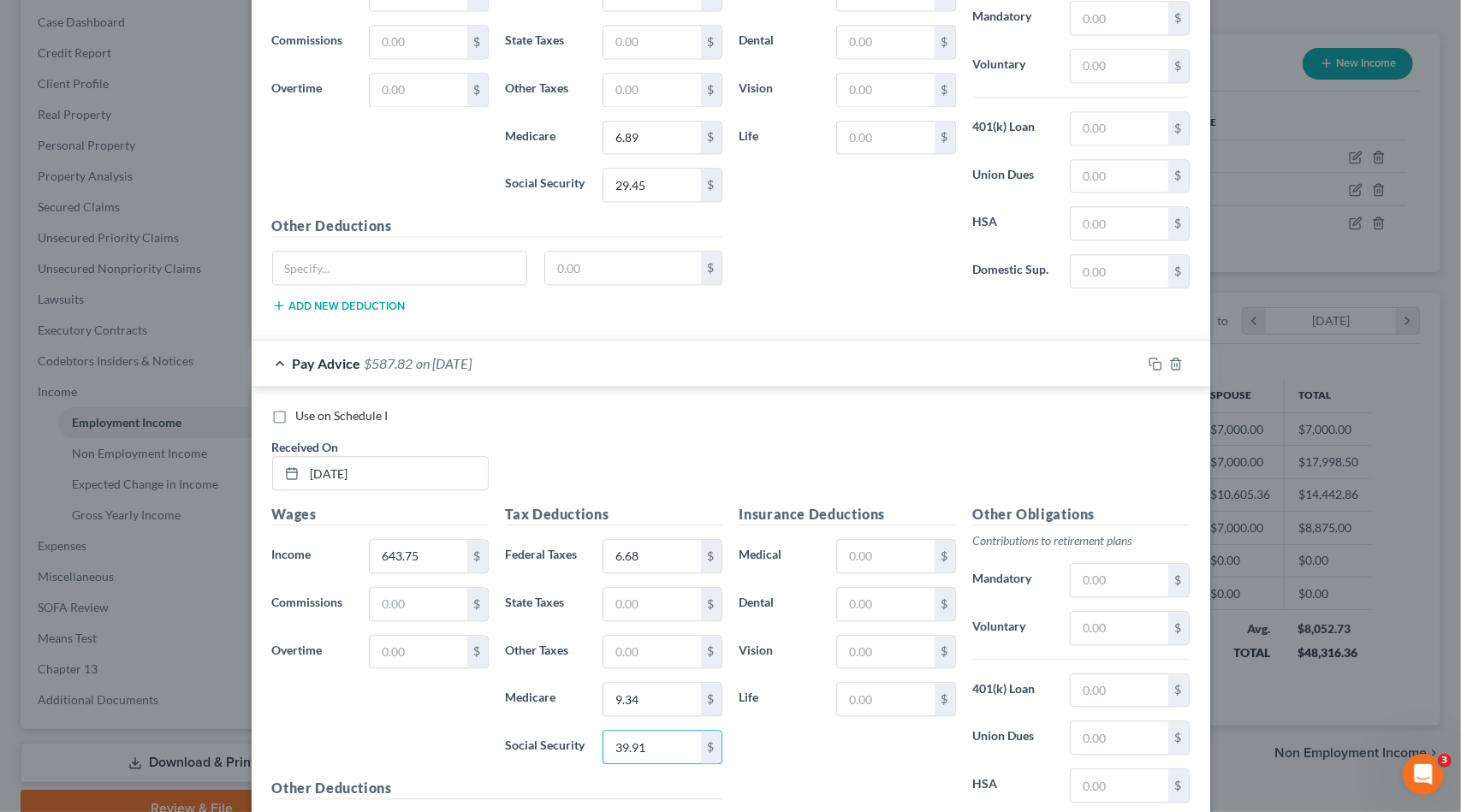
scroll to position [2580, 0]
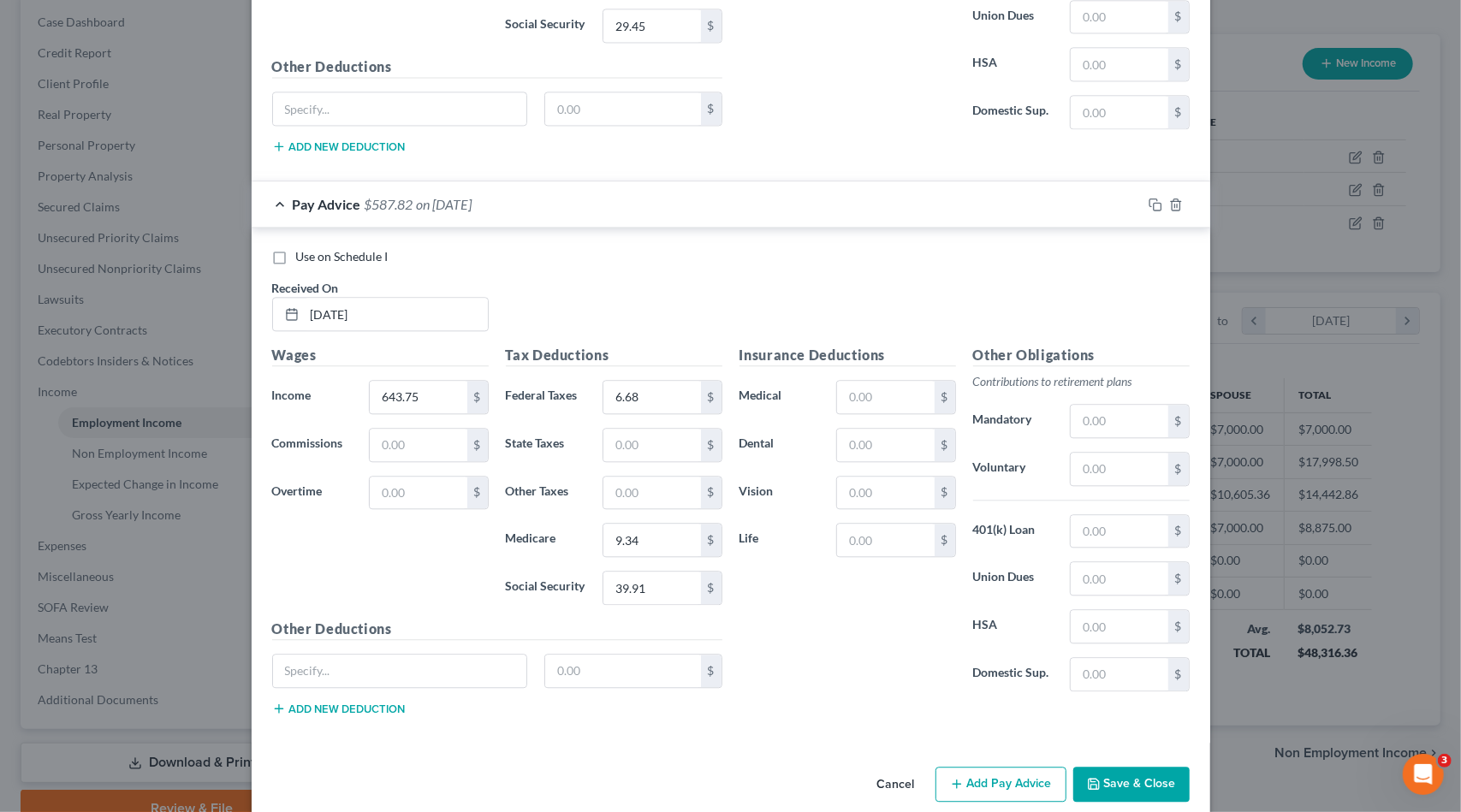
click at [996, 767] on button "Add Pay Advice" at bounding box center [1000, 784] width 131 height 36
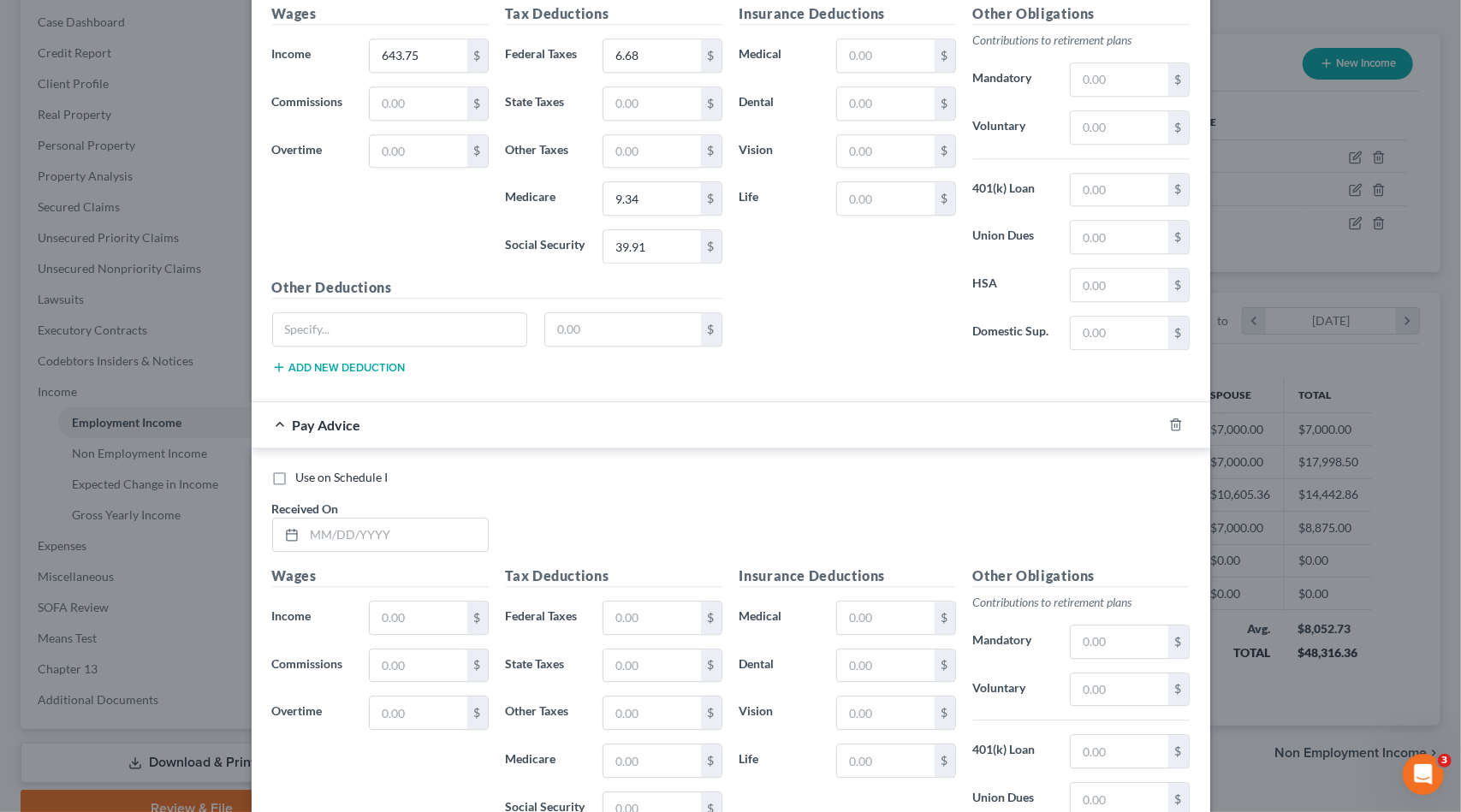
scroll to position [2921, 0]
click at [364, 518] on input "text" at bounding box center [397, 533] width 183 height 32
type input "8/1/25"
type input "643.75"
type input "6.68"
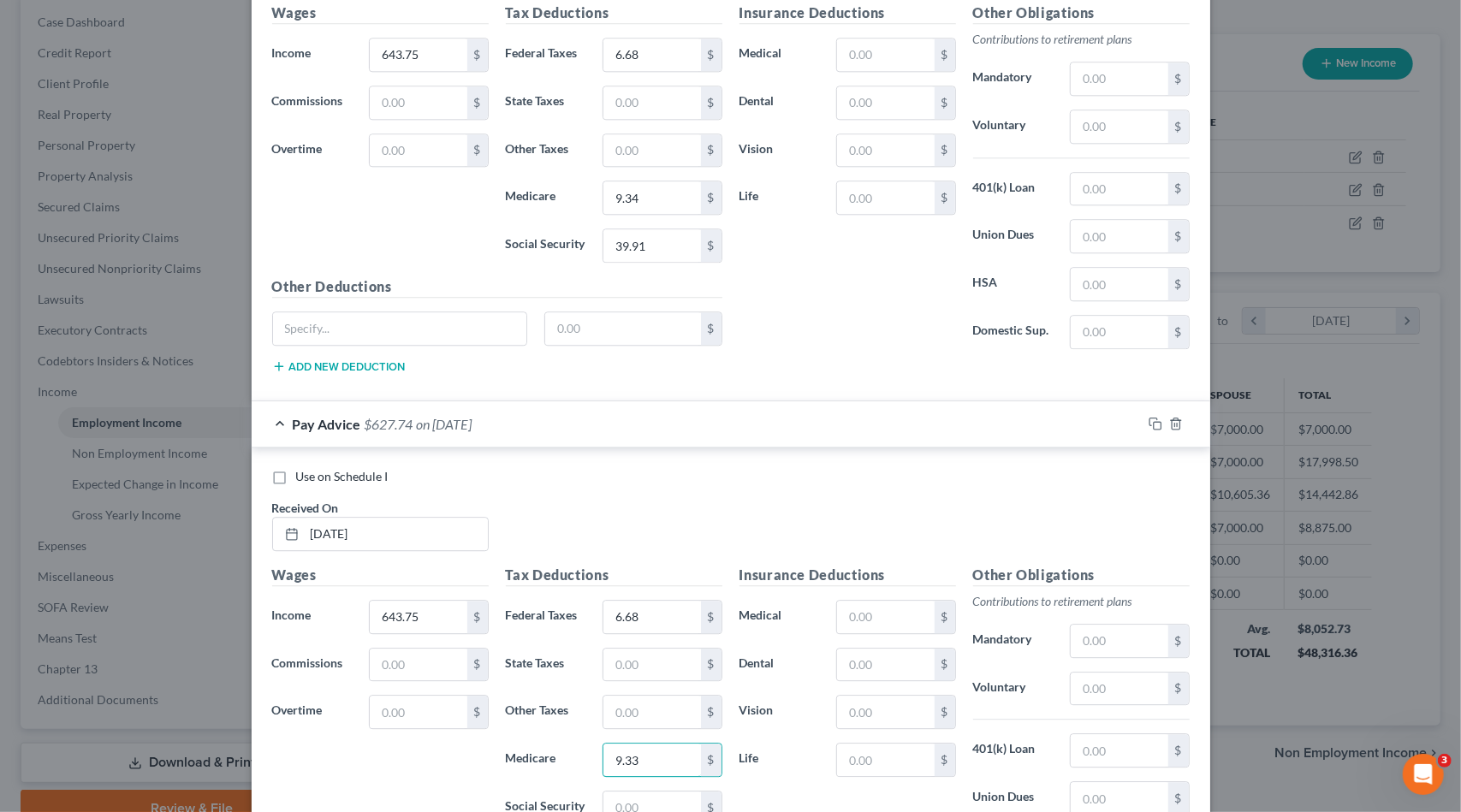
type input "9.33"
type input "39.91"
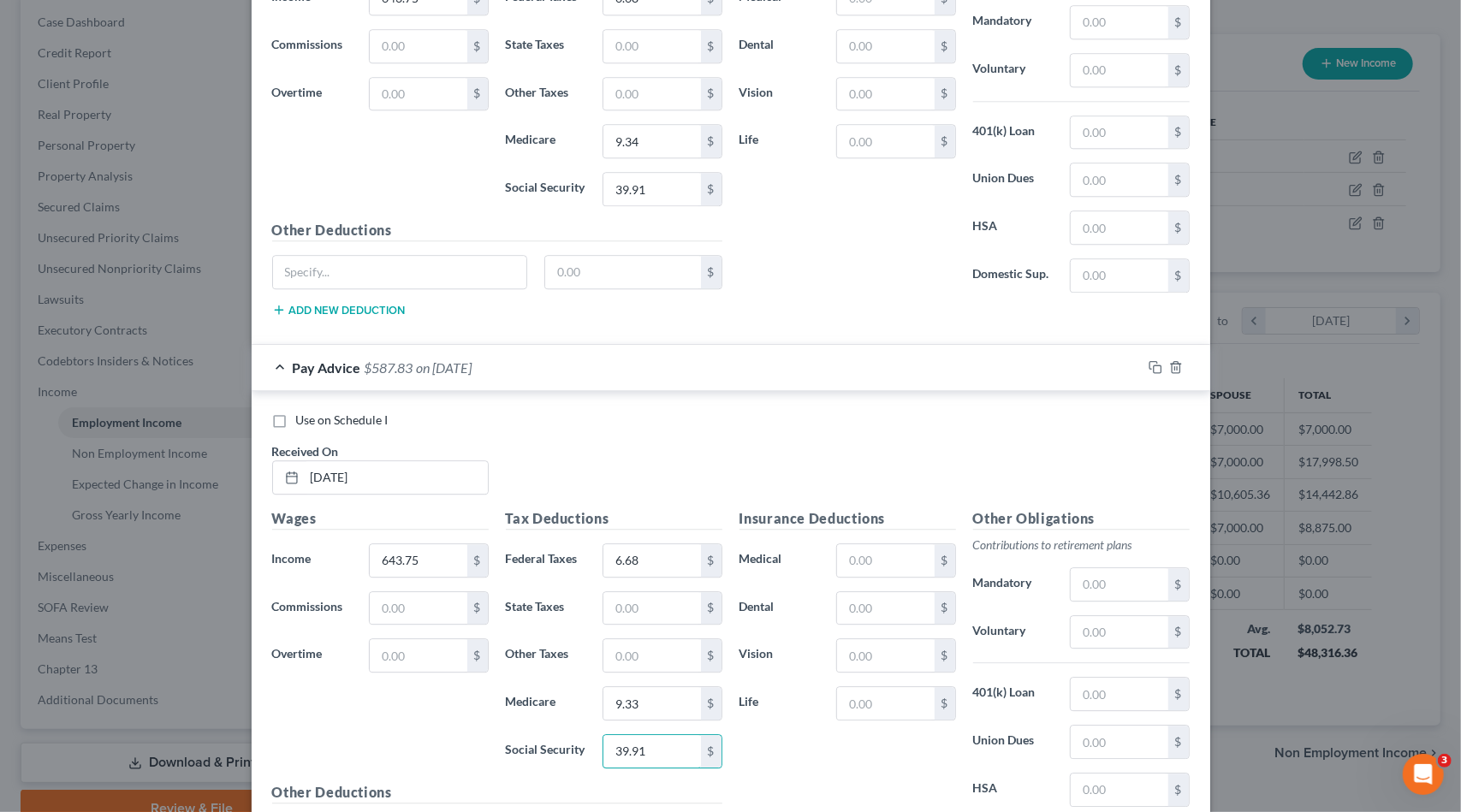
scroll to position [3136, 0]
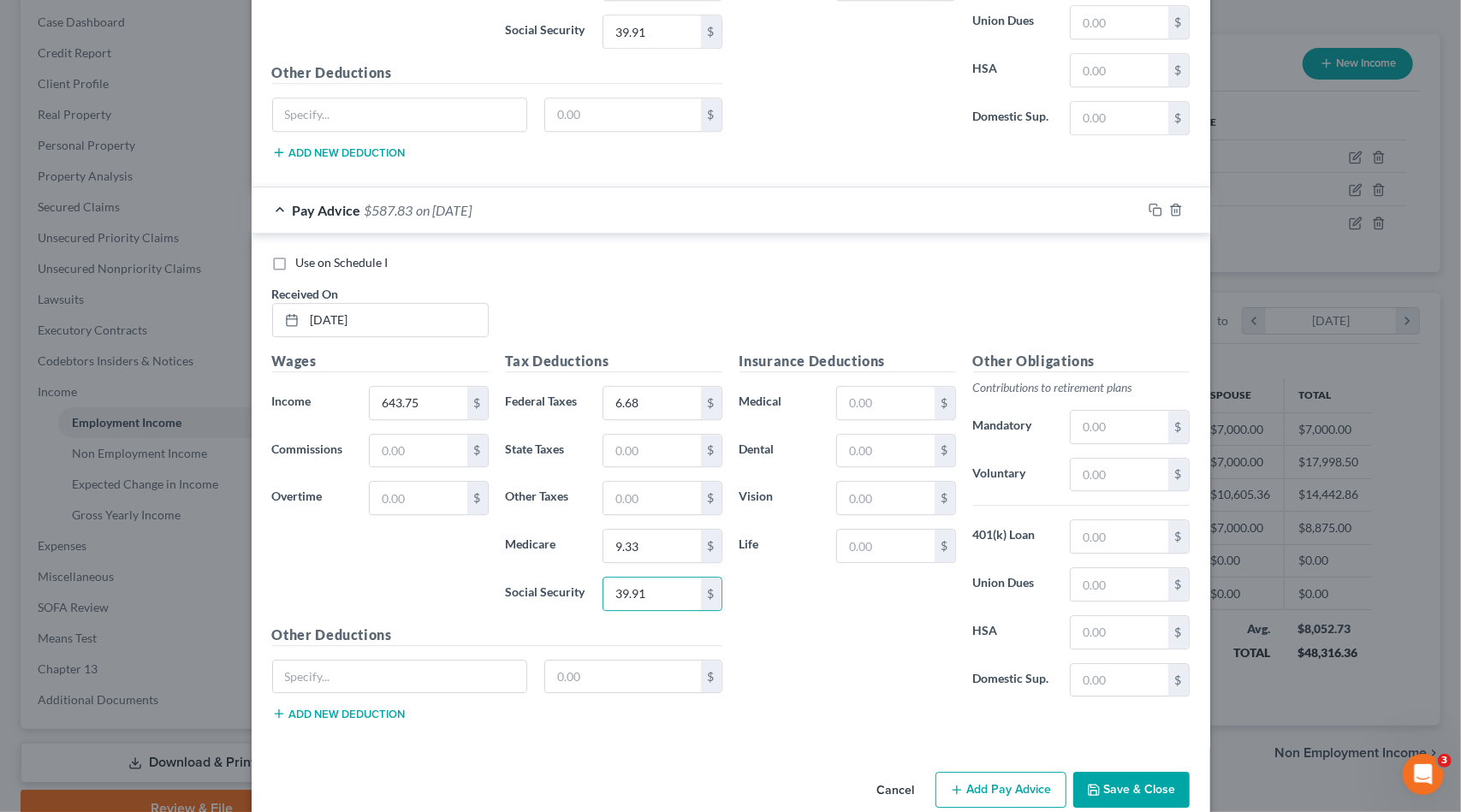
click at [962, 772] on button "Add Pay Advice" at bounding box center [1000, 789] width 131 height 36
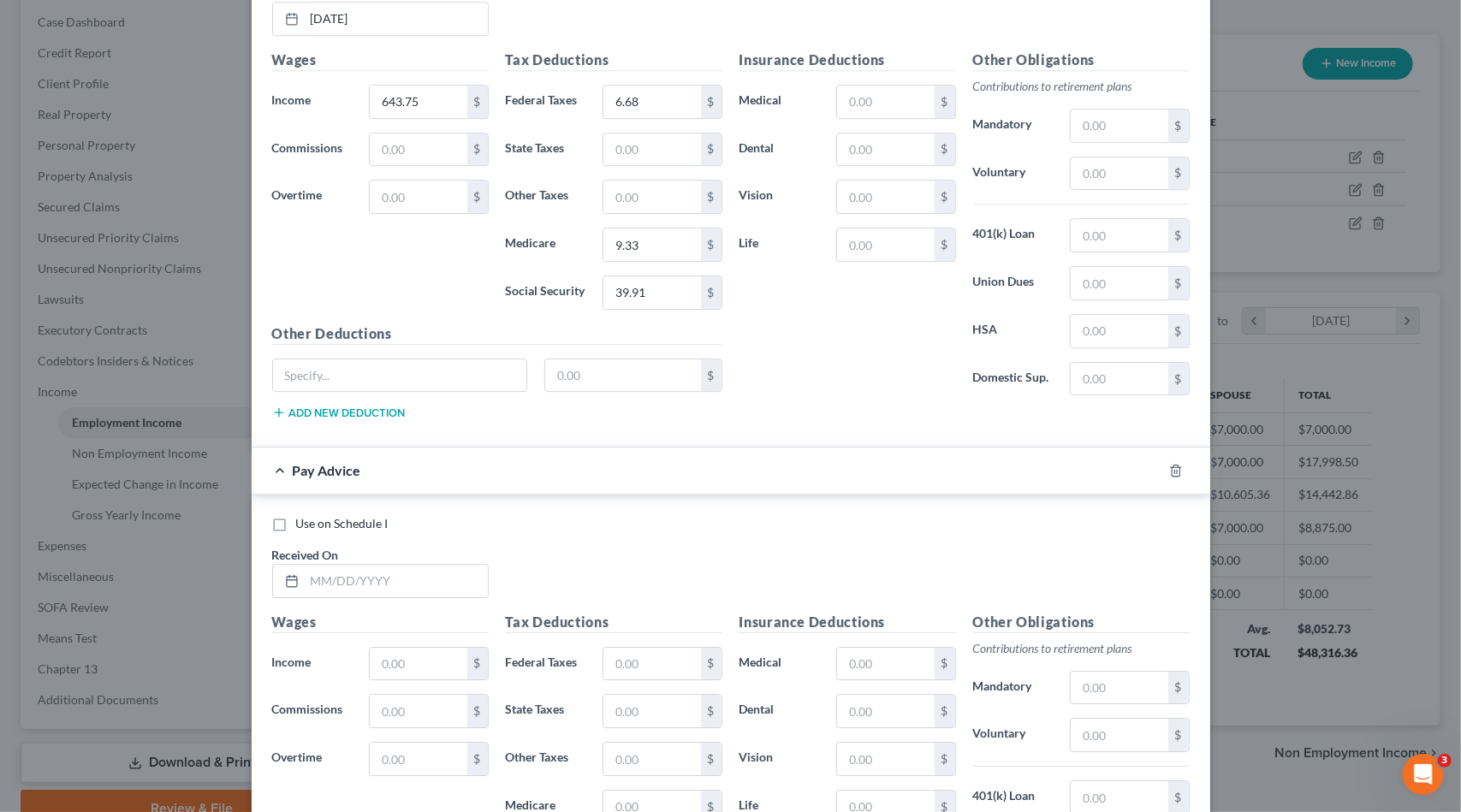
scroll to position [3478, 0]
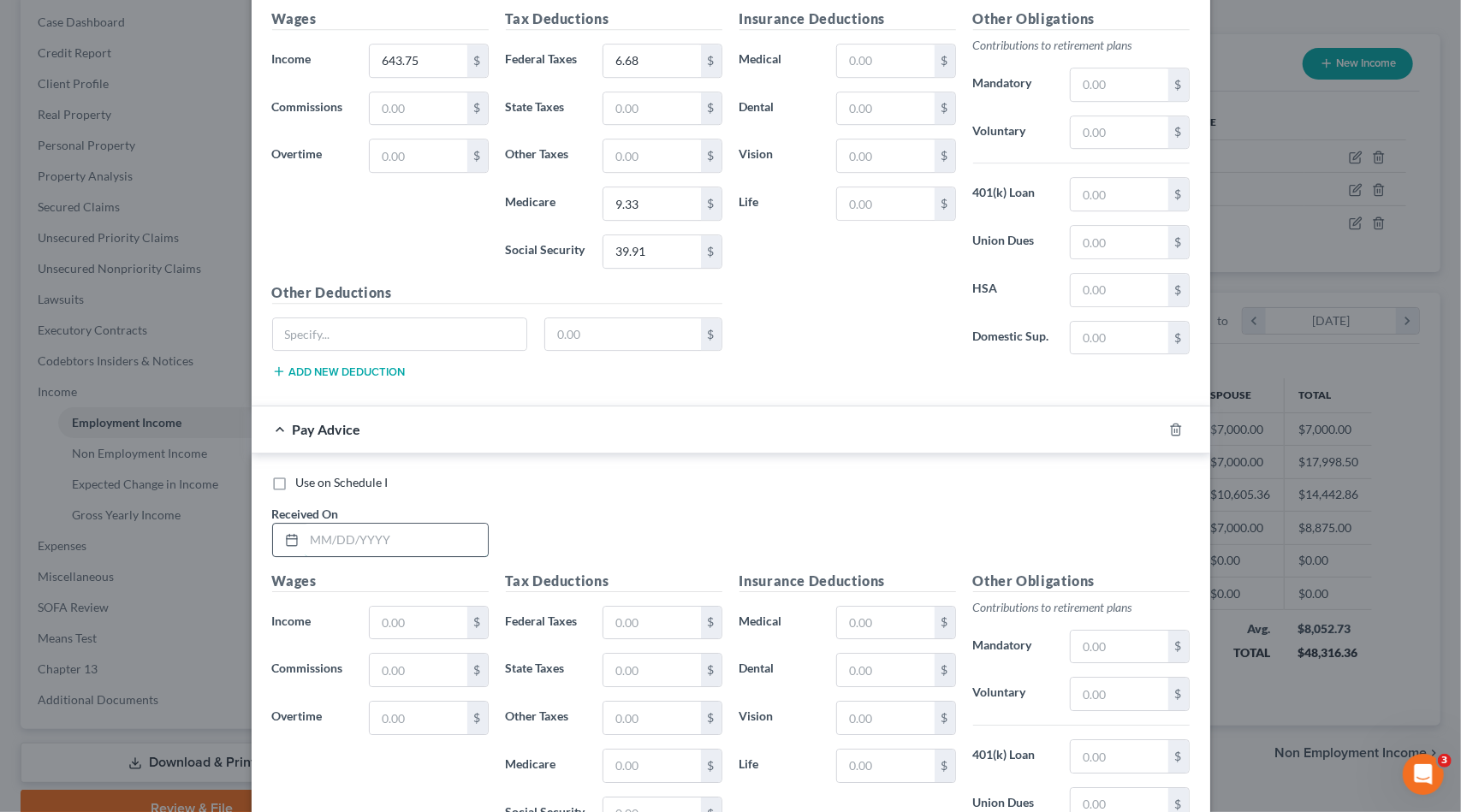
click at [399, 524] on input "text" at bounding box center [397, 539] width 183 height 32
type input "8/8/25"
type input "118.75"
type input "1.72"
type input "7.37"
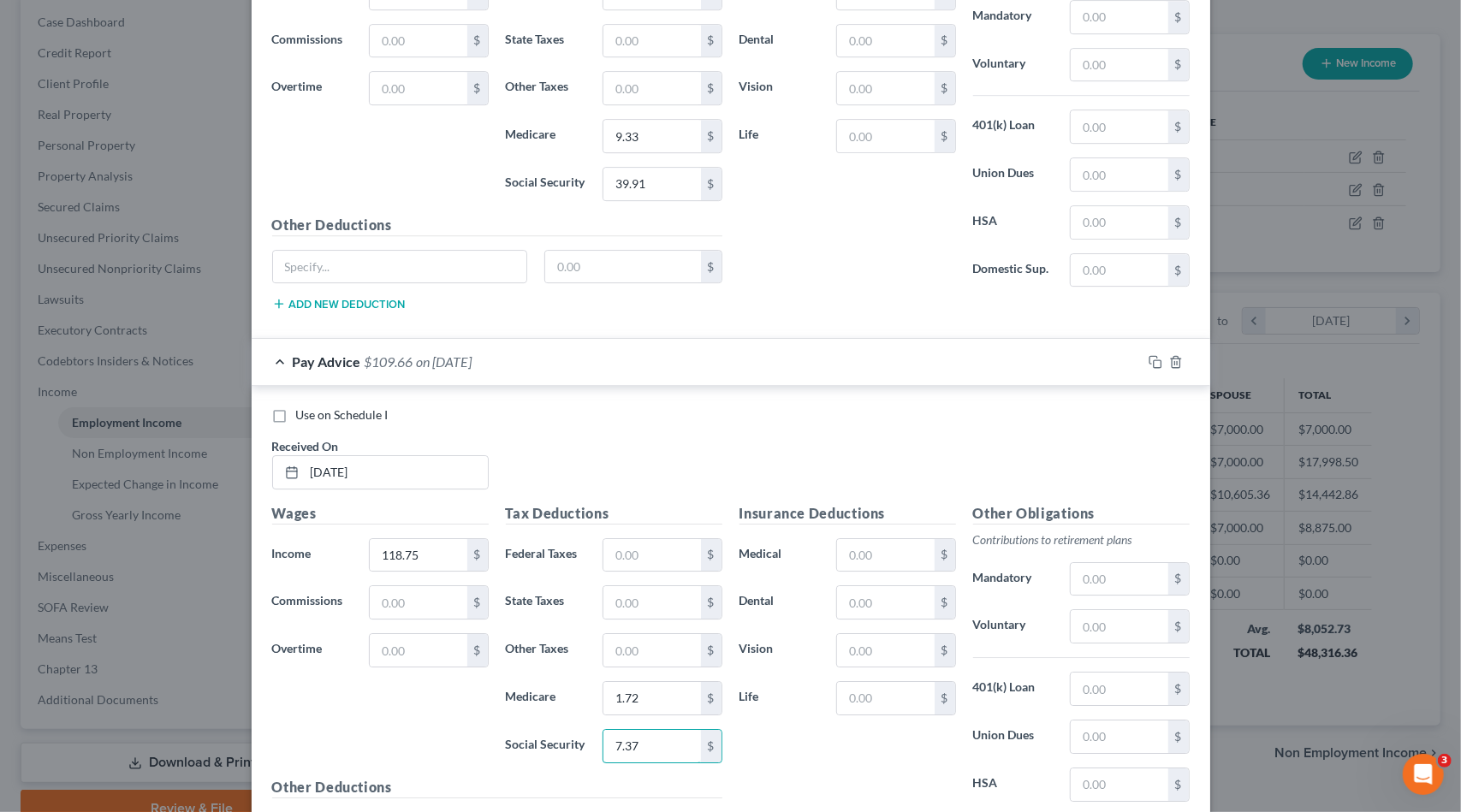
scroll to position [3694, 0]
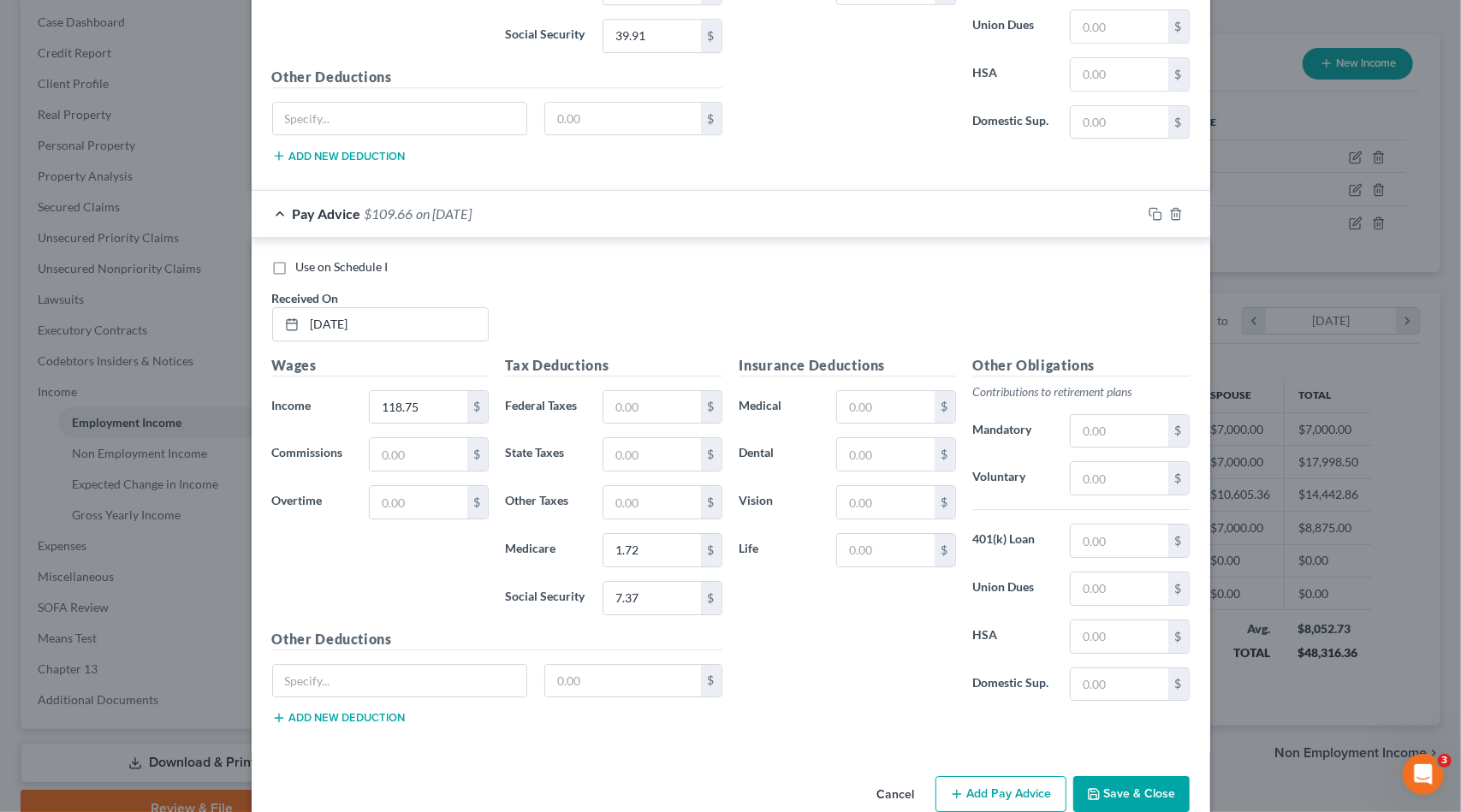
click at [963, 777] on button "Add Pay Advice" at bounding box center [1000, 794] width 131 height 36
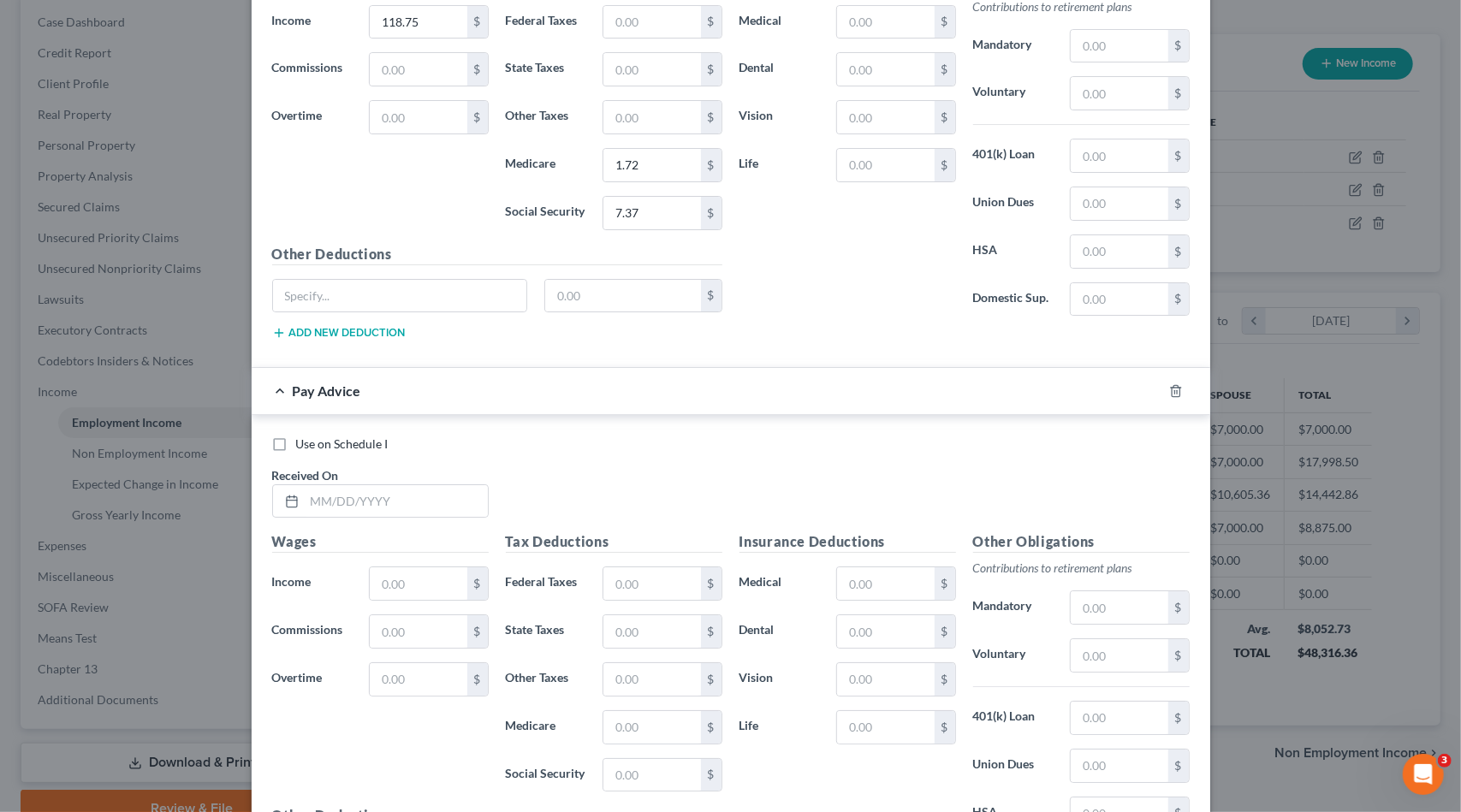
scroll to position [4116, 0]
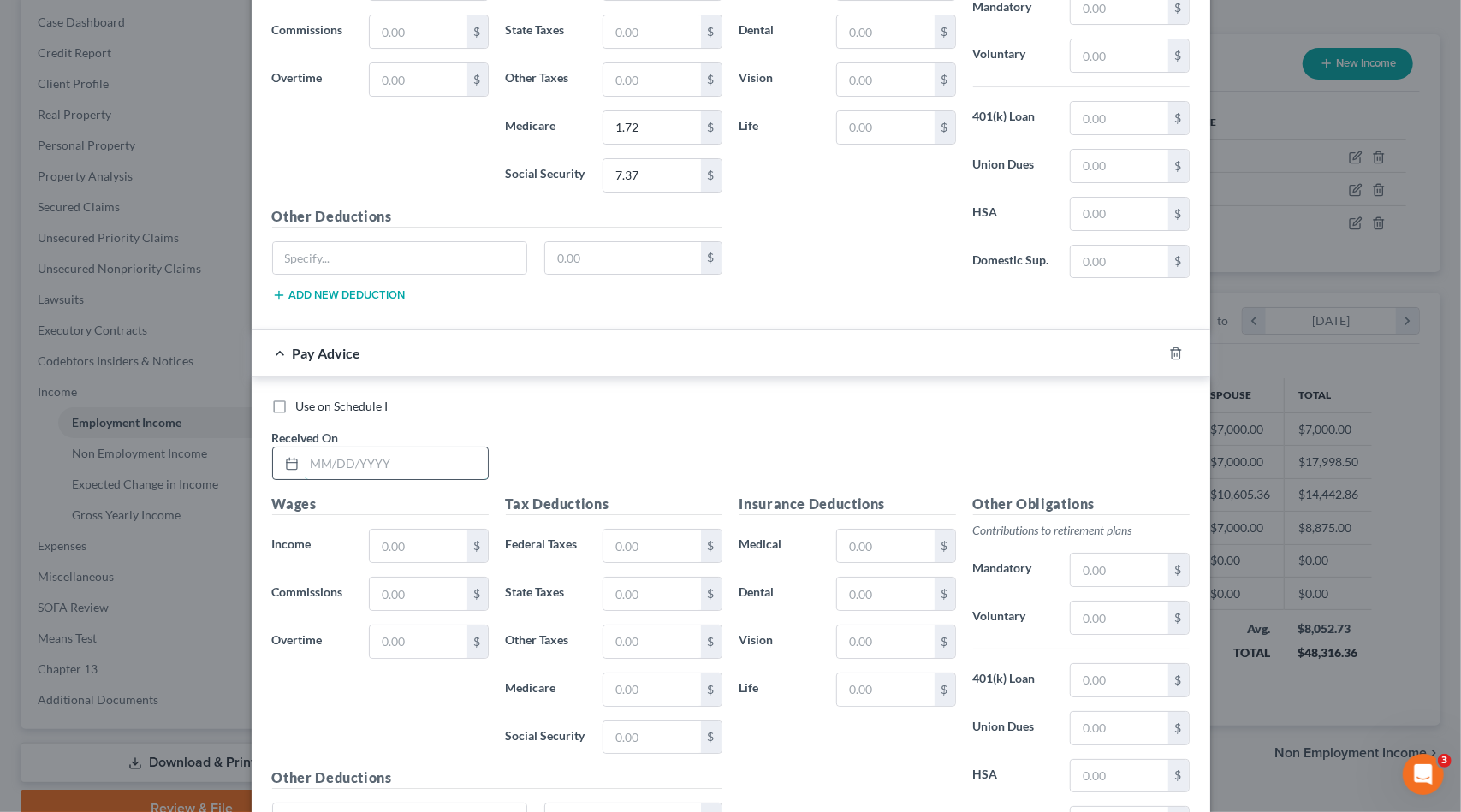
click at [378, 448] on input "text" at bounding box center [397, 464] width 183 height 32
type input "8/15/25"
type input "700"
type input "12.31"
type input "10.15"
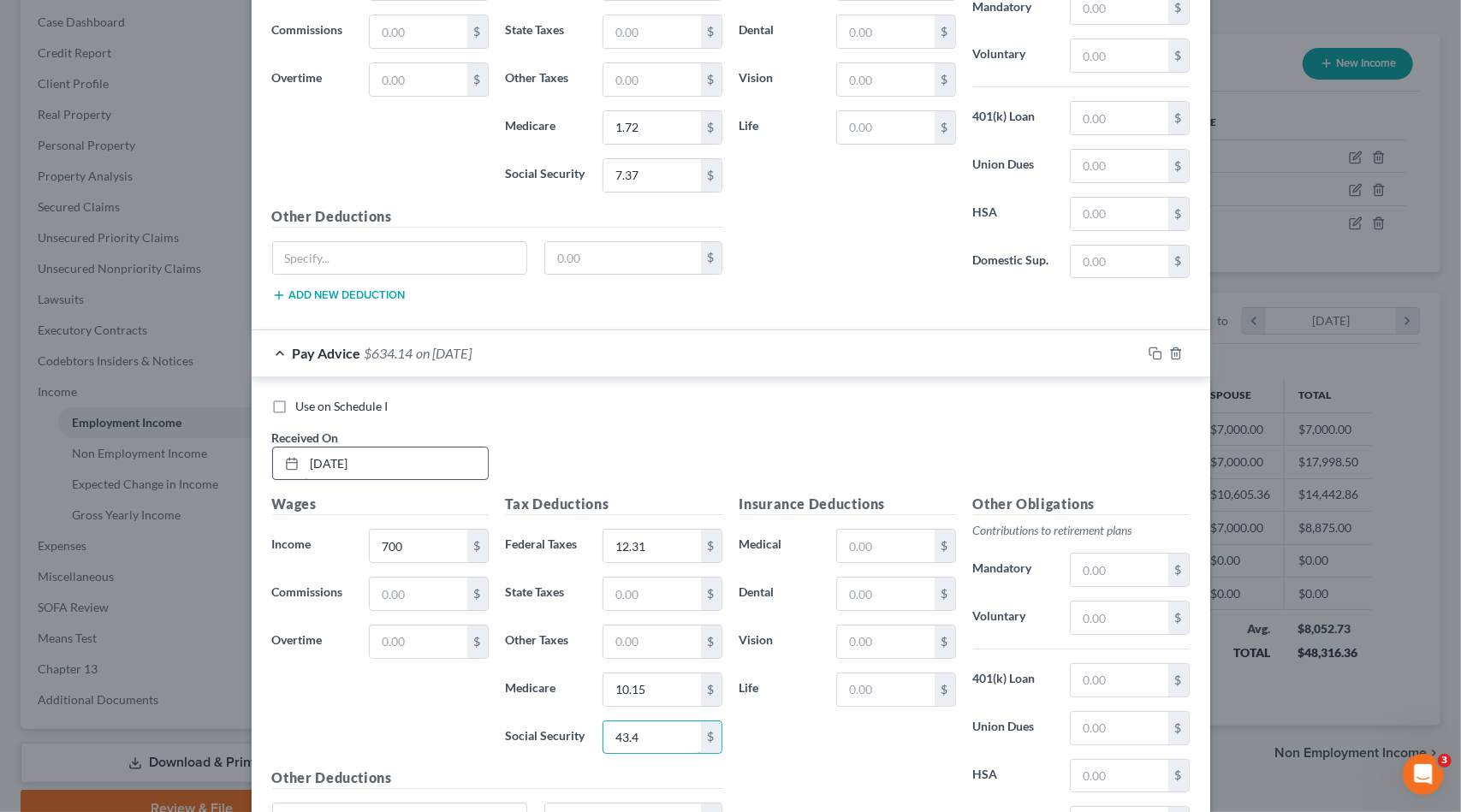
type input "43.4"
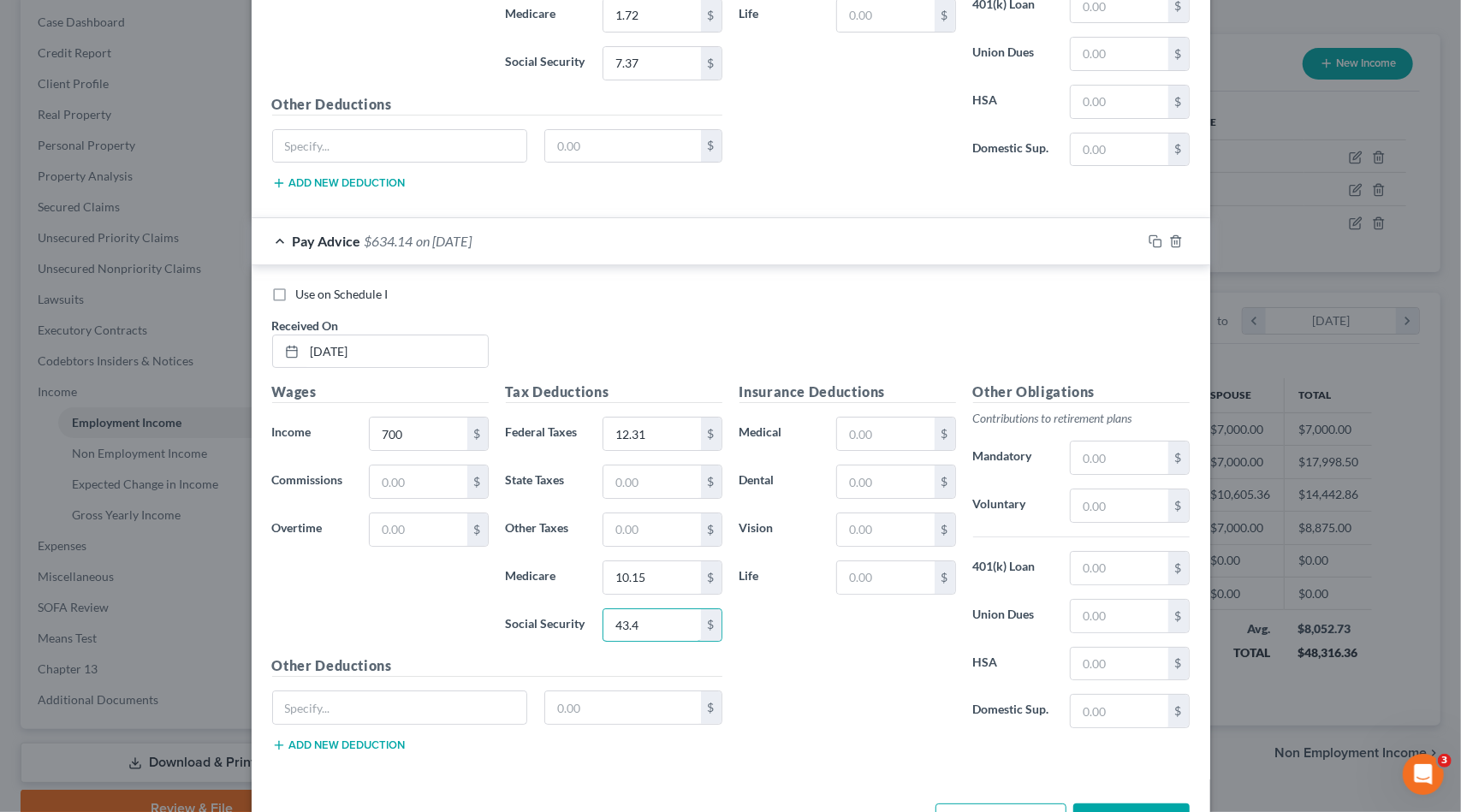
scroll to position [4250, 0]
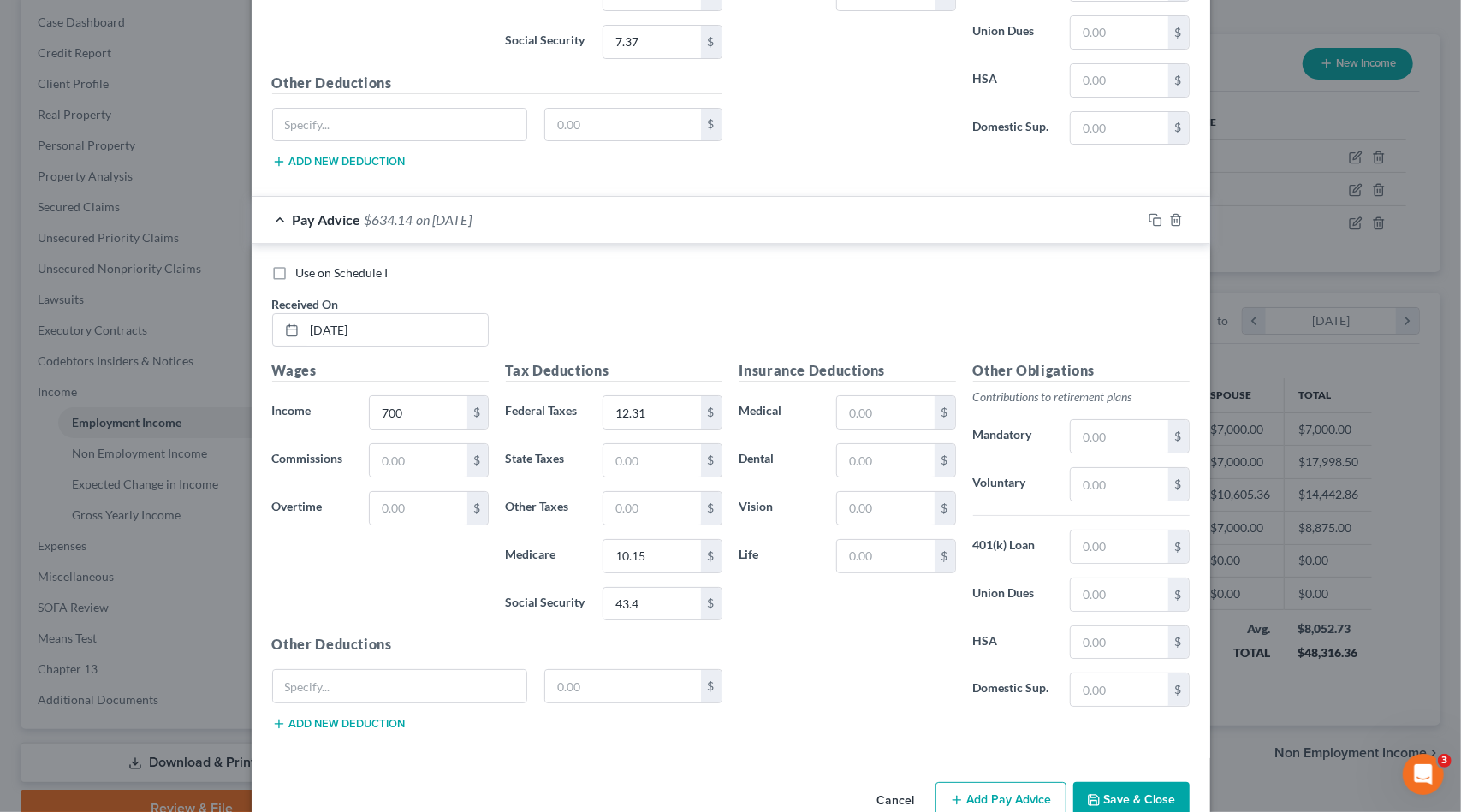
click at [1011, 782] on button "Add Pay Advice" at bounding box center [1000, 800] width 131 height 36
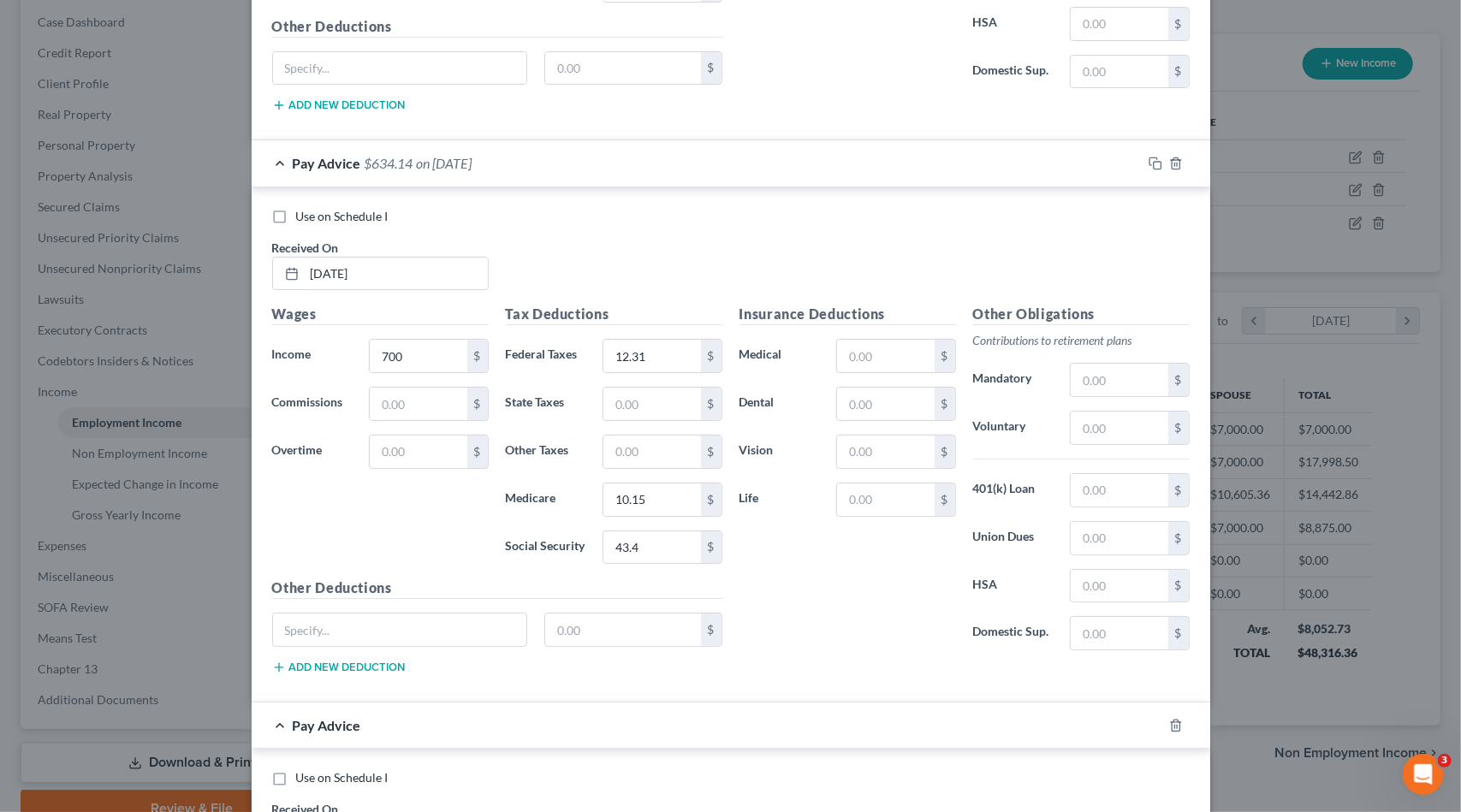
scroll to position [4507, 0]
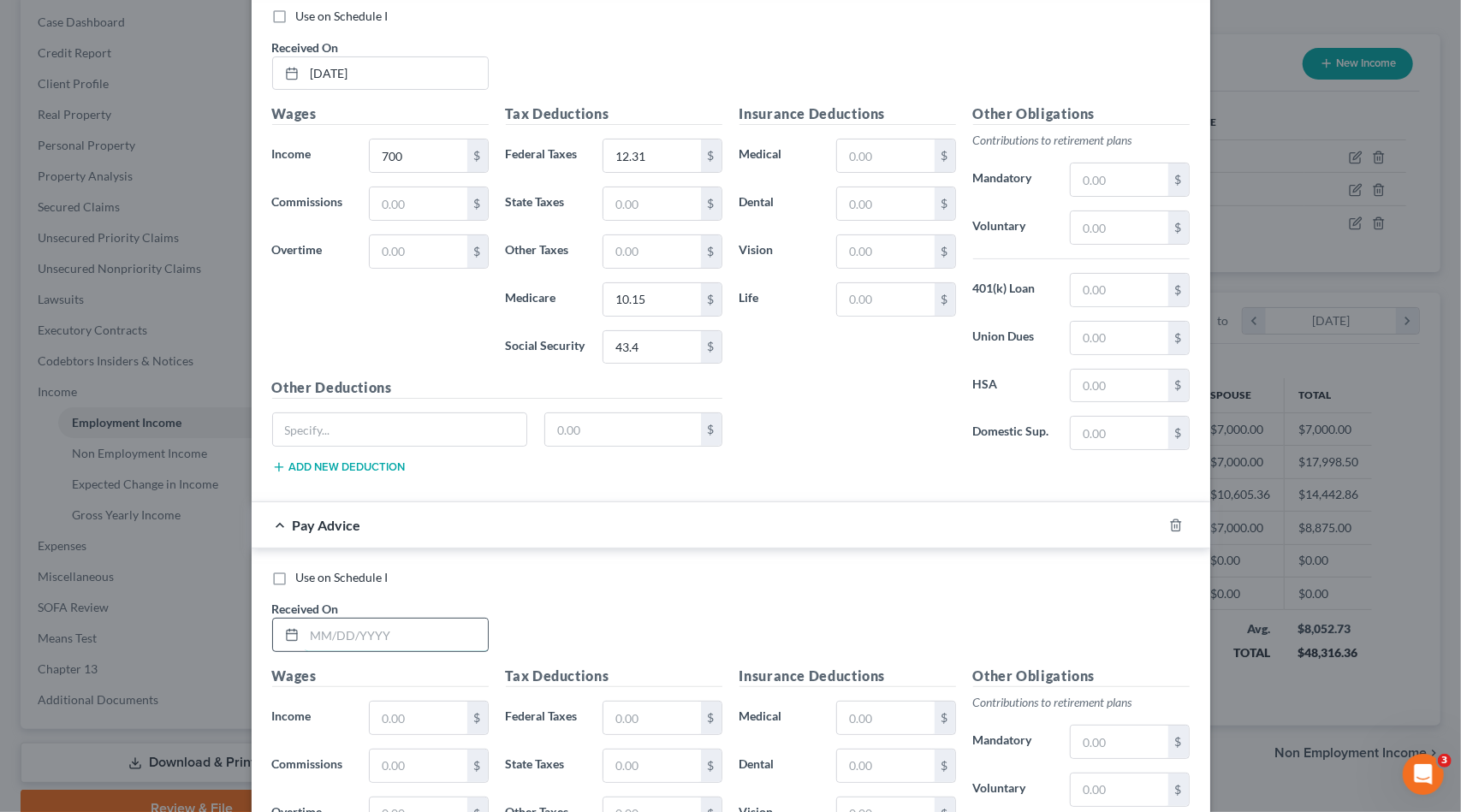
click at [327, 619] on input "text" at bounding box center [397, 635] width 183 height 32
type input "08/22/2025"
click at [405, 702] on input "text" at bounding box center [418, 718] width 96 height 32
type input "862.5"
type input "28.56"
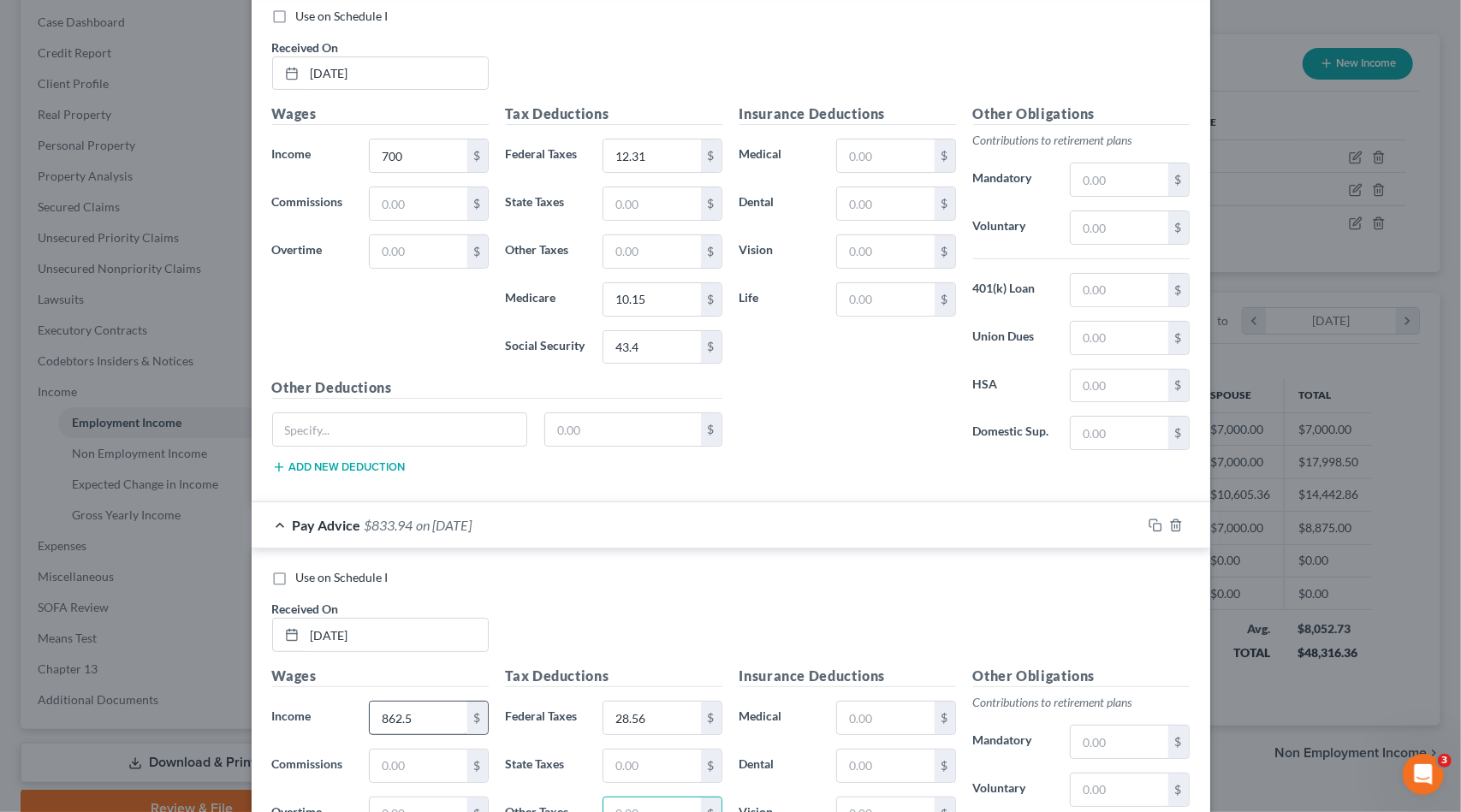
scroll to position [4528, 0]
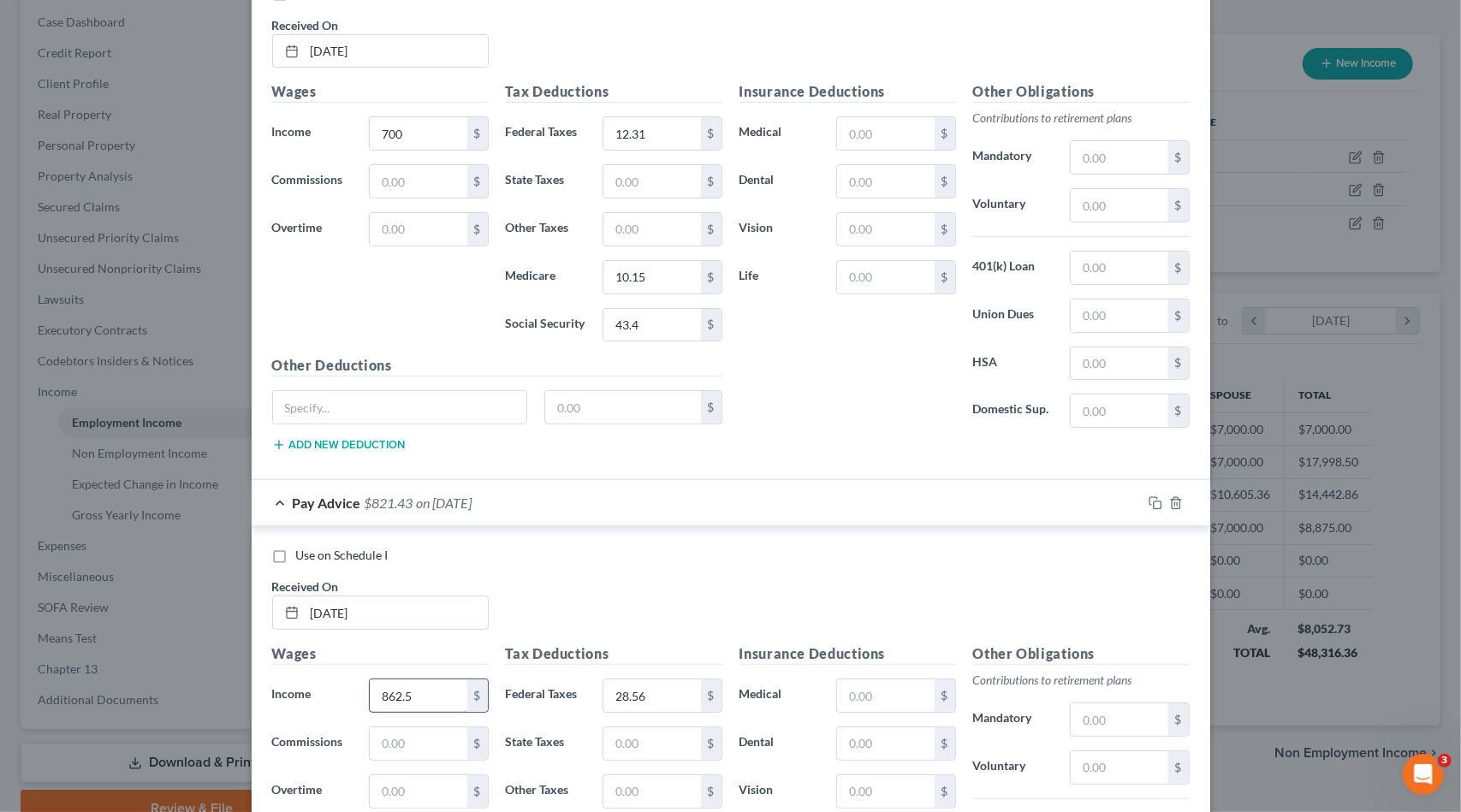
type input "12.51"
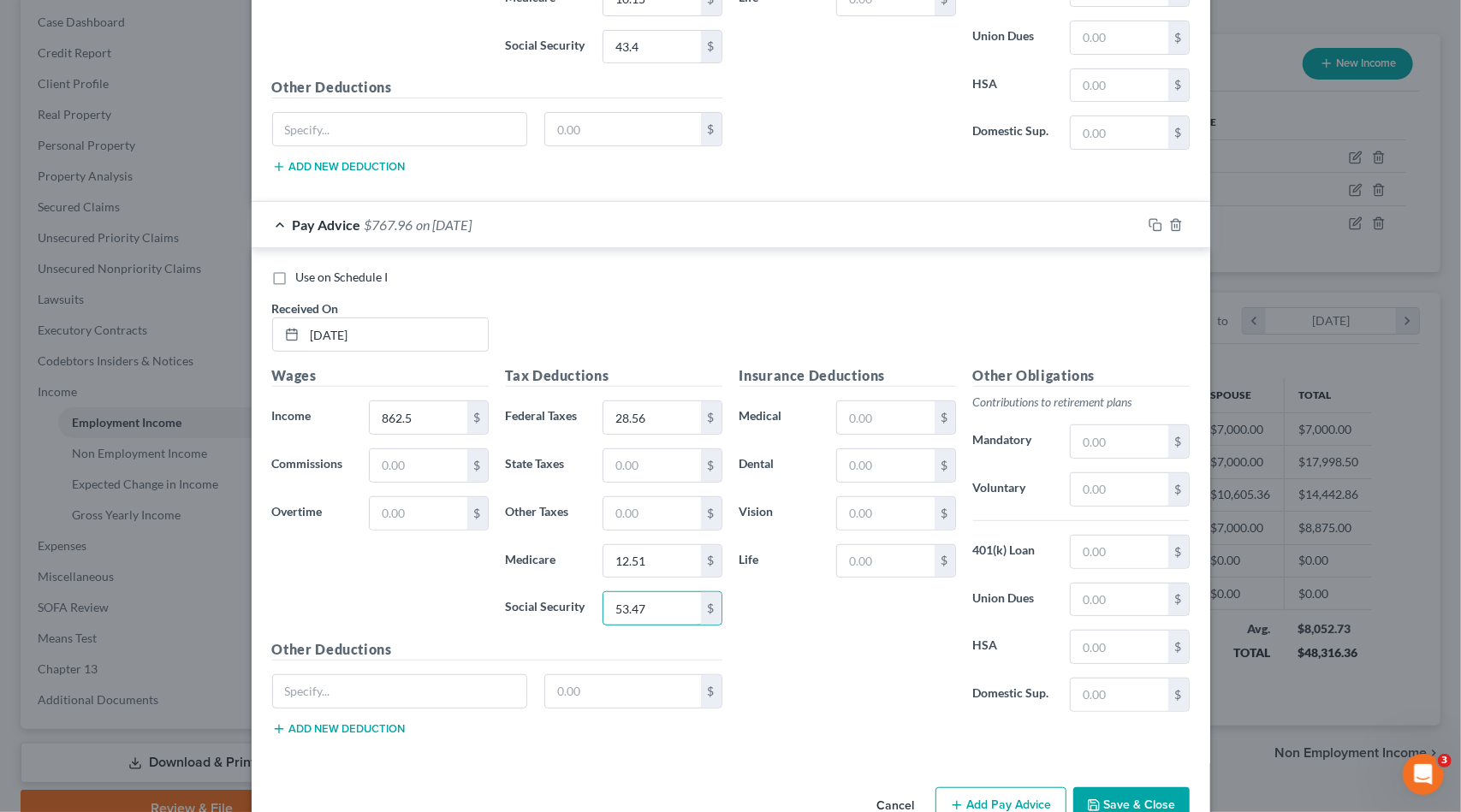
type input "53.47"
drag, startPoint x: 1148, startPoint y: 185, endPoint x: 1112, endPoint y: 229, distance: 56.9
click at [1154, 223] on rect "button" at bounding box center [1158, 227] width 8 height 8
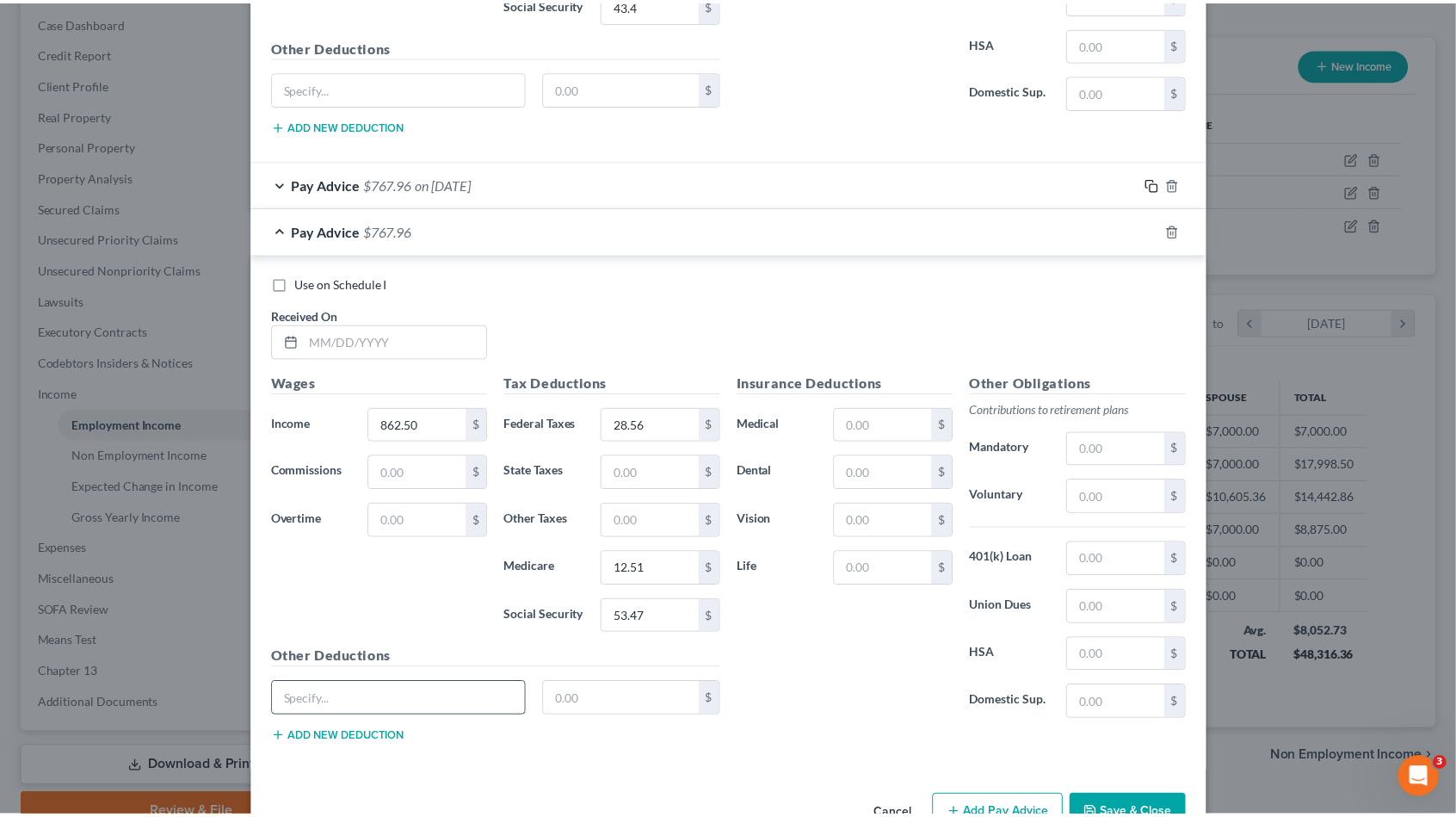
scroll to position [4883, 0]
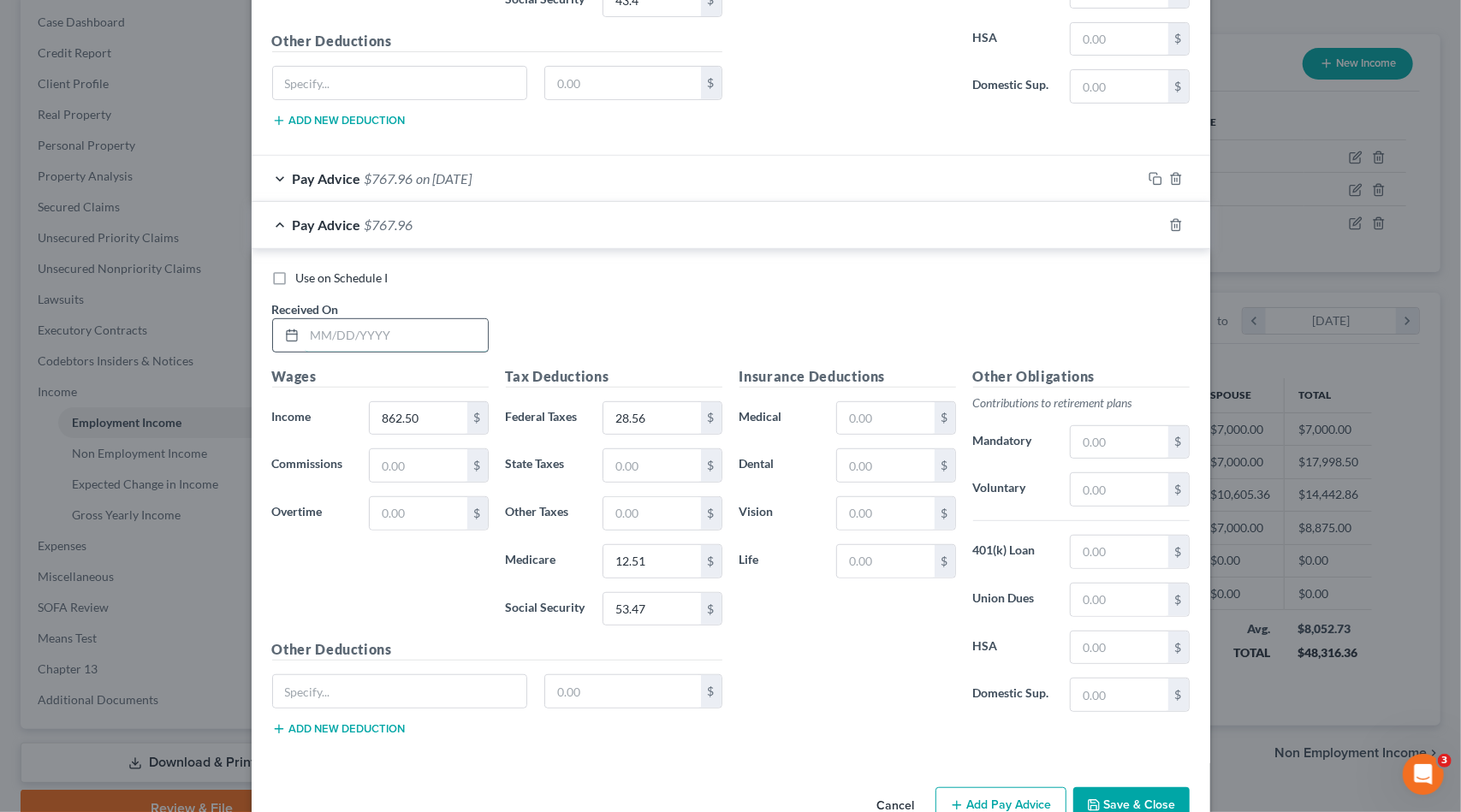
click at [333, 319] on input "text" at bounding box center [397, 335] width 183 height 32
type input "08/29/2025"
click at [1112, 787] on button "Save & Close" at bounding box center [1131, 805] width 116 height 36
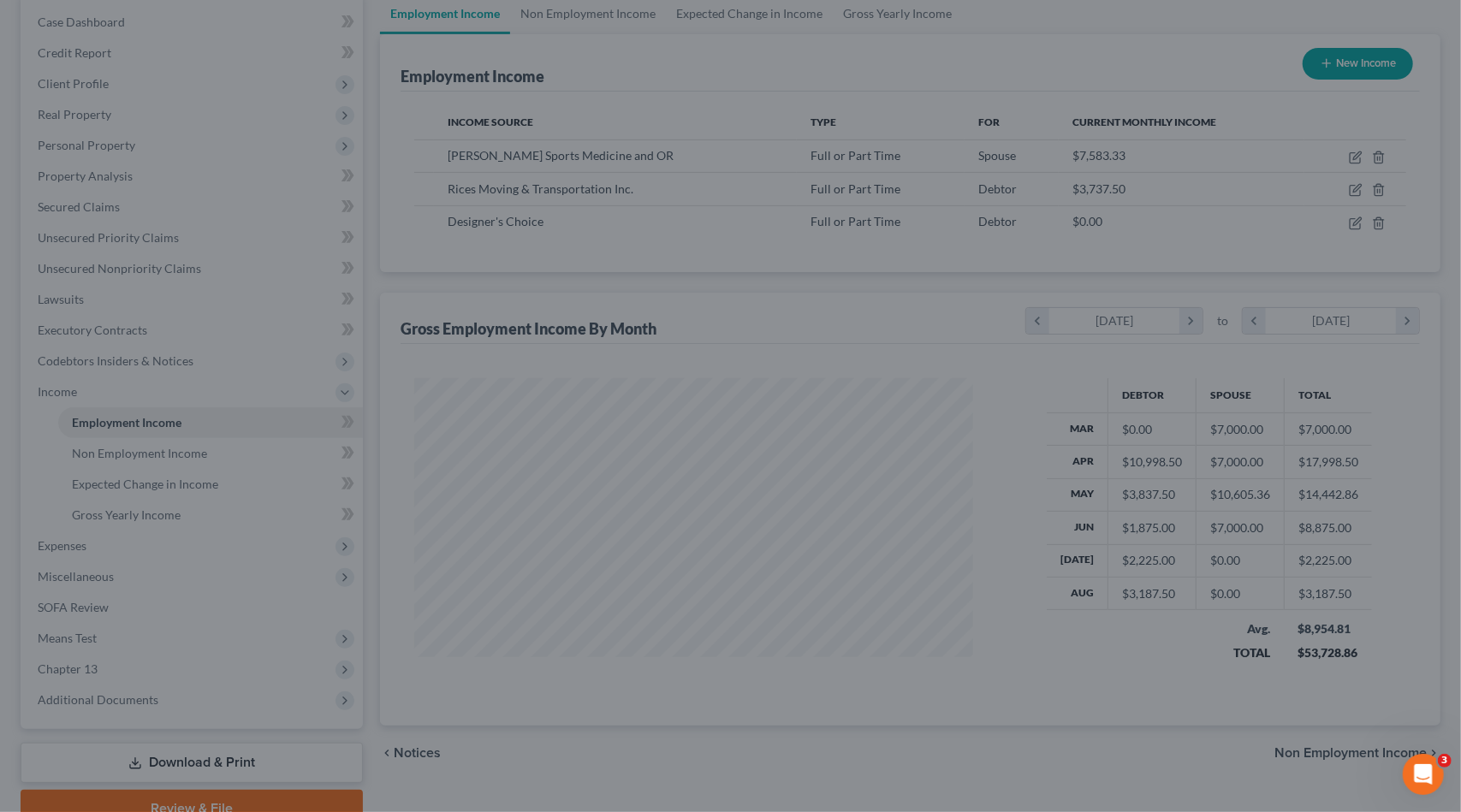
scroll to position [855495, 855430]
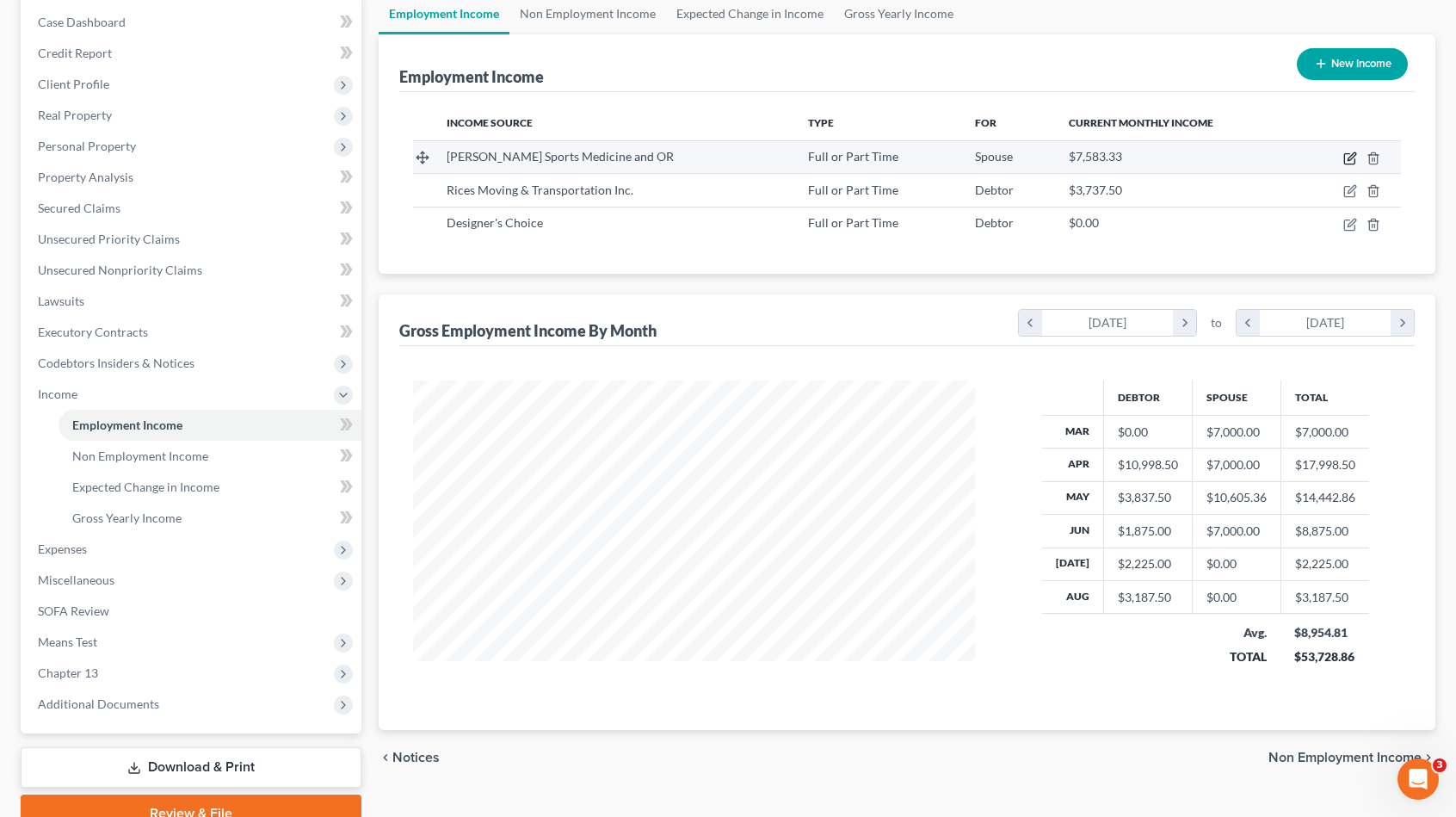
click at [1349, 154] on icon "button" at bounding box center [1349, 159] width 10 height 10
select select "0"
select select "9"
select select "2"
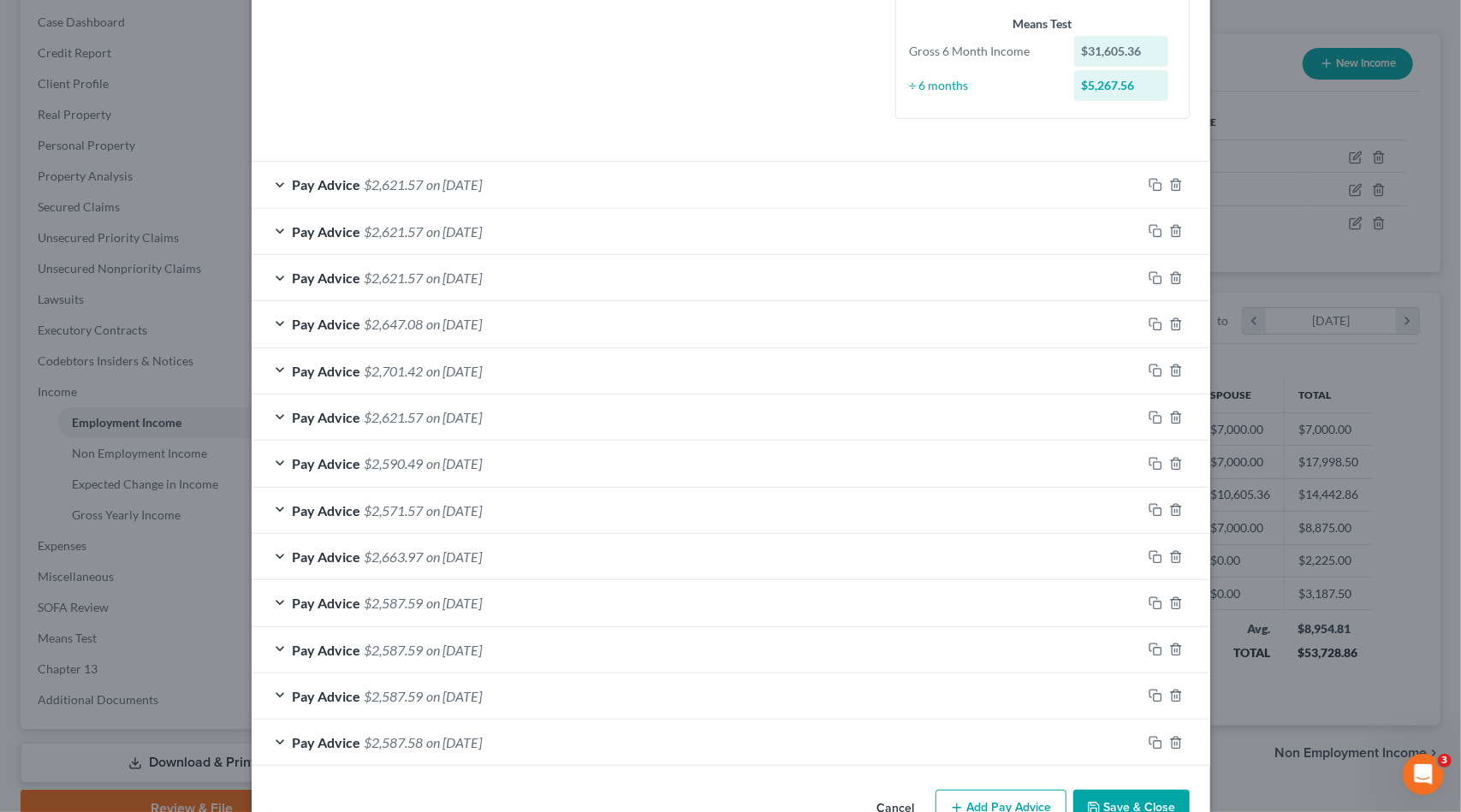
scroll to position [494, 0]
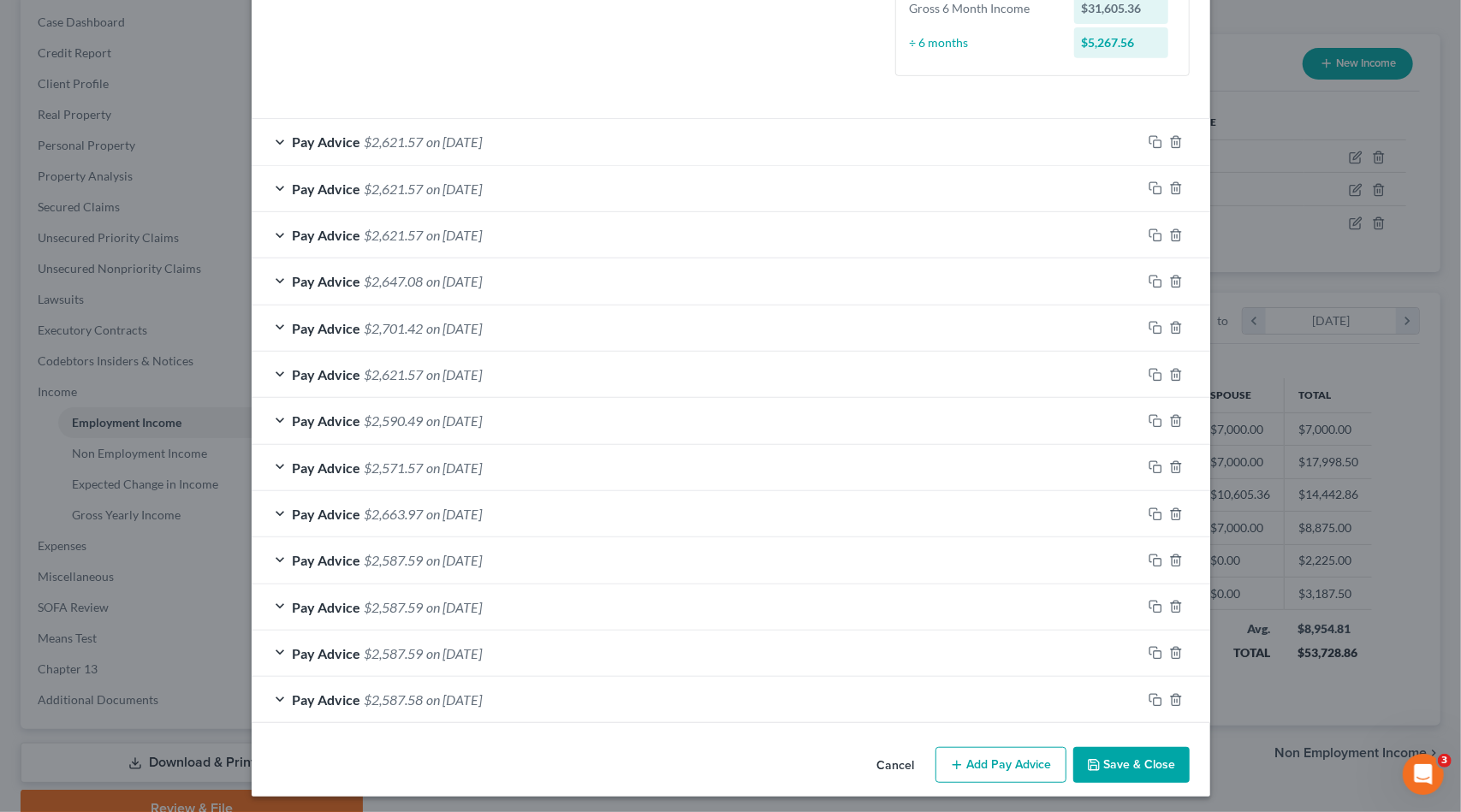
click at [966, 758] on button "Add Pay Advice" at bounding box center [1000, 765] width 131 height 36
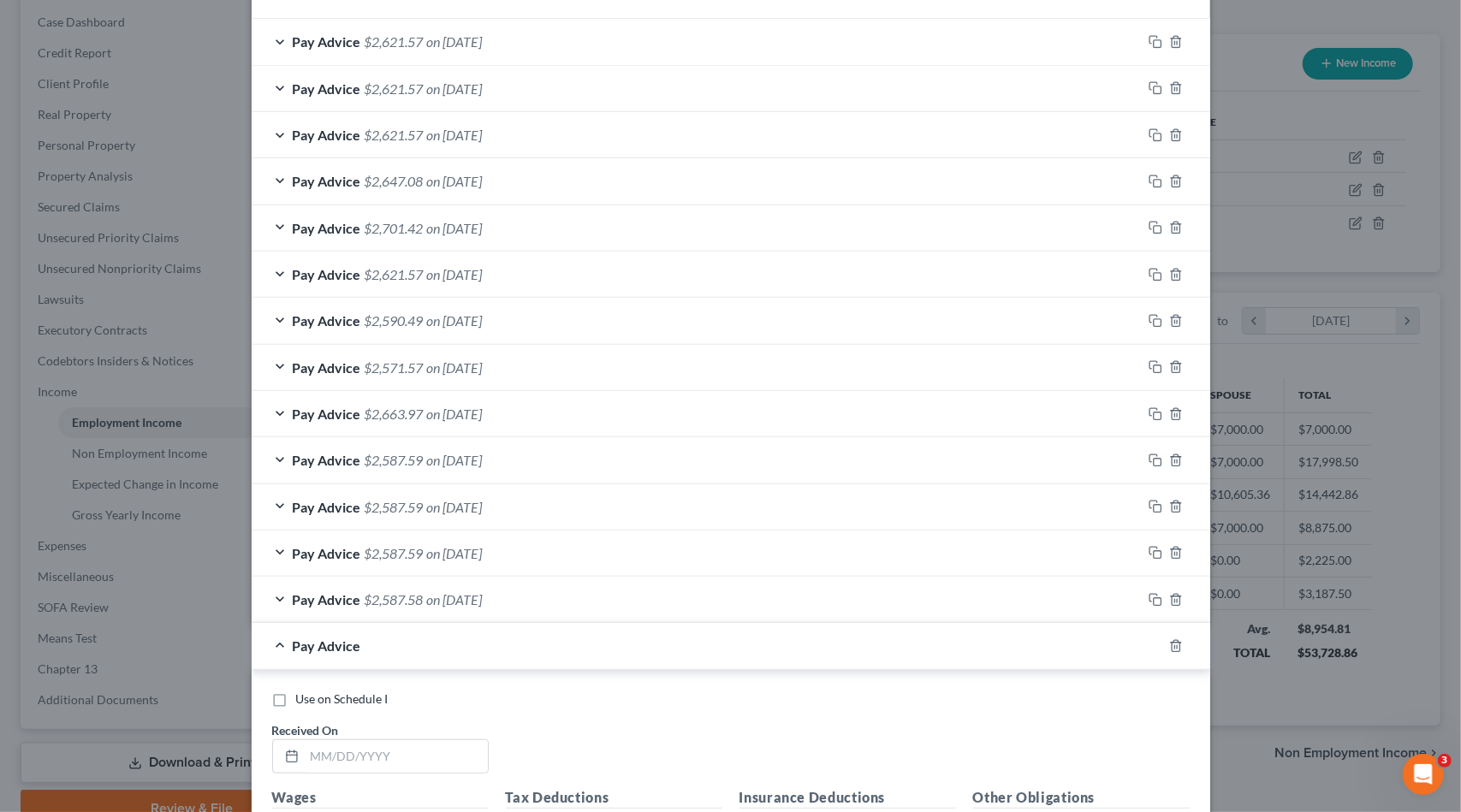
scroll to position [837, 0]
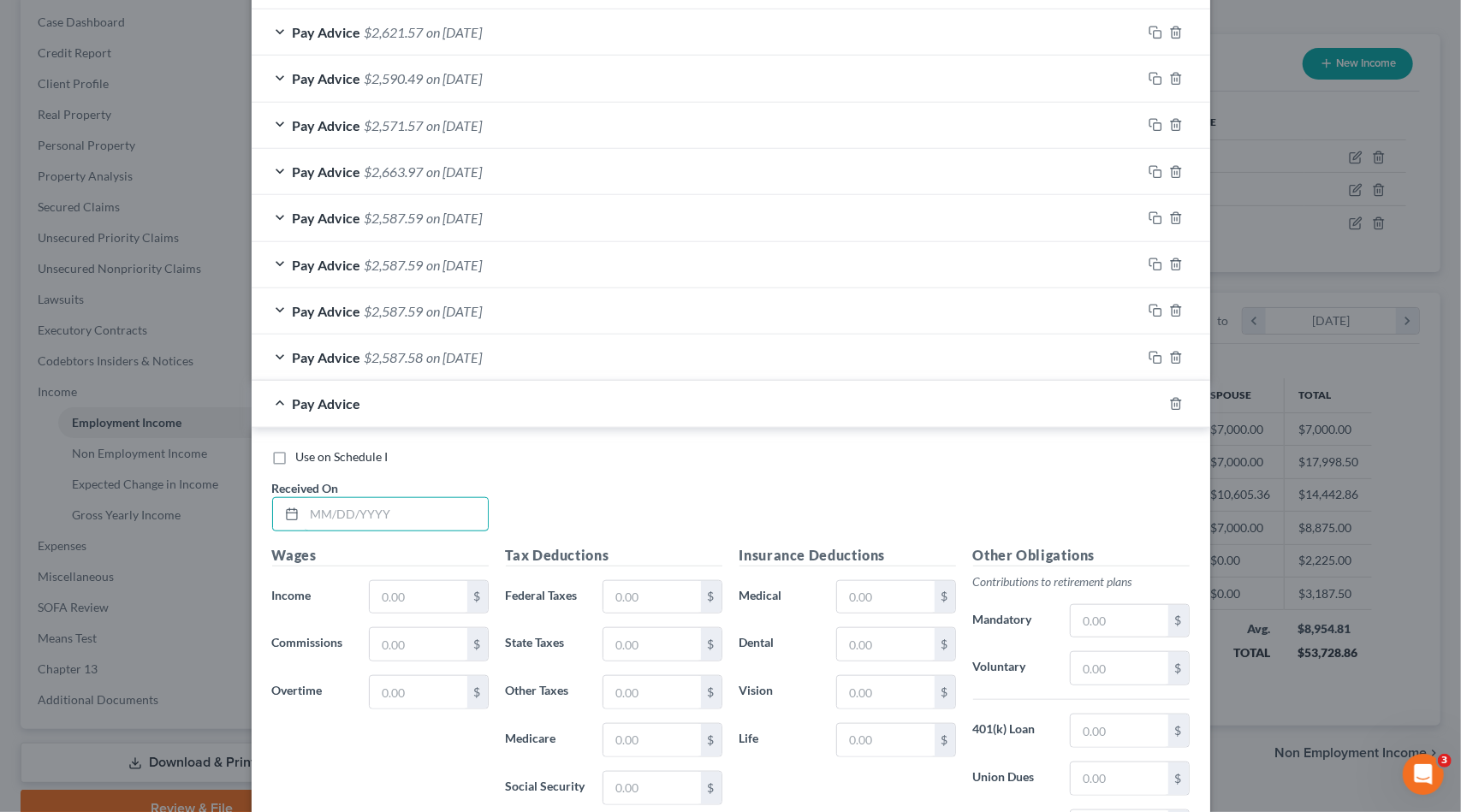
drag, startPoint x: 405, startPoint y: 498, endPoint x: 425, endPoint y: 488, distance: 22.4
click at [405, 498] on input "text" at bounding box center [397, 514] width 183 height 32
click at [320, 515] on input "7/3/25" at bounding box center [397, 514] width 183 height 32
type input "7/11/25"
click at [1175, 404] on line "button" at bounding box center [1175, 405] width 0 height 3
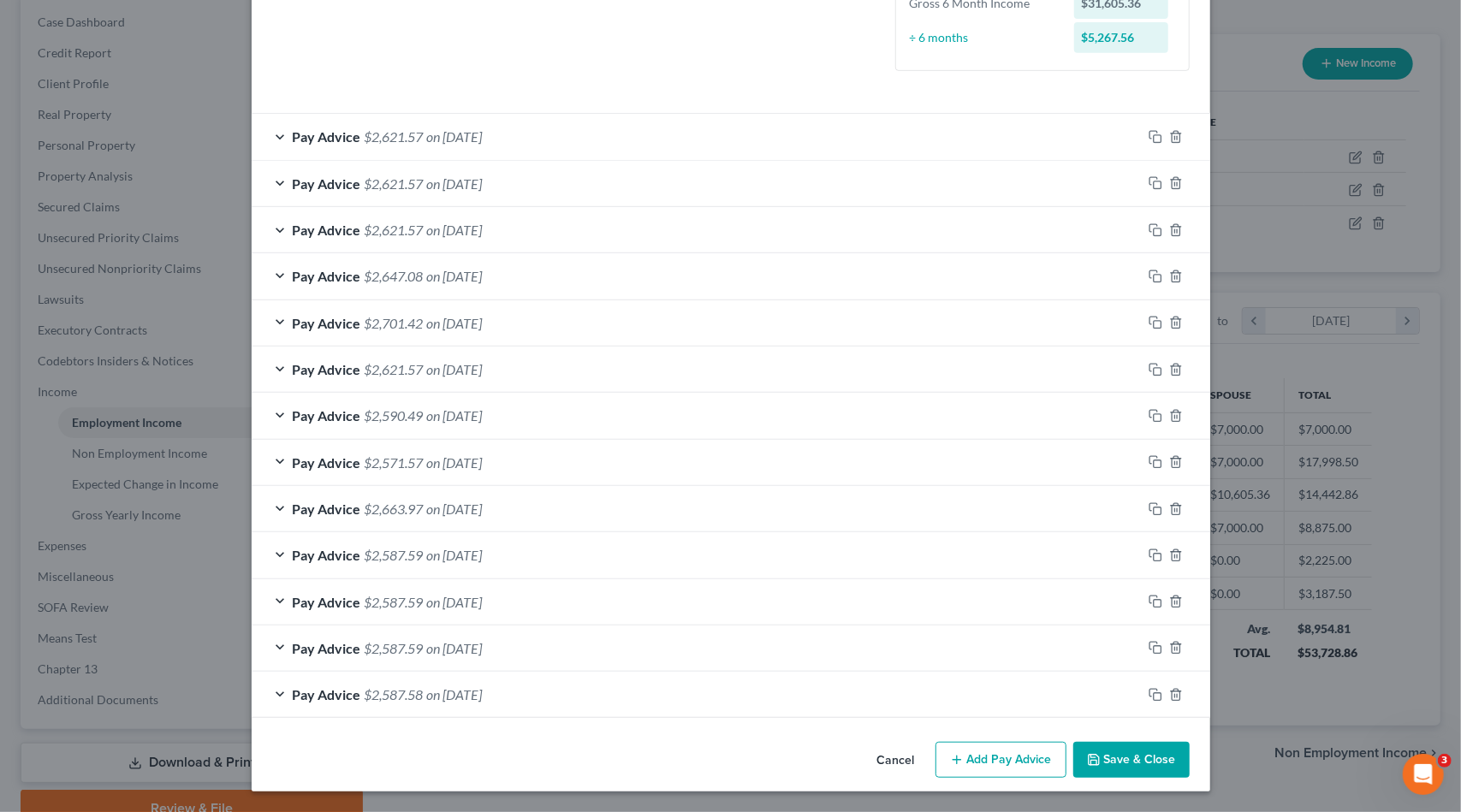
scroll to position [494, 0]
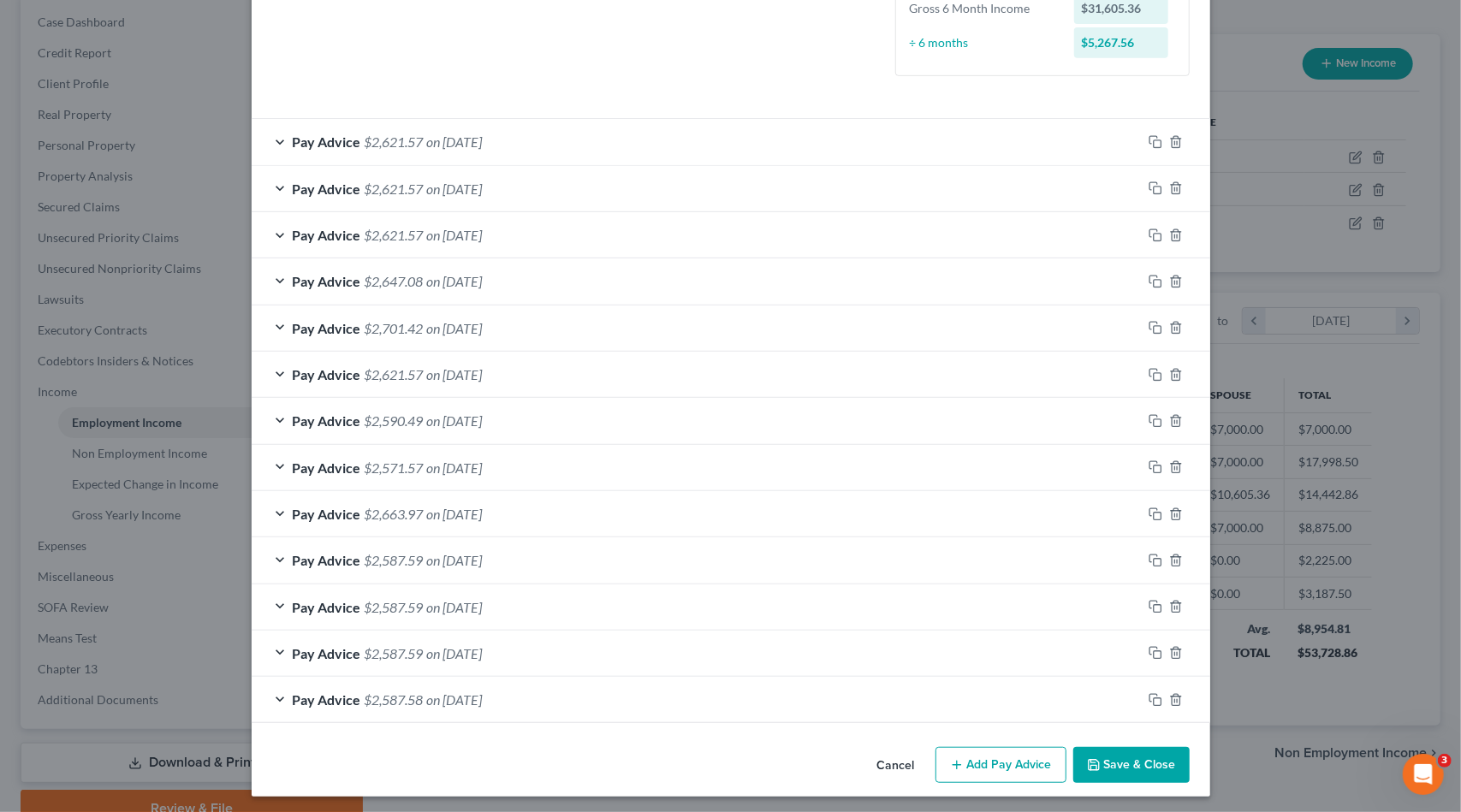
click at [660, 148] on div "Pay Advice $2,621.57 on 06/27/2025" at bounding box center [697, 142] width 890 height 45
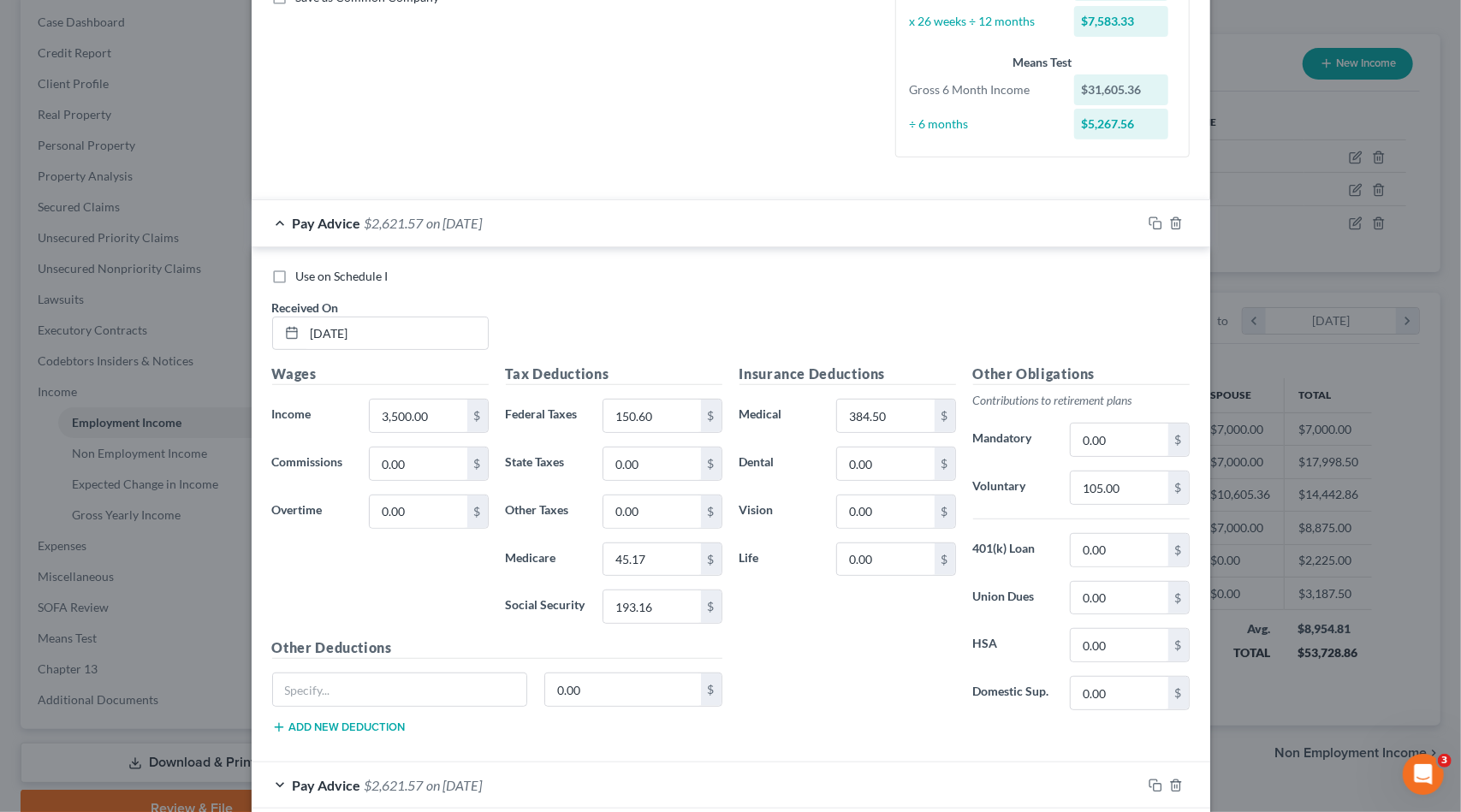
scroll to position [406, 0]
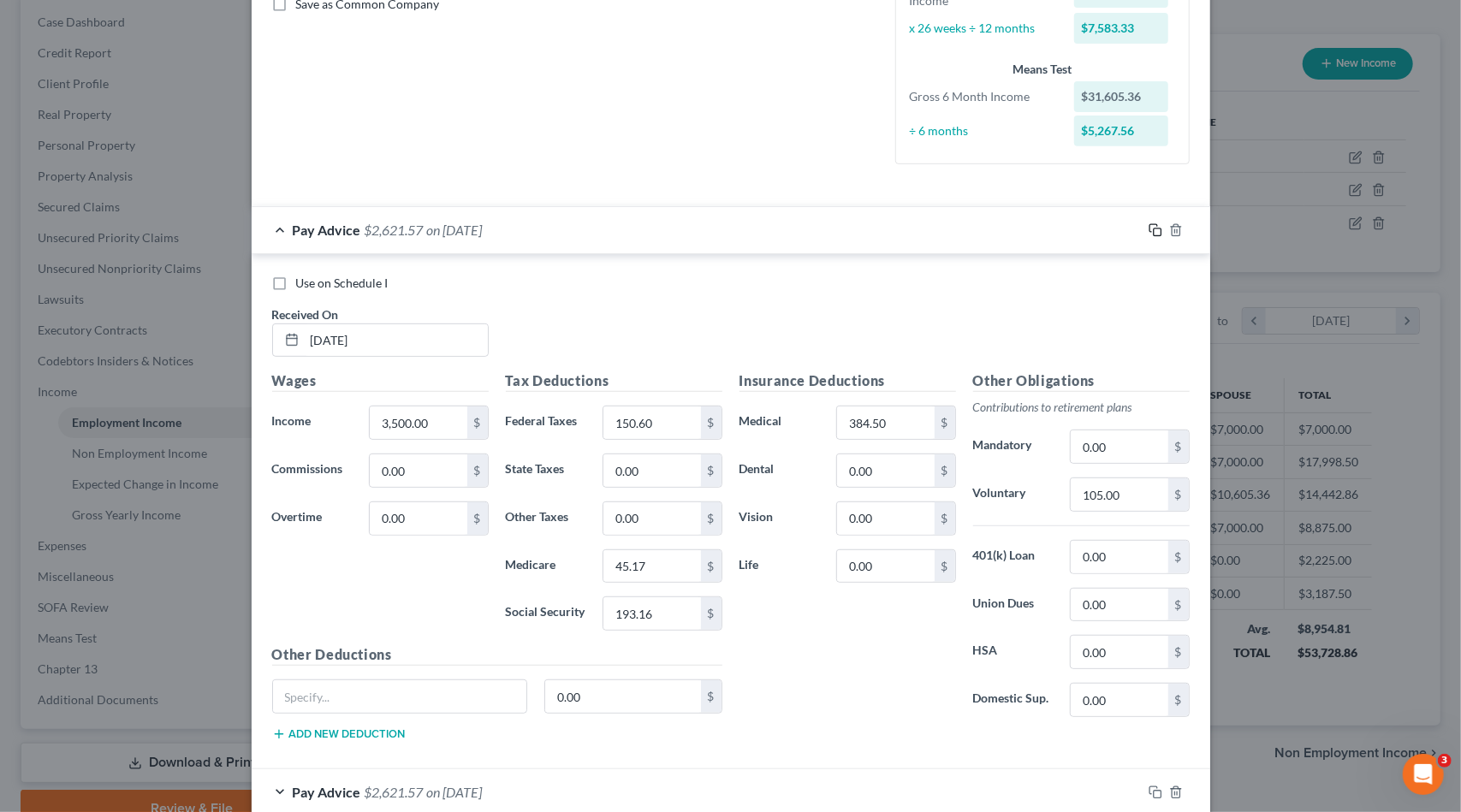
click at [1151, 229] on icon "button" at bounding box center [1156, 230] width 14 height 14
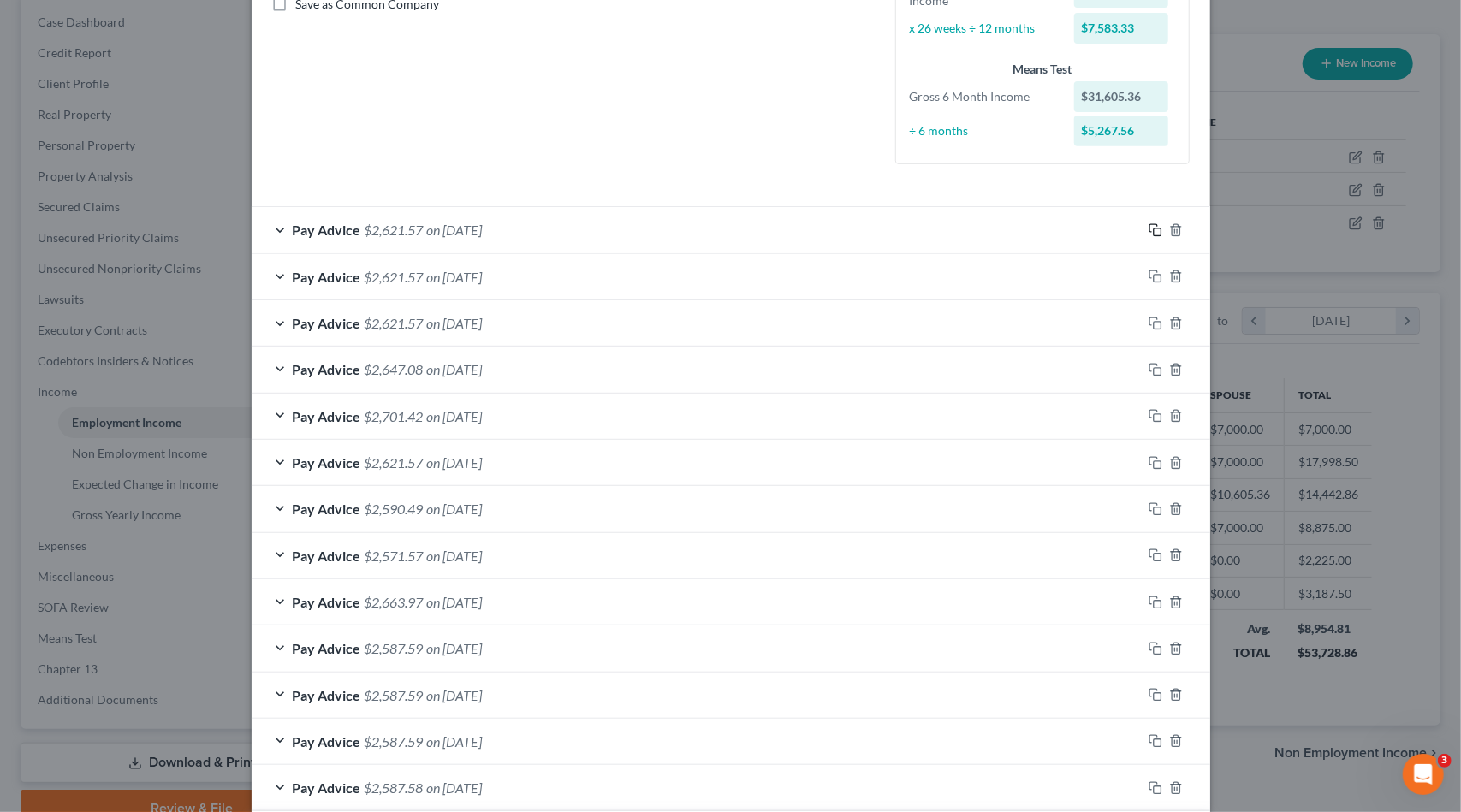
click at [1149, 233] on icon "button" at bounding box center [1156, 230] width 14 height 14
click at [1145, 235] on div at bounding box center [1176, 230] width 69 height 28
click at [1151, 228] on icon "button" at bounding box center [1156, 230] width 14 height 14
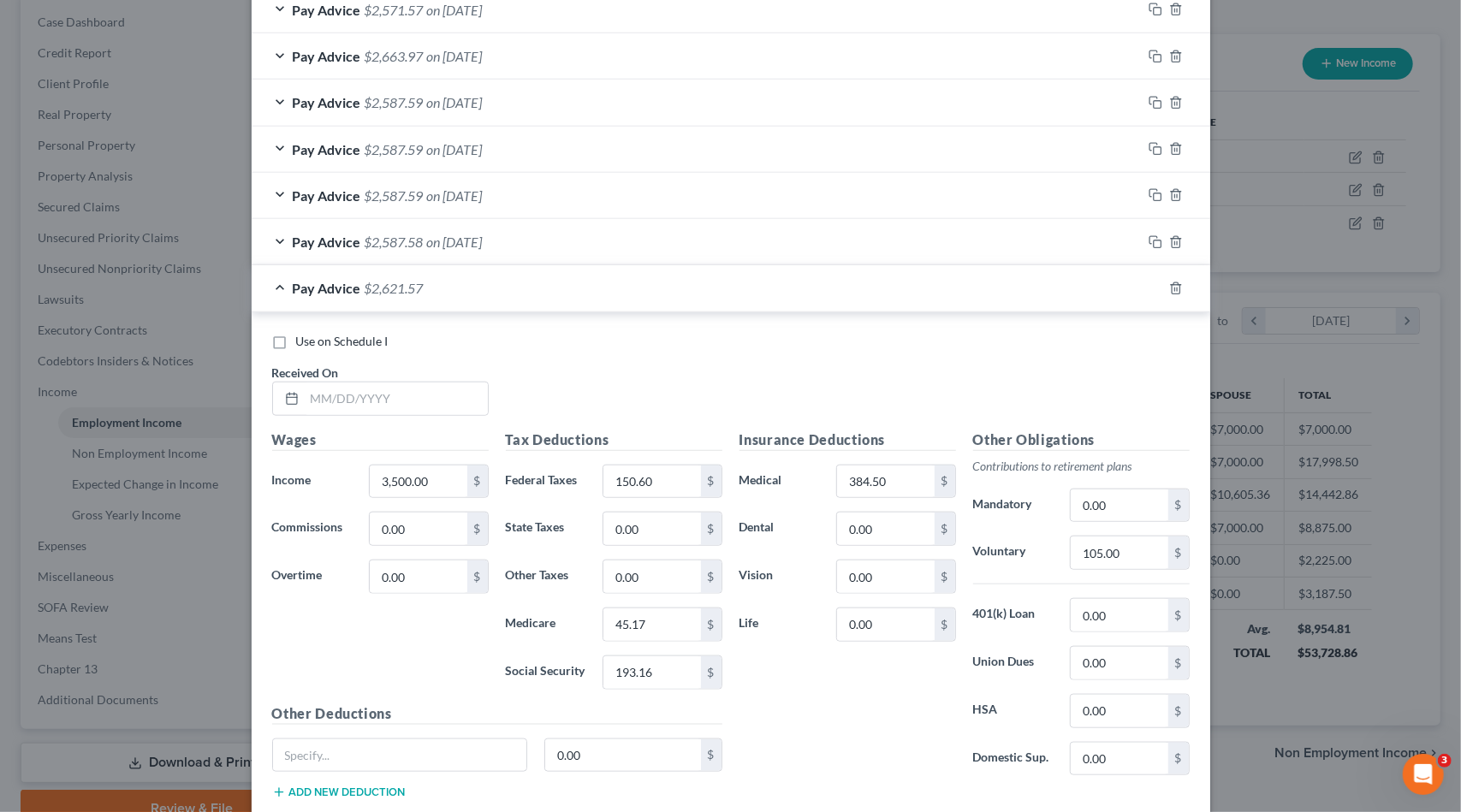
scroll to position [919, 0]
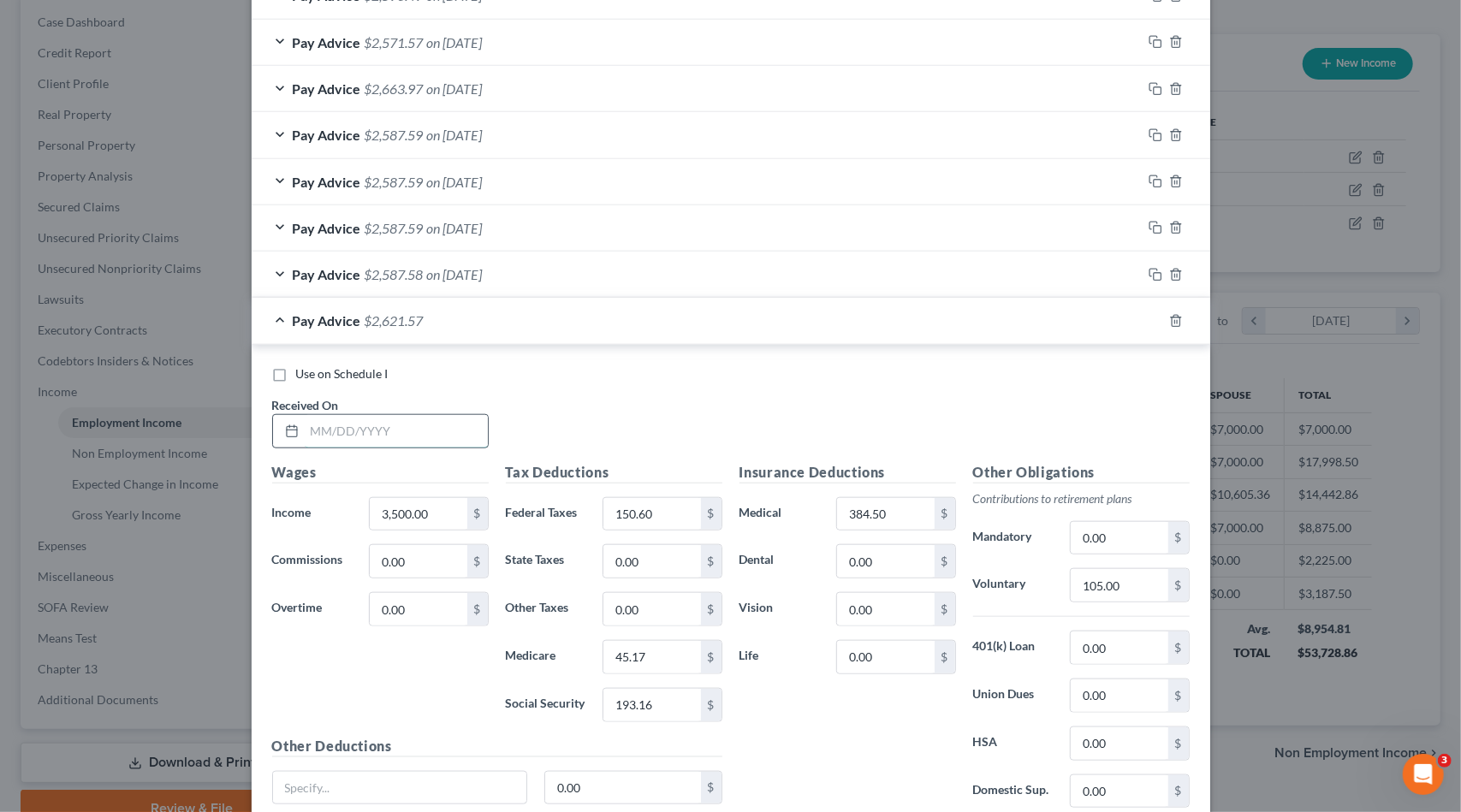
click at [367, 430] on input "text" at bounding box center [397, 431] width 183 height 32
type input "7/11/25"
click at [426, 508] on input "3,500.00" at bounding box center [418, 514] width 96 height 32
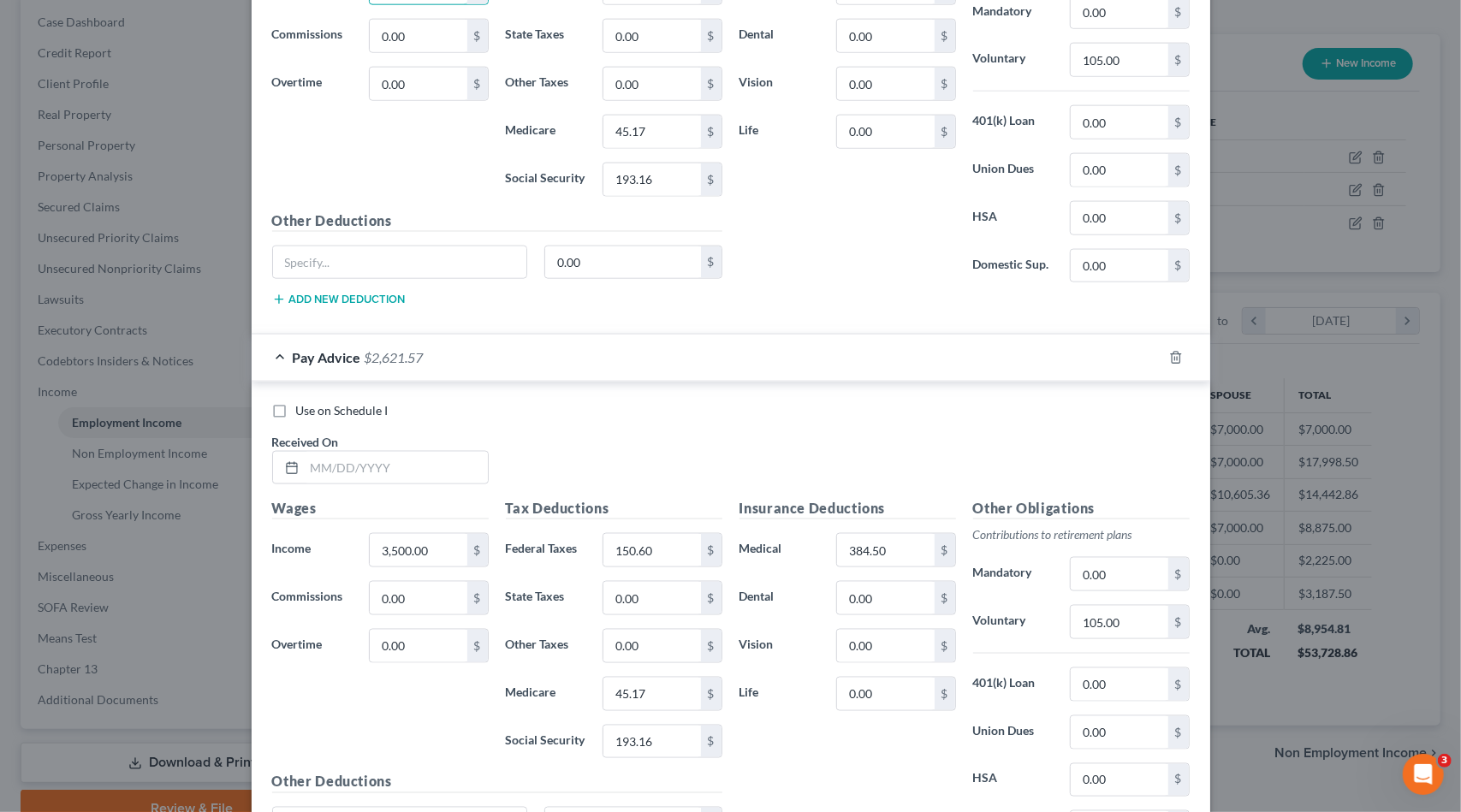
scroll to position [1518, 0]
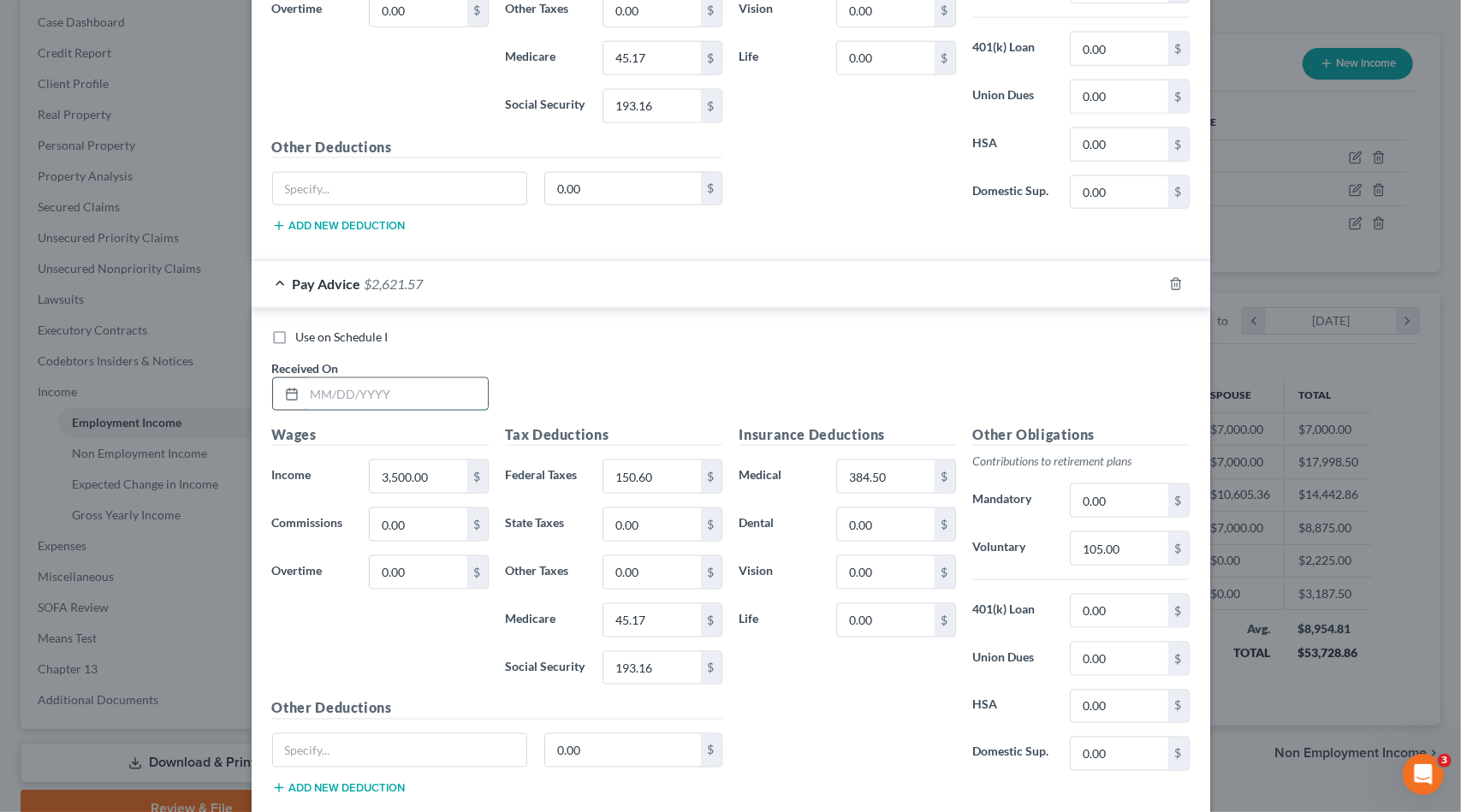
click at [390, 378] on input "text" at bounding box center [397, 394] width 183 height 32
type input "7/25/25"
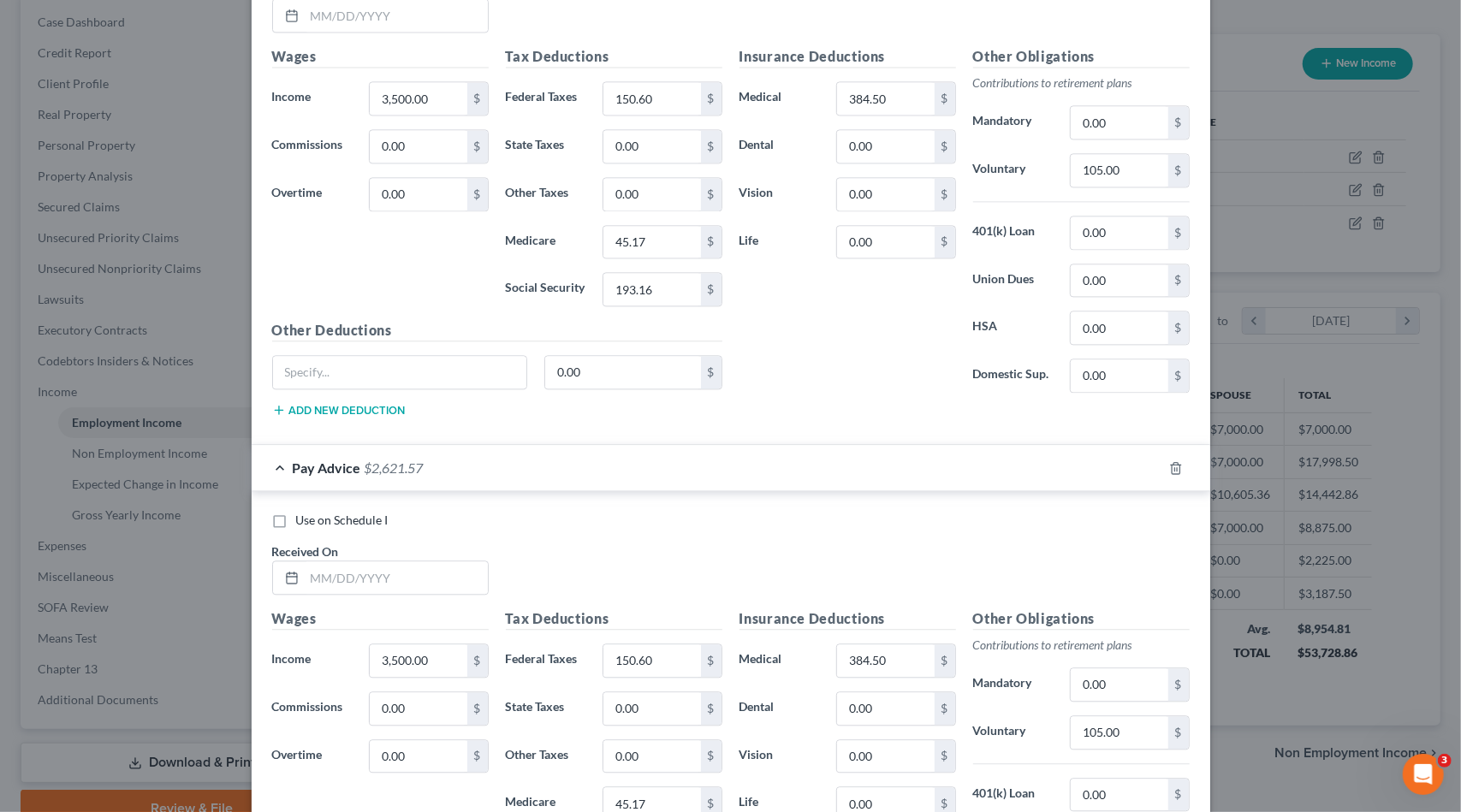
scroll to position [2460, 0]
click at [395, 562] on input "text" at bounding box center [397, 577] width 183 height 32
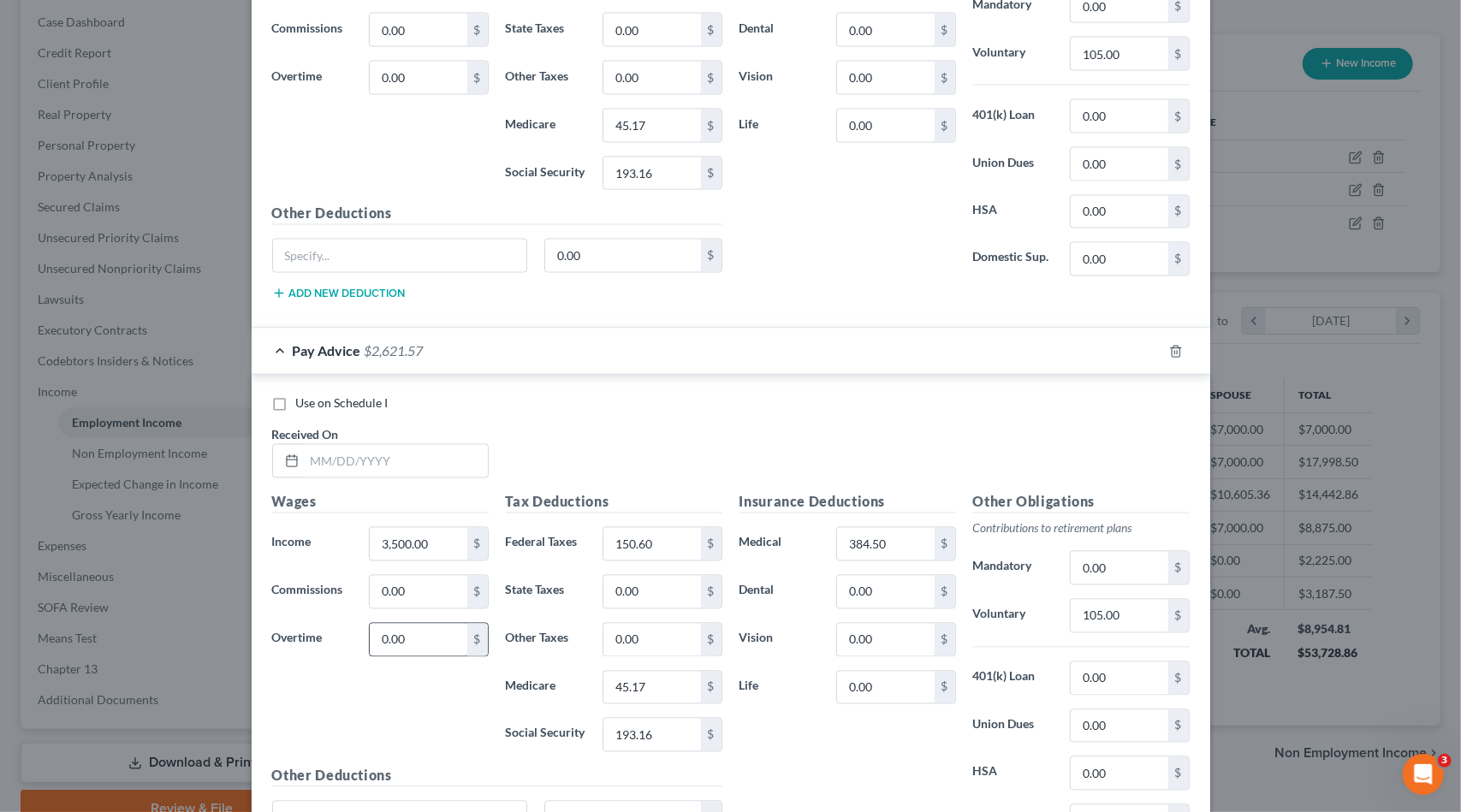
scroll to position [1946, 0]
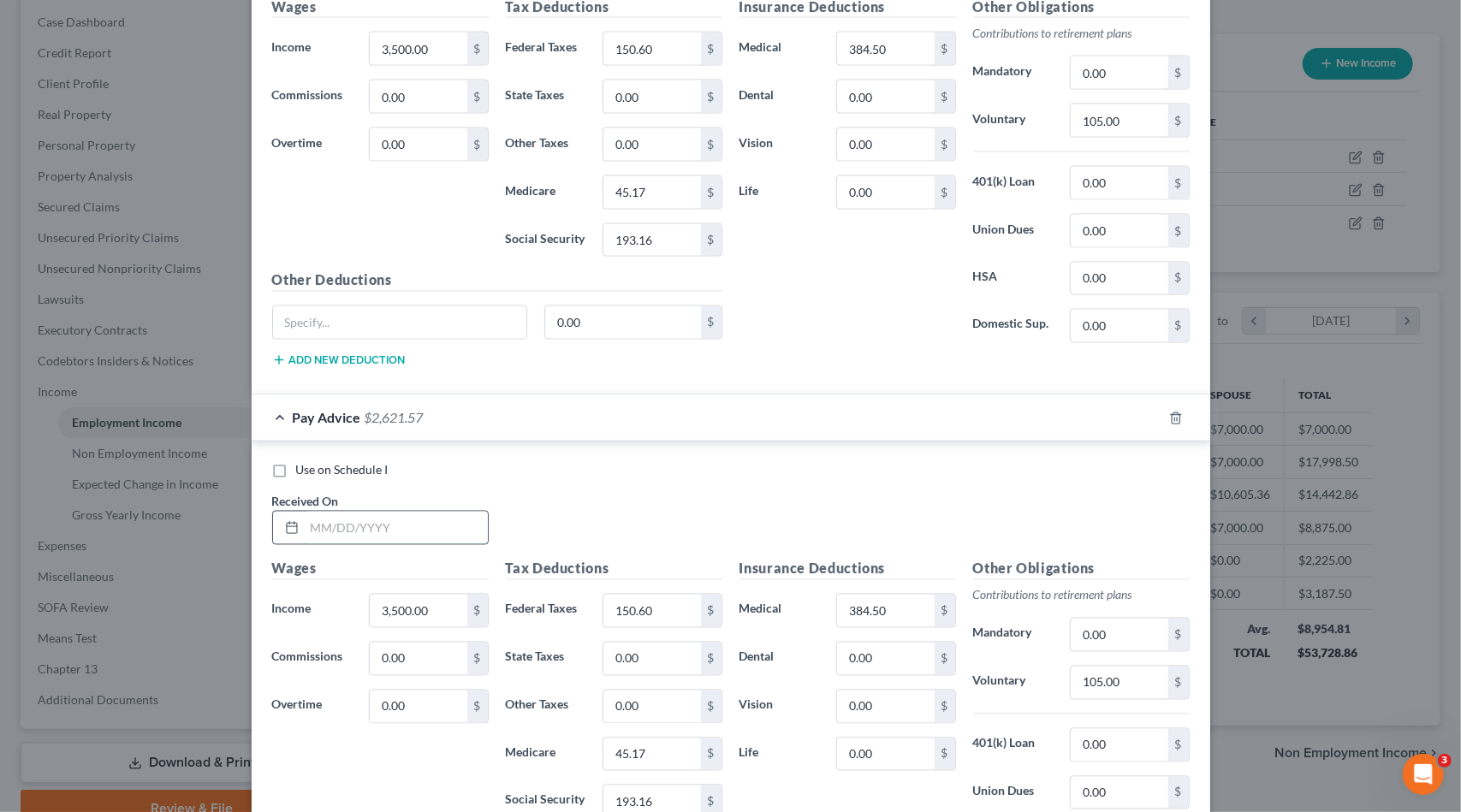
click at [416, 515] on input "text" at bounding box center [397, 528] width 183 height 32
type input "8/8/25"
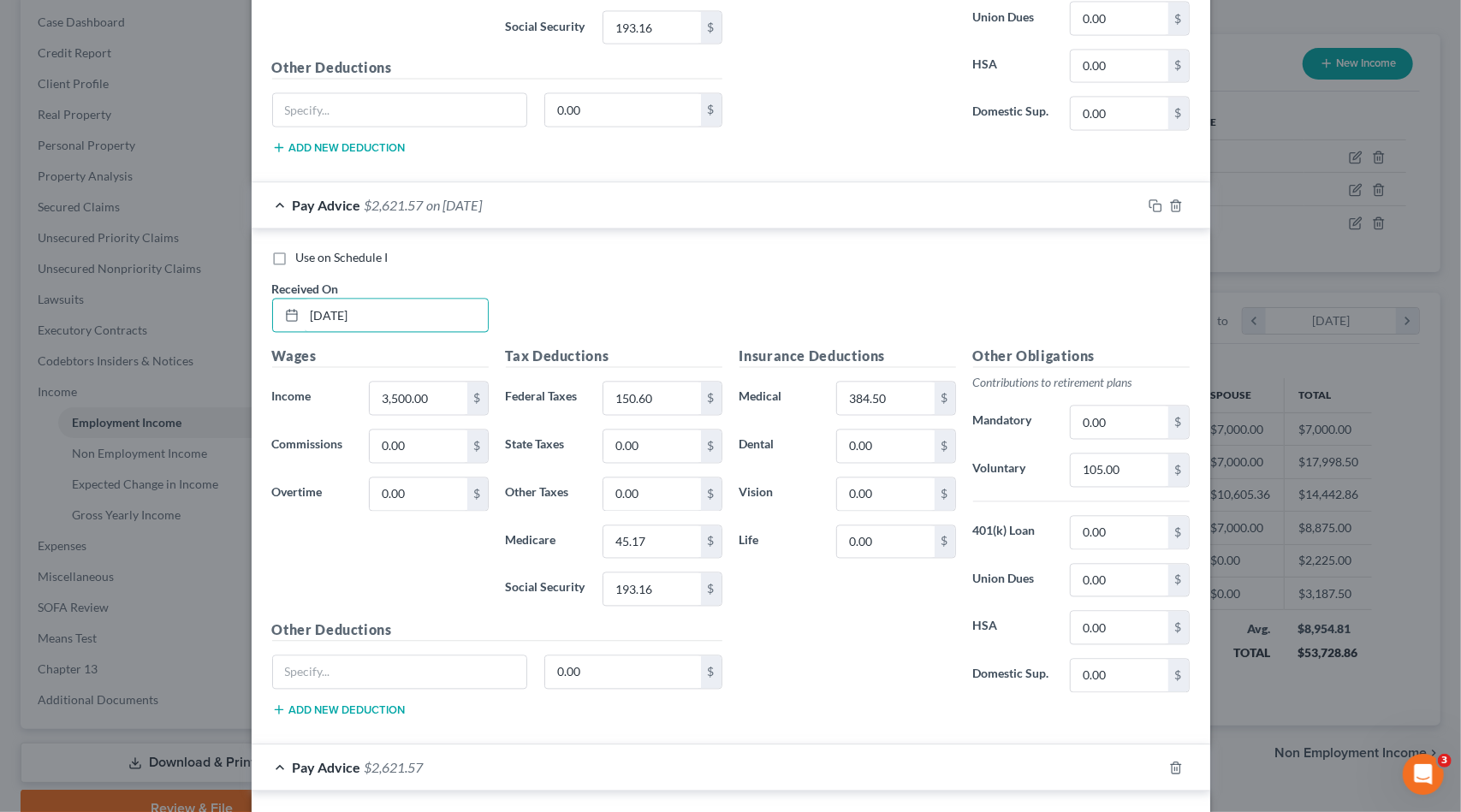
scroll to position [2203, 0]
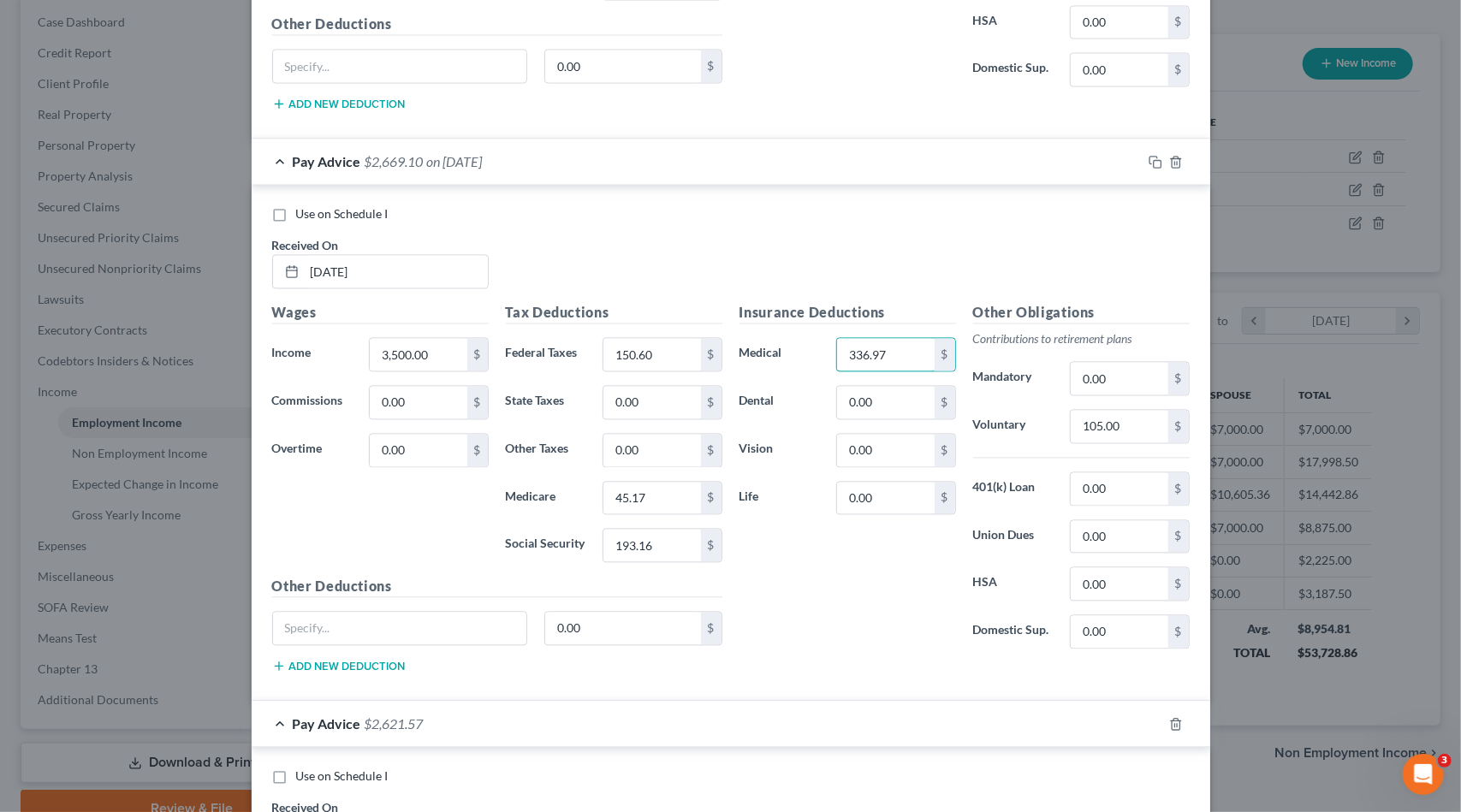
type input "336.97"
click at [637, 482] on input "45.17" at bounding box center [652, 498] width 96 height 32
click at [640, 482] on input "45.17" at bounding box center [652, 498] width 96 height 32
click at [623, 482] on input "45.17" at bounding box center [652, 498] width 96 height 32
drag, startPoint x: 627, startPoint y: 475, endPoint x: 651, endPoint y: 476, distance: 24.0
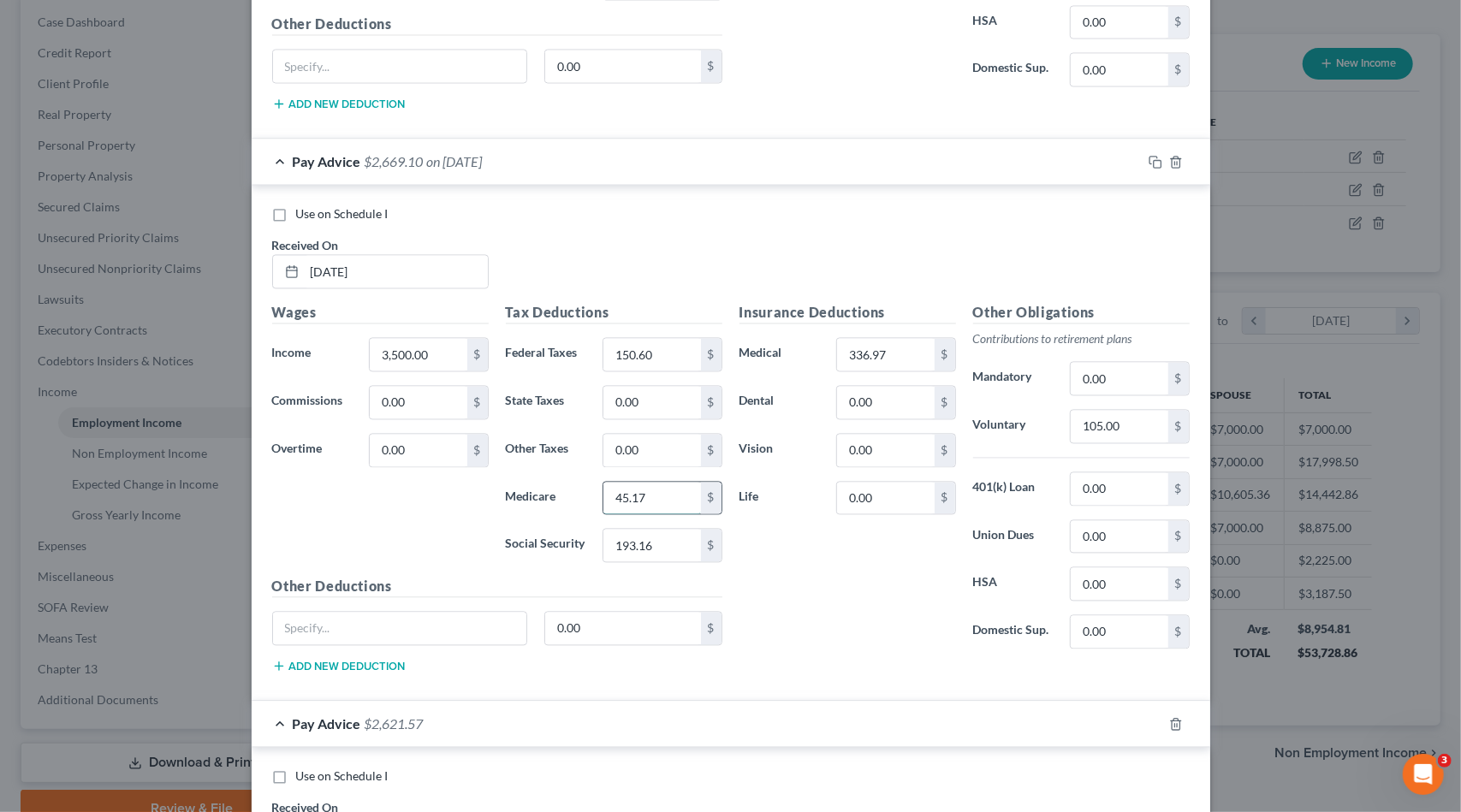
click at [649, 482] on input "45.17" at bounding box center [652, 498] width 96 height 32
type input "45.21"
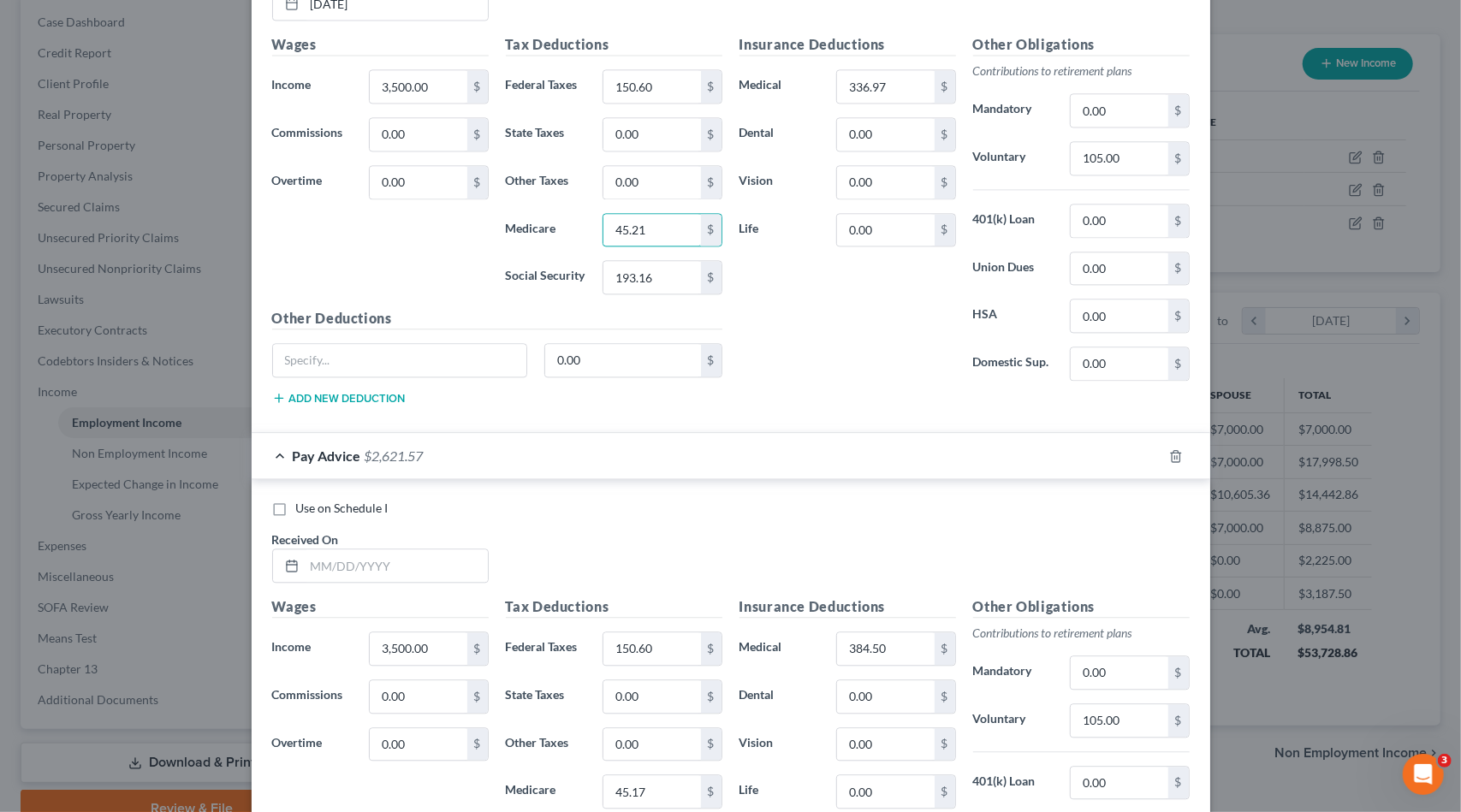
scroll to position [2631, 0]
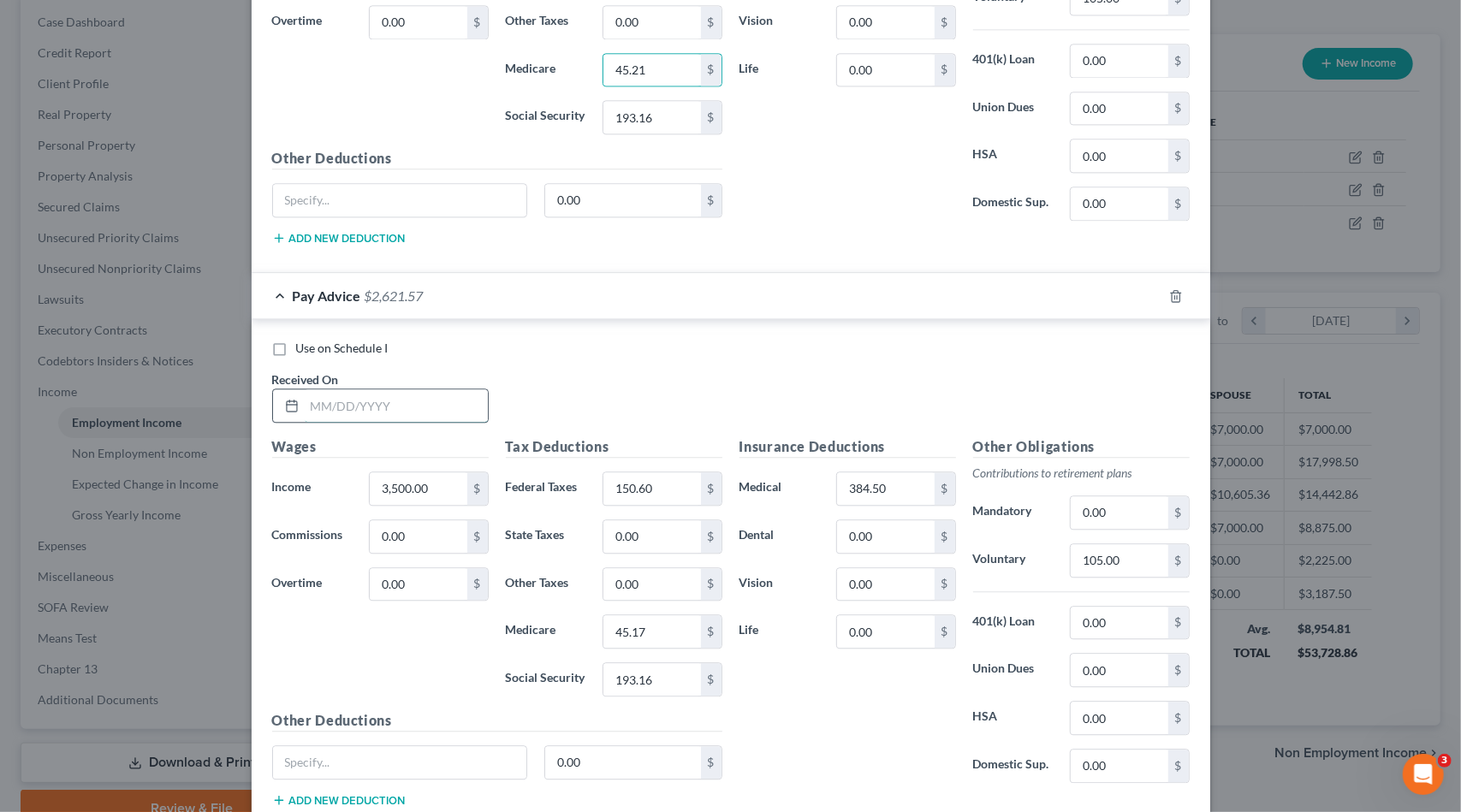
click at [357, 390] on input "text" at bounding box center [397, 406] width 183 height 32
type input "8/22/25"
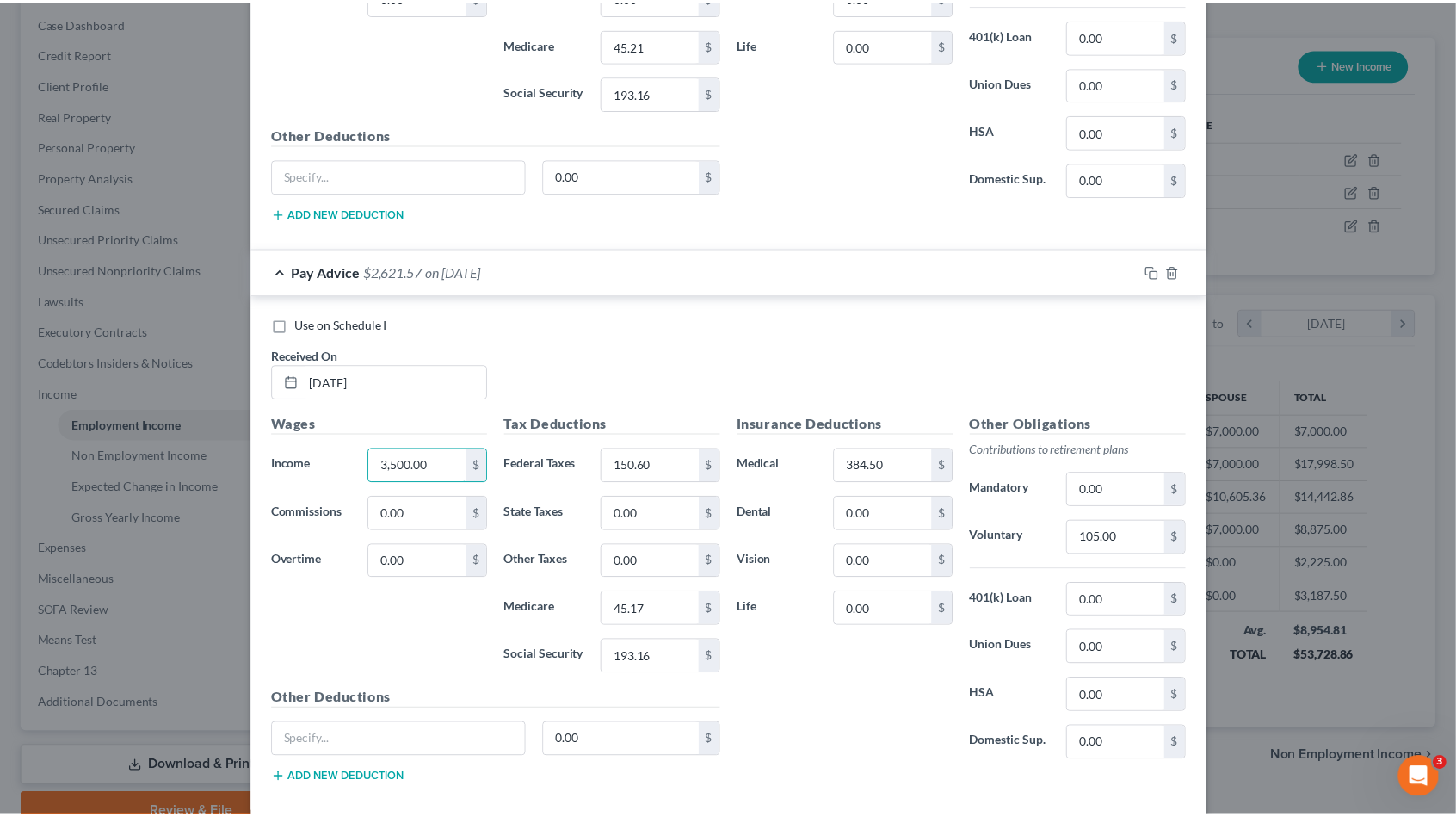
scroll to position [2738, 0]
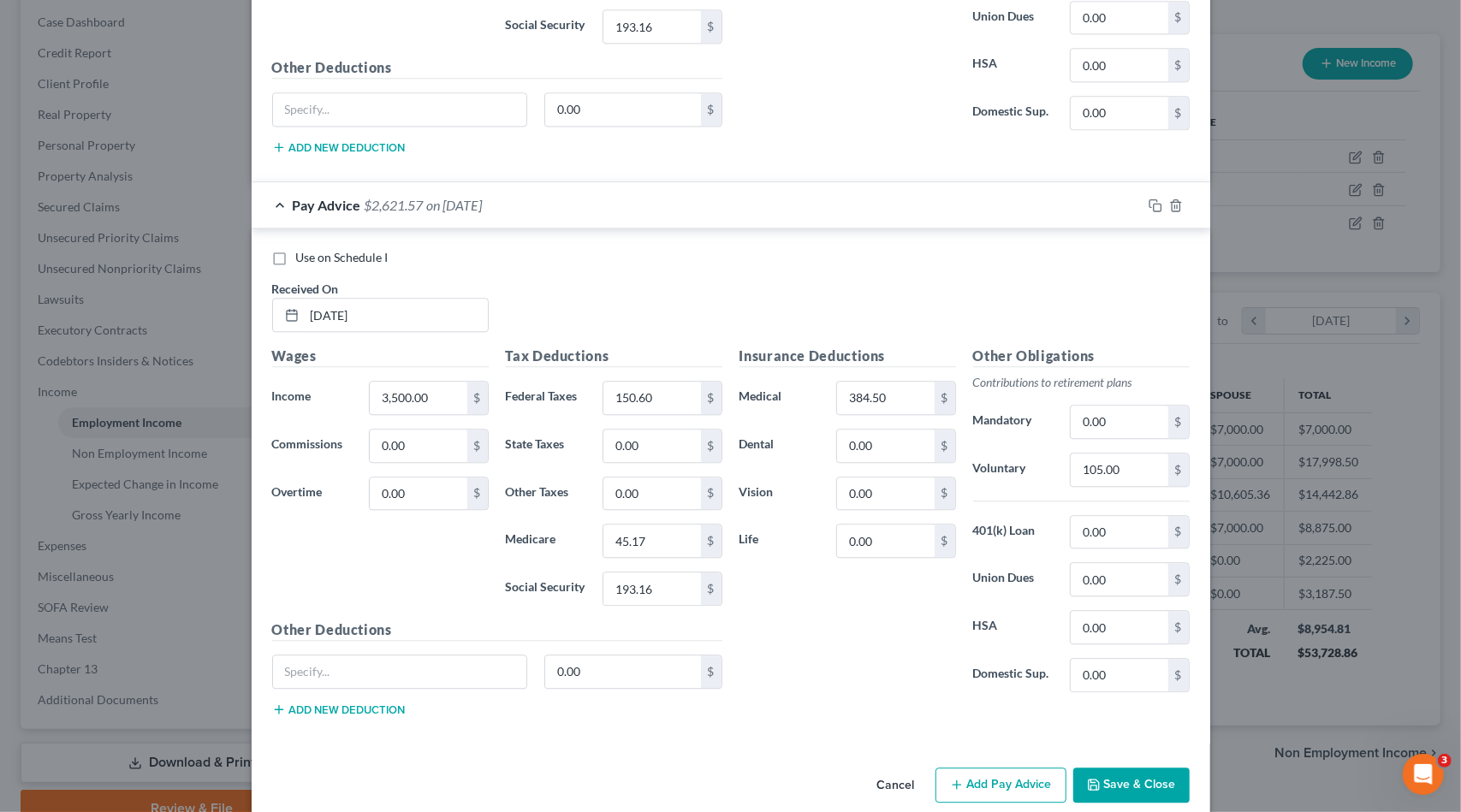
click at [1124, 768] on button "Save & Close" at bounding box center [1131, 785] width 116 height 36
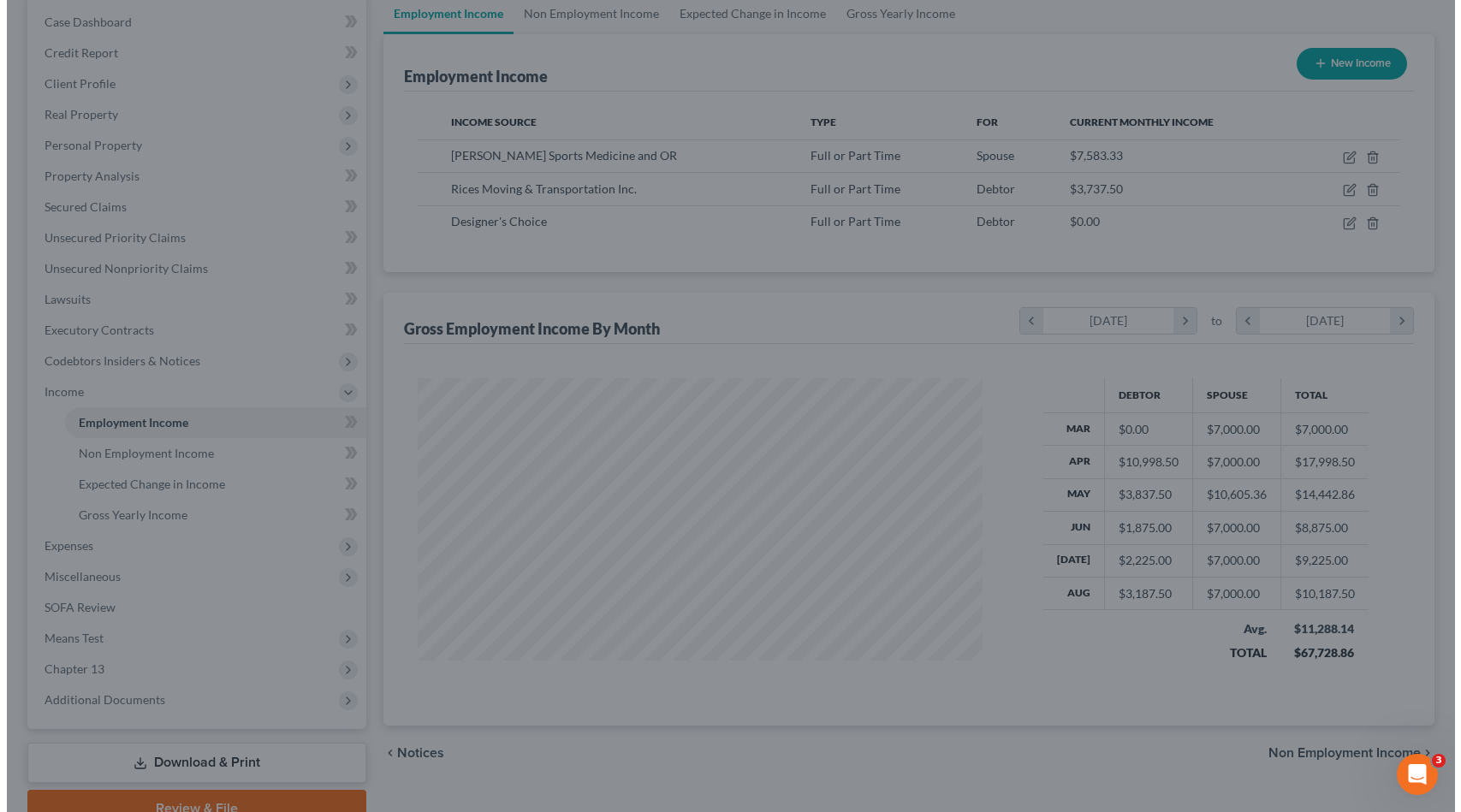
scroll to position [855495, 855430]
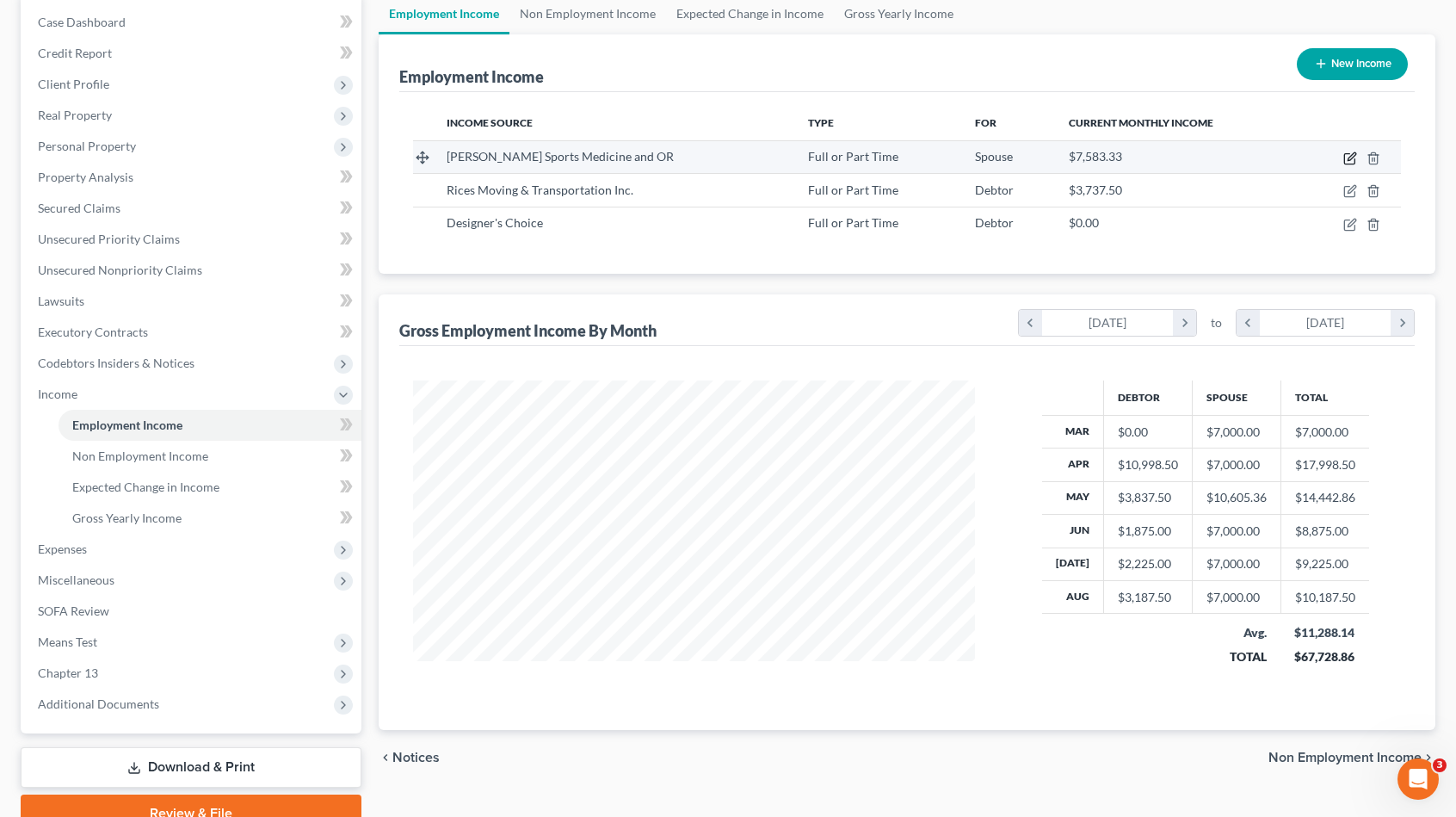
click at [1354, 159] on icon "button" at bounding box center [1350, 158] width 14 height 14
select select "0"
select select "9"
select select "2"
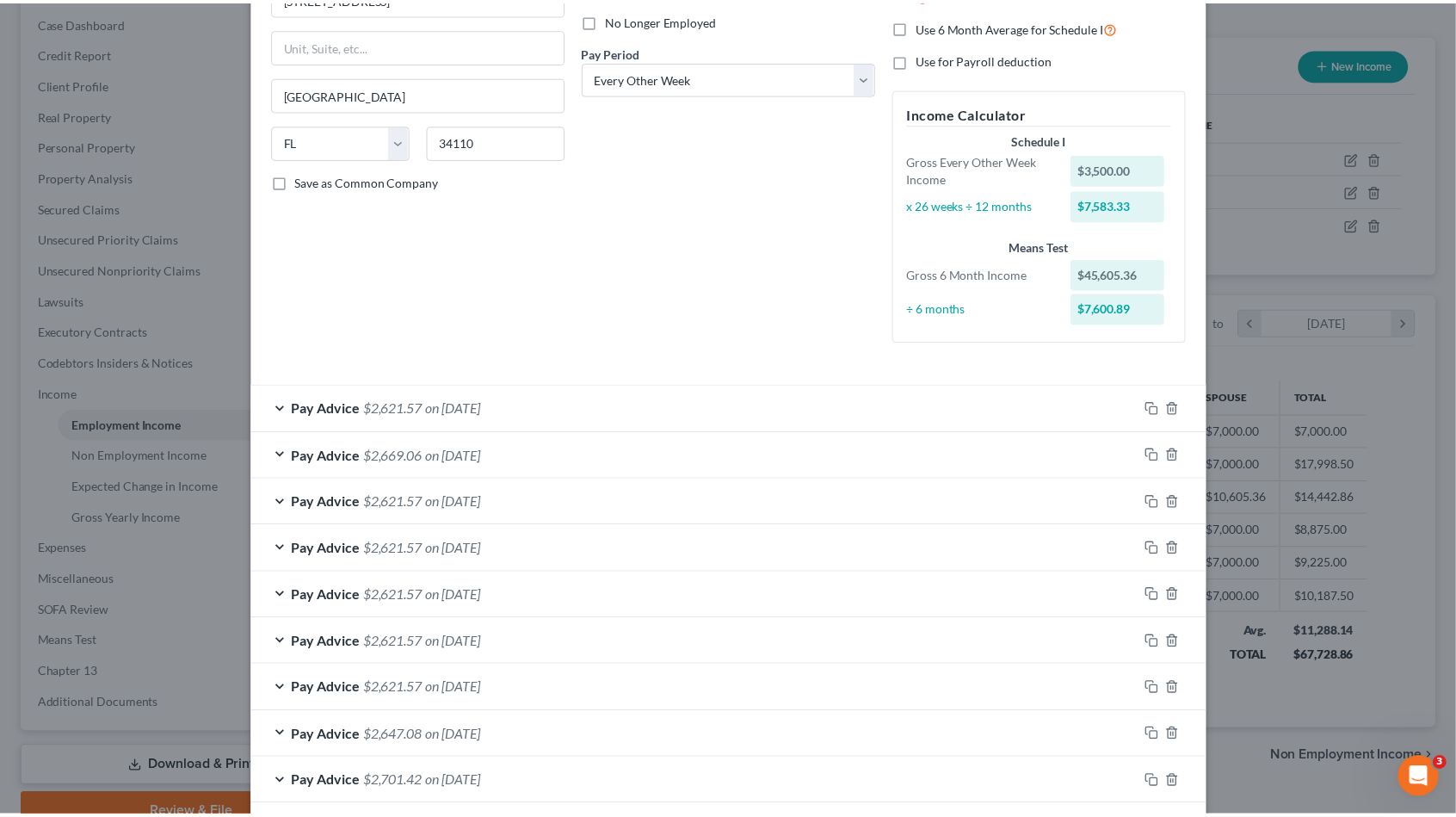
scroll to position [0, 0]
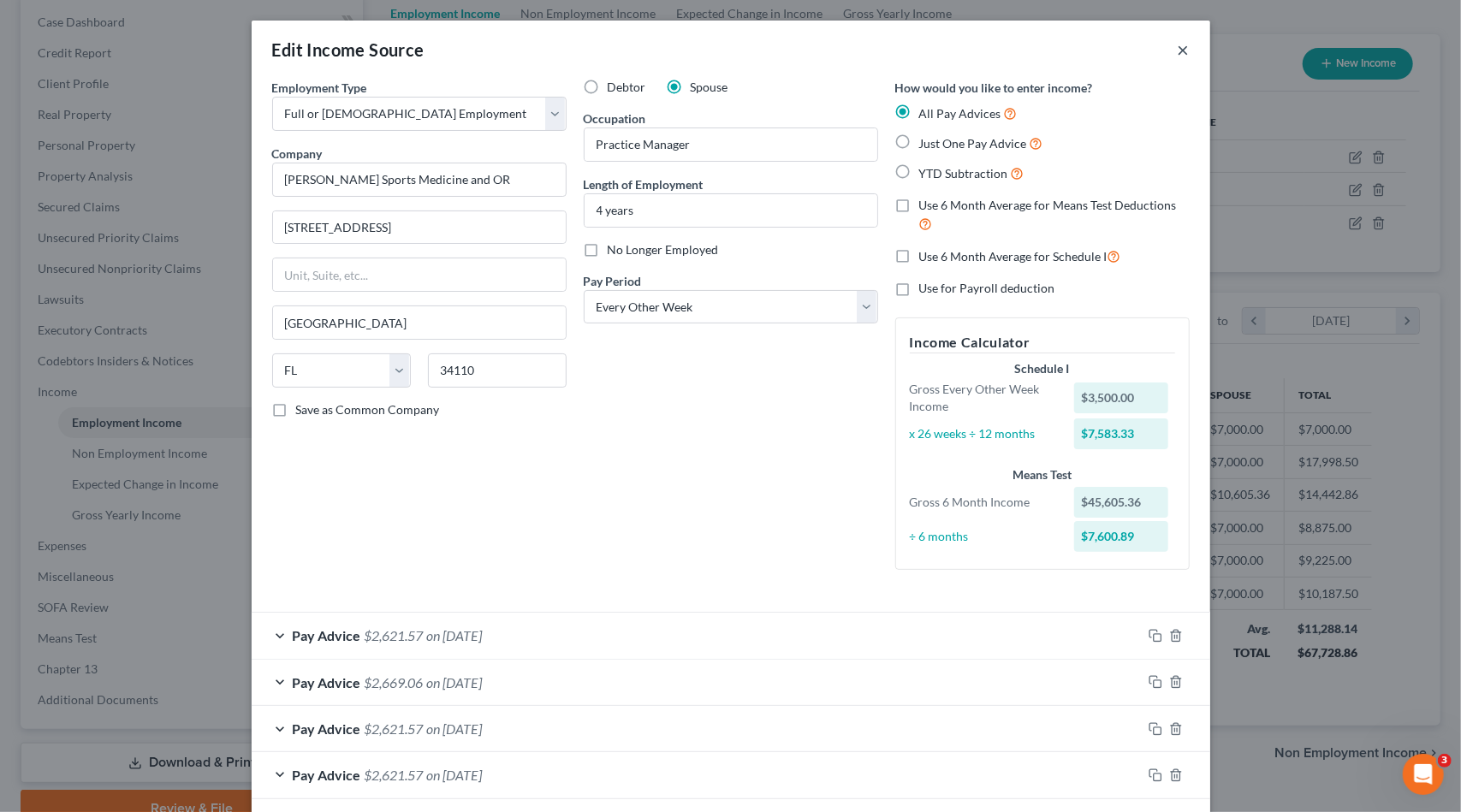
click at [1177, 54] on button "×" at bounding box center [1183, 49] width 12 height 21
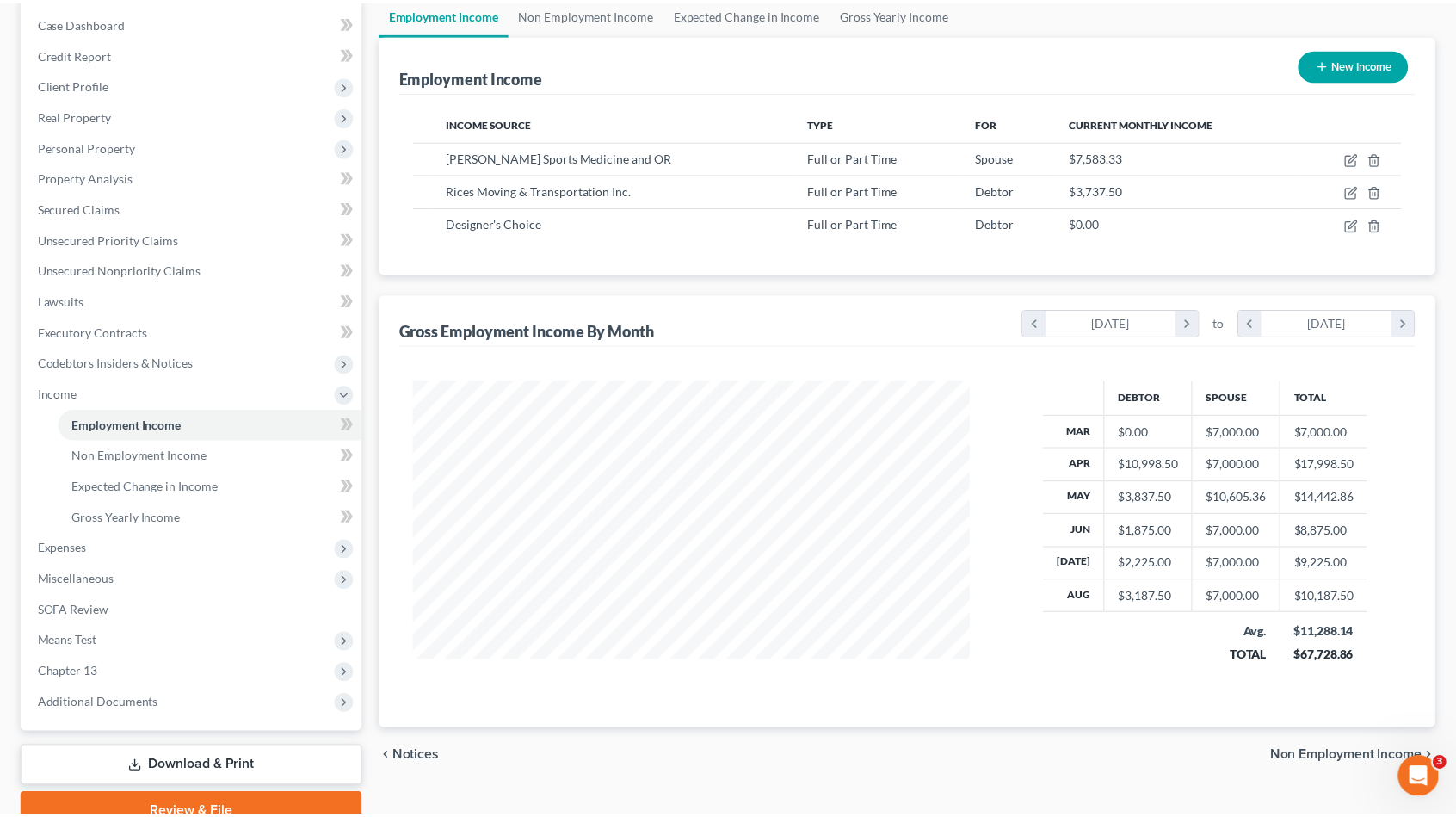
scroll to position [860762, 860037]
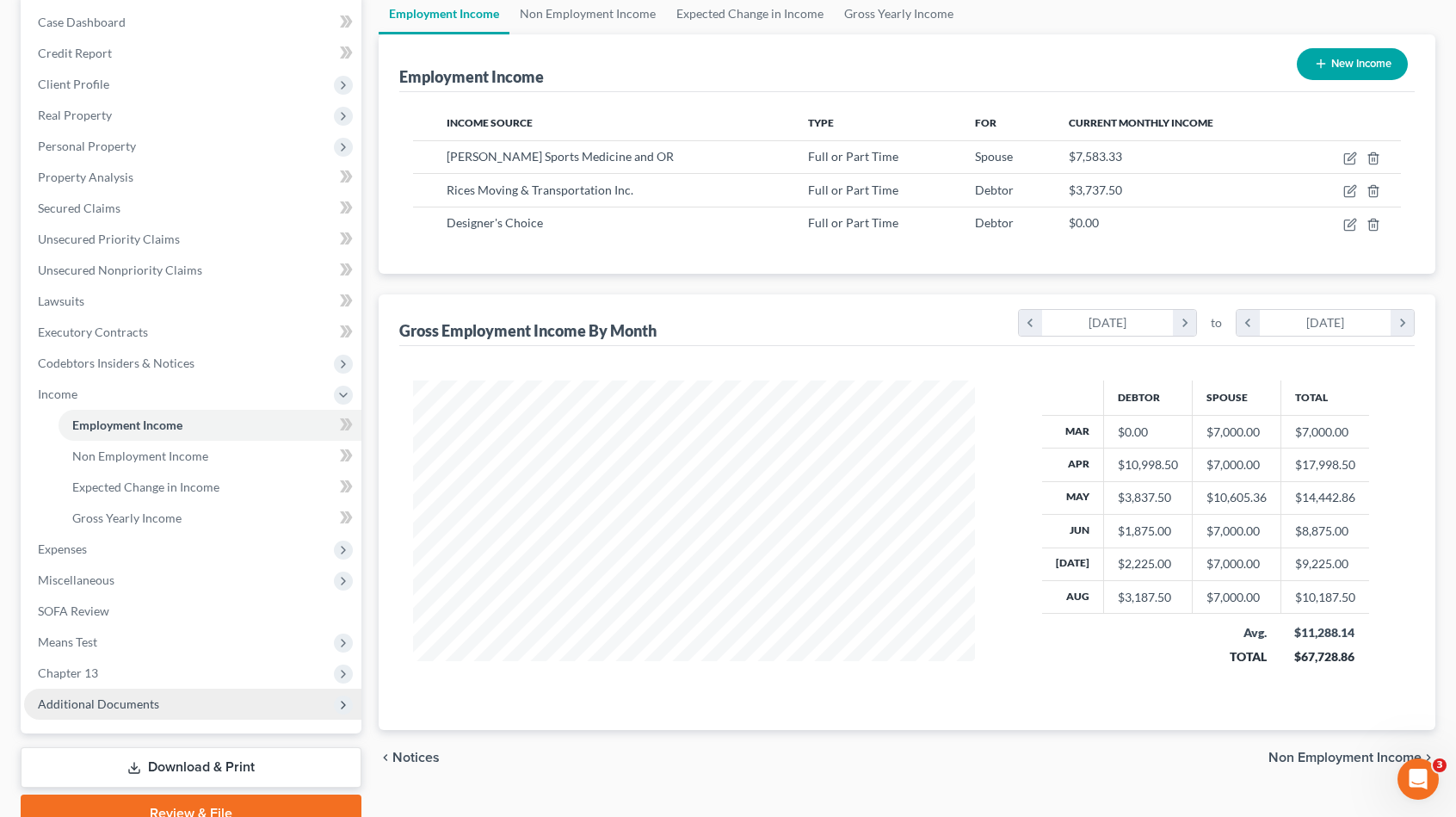
click at [119, 700] on span "Additional Documents" at bounding box center [98, 703] width 122 height 15
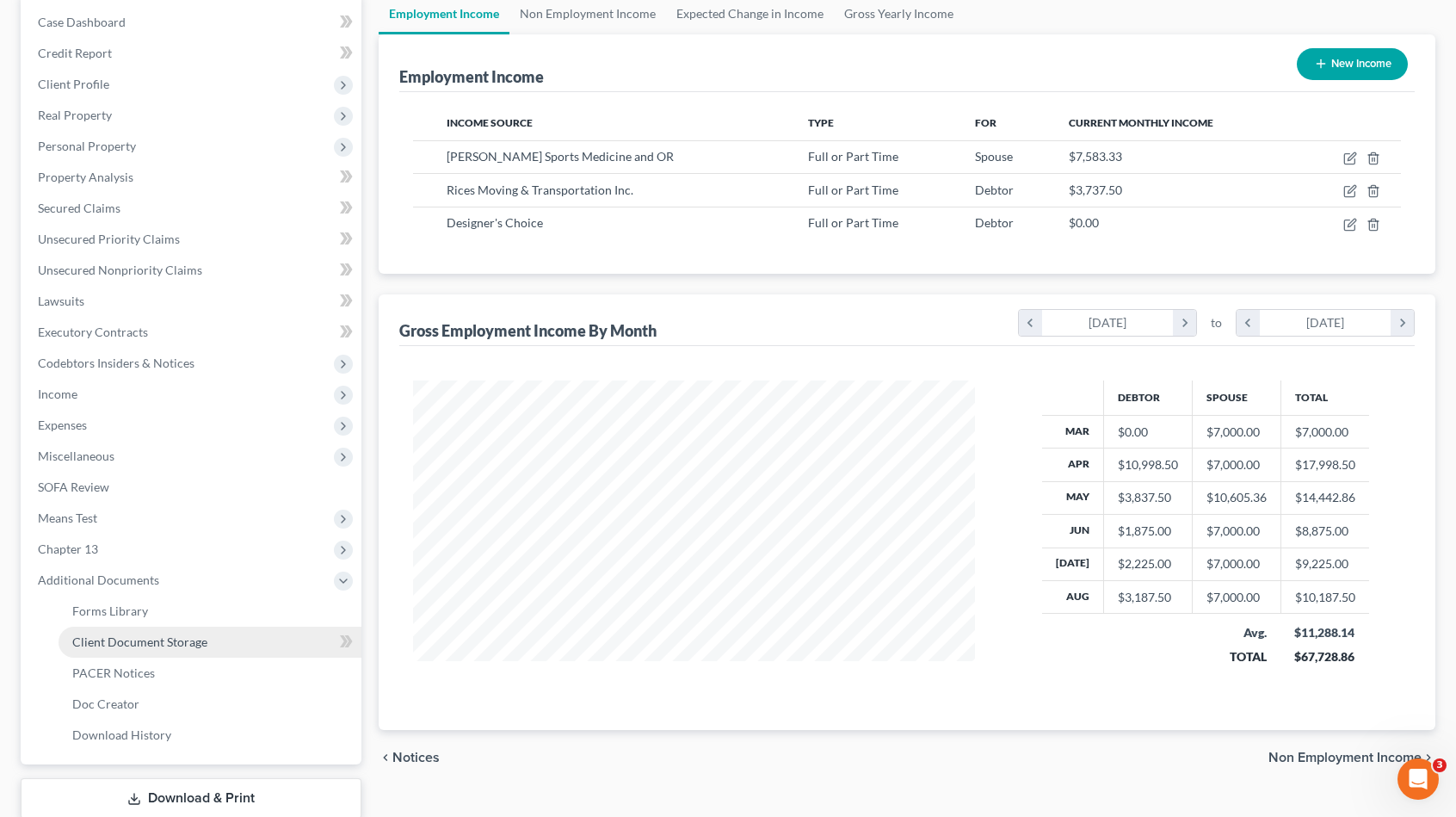
click at [156, 641] on span "Client Document Storage" at bounding box center [140, 642] width 136 height 15
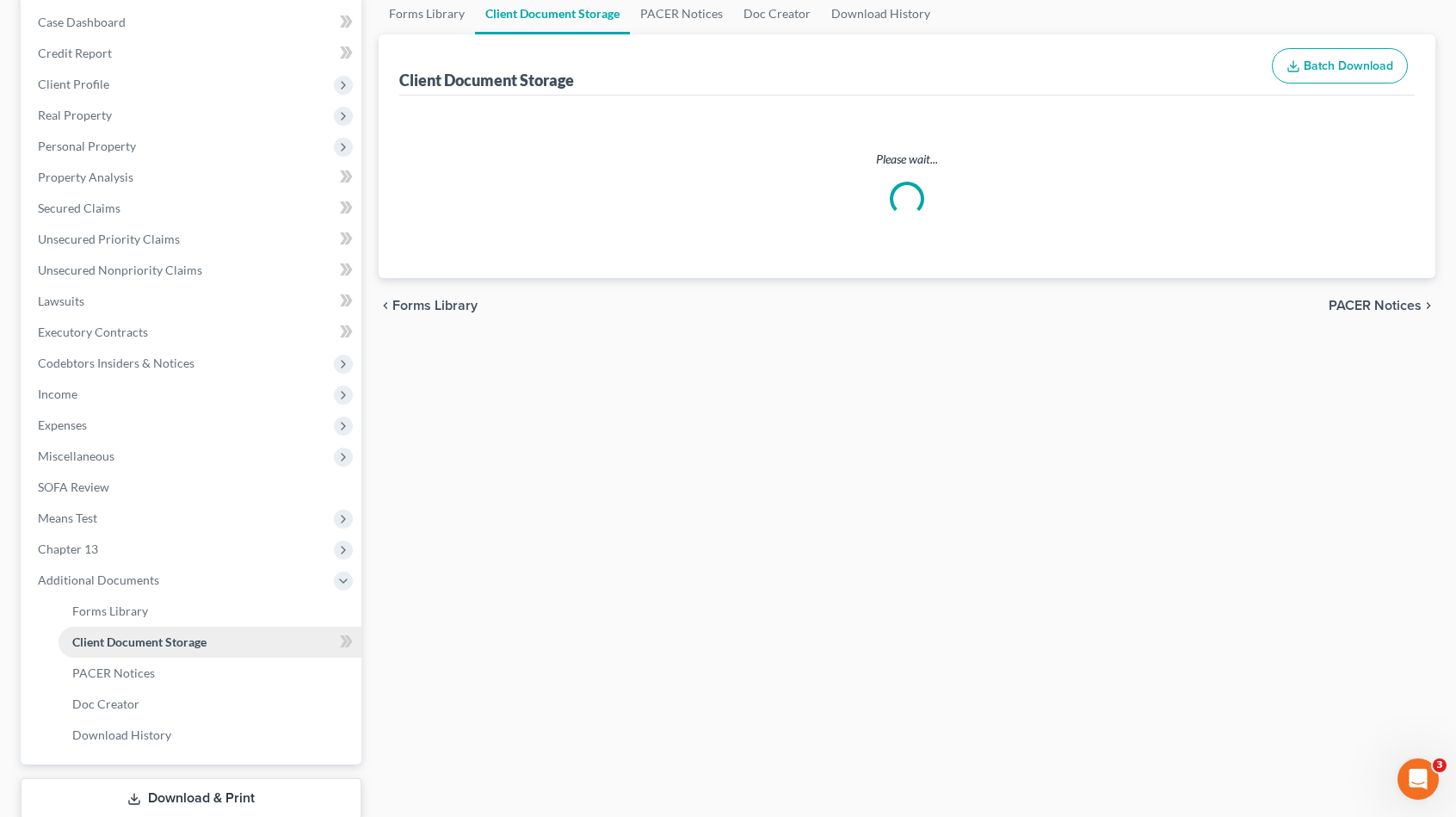
scroll to position [3, 0]
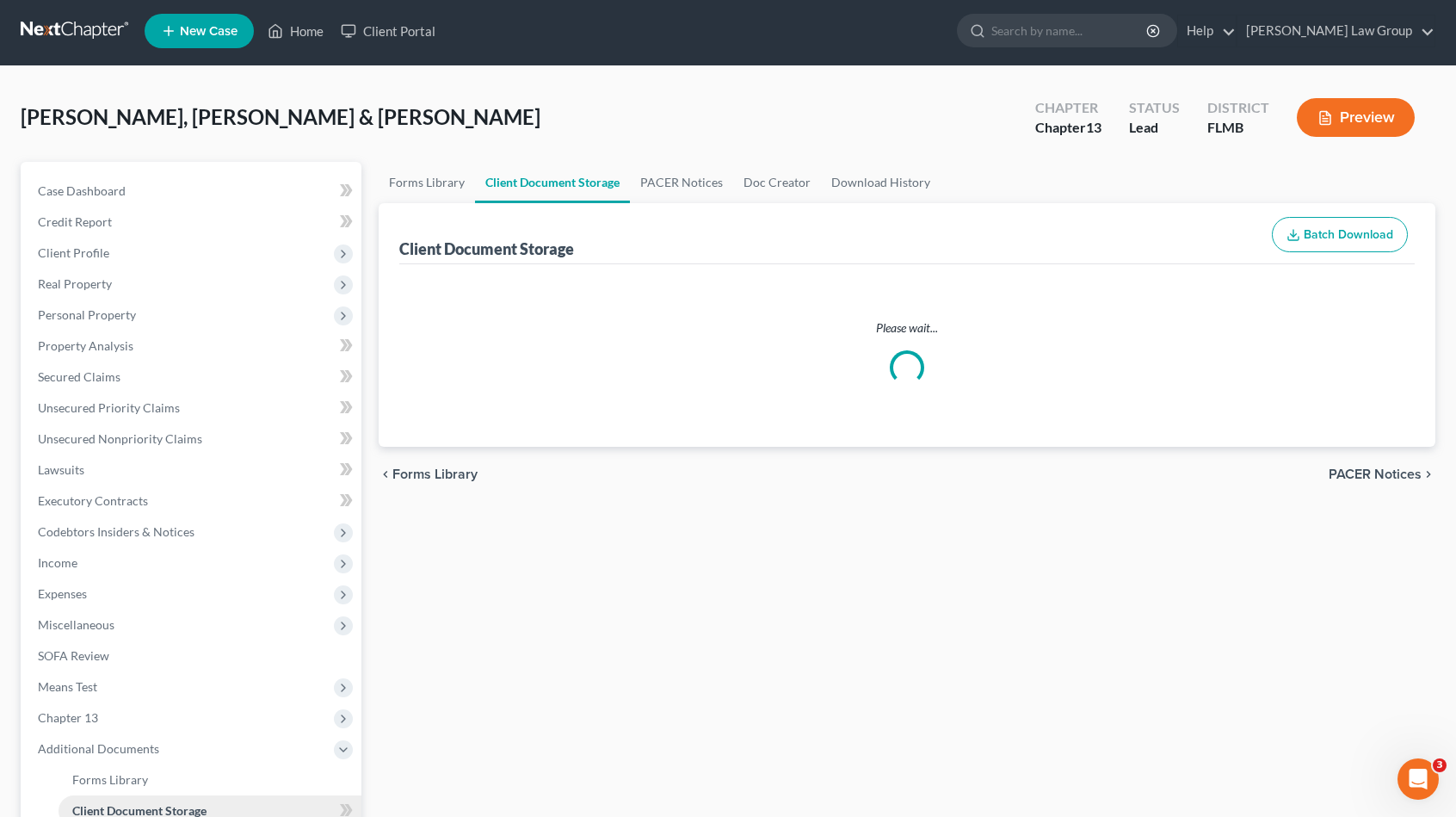
select select "9"
select select "12"
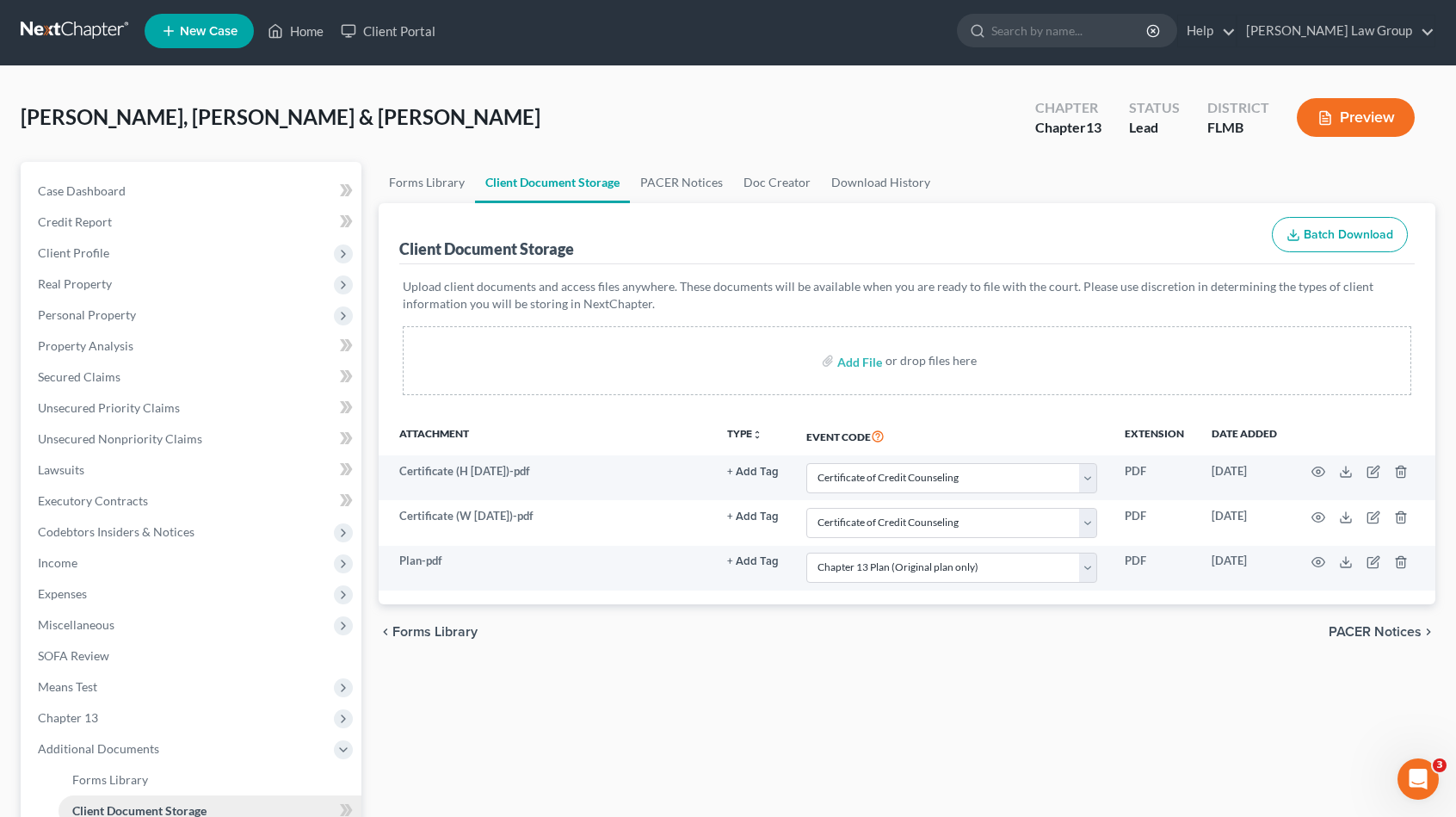
scroll to position [0, 0]
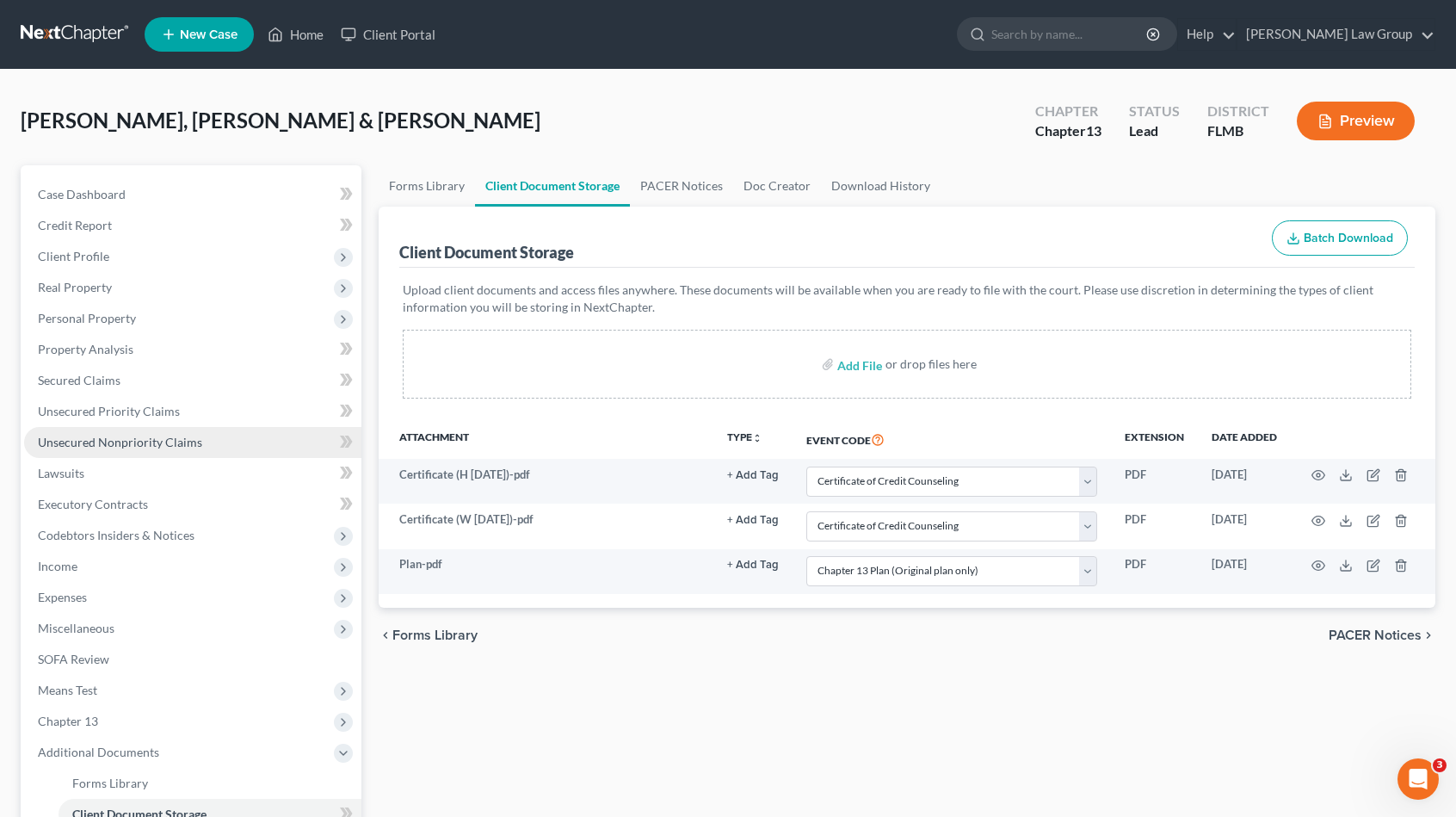
click at [168, 442] on span "Unsecured Nonpriority Claims" at bounding box center [120, 442] width 164 height 15
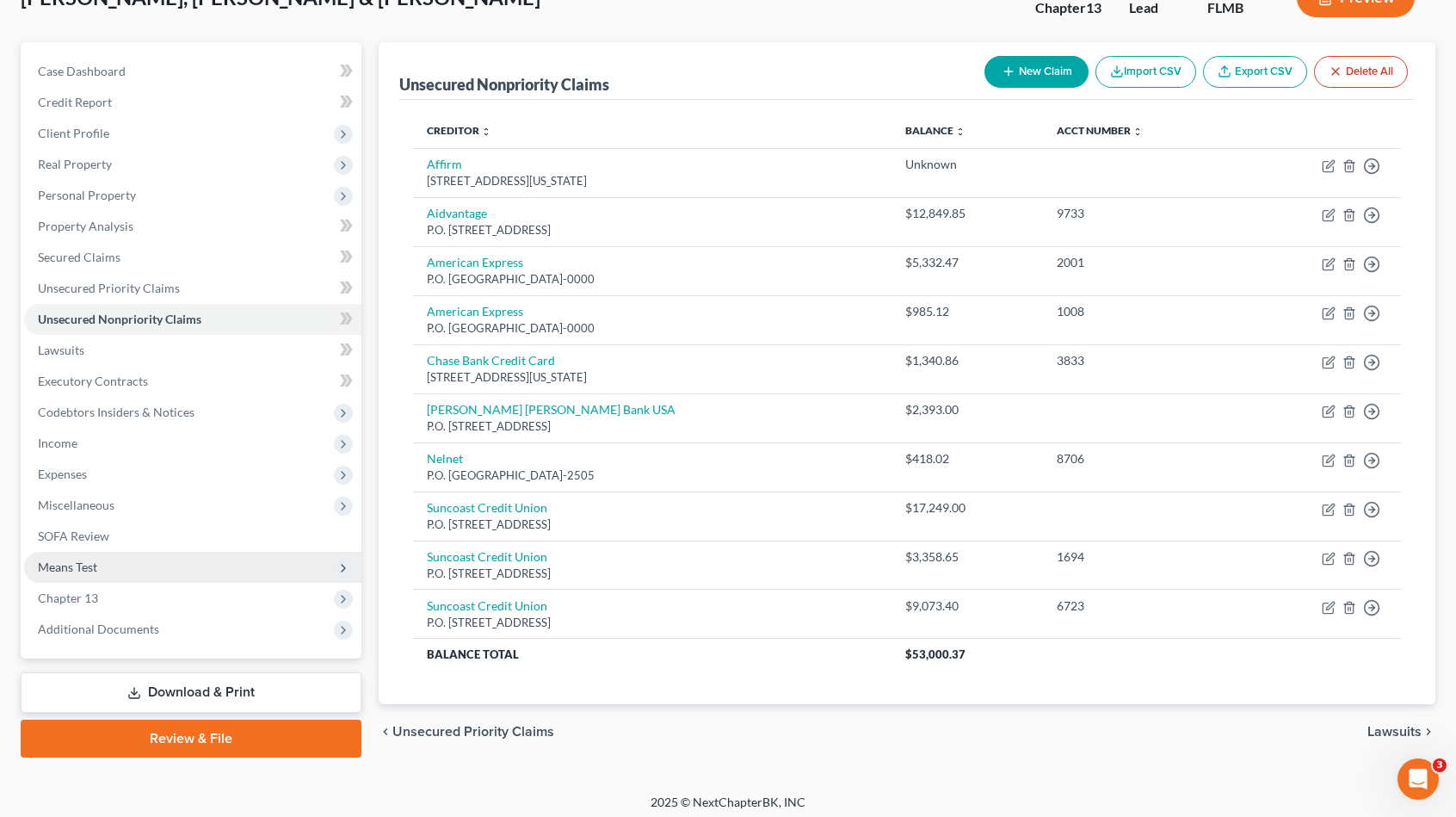
scroll to position [127, 0]
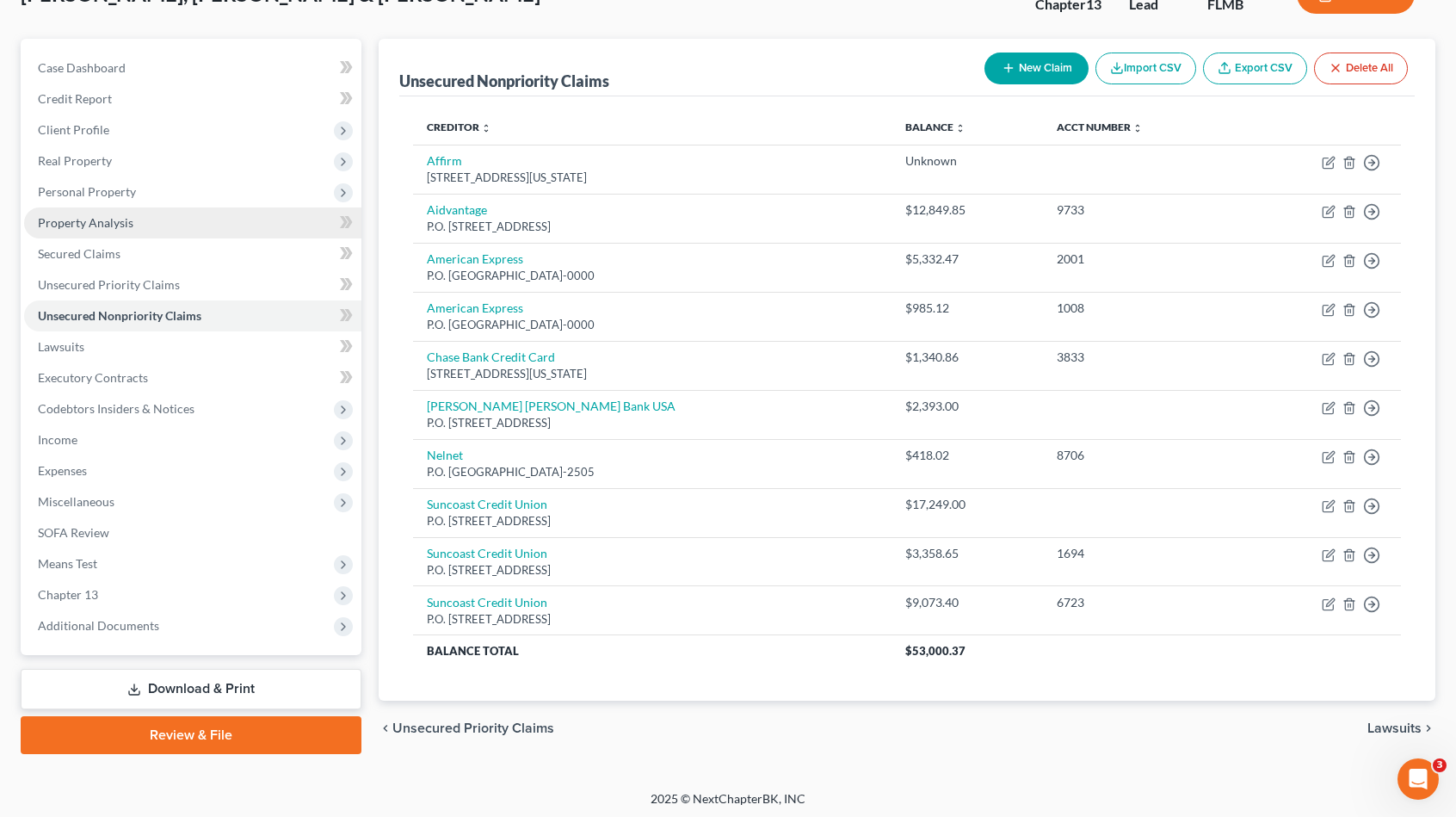
click at [221, 222] on link "Property Analysis" at bounding box center [192, 223] width 338 height 31
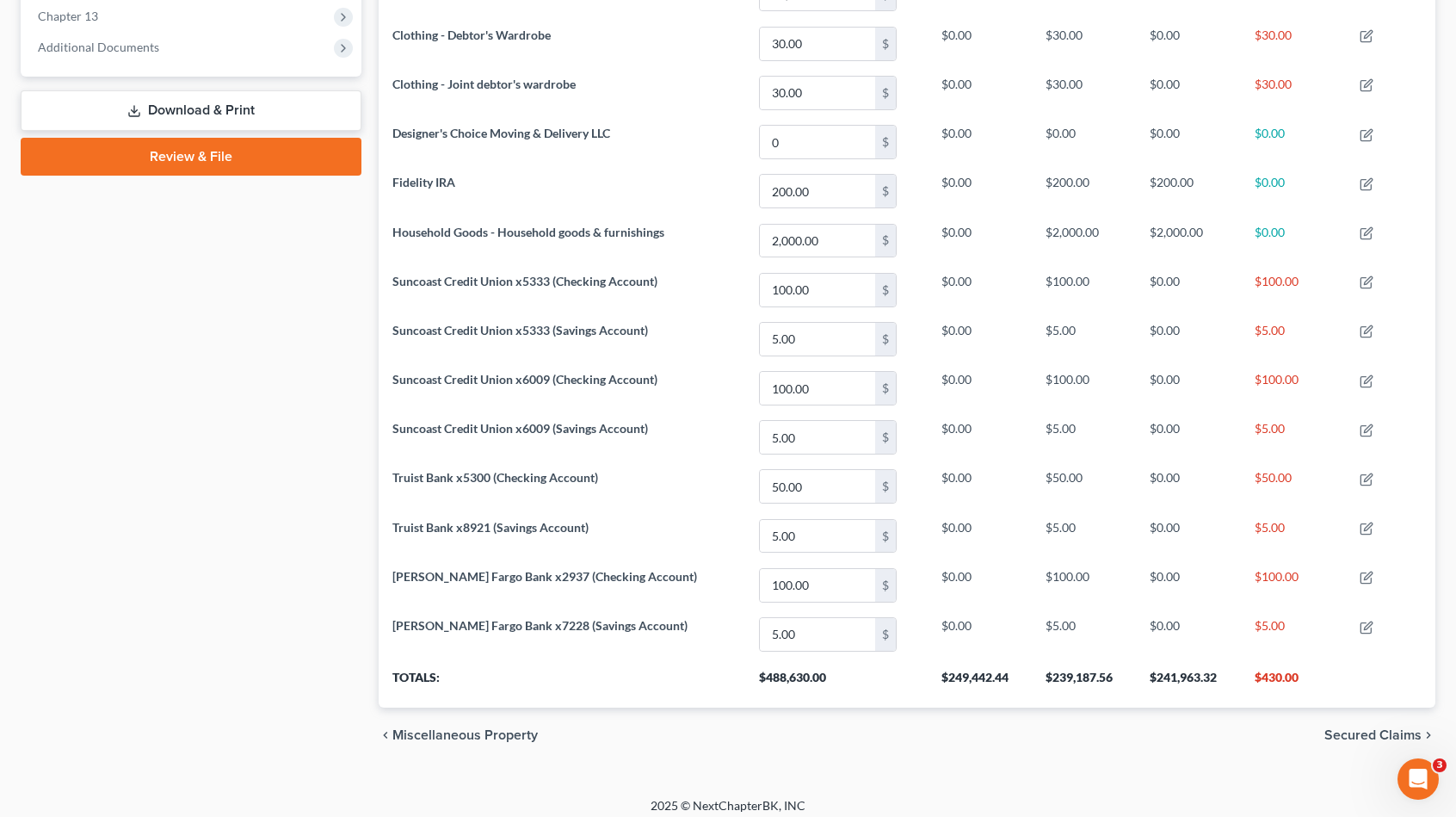
scroll to position [447, 0]
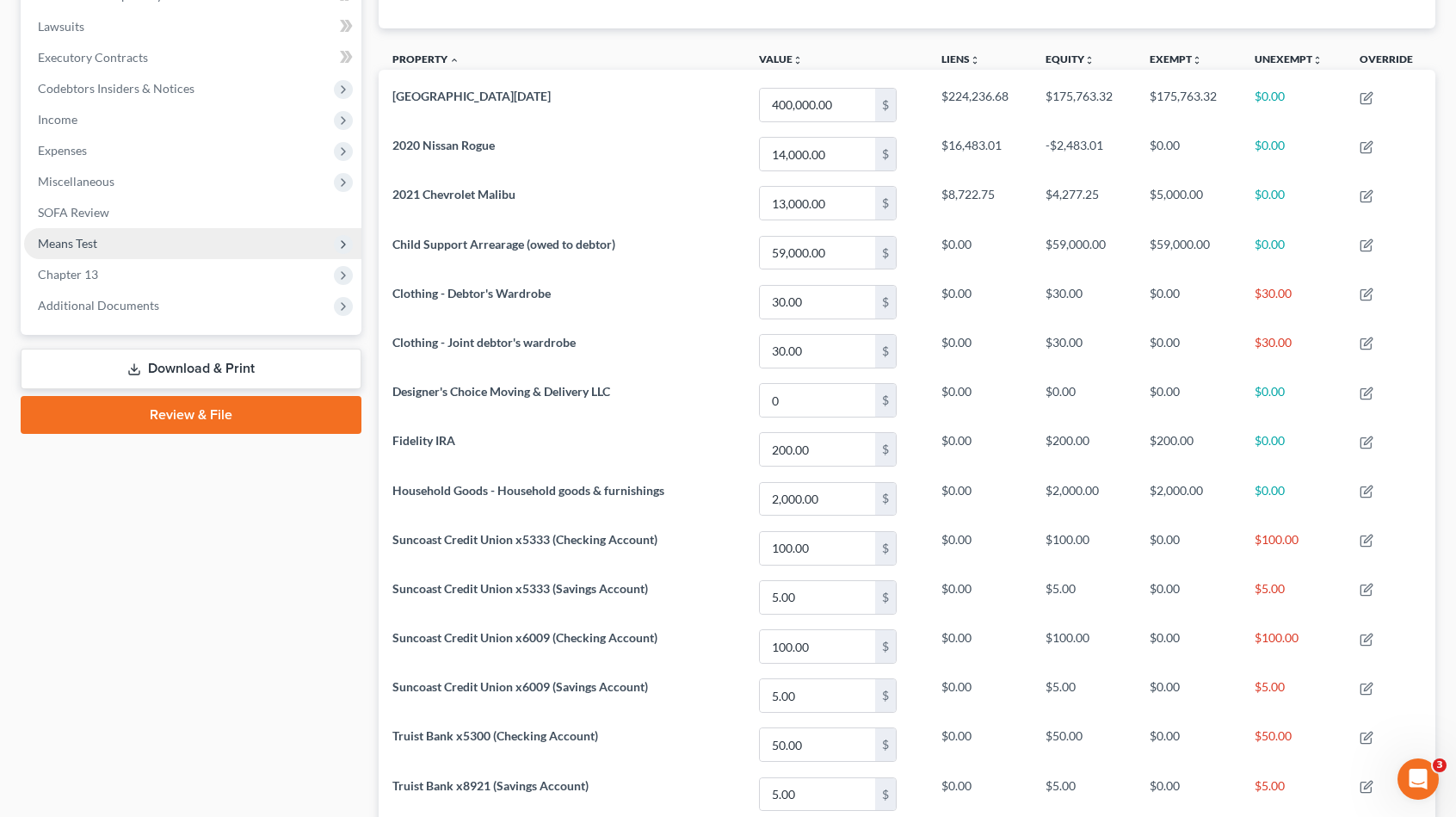
click at [148, 240] on span "Means Test" at bounding box center [192, 243] width 338 height 31
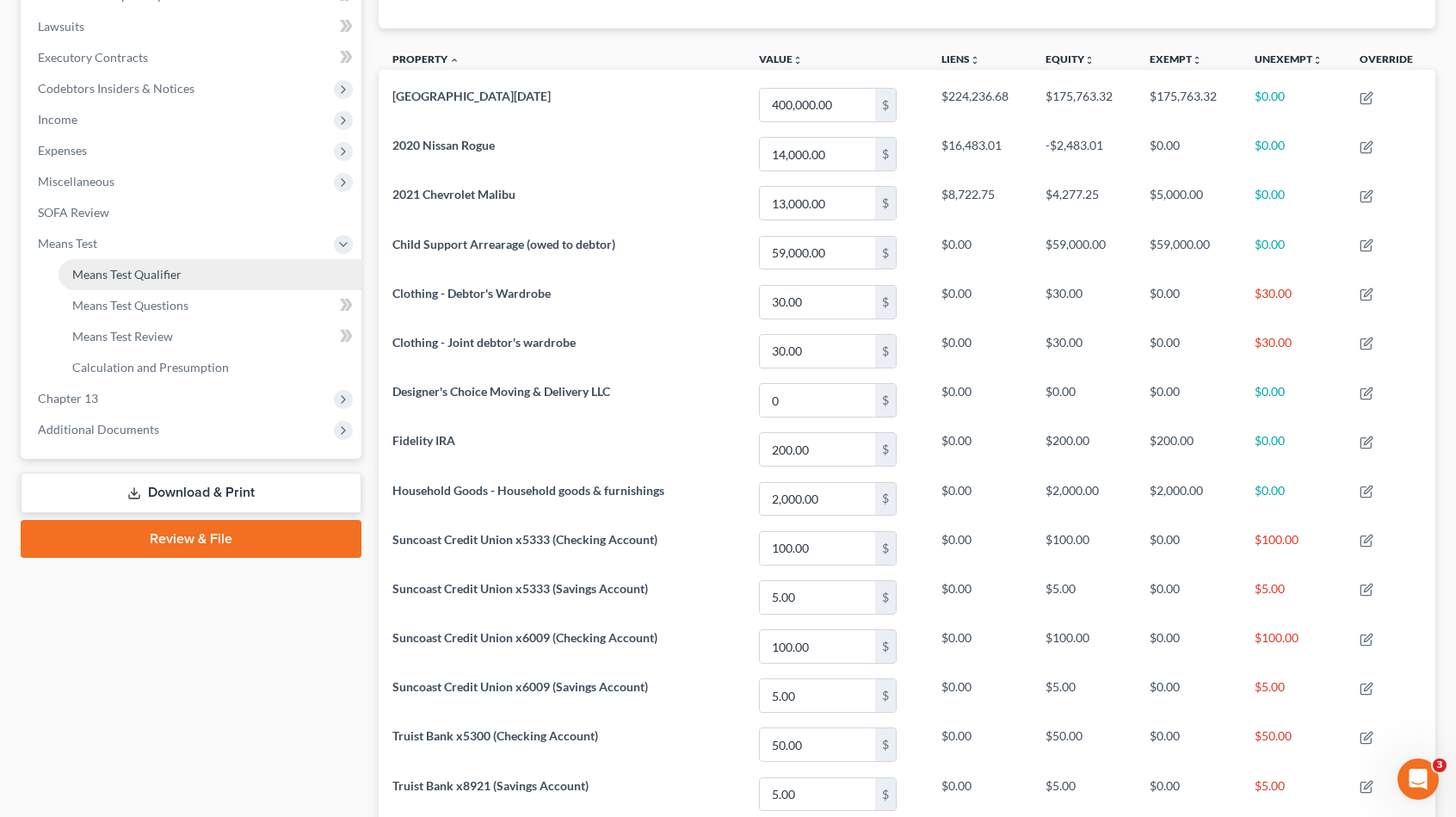
click at [195, 274] on link "Means Test Qualifier" at bounding box center [210, 274] width 303 height 31
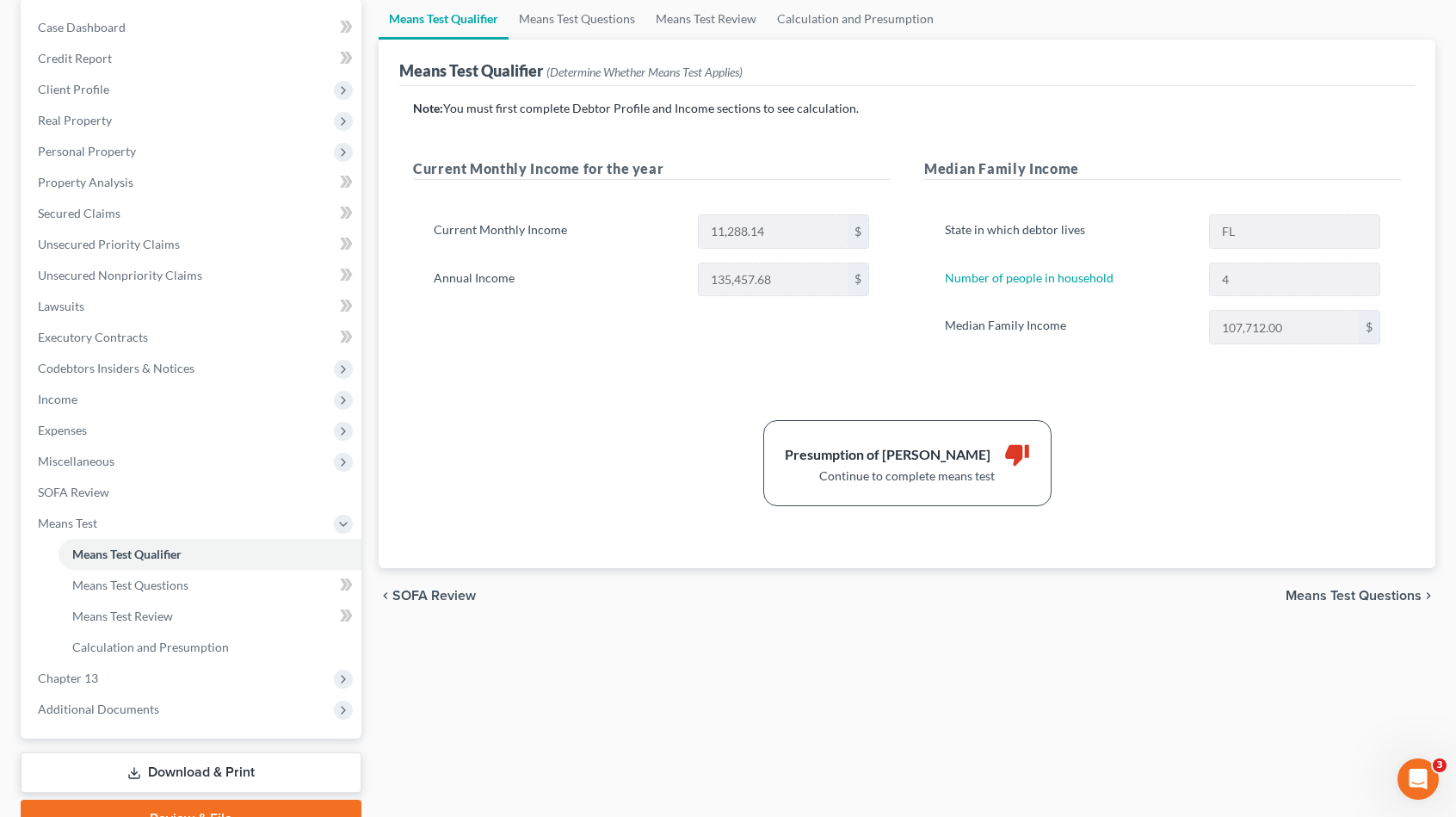
scroll to position [164, 0]
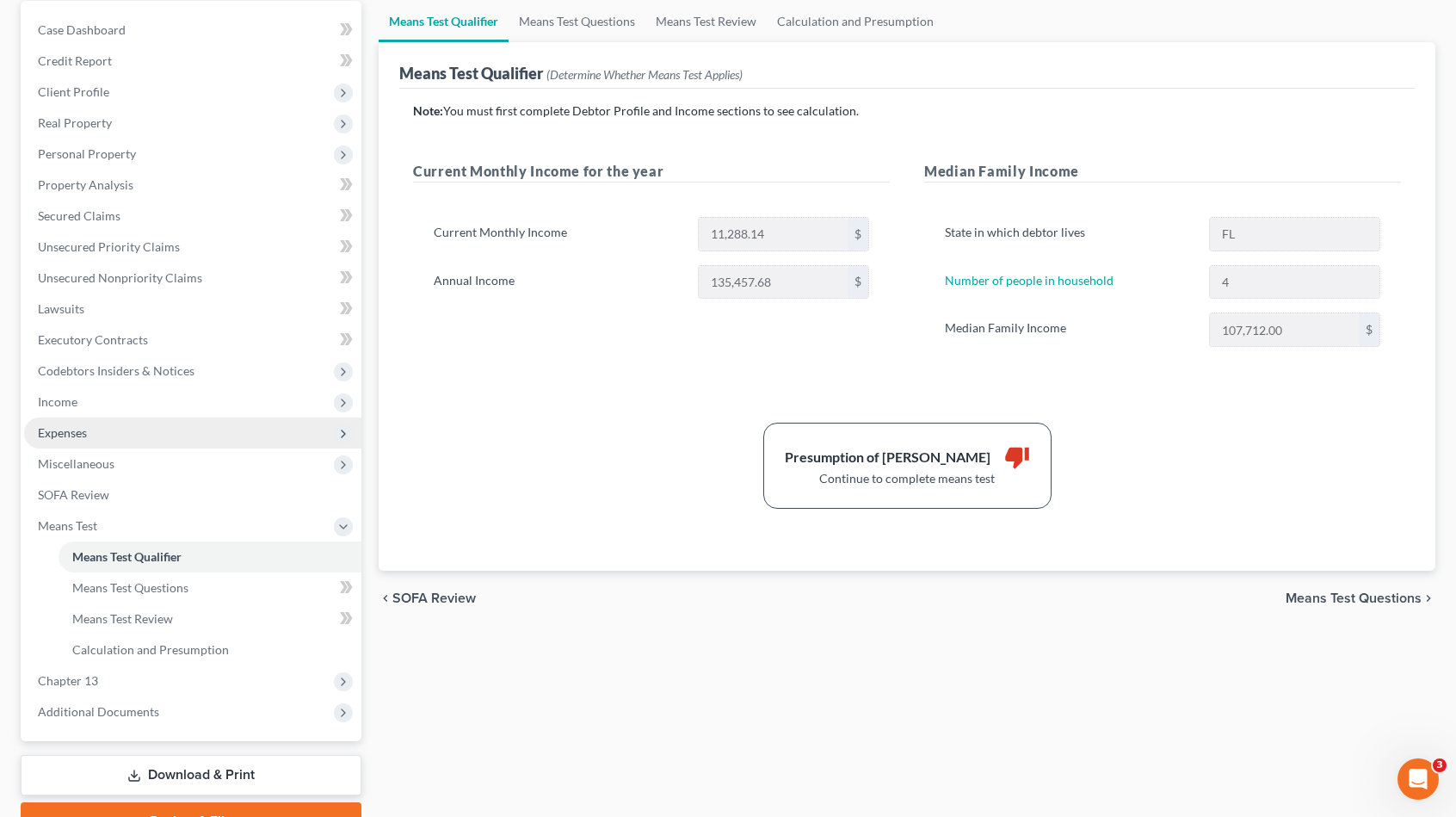
click at [129, 426] on span "Expenses" at bounding box center [192, 433] width 338 height 31
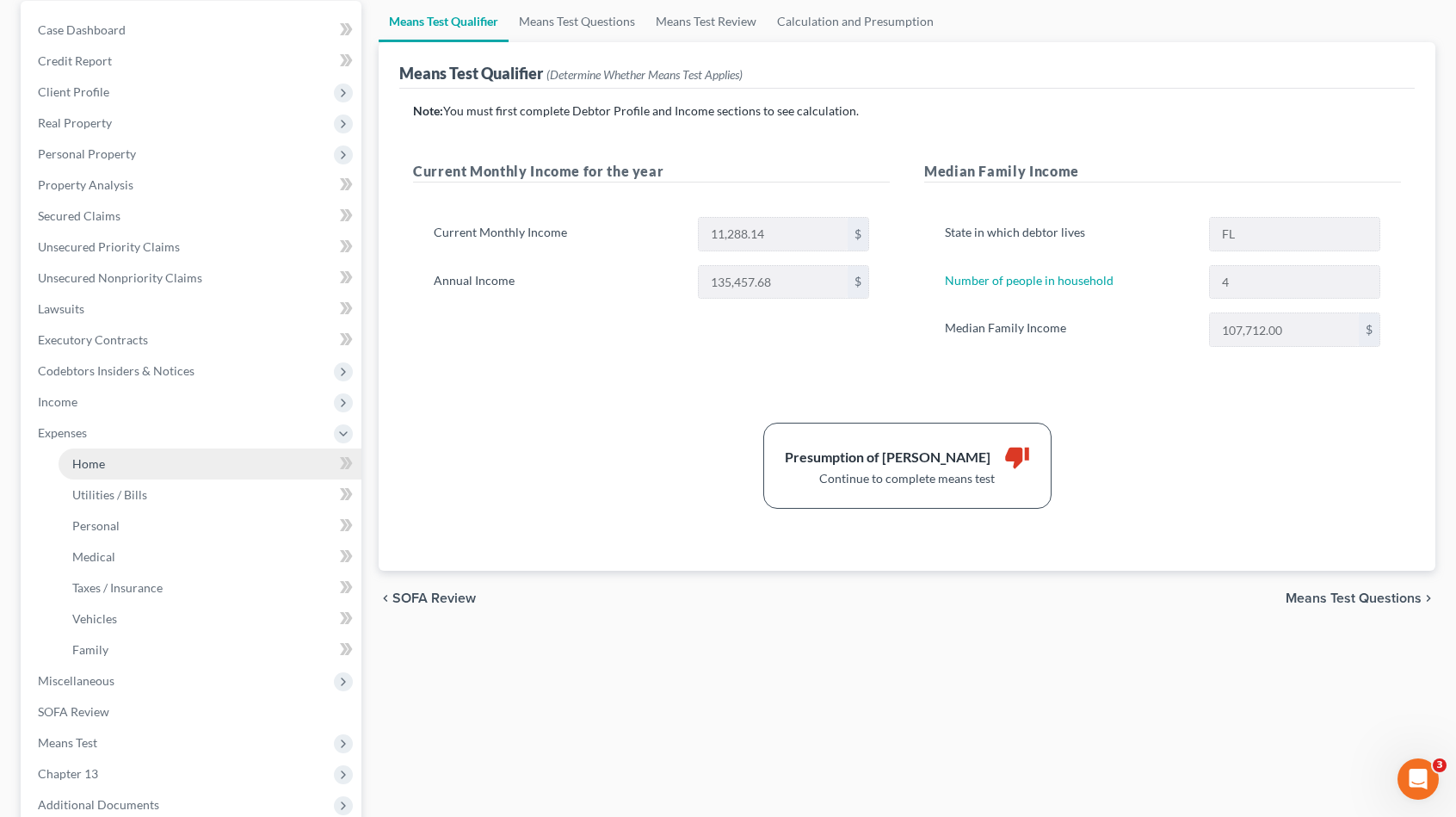
click at [130, 477] on link "Home" at bounding box center [210, 463] width 303 height 31
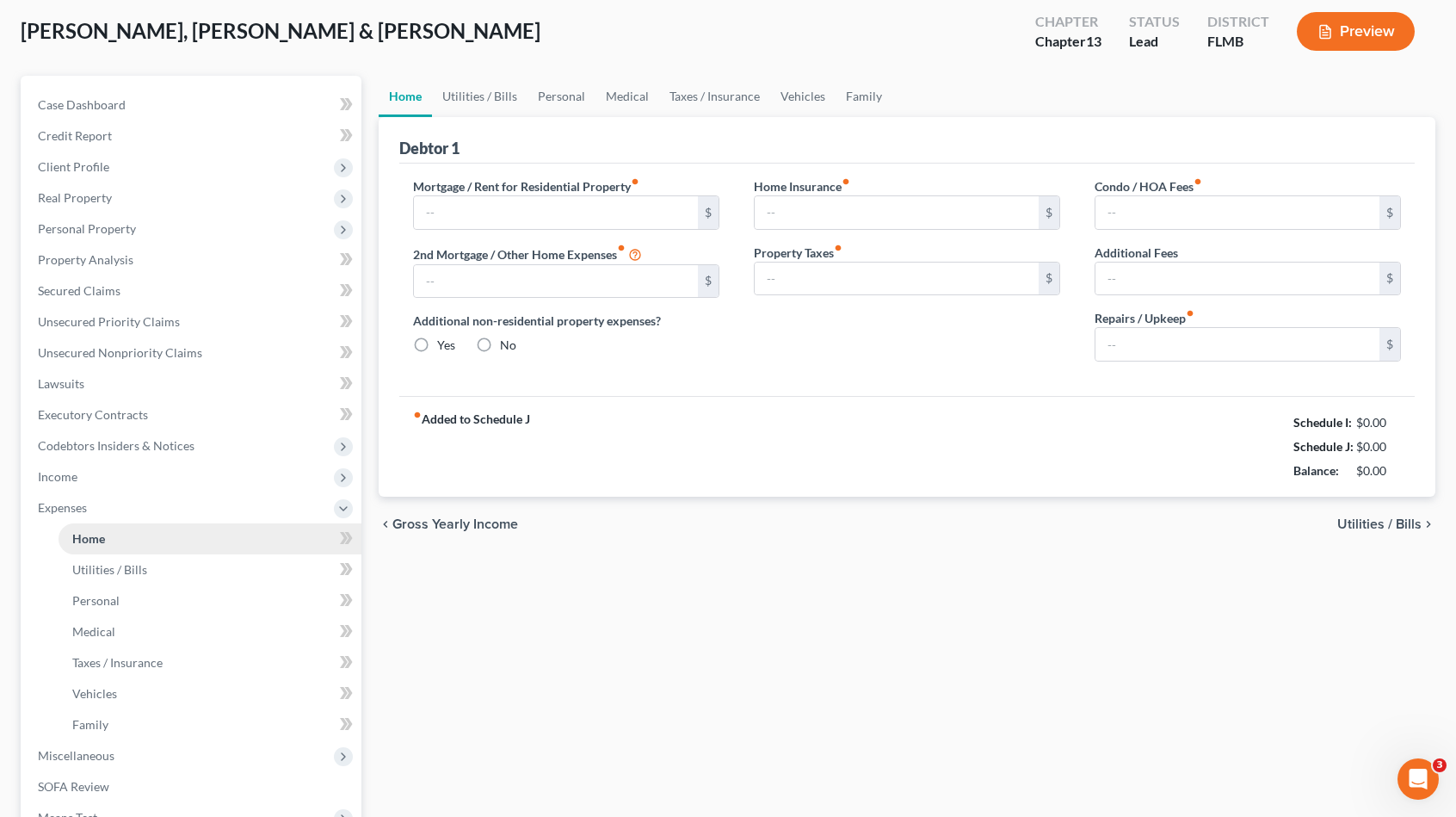
type input "1,544.32"
type input "0.00"
radio input "true"
type input "0.00"
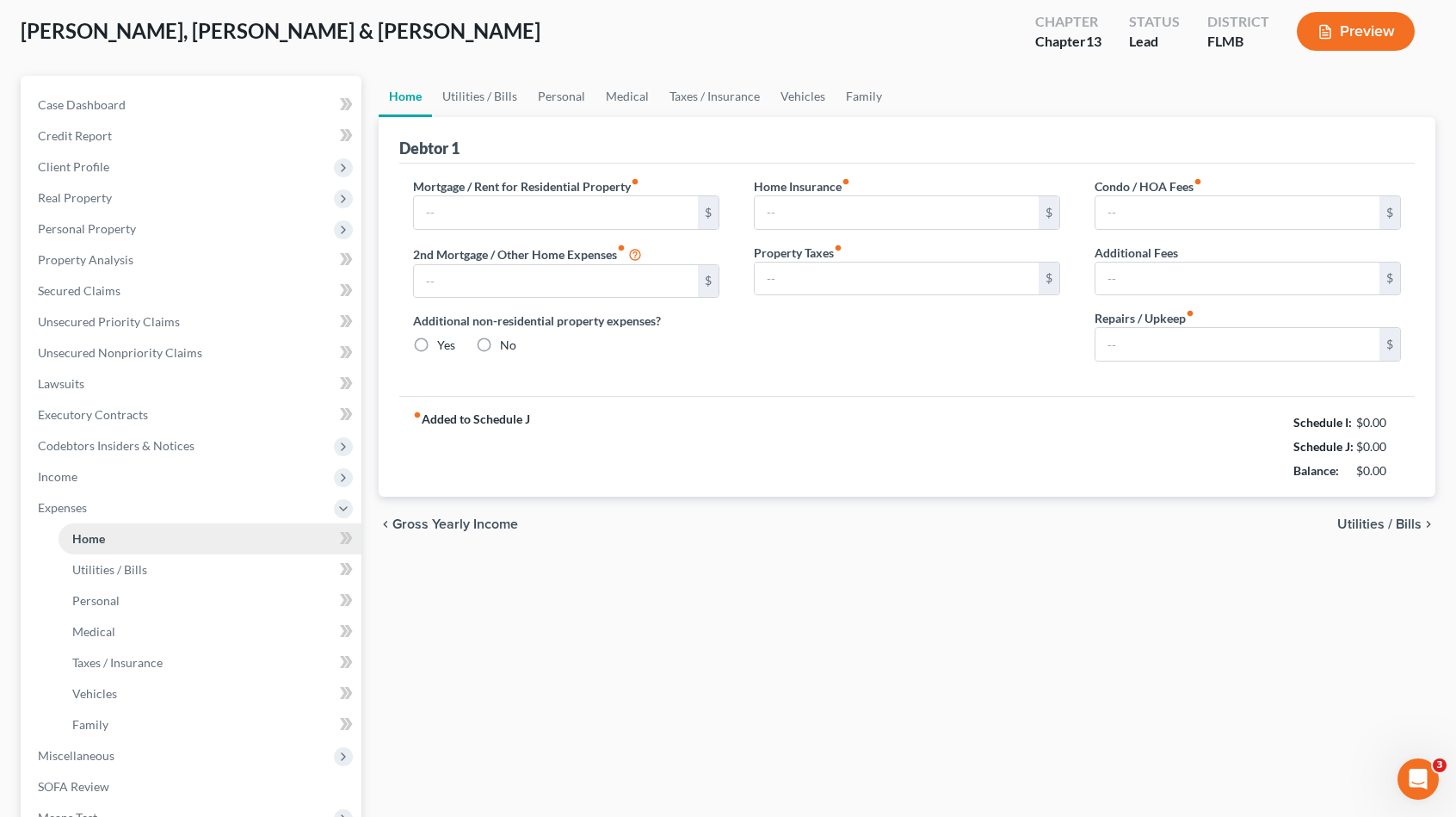
type input "0.00"
type input "60.00"
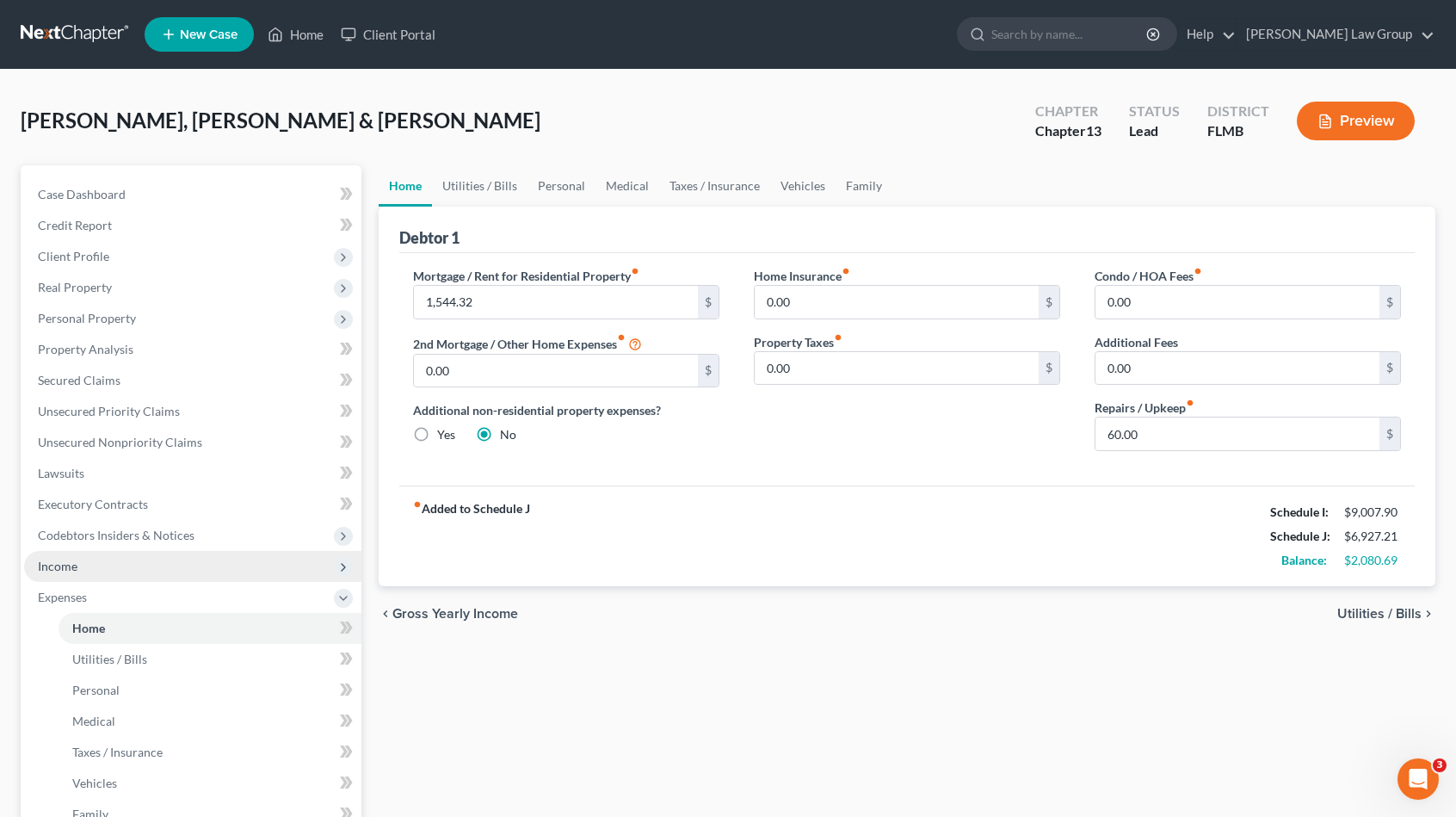
click at [135, 562] on span "Income" at bounding box center [192, 565] width 338 height 31
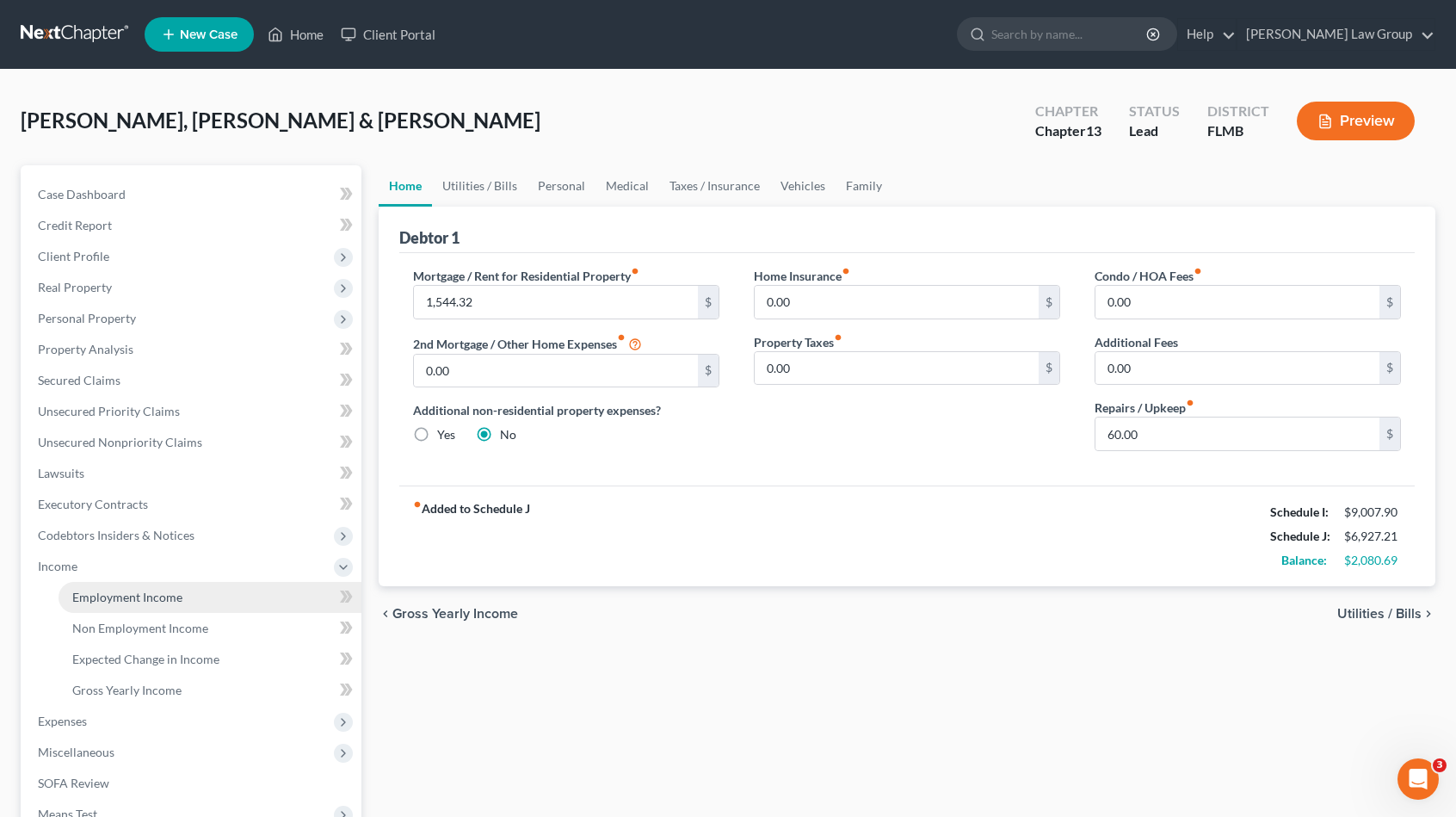
click at [170, 601] on span "Employment Income" at bounding box center [127, 597] width 110 height 15
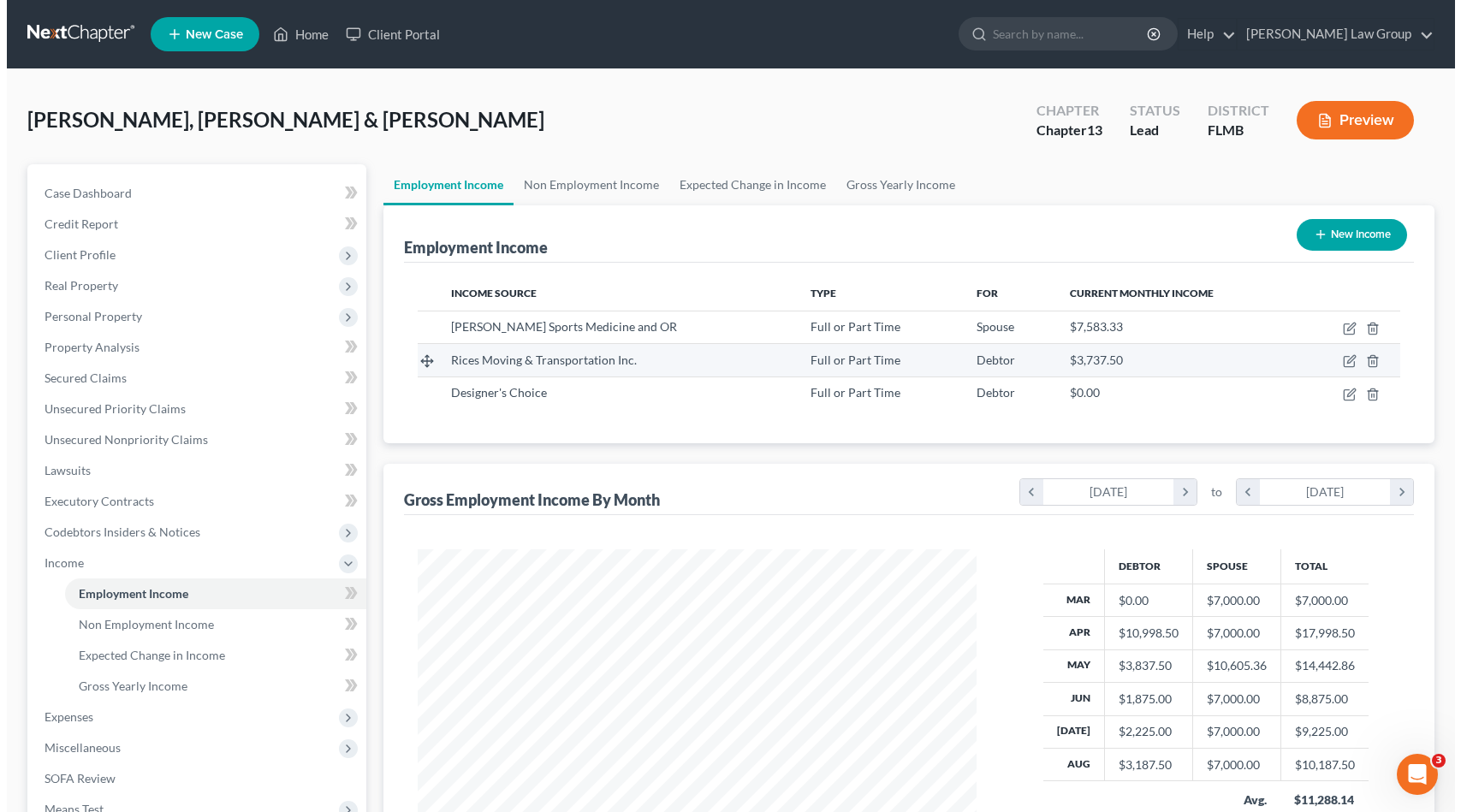
scroll to position [305, 593]
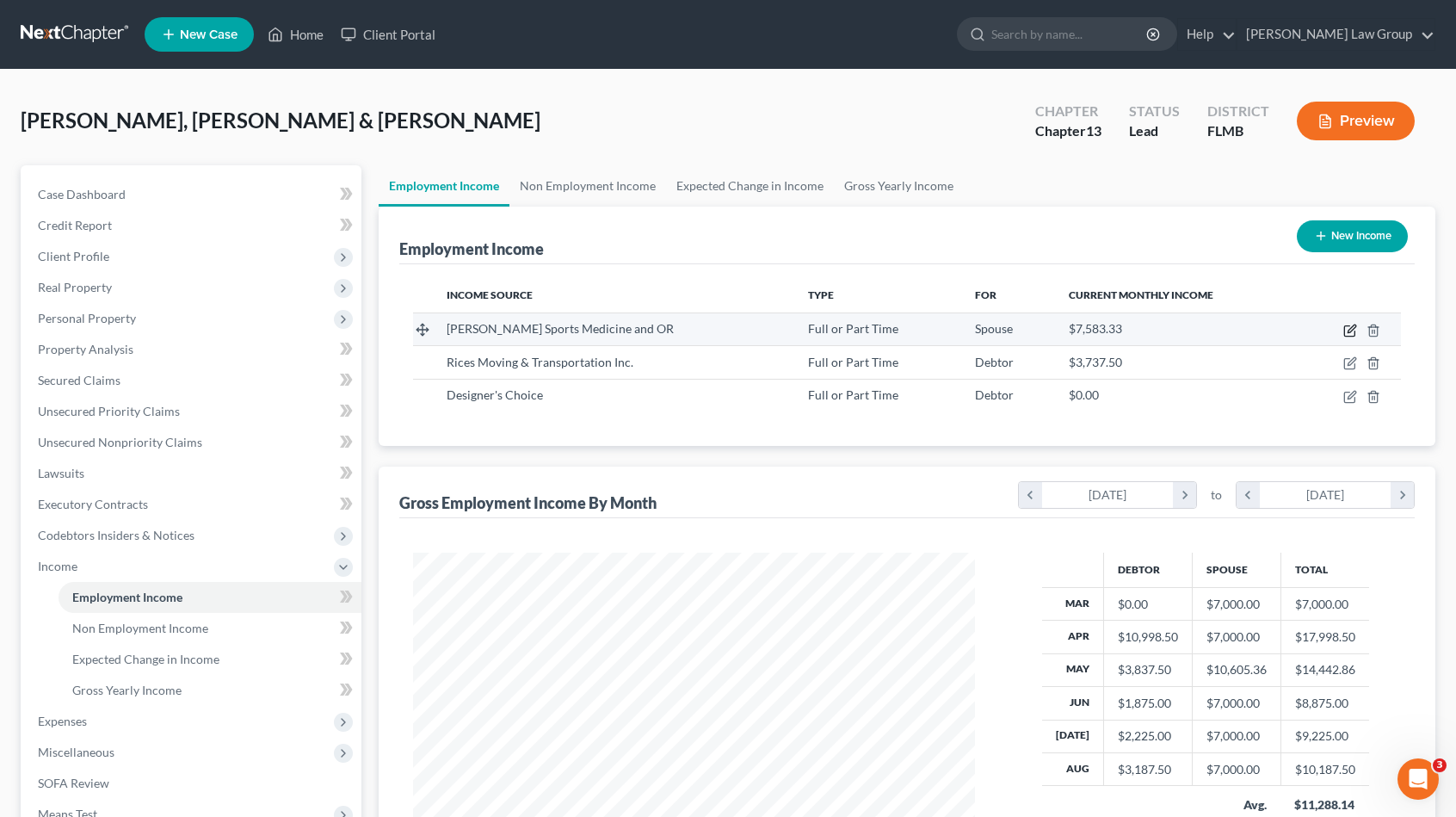
click at [1350, 324] on icon "button" at bounding box center [1350, 331] width 14 height 14
select select "0"
select select "9"
select select "2"
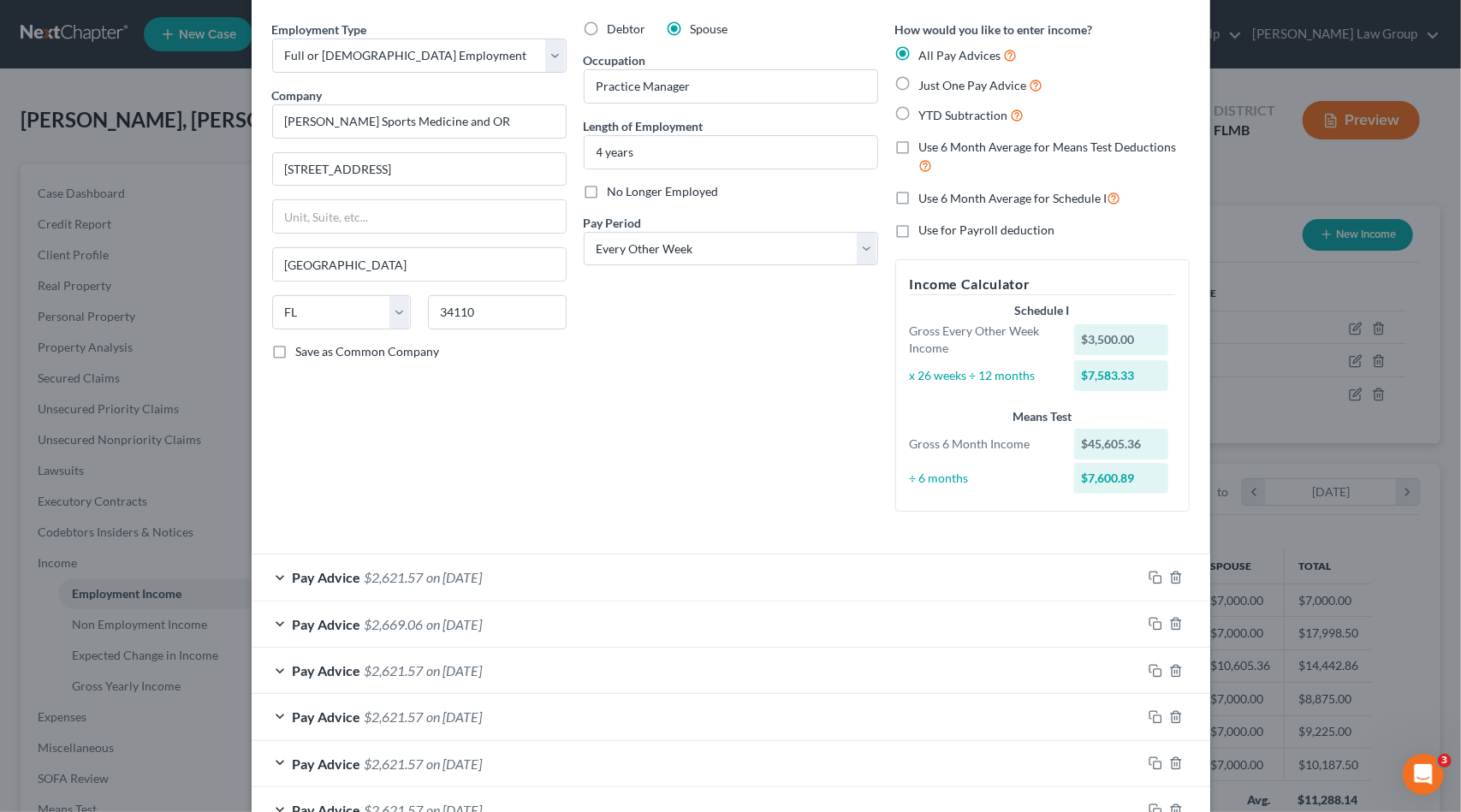
scroll to position [257, 0]
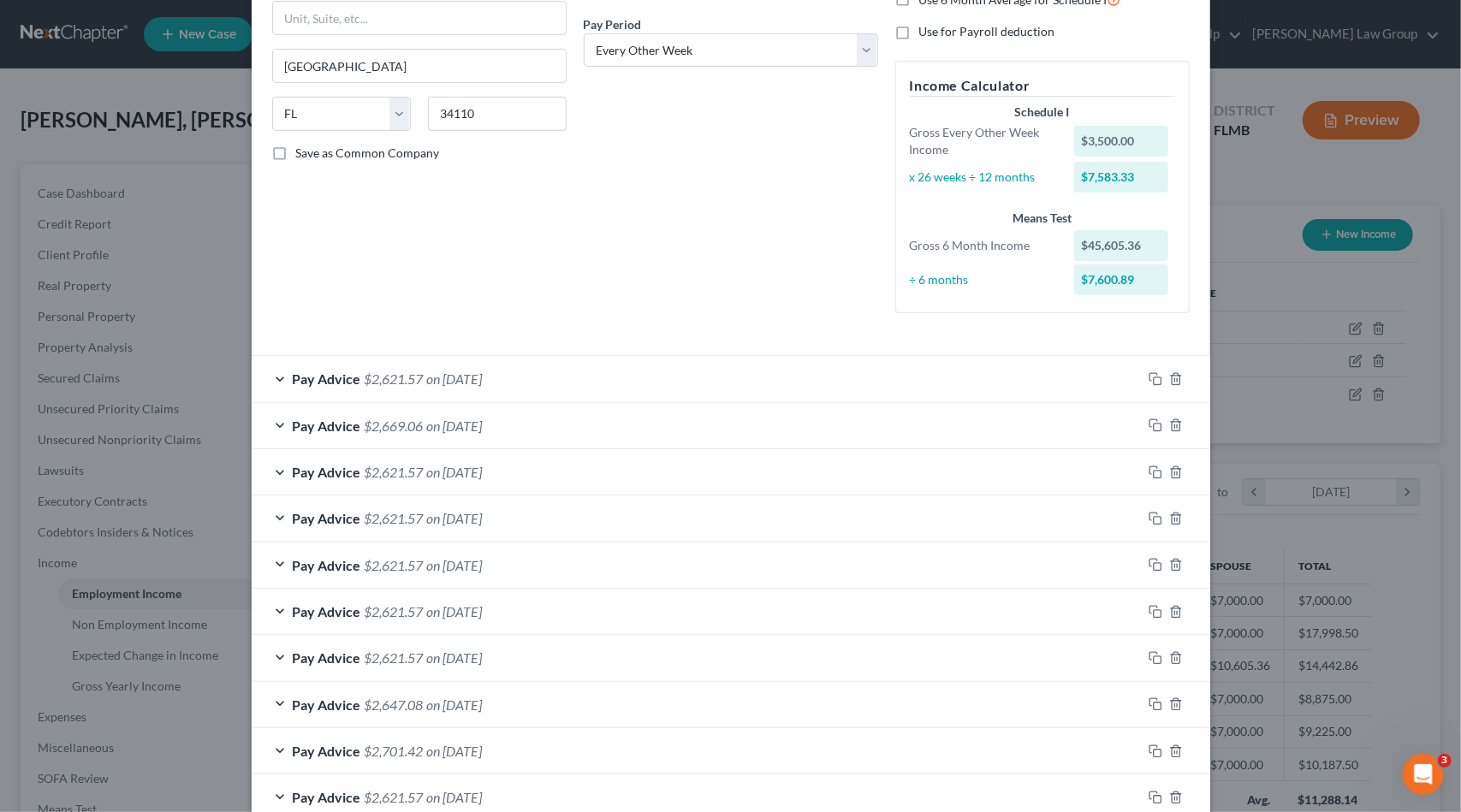
click at [436, 382] on span "on 08/22/2025" at bounding box center [455, 378] width 56 height 17
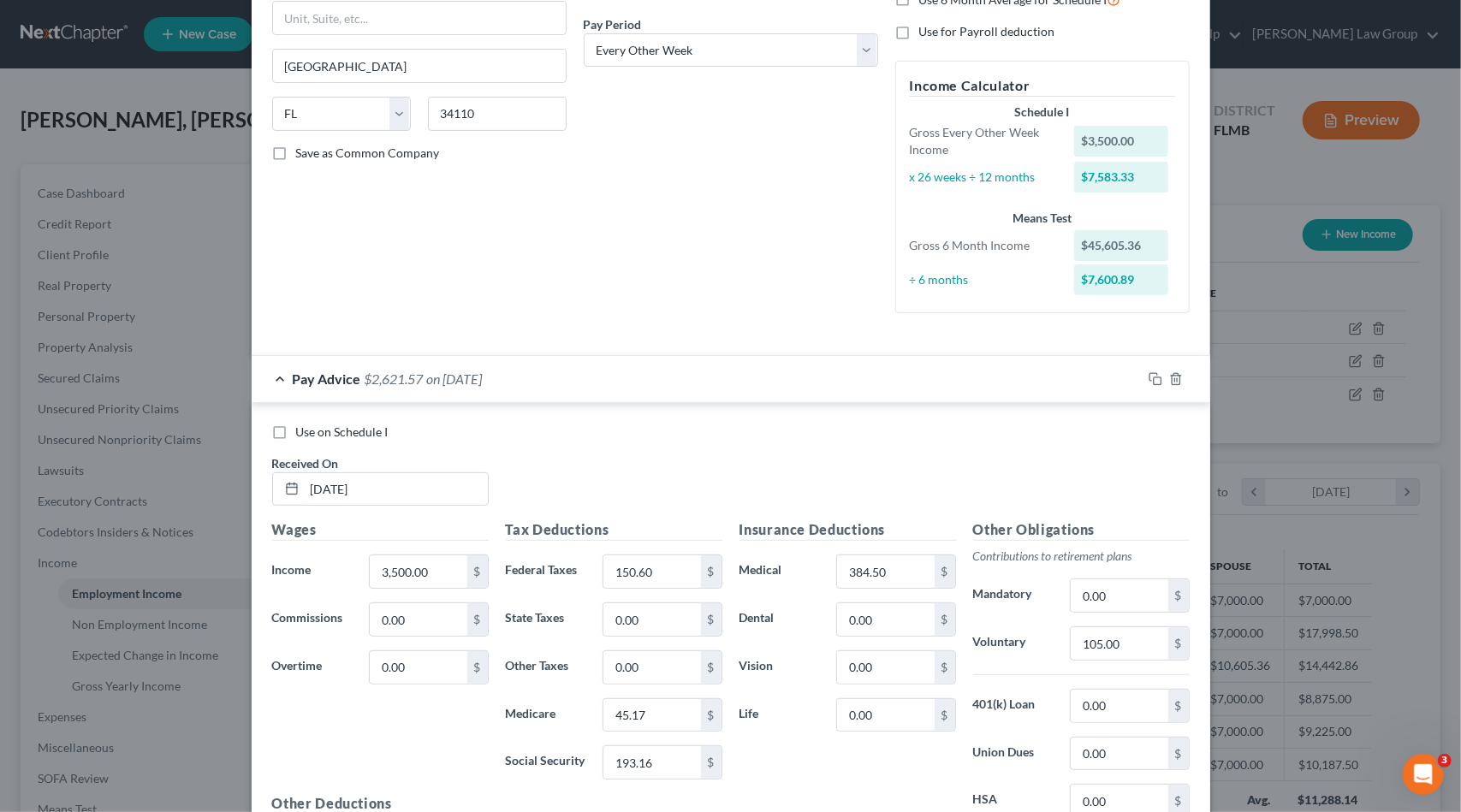
click at [353, 427] on span "Use on Schedule I" at bounding box center [343, 431] width 93 height 15
click at [314, 427] on input "Use on Schedule I" at bounding box center [308, 428] width 11 height 11
checkbox input "true"
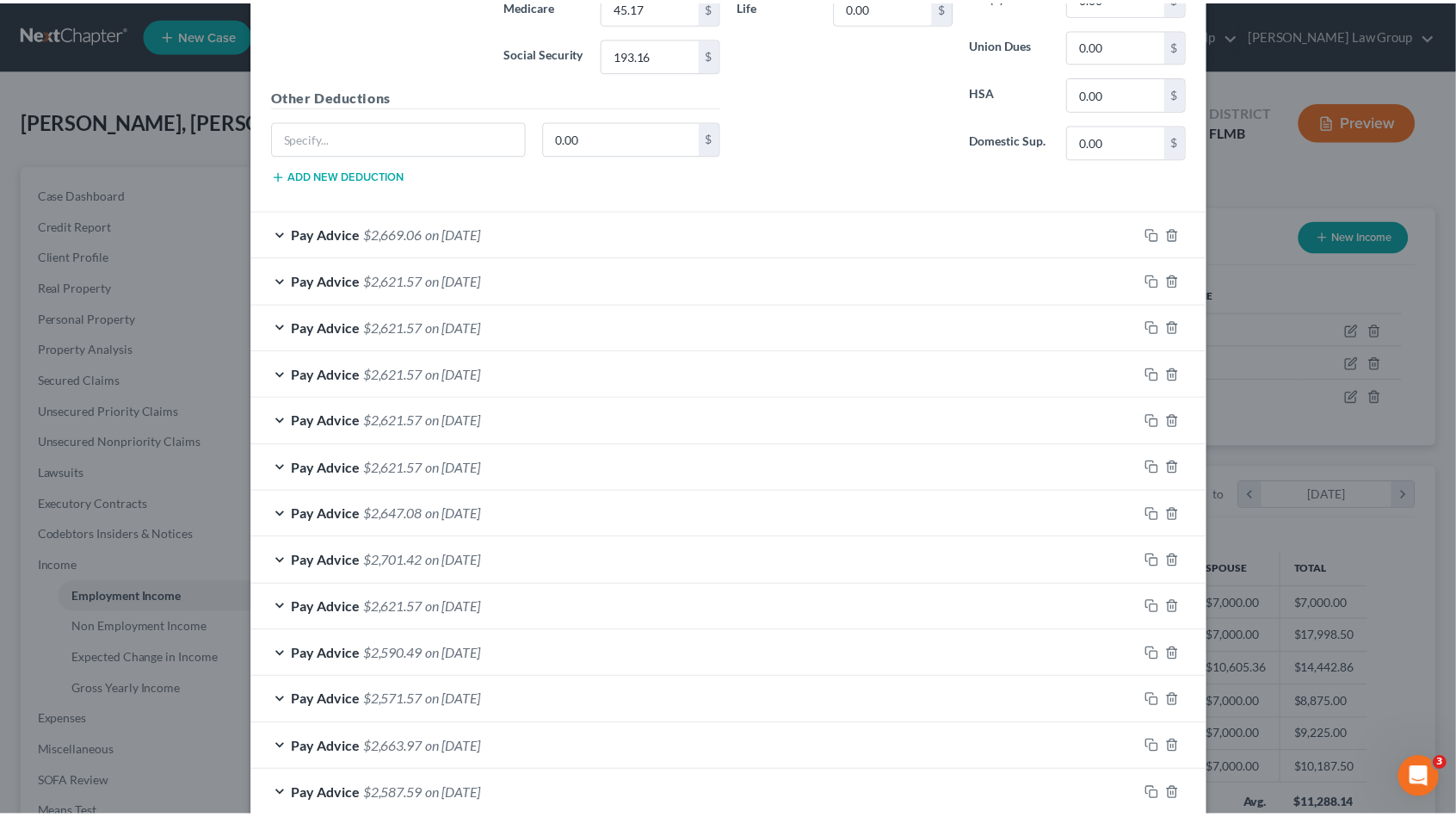
scroll to position [1197, 0]
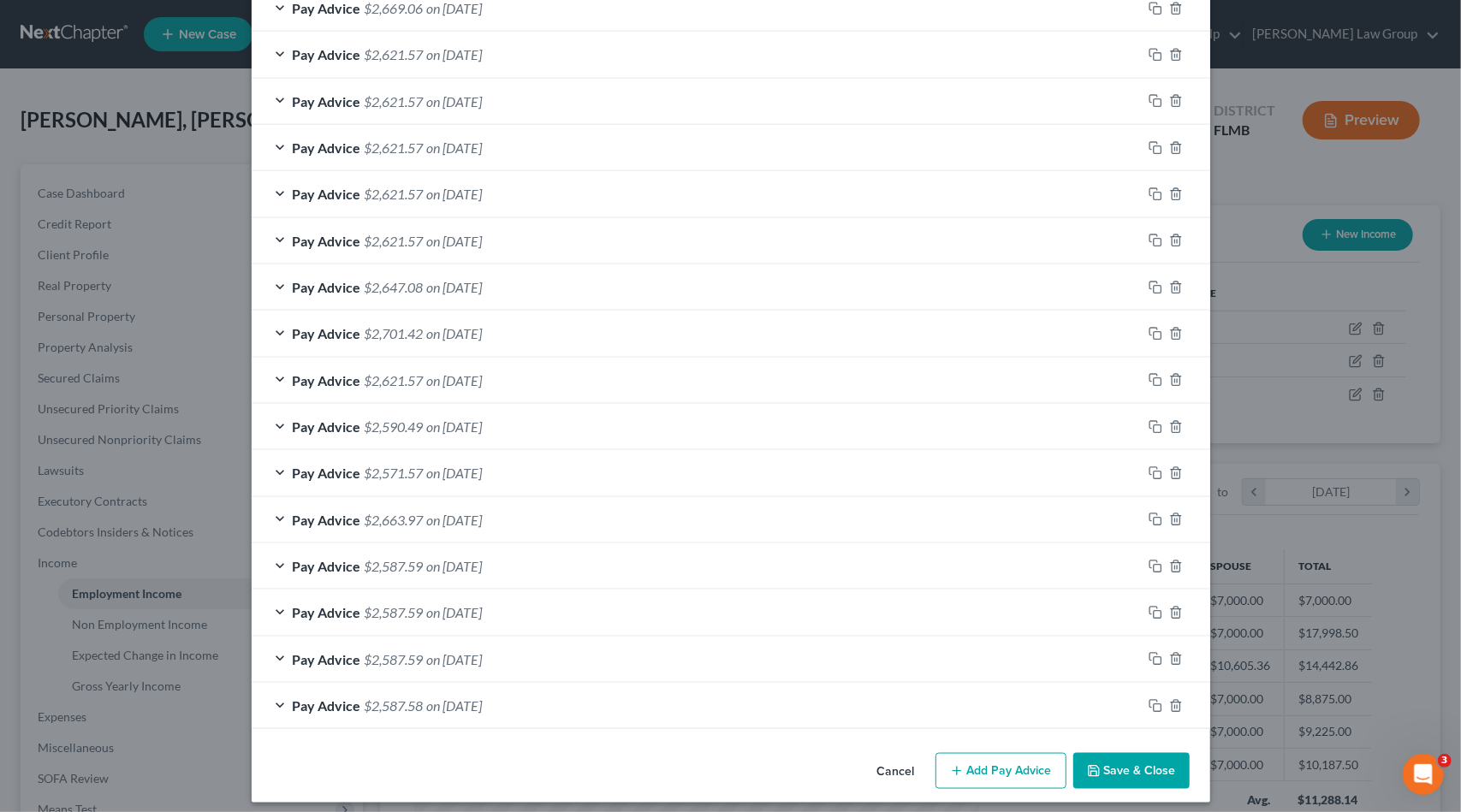
click at [1138, 758] on button "Save & Close" at bounding box center [1131, 771] width 116 height 36
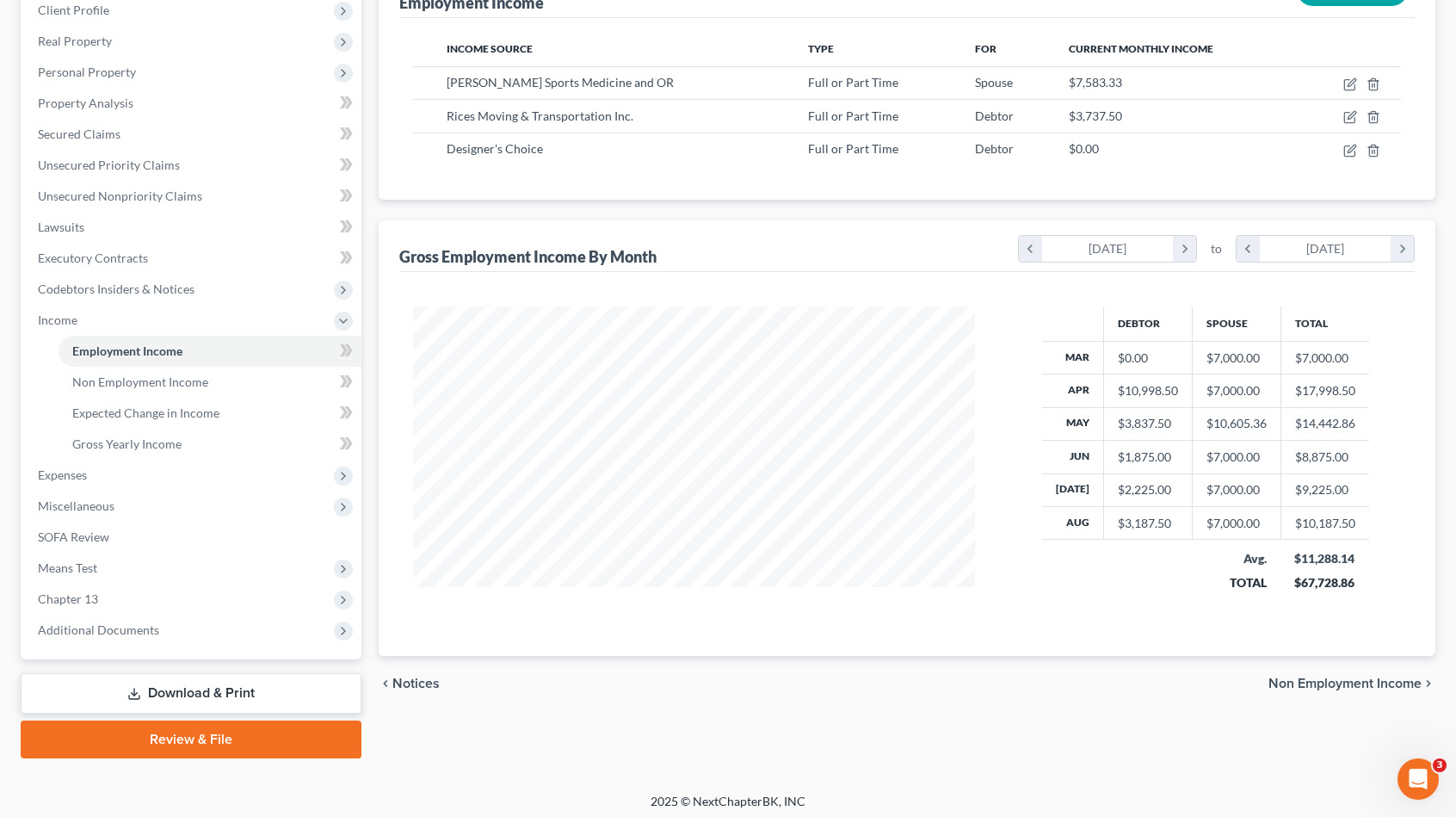
scroll to position [251, 0]
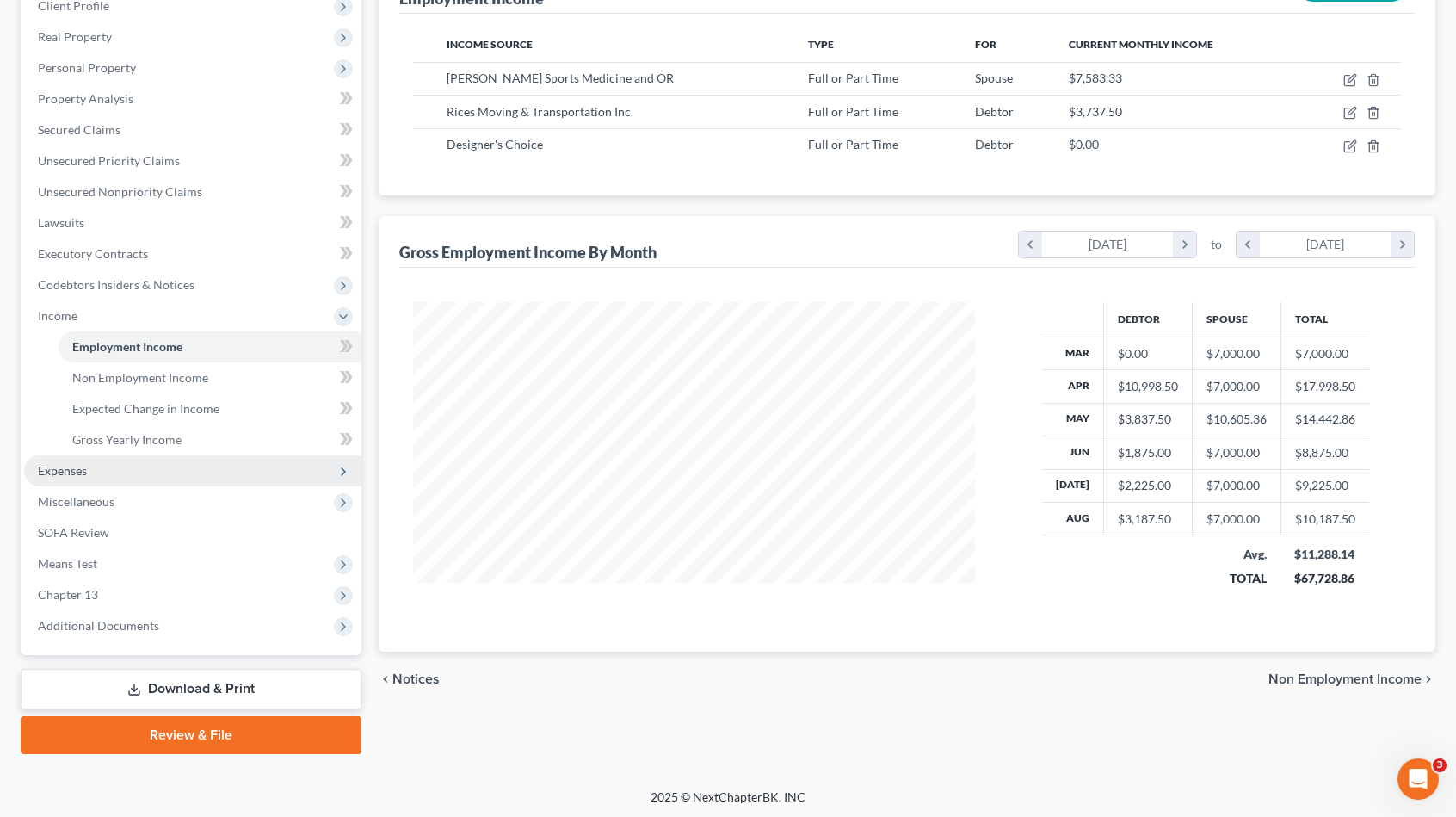
click at [161, 471] on span "Expenses" at bounding box center [192, 470] width 338 height 31
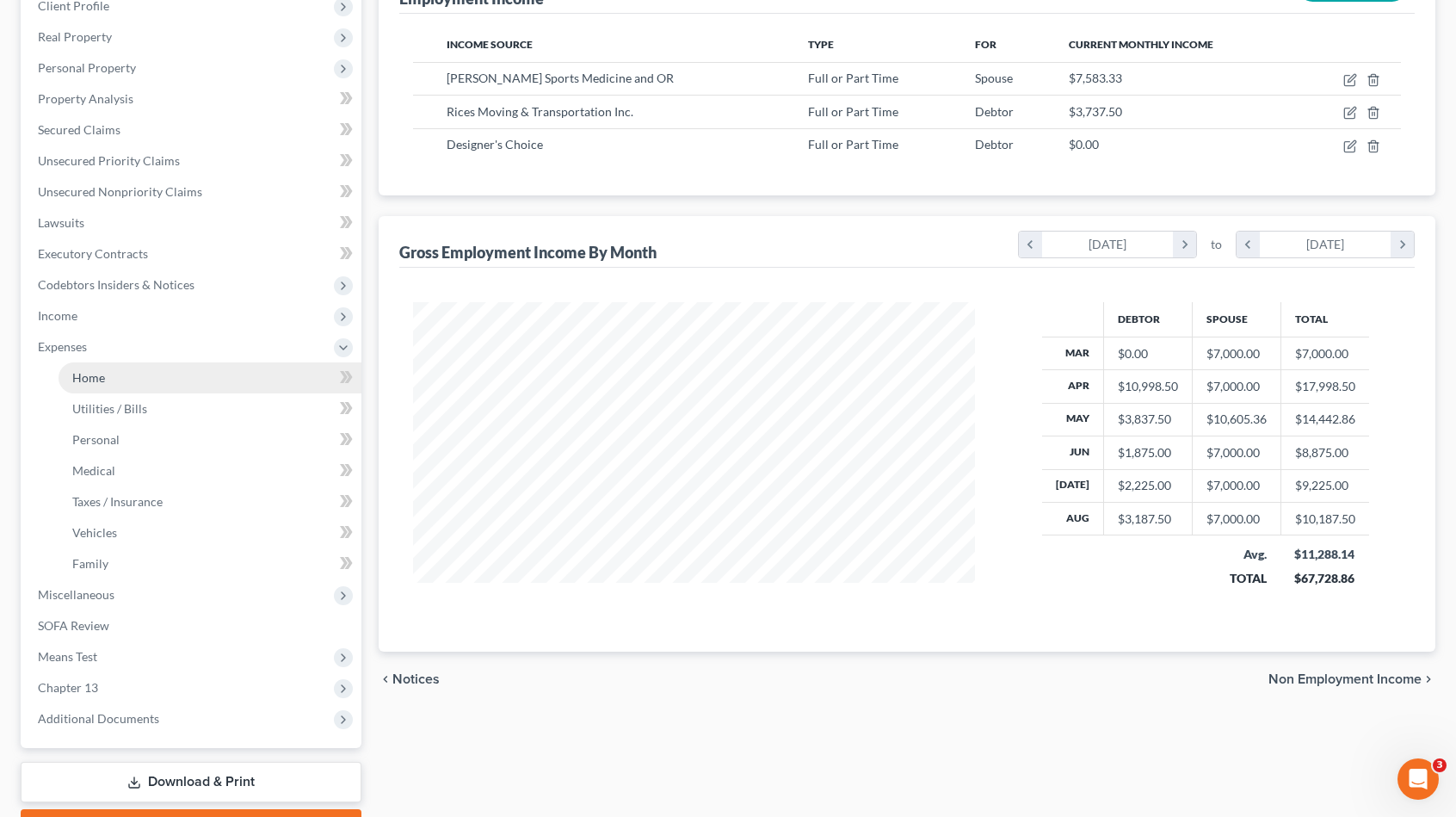
click at [122, 383] on link "Home" at bounding box center [210, 377] width 303 height 31
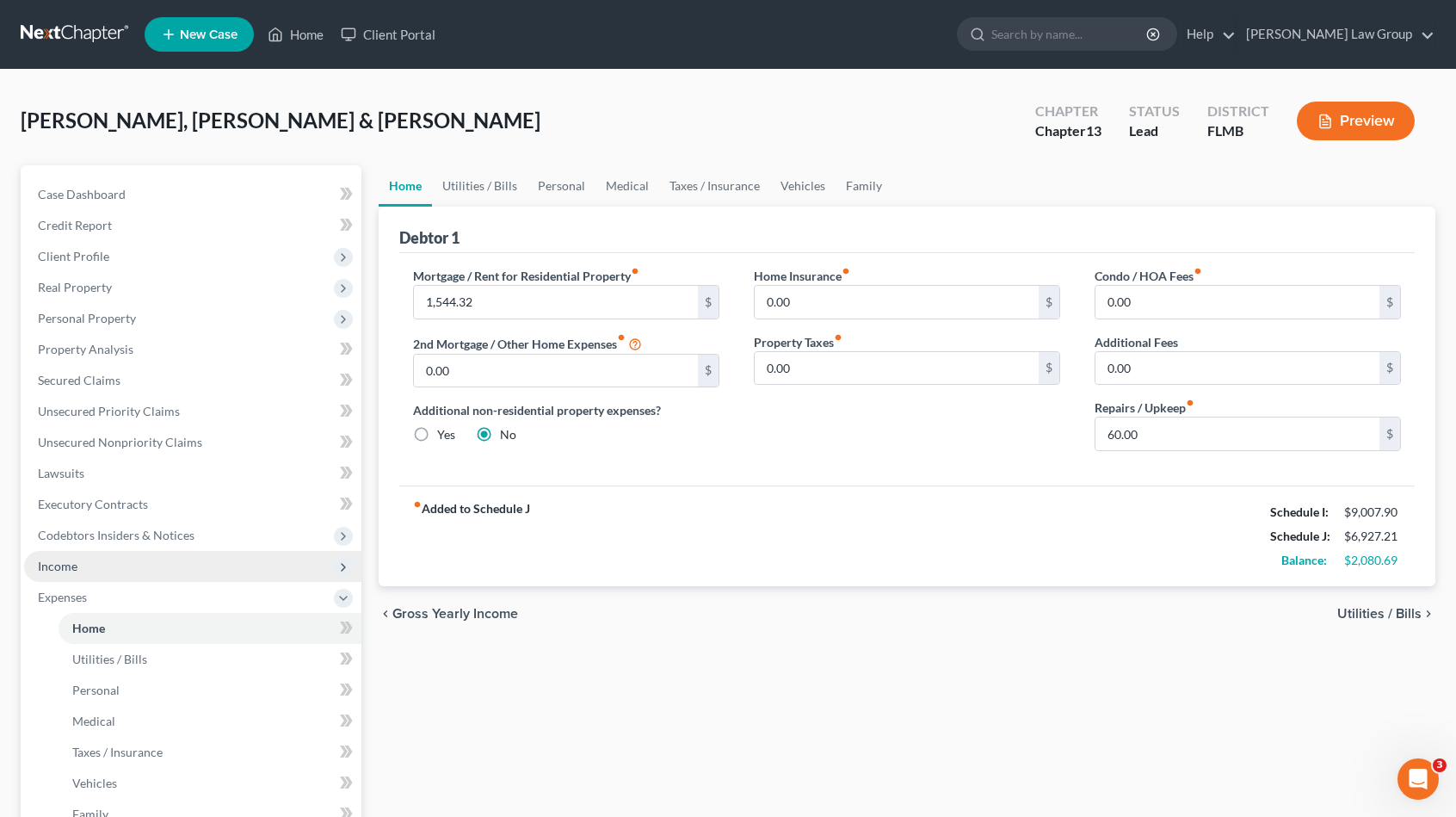
scroll to position [344, 0]
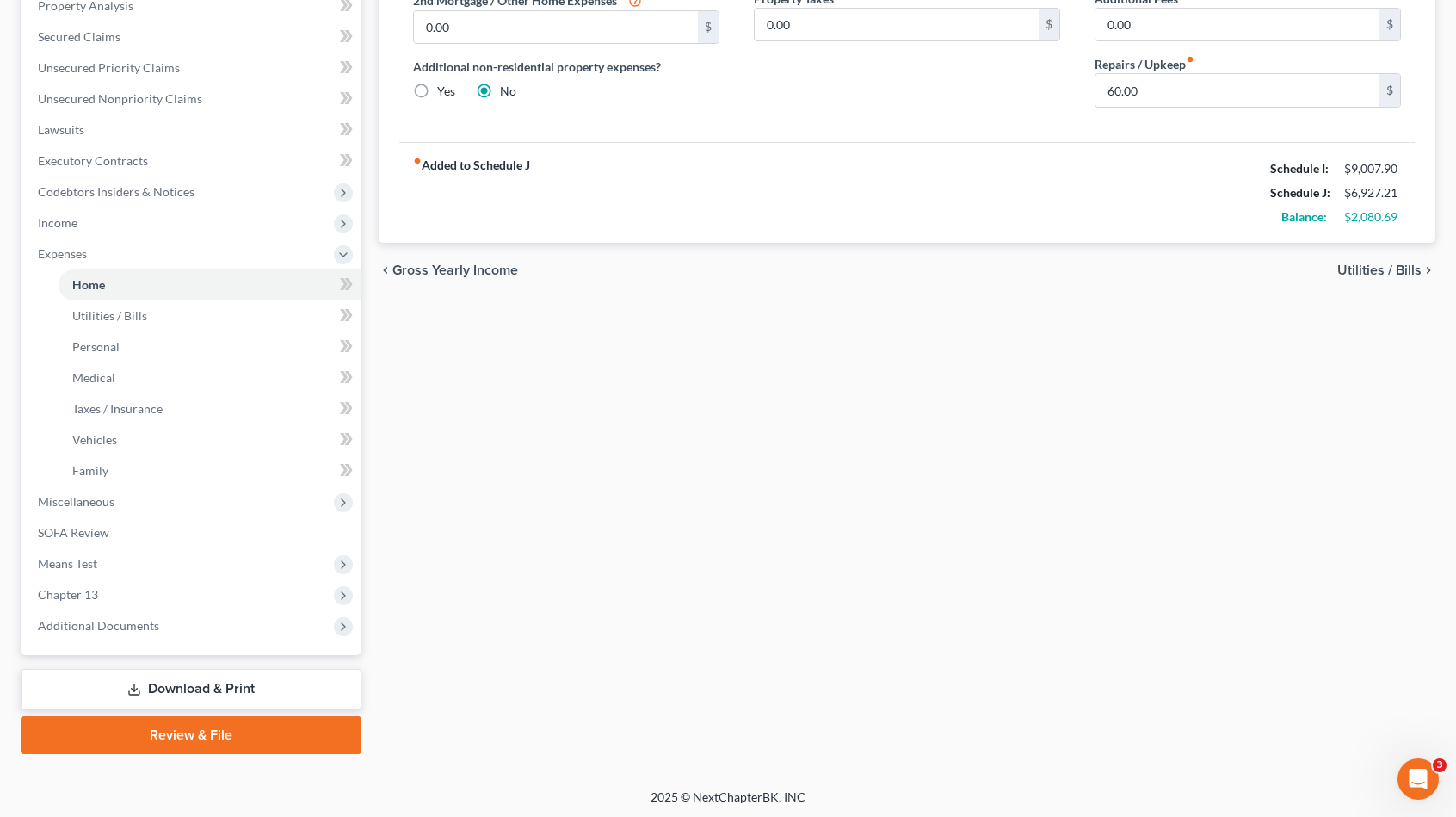
click at [224, 685] on link "Download & Print" at bounding box center [191, 689] width 340 height 41
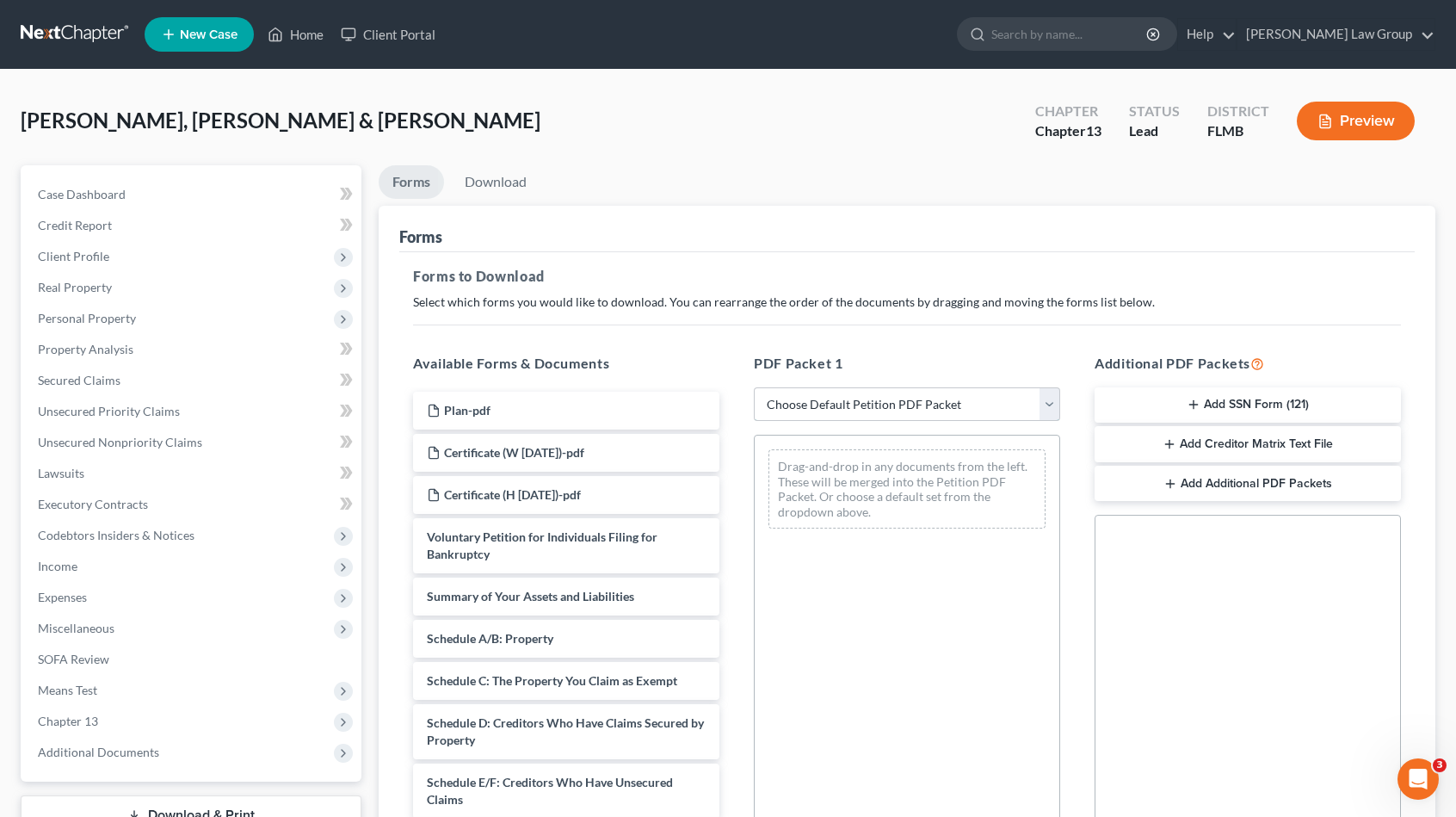
click at [916, 416] on select "Choose Default Petition PDF Packet Complete Bankruptcy Petition (all forms and …" at bounding box center [908, 404] width 307 height 35
select select "0"
click at [754, 387] on select "Choose Default Petition PDF Packet Complete Bankruptcy Petition (all forms and …" at bounding box center [908, 404] width 307 height 35
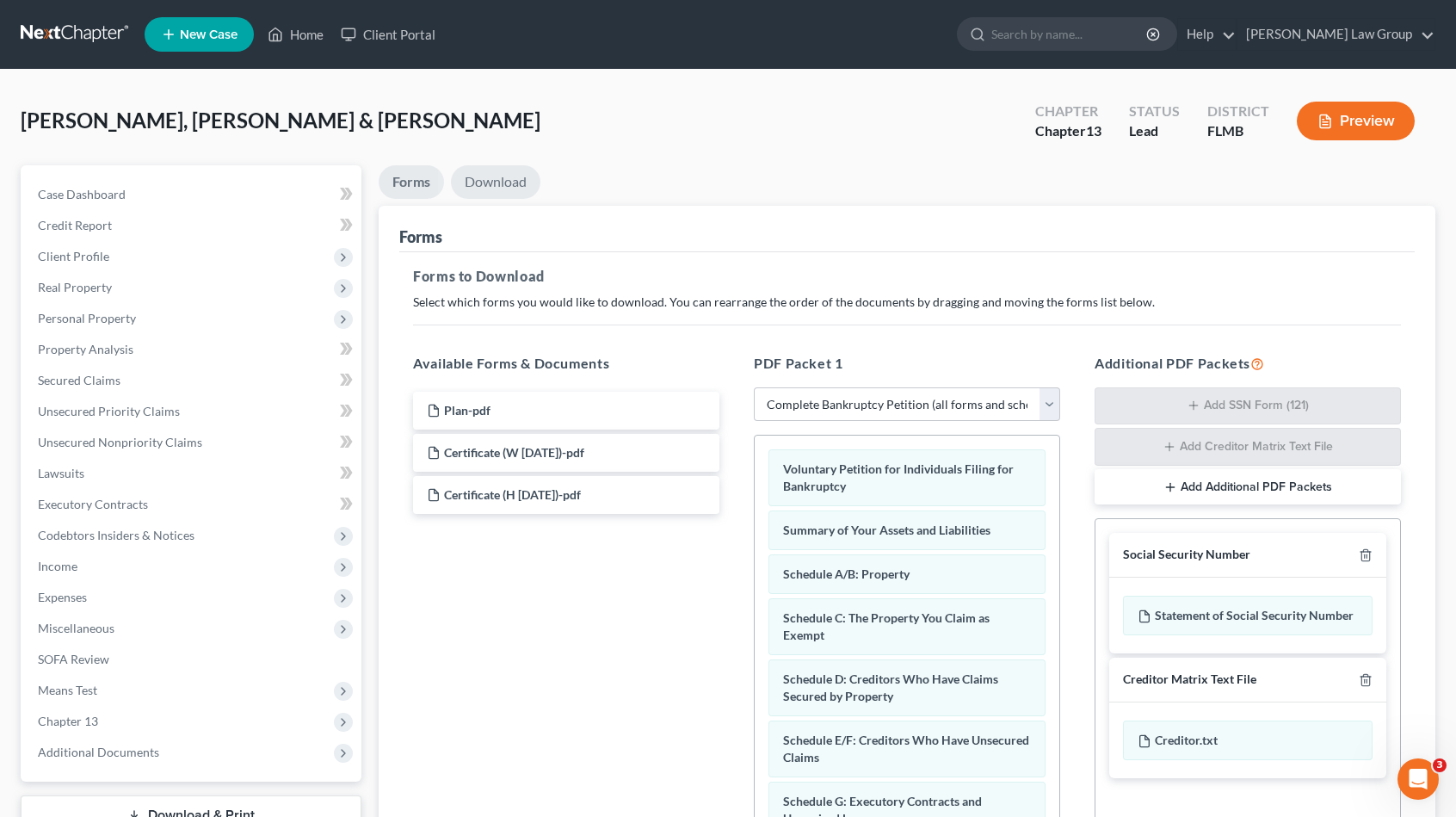
click at [484, 177] on link "Download" at bounding box center [496, 182] width 89 height 34
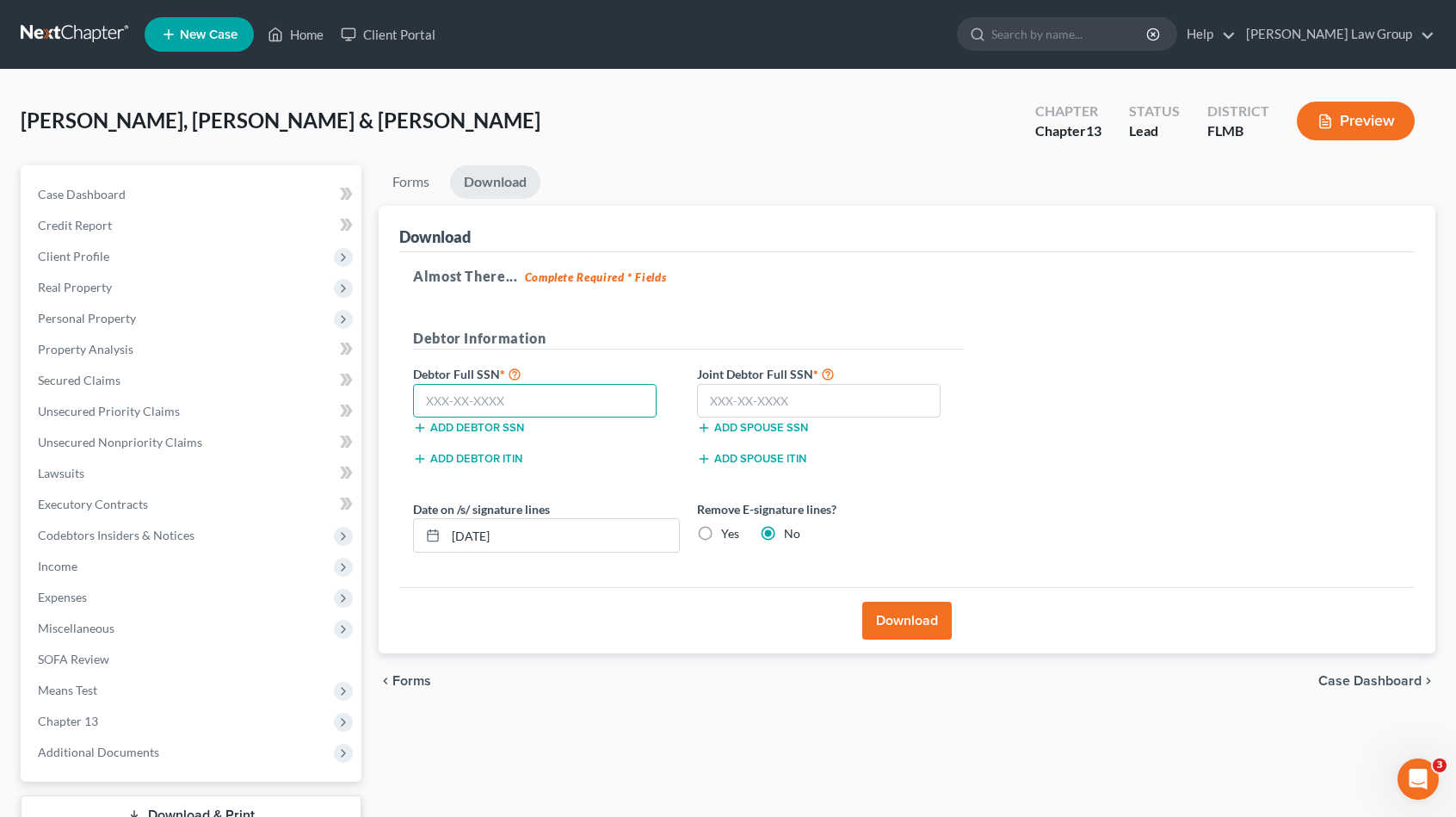
click at [652, 399] on input "text" at bounding box center [534, 401] width 243 height 35
type input "595-42-1368"
click at [717, 395] on input "text" at bounding box center [819, 401] width 243 height 35
type input "595-56-6497"
drag, startPoint x: 471, startPoint y: 542, endPoint x: 485, endPoint y: 541, distance: 14.0
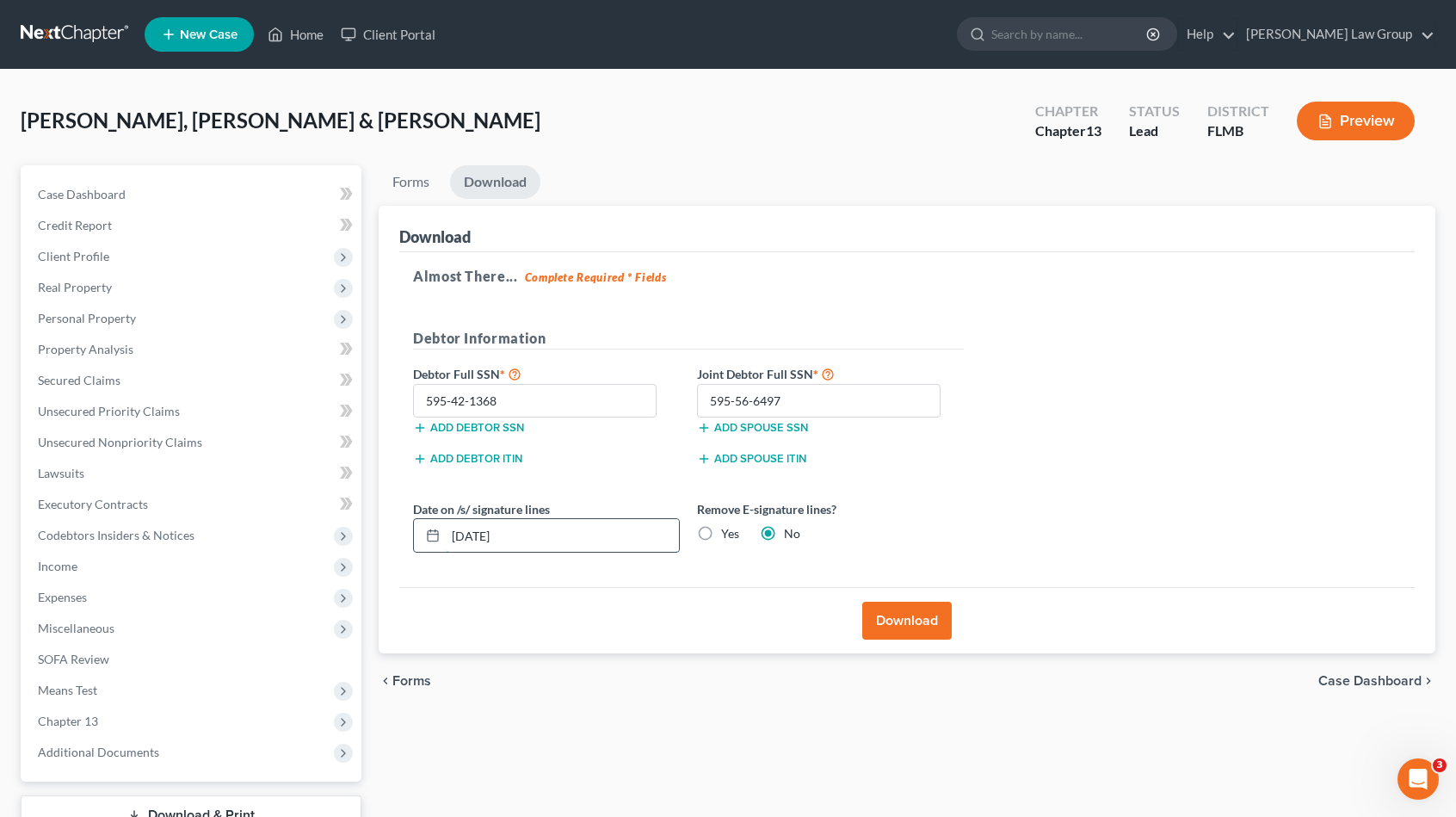
click at [484, 540] on input "[DATE]" at bounding box center [562, 535] width 234 height 33
drag, startPoint x: 545, startPoint y: 538, endPoint x: 403, endPoint y: 528, distance: 142.4
click at [403, 528] on div "Almost There... Complete Required * Fields Debtor Information Debtor Full SSN *…" at bounding box center [907, 420] width 1016 height 336
click at [926, 610] on button "Download" at bounding box center [907, 621] width 89 height 38
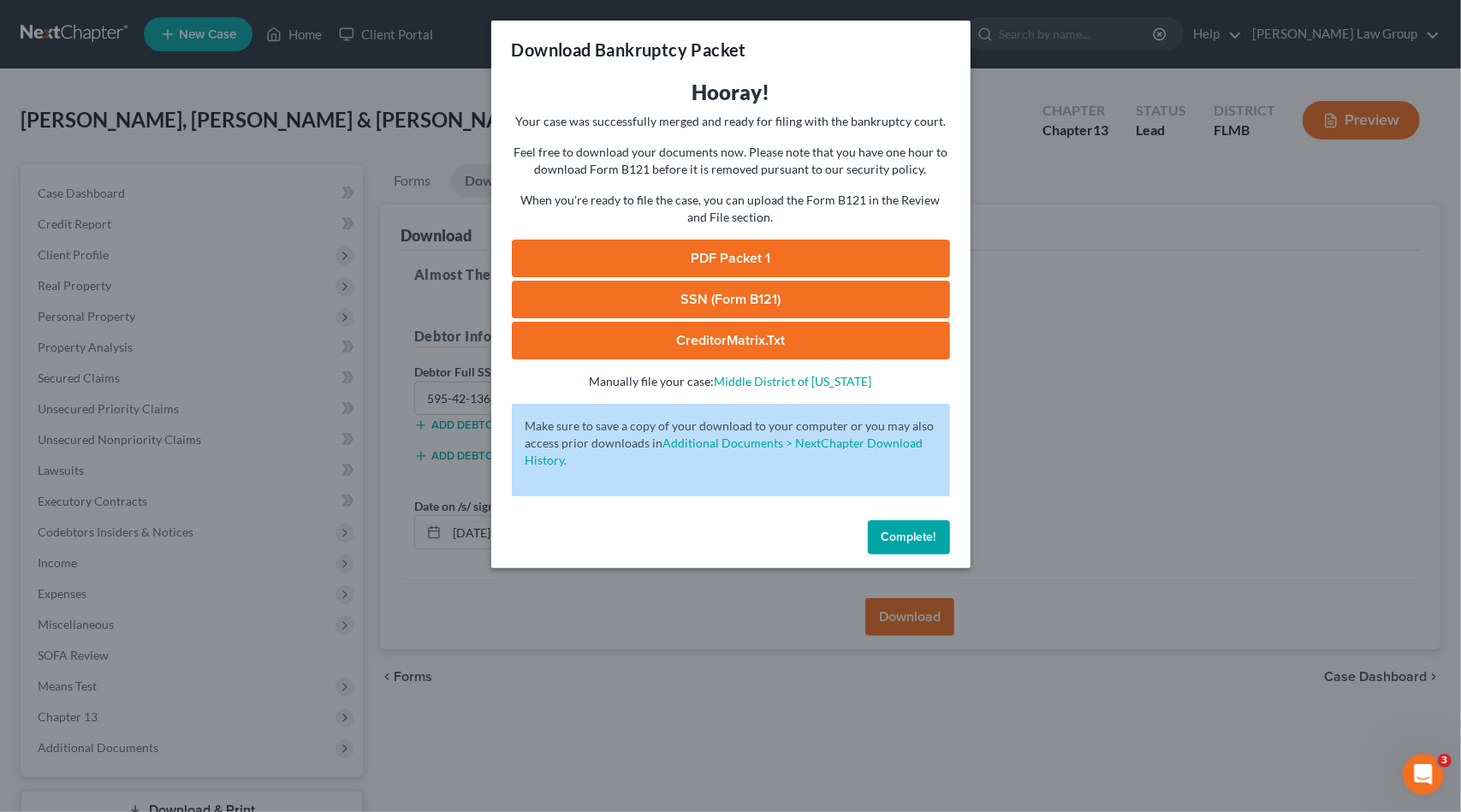
click at [776, 255] on link "PDF Packet 1" at bounding box center [730, 258] width 438 height 37
click at [738, 298] on link "SSN (Form B121)" at bounding box center [730, 299] width 438 height 37
click at [757, 337] on link "CreditorMatrix.txt" at bounding box center [730, 341] width 438 height 37
click at [899, 534] on span "Complete!" at bounding box center [910, 536] width 55 height 15
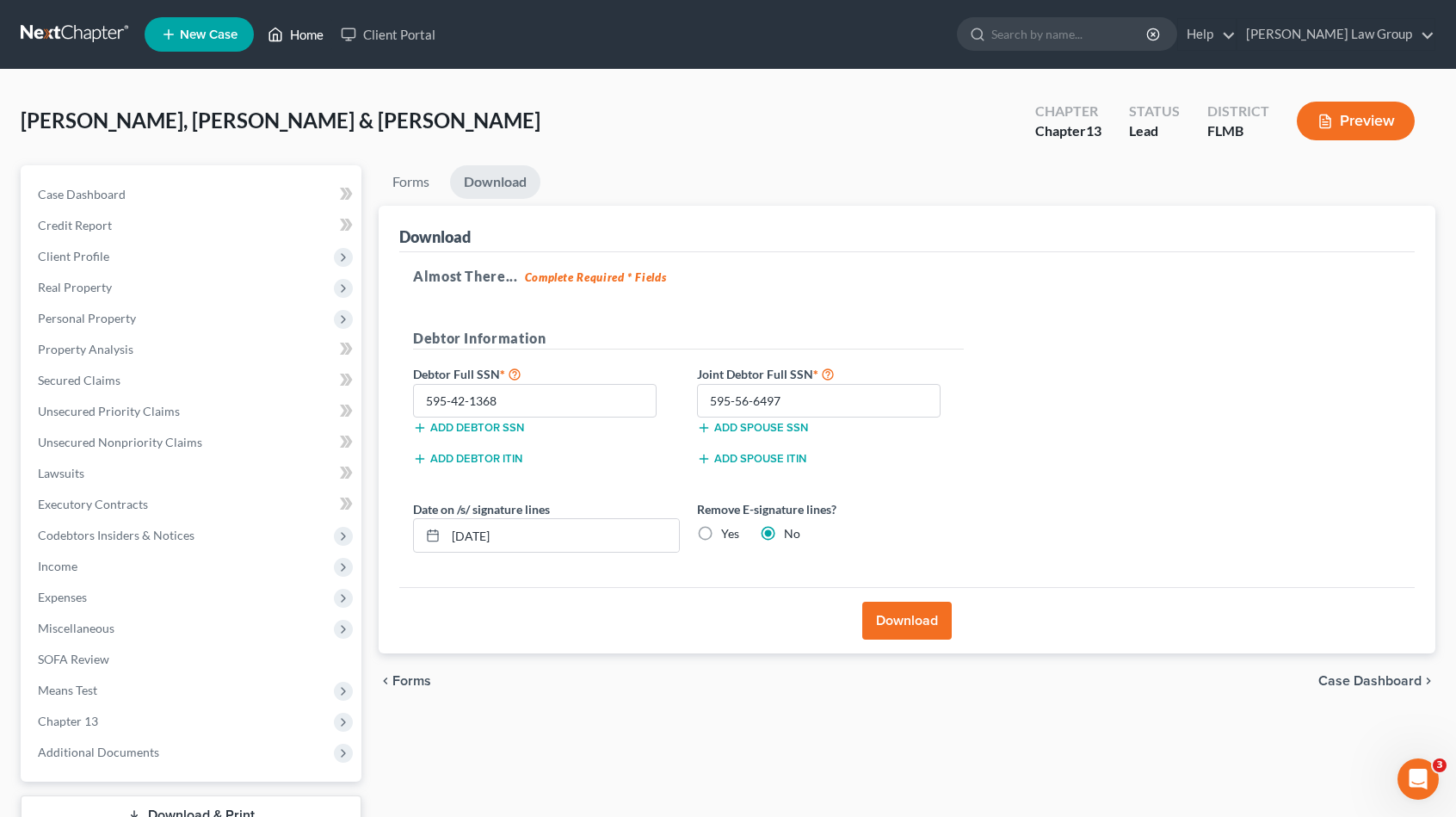
click at [311, 32] on link "Home" at bounding box center [296, 34] width 73 height 31
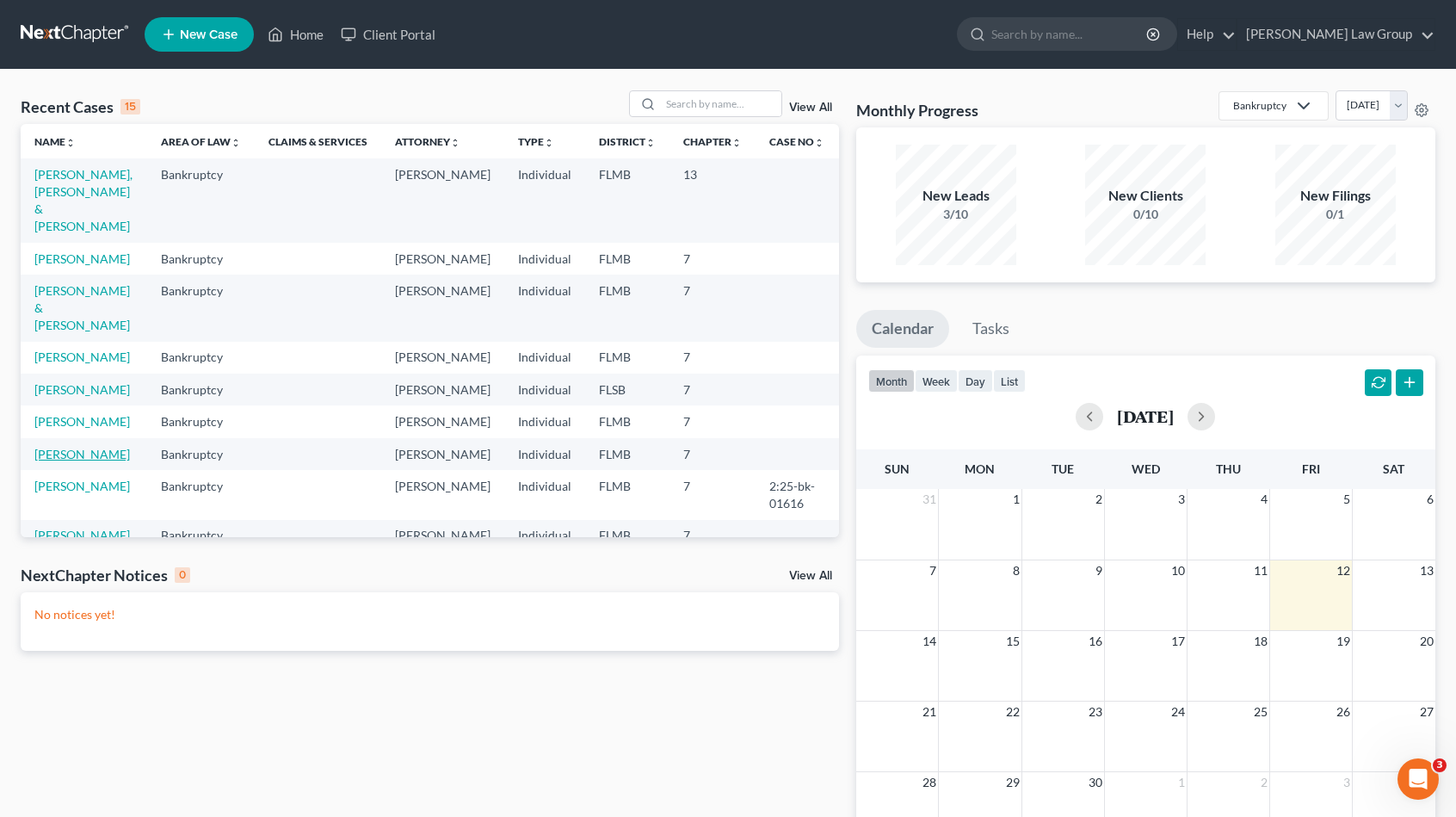
click at [93, 447] on link "[PERSON_NAME]" at bounding box center [82, 454] width 96 height 15
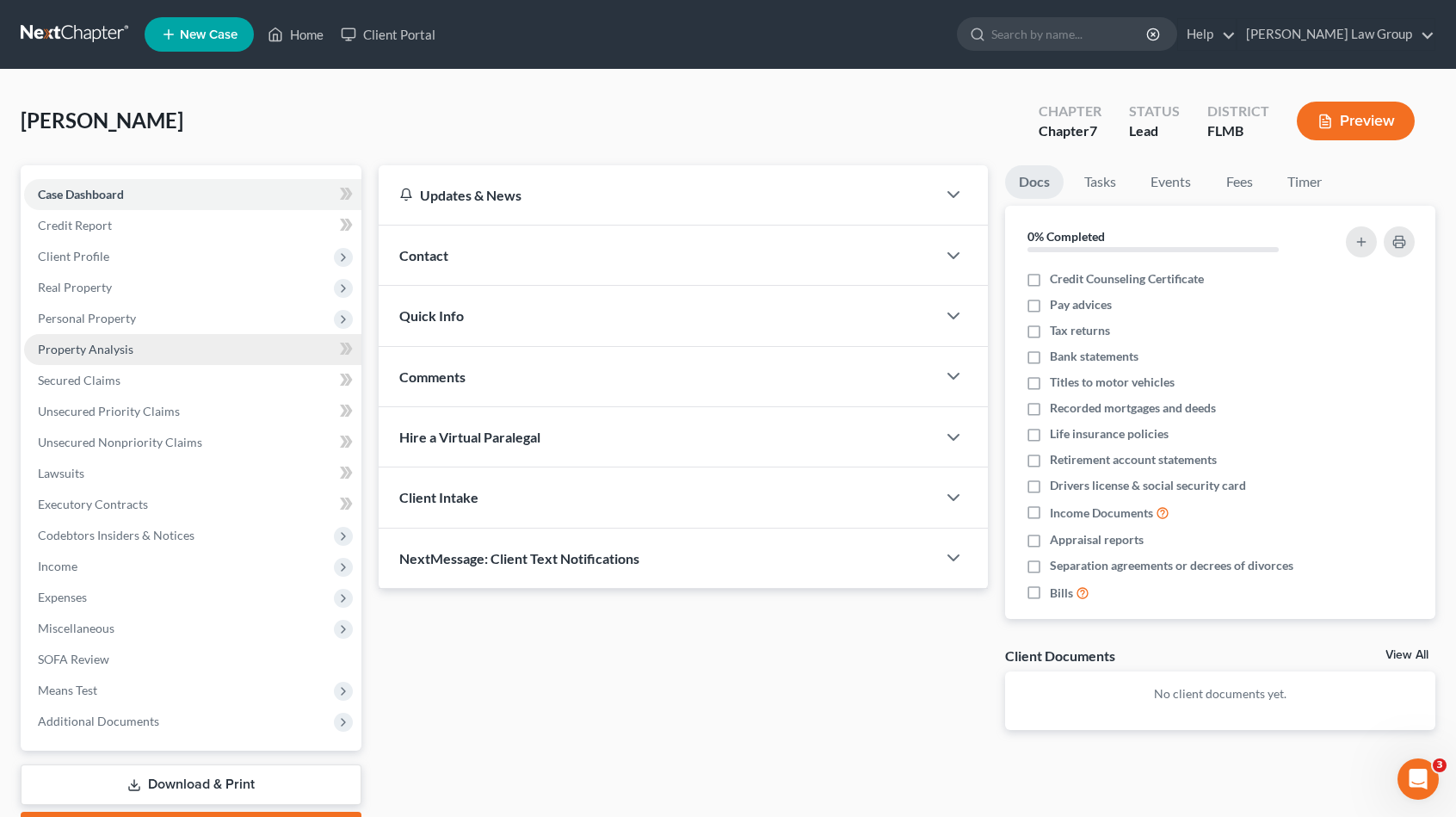
click at [178, 346] on link "Property Analysis" at bounding box center [192, 349] width 338 height 31
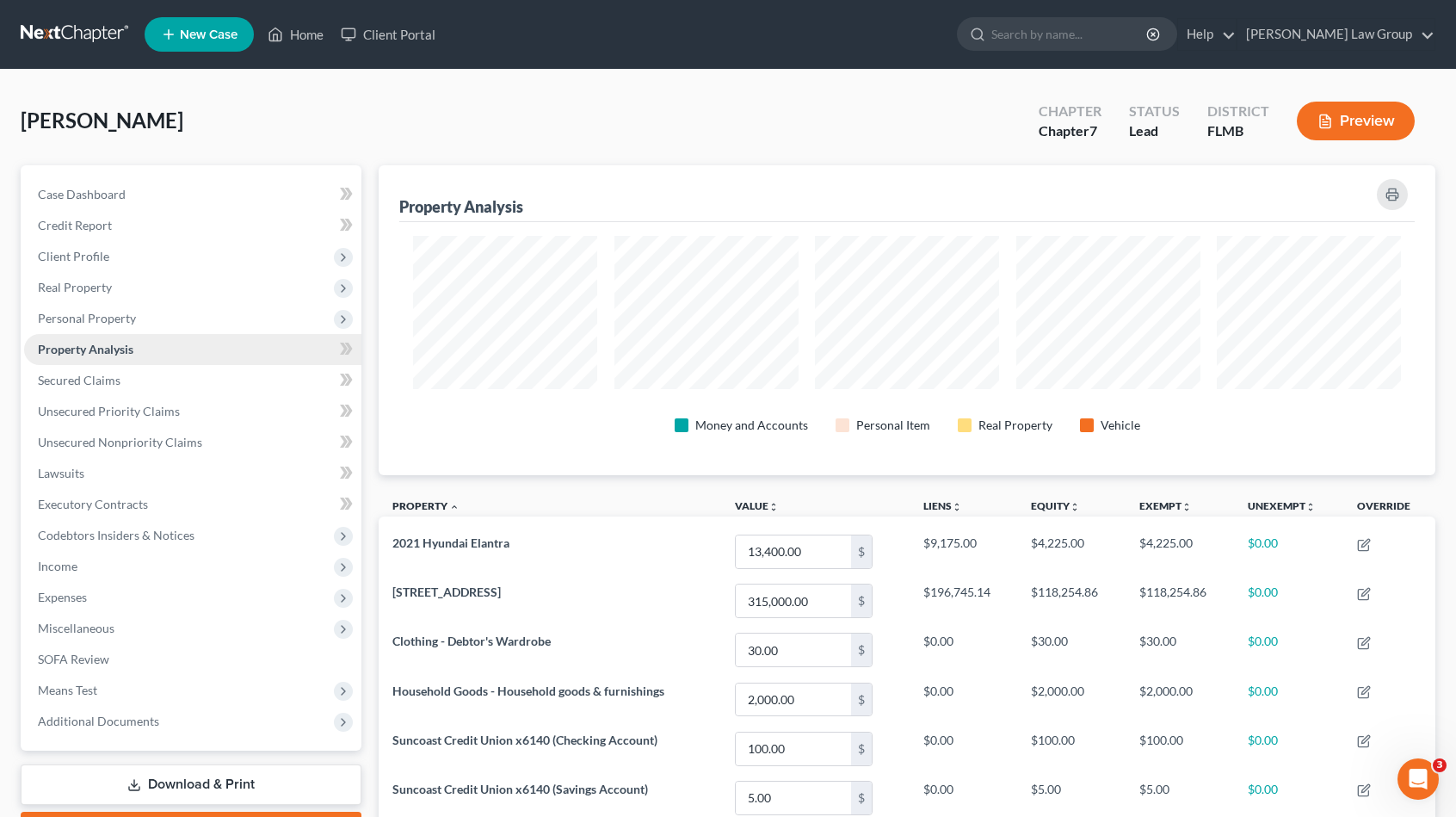
scroll to position [309, 1057]
click at [143, 711] on span "Additional Documents" at bounding box center [192, 721] width 338 height 31
click at [160, 777] on span "Client Document Storage" at bounding box center [140, 782] width 136 height 15
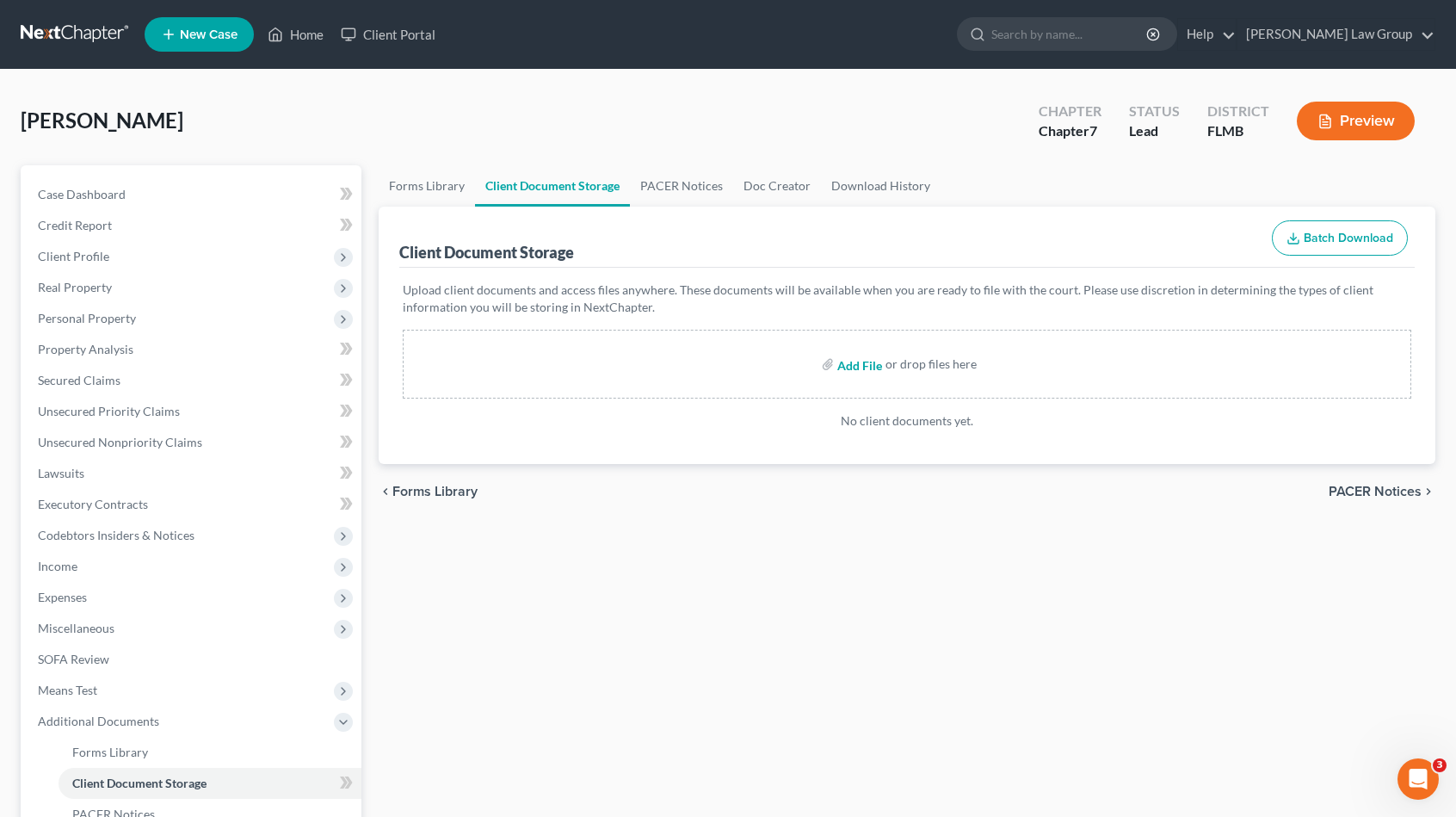
click at [869, 369] on input "file" at bounding box center [858, 363] width 42 height 31
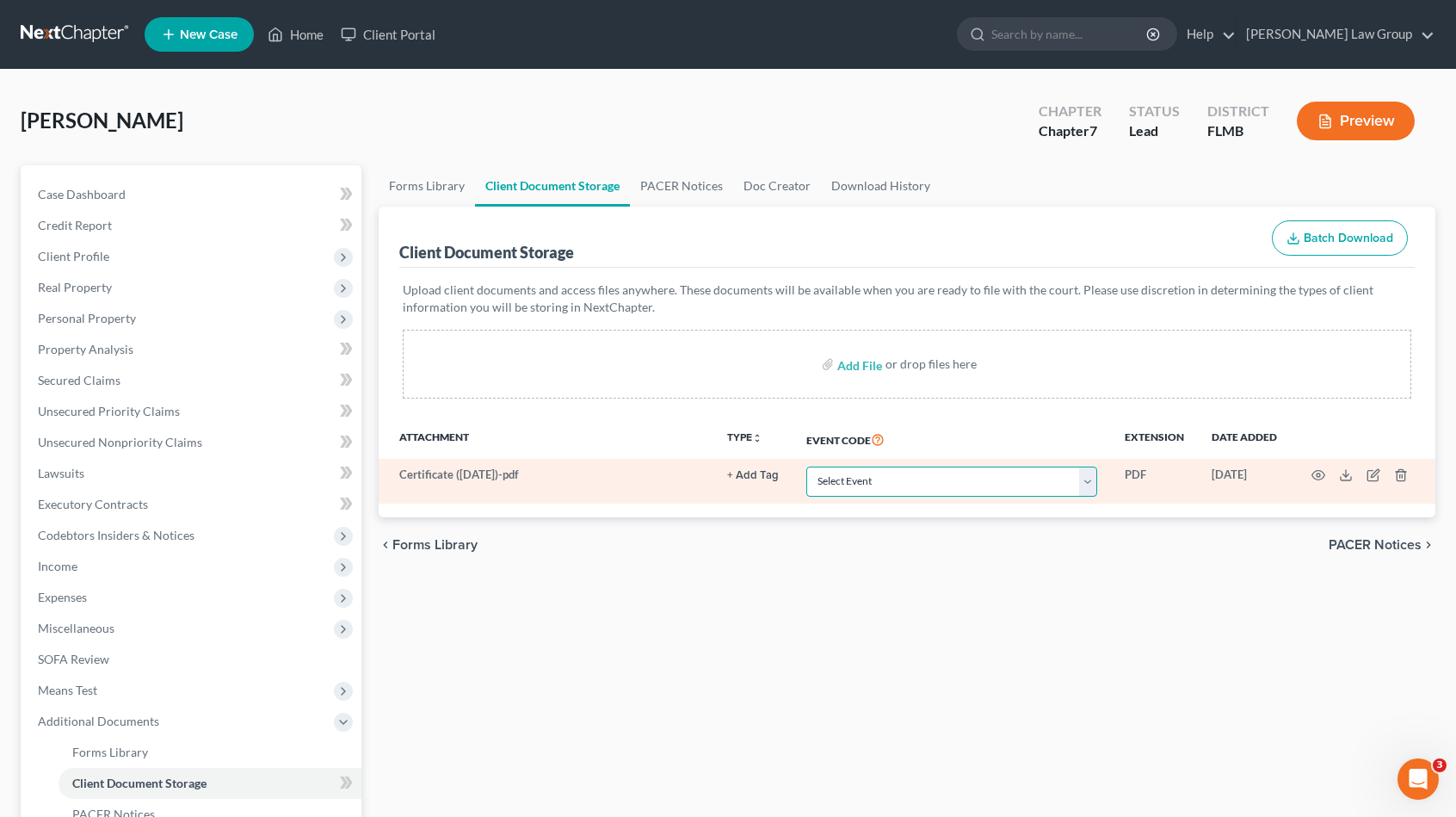
click at [914, 479] on select "Select Event 20 Largest Unsecured Creditors Amended Chapter 13 Plan Amended Cre…" at bounding box center [952, 481] width 291 height 30
click at [807, 466] on select "Select Event 20 Largest Unsecured Creditors Amended Chapter 13 Plan Amended Cre…" at bounding box center [952, 481] width 291 height 30
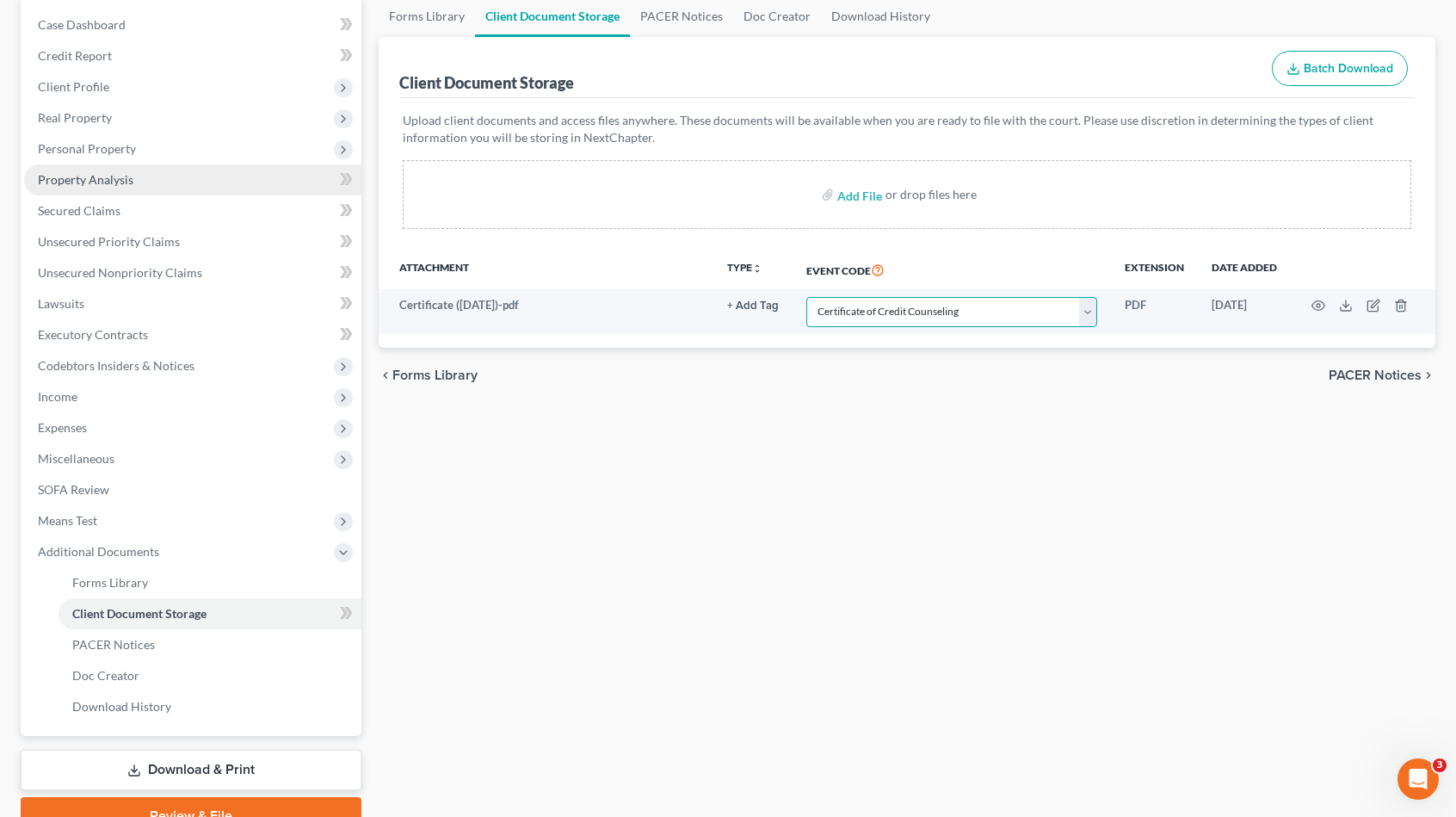
scroll to position [164, 0]
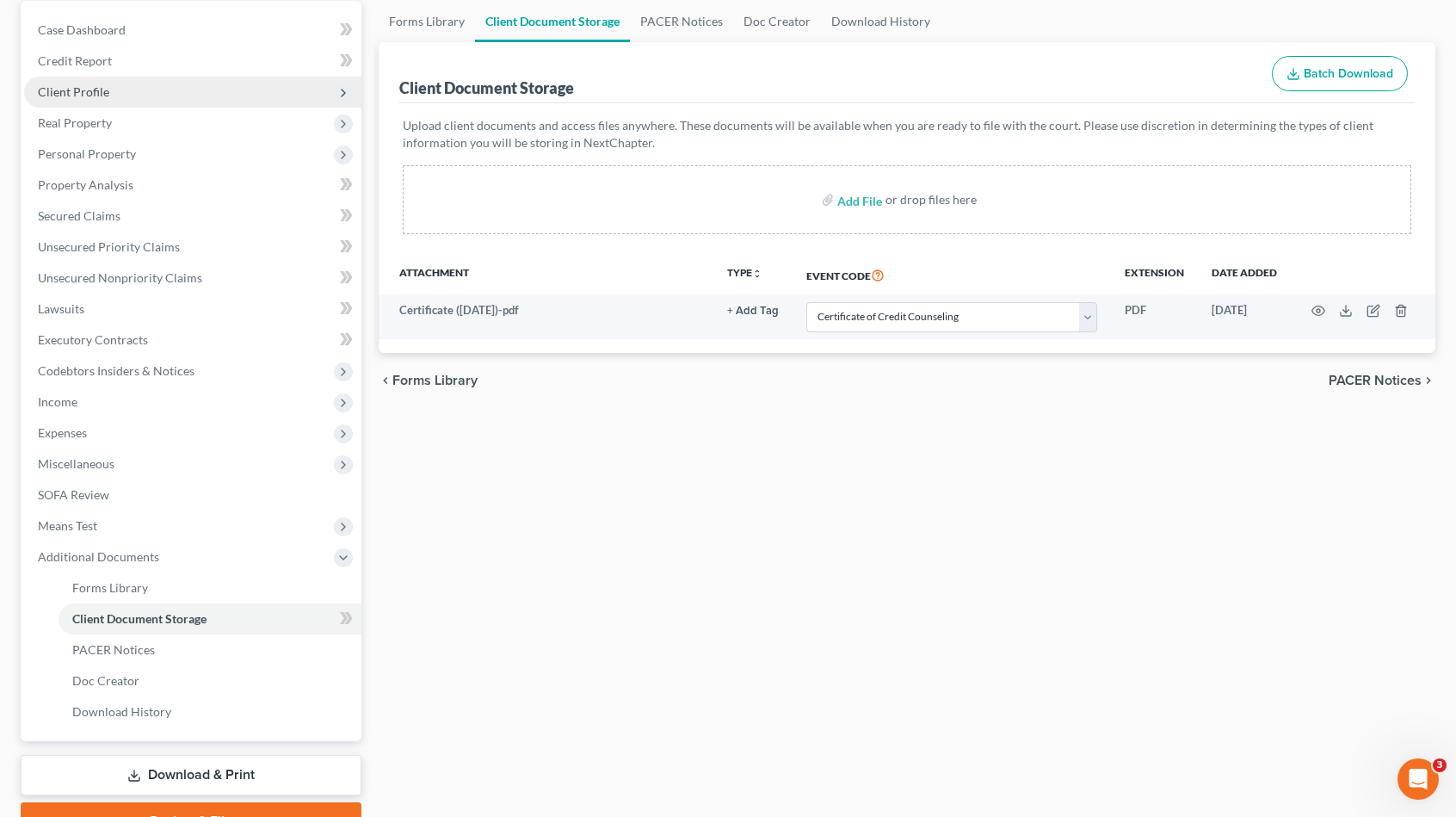
click at [145, 82] on span "Client Profile" at bounding box center [192, 91] width 338 height 31
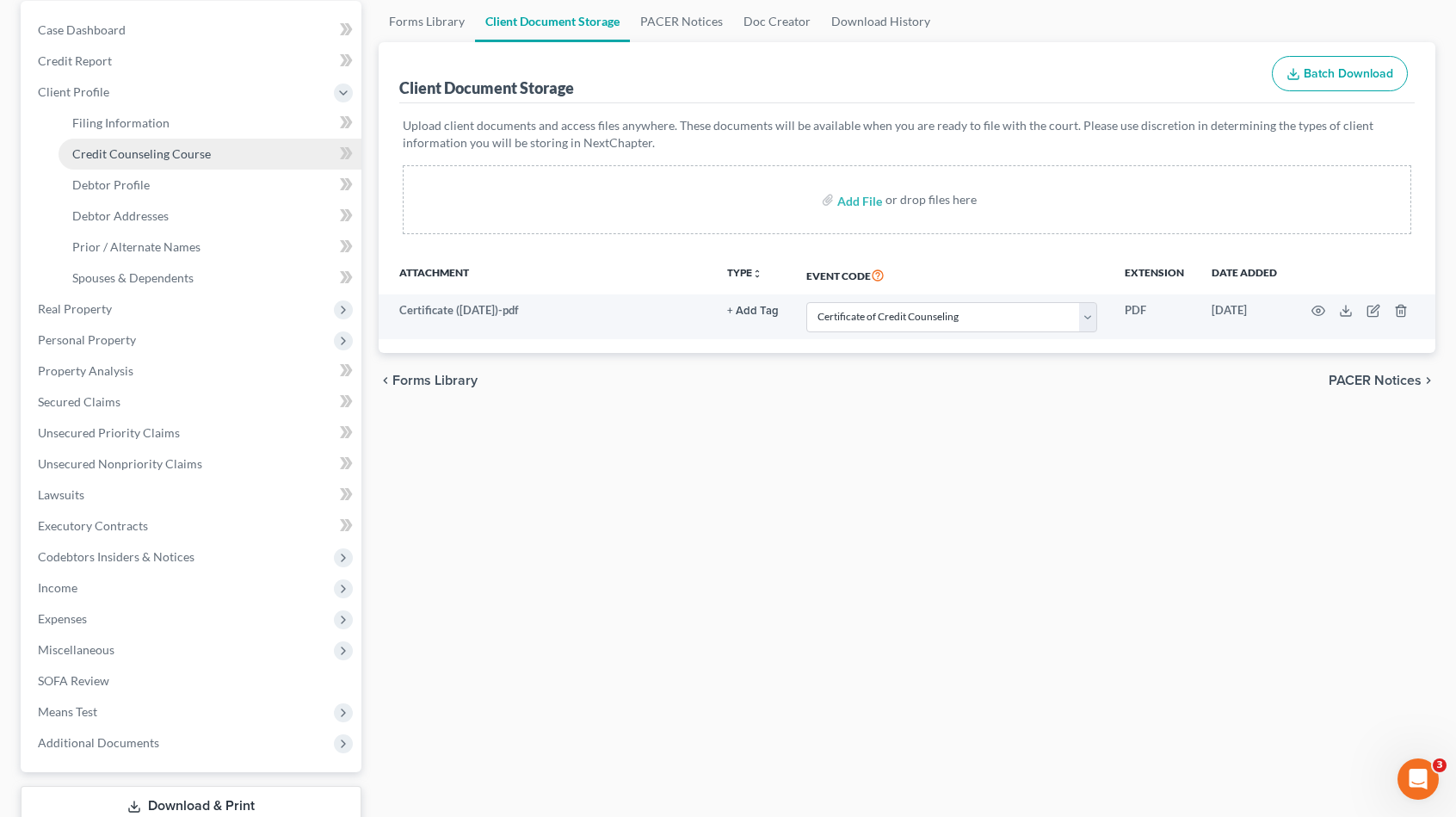
click at [155, 145] on link "Credit Counseling Course" at bounding box center [210, 153] width 303 height 31
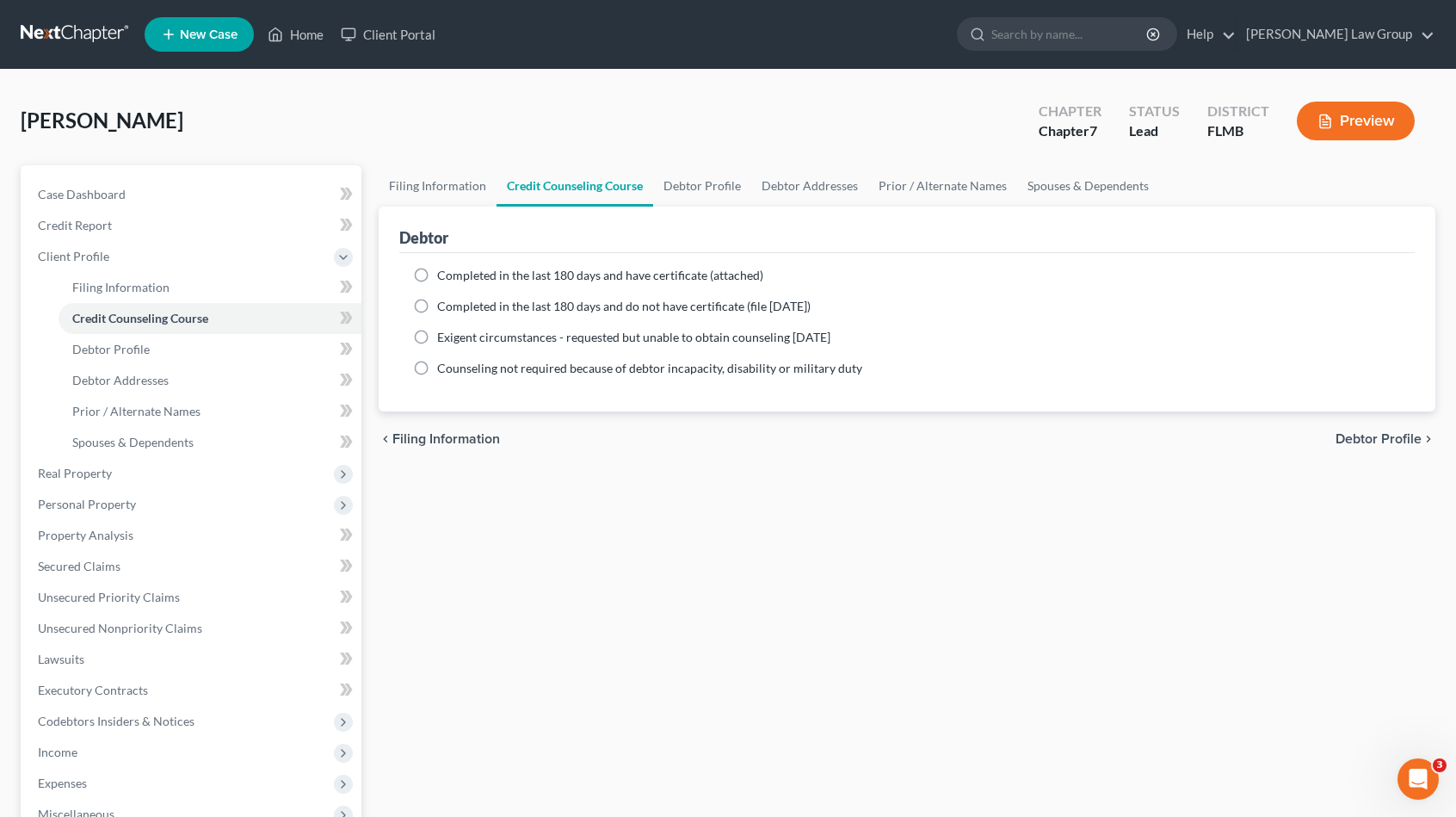
click at [448, 277] on span "Completed in the last 180 days and have certificate (attached)" at bounding box center [601, 274] width 327 height 15
click at [448, 277] on input "Completed in the last 180 days and have certificate (attached)" at bounding box center [449, 272] width 11 height 11
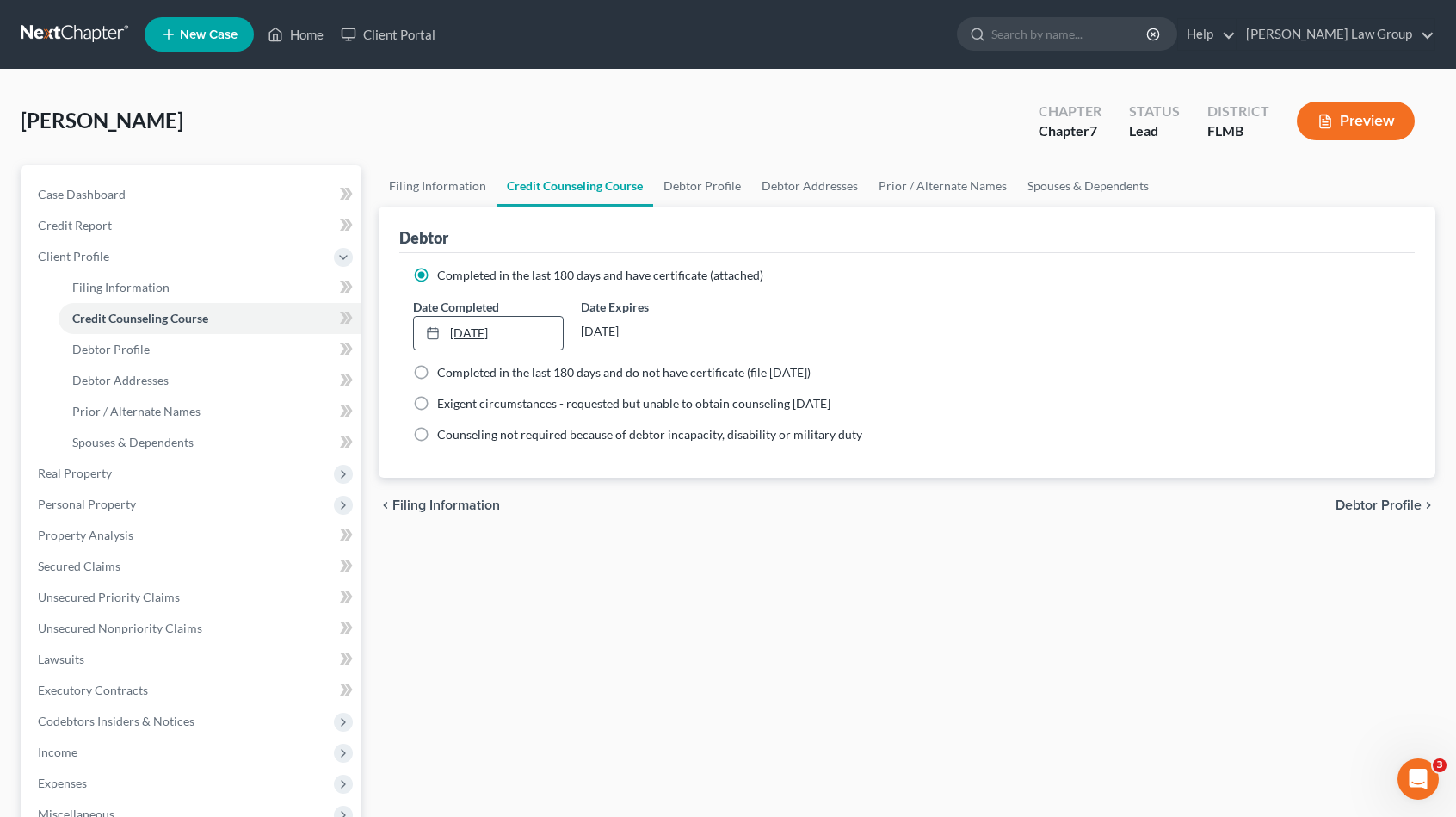
click at [494, 333] on link "9/12/2025" at bounding box center [488, 333] width 148 height 33
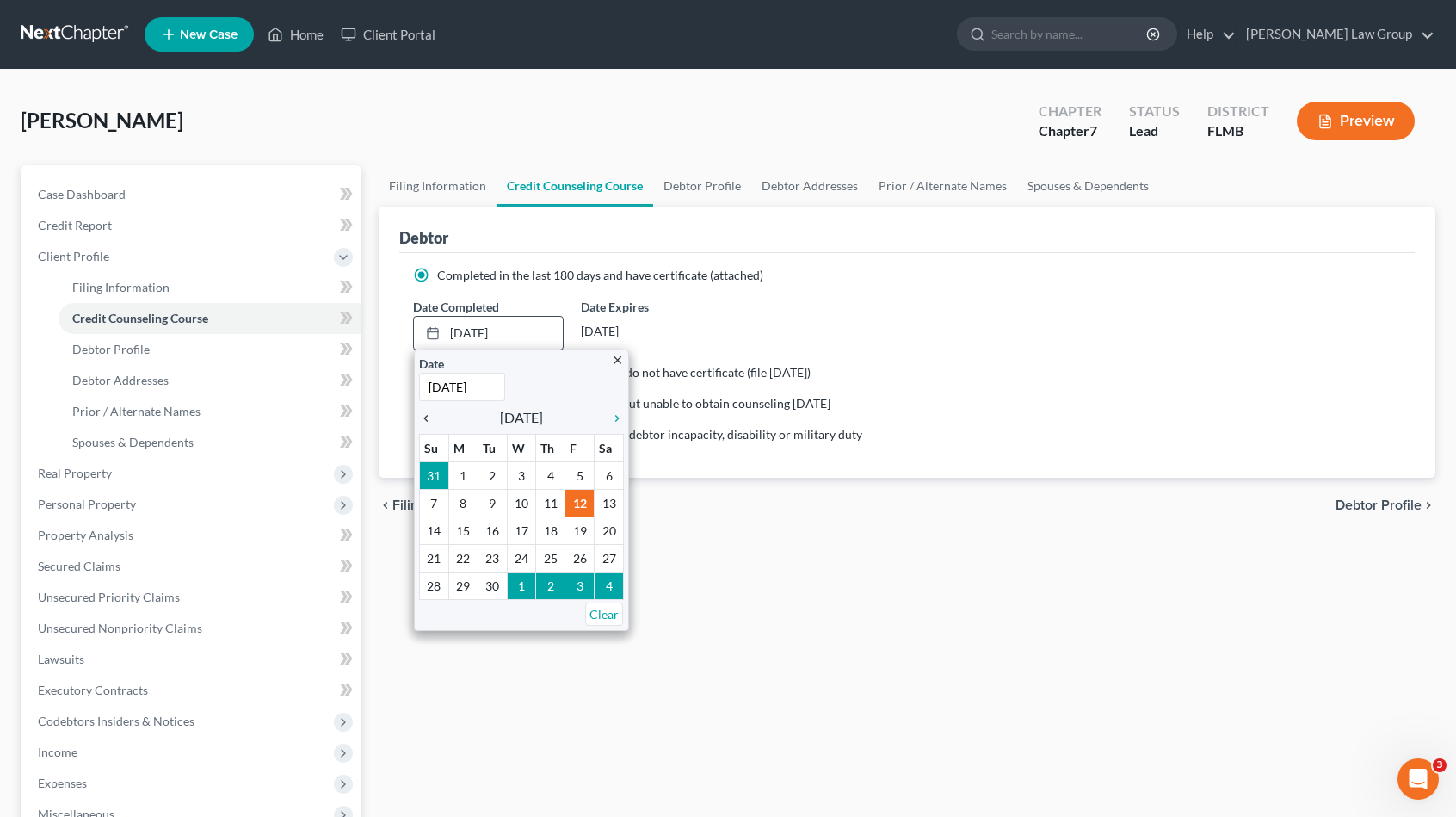
click at [430, 418] on icon "chevron_left" at bounding box center [430, 419] width 23 height 14
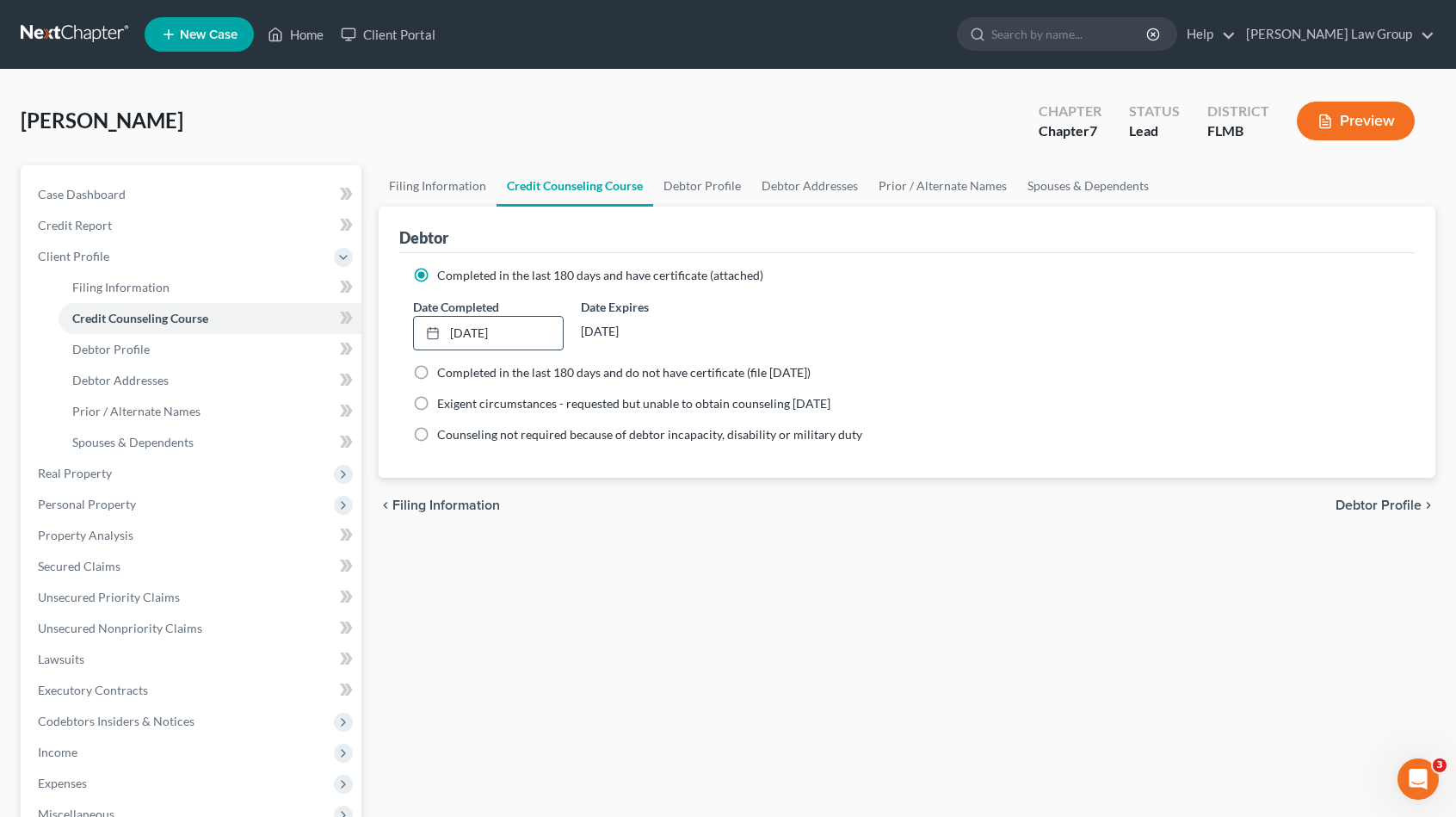
drag, startPoint x: 462, startPoint y: 583, endPoint x: 461, endPoint y: 570, distance: 13.0
click at [676, 182] on link "Debtor Profile" at bounding box center [702, 186] width 98 height 42
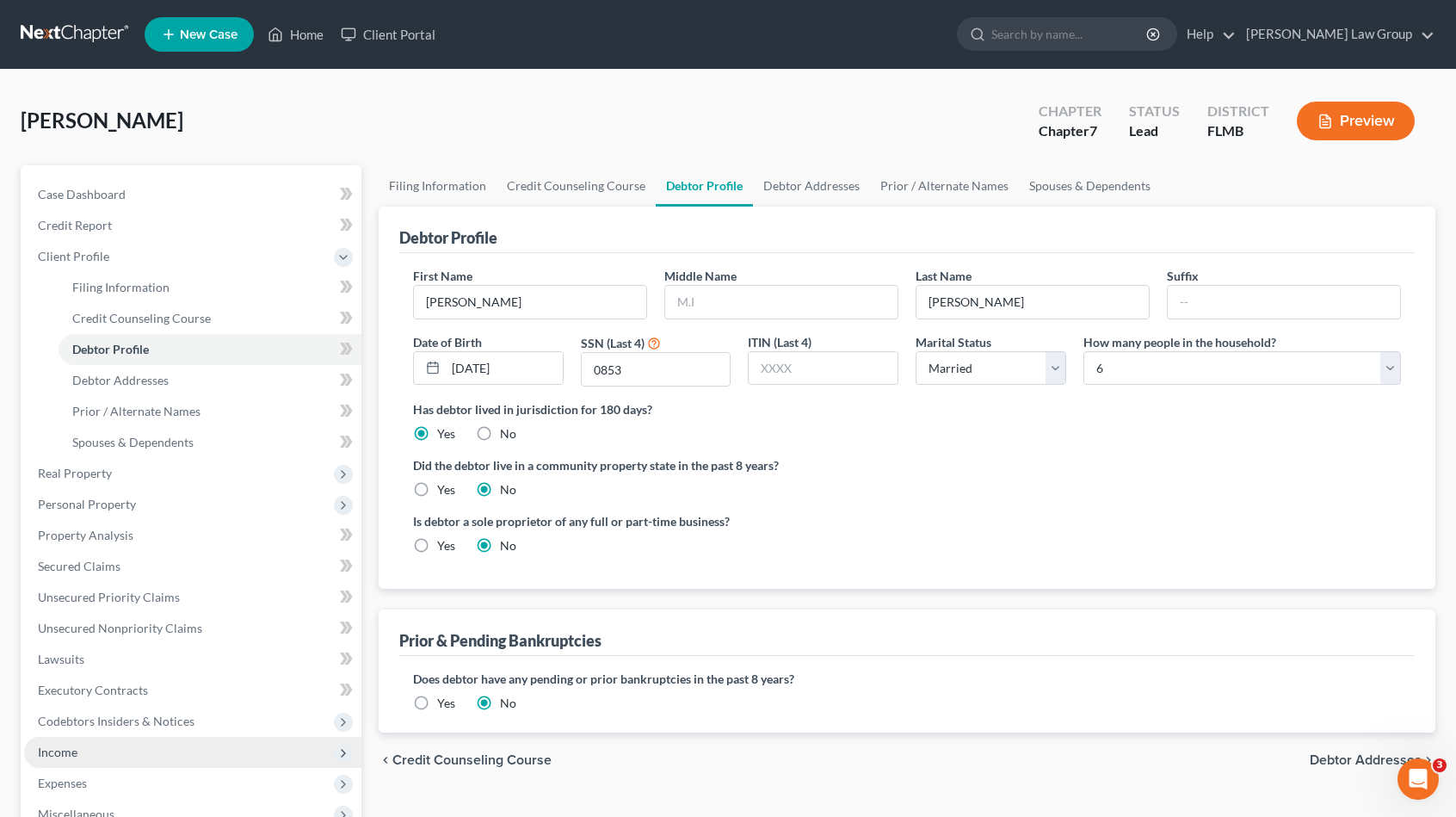
click at [82, 749] on span "Income" at bounding box center [192, 752] width 338 height 31
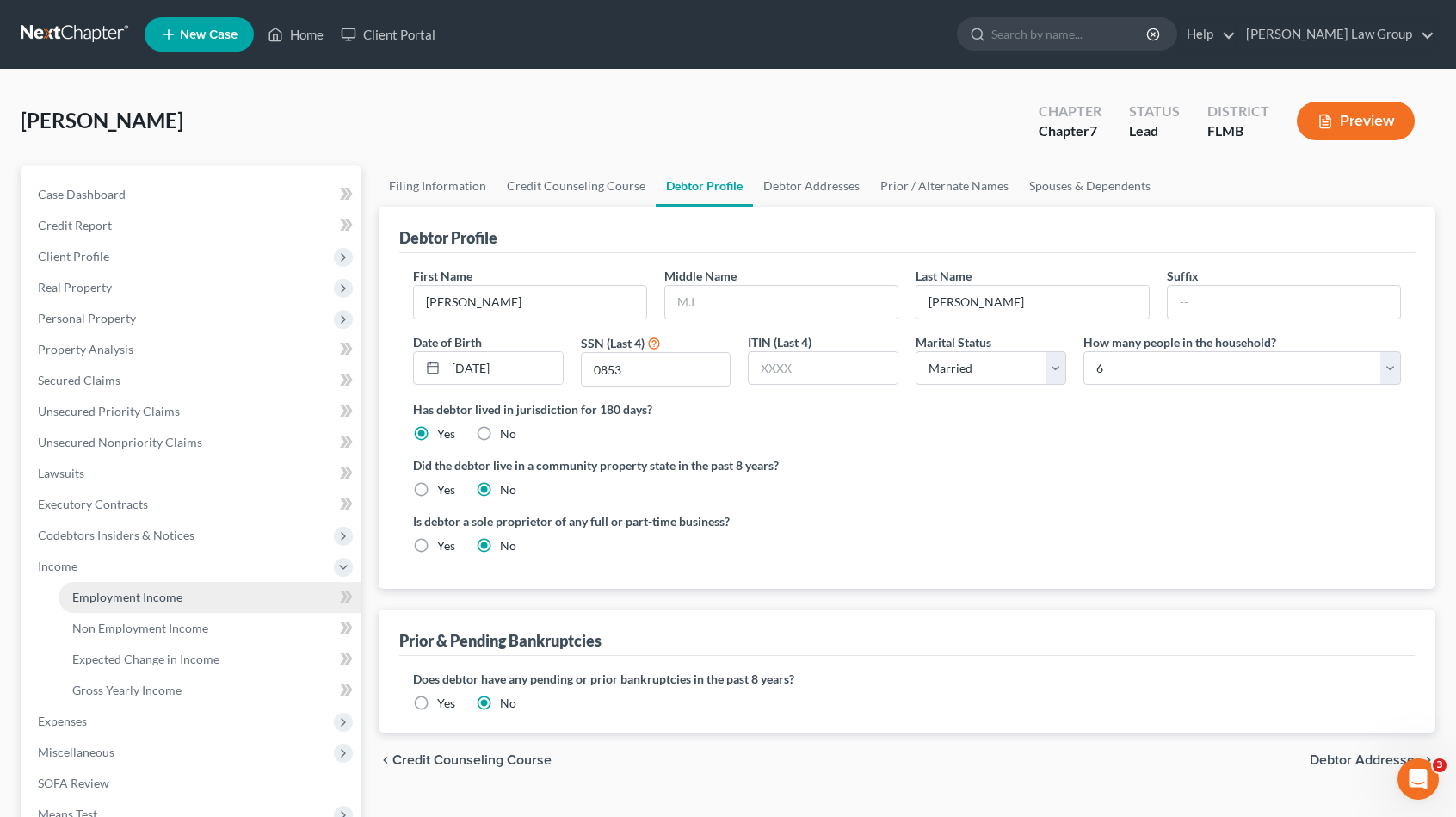
click at [156, 596] on span "Employment Income" at bounding box center [127, 597] width 110 height 15
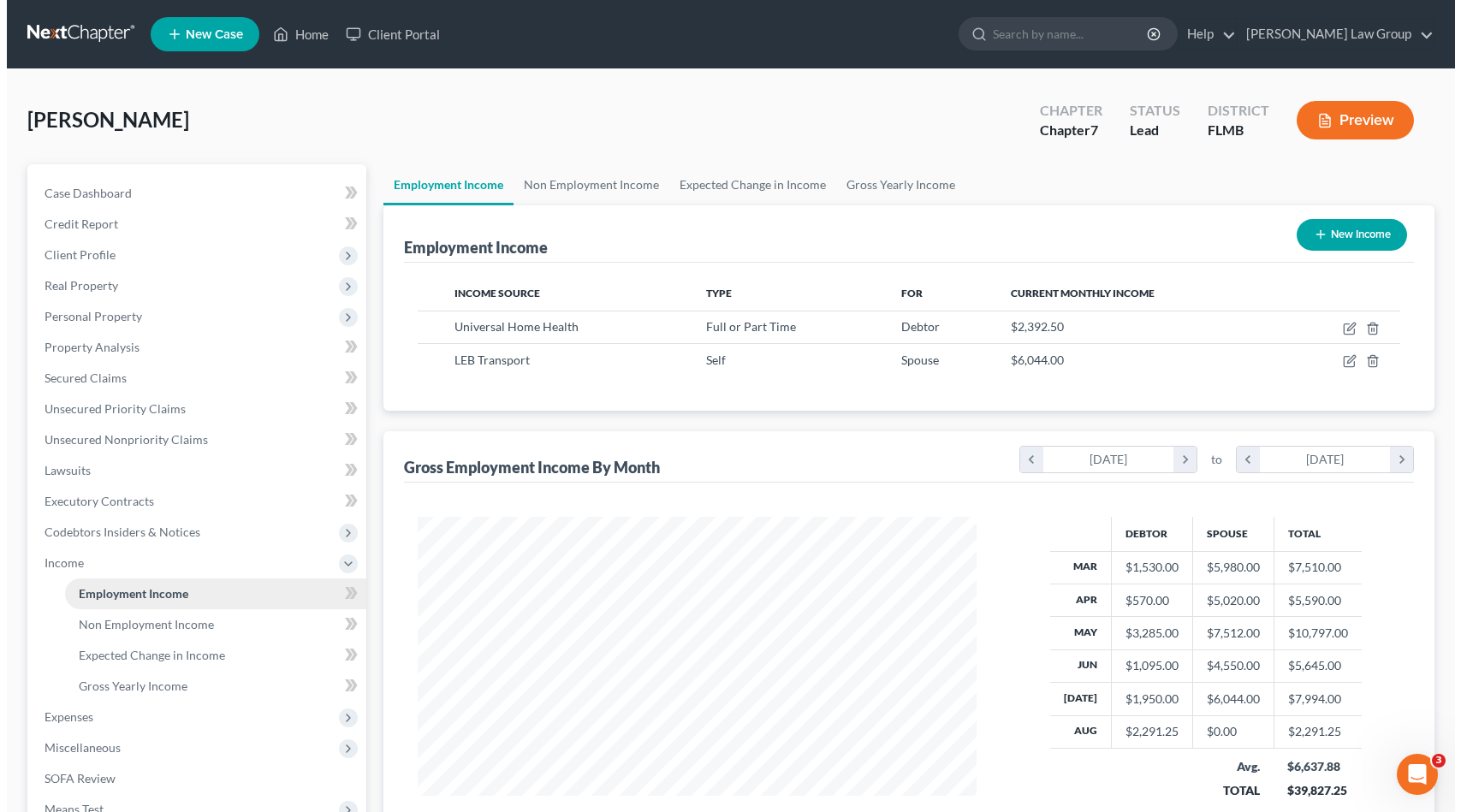
scroll to position [305, 593]
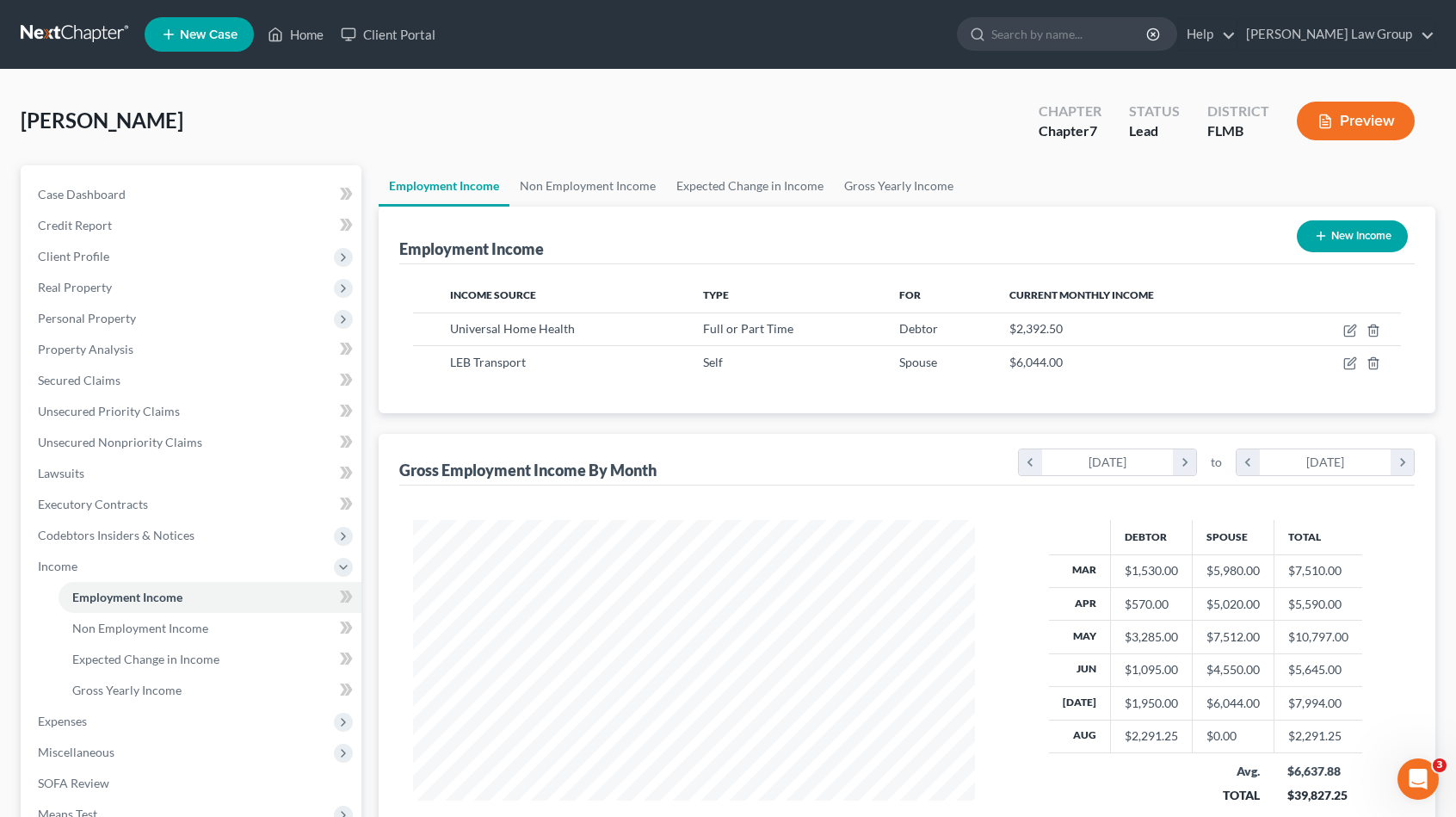
click at [1377, 127] on button "Preview" at bounding box center [1355, 121] width 118 height 39
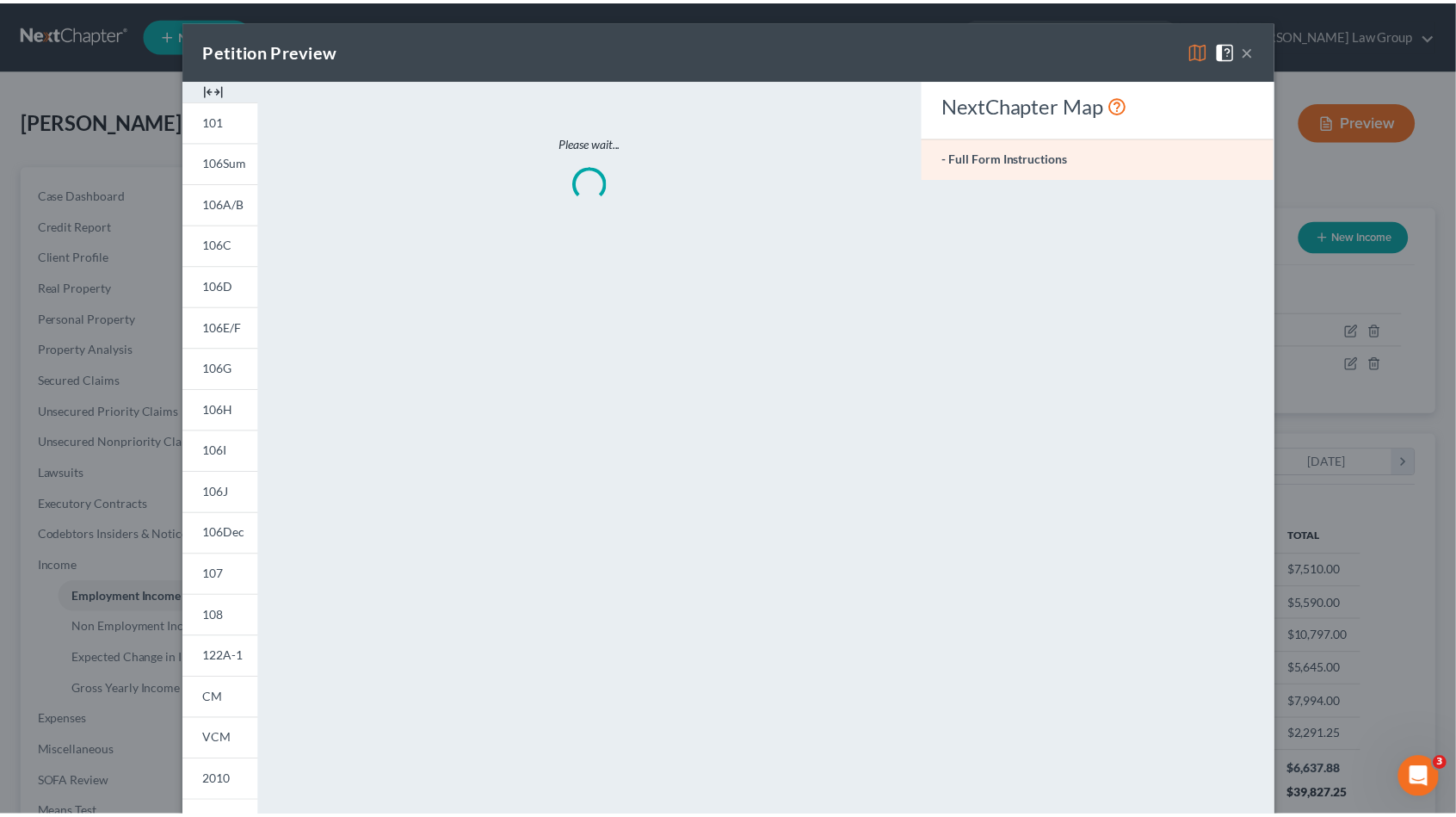
scroll to position [307, 602]
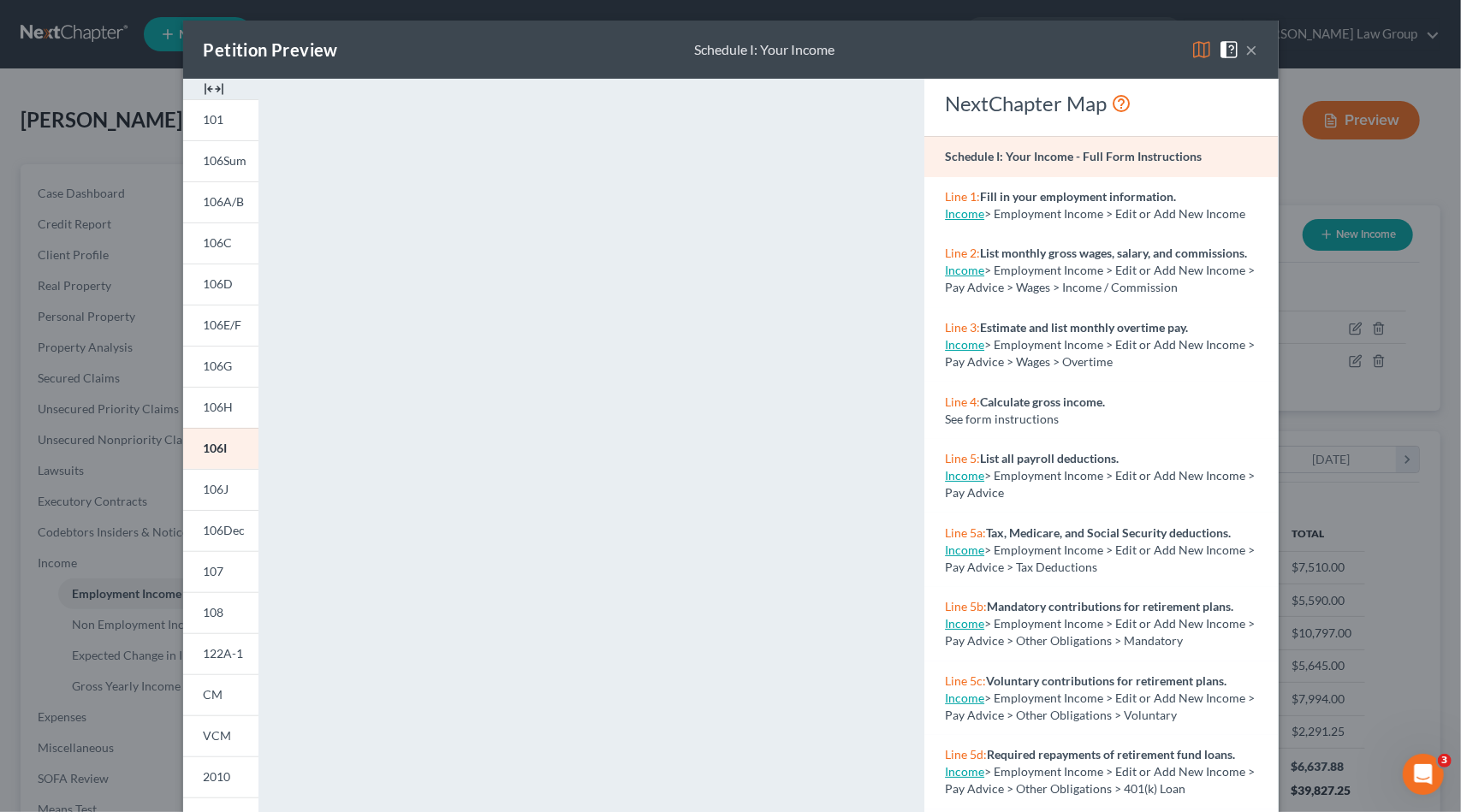
click at [1246, 55] on button "×" at bounding box center [1252, 49] width 12 height 21
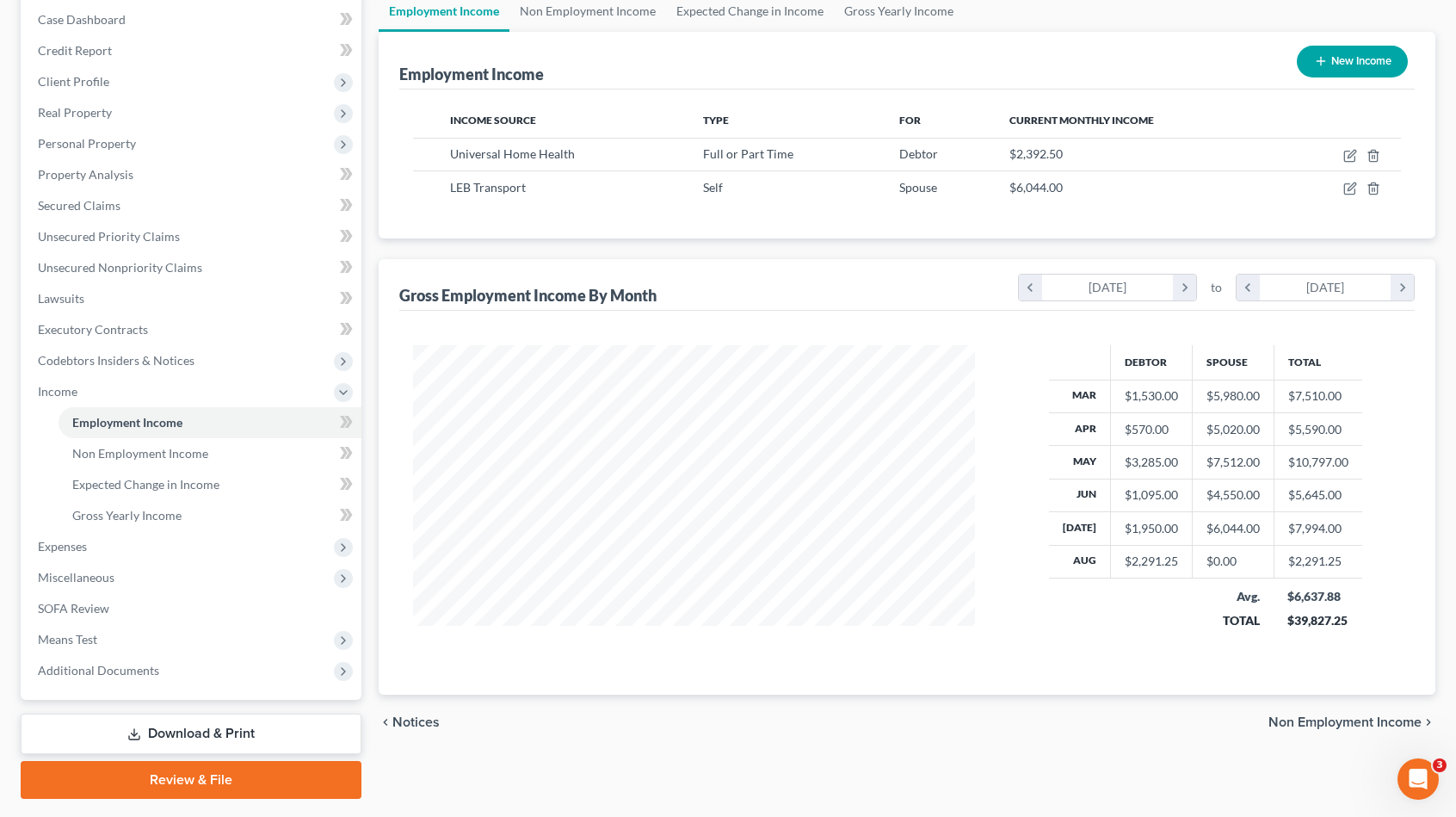
scroll to position [220, 0]
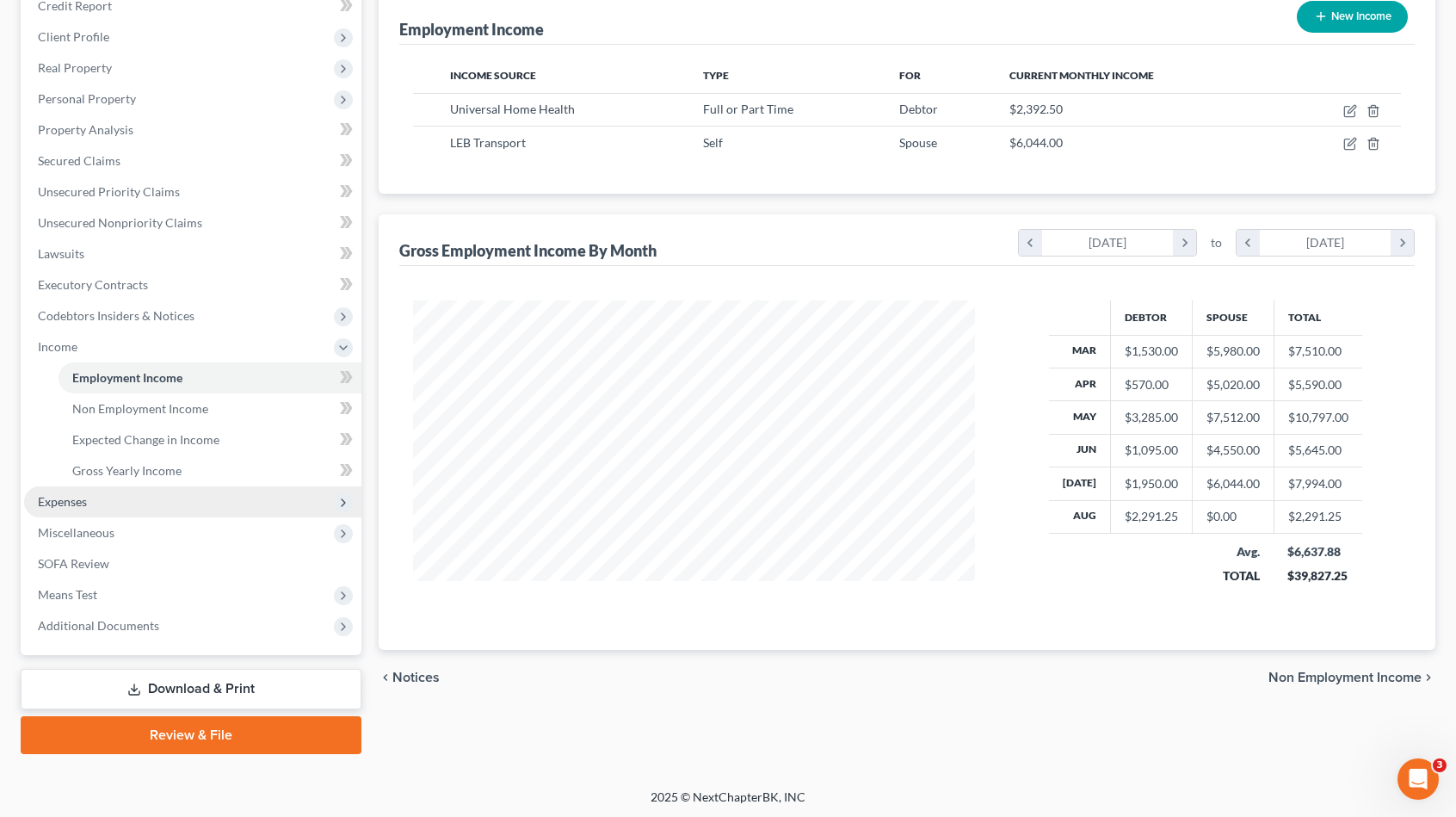
click at [148, 493] on span "Expenses" at bounding box center [192, 501] width 338 height 31
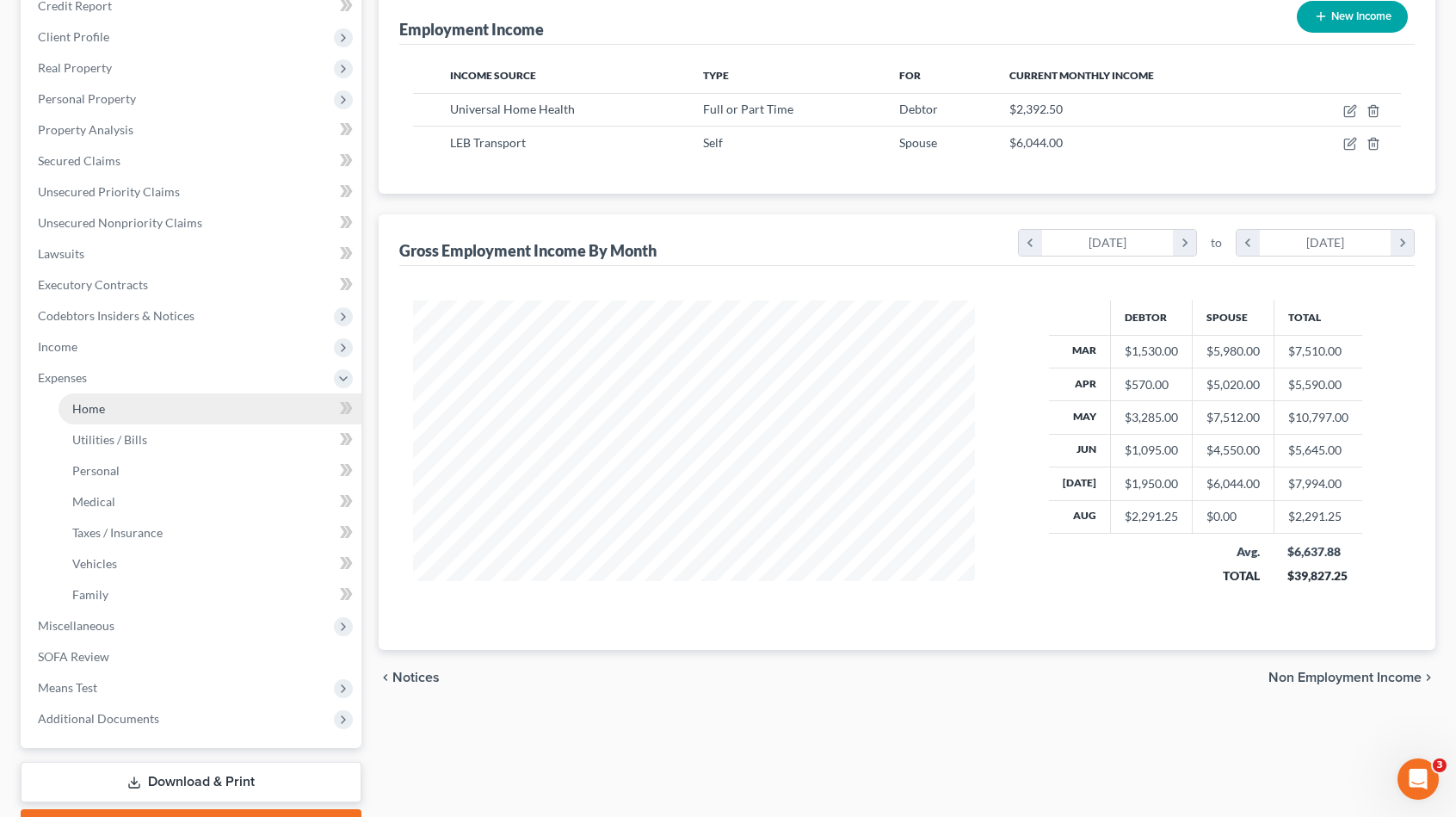
click at [129, 404] on link "Home" at bounding box center [210, 408] width 303 height 31
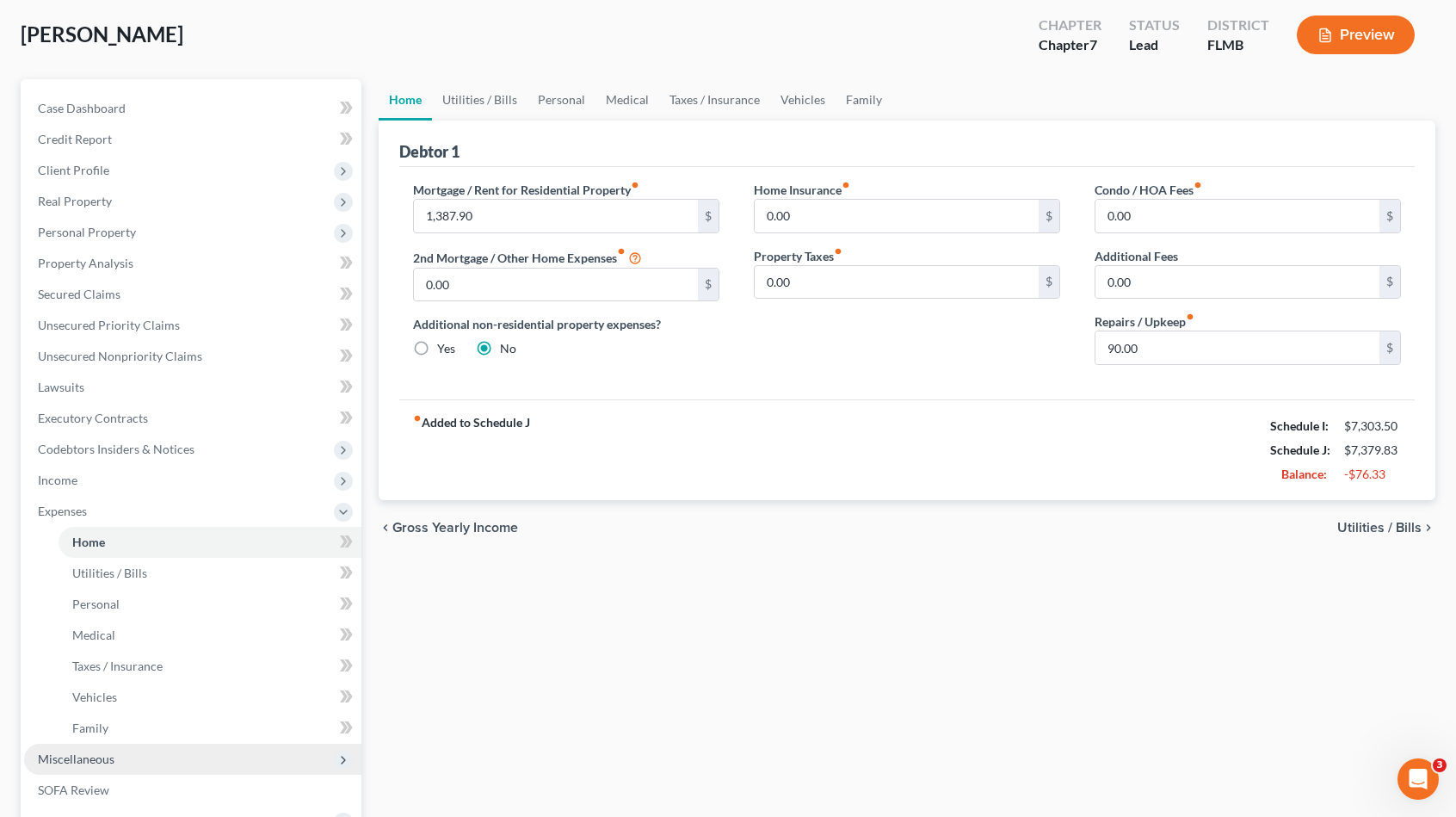
scroll to position [313, 0]
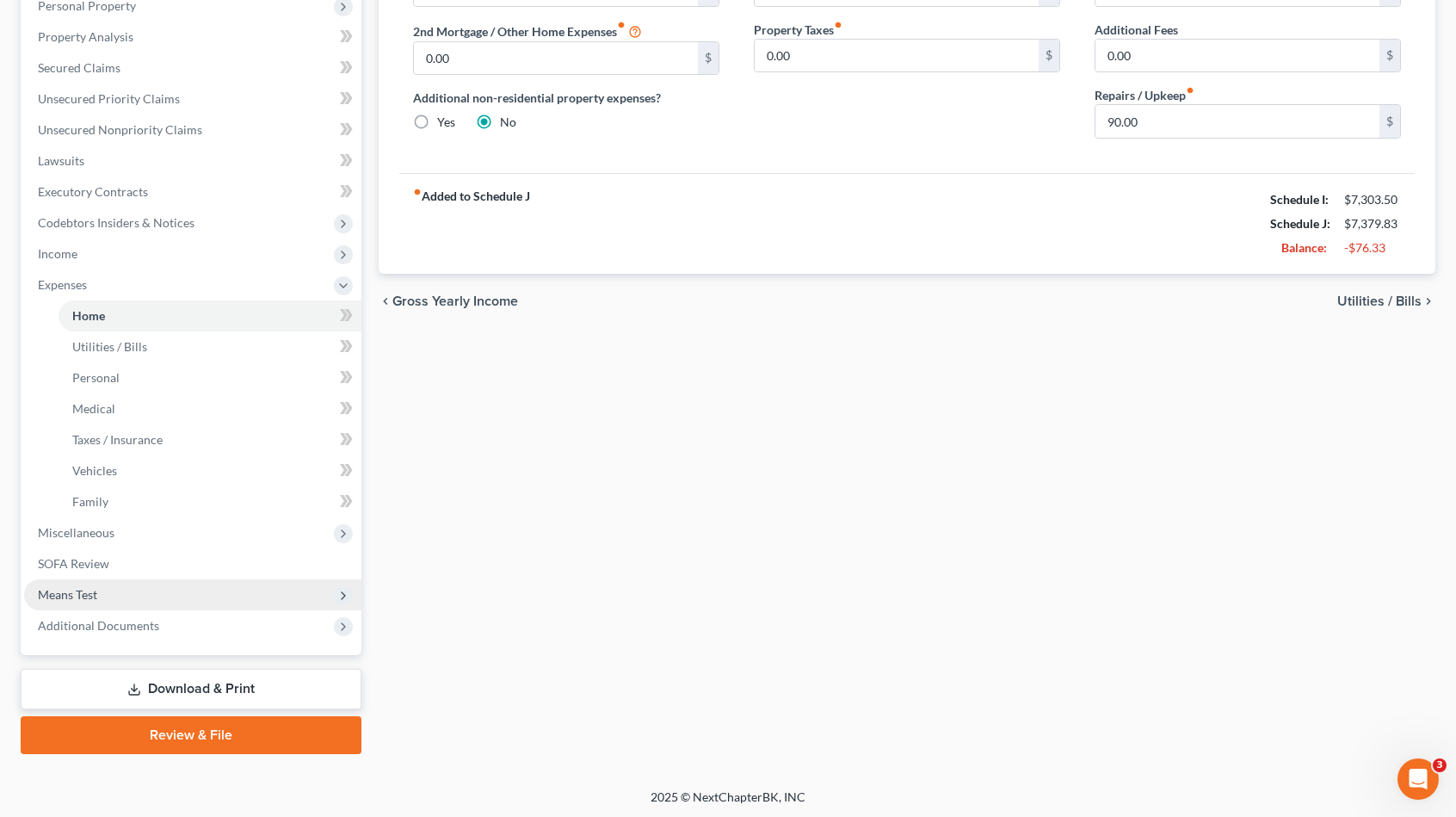
click at [169, 592] on span "Means Test" at bounding box center [192, 594] width 338 height 31
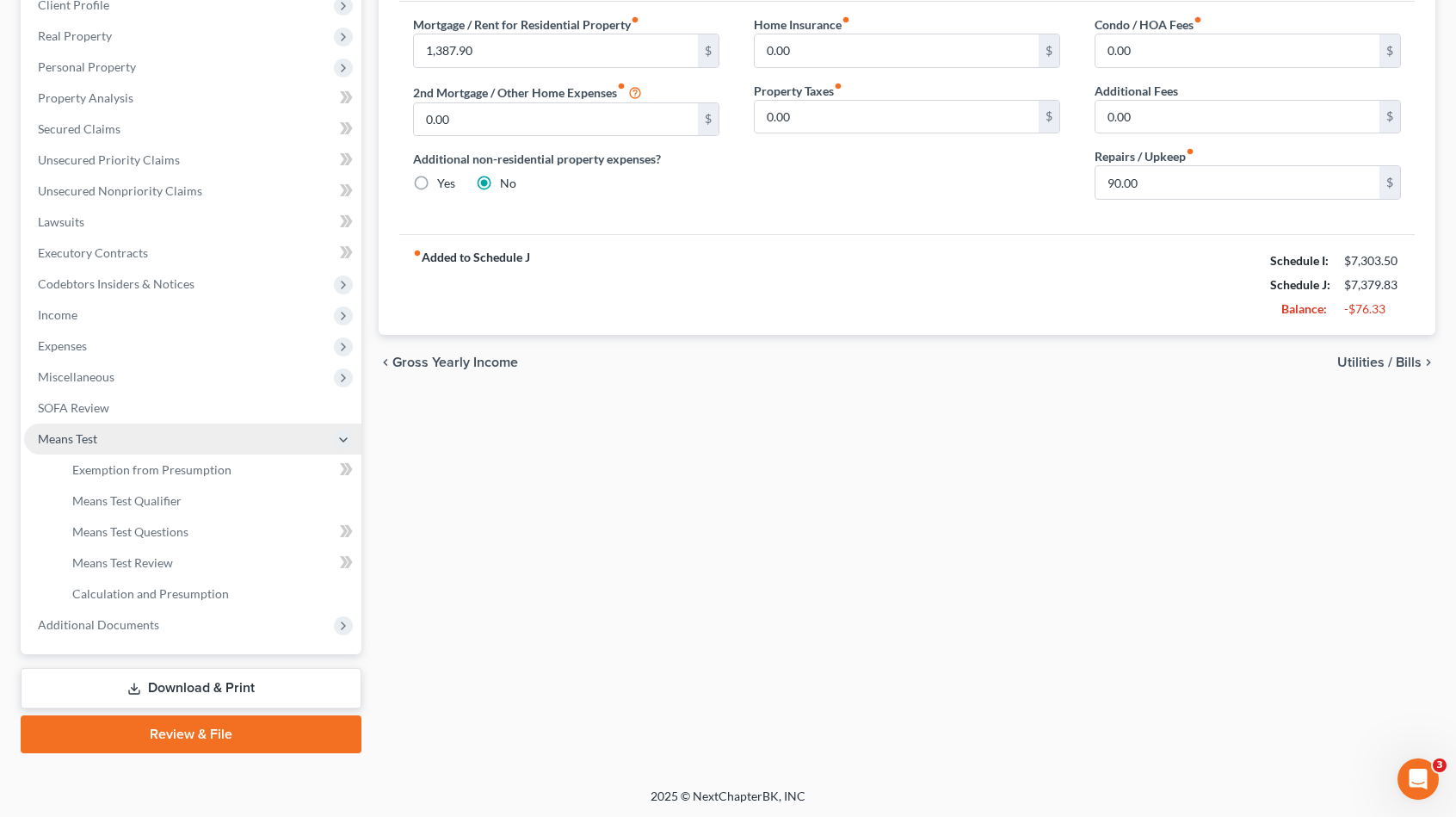
scroll to position [251, 0]
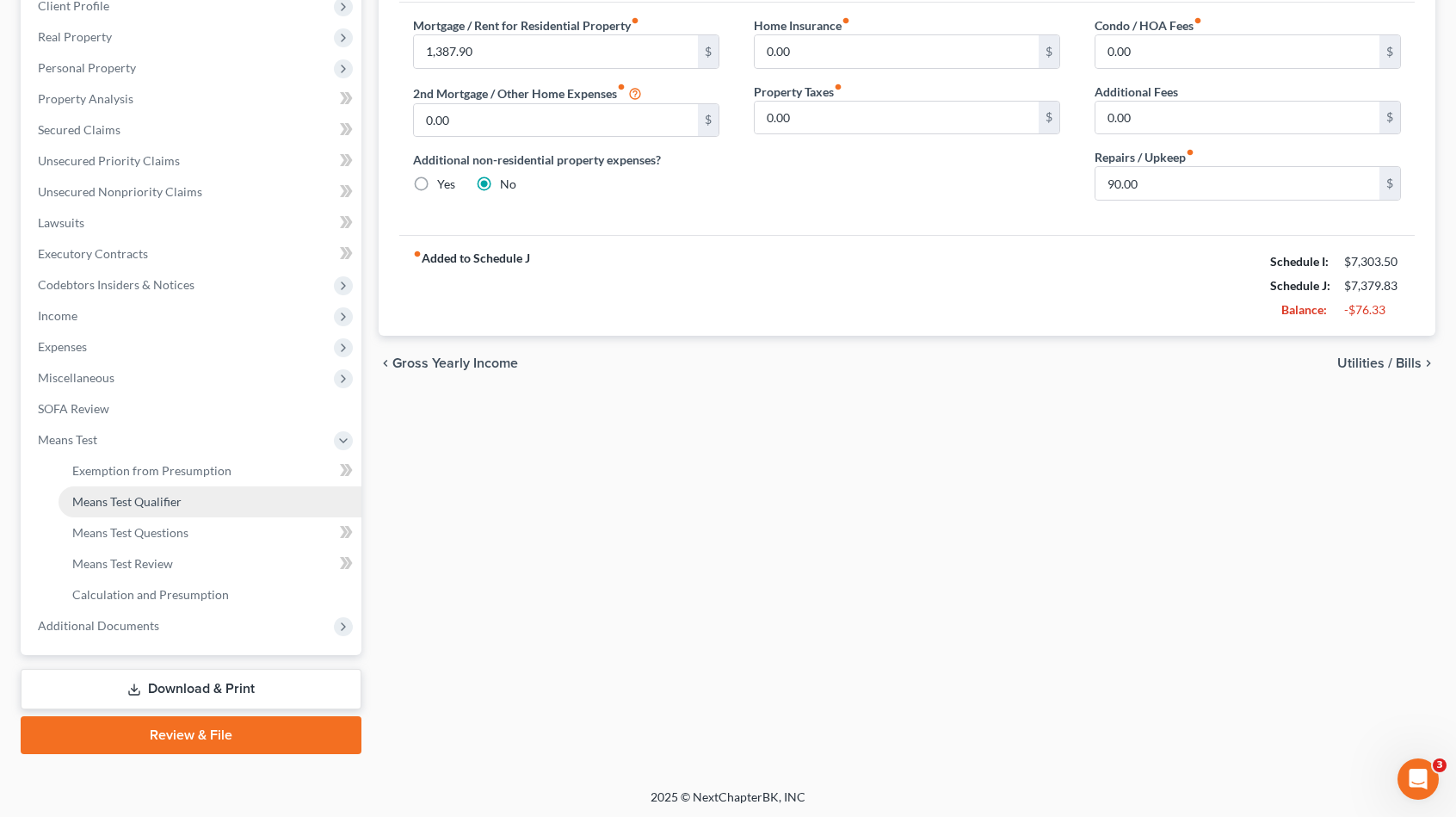
click at [191, 491] on link "Means Test Qualifier" at bounding box center [210, 501] width 303 height 31
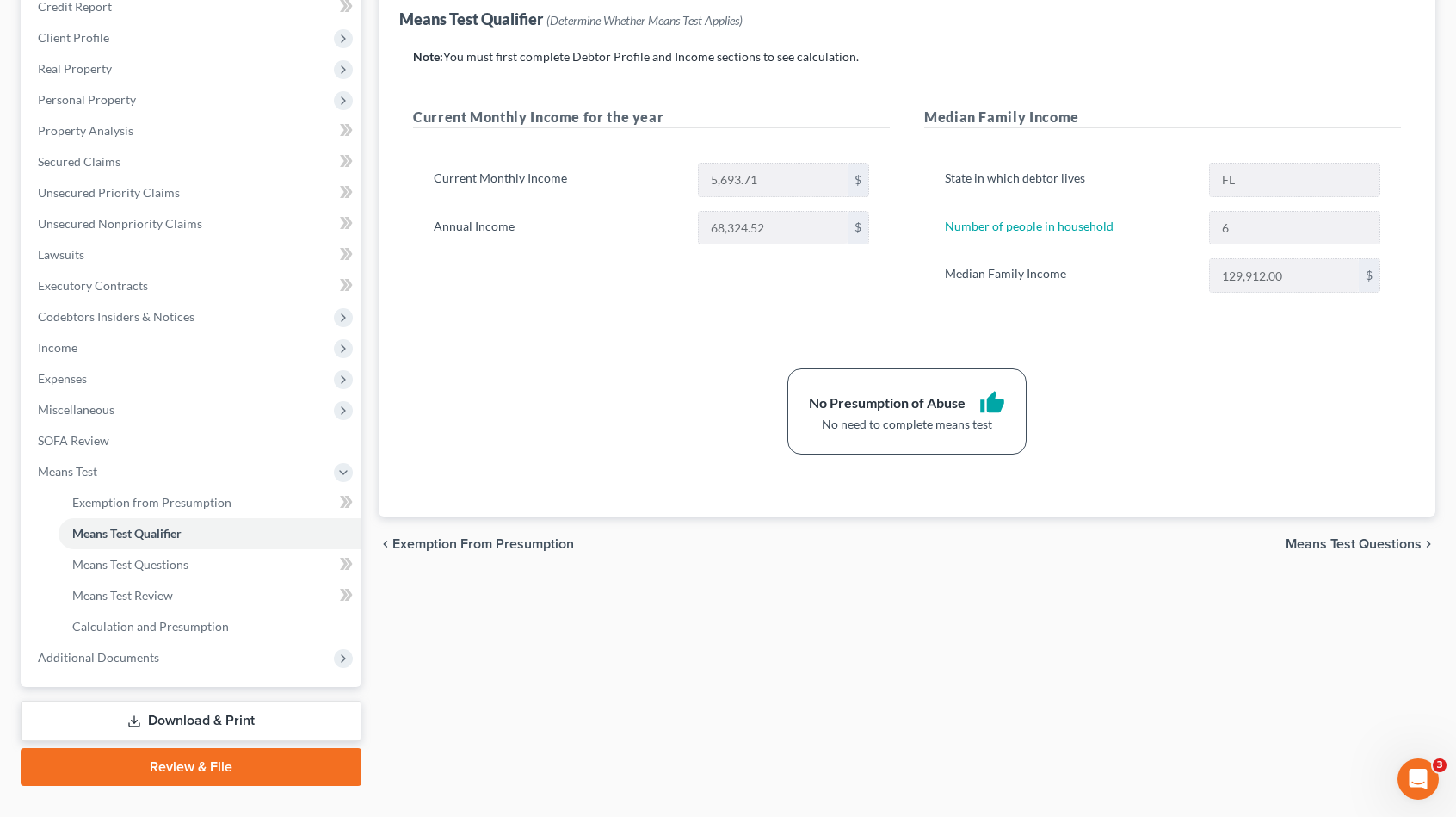
scroll to position [251, 0]
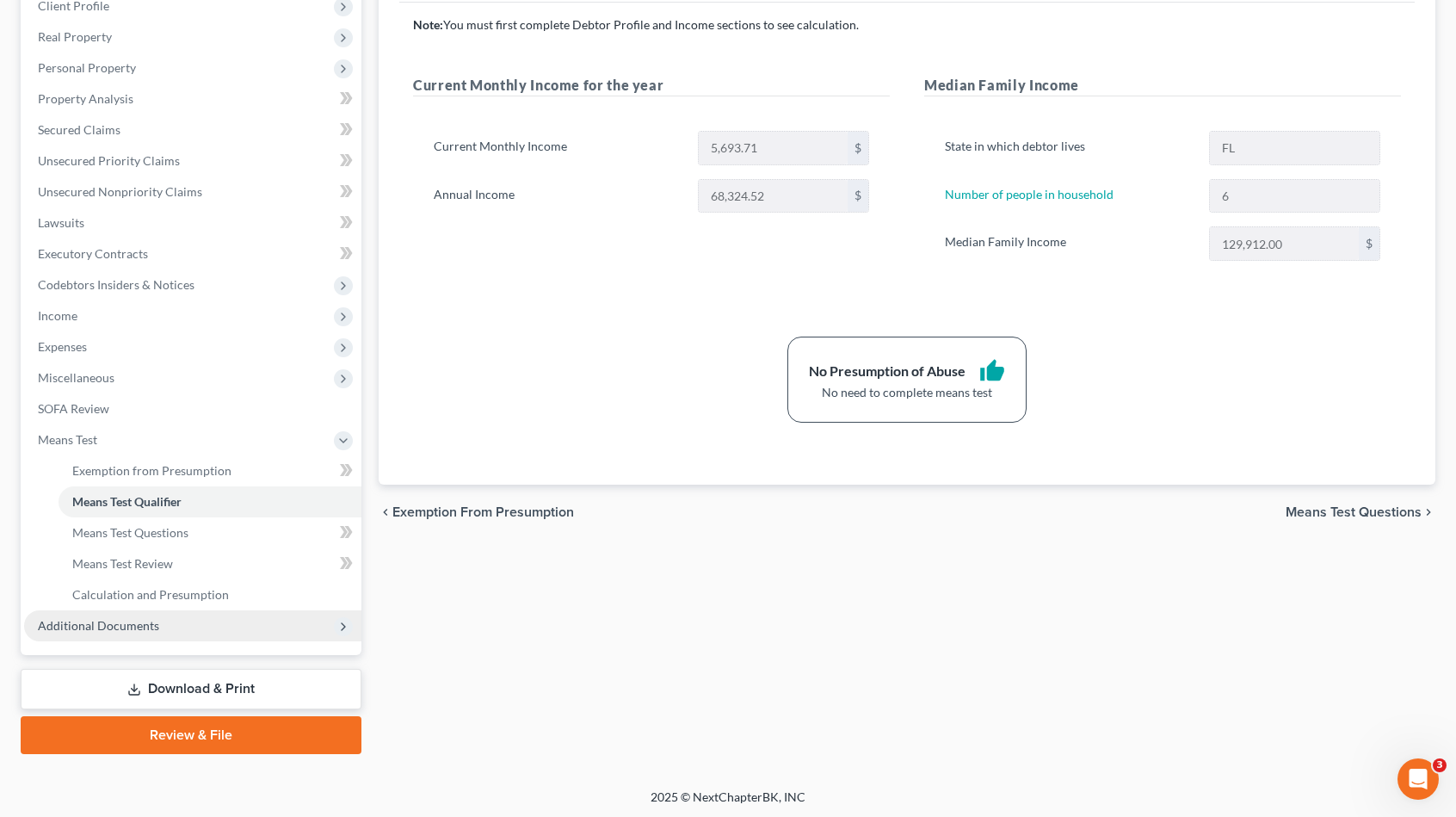
click at [145, 625] on span "Additional Documents" at bounding box center [98, 625] width 122 height 15
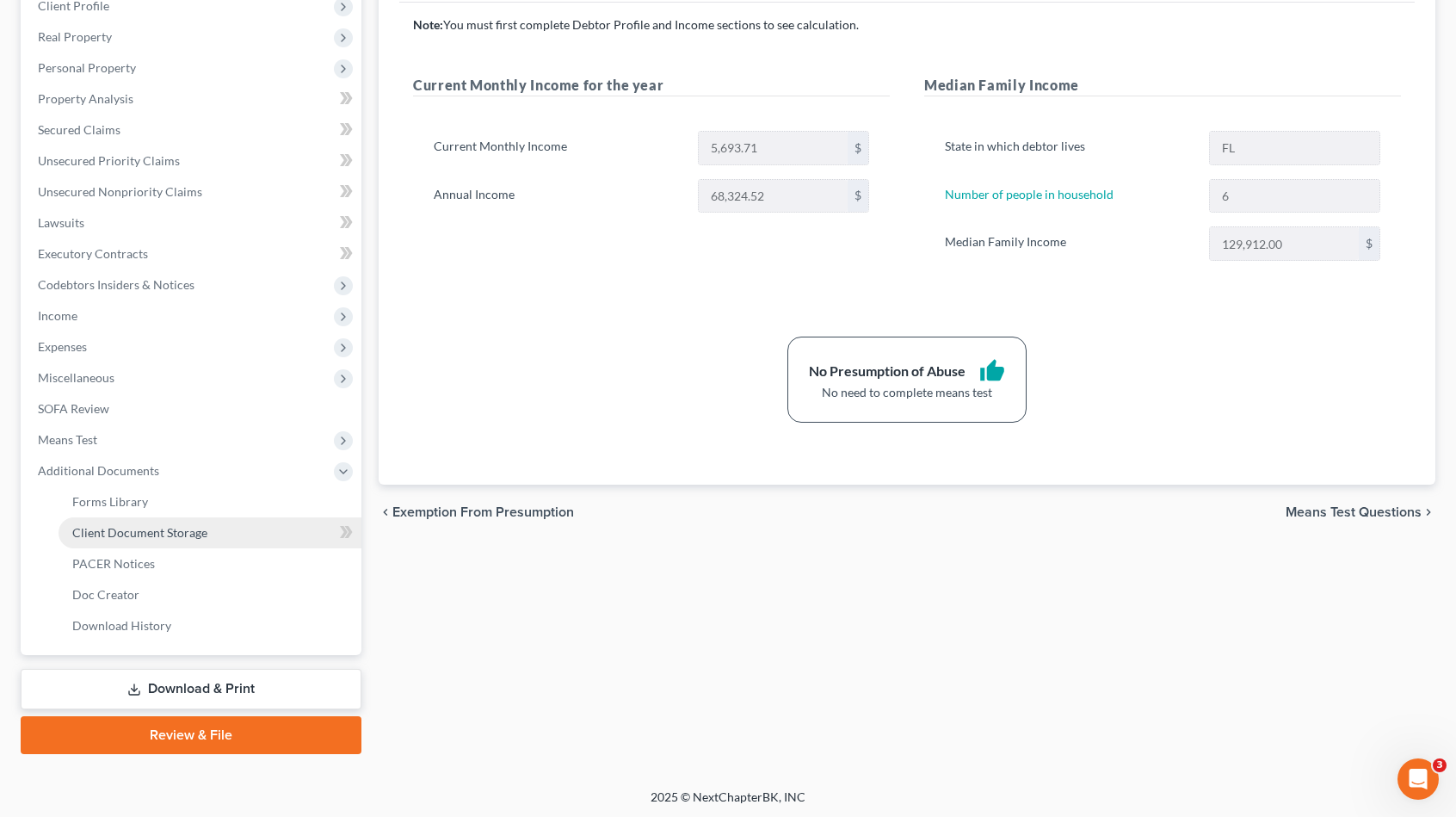
click at [189, 531] on span "Client Document Storage" at bounding box center [140, 532] width 136 height 15
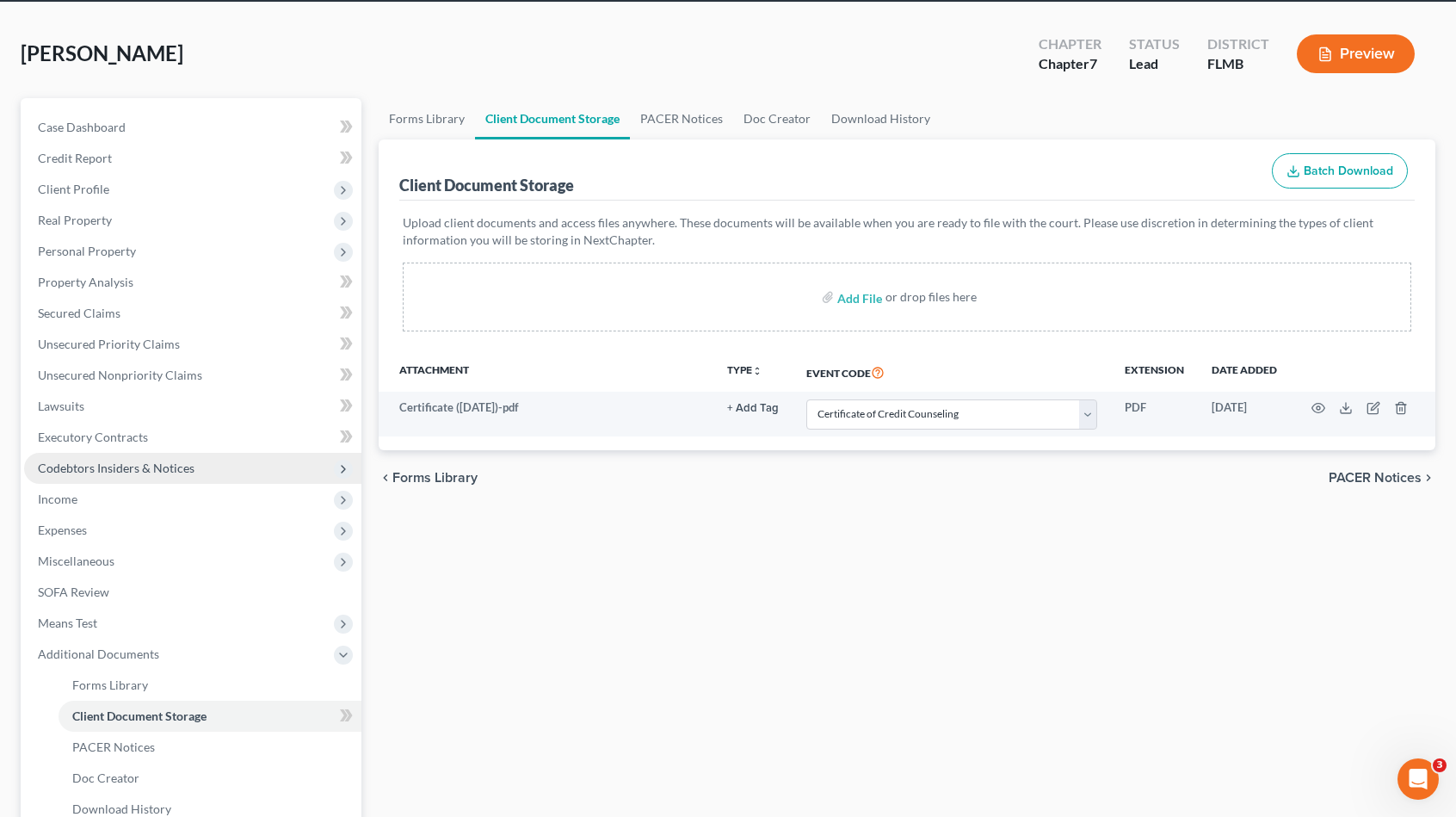
scroll to position [251, 0]
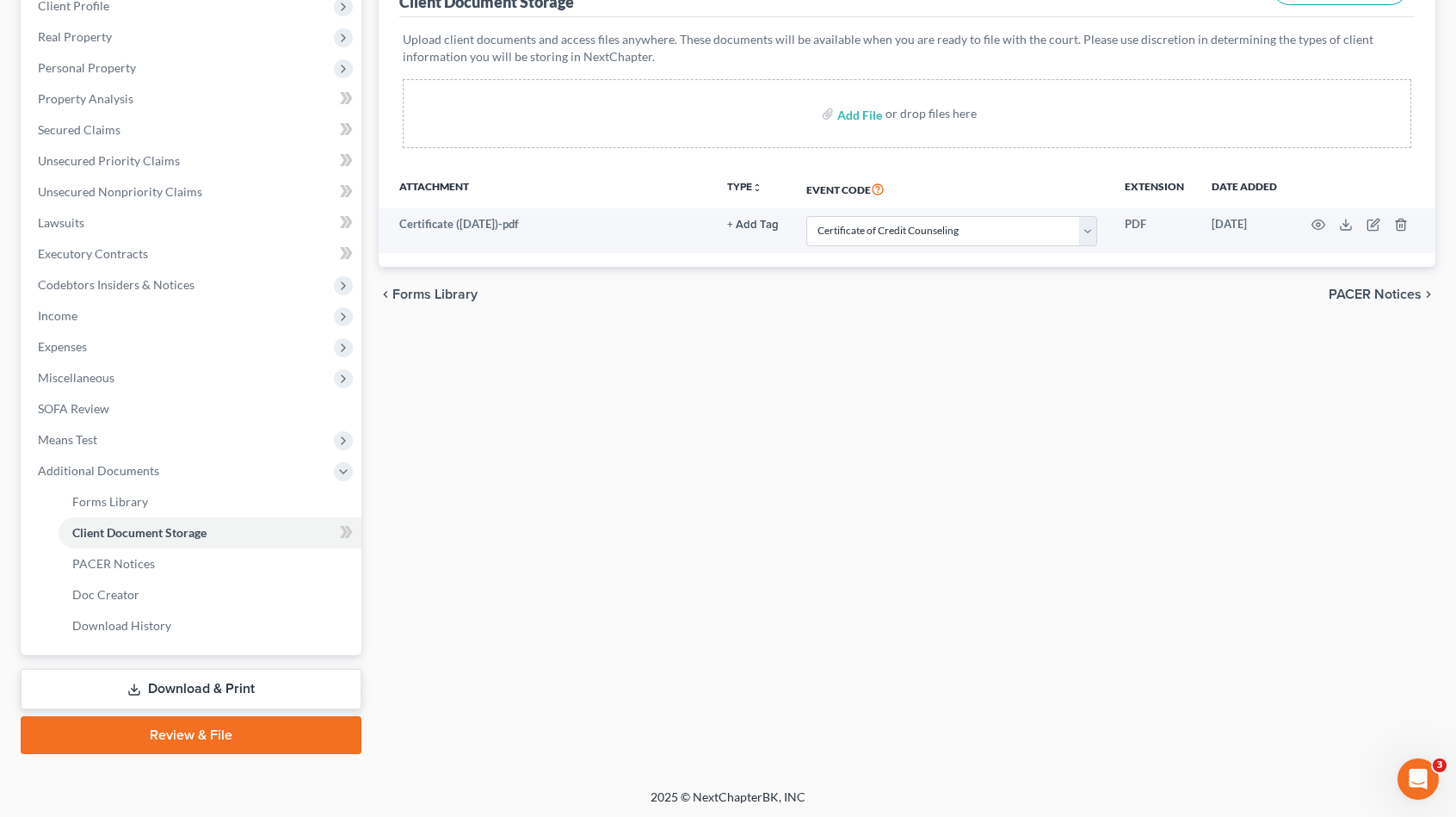
click at [206, 691] on link "Download & Print" at bounding box center [191, 689] width 340 height 41
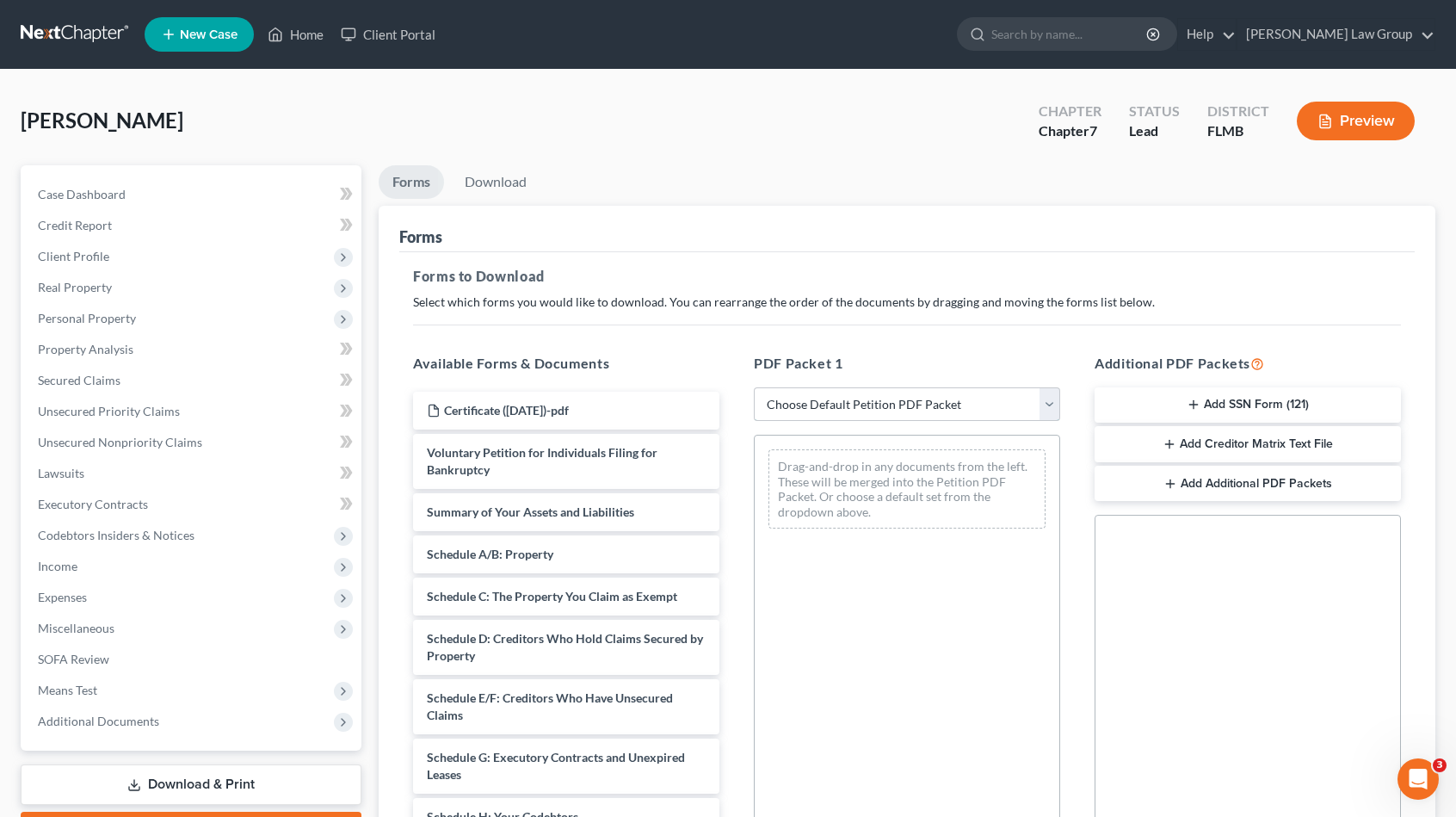
click at [888, 404] on select "Choose Default Petition PDF Packet Complete Bankruptcy Petition (all forms and …" at bounding box center [908, 404] width 307 height 35
click at [754, 387] on select "Choose Default Petition PDF Packet Complete Bankruptcy Petition (all forms and …" at bounding box center [908, 404] width 307 height 35
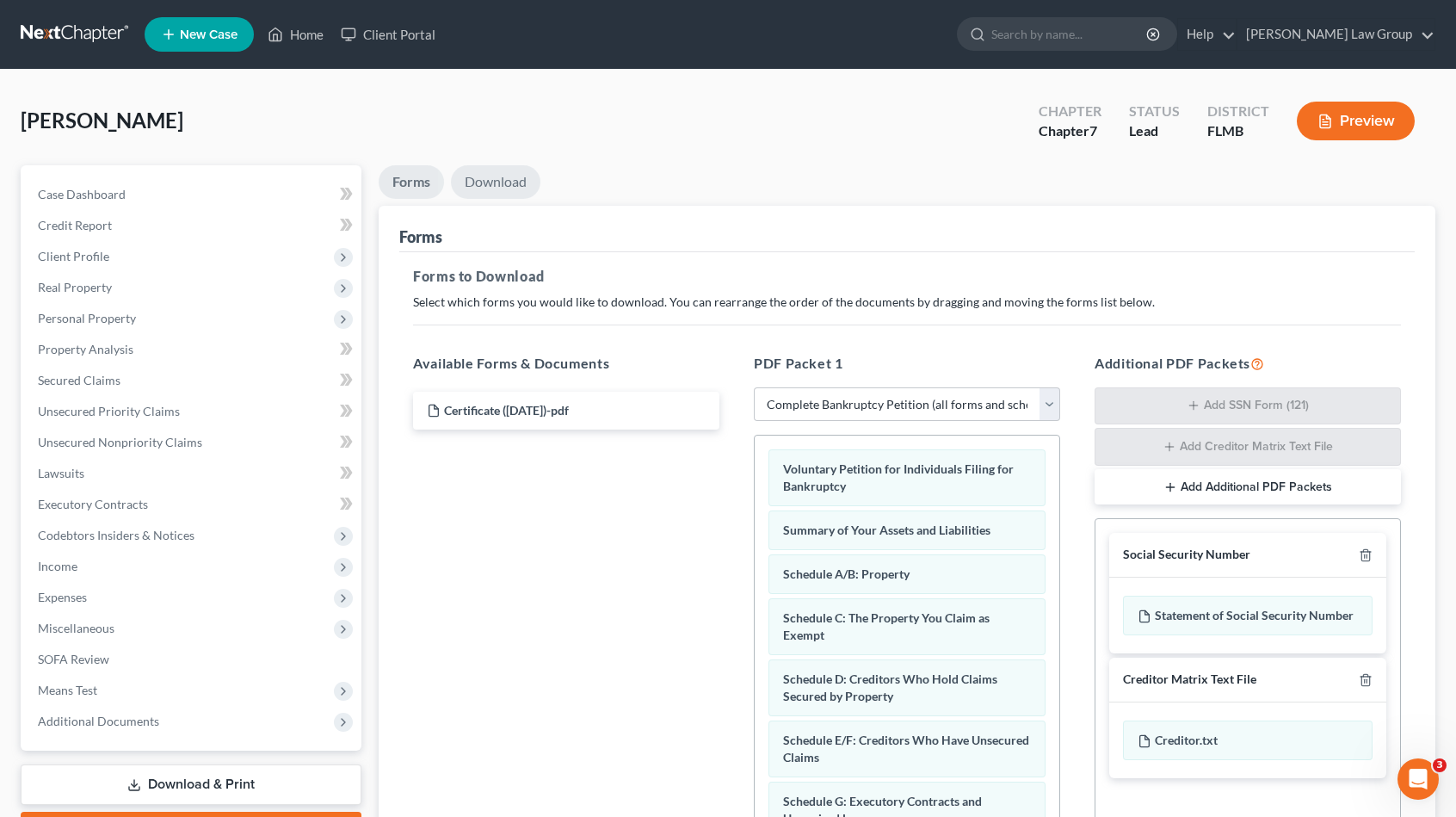
click at [507, 176] on link "Download" at bounding box center [496, 182] width 89 height 34
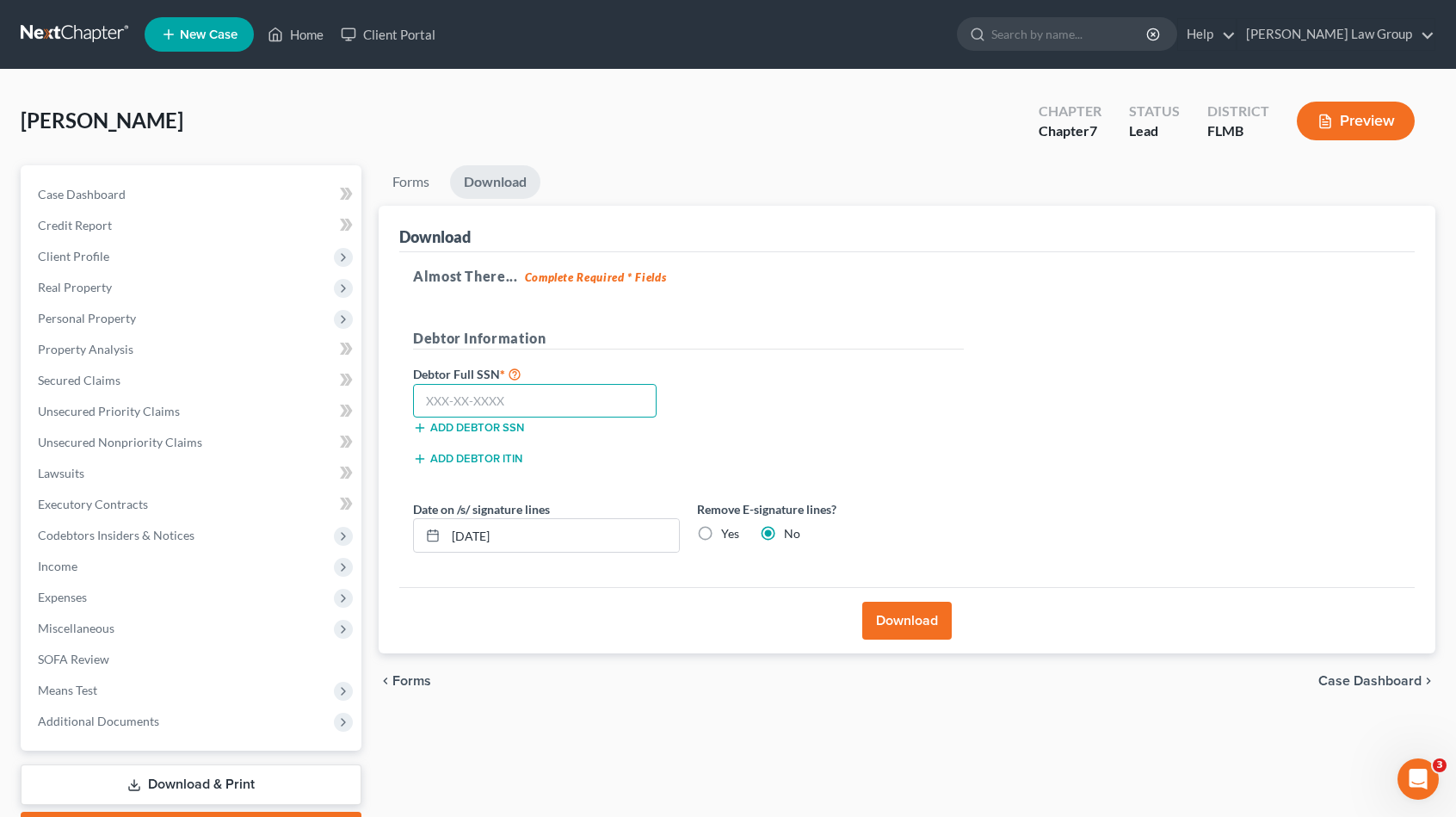
drag, startPoint x: 532, startPoint y: 396, endPoint x: 517, endPoint y: 364, distance: 35.3
click at [532, 395] on input "text" at bounding box center [534, 401] width 243 height 35
drag, startPoint x: 471, startPoint y: 529, endPoint x: 485, endPoint y: 531, distance: 14.1
click at [485, 531] on input "[DATE]" at bounding box center [562, 535] width 234 height 33
click at [900, 621] on button "Download" at bounding box center [907, 621] width 89 height 38
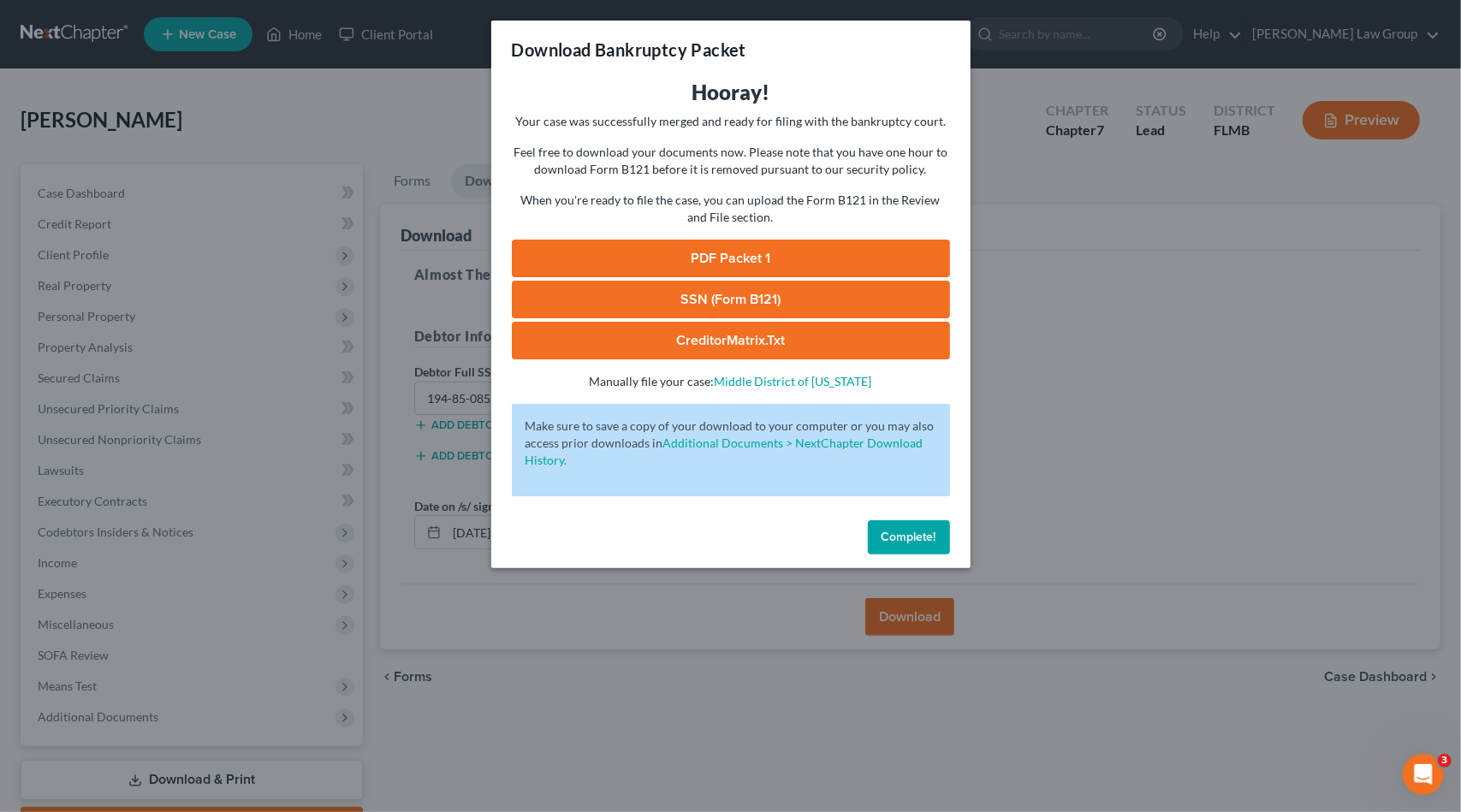
click at [882, 252] on link "PDF Packet 1" at bounding box center [730, 258] width 438 height 37
click at [634, 305] on link "SSN (Form B121)" at bounding box center [730, 299] width 438 height 37
click at [858, 341] on link "CreditorMatrix.txt" at bounding box center [730, 341] width 438 height 37
click at [897, 537] on span "Complete!" at bounding box center [910, 536] width 55 height 15
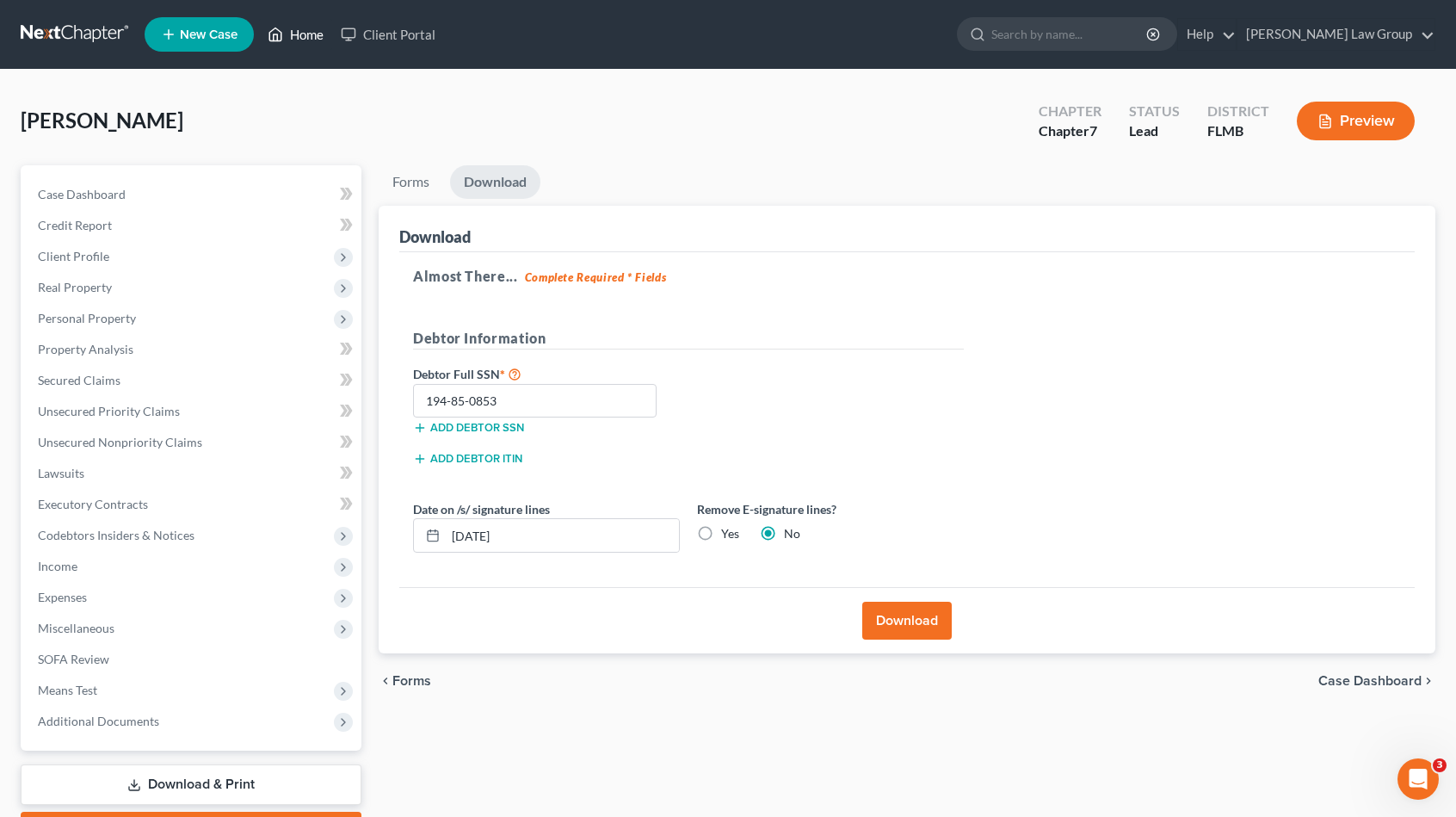
click at [298, 32] on link "Home" at bounding box center [296, 34] width 73 height 31
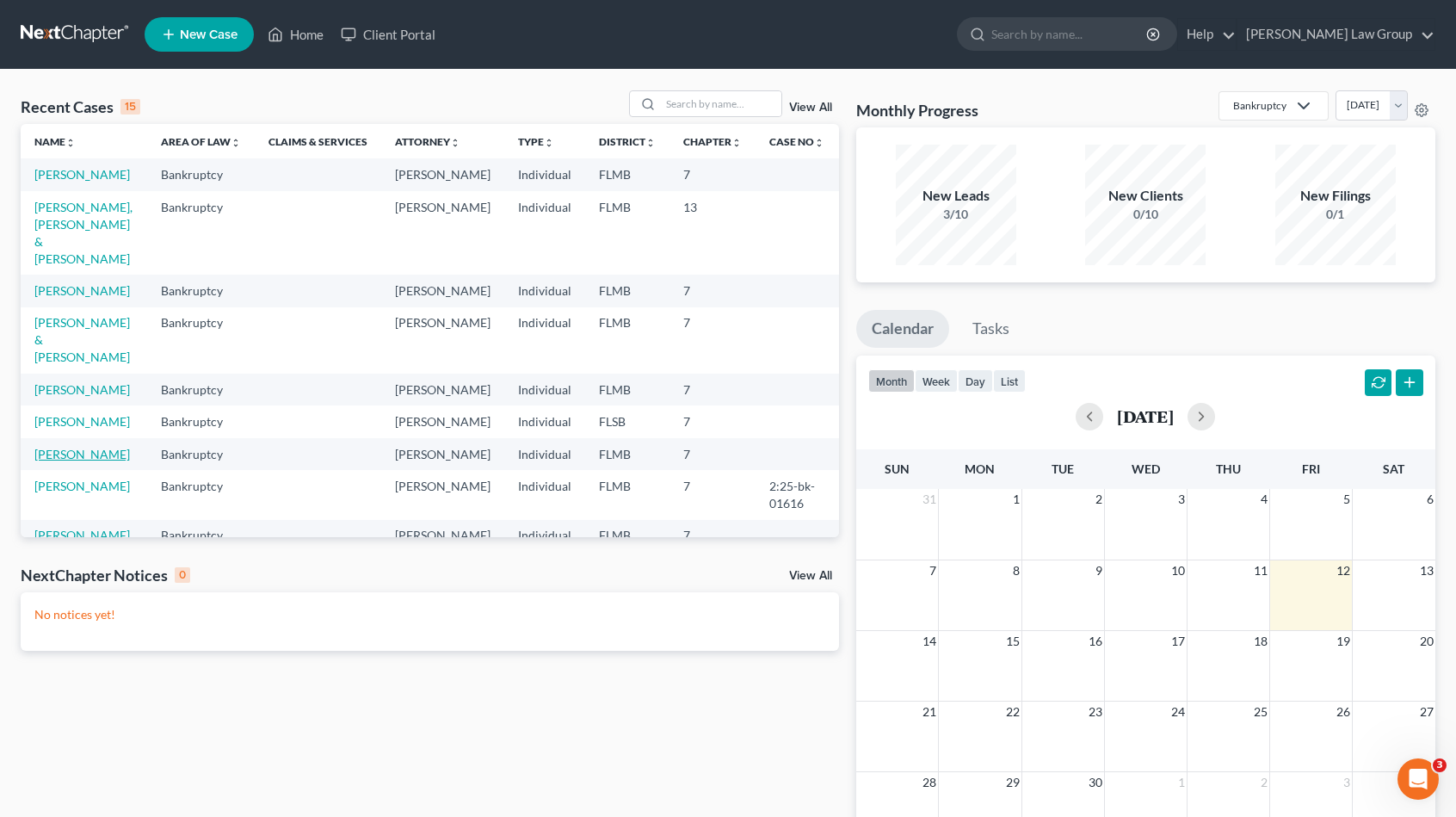
click at [94, 447] on link "[PERSON_NAME]" at bounding box center [82, 454] width 96 height 15
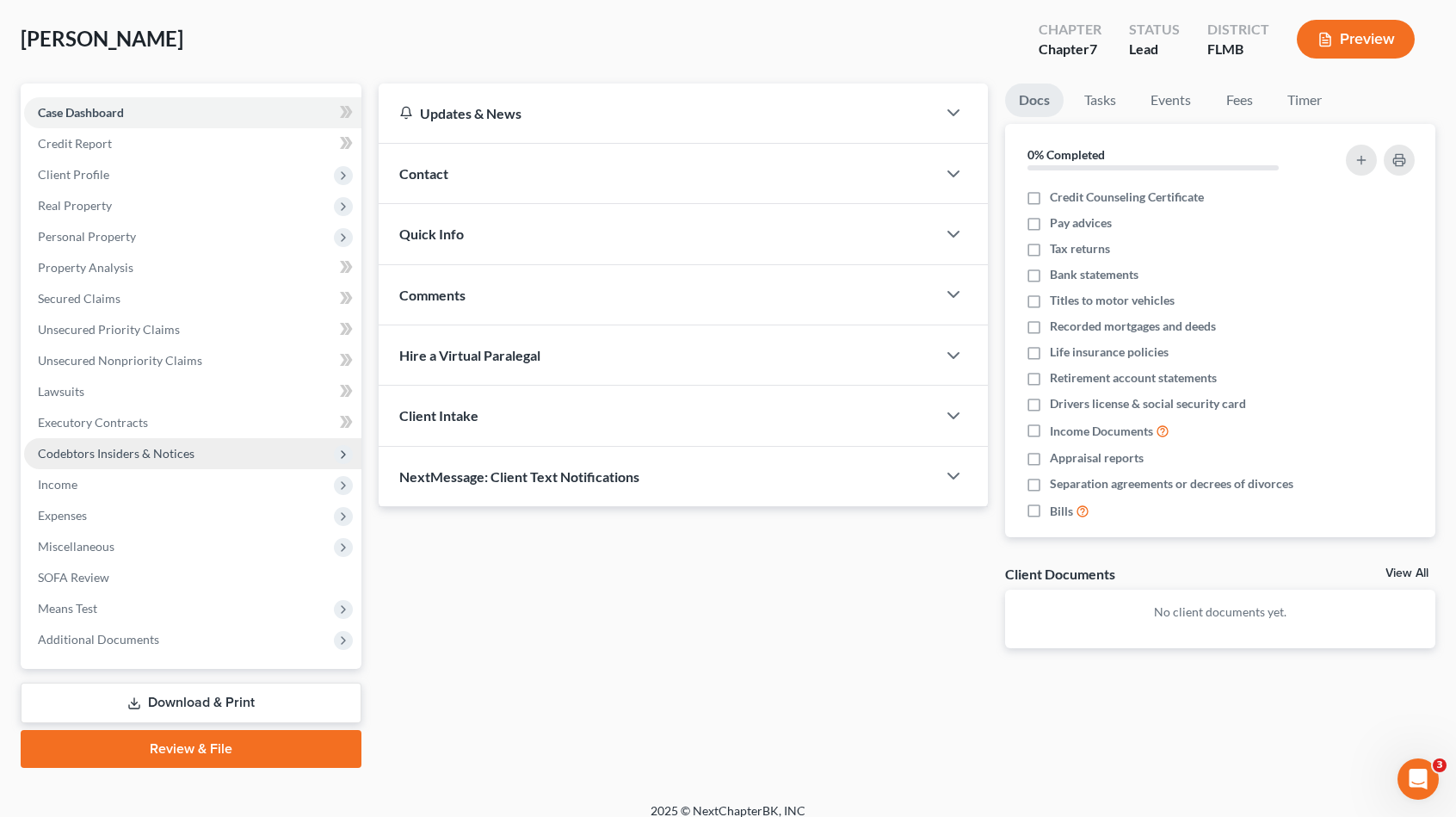
scroll to position [96, 0]
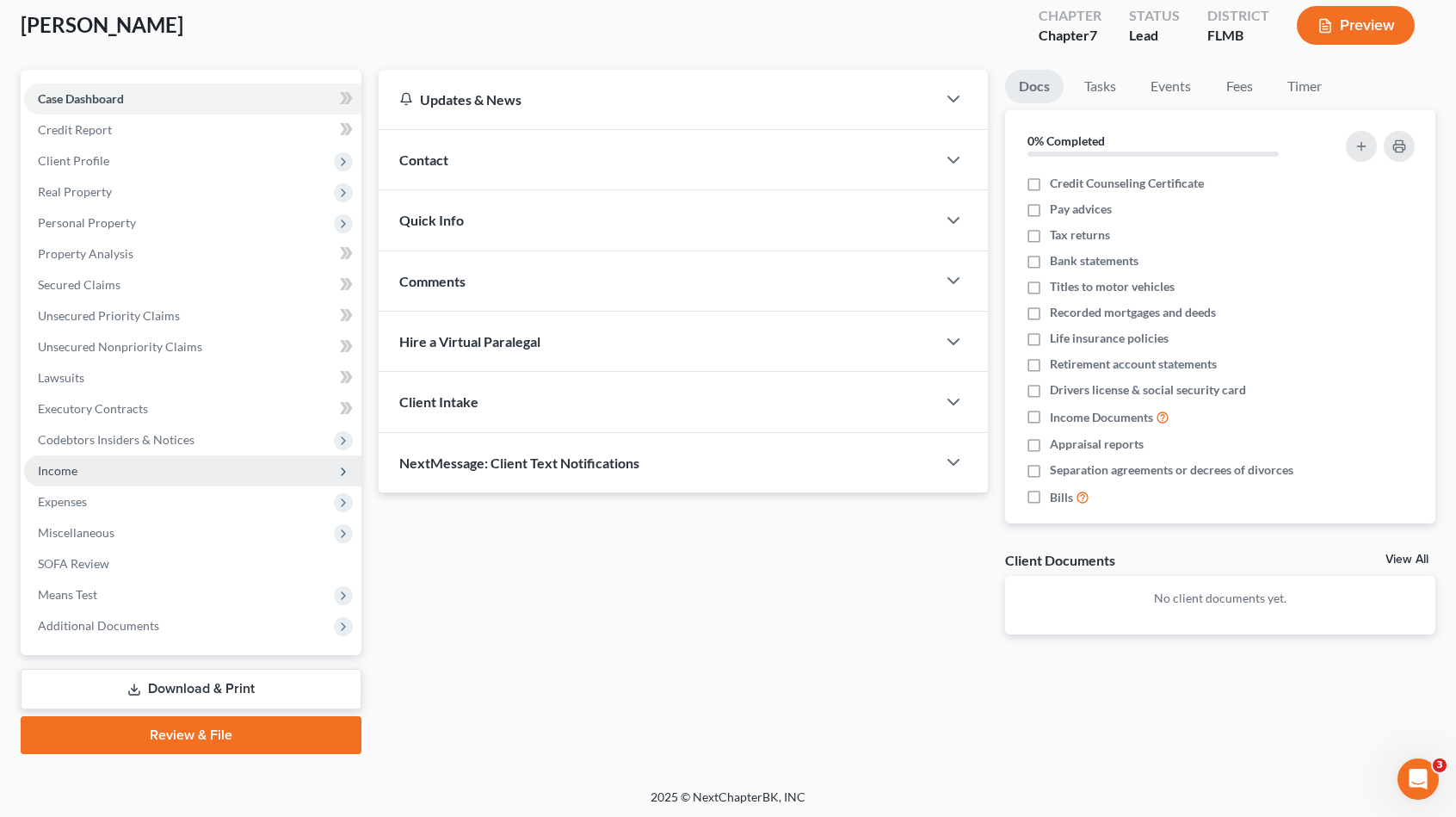
click at [117, 476] on span "Income" at bounding box center [192, 470] width 338 height 31
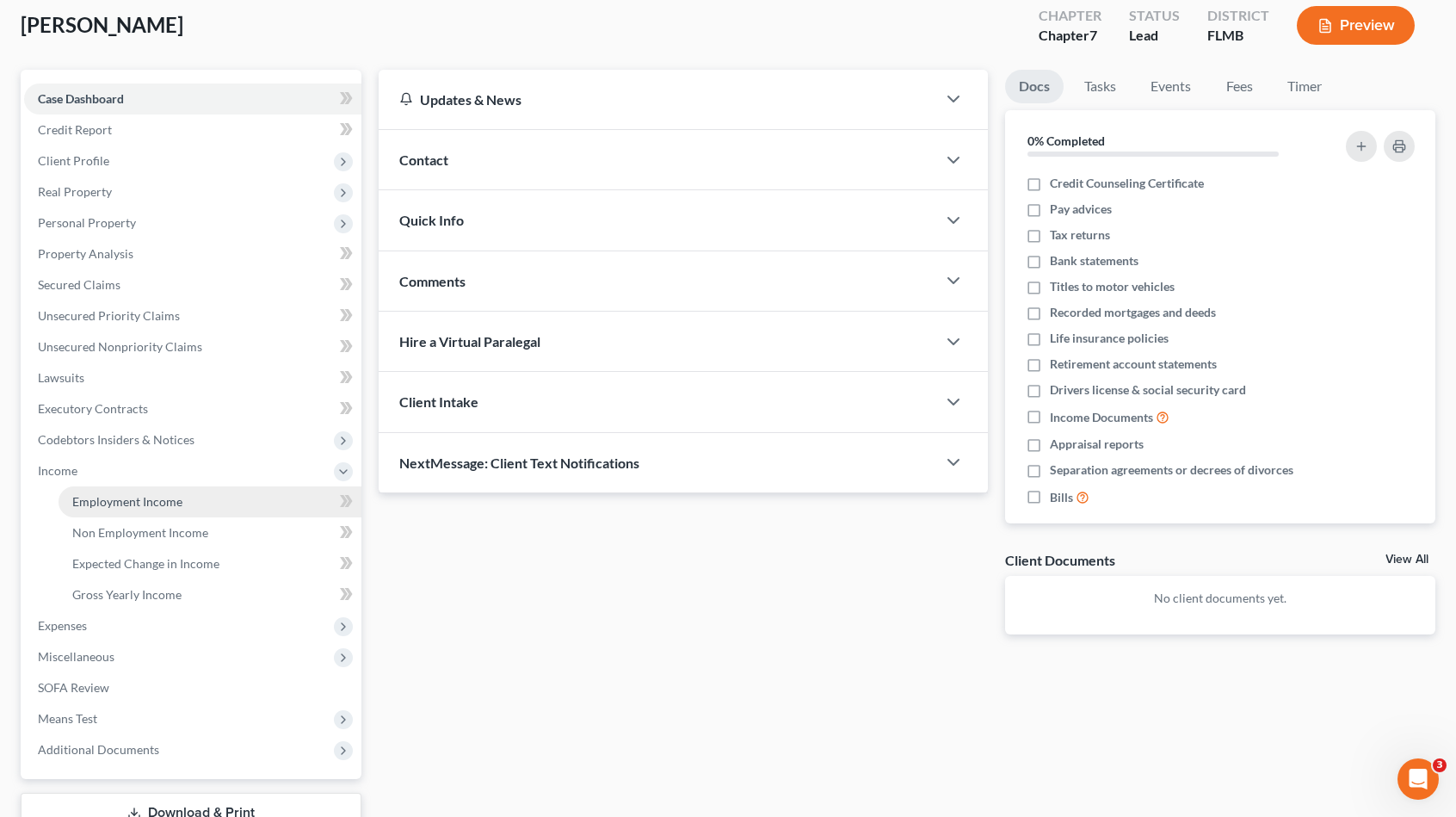
click at [126, 504] on span "Employment Income" at bounding box center [127, 501] width 110 height 15
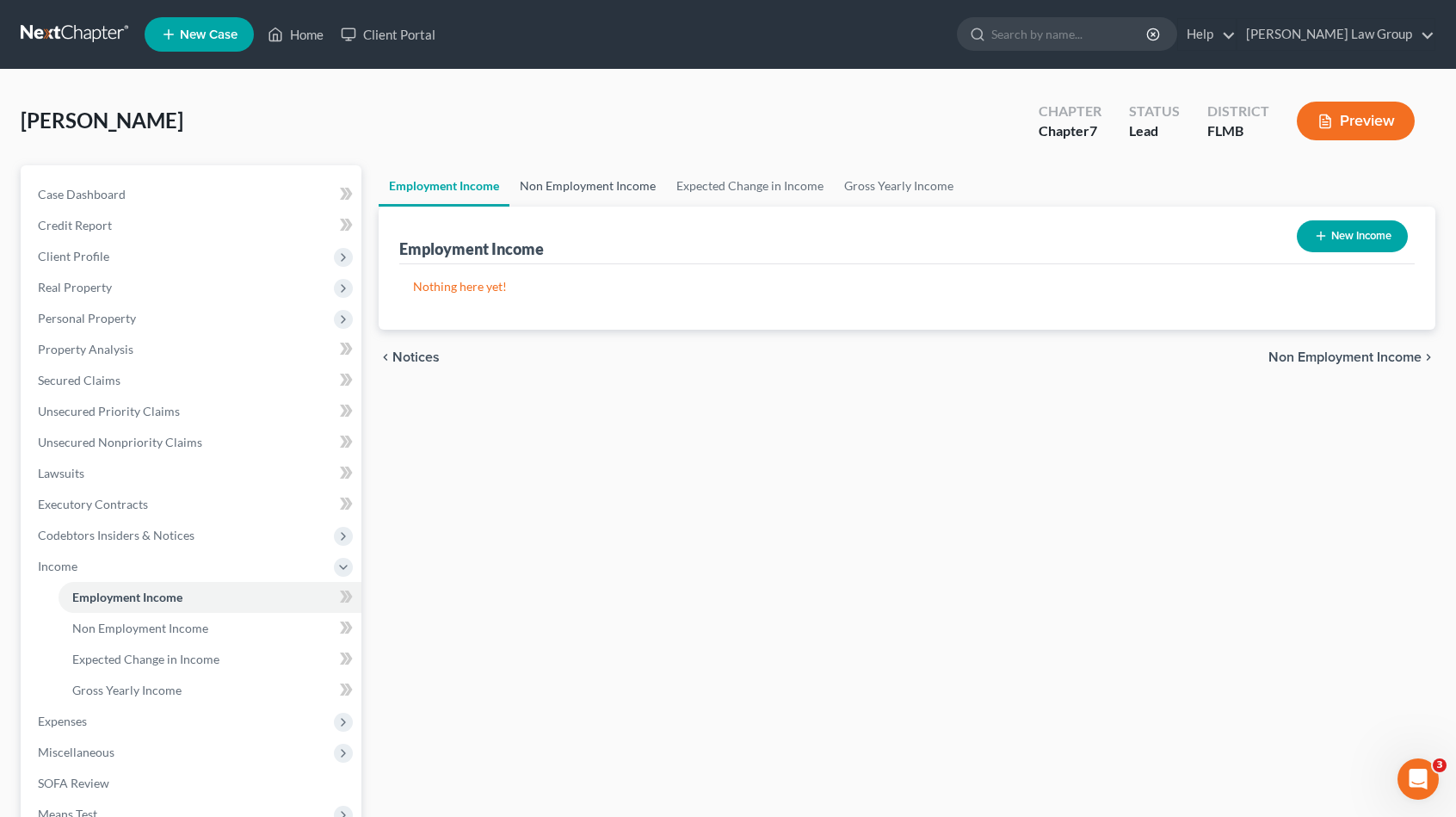
click at [594, 187] on link "Non Employment Income" at bounding box center [588, 186] width 156 height 42
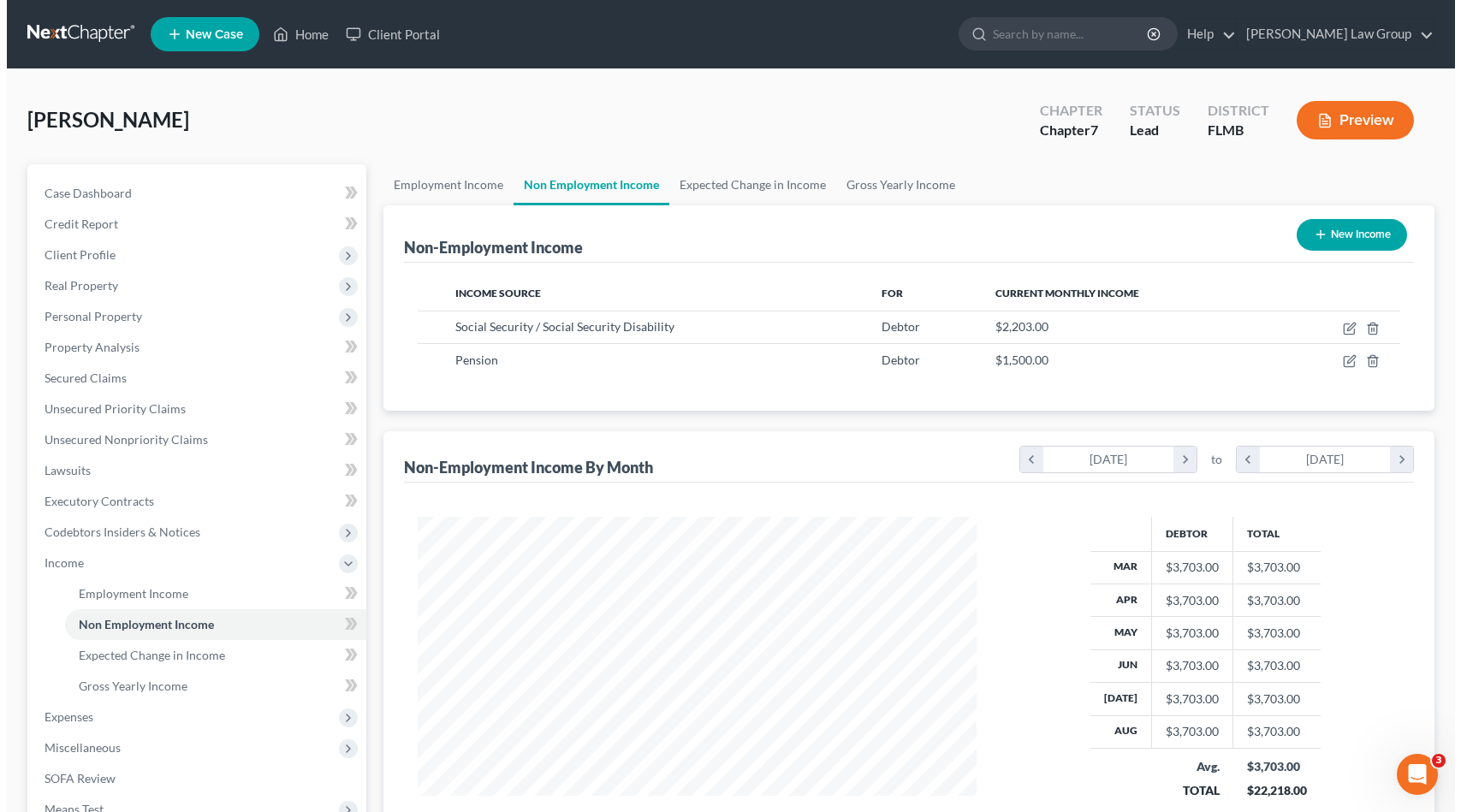
scroll to position [305, 593]
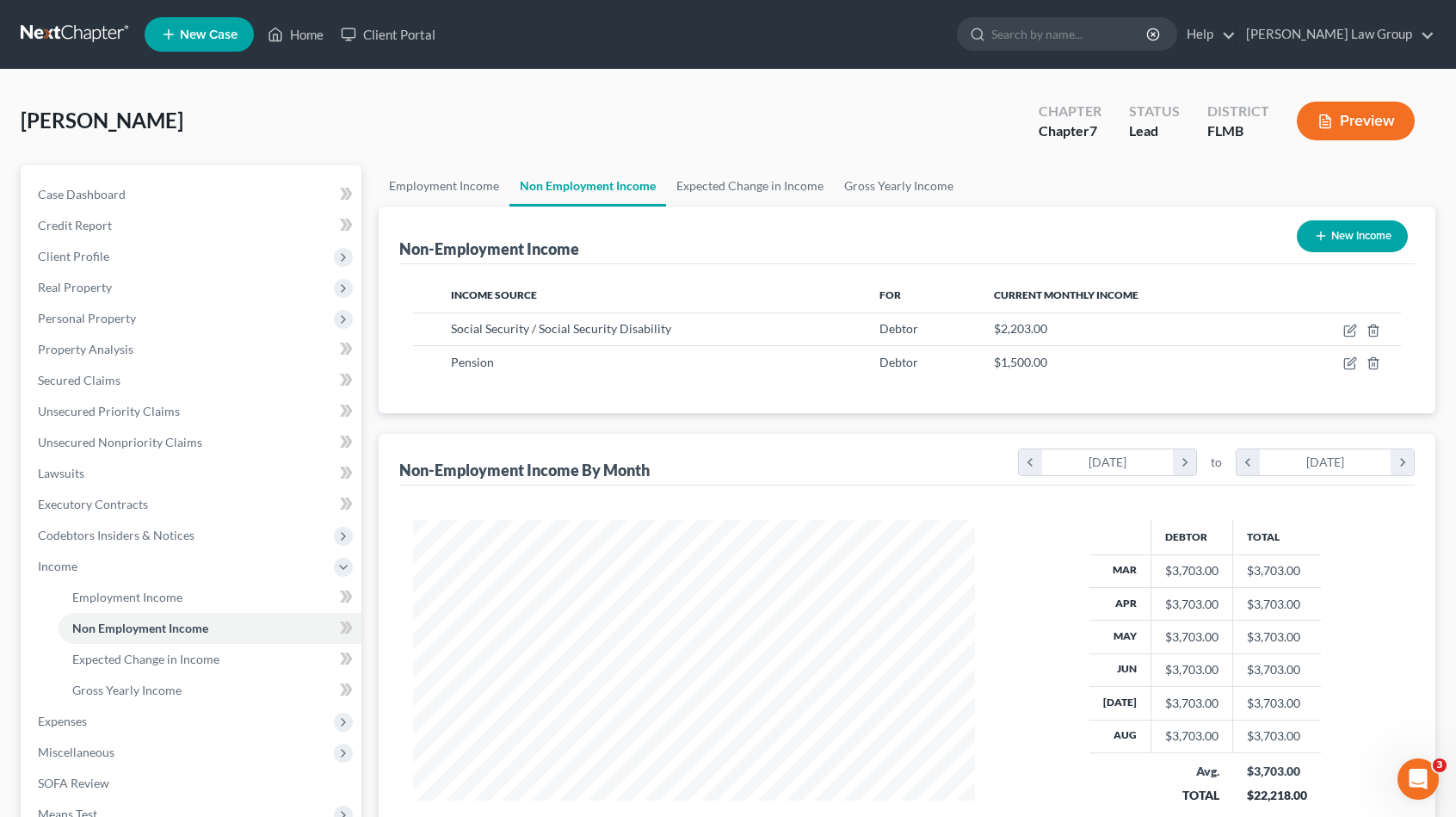
drag, startPoint x: 243, startPoint y: 95, endPoint x: 241, endPoint y: 103, distance: 8.2
click at [242, 96] on div "Mealy, Kathi Upgraded Chapter Chapter 7 Status Lead District FLMB Preview" at bounding box center [728, 128] width 1414 height 75
click at [128, 378] on link "Secured Claims" at bounding box center [192, 380] width 338 height 31
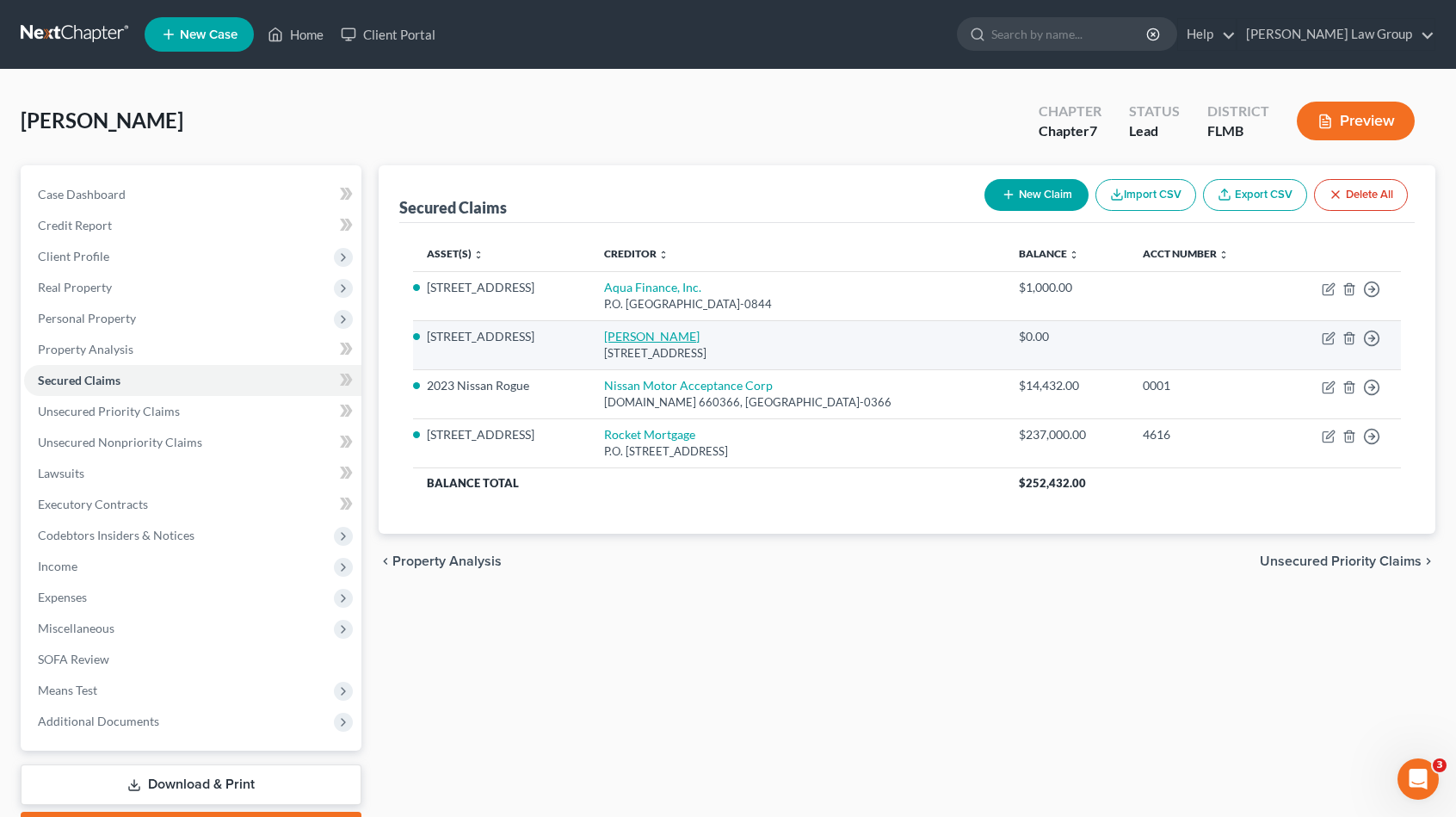
click at [685, 337] on link "Jesse Collins" at bounding box center [651, 336] width 96 height 15
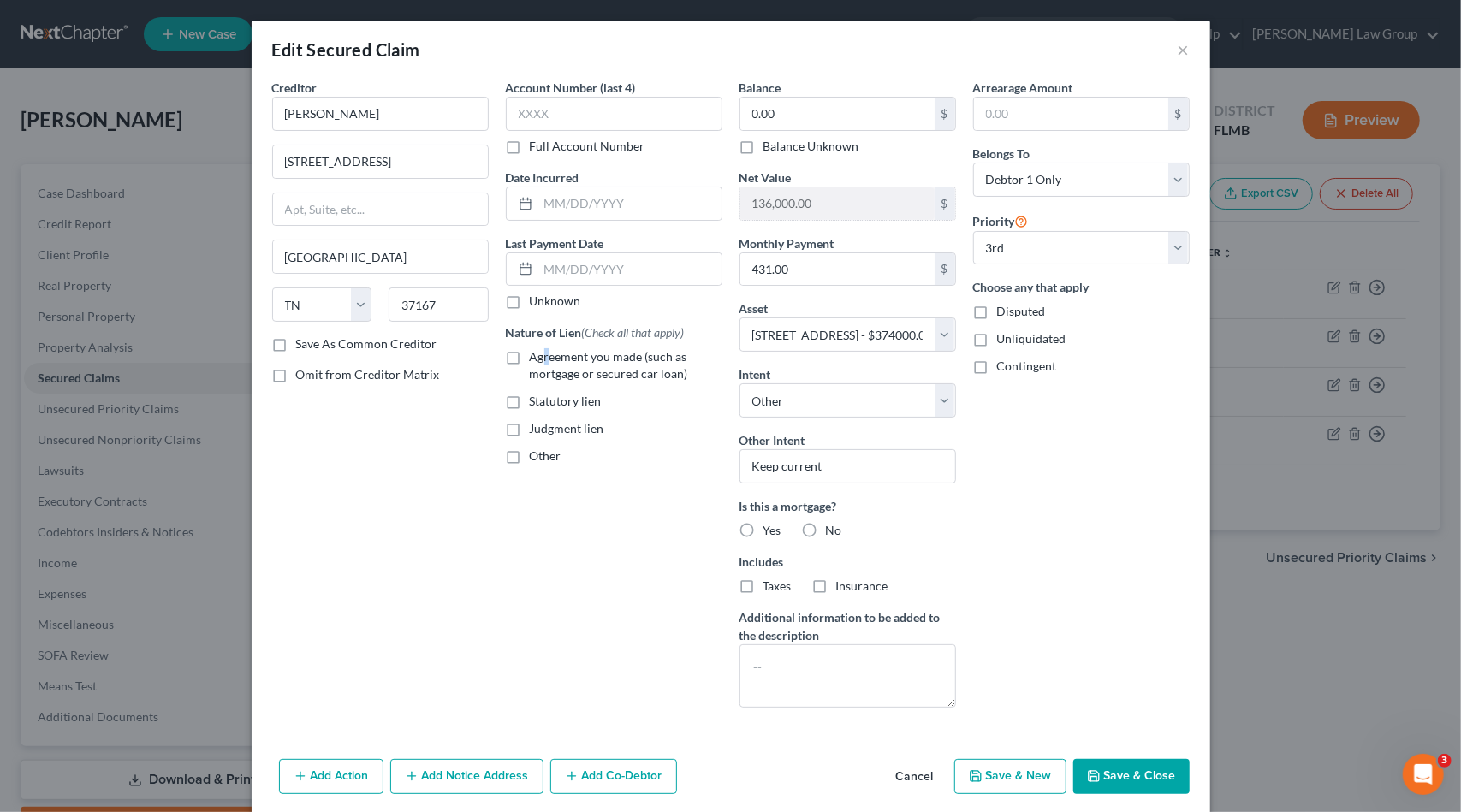
click at [540, 360] on span "Agreement you made (such as mortgage or secured car loan)" at bounding box center [608, 365] width 159 height 31
click at [530, 359] on label "Agreement you made (such as mortgage or secured car loan)" at bounding box center [626, 365] width 193 height 34
click at [537, 359] on input "Agreement you made (such as mortgage or secured car loan)" at bounding box center [541, 353] width 11 height 11
click at [1109, 770] on button "Save & Close" at bounding box center [1131, 777] width 116 height 36
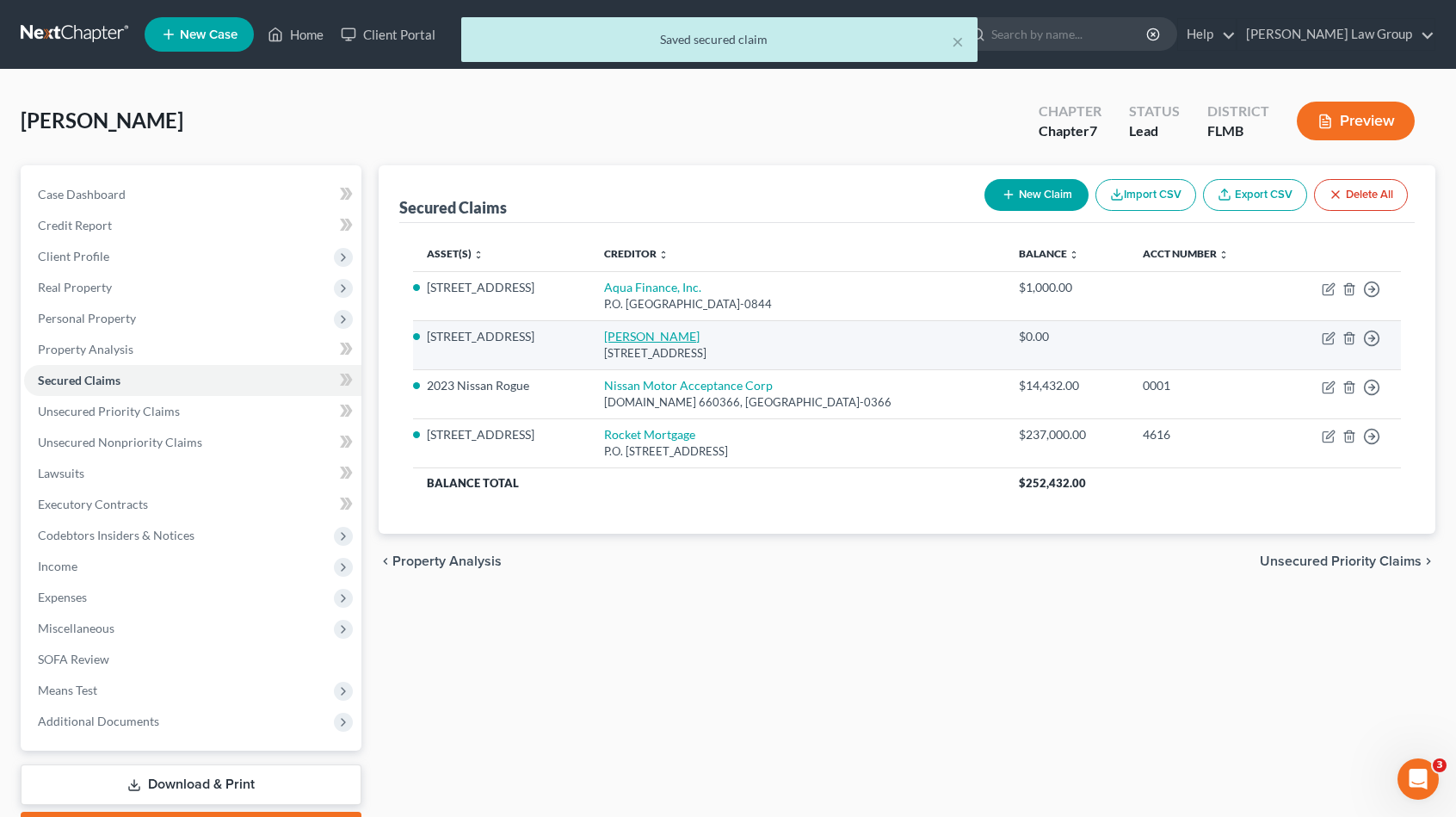
click at [683, 337] on link "Jesse Collins" at bounding box center [651, 336] width 96 height 15
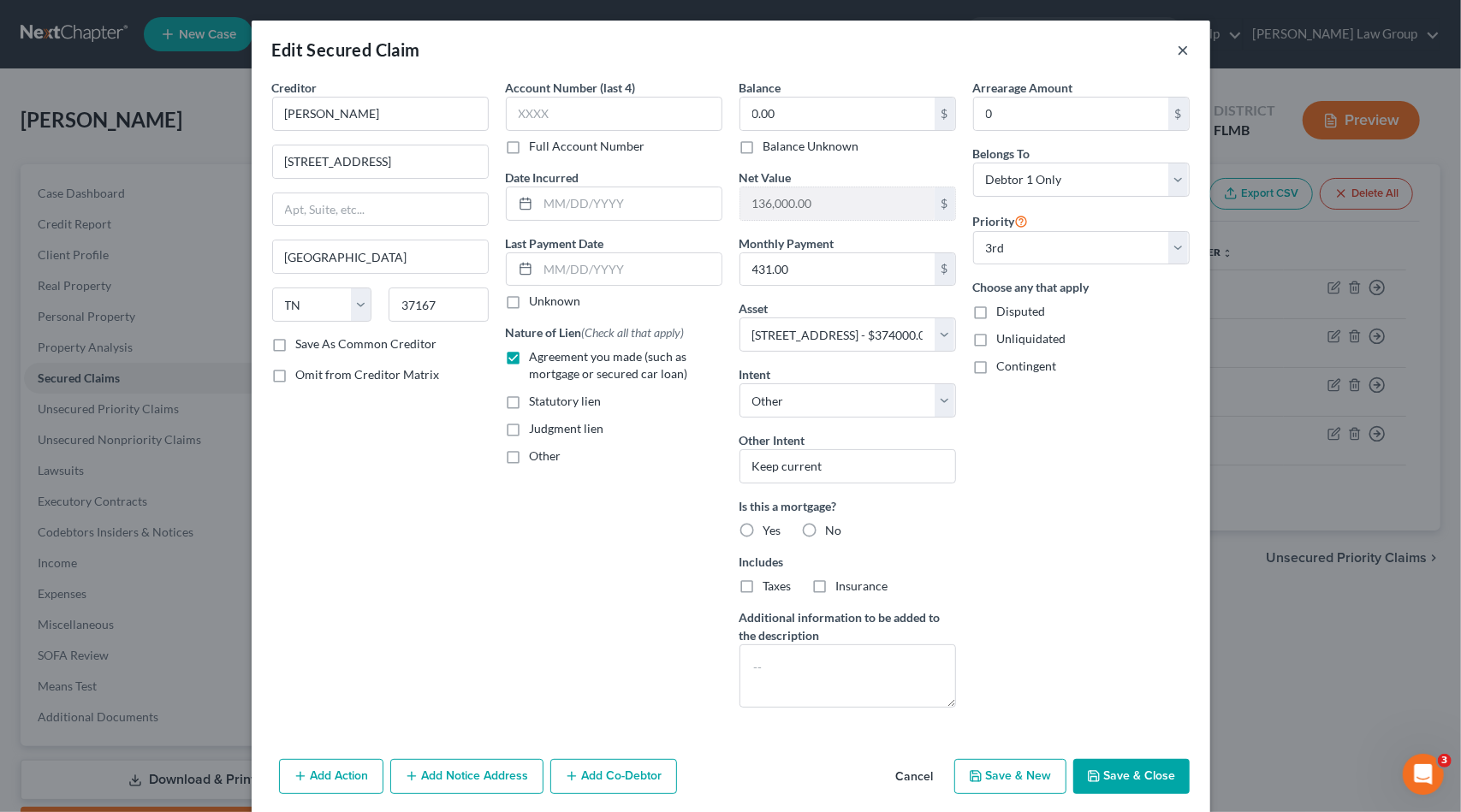
click at [1179, 49] on button "×" at bounding box center [1183, 49] width 12 height 21
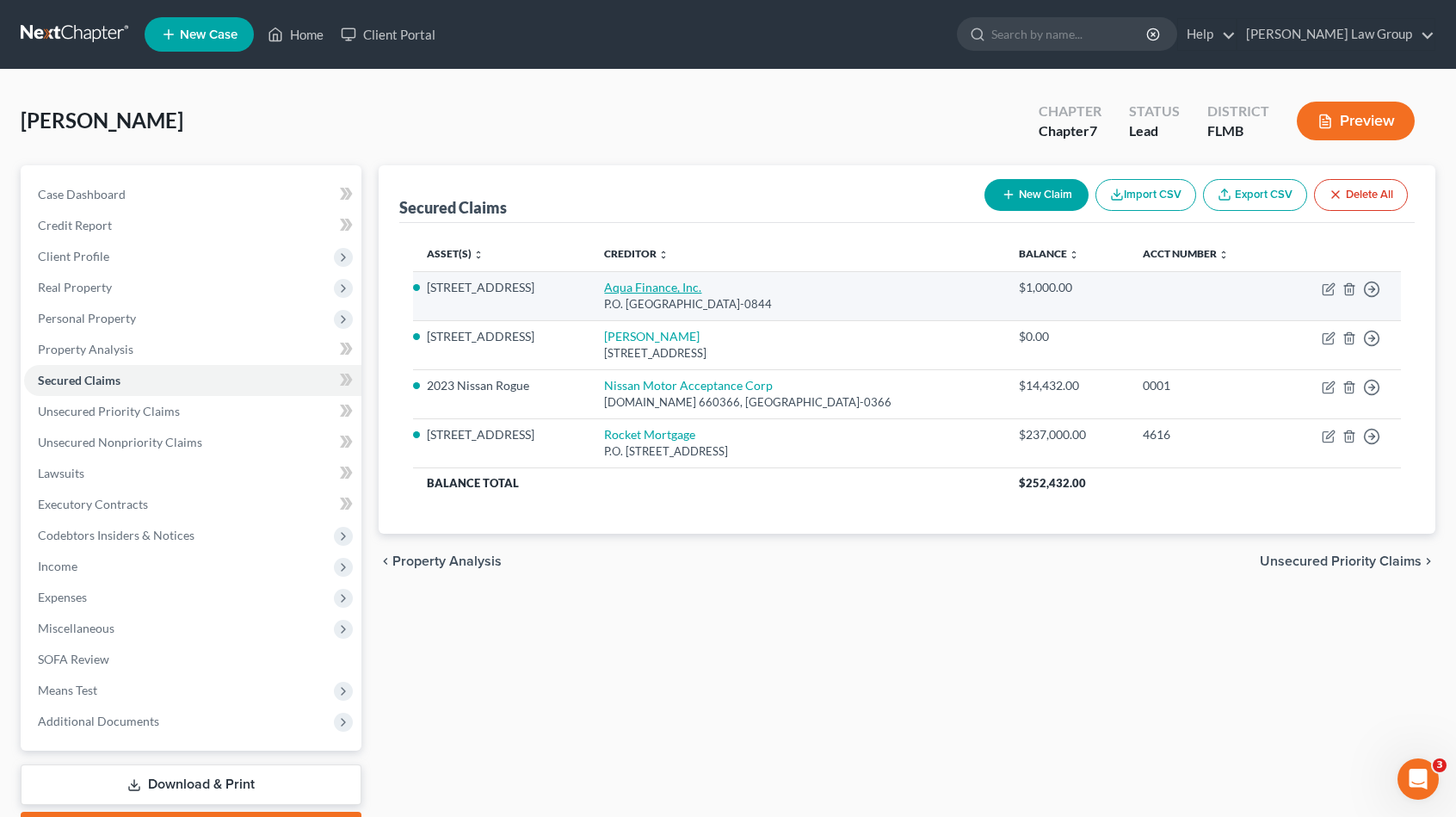
click at [676, 287] on link "Aqua Finance, Inc." at bounding box center [652, 287] width 97 height 15
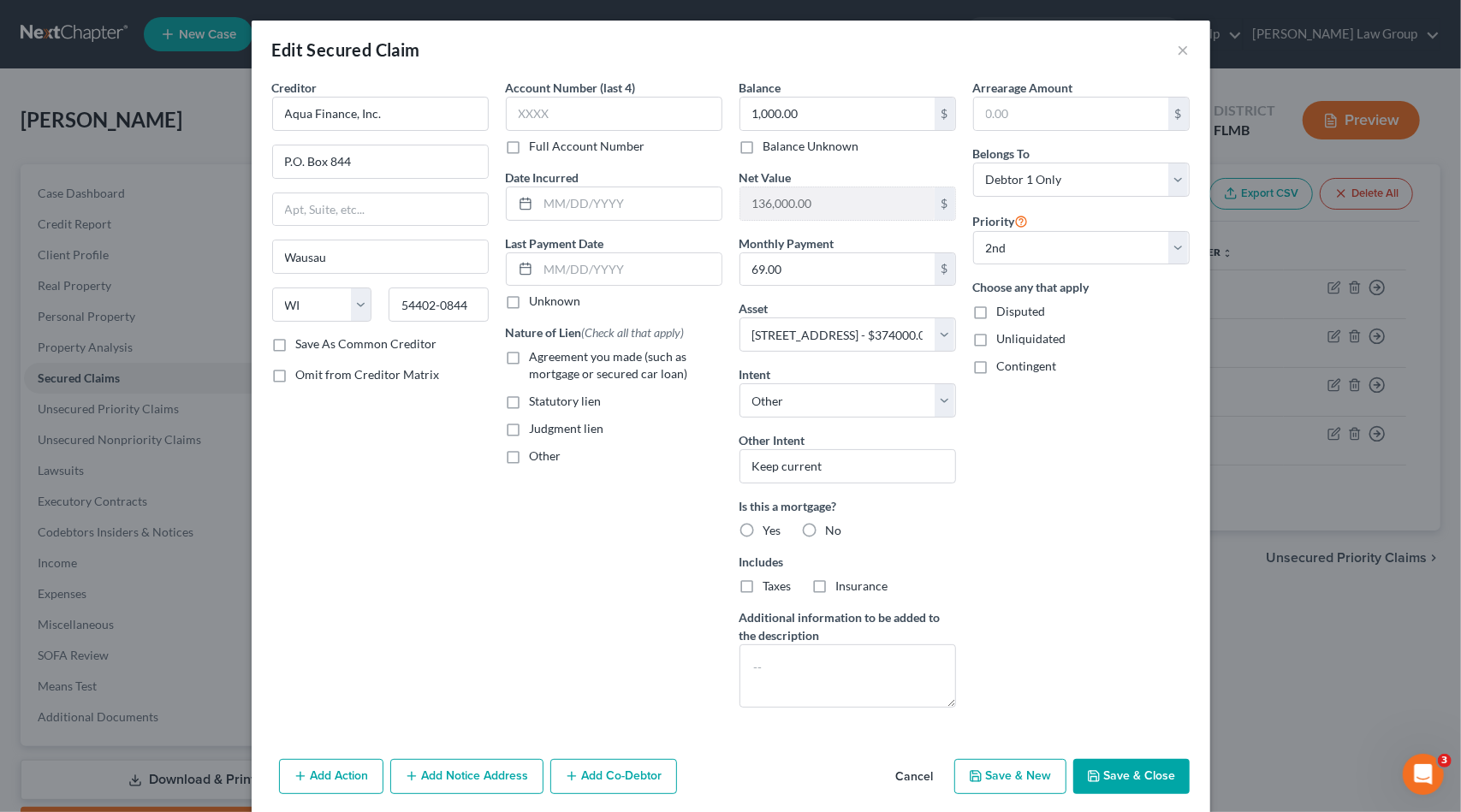
click at [530, 357] on label "Agreement you made (such as mortgage or secured car loan)" at bounding box center [626, 365] width 193 height 34
click at [537, 357] on input "Agreement you made (such as mortgage or secured car loan)" at bounding box center [541, 353] width 11 height 11
click at [826, 526] on label "No" at bounding box center [834, 530] width 17 height 17
click at [833, 526] on input "No" at bounding box center [838, 527] width 11 height 11
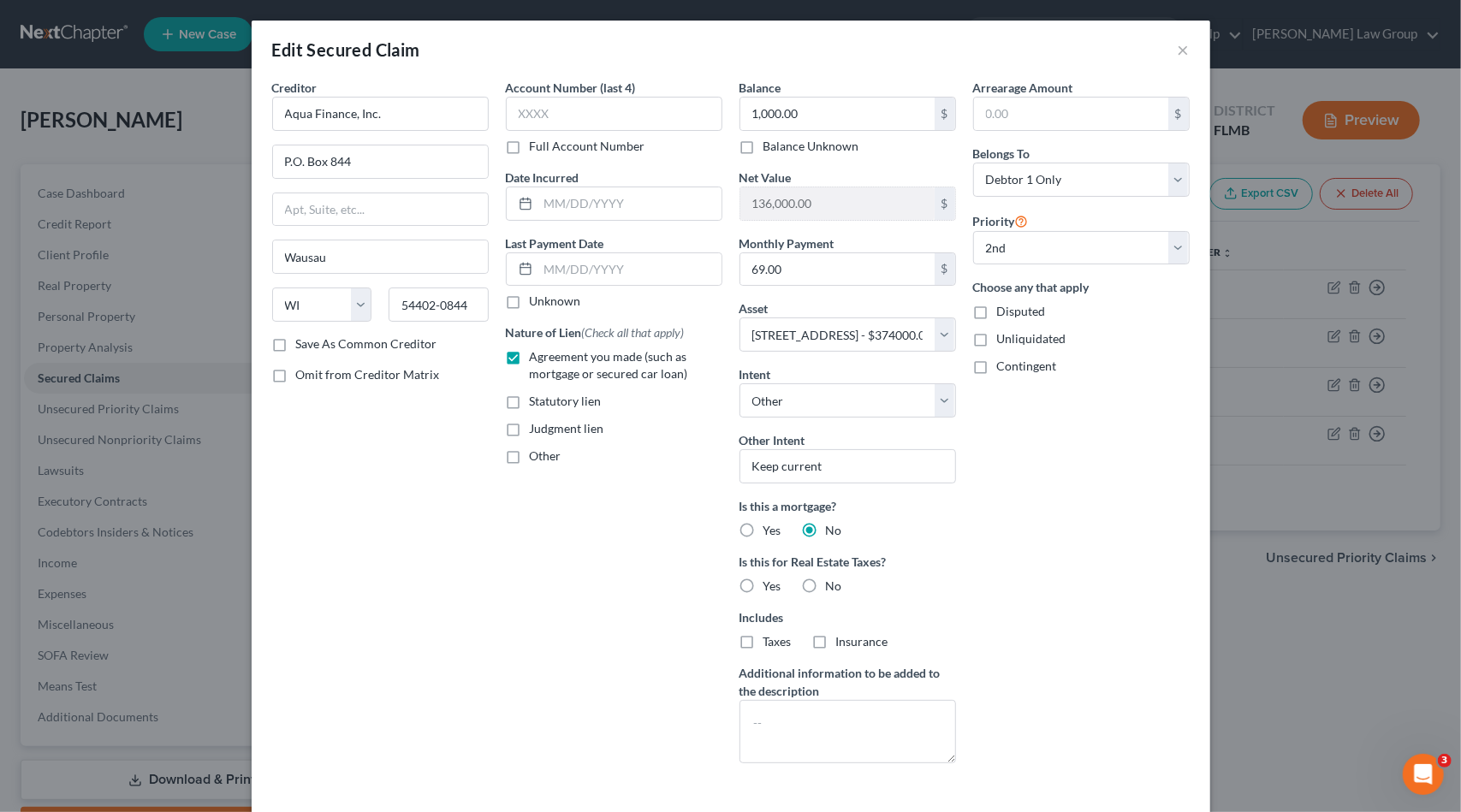
click at [826, 581] on label "No" at bounding box center [834, 586] width 17 height 17
click at [833, 581] on input "No" at bounding box center [838, 583] width 11 height 11
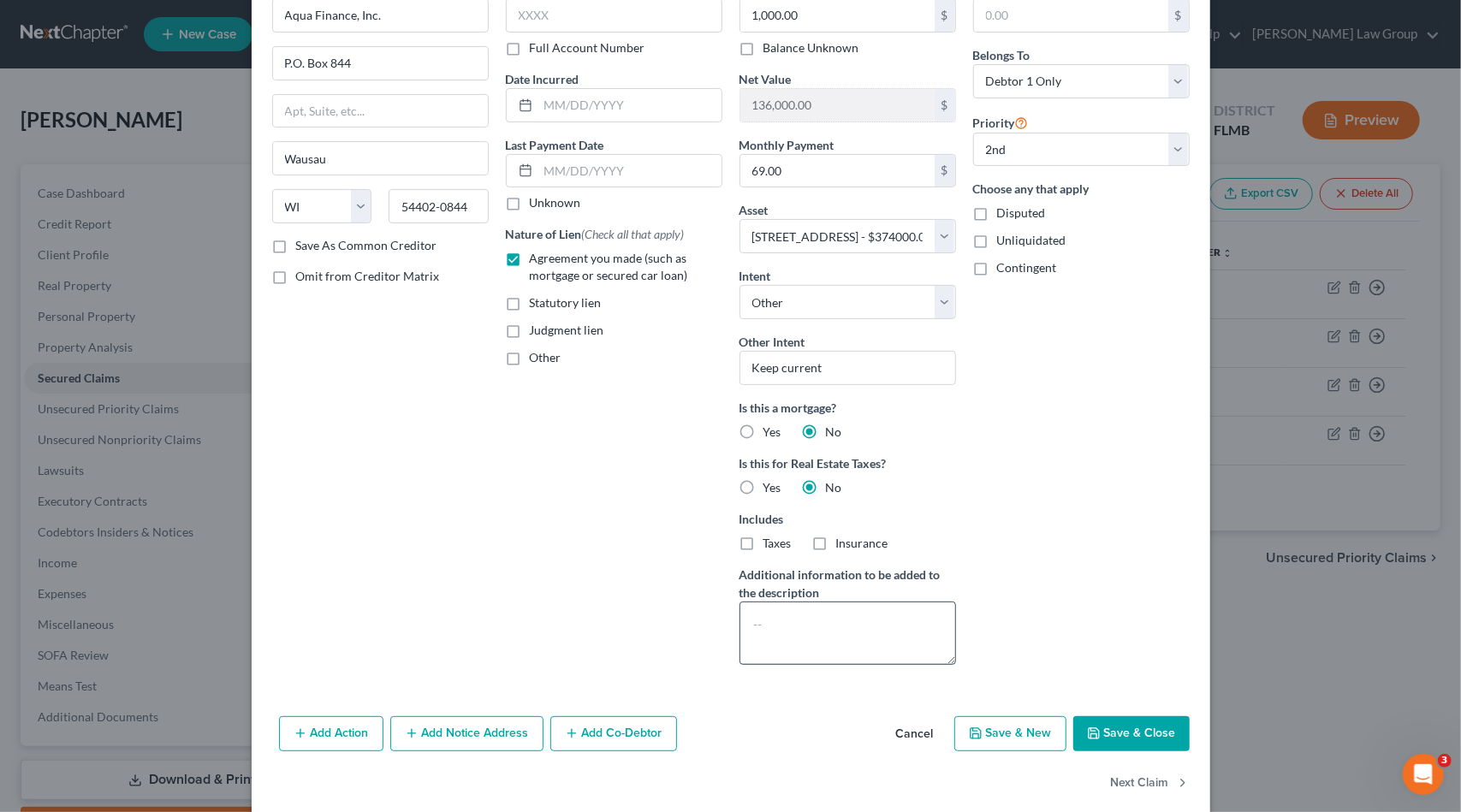
scroll to position [116, 0]
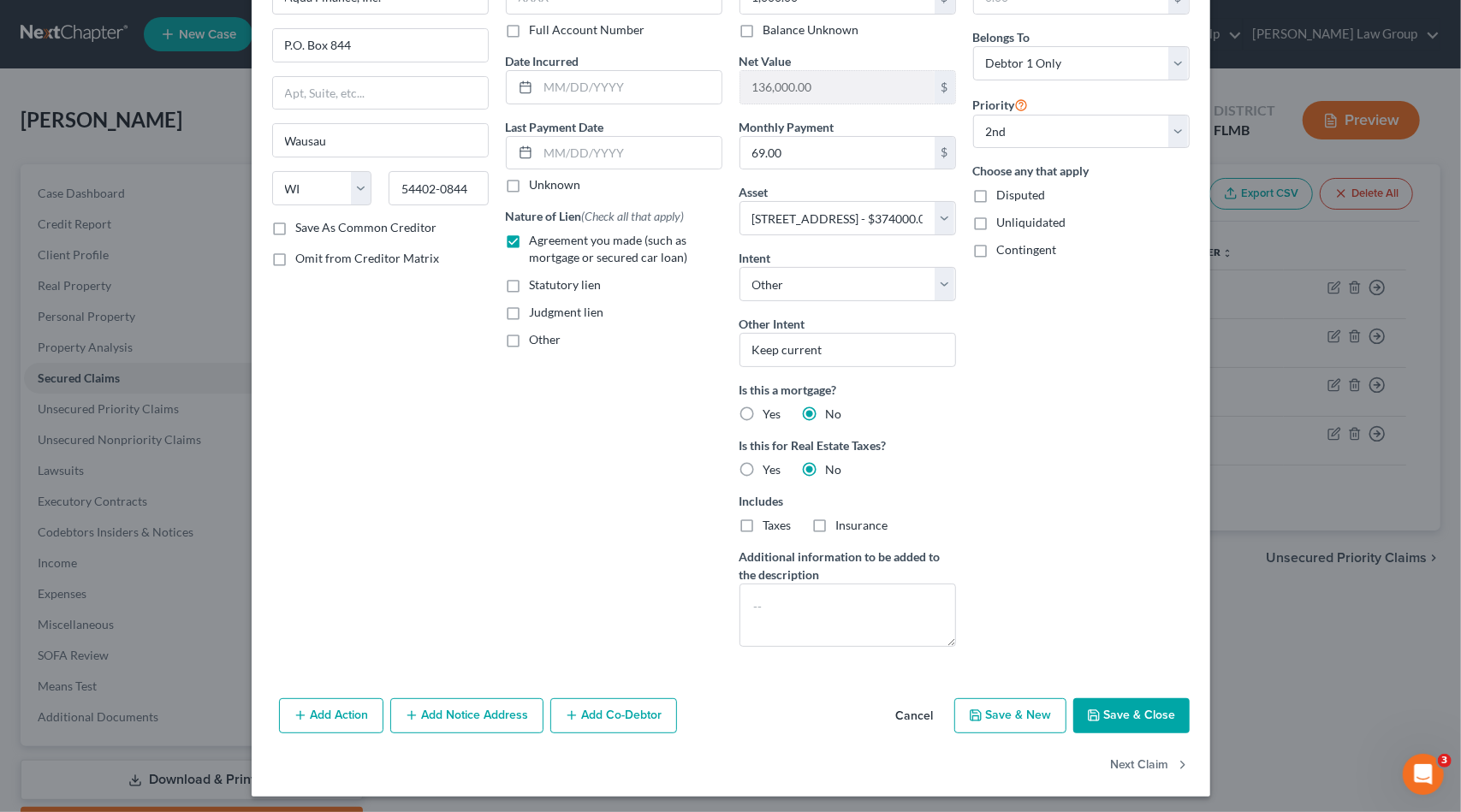
click at [1101, 710] on button "Save & Close" at bounding box center [1131, 717] width 116 height 36
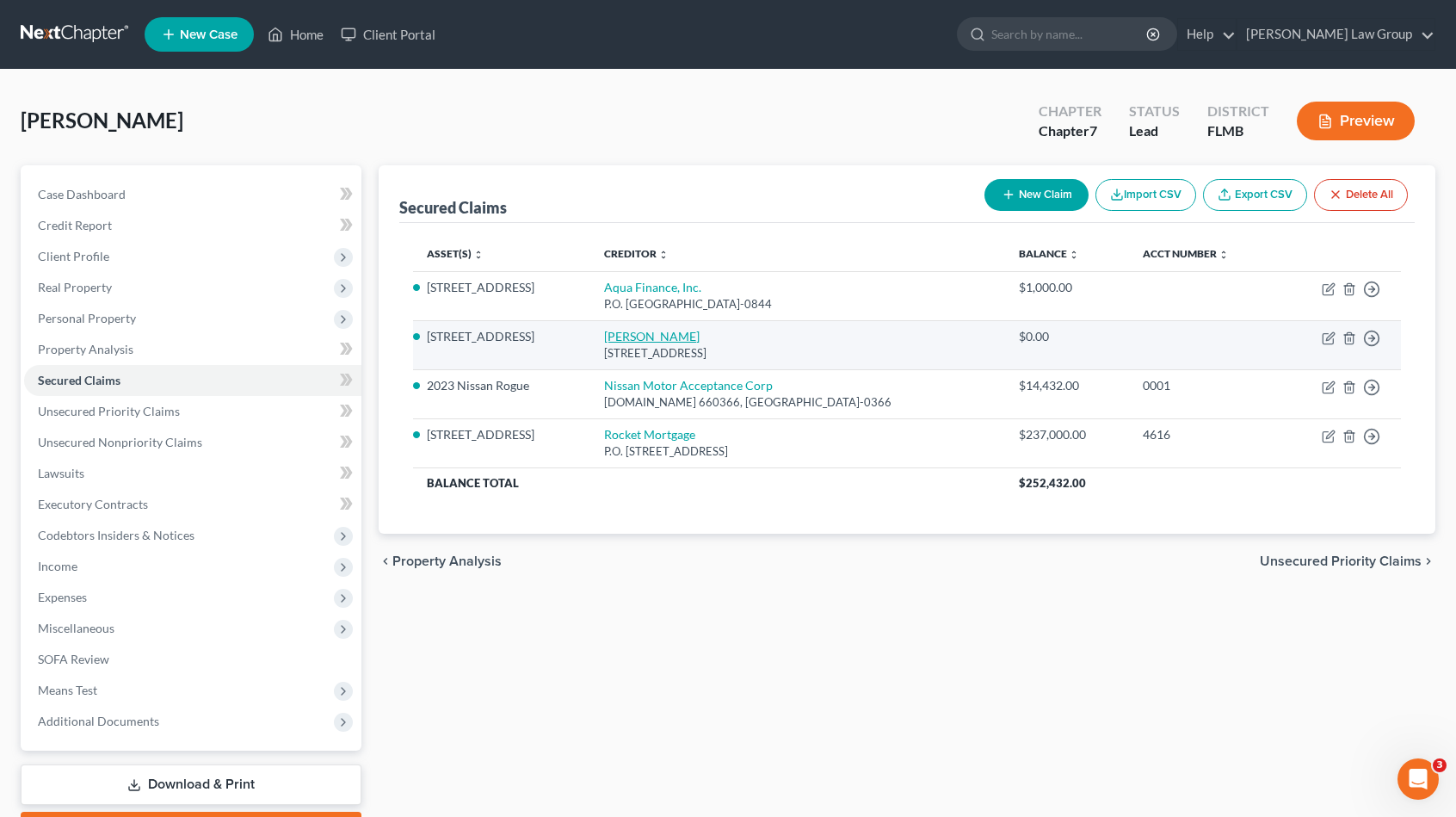
click at [696, 337] on link "Jesse Collins" at bounding box center [651, 336] width 96 height 15
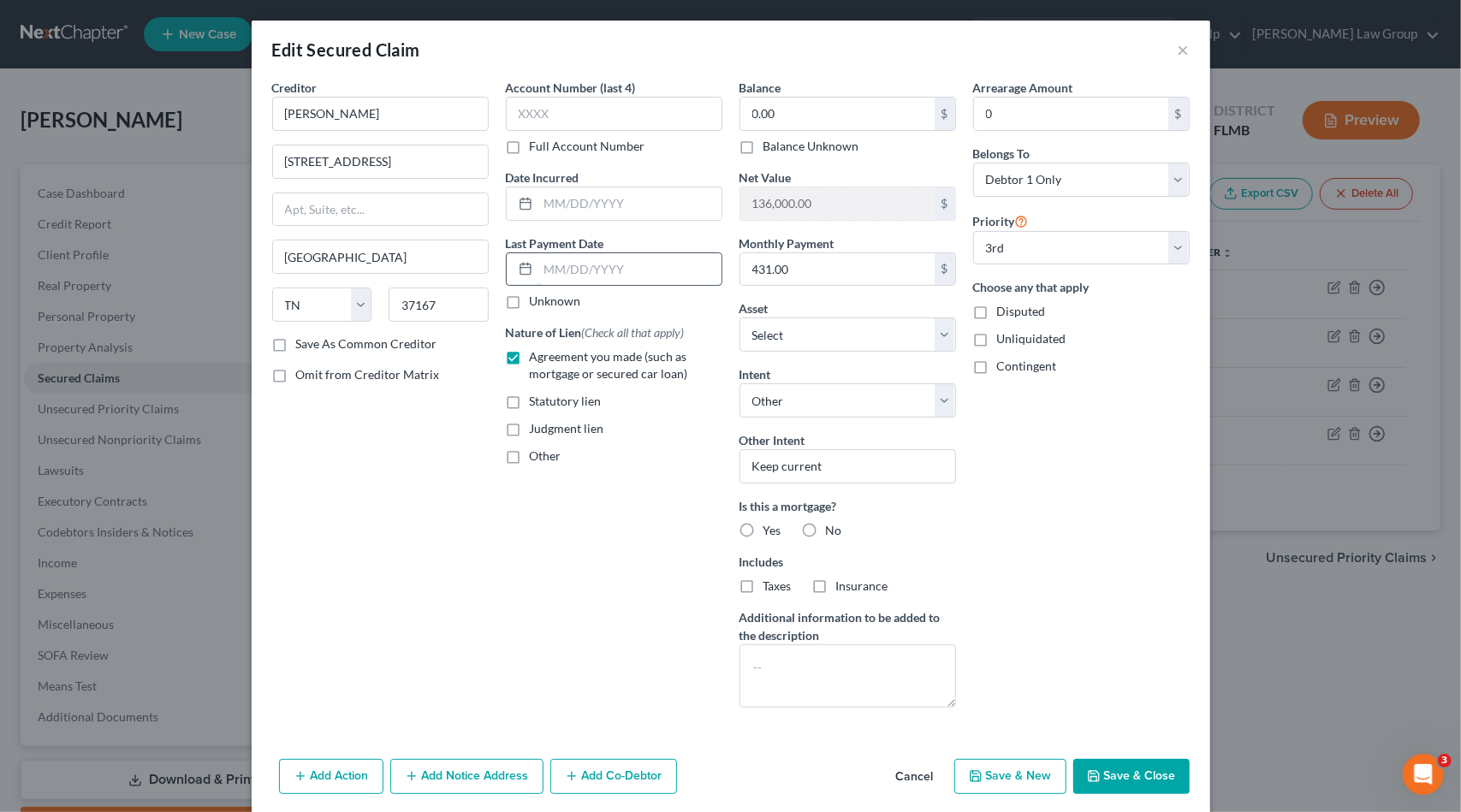
click at [614, 266] on input "text" at bounding box center [630, 269] width 183 height 32
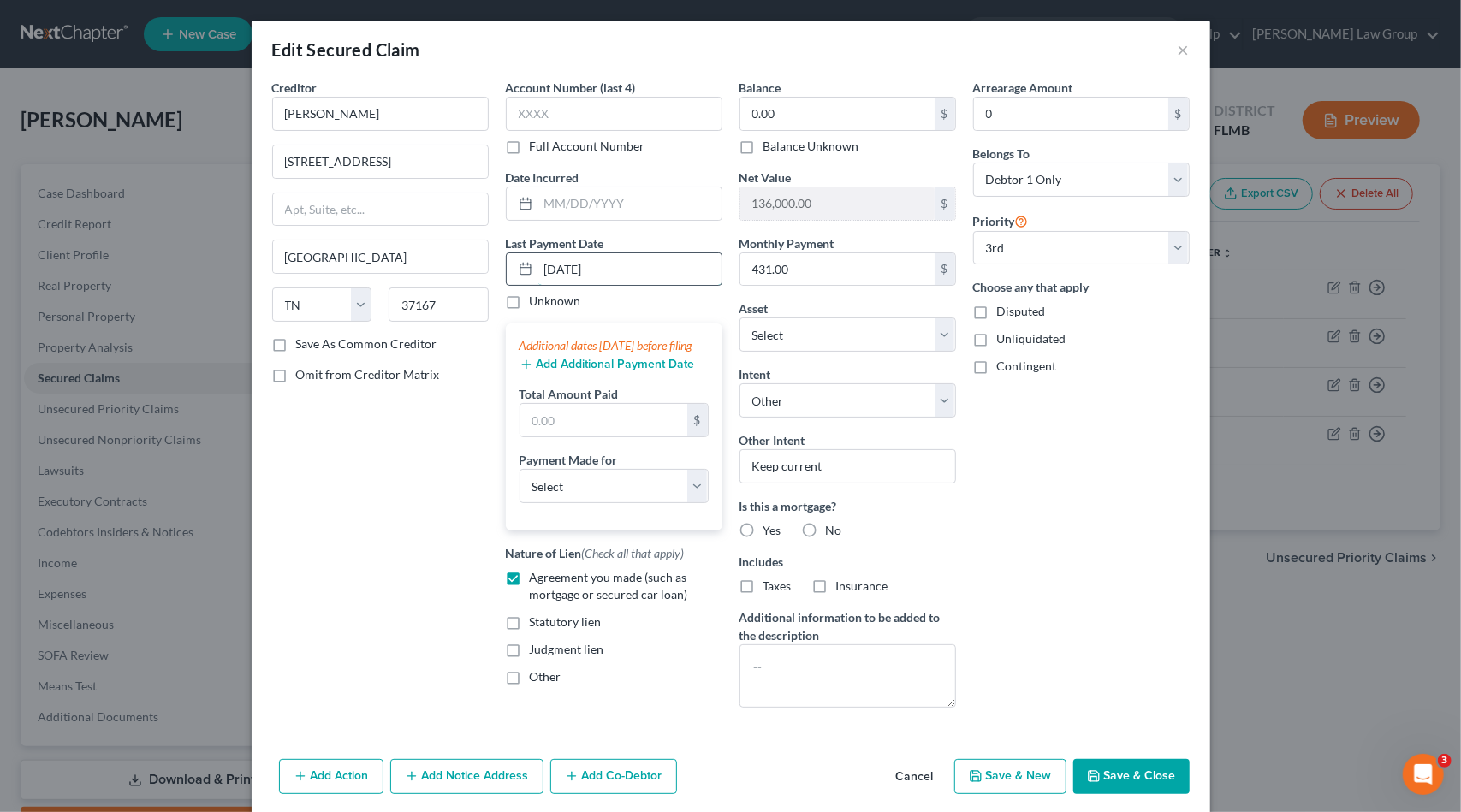
drag, startPoint x: 625, startPoint y: 266, endPoint x: 547, endPoint y: 256, distance: 78.6
click at [522, 260] on div "09/05/2025" at bounding box center [614, 270] width 217 height 34
click at [587, 371] on button "Add Additional Payment Date" at bounding box center [607, 364] width 175 height 14
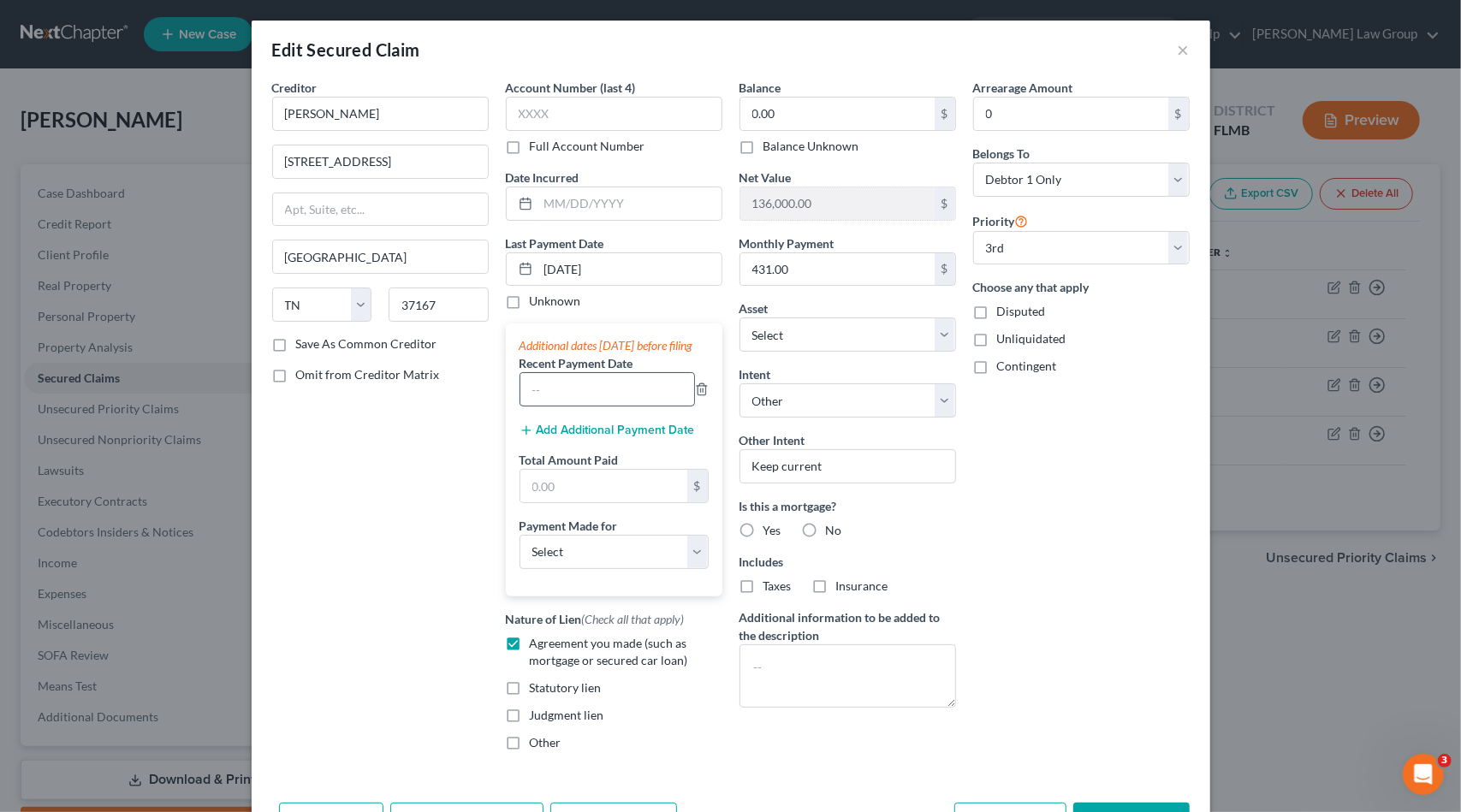
click at [580, 403] on input "text" at bounding box center [607, 389] width 174 height 32
paste input "09/05/2025"
click at [568, 437] on button "Add Additional Payment Date" at bounding box center [607, 430] width 175 height 14
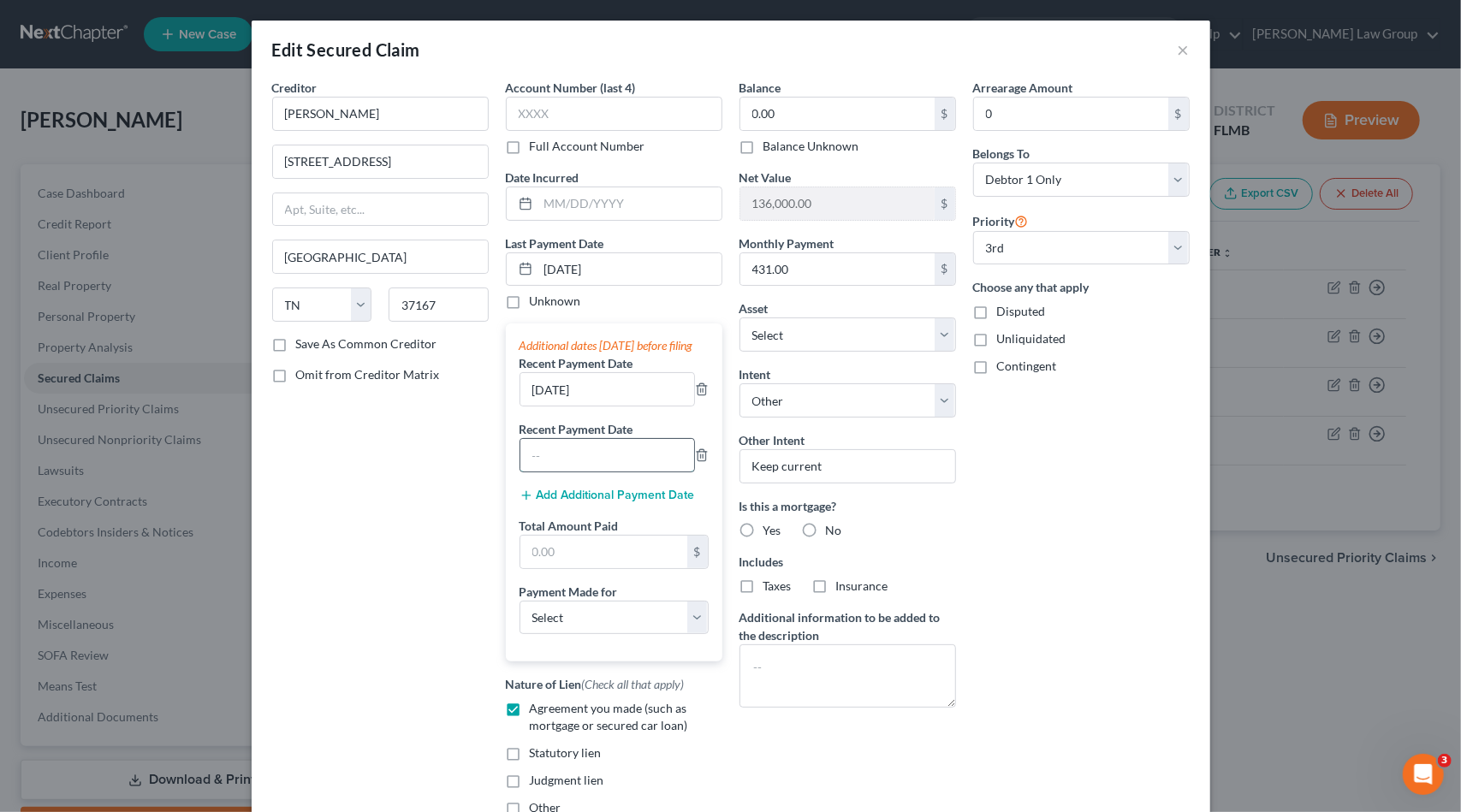
click at [567, 468] on input "text" at bounding box center [607, 455] width 174 height 32
paste input "09/05/2025"
click at [535, 404] on input "09/05/2025" at bounding box center [607, 389] width 174 height 32
click at [539, 469] on input "09/05/2025" at bounding box center [607, 455] width 174 height 32
click at [561, 565] on input "text" at bounding box center [604, 551] width 167 height 32
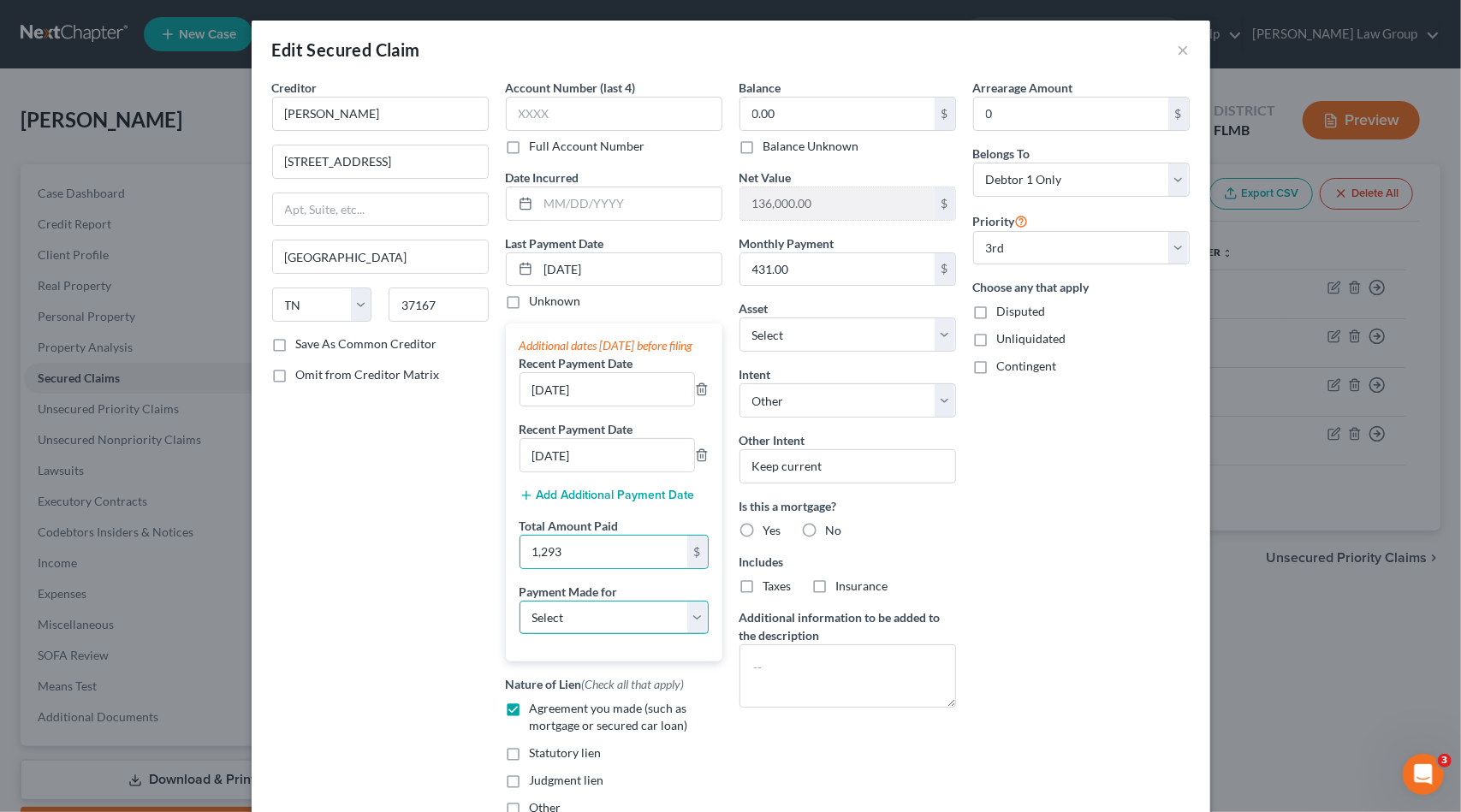
click at [567, 631] on select "Select Car Credit Card Loan Repayment Mortgage Other Suppliers Or Vendors" at bounding box center [614, 617] width 189 height 34
click at [520, 613] on select "Select Car Credit Card Loan Repayment Mortgage Other Suppliers Or Vendors" at bounding box center [614, 617] width 189 height 34
click at [764, 530] on label "Yes" at bounding box center [773, 530] width 18 height 17
click at [771, 530] on input "Yes" at bounding box center [776, 527] width 11 height 11
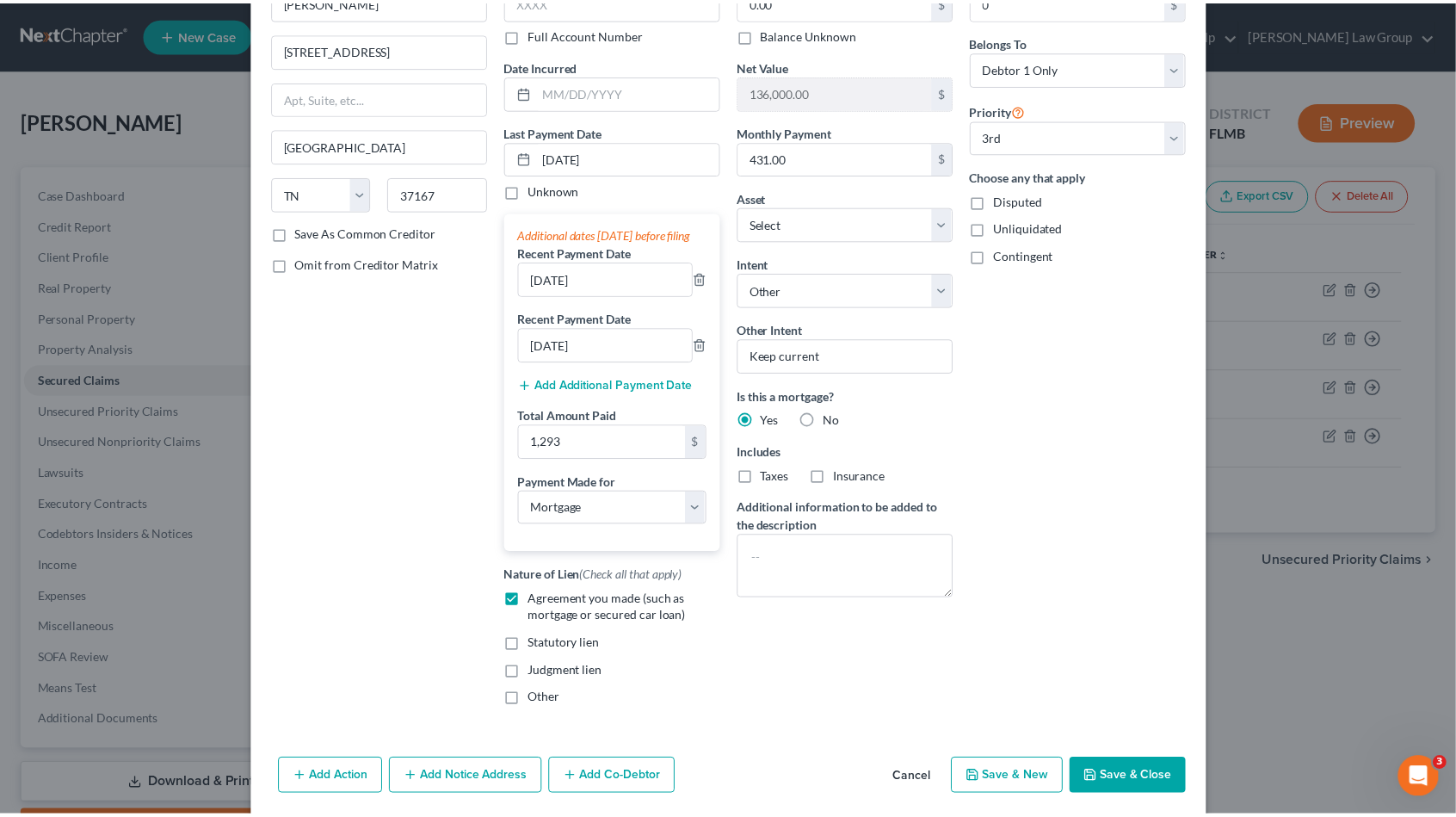
scroll to position [172, 0]
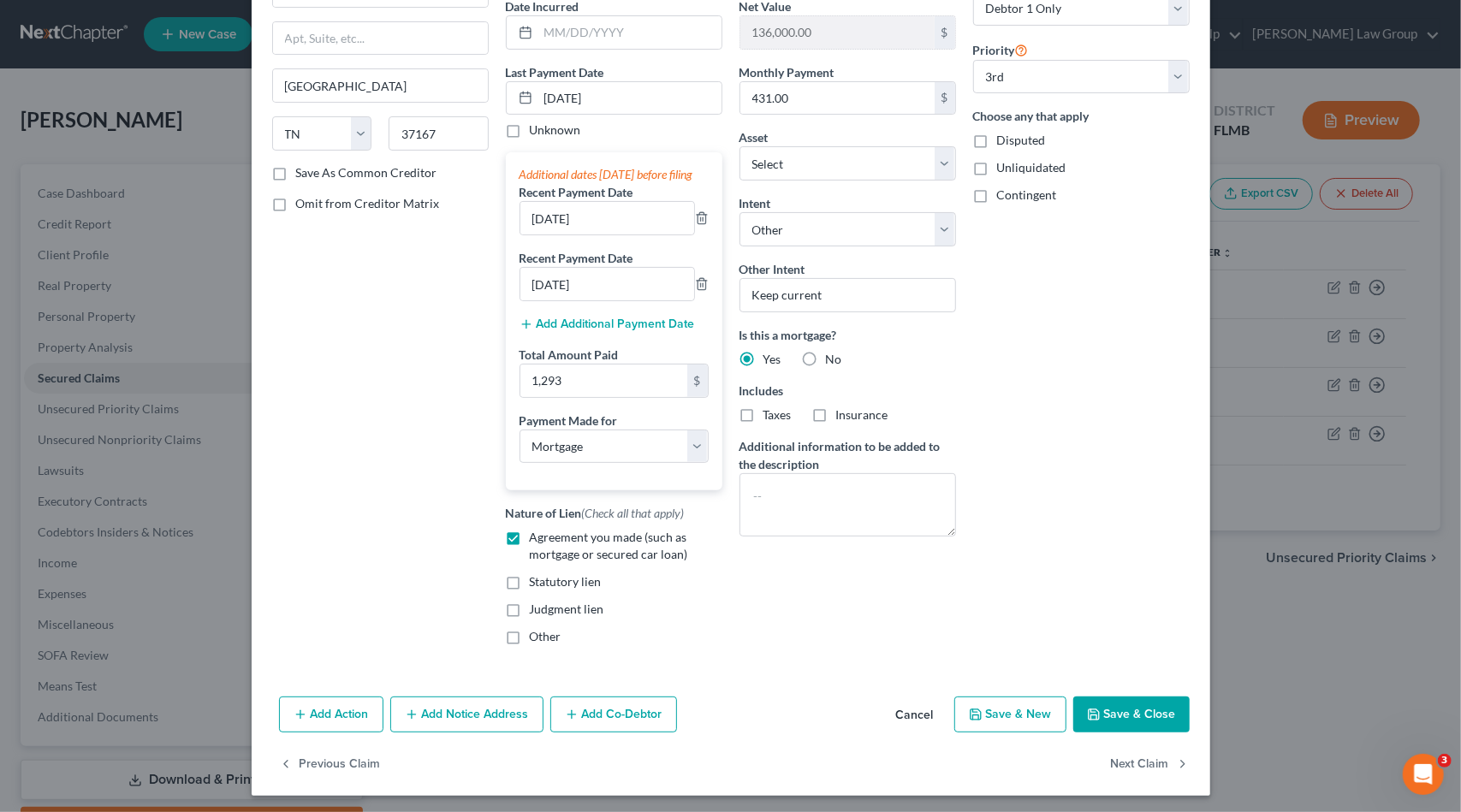
click at [1099, 719] on button "Save & Close" at bounding box center [1131, 715] width 116 height 36
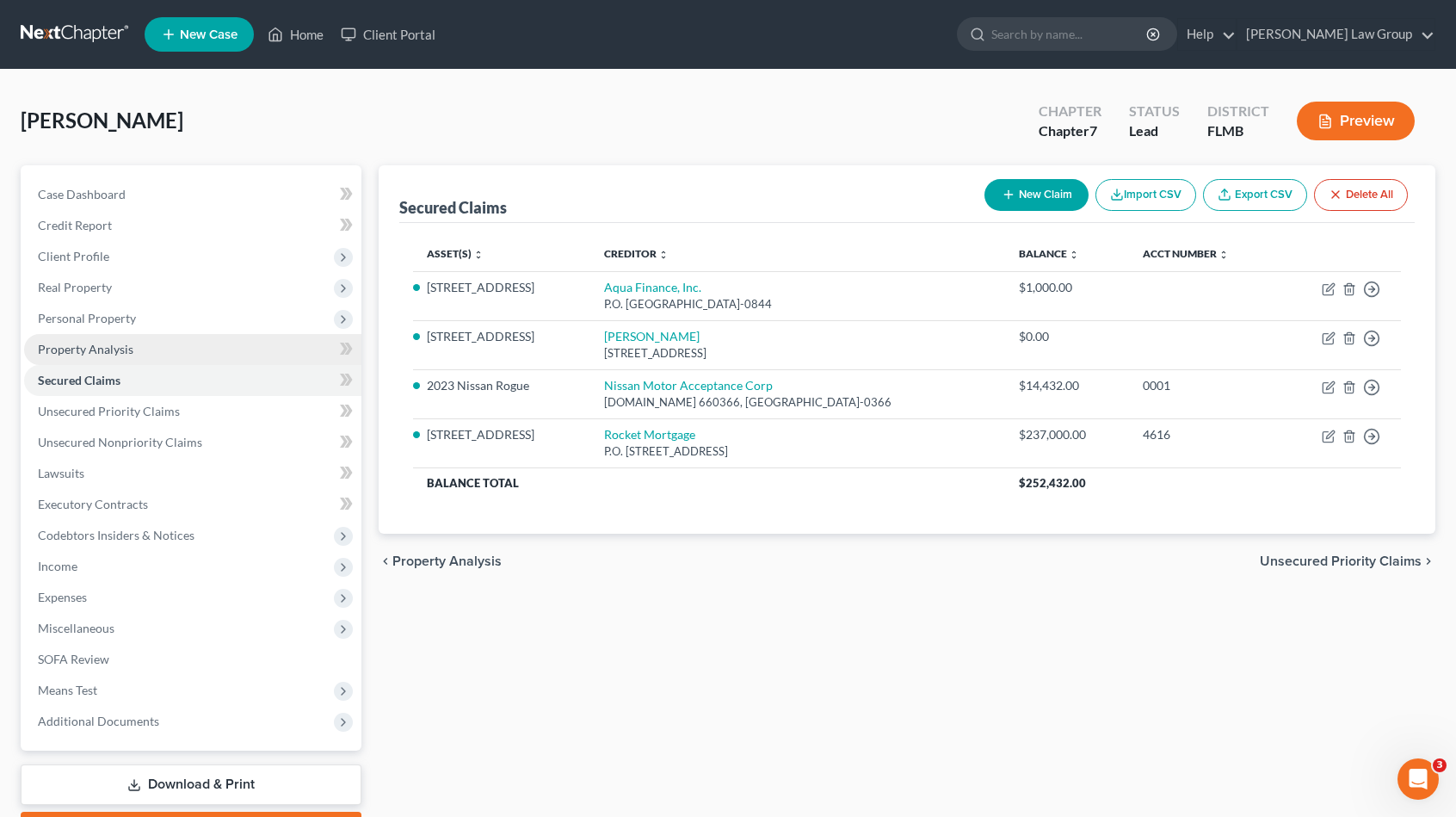
click at [172, 359] on link "Property Analysis" at bounding box center [192, 349] width 338 height 31
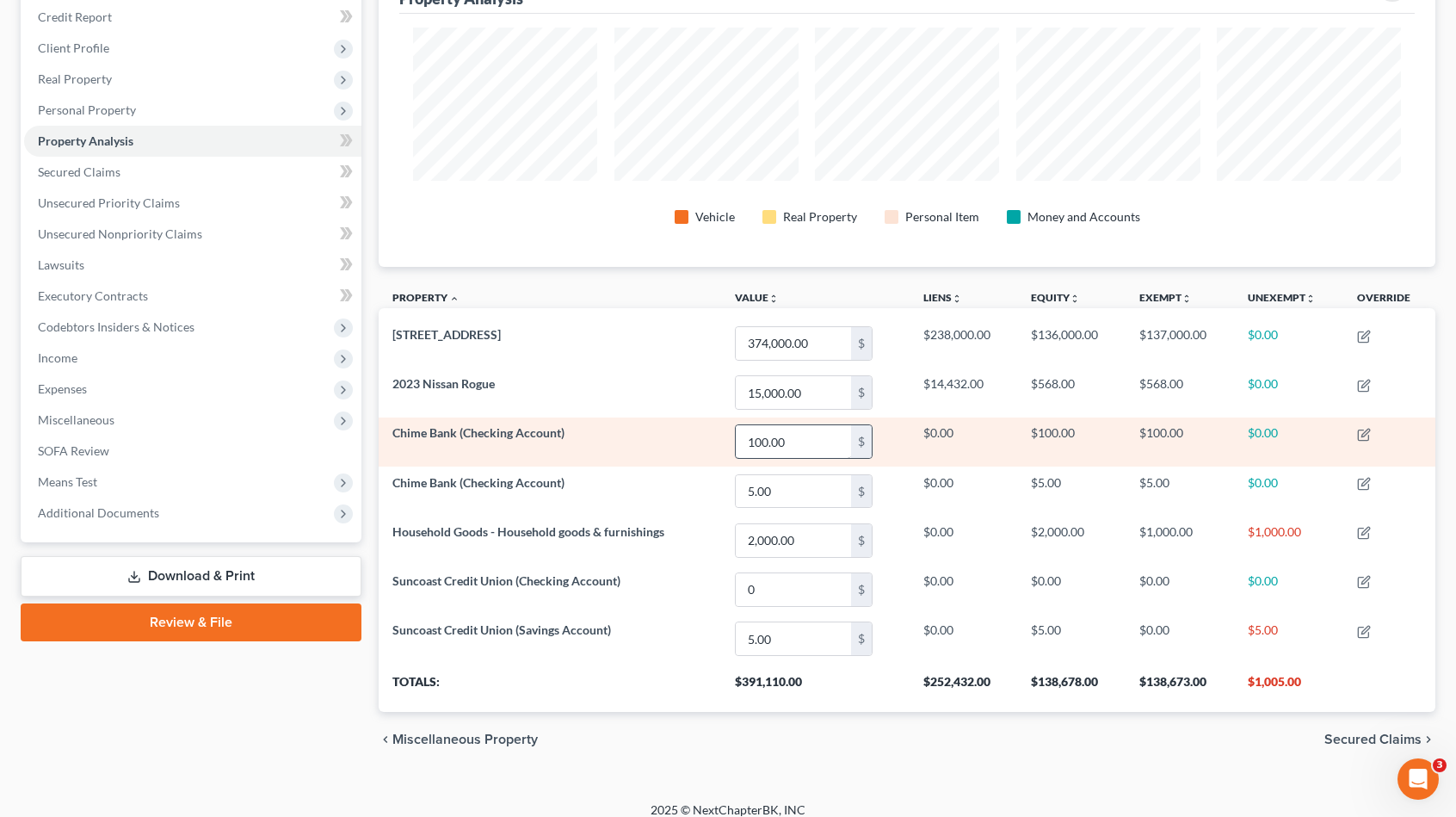
scroll to position [219, 0]
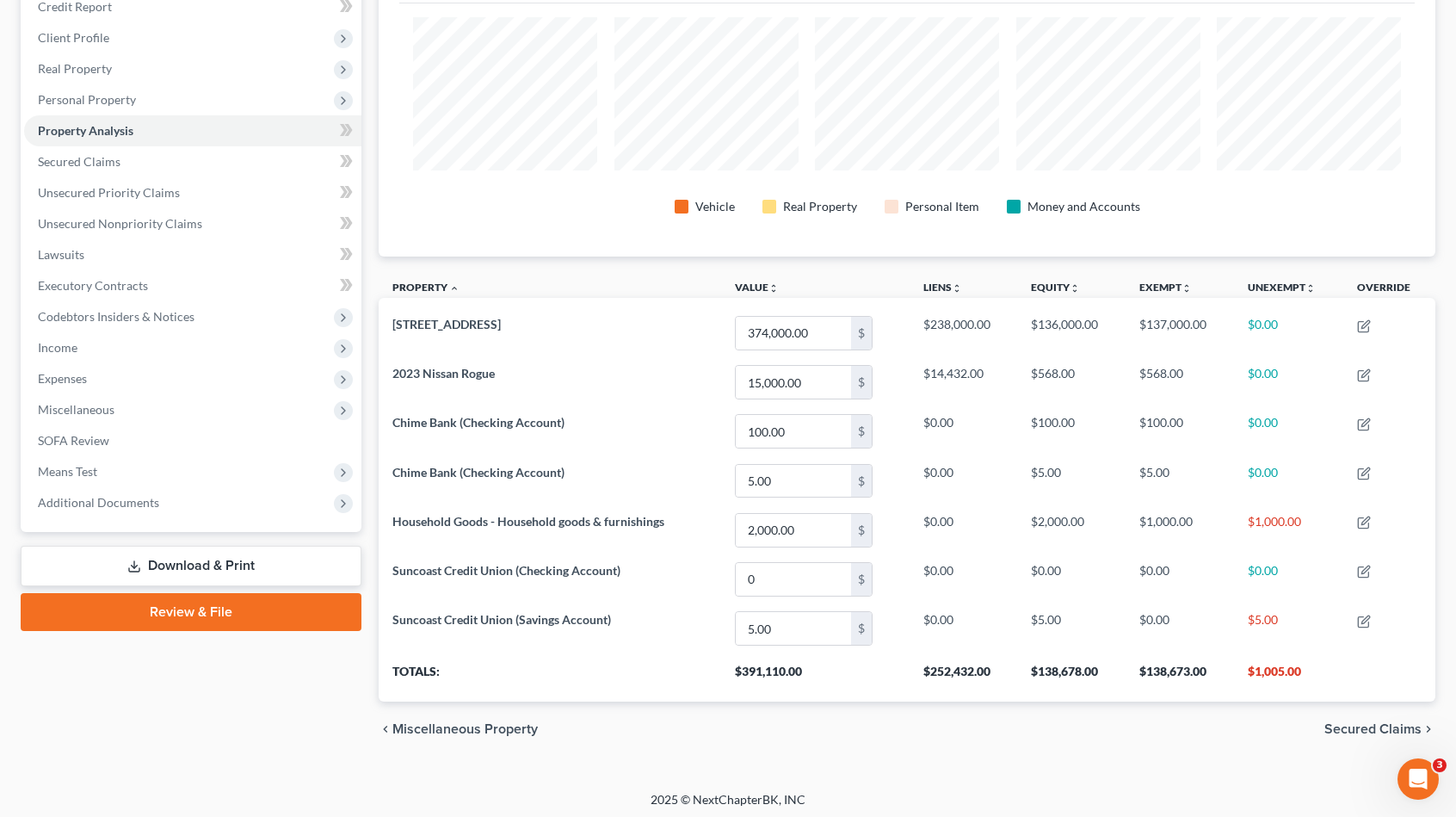
click at [238, 564] on link "Download & Print" at bounding box center [191, 565] width 340 height 41
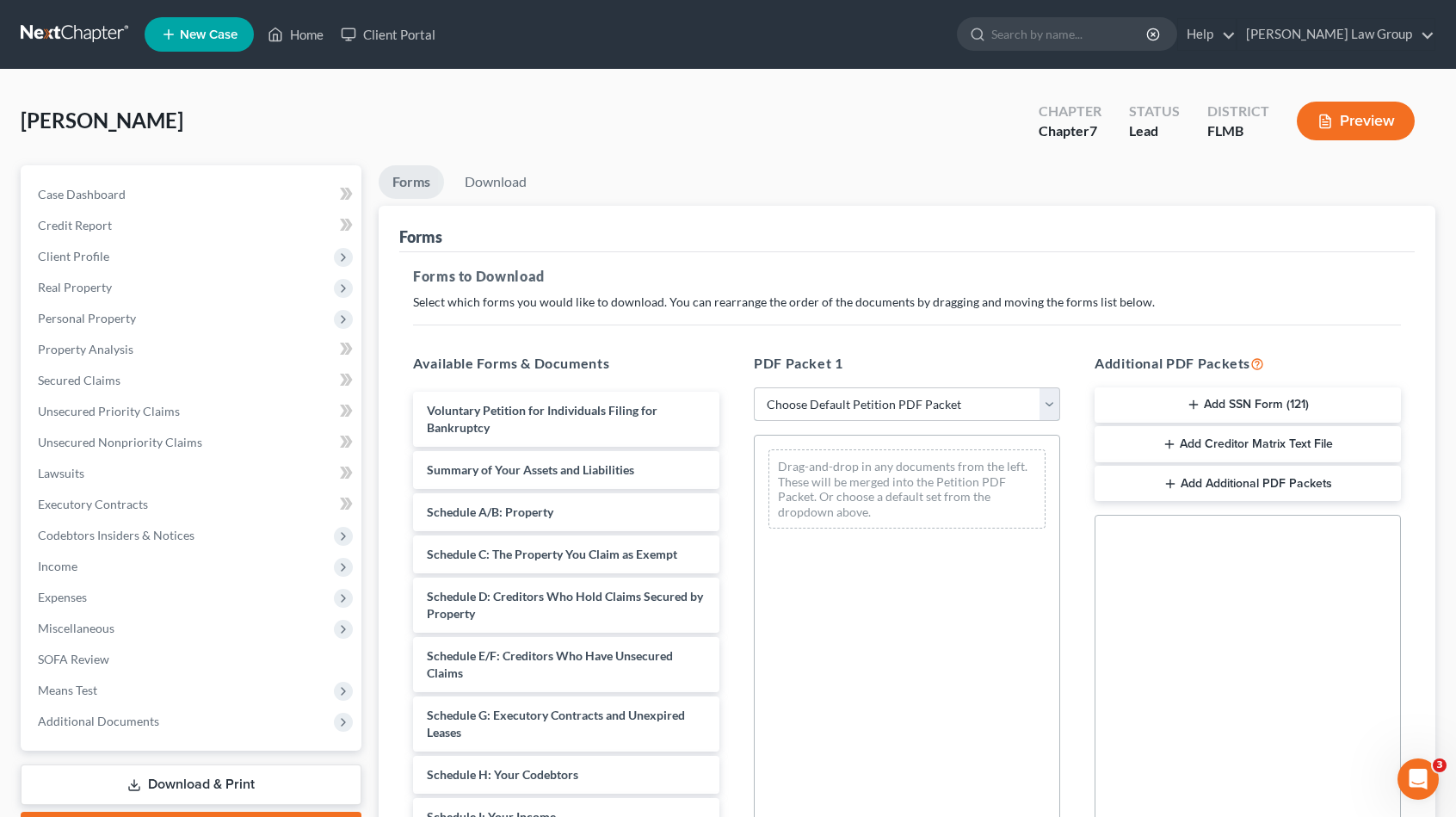
click at [842, 402] on select "Choose Default Petition PDF Packet Complete Bankruptcy Petition (all forms and …" at bounding box center [908, 404] width 307 height 35
click at [754, 387] on select "Choose Default Petition PDF Packet Complete Bankruptcy Petition (all forms and …" at bounding box center [908, 404] width 307 height 35
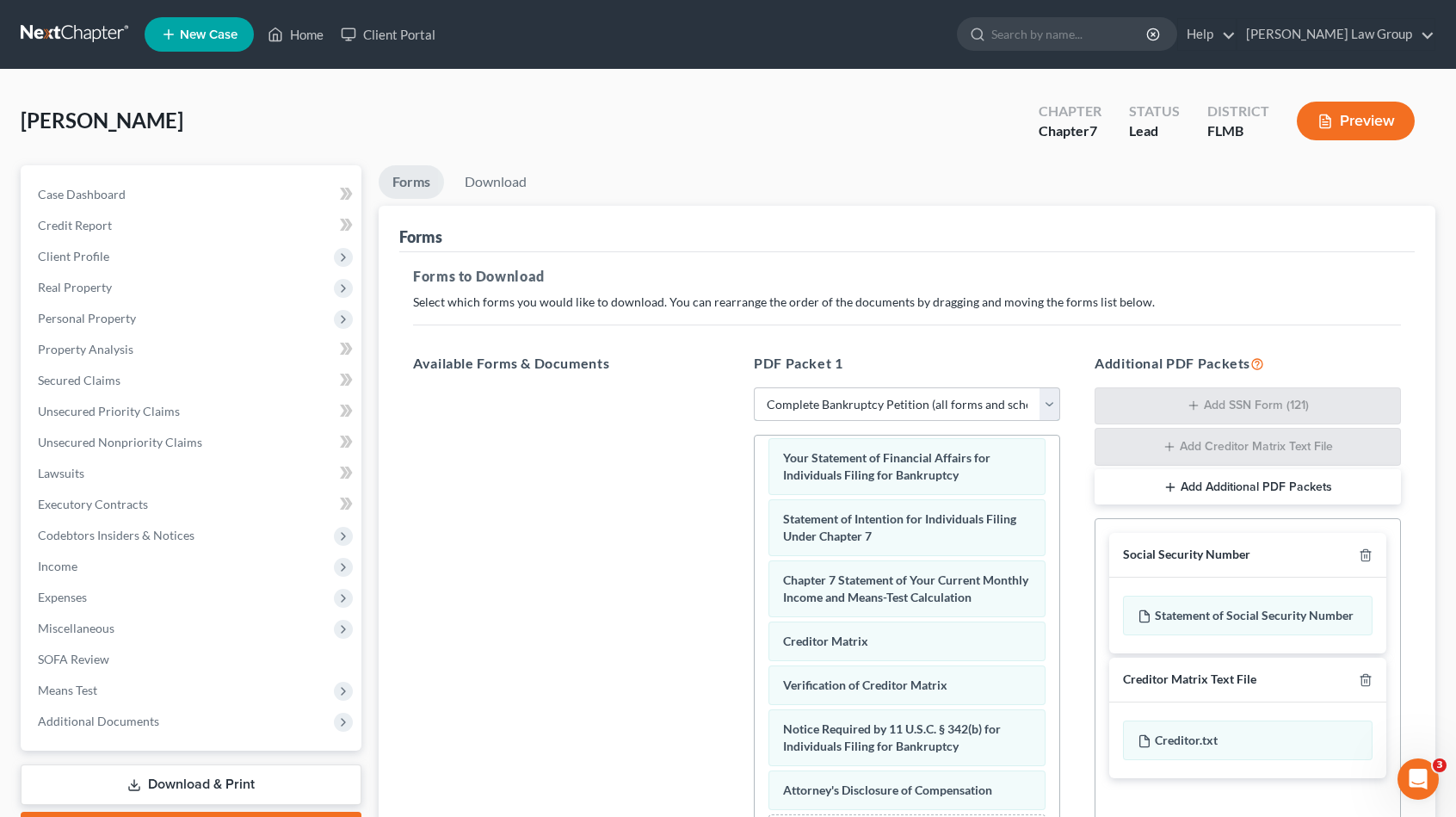
scroll to position [603, 0]
click at [480, 181] on link "Download" at bounding box center [496, 182] width 89 height 34
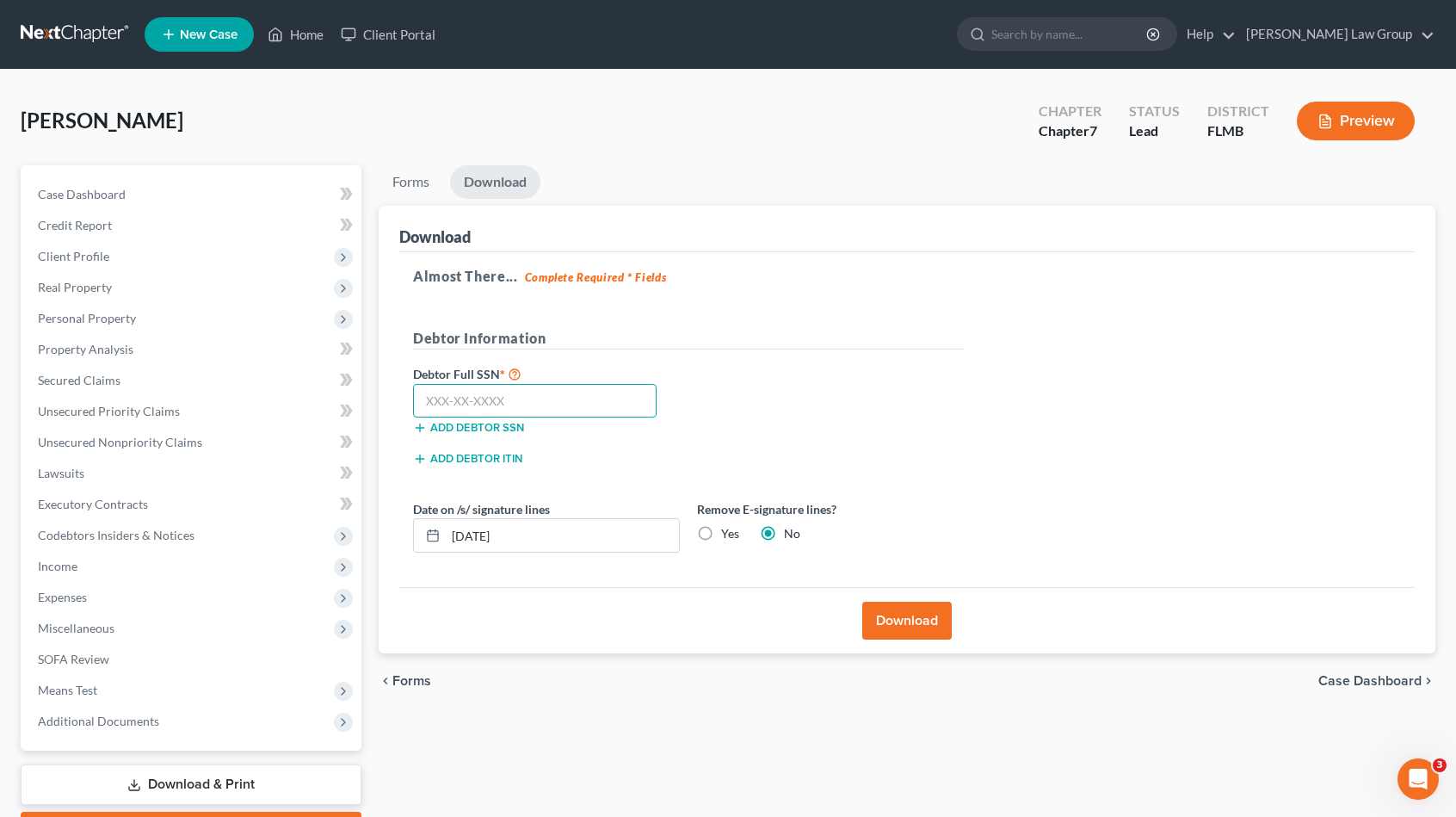
click at [502, 403] on input "text" at bounding box center [534, 401] width 243 height 35
drag, startPoint x: 471, startPoint y: 537, endPoint x: 480, endPoint y: 542, distance: 10.3
click at [479, 540] on input "[DATE]" at bounding box center [562, 535] width 234 height 33
click at [942, 617] on button "Download" at bounding box center [907, 621] width 89 height 38
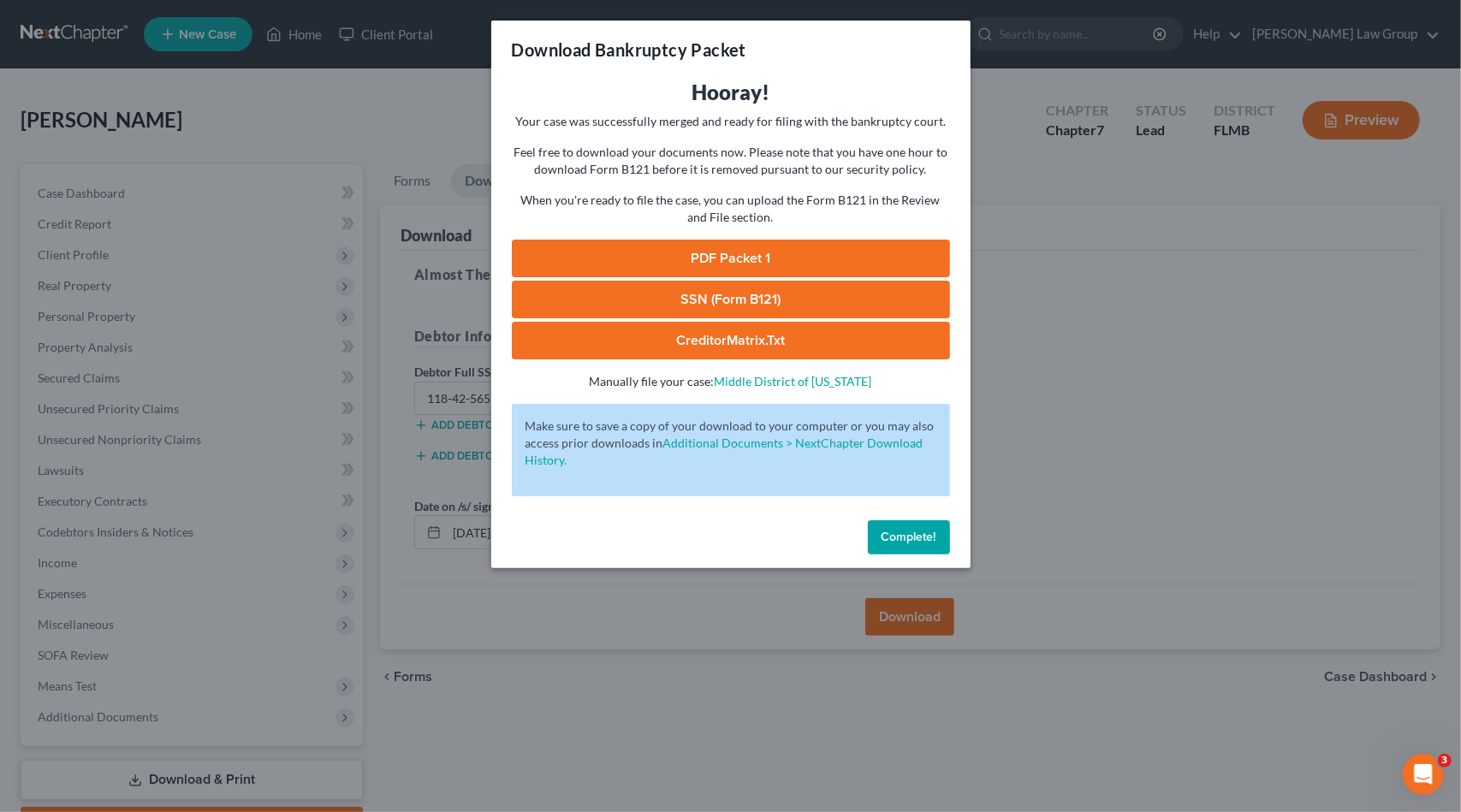
click at [718, 246] on link "PDF Packet 1" at bounding box center [730, 258] width 438 height 37
click at [754, 285] on link "SSN (Form B121)" at bounding box center [730, 299] width 438 height 37
click at [711, 331] on link "CreditorMatrix.txt" at bounding box center [730, 341] width 438 height 37
click at [929, 544] on button "Complete!" at bounding box center [909, 537] width 82 height 34
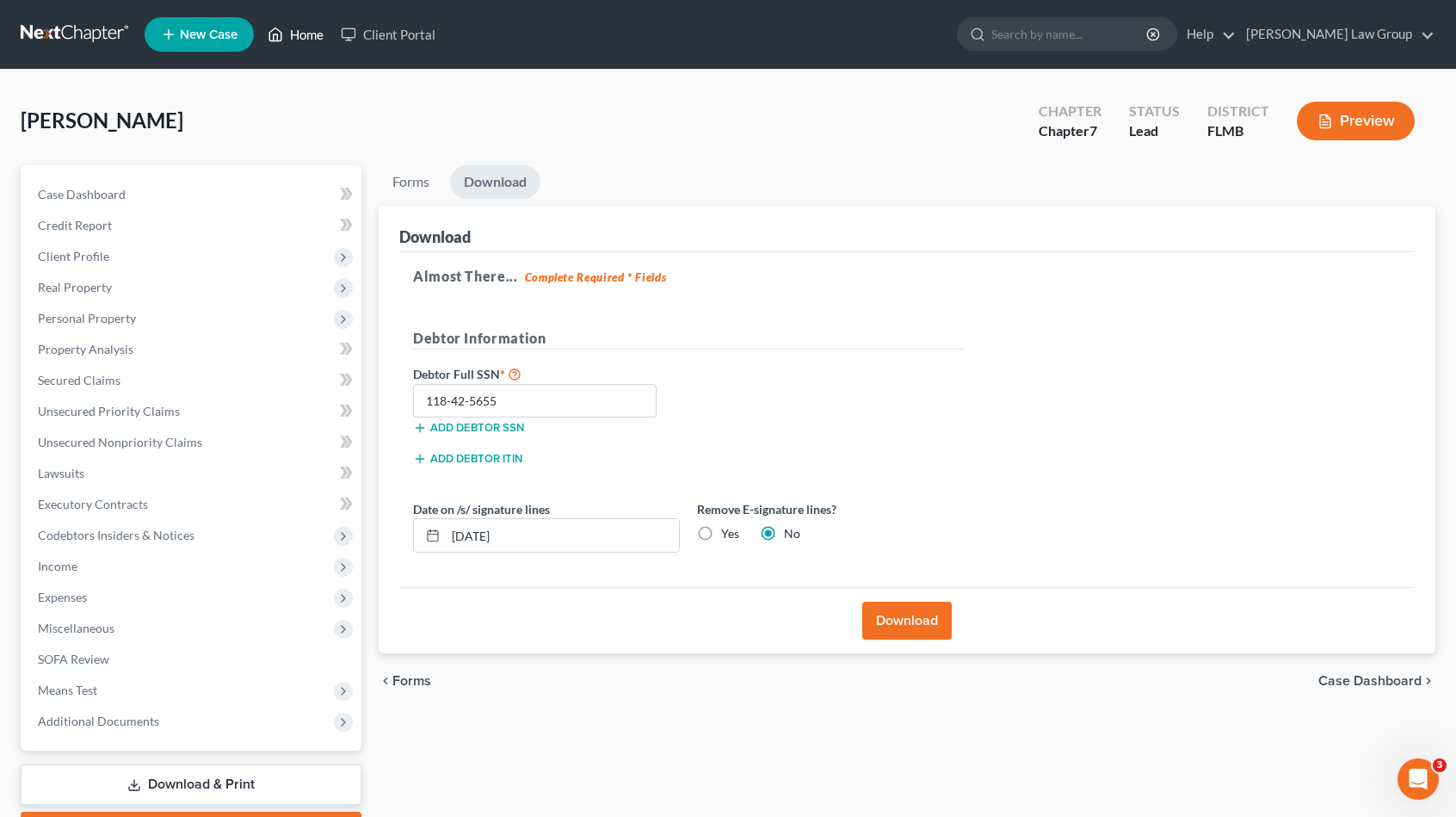
click at [313, 43] on link "Home" at bounding box center [296, 34] width 73 height 31
